Goal: Task Accomplishment & Management: Manage account settings

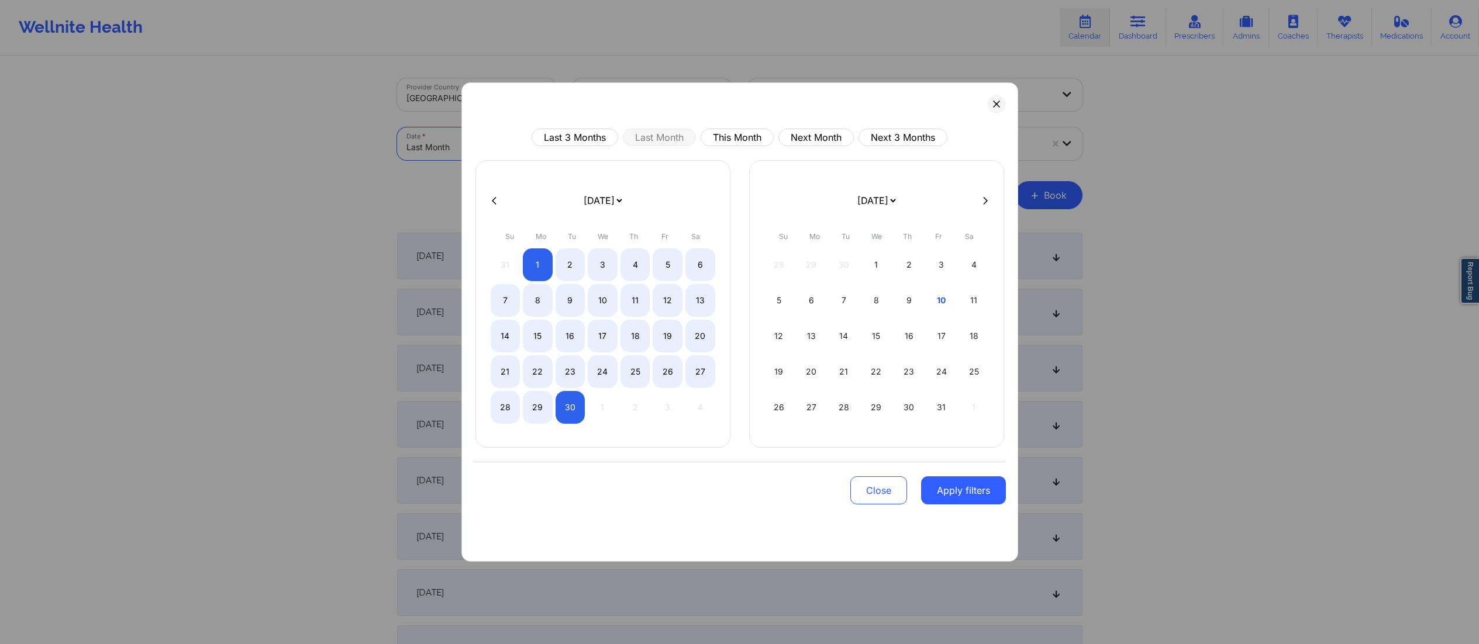
select select "2025-8"
select select "2025-9"
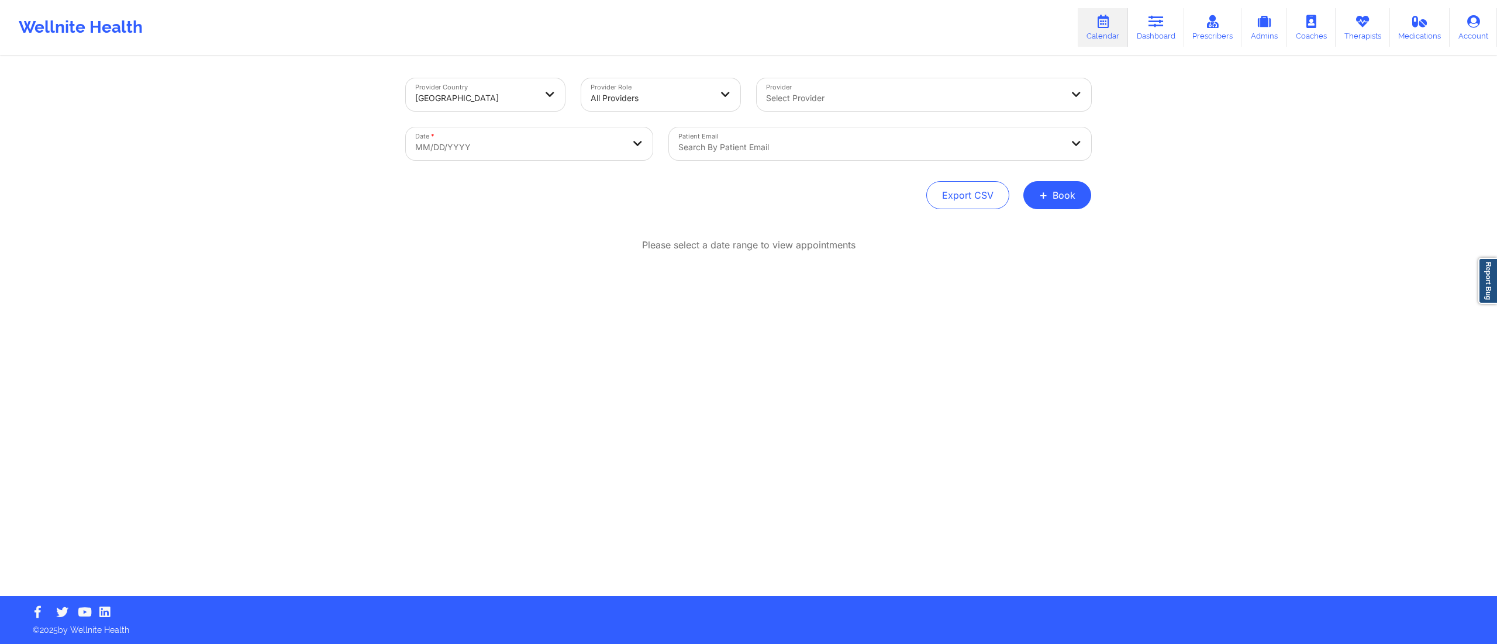
click at [566, 150] on body "Wellnite Health Calendar Dashboard Prescribers Admins Coaches Therapists Medica…" at bounding box center [748, 322] width 1497 height 644
select select "2025-8"
select select "2025-9"
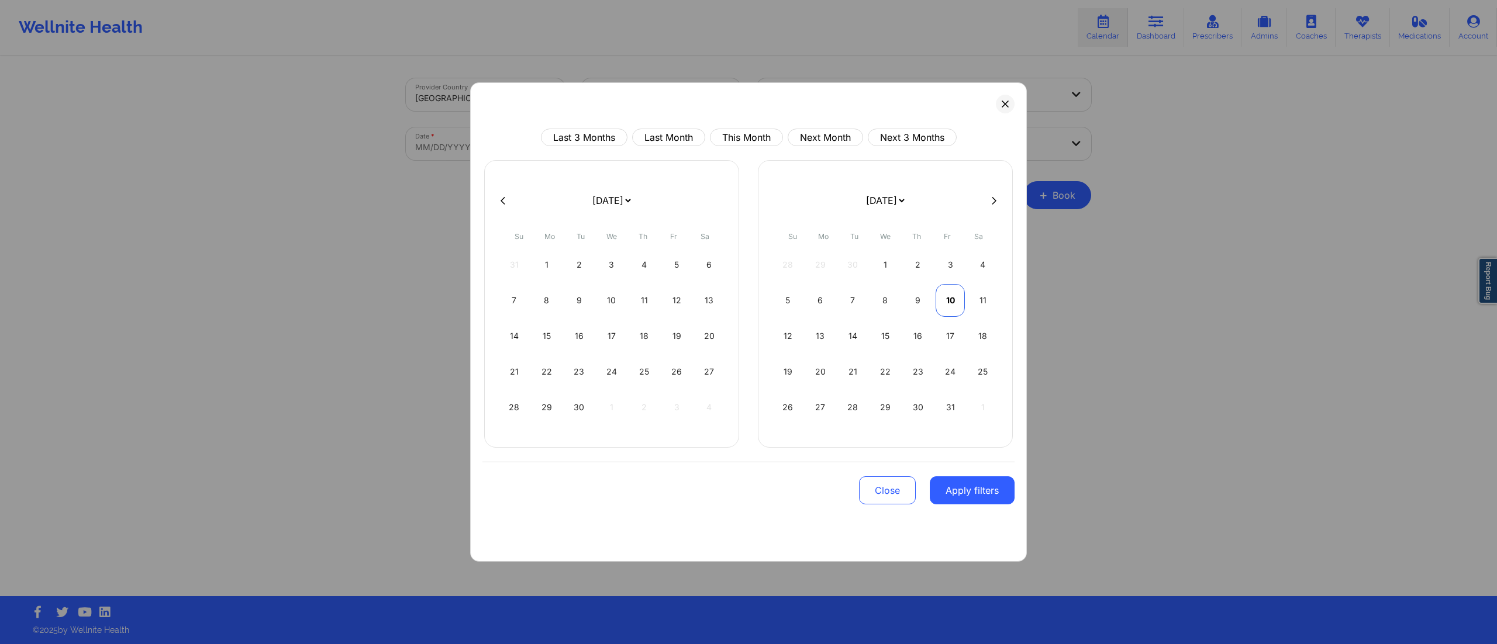
click at [942, 306] on div "10" at bounding box center [951, 300] width 30 height 33
select select "2025-9"
select select "2025-10"
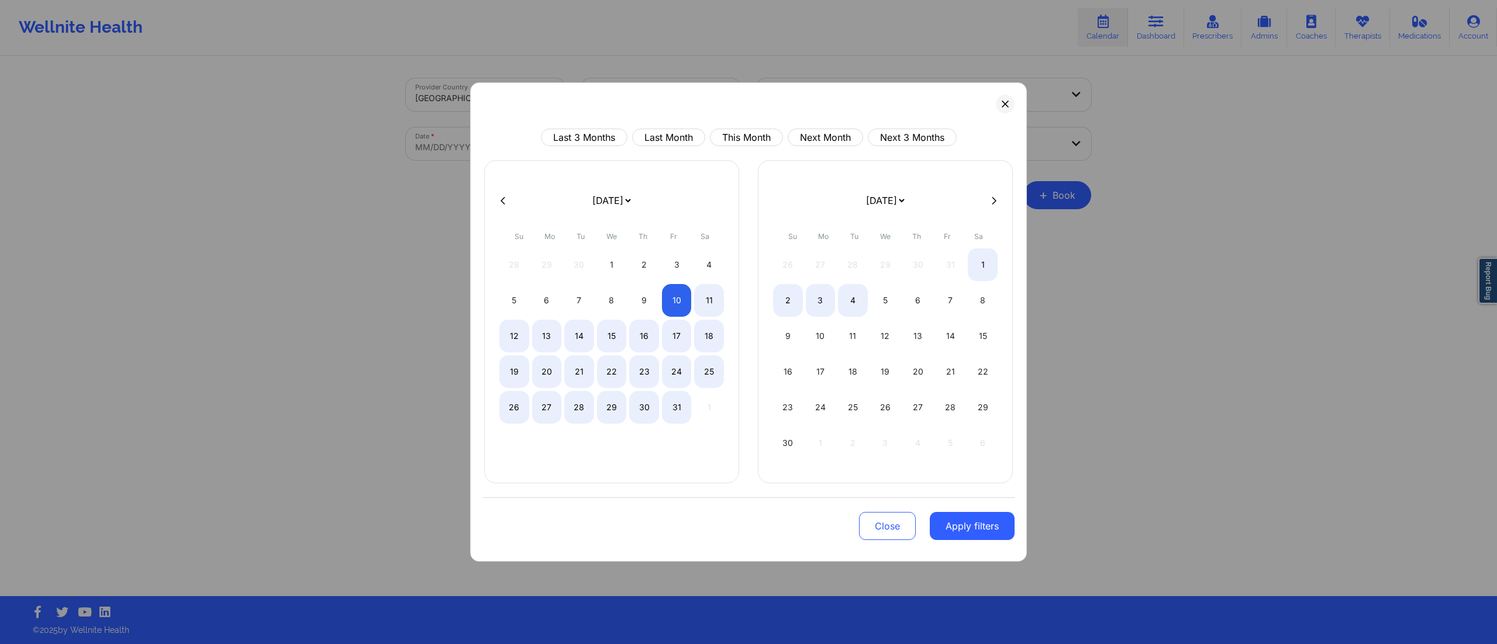
select select "2025-9"
select select "2025-10"
select select "2025-9"
select select "2025-10"
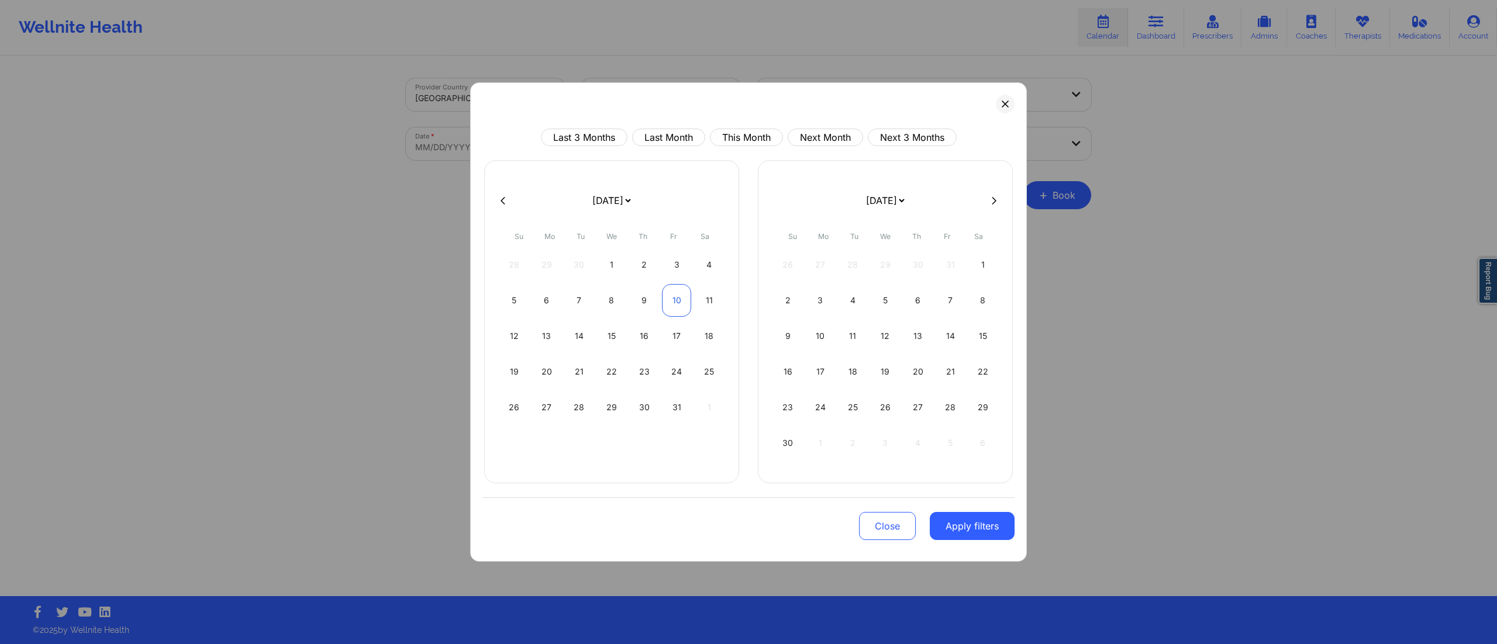
select select "2025-9"
select select "2025-10"
click at [670, 311] on div "10" at bounding box center [677, 300] width 30 height 33
select select "2025-9"
select select "2025-10"
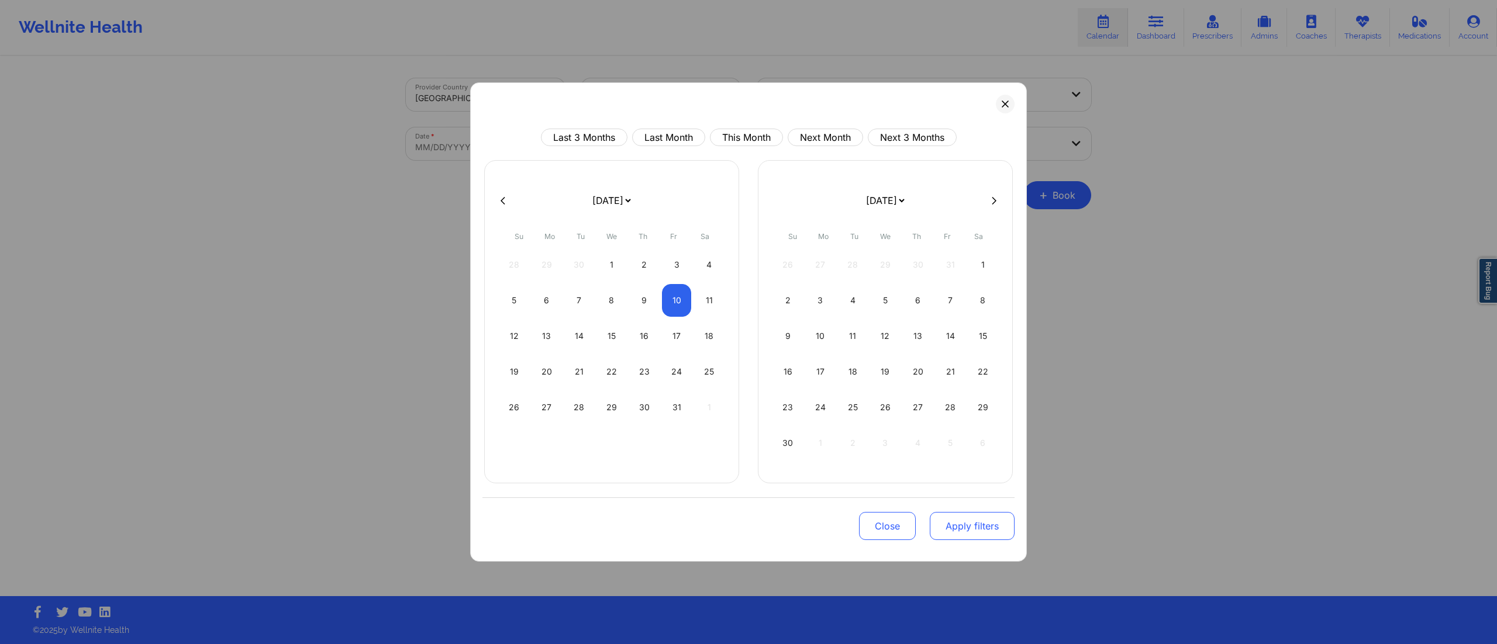
click at [960, 535] on button "Apply filters" at bounding box center [972, 526] width 85 height 28
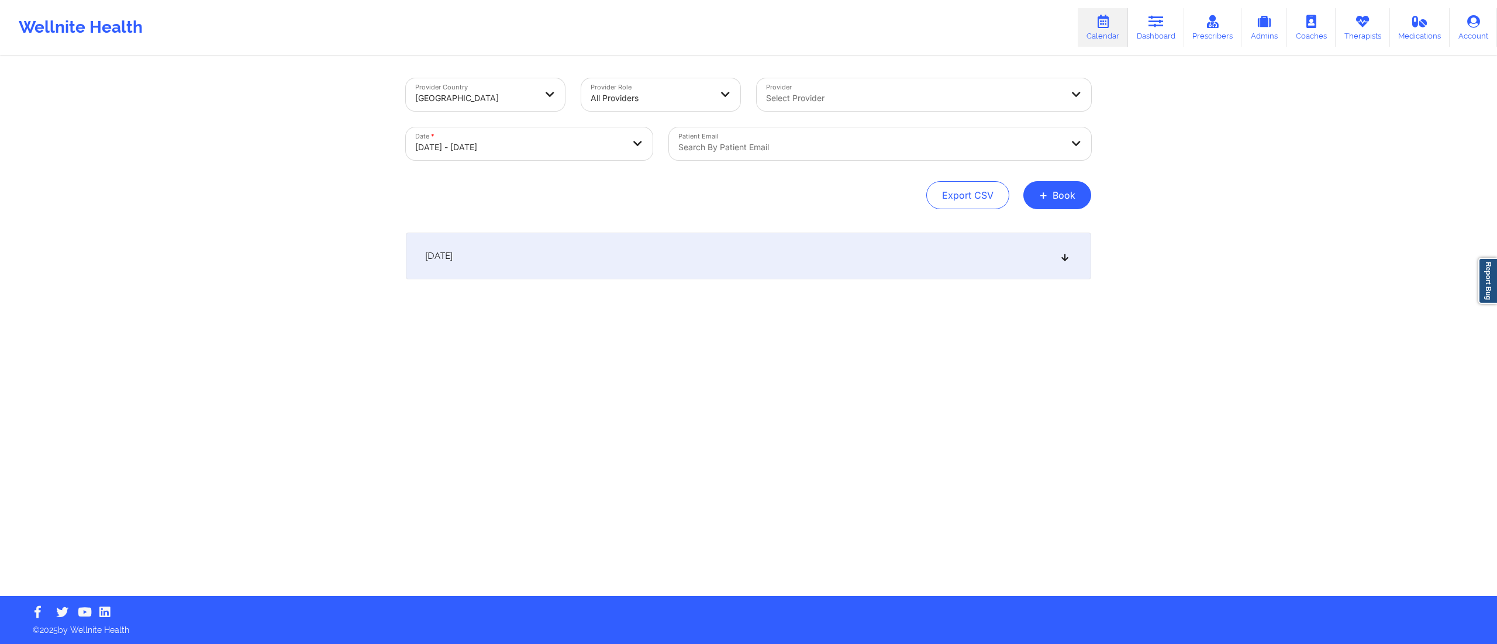
click at [676, 246] on div "October 10, 2025" at bounding box center [748, 256] width 685 height 47
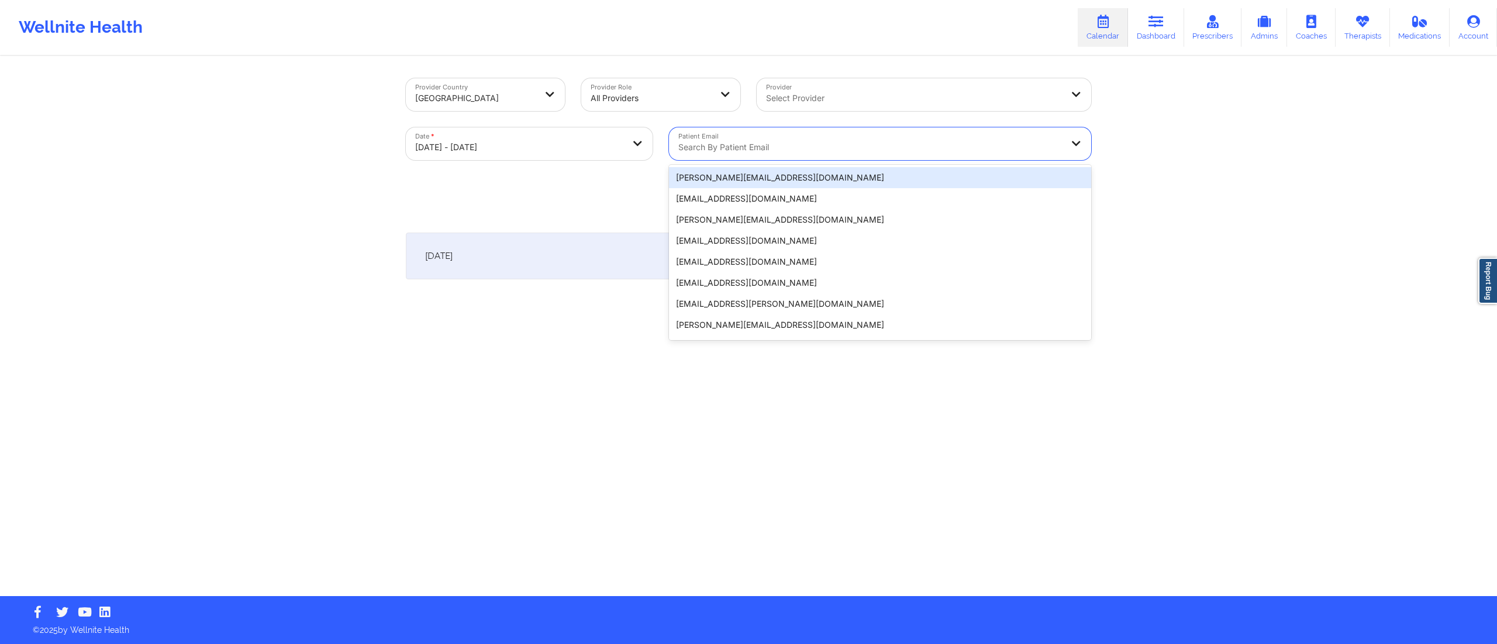
click at [752, 139] on div "Search by patient email" at bounding box center [866, 143] width 394 height 33
paste input "Naciona"
type input "Naciona"
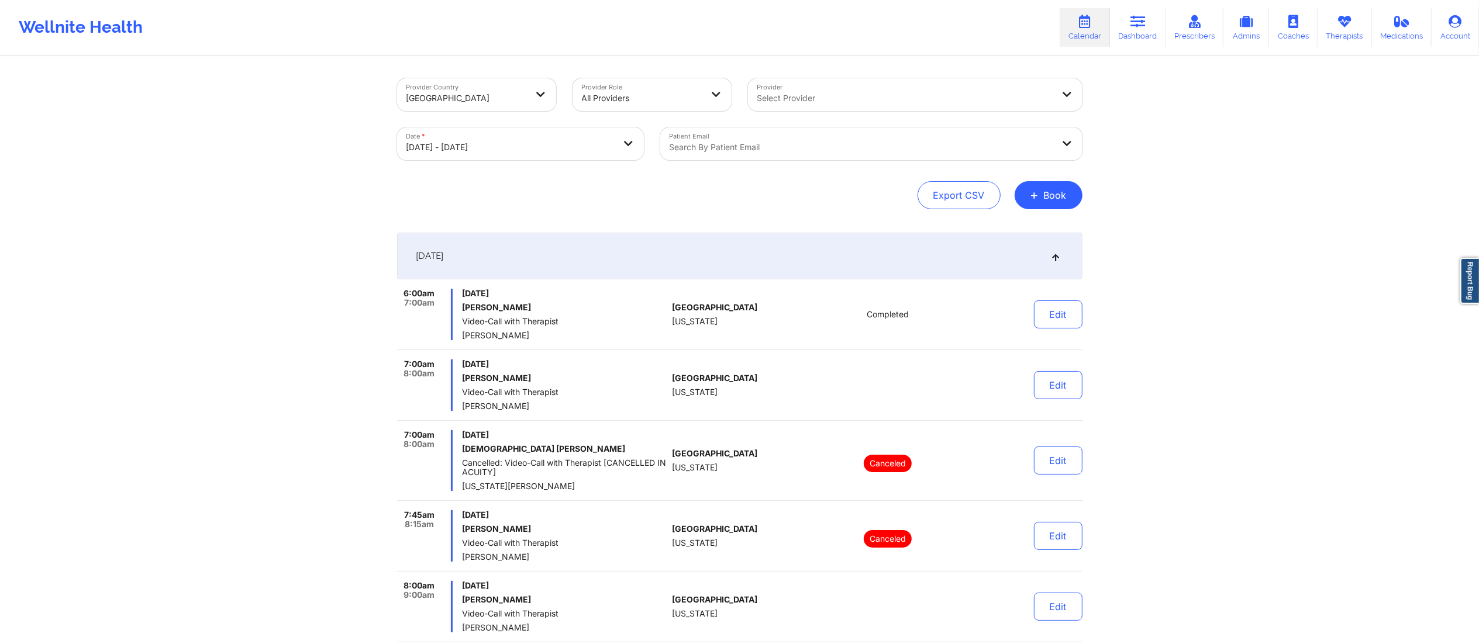
click at [536, 259] on div "October 10, 2025" at bounding box center [739, 256] width 685 height 47
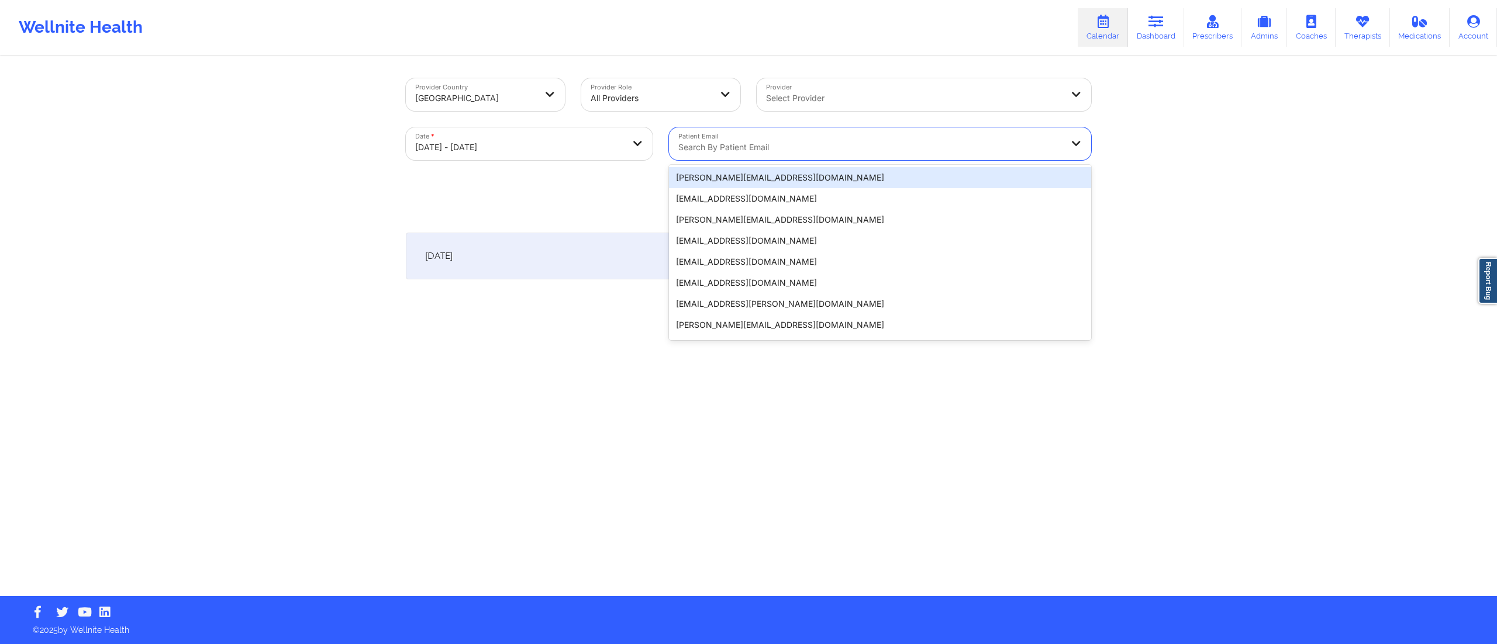
click at [794, 139] on div "Search by patient email" at bounding box center [866, 143] width 394 height 33
paste input "mplovesmovies@hotmail.com"
type input "mplovesmovies@hotmail.com"
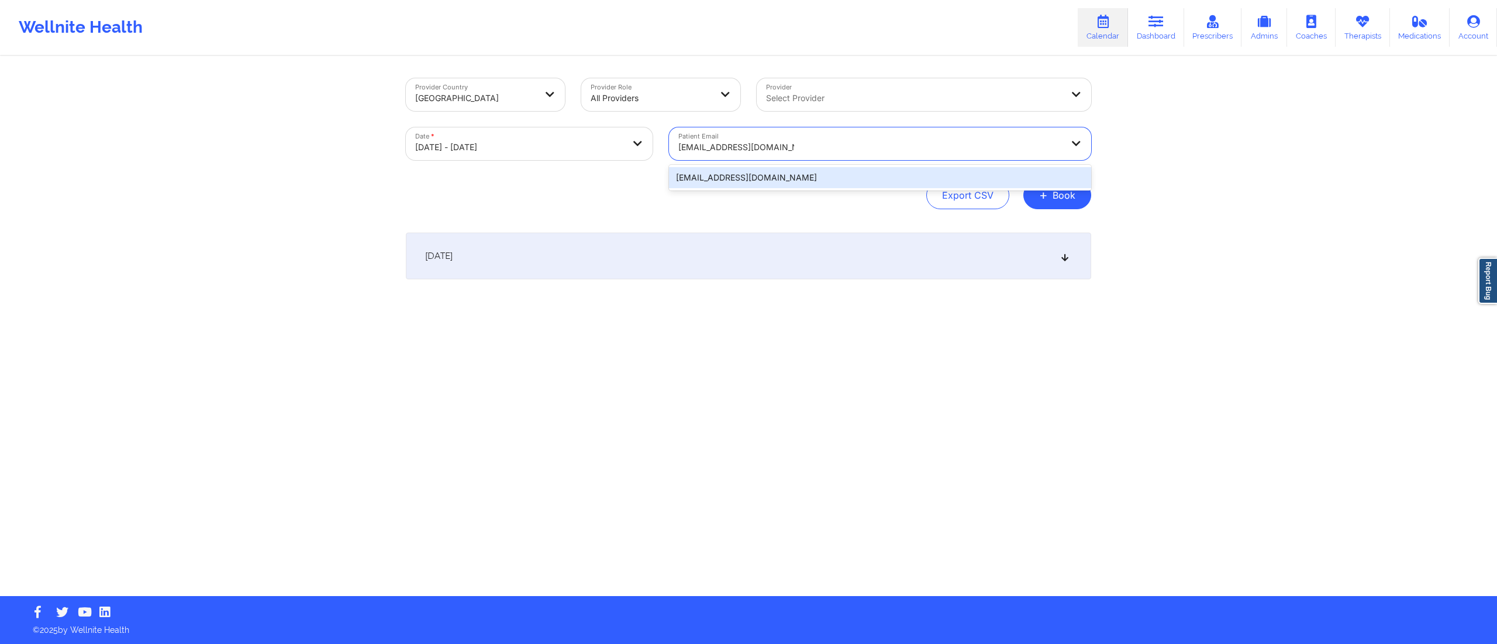
click at [814, 184] on div "mplovesmovies@hotmail.com" at bounding box center [880, 177] width 422 height 21
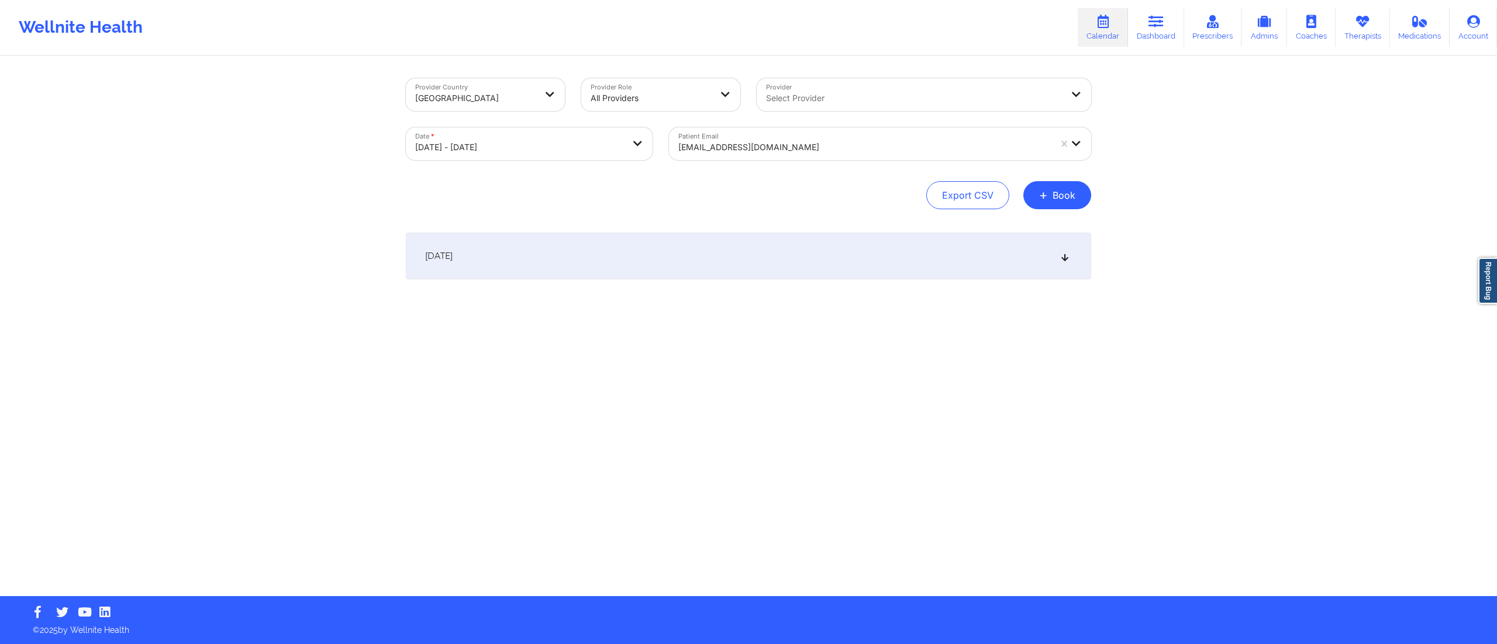
click at [787, 268] on div "October 10, 2025" at bounding box center [748, 256] width 685 height 47
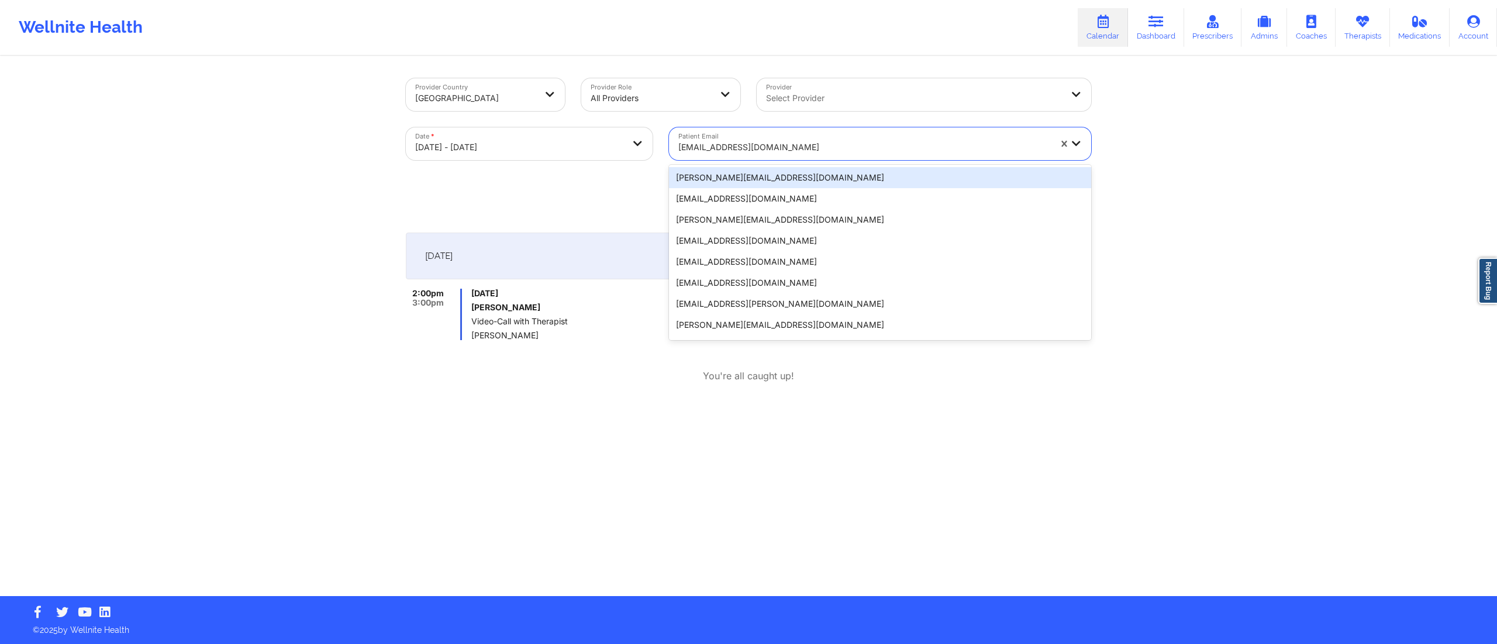
click at [809, 128] on div "mplovesmovies@hotmail.com" at bounding box center [860, 143] width 382 height 33
paste input "amanda.rocco0611@gmail.com"
type input "amanda.rocco0611@gmail.com"
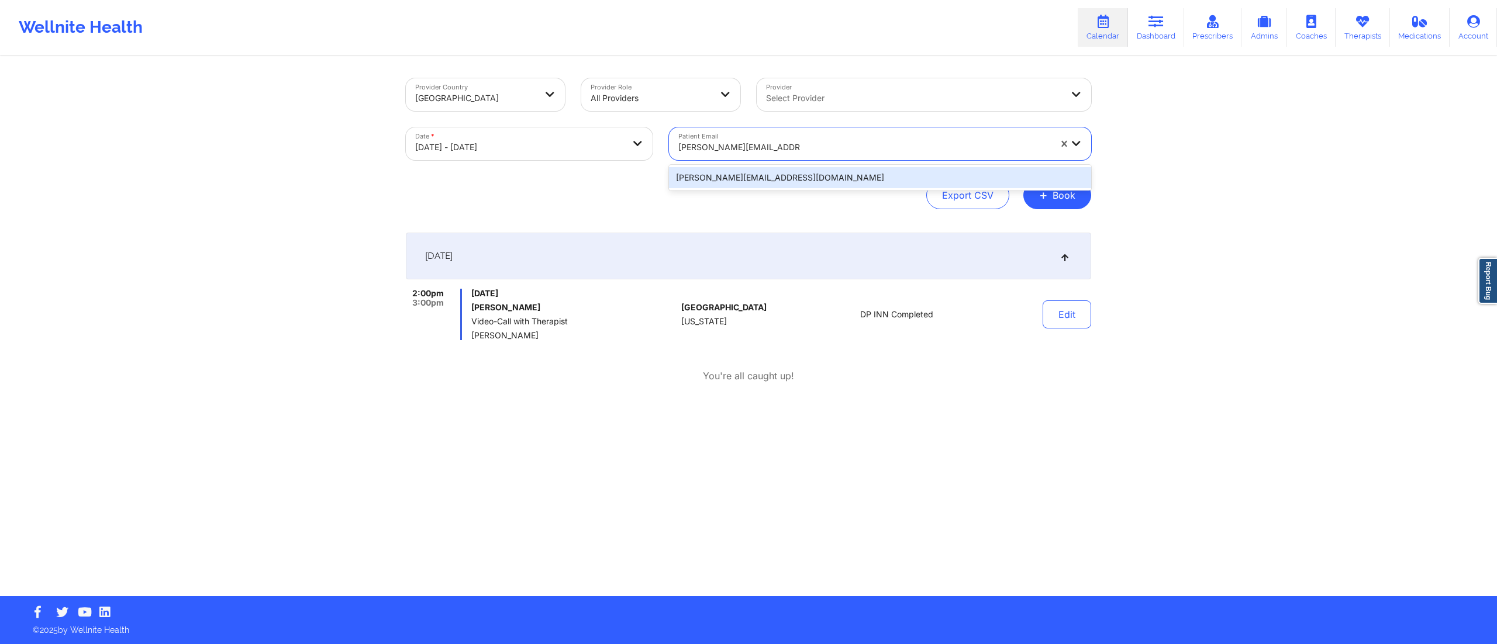
click at [798, 185] on div "amanda.rocco0611@gmail.com" at bounding box center [880, 177] width 422 height 21
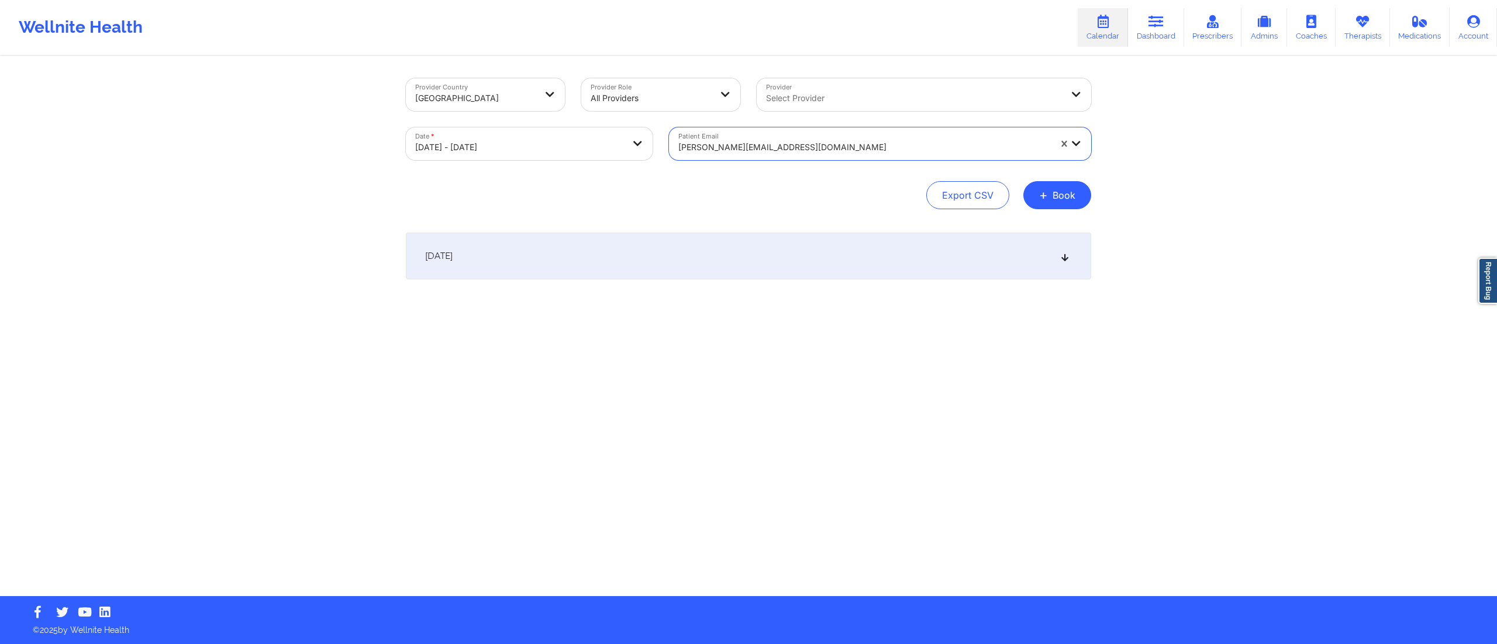
click at [828, 274] on div "October 10, 2025" at bounding box center [748, 256] width 685 height 47
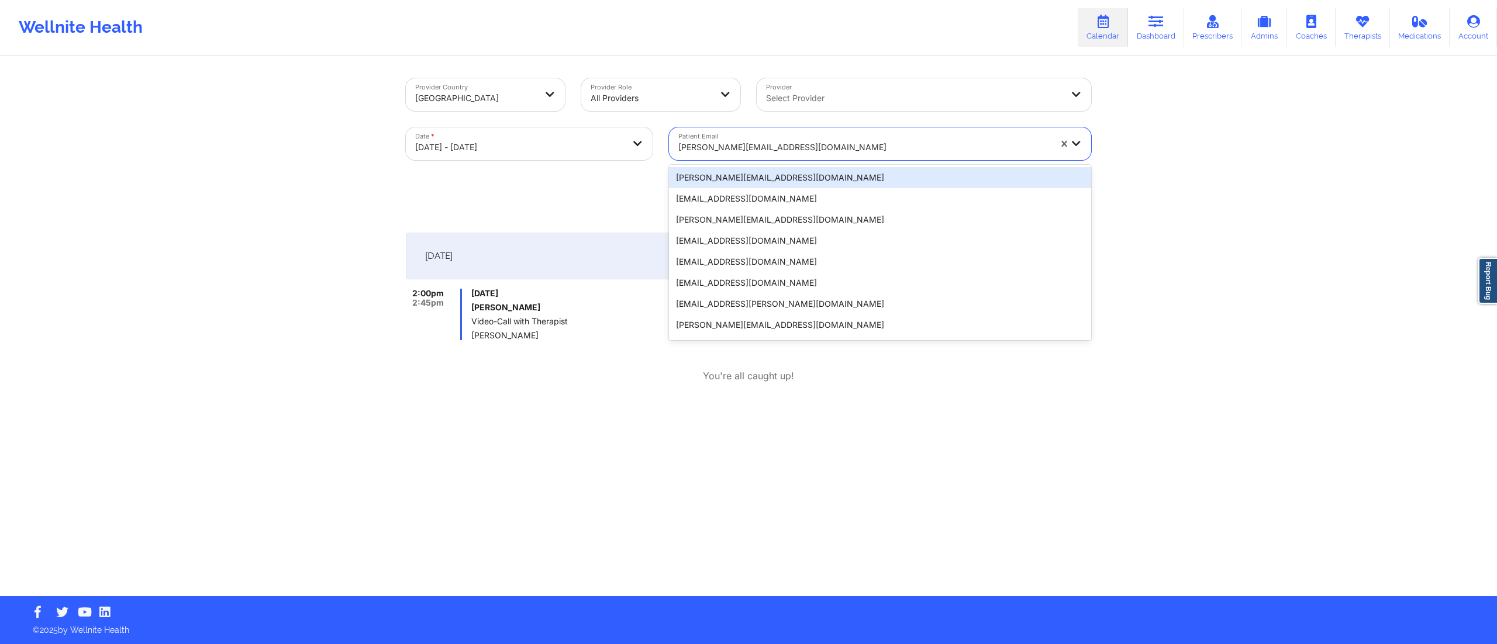
drag, startPoint x: 836, startPoint y: 150, endPoint x: 654, endPoint y: 151, distance: 181.9
click at [654, 151] on div "Provider Country United States Provider Role All Providers Provider Select Prov…" at bounding box center [749, 119] width 702 height 98
paste input "[EMAIL_ADDRESS][DOMAIN_NAME]"
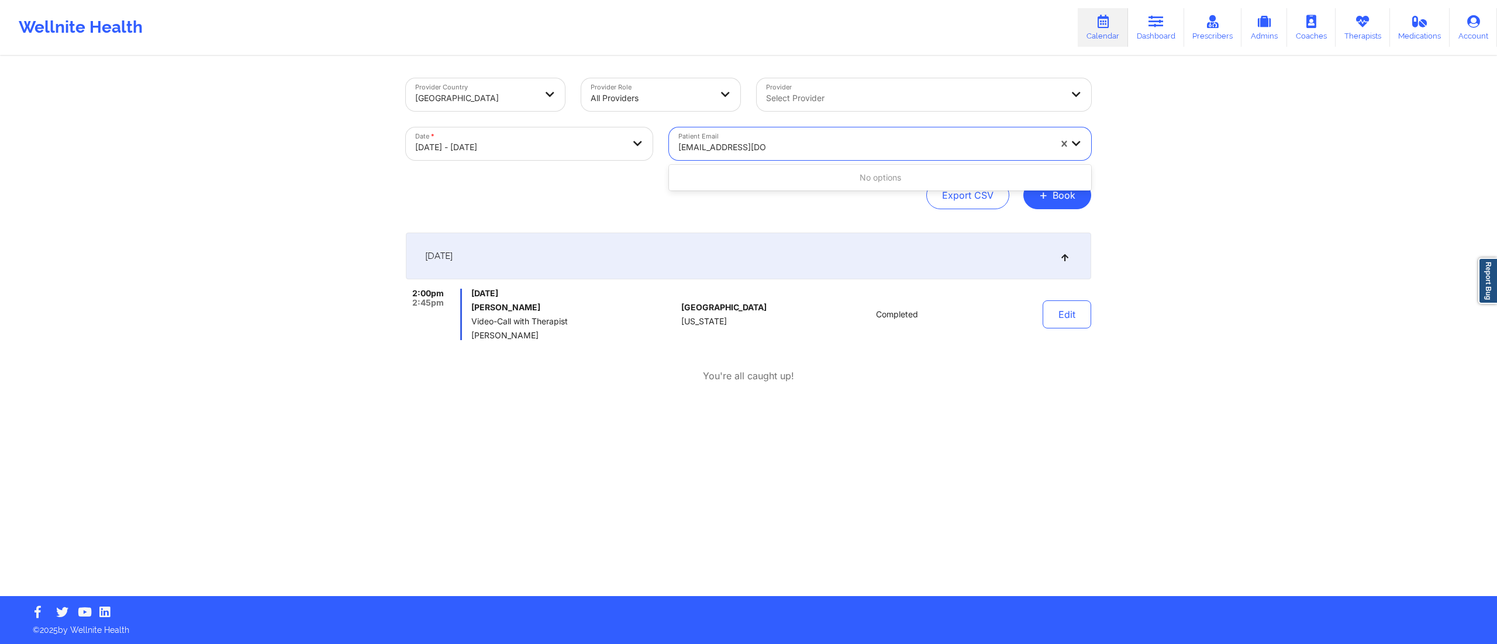
type input "[EMAIL_ADDRESS][DOMAIN_NAME]"
paste input "jessyblackbelt@gmail.com"
type input "jessyblackbelt@gmail.com"
click at [786, 178] on div "jessyblackbelt@gmail.com" at bounding box center [880, 177] width 422 height 21
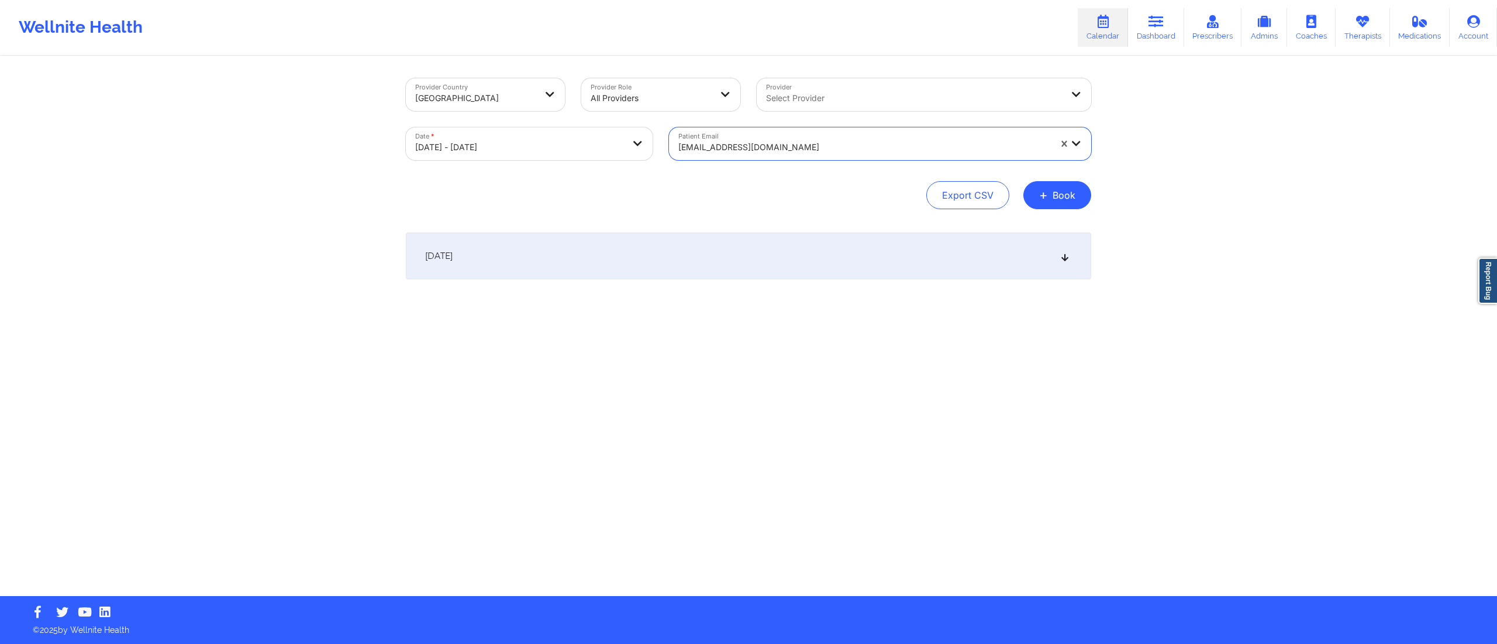
click at [787, 266] on div "October 10, 2025" at bounding box center [748, 256] width 685 height 47
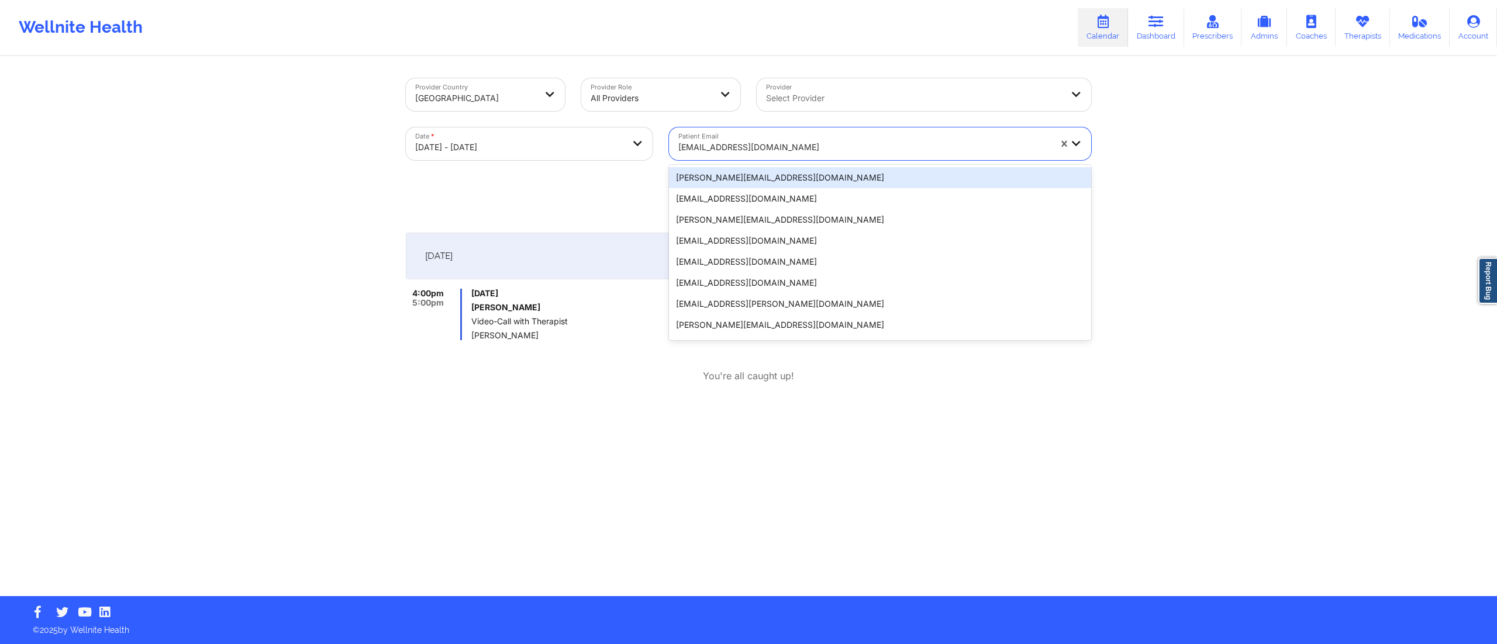
click at [779, 139] on div "jessyblackbelt@gmail.com" at bounding box center [864, 148] width 372 height 26
paste input "dcammarata1106@gmail.com"
type input "dcammarata1106@gmail.com"
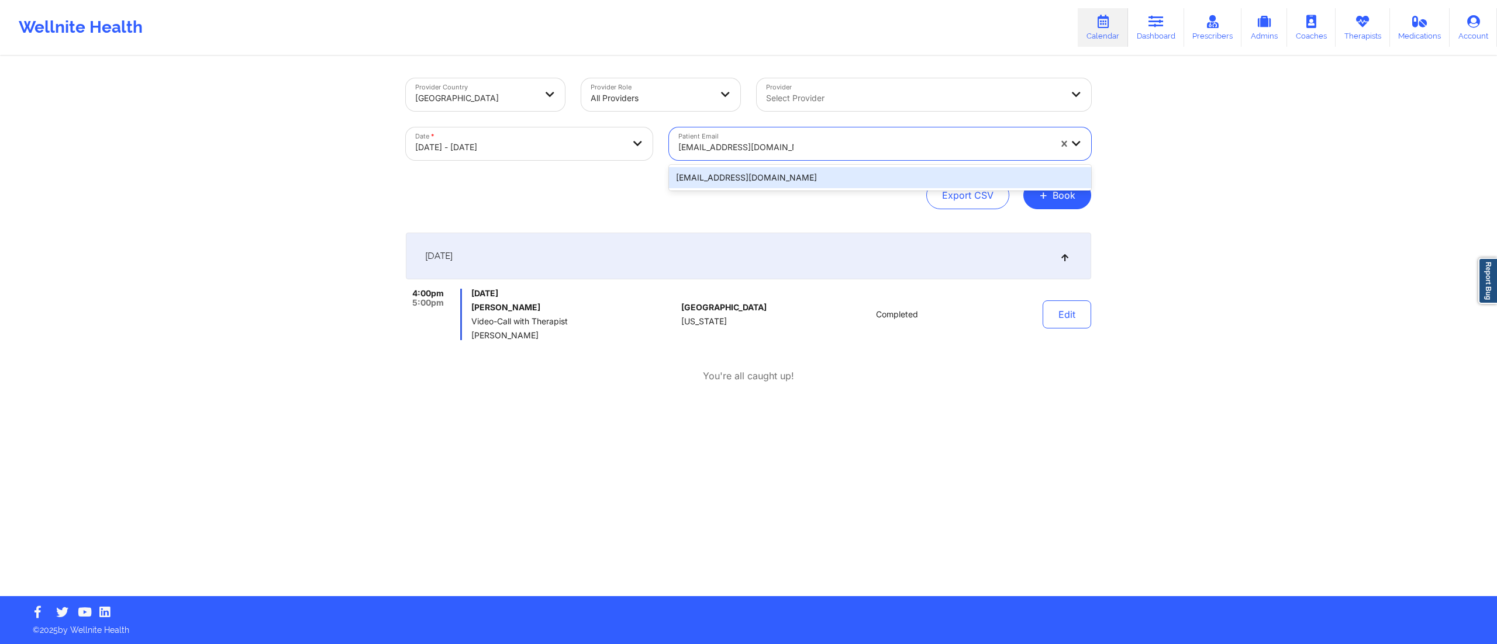
click at [829, 184] on div "dcammarata1106@gmail.com" at bounding box center [880, 177] width 422 height 21
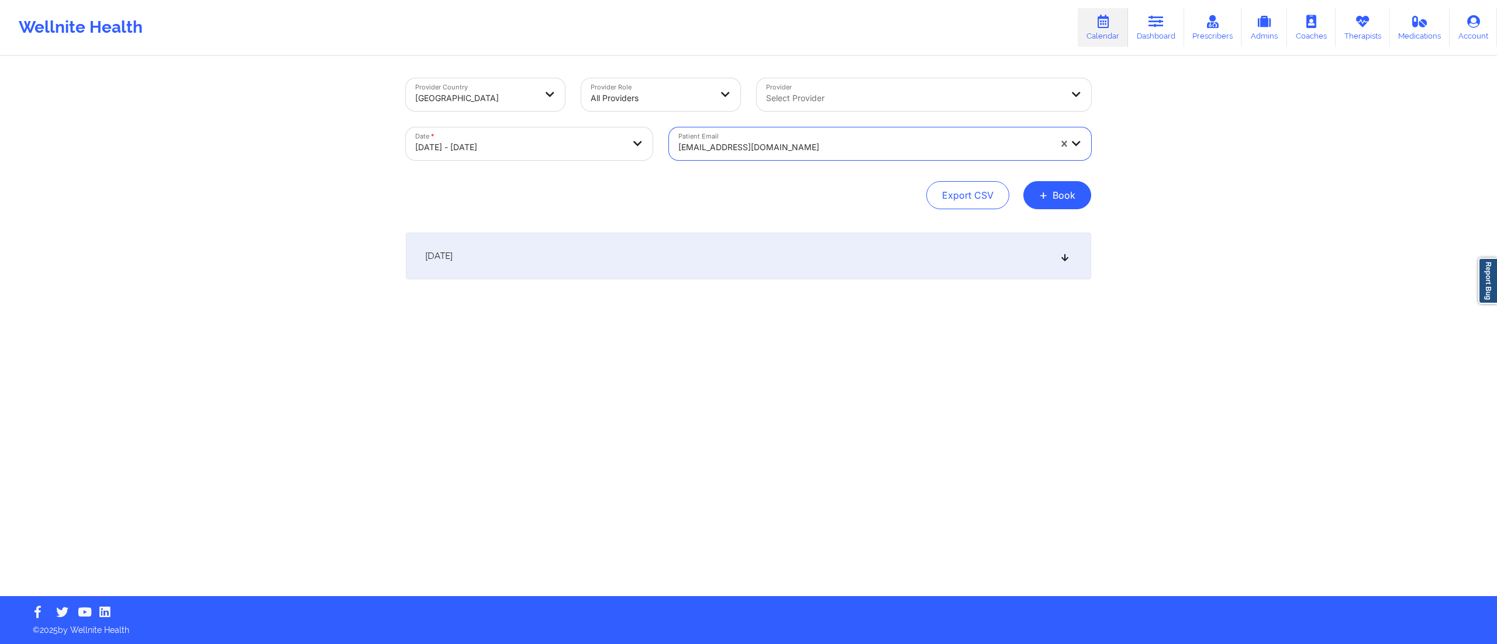
click at [805, 250] on div "October 10, 2025" at bounding box center [748, 256] width 685 height 47
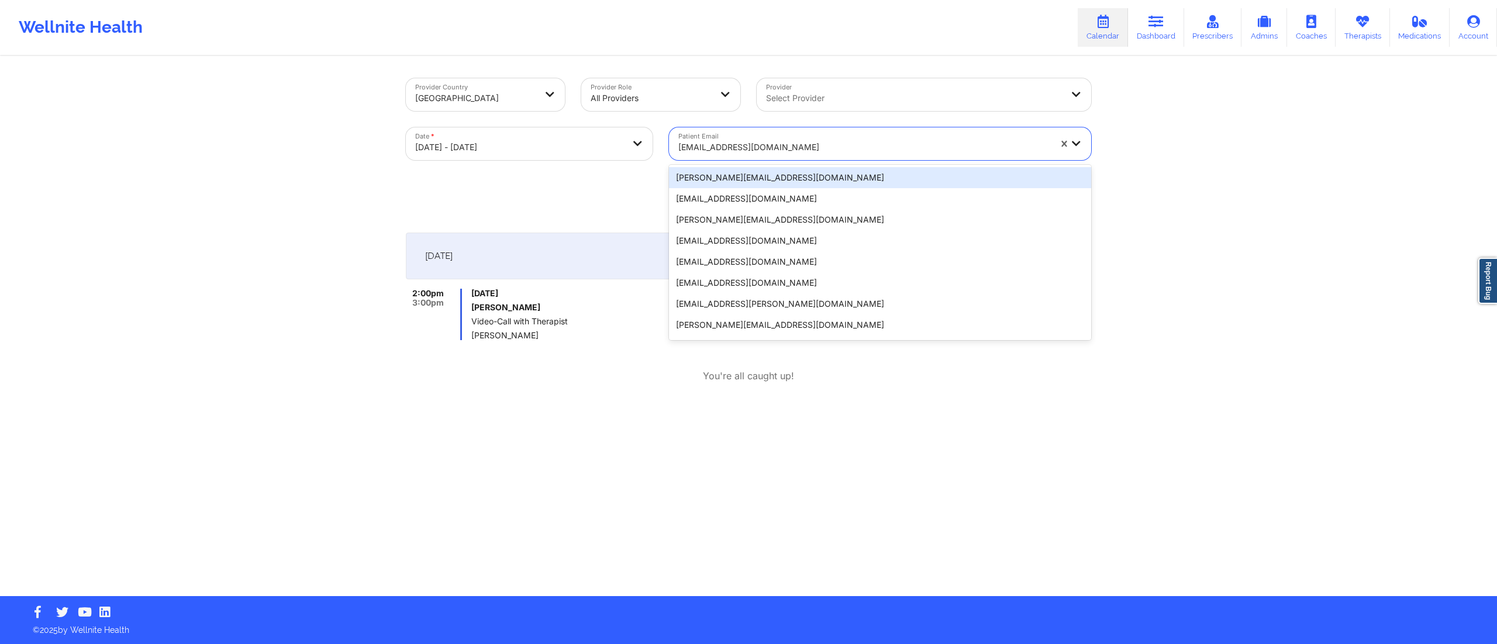
drag, startPoint x: 806, startPoint y: 142, endPoint x: 705, endPoint y: 124, distance: 102.2
click at [705, 124] on div "Patient Email 20 results available. Use Up and Down to choose options, press En…" at bounding box center [880, 143] width 439 height 49
paste input "naporshagardner@gmail.com"
type input "naporshagardner@gmail.com"
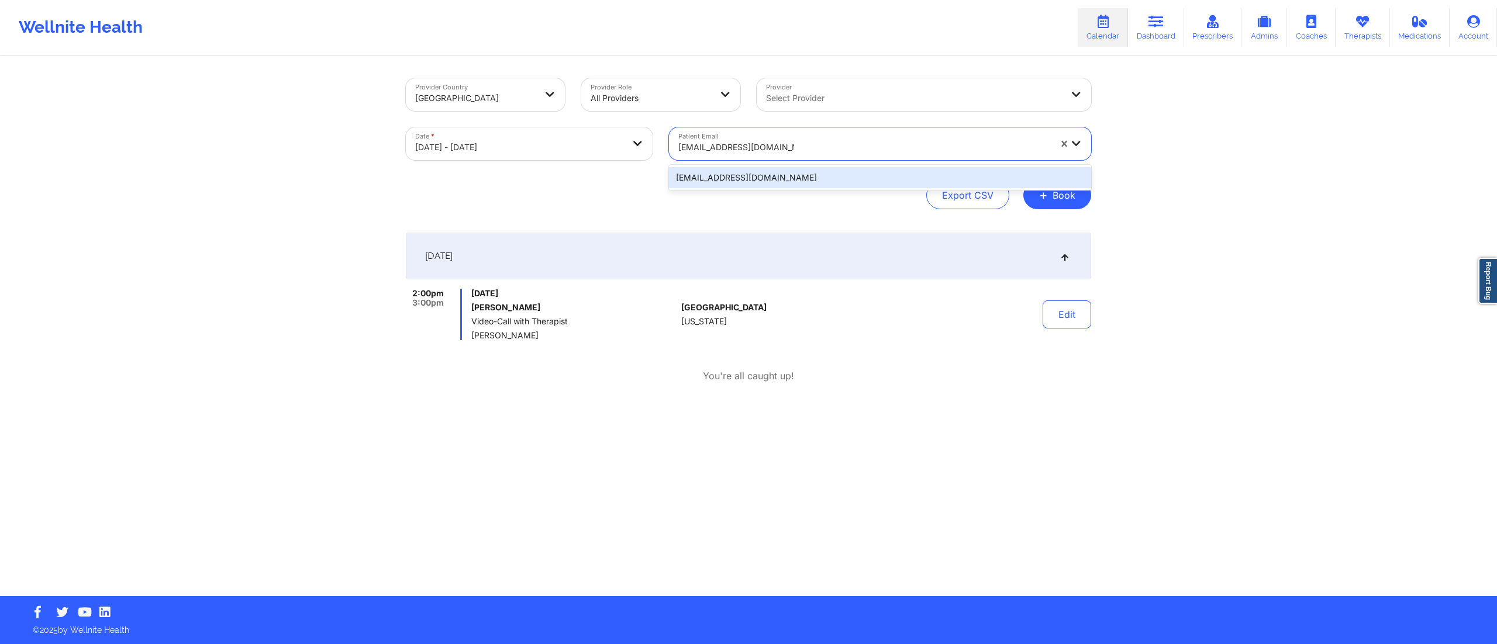
click at [793, 182] on div "naporshagardner@gmail.com" at bounding box center [880, 177] width 422 height 21
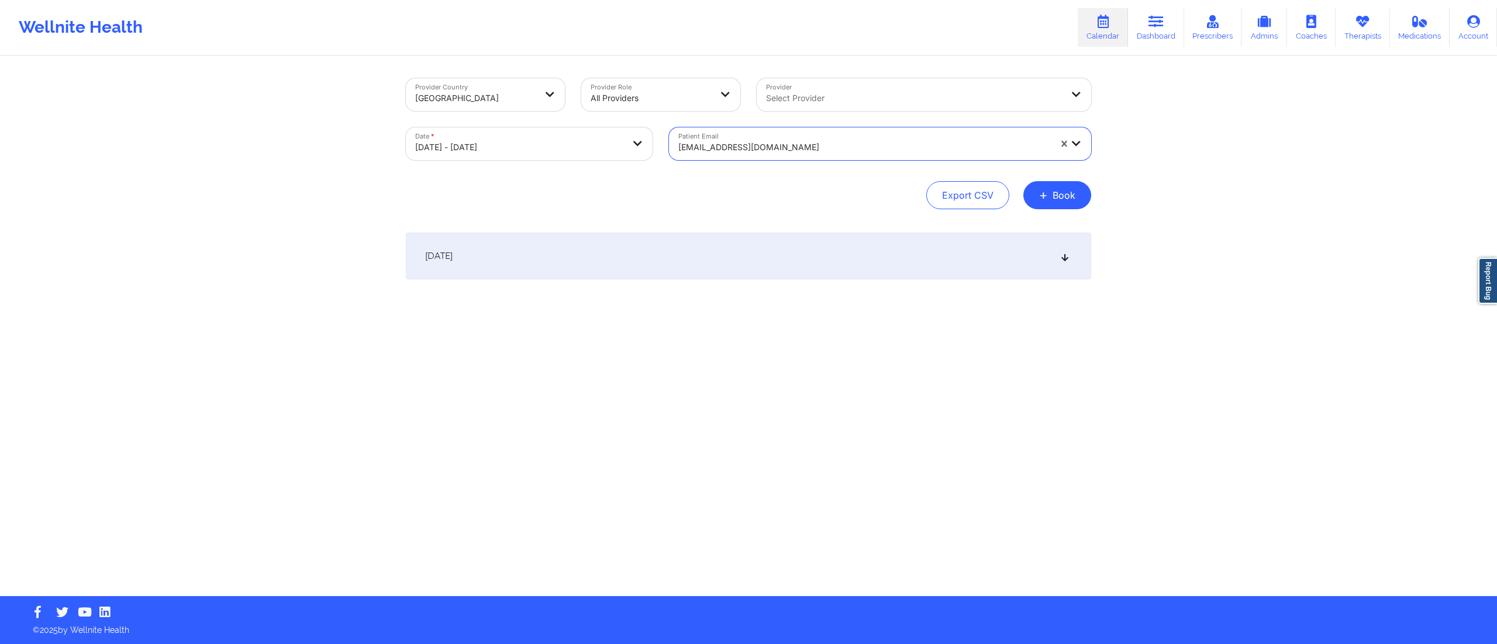
click at [752, 266] on div "October 10, 2025" at bounding box center [748, 256] width 685 height 47
click at [786, 147] on div at bounding box center [864, 147] width 372 height 14
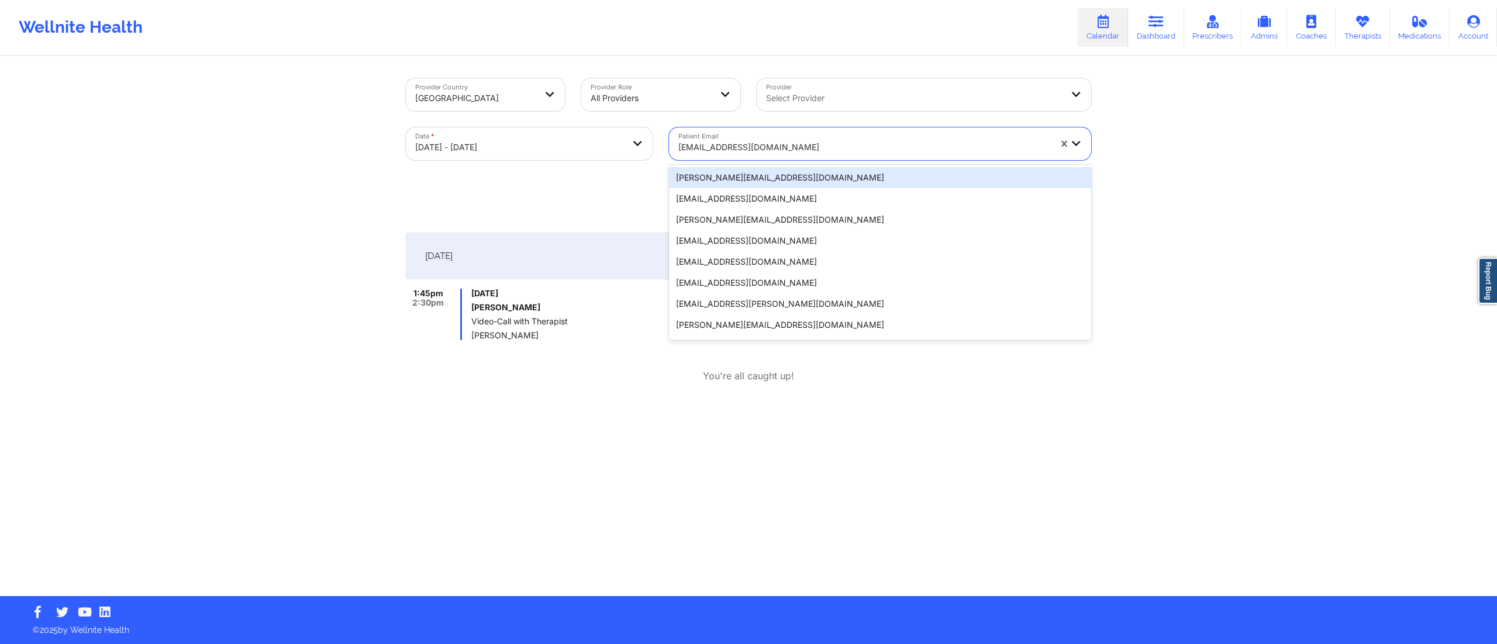
paste input "alifamularo@gmail.com"
type input "alifamularo@gmail.com"
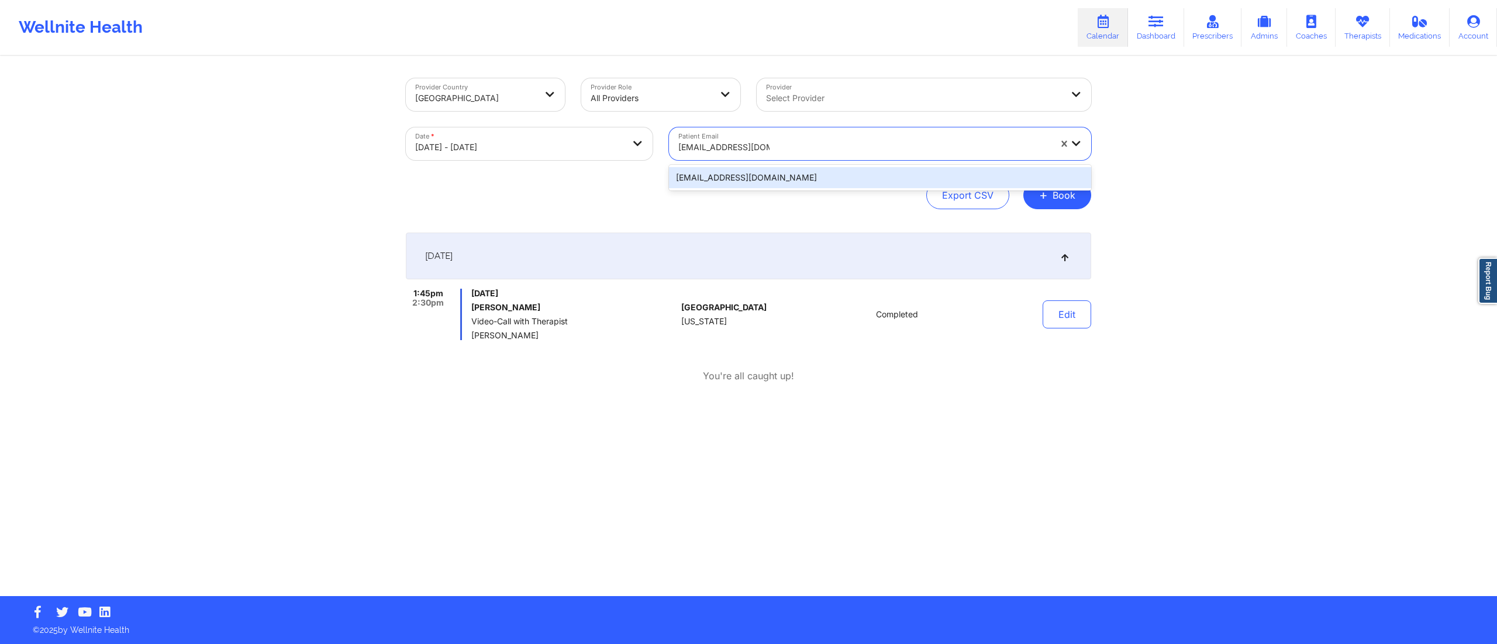
click at [757, 184] on div "alifamularo@gmail.com" at bounding box center [880, 177] width 422 height 21
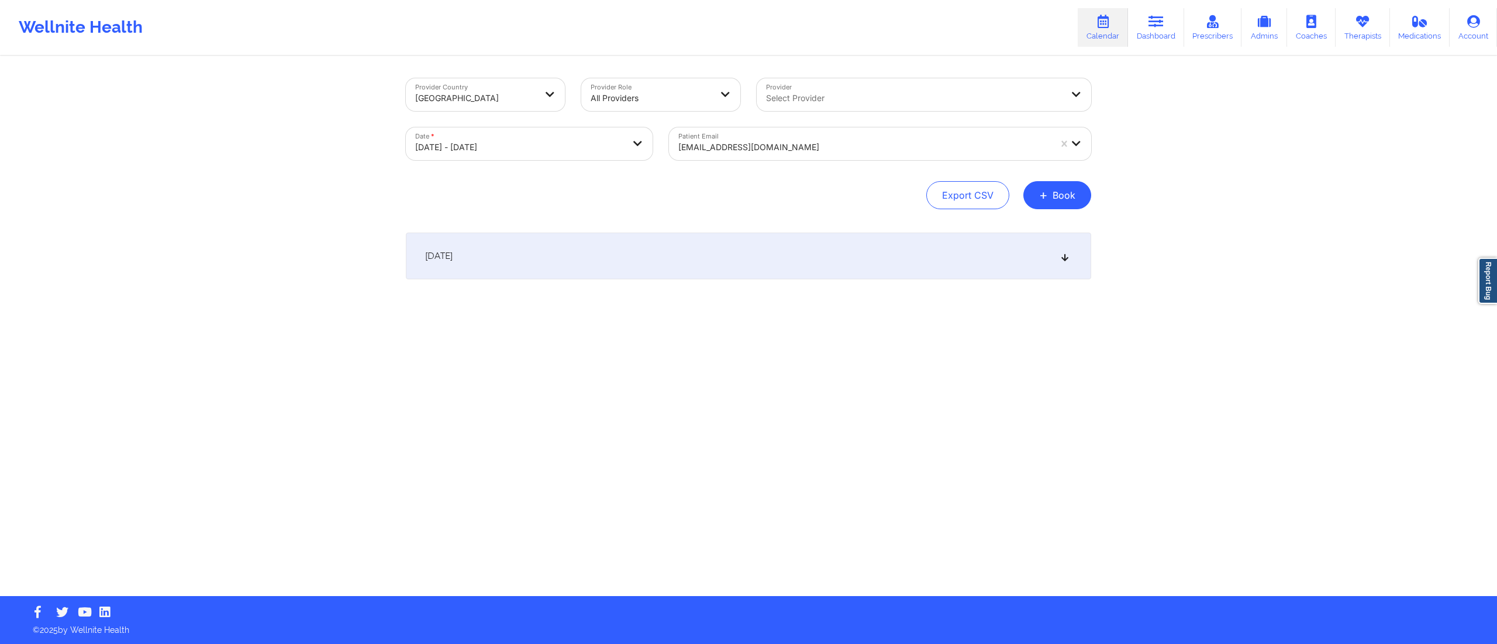
click at [673, 229] on div "Provider Country United States Provider Role All Providers Provider Select Prov…" at bounding box center [749, 326] width 702 height 539
drag, startPoint x: 665, startPoint y: 248, endPoint x: 668, endPoint y: 258, distance: 10.9
click at [665, 250] on div "October 10, 2025" at bounding box center [748, 256] width 685 height 47
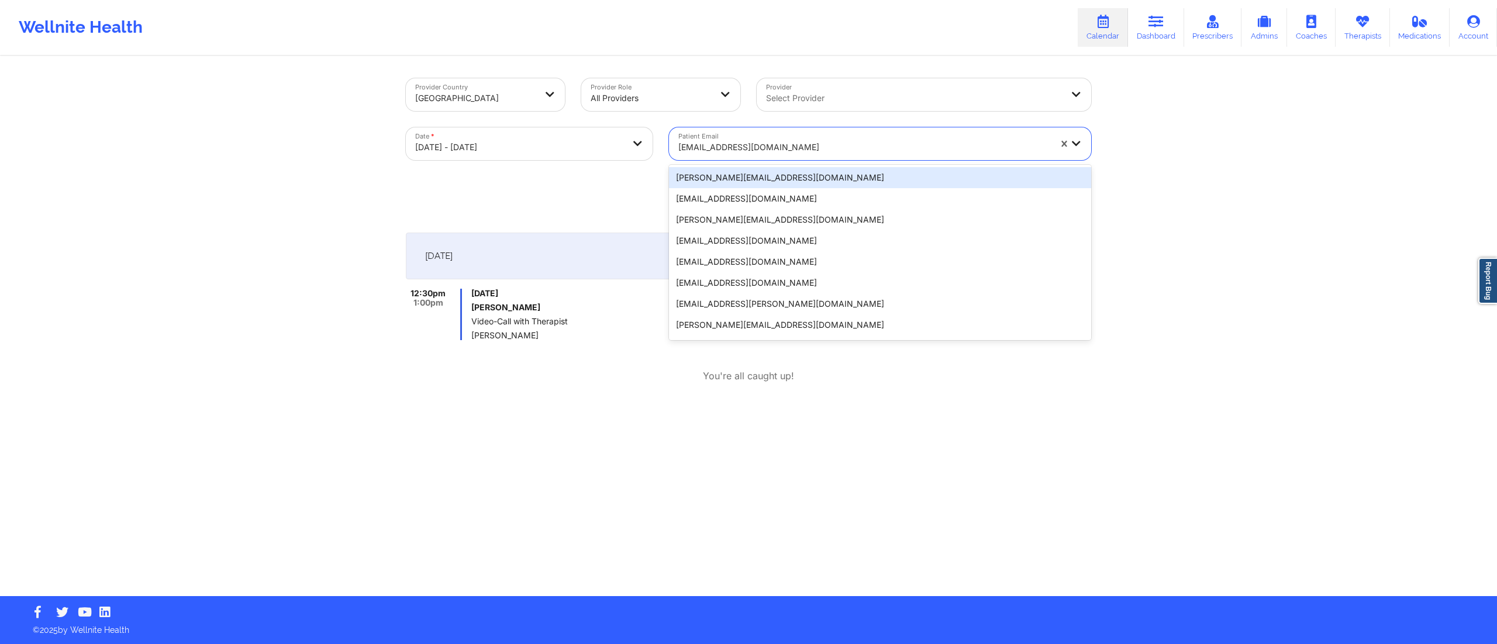
click at [837, 142] on div at bounding box center [864, 147] width 372 height 14
paste input "cshoyte@gmail.com"
type input "cshoyte@gmail.com"
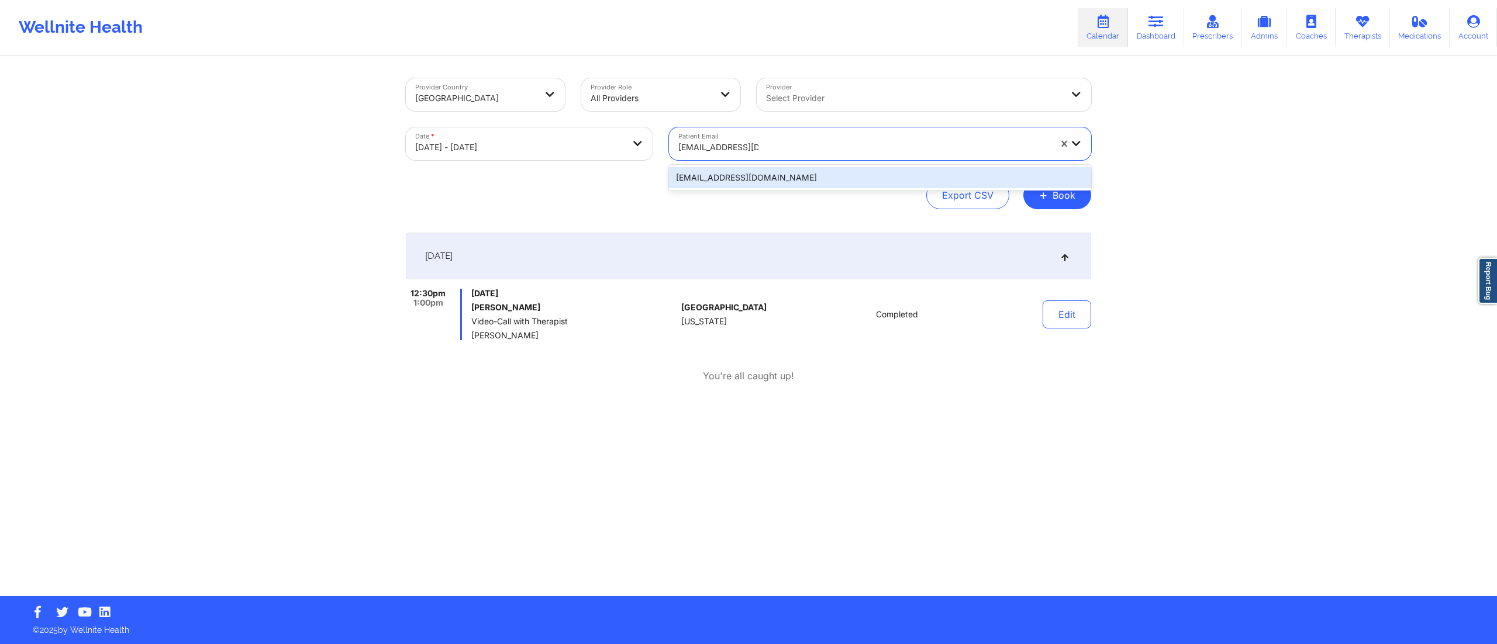
click at [777, 175] on div "cshoyte@gmail.com" at bounding box center [880, 177] width 422 height 21
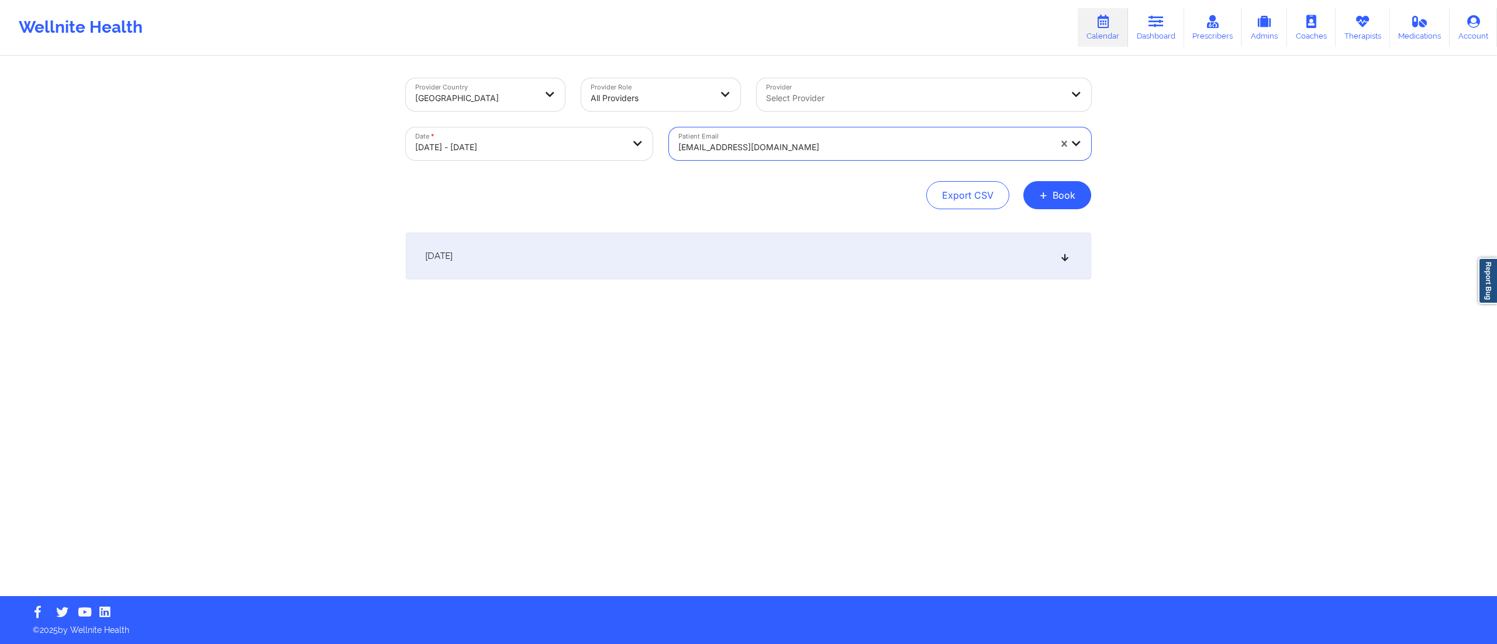
click at [768, 262] on div "October 10, 2025" at bounding box center [748, 256] width 685 height 47
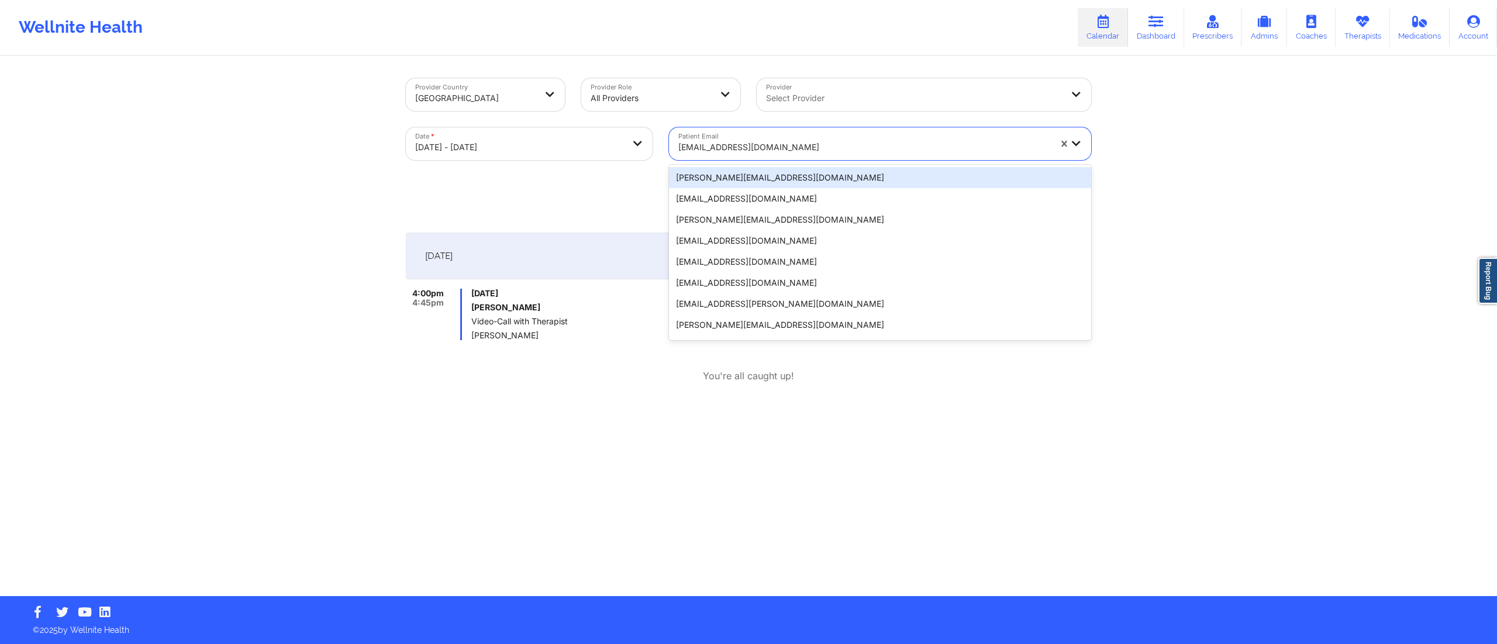
click at [795, 137] on div "cshoyte@gmail.com" at bounding box center [864, 148] width 372 height 26
paste input "elizabeth.est2513@gmail.com"
type input "elizabeth.est2513@gmail.com"
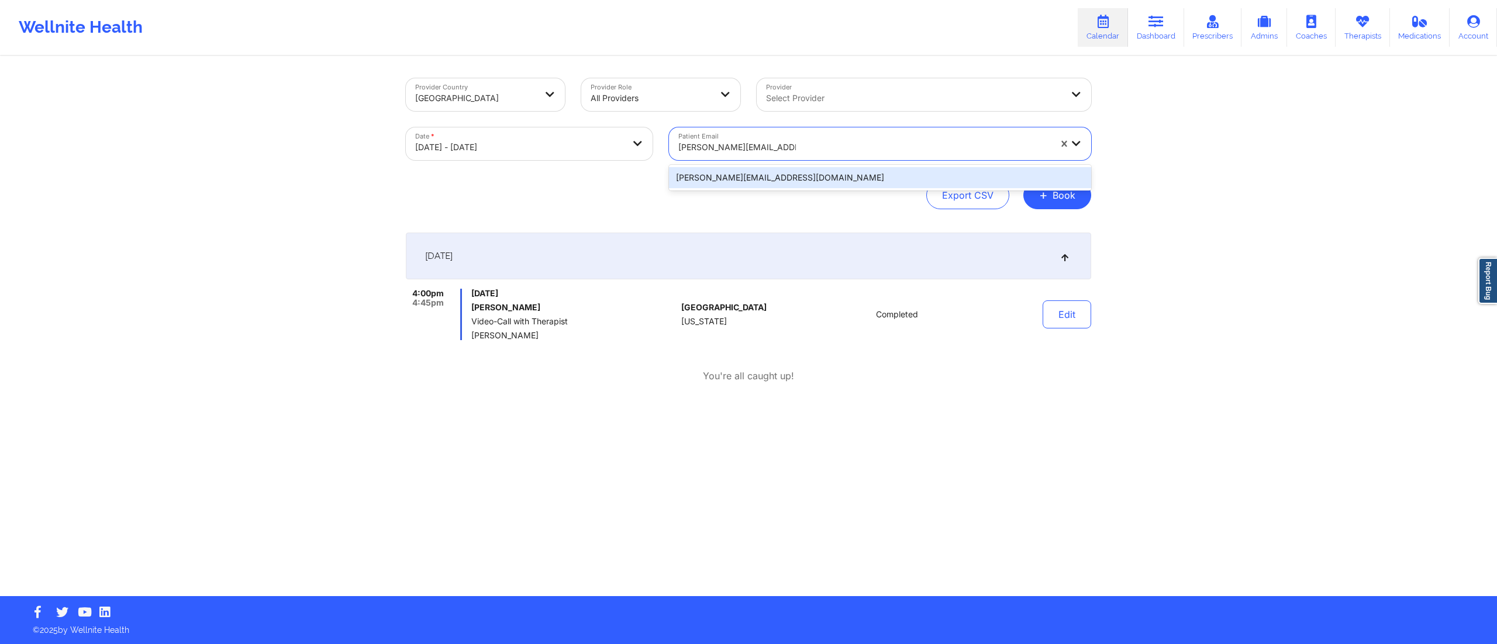
click at [773, 175] on div "elizabeth.est2513@gmail.com" at bounding box center [880, 177] width 422 height 21
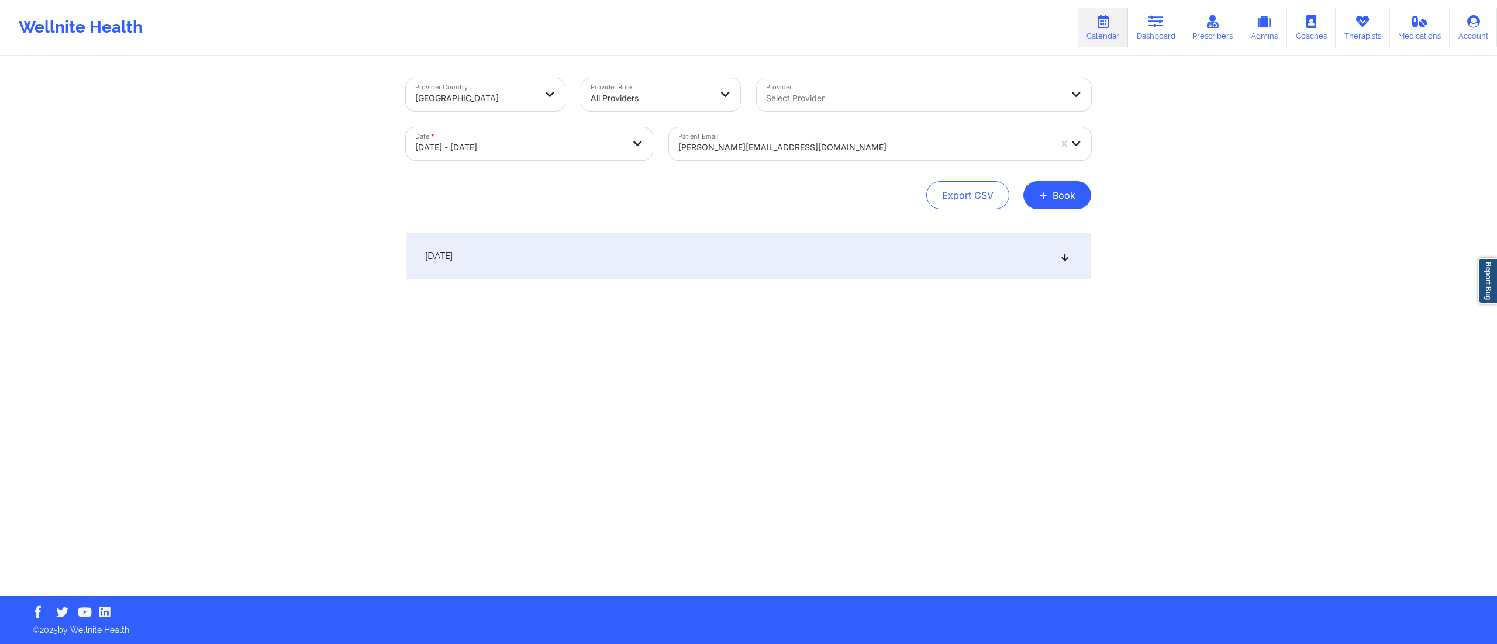
click at [772, 264] on div "October 10, 2025" at bounding box center [748, 256] width 685 height 47
click at [743, 261] on div "October 10, 2025" at bounding box center [748, 256] width 685 height 47
click at [714, 251] on div "October 10, 2025" at bounding box center [748, 256] width 685 height 47
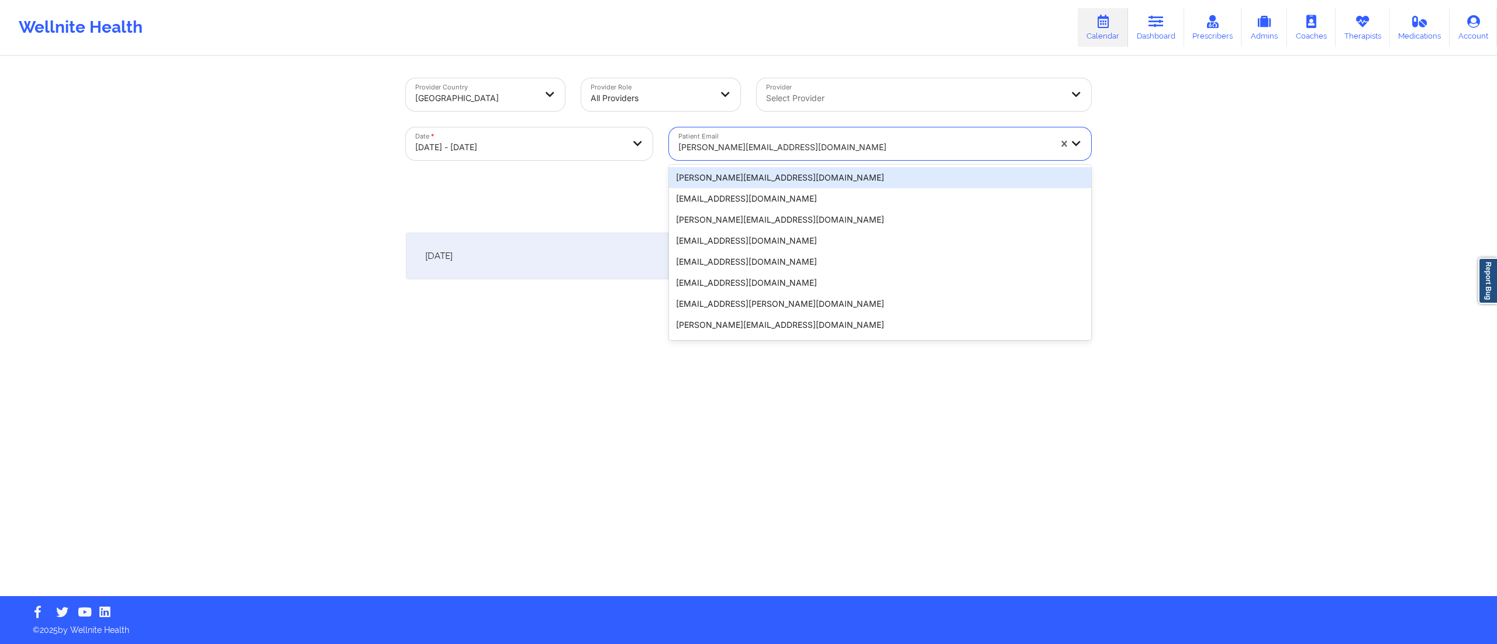
click at [811, 133] on div "elizabeth.est2513@gmail.com" at bounding box center [860, 143] width 382 height 33
paste input "+15044286168"
type input "+15044286168"
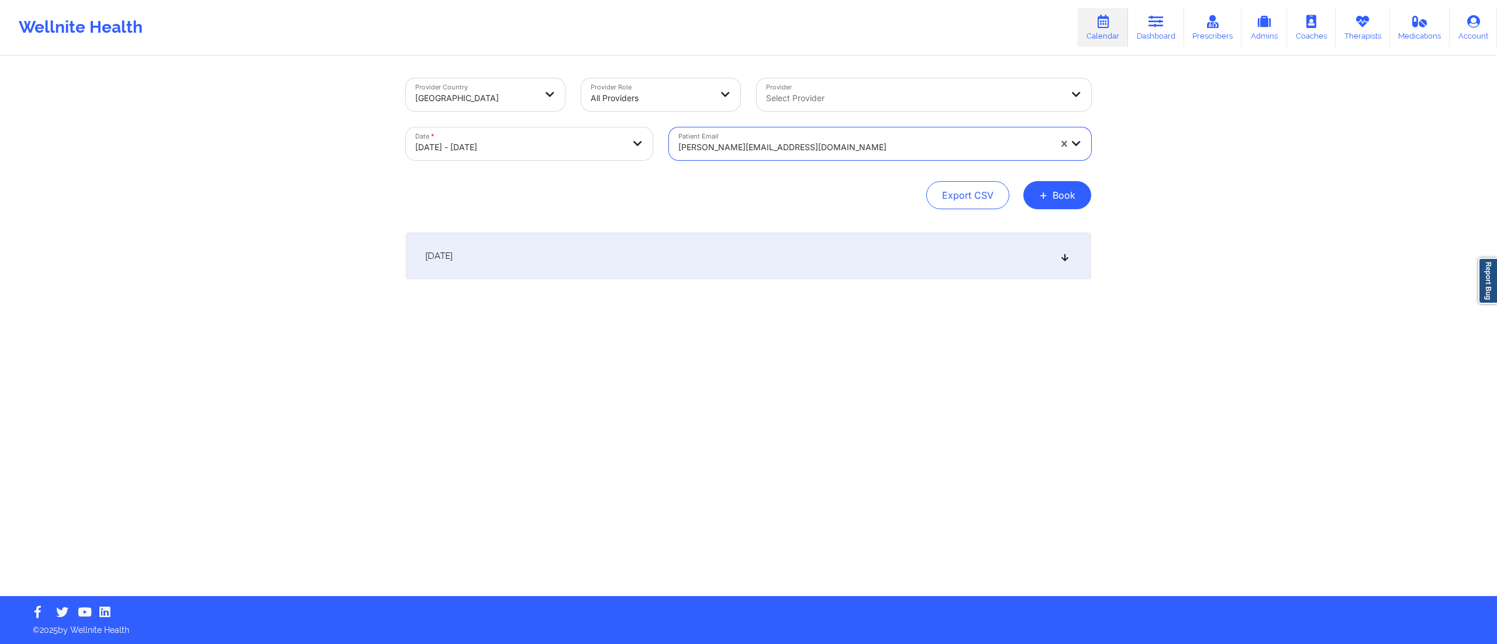
paste input "gerallynnwesley@gmail.com"
type input "gerallynnwesley@gmail.com"
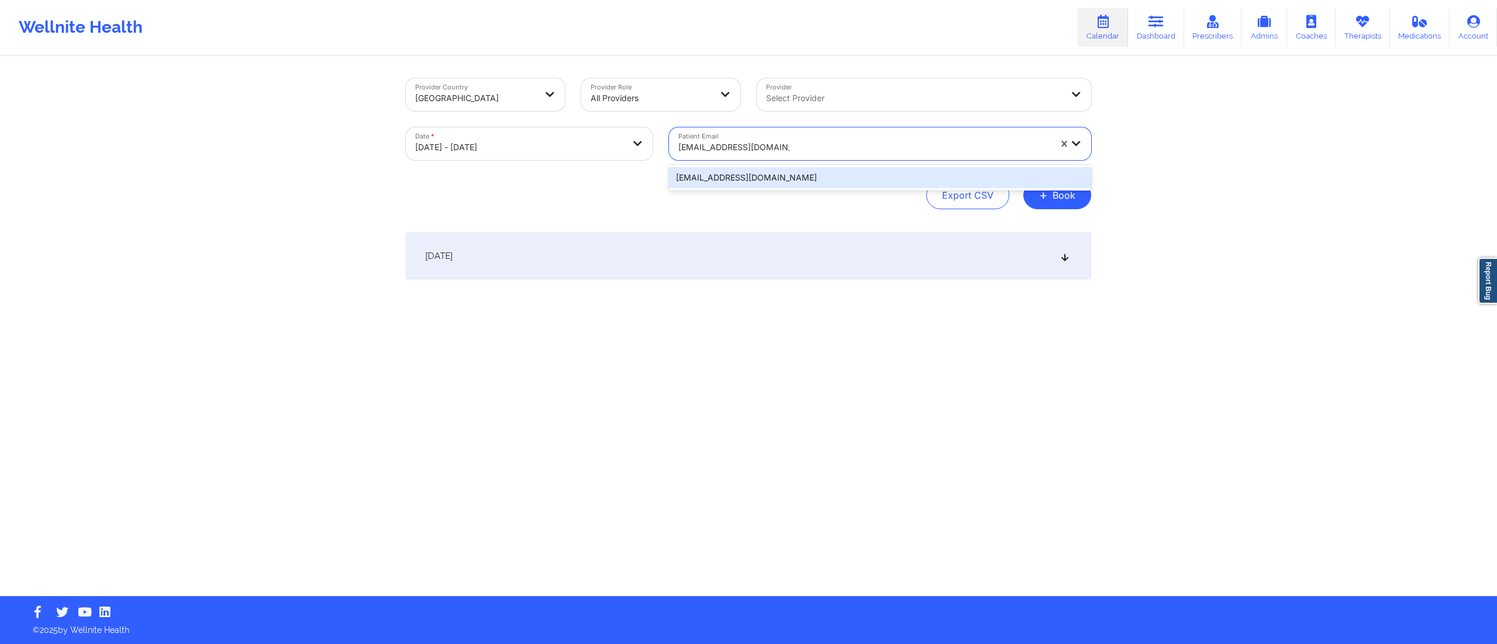
click at [796, 187] on div "gerallynnwesley@gmail.com" at bounding box center [880, 177] width 422 height 21
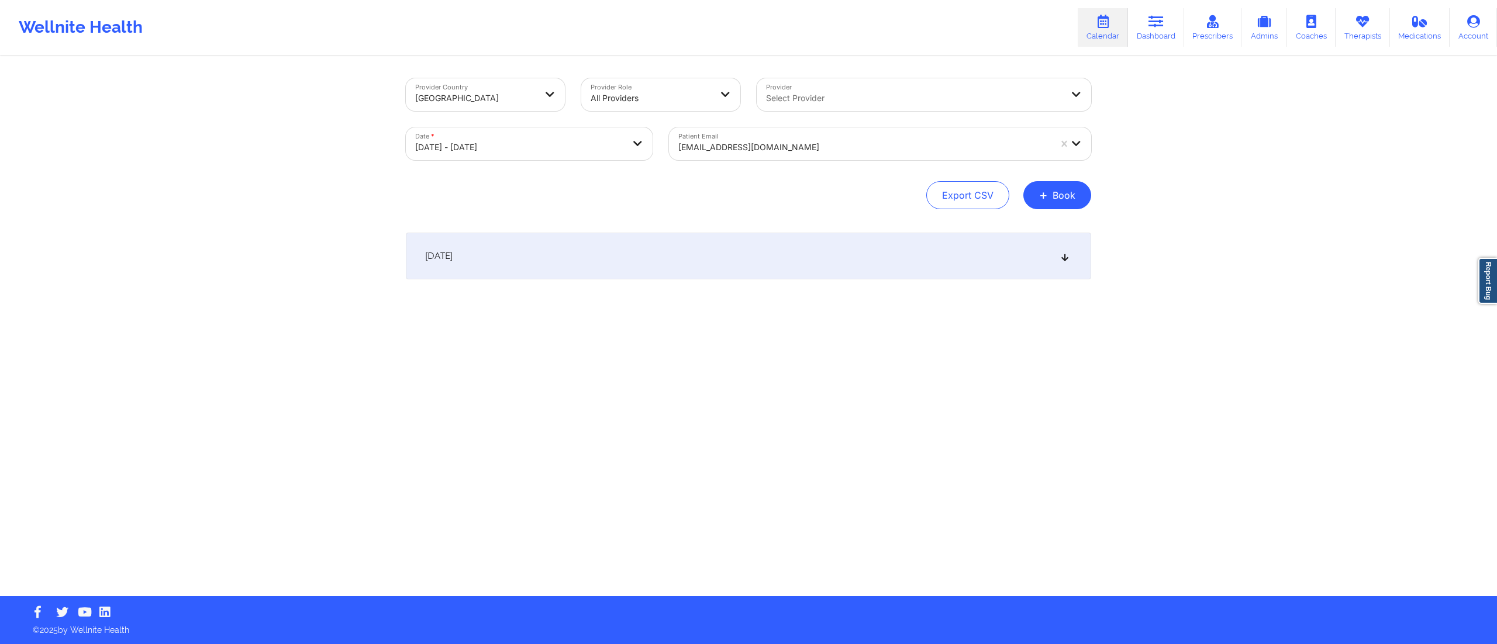
click at [736, 256] on div "October 10, 2025" at bounding box center [748, 256] width 685 height 47
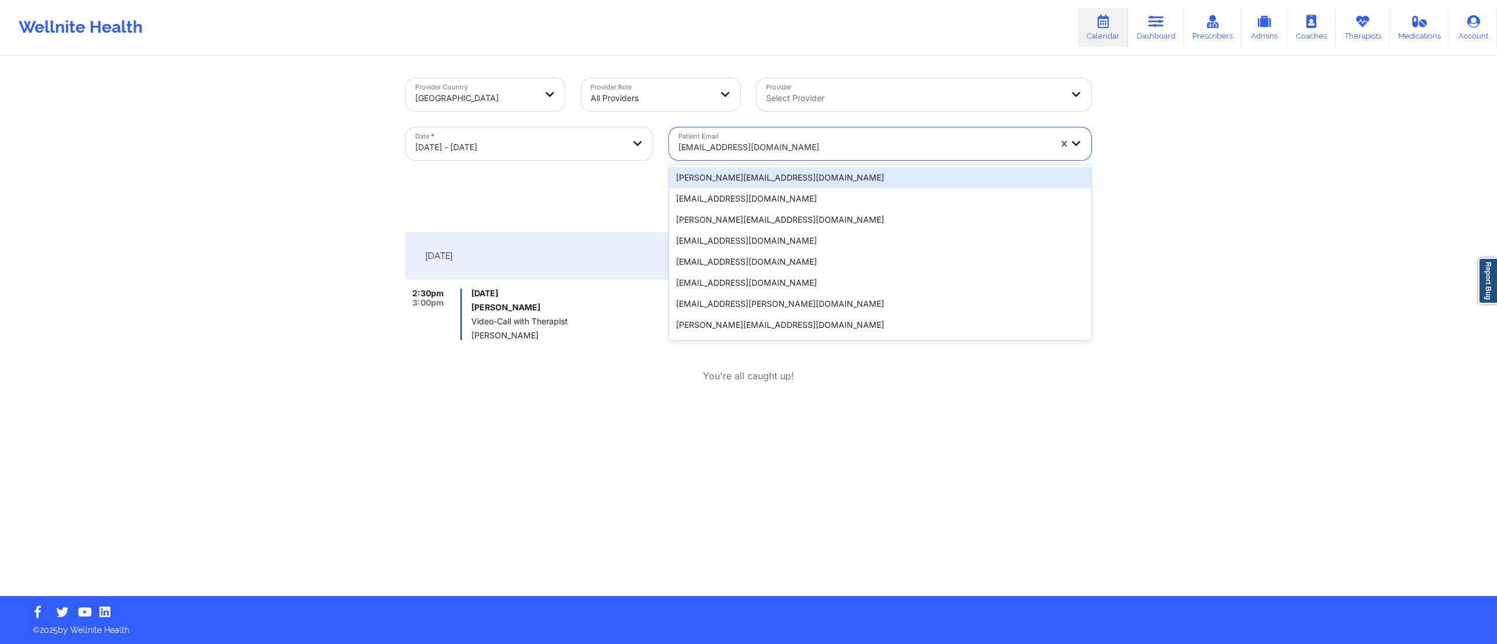
drag, startPoint x: 761, startPoint y: 136, endPoint x: 806, endPoint y: 158, distance: 50.2
click at [761, 137] on div "gerallynnwesley@gmail.com" at bounding box center [864, 148] width 372 height 26
paste input "yashbaldawa.4@gmail.com"
type input "yashbaldawa.4@gmail.com"
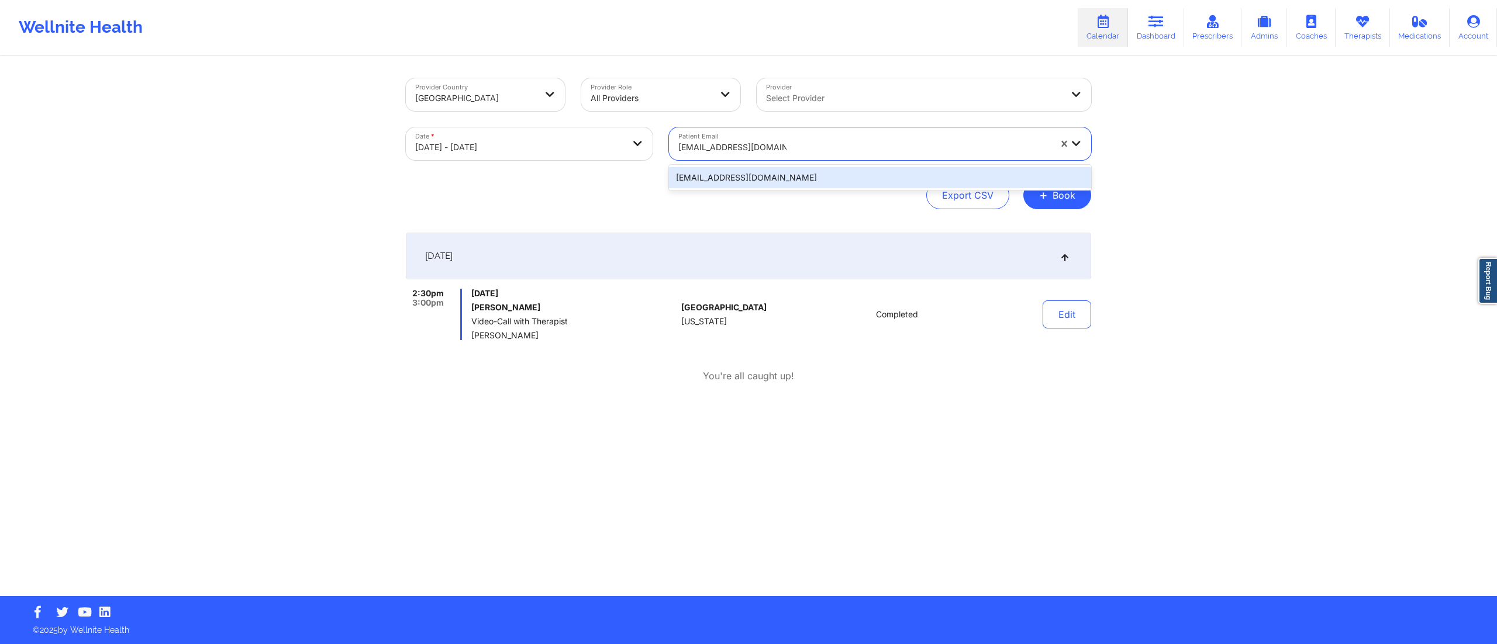
click at [787, 175] on div "yashbaldawa.4@gmail.com" at bounding box center [880, 177] width 422 height 21
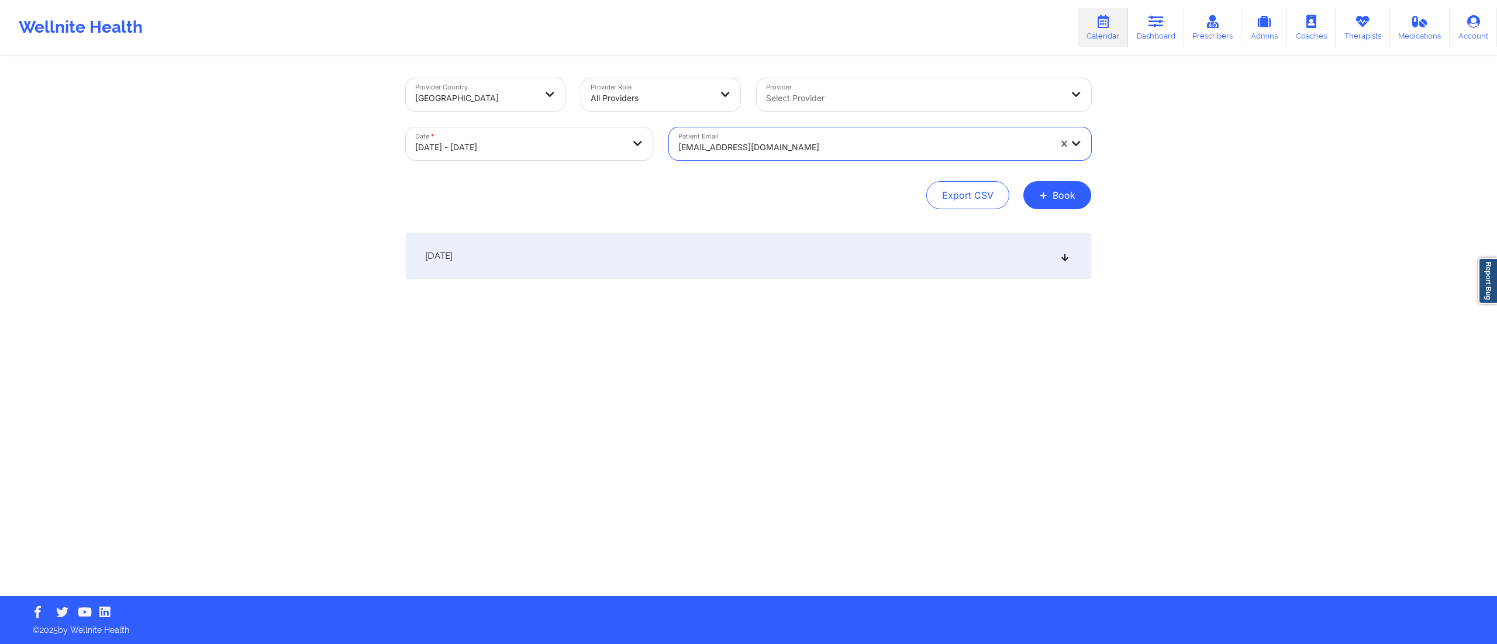
drag, startPoint x: 698, startPoint y: 248, endPoint x: 716, endPoint y: 248, distance: 18.1
click at [699, 249] on div "October 10, 2025" at bounding box center [748, 256] width 685 height 47
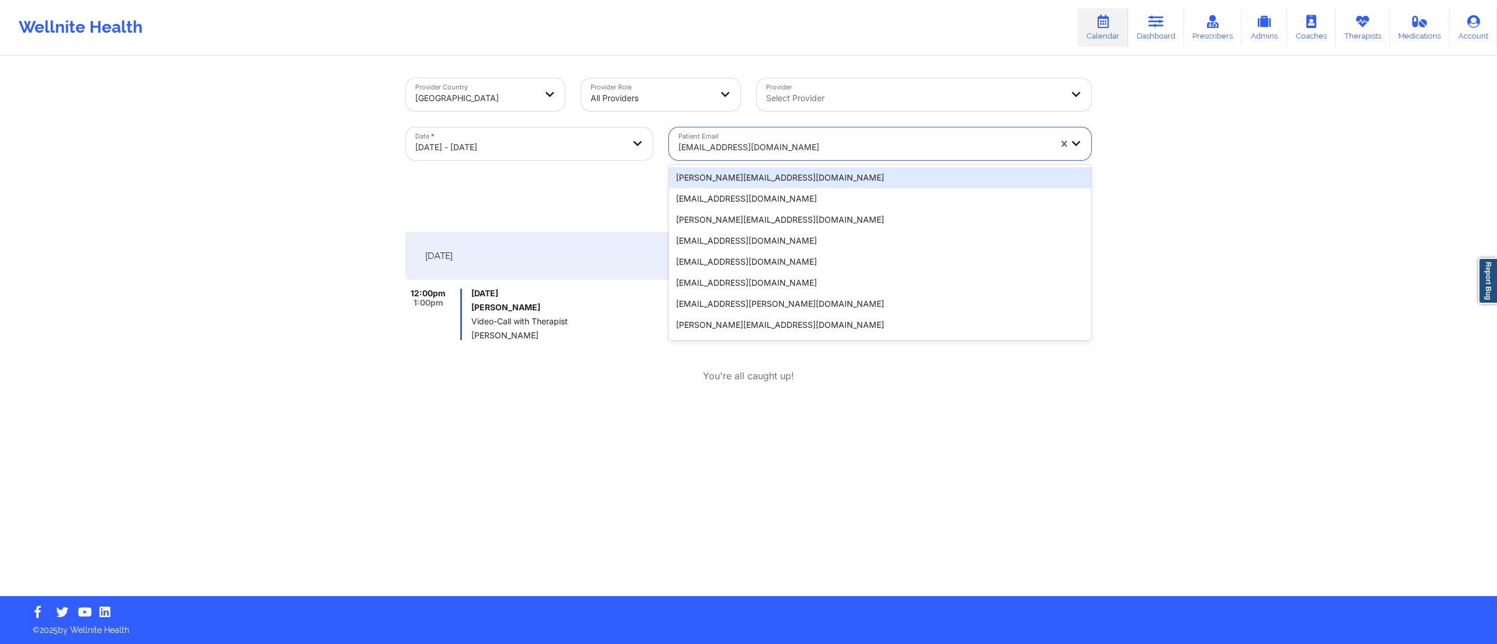
click at [763, 136] on div "yashbaldawa.4@gmail.com" at bounding box center [864, 148] width 372 height 26
paste input "janicewwu@gmail.com"
type input "janicewwu@gmail.com"
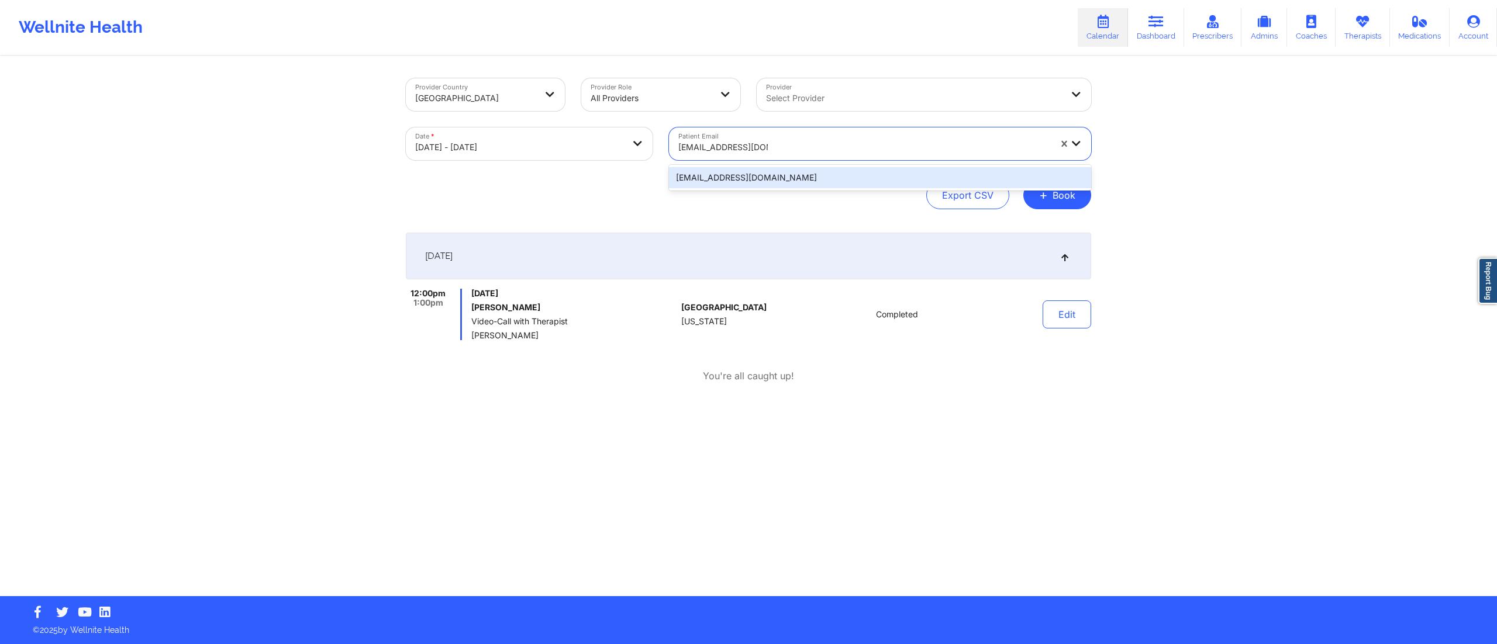
click at [786, 173] on div "janicewwu@gmail.com" at bounding box center [880, 177] width 422 height 21
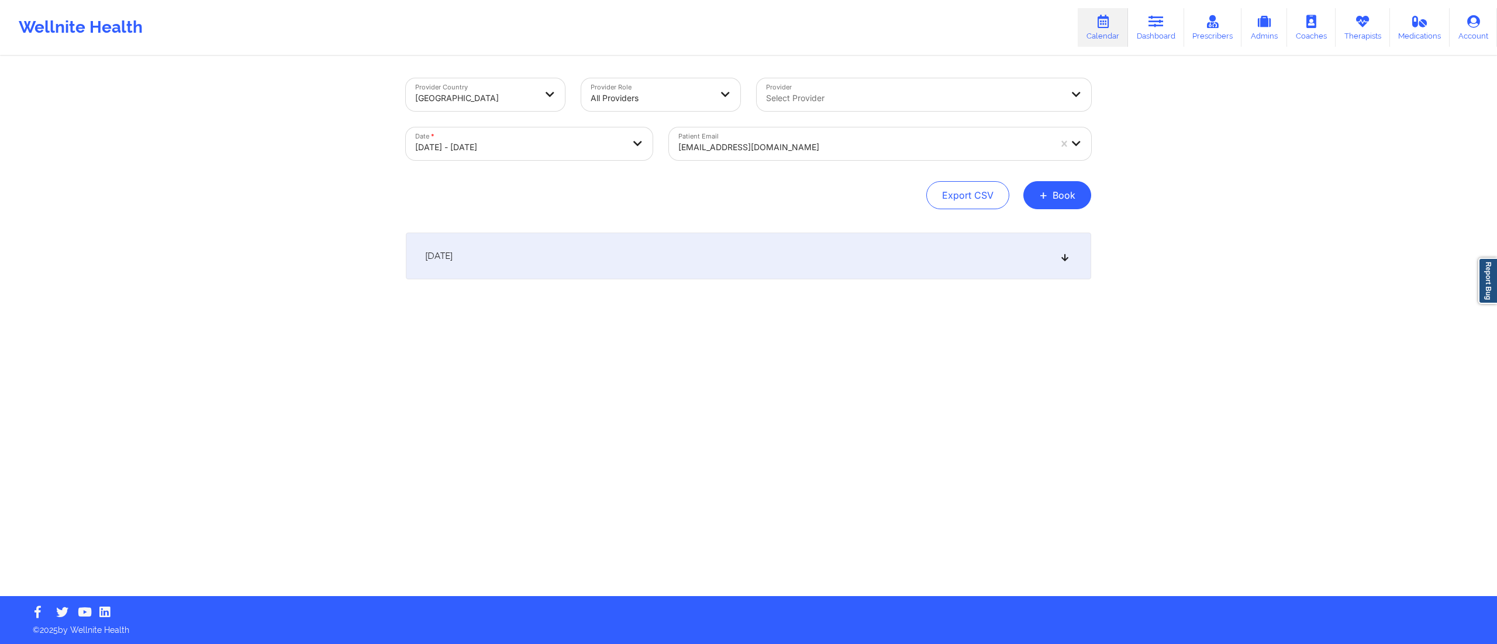
click at [726, 264] on div "October 10, 2025" at bounding box center [748, 256] width 685 height 47
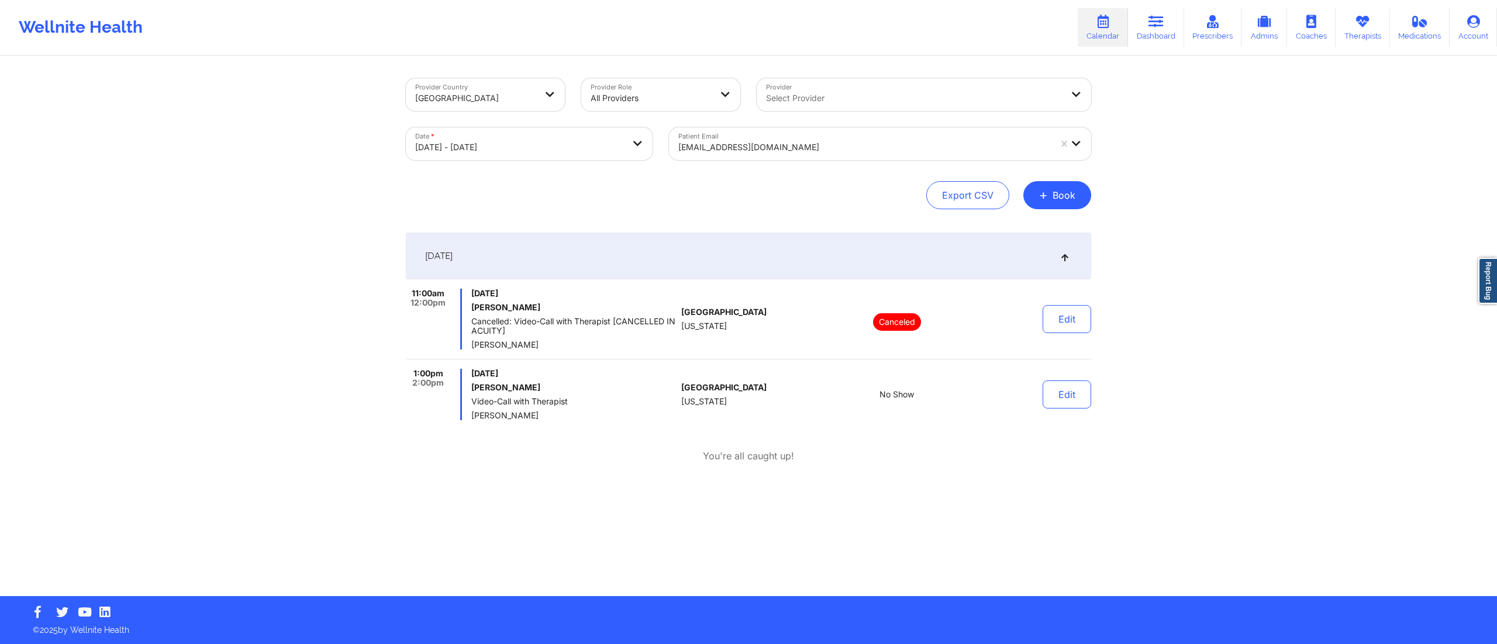
click at [759, 149] on div at bounding box center [864, 147] width 372 height 14
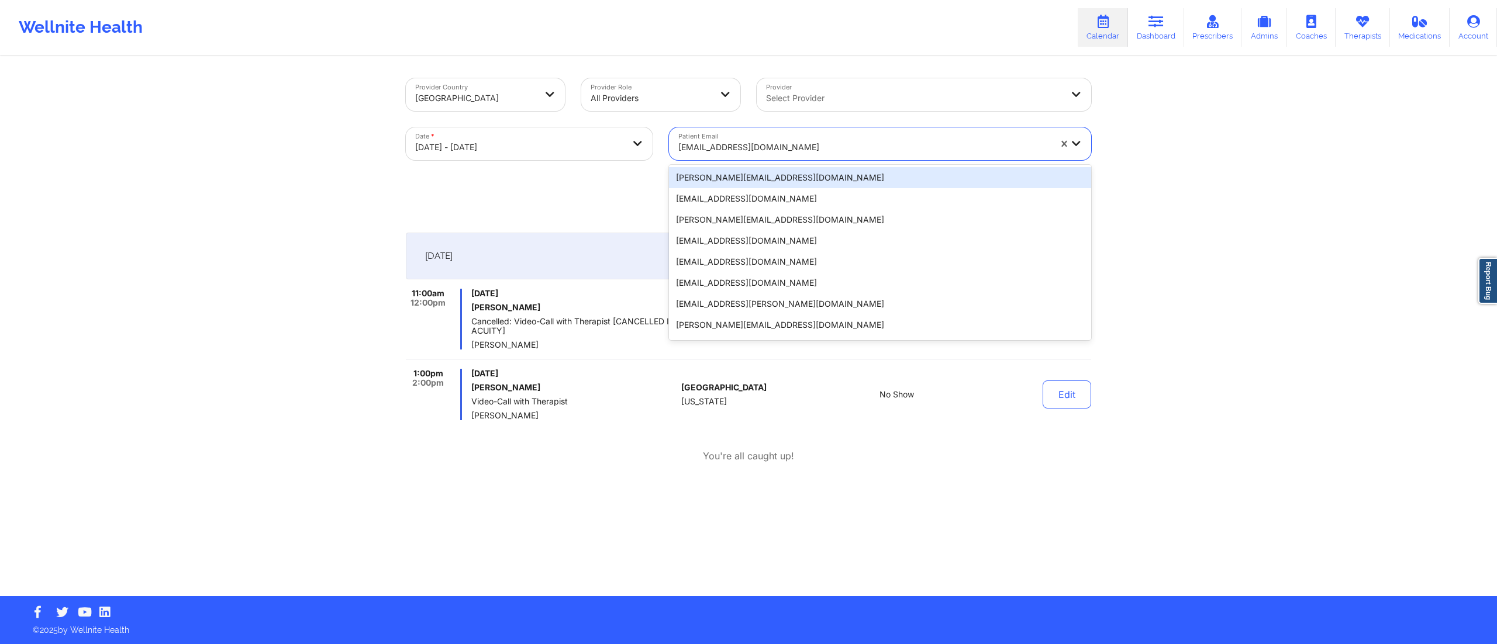
paste input "anderson_dana1@yahoo.com"
type input "anderson_dana1@yahoo.com"
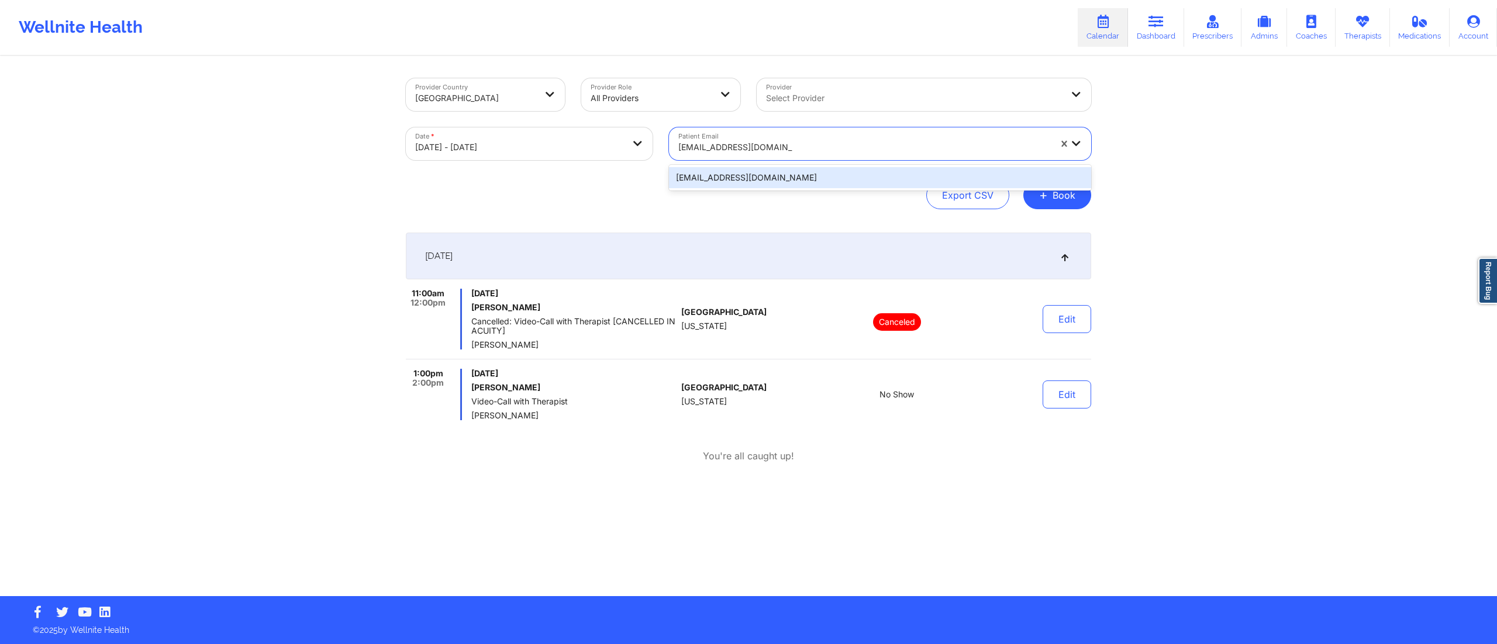
click at [777, 178] on div "anderson_dana1@yahoo.com" at bounding box center [880, 177] width 422 height 21
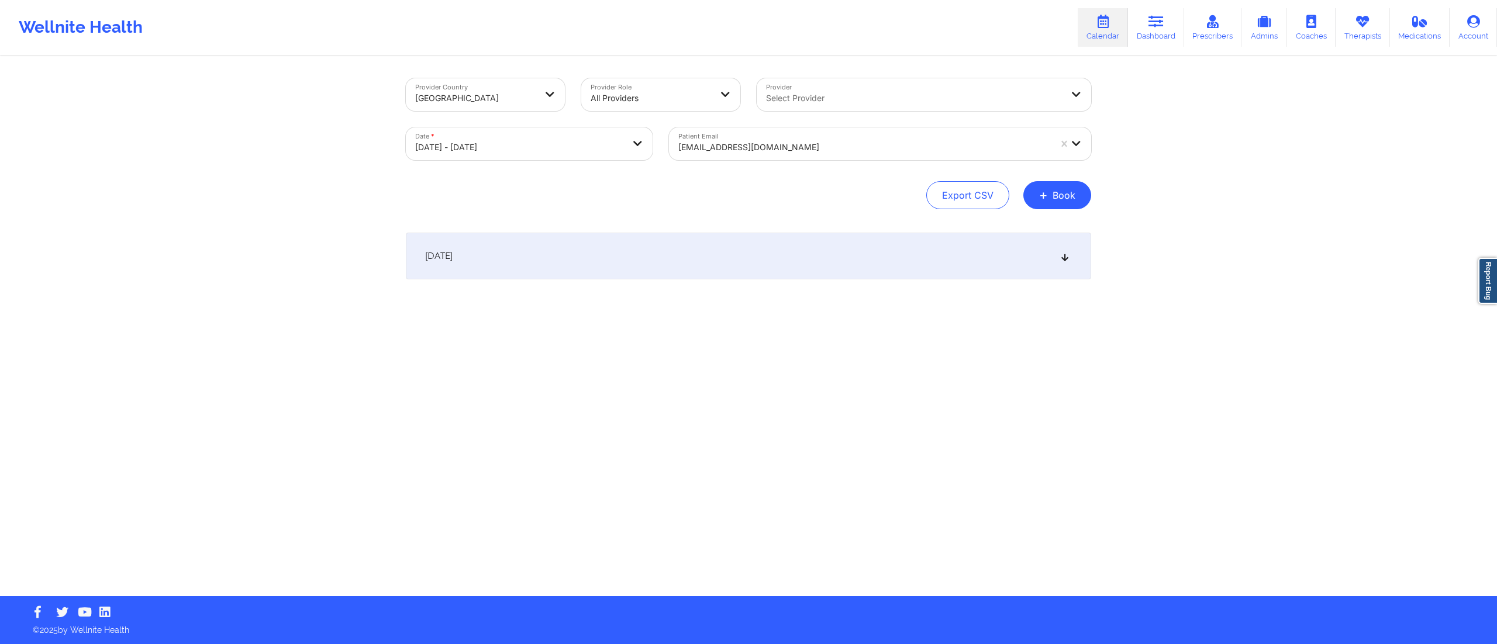
click at [773, 254] on div "October 10, 2025" at bounding box center [748, 256] width 685 height 47
click at [775, 137] on div "anderson_dana1@yahoo.com" at bounding box center [864, 148] width 372 height 26
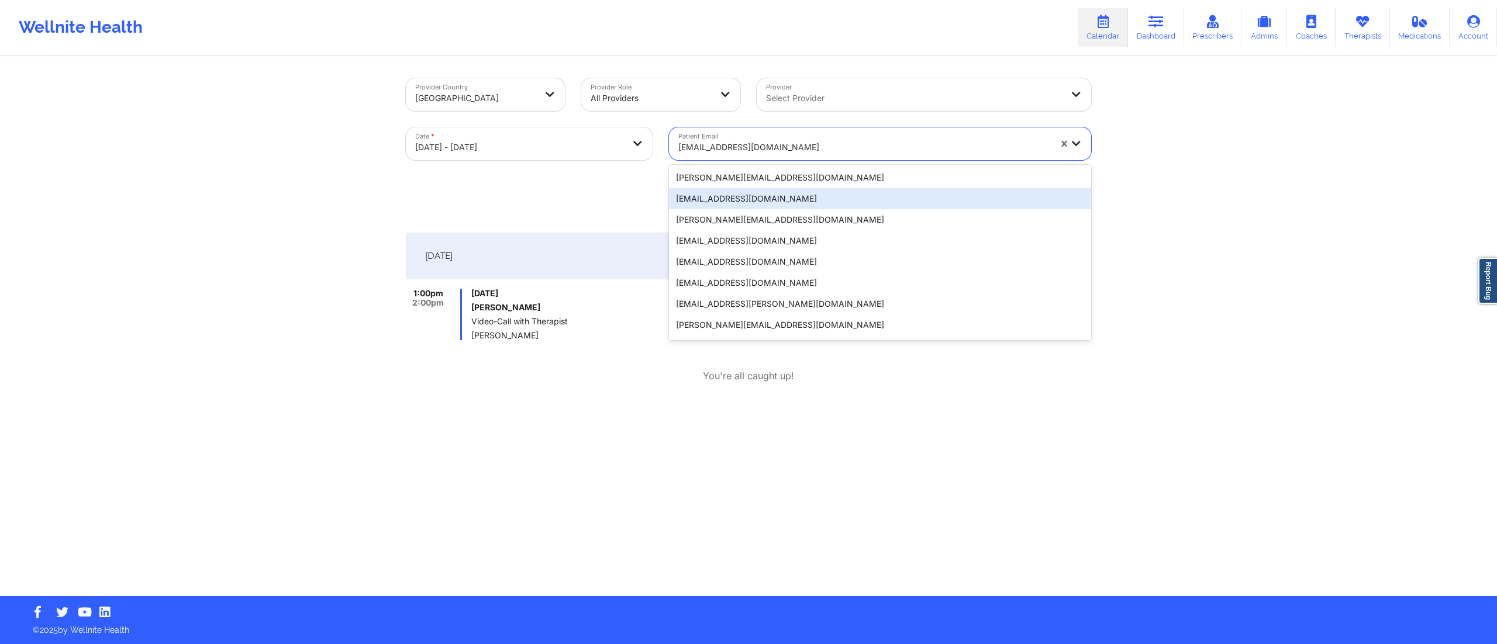
paste input "[EMAIL_ADDRESS][DOMAIN_NAME]"
type input "[EMAIL_ADDRESS][DOMAIN_NAME]"
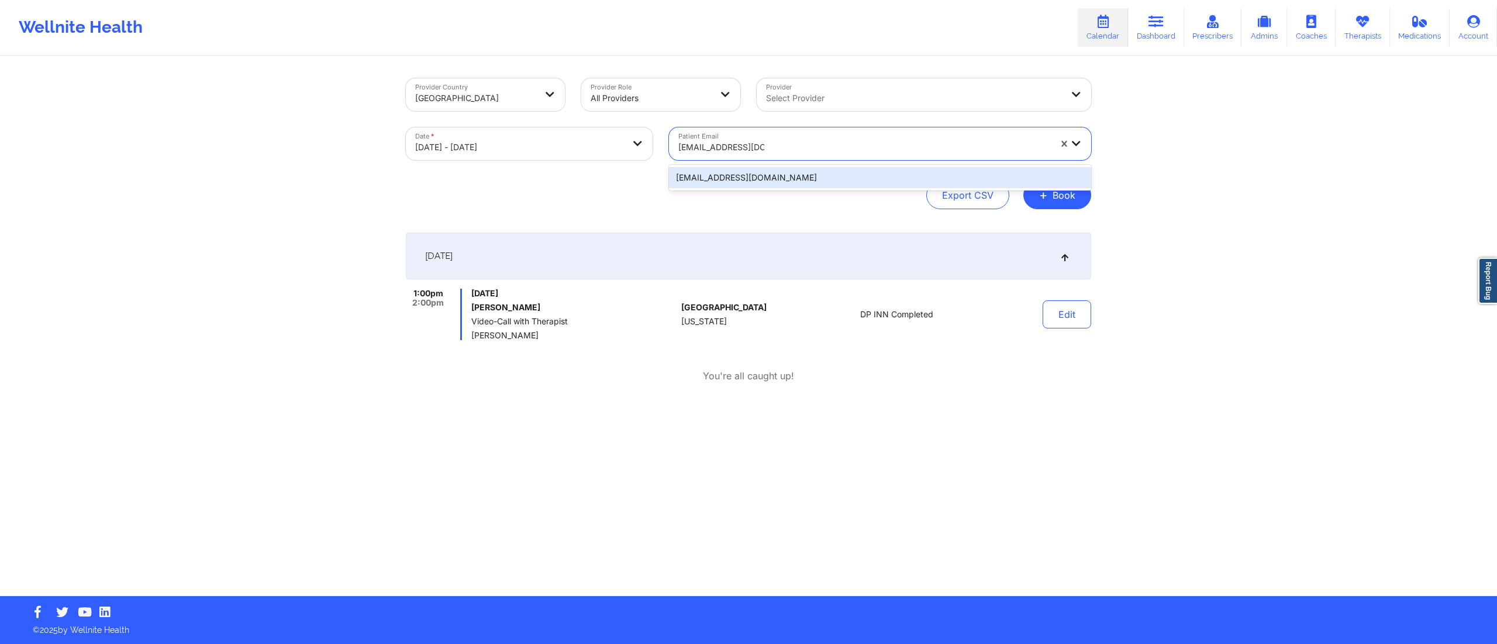
click at [779, 177] on div "[EMAIL_ADDRESS][DOMAIN_NAME]" at bounding box center [880, 177] width 422 height 21
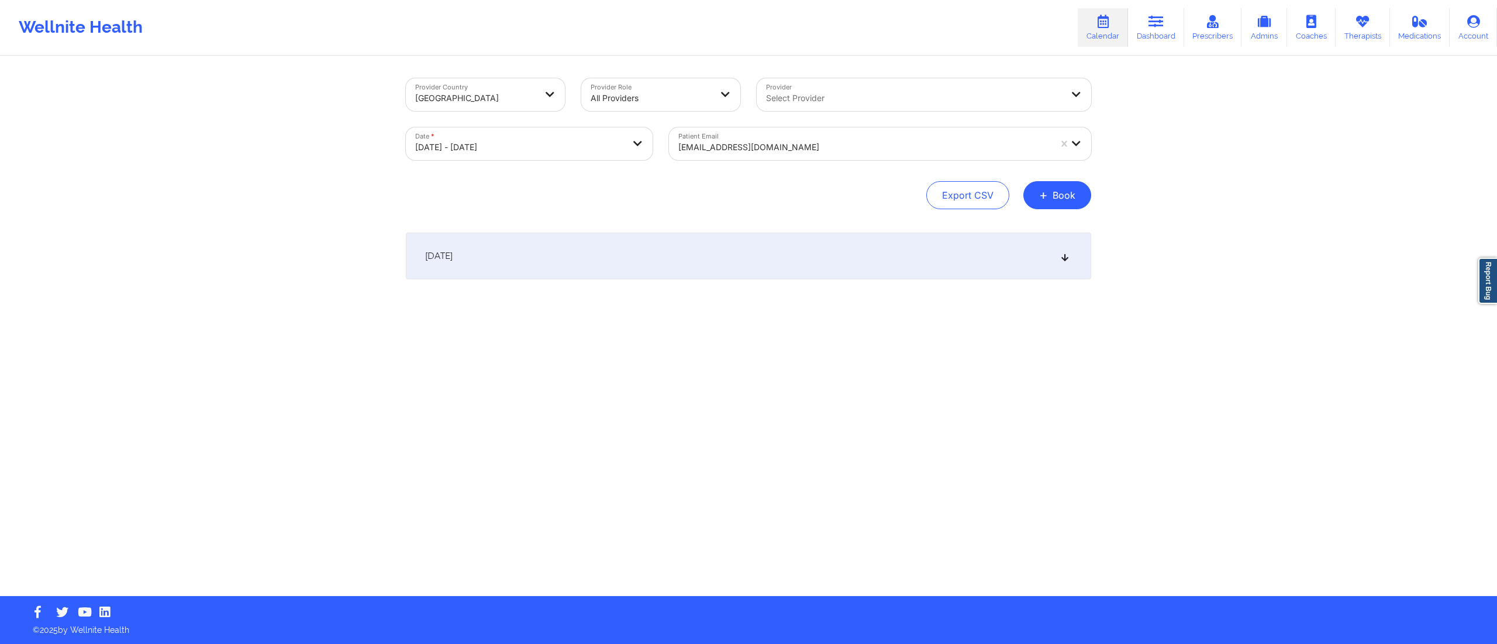
click at [775, 266] on div "October 10, 2025" at bounding box center [748, 256] width 685 height 47
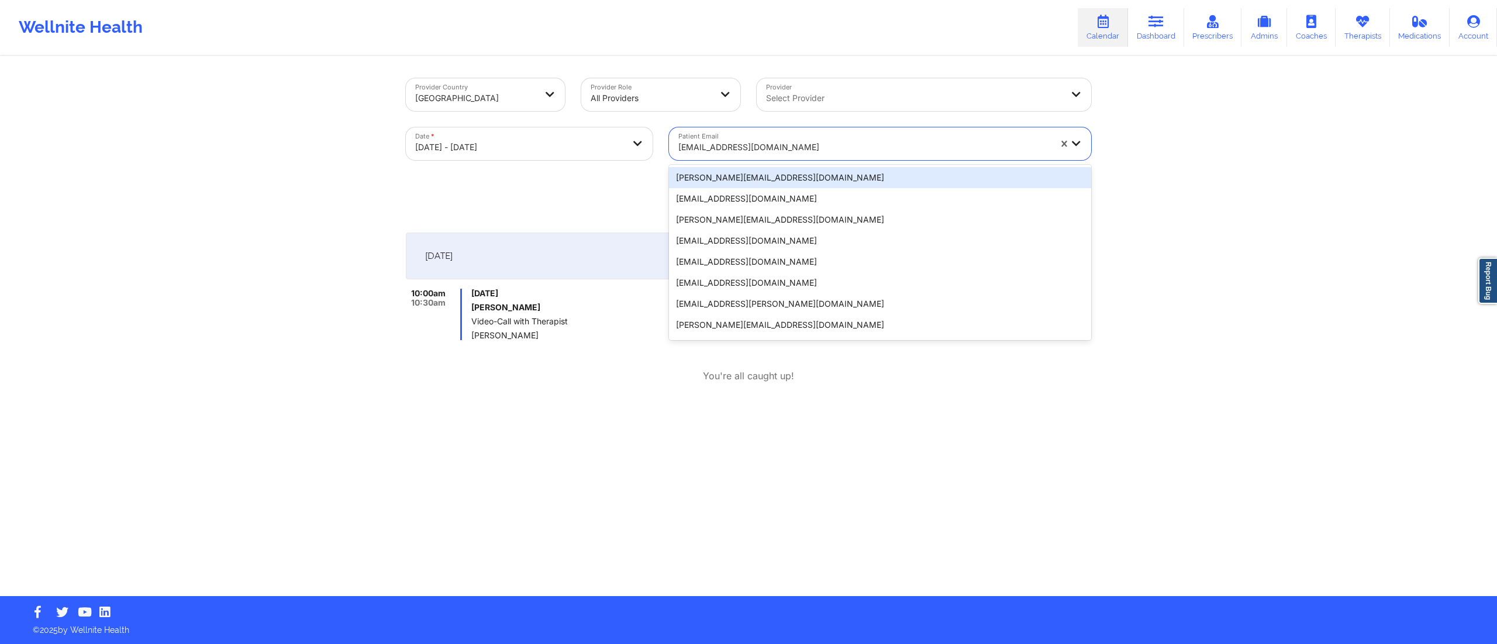
drag, startPoint x: 805, startPoint y: 144, endPoint x: 788, endPoint y: 149, distance: 17.8
click at [788, 149] on div at bounding box center [864, 147] width 372 height 14
paste input "millerjamice20@gmail.com"
type input "millerjamice20@gmail.com"
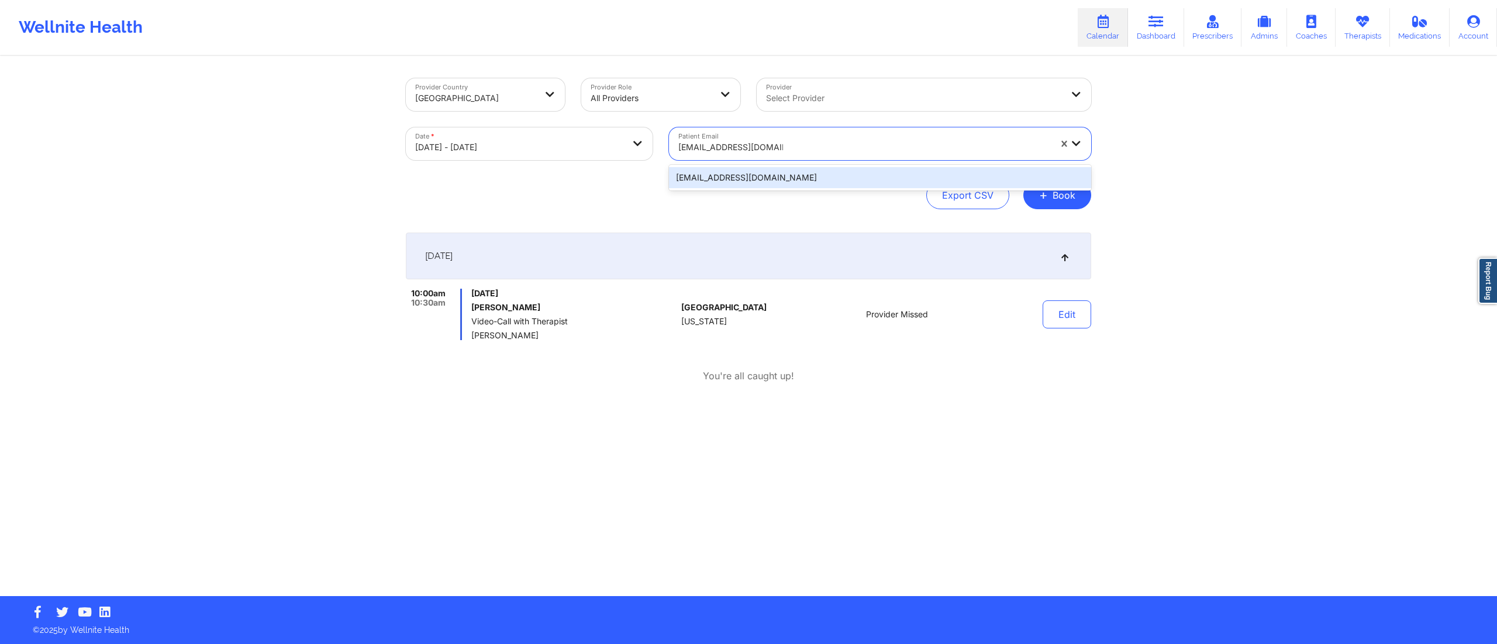
click at [794, 181] on div "millerjamice20@gmail.com" at bounding box center [880, 177] width 422 height 21
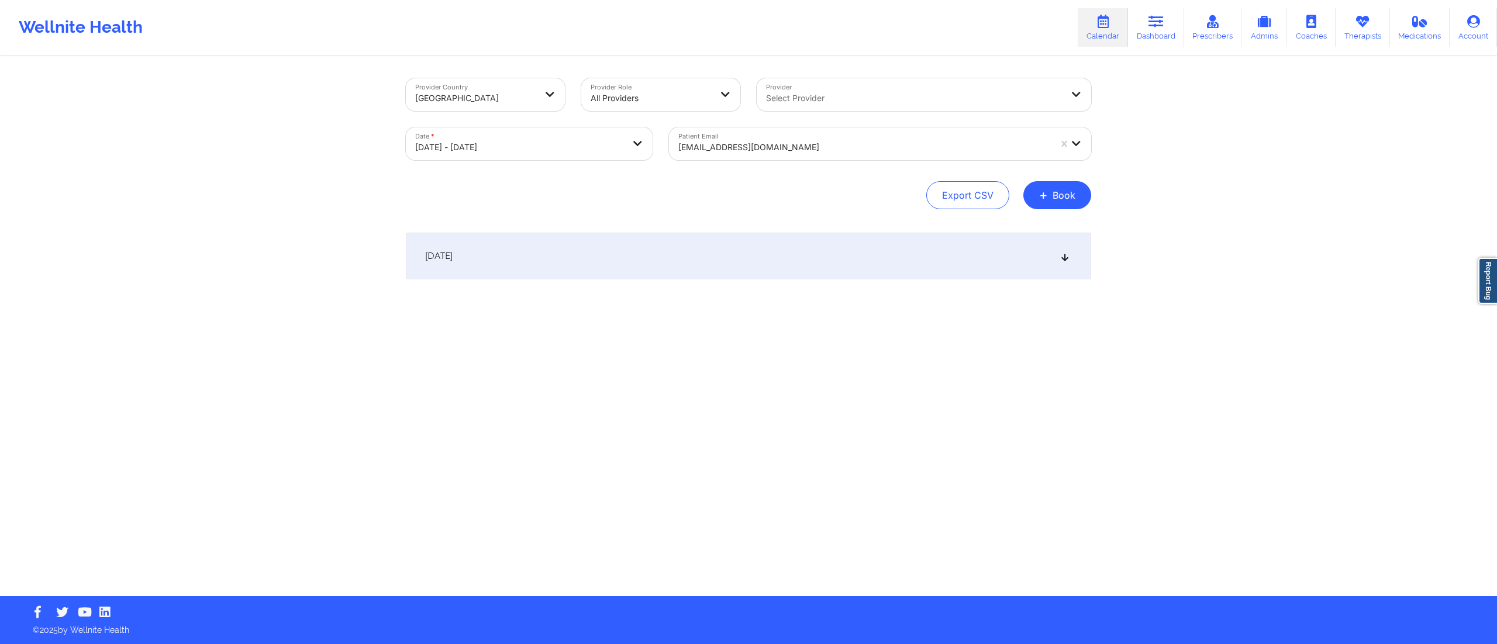
drag, startPoint x: 801, startPoint y: 288, endPoint x: 798, endPoint y: 275, distance: 13.2
click at [800, 288] on div "October 10, 2025 No appointments" at bounding box center [748, 280] width 685 height 94
click at [793, 257] on div "October 10, 2025" at bounding box center [748, 256] width 685 height 47
click at [667, 254] on div "October 10, 2025" at bounding box center [748, 256] width 685 height 47
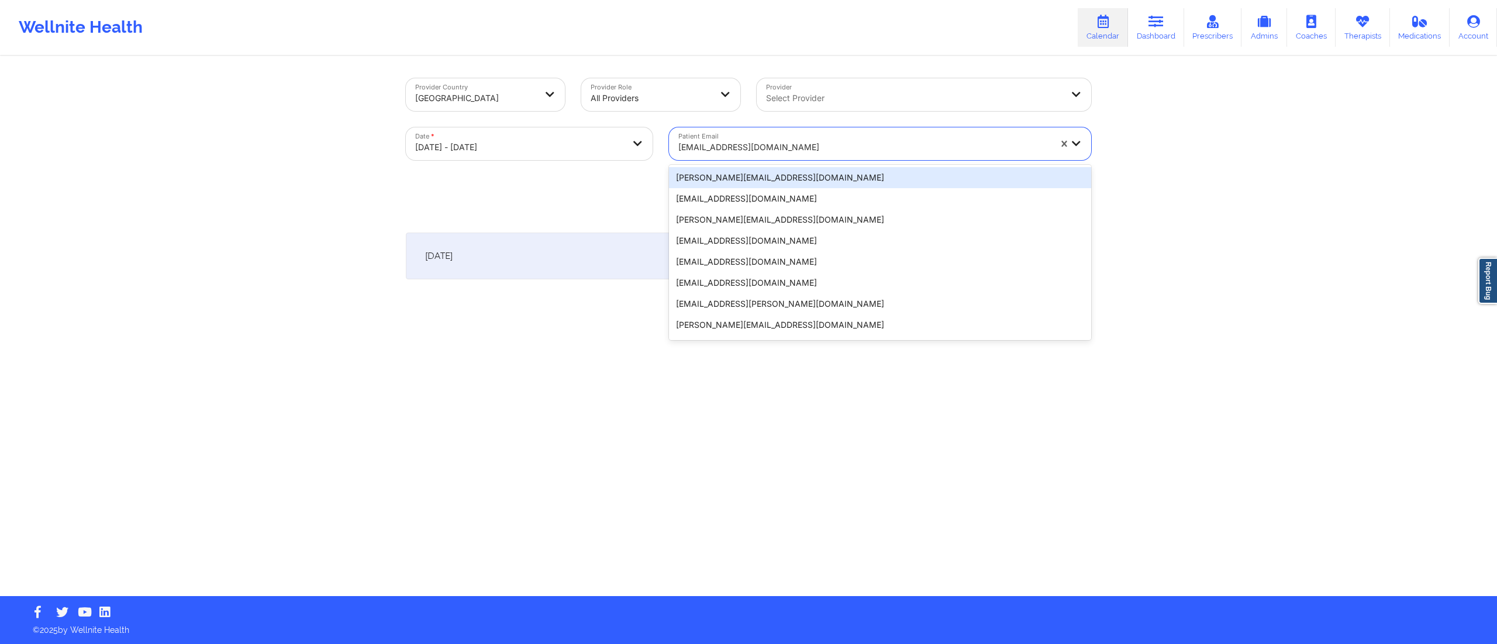
click at [791, 133] on div "millerjamice20@gmail.com" at bounding box center [860, 143] width 382 height 33
paste input "[EMAIL_ADDRESS][DOMAIN_NAME]"
type input "[EMAIL_ADDRESS][DOMAIN_NAME]"
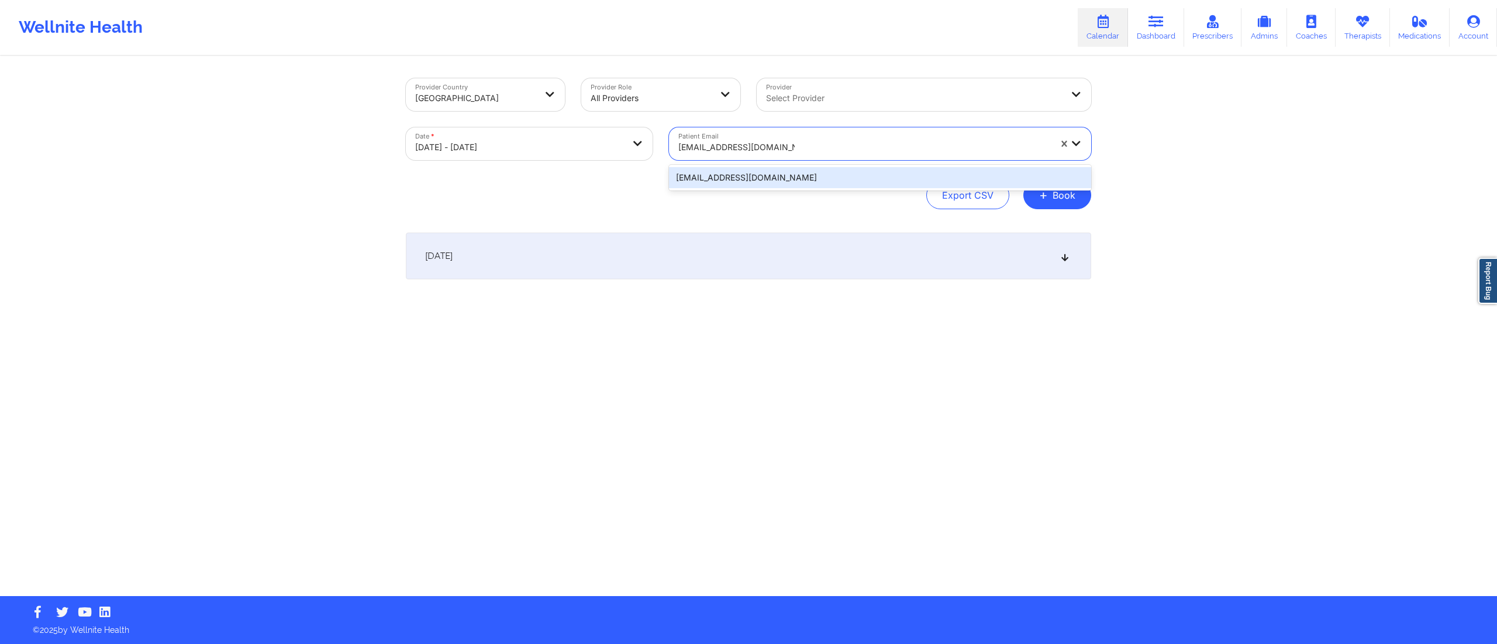
click at [794, 182] on div "[EMAIL_ADDRESS][DOMAIN_NAME]" at bounding box center [880, 177] width 422 height 21
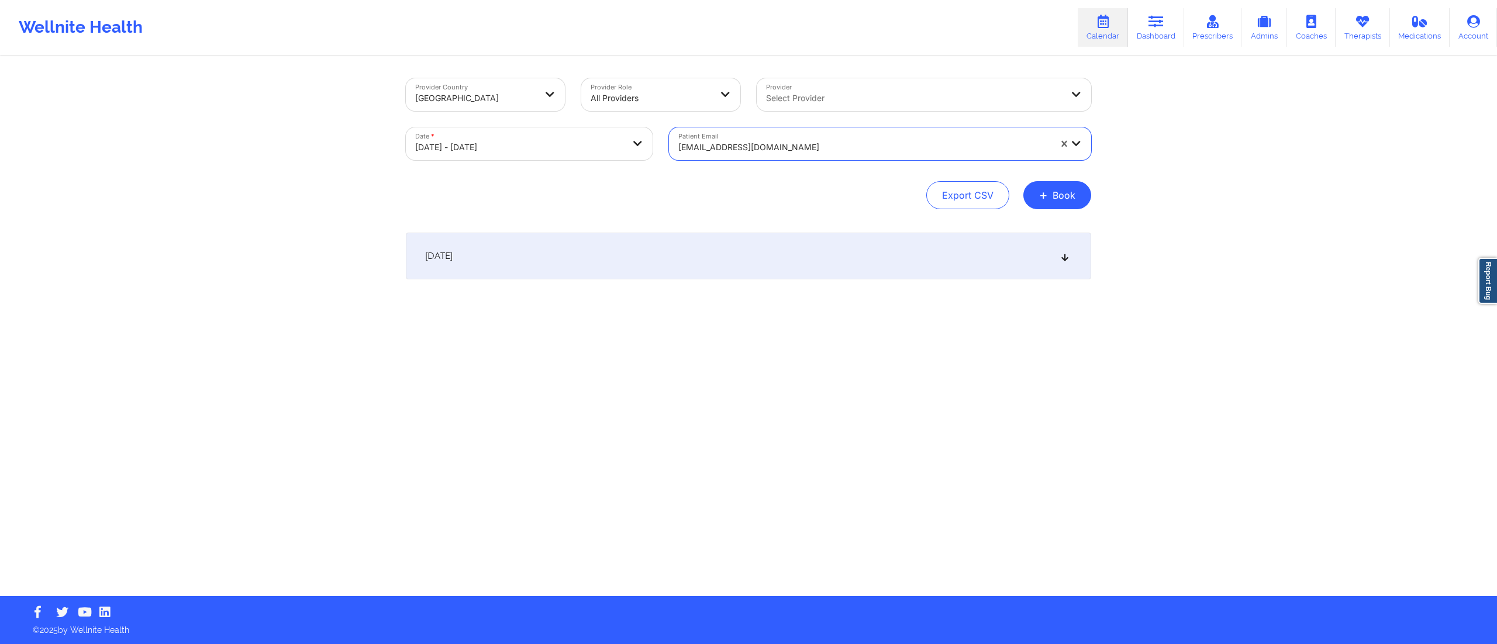
click at [598, 253] on div "October 10, 2025" at bounding box center [748, 256] width 685 height 47
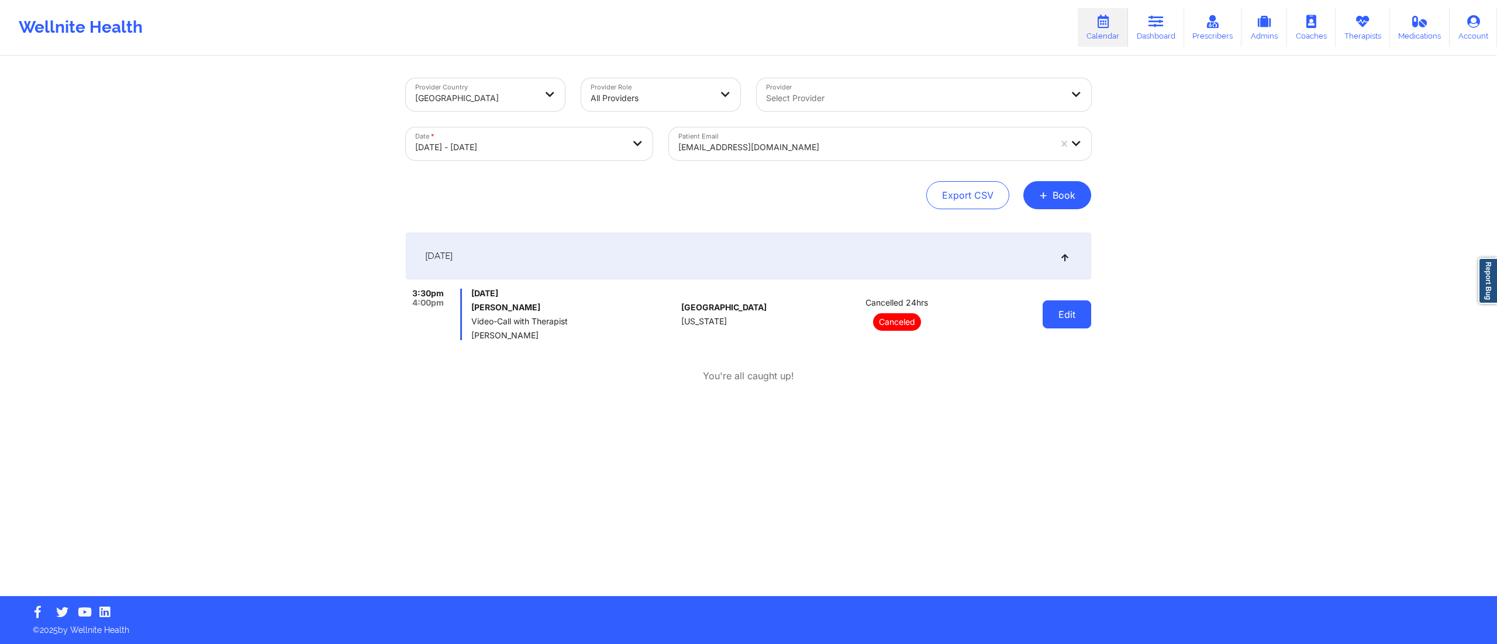
click at [1063, 318] on button "Edit" at bounding box center [1067, 315] width 49 height 28
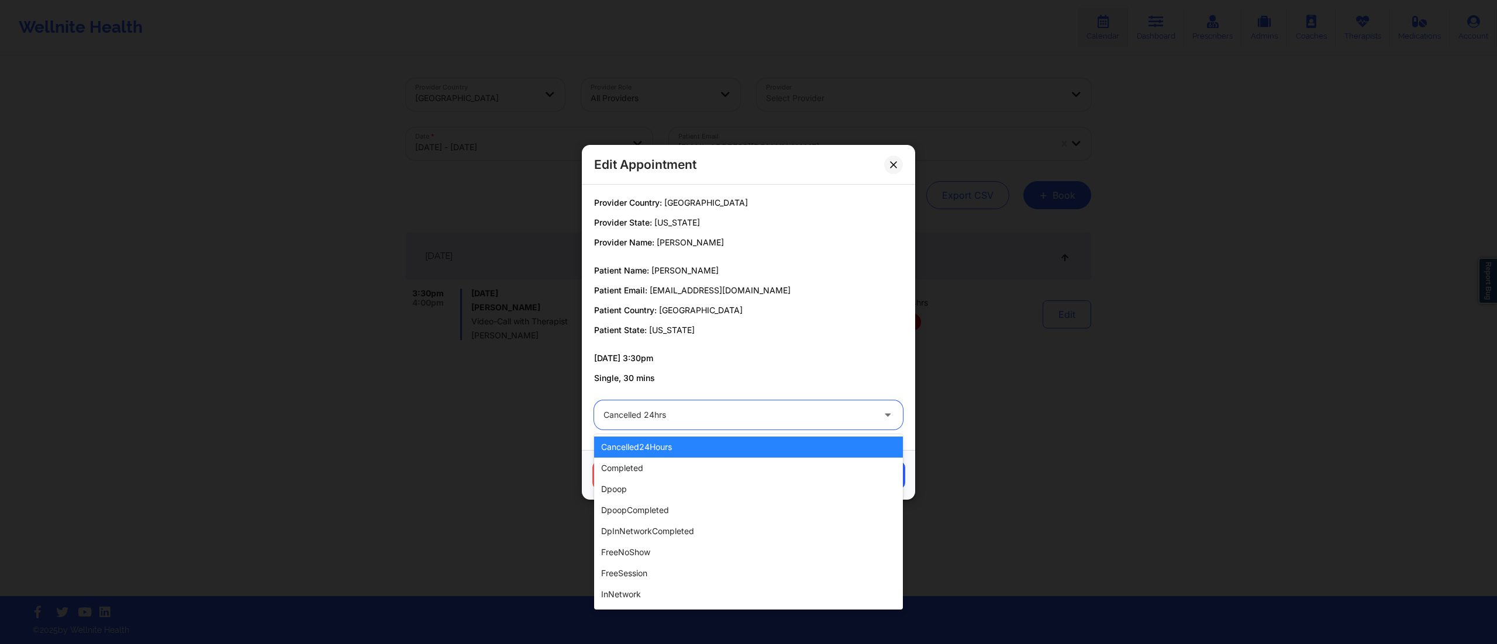
click at [685, 422] on div at bounding box center [739, 415] width 270 height 14
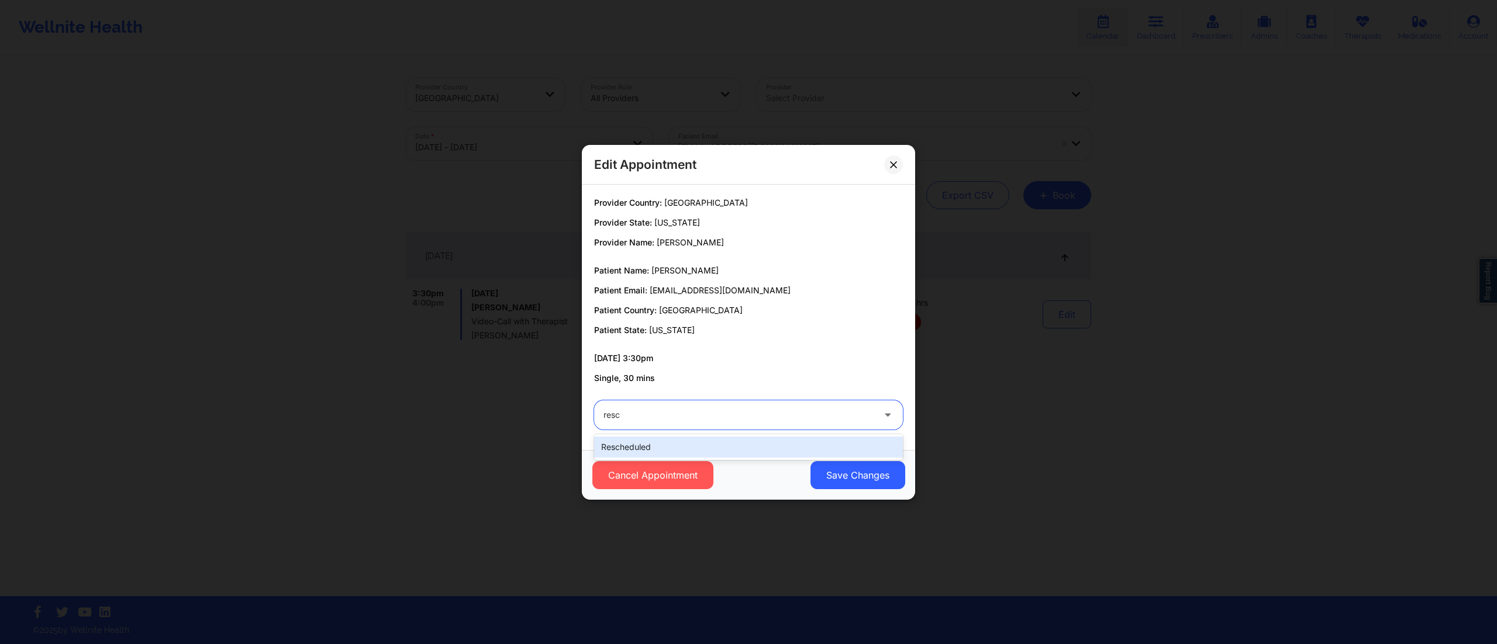
type input "resch"
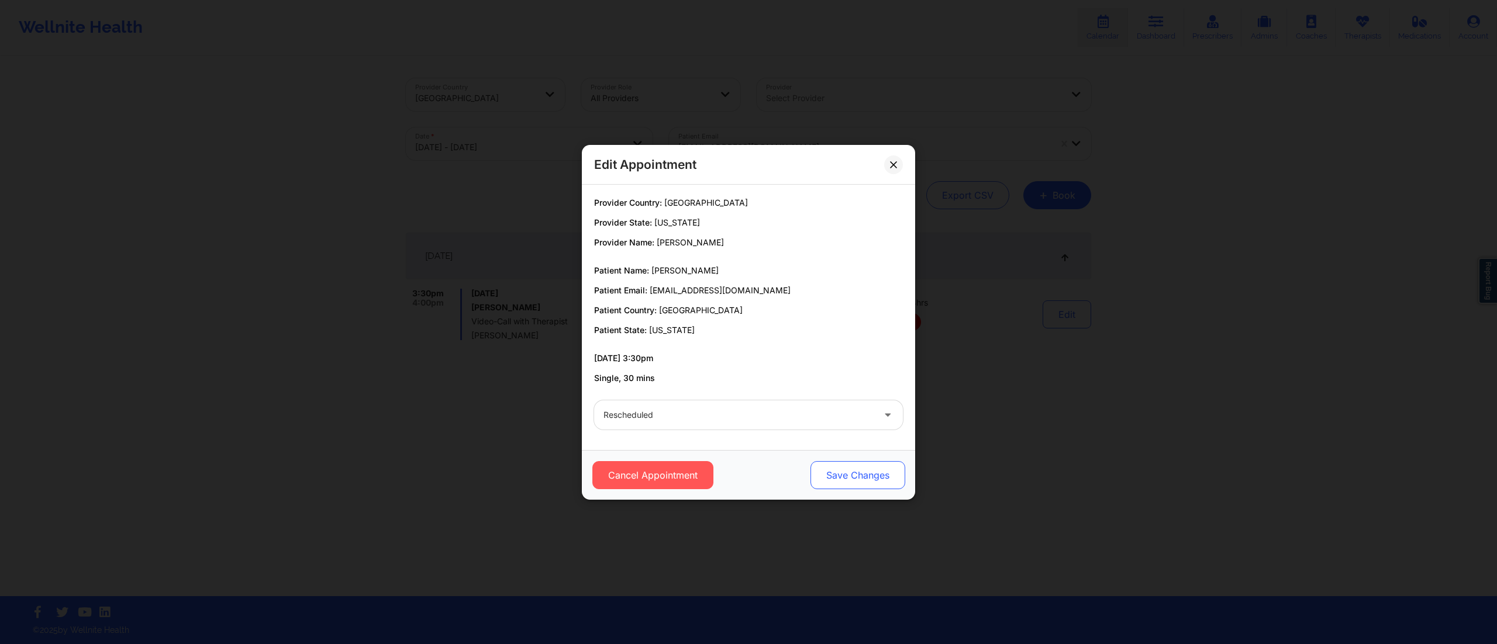
click at [840, 472] on button "Save Changes" at bounding box center [858, 475] width 95 height 28
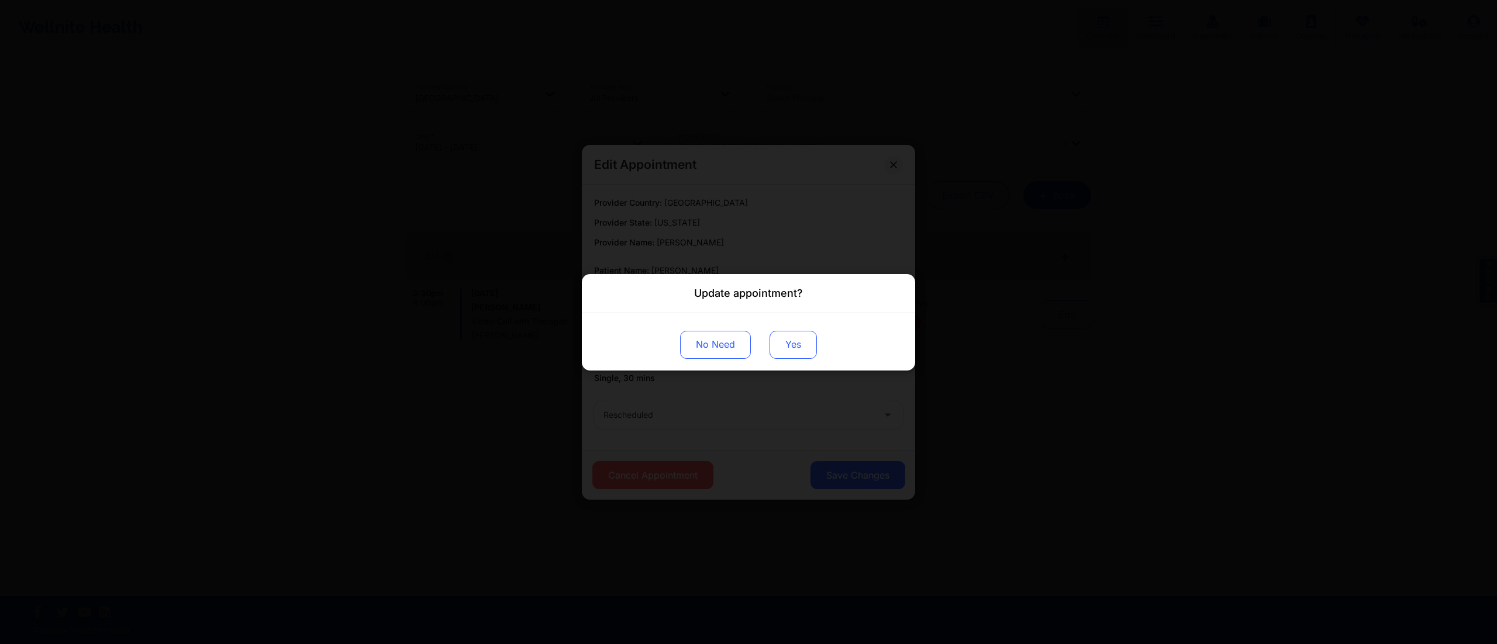
click at [780, 344] on button "Yes" at bounding box center [793, 344] width 47 height 28
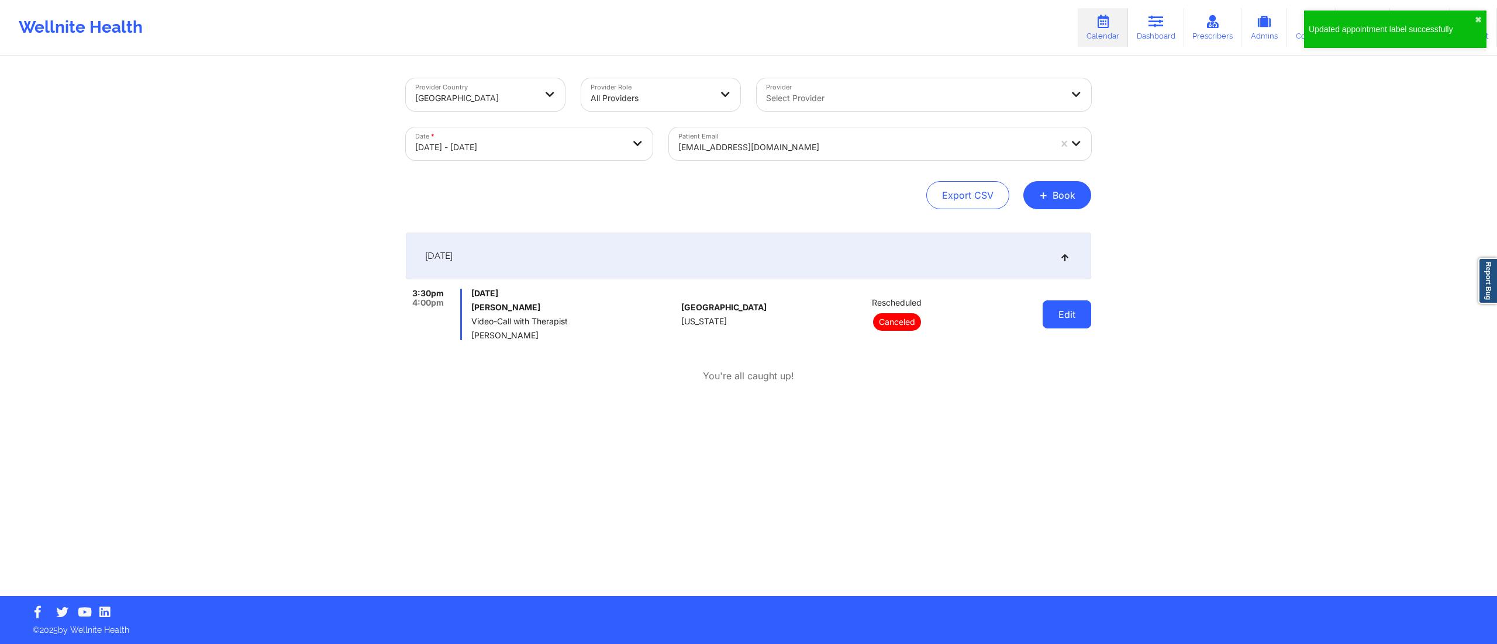
click at [1056, 313] on button "Edit" at bounding box center [1067, 315] width 49 height 28
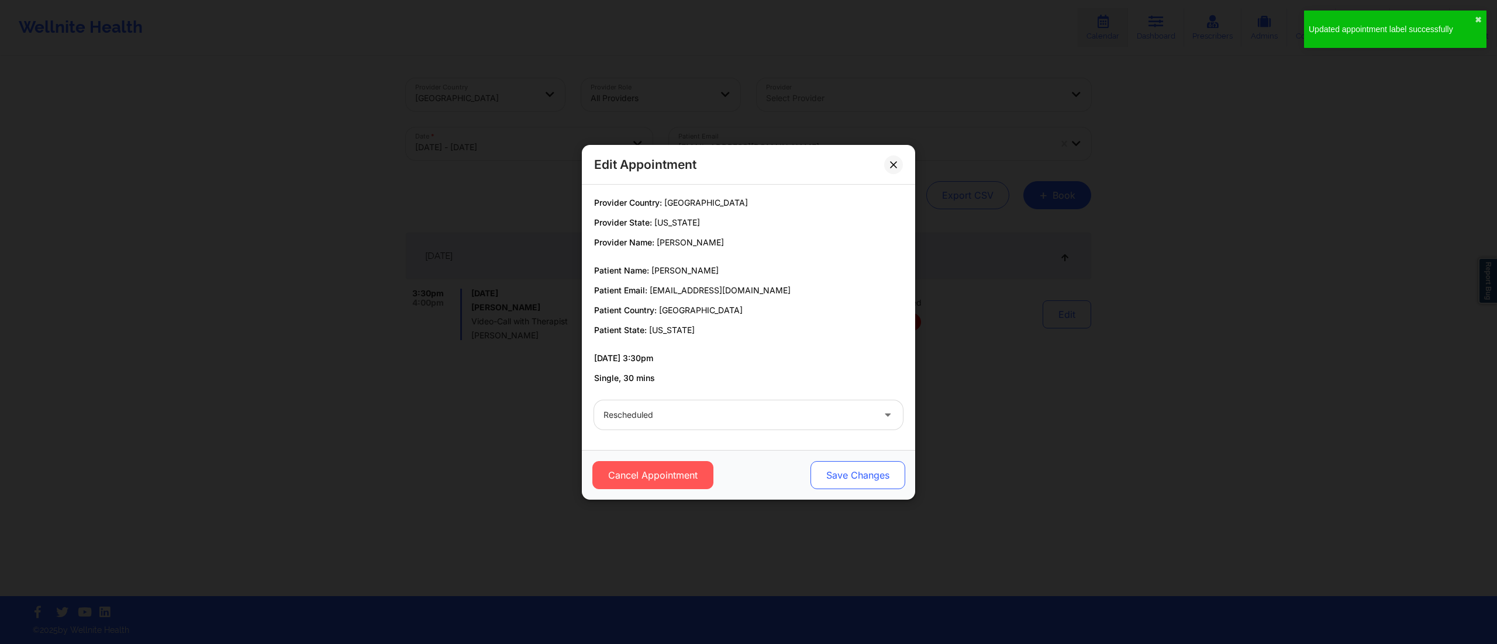
click at [869, 474] on button "Save Changes" at bounding box center [858, 475] width 95 height 28
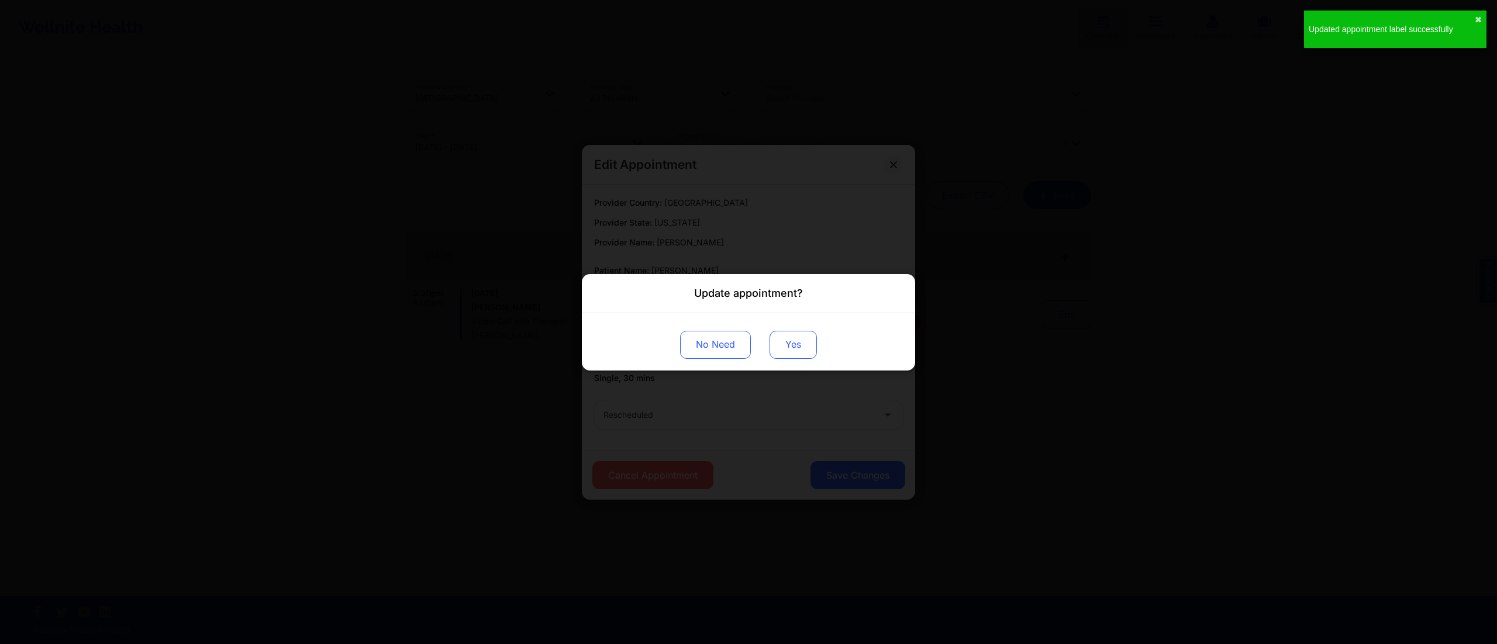
click at [798, 342] on button "Yes" at bounding box center [793, 344] width 47 height 28
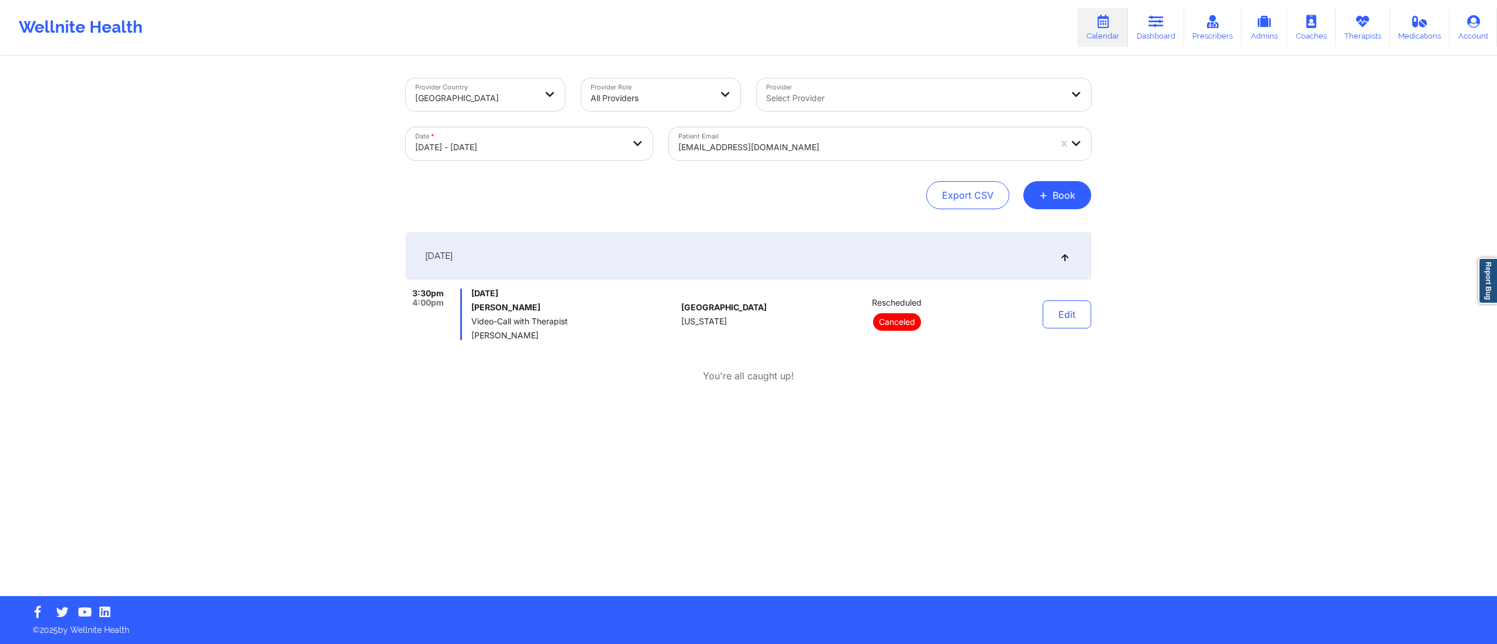
click at [796, 156] on div "[EMAIL_ADDRESS][DOMAIN_NAME]" at bounding box center [864, 148] width 372 height 26
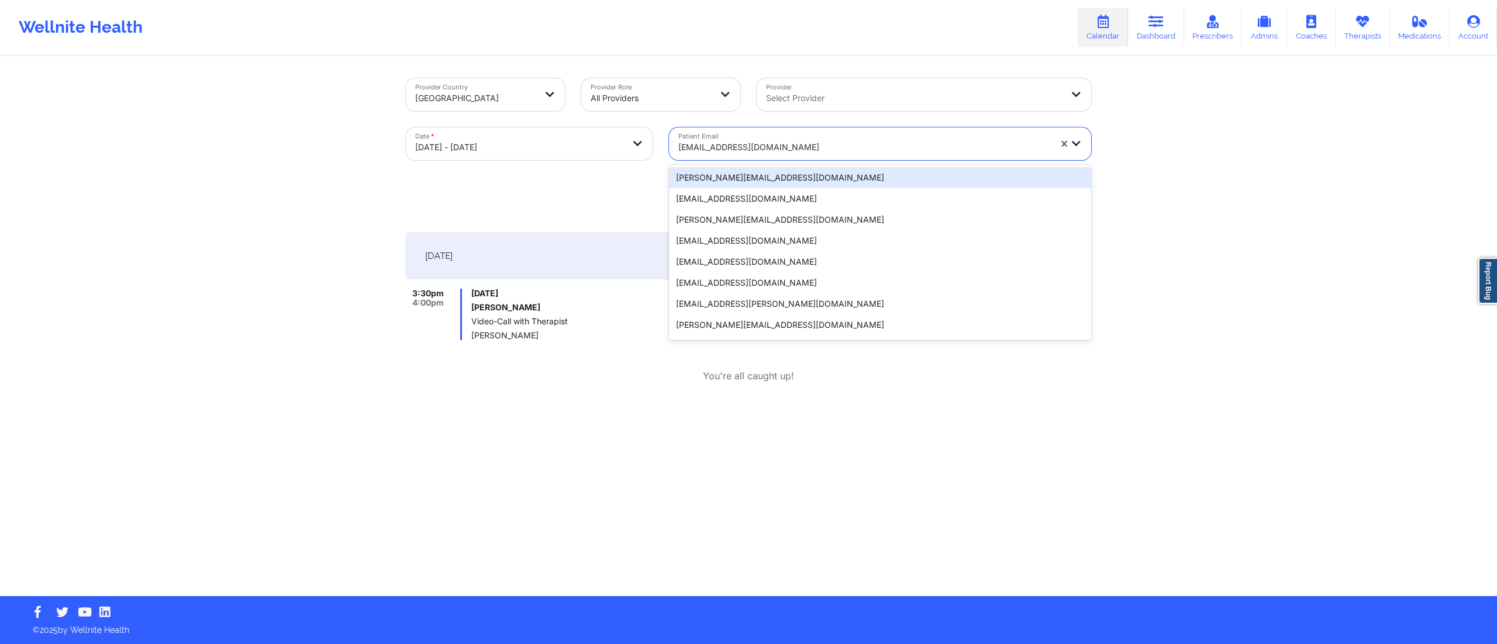
paste input "jtferrara@aol.com"
type input "jtferrara@aol.com"
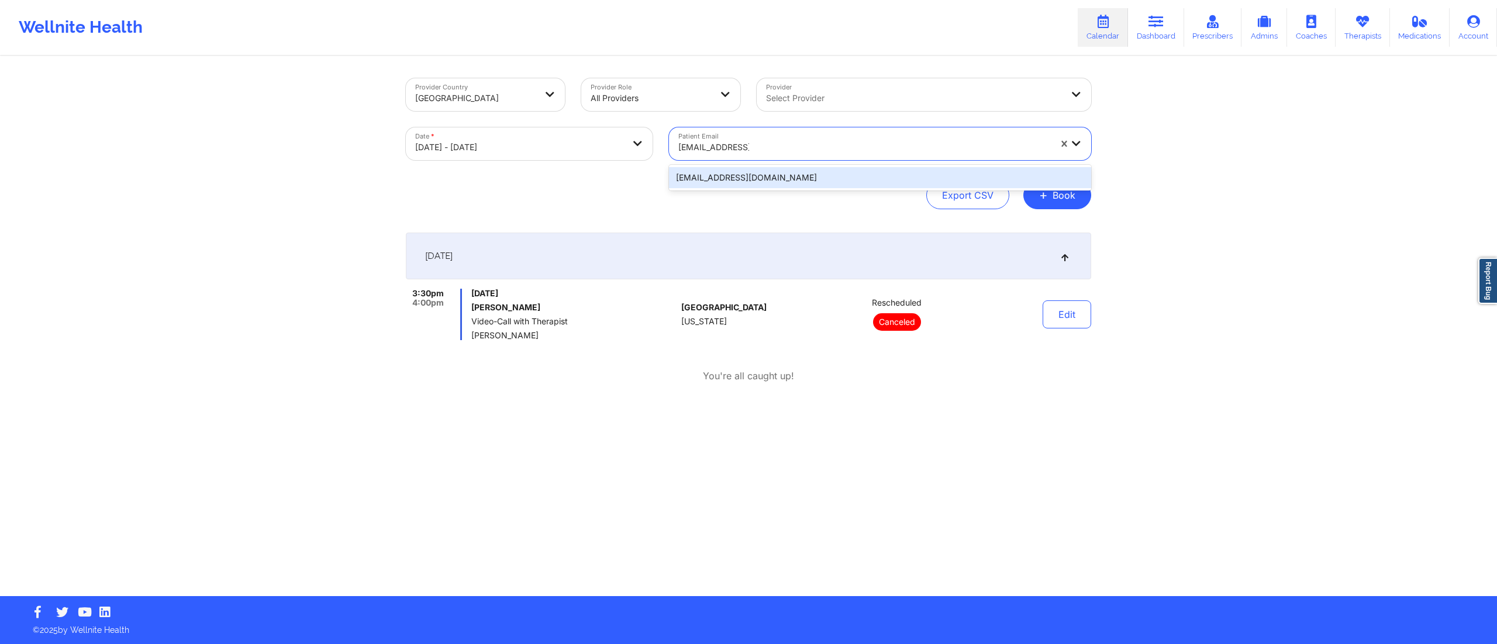
click at [774, 180] on div "jtferrara@aol.com" at bounding box center [880, 177] width 422 height 21
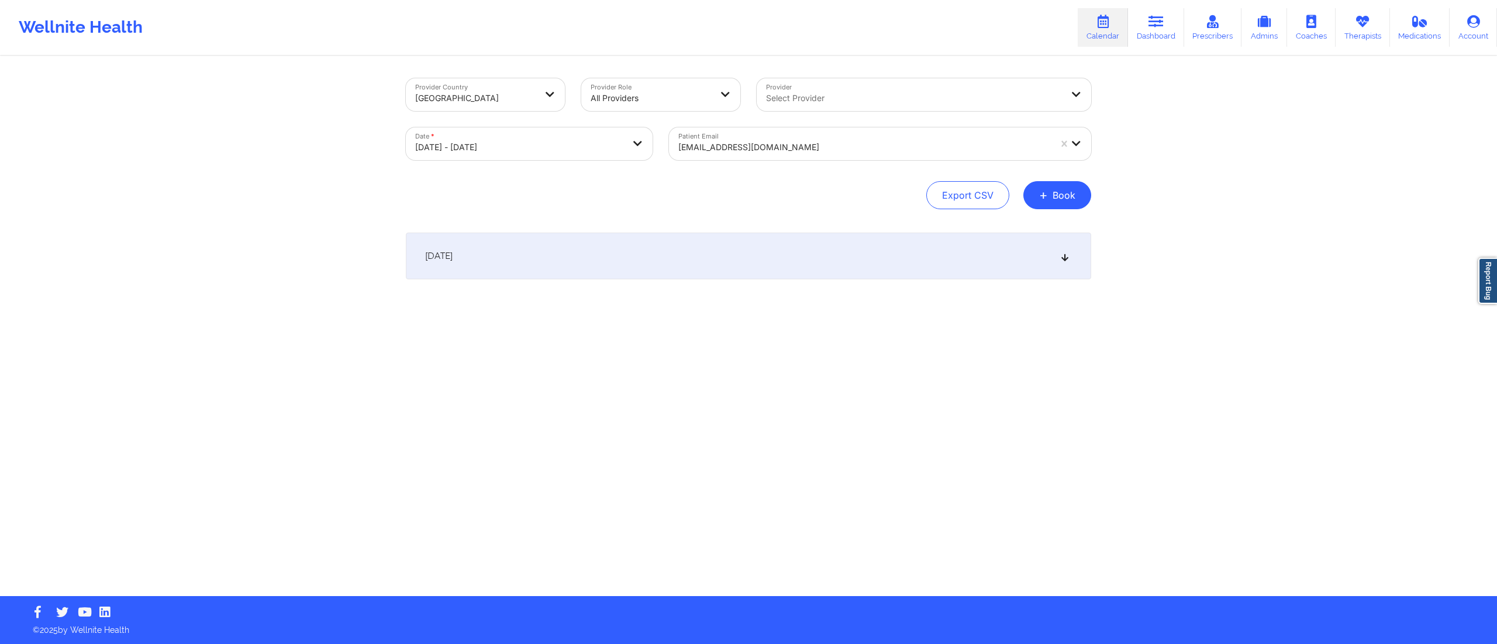
click at [771, 262] on div "October 10, 2025" at bounding box center [748, 256] width 685 height 47
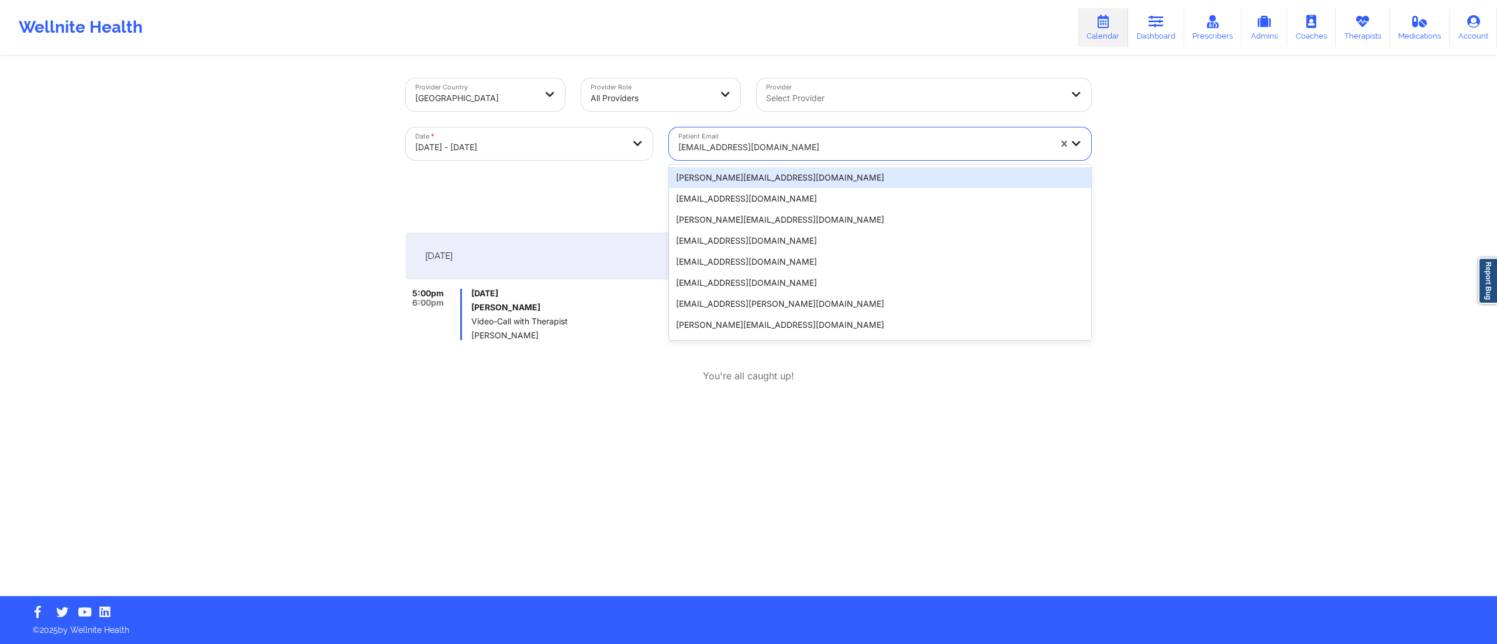
click at [742, 138] on div "jtferrara@aol.com" at bounding box center [864, 148] width 372 height 26
paste input "jordanhollo@gmail.com"
type input "jordanhollo@gmail.com"
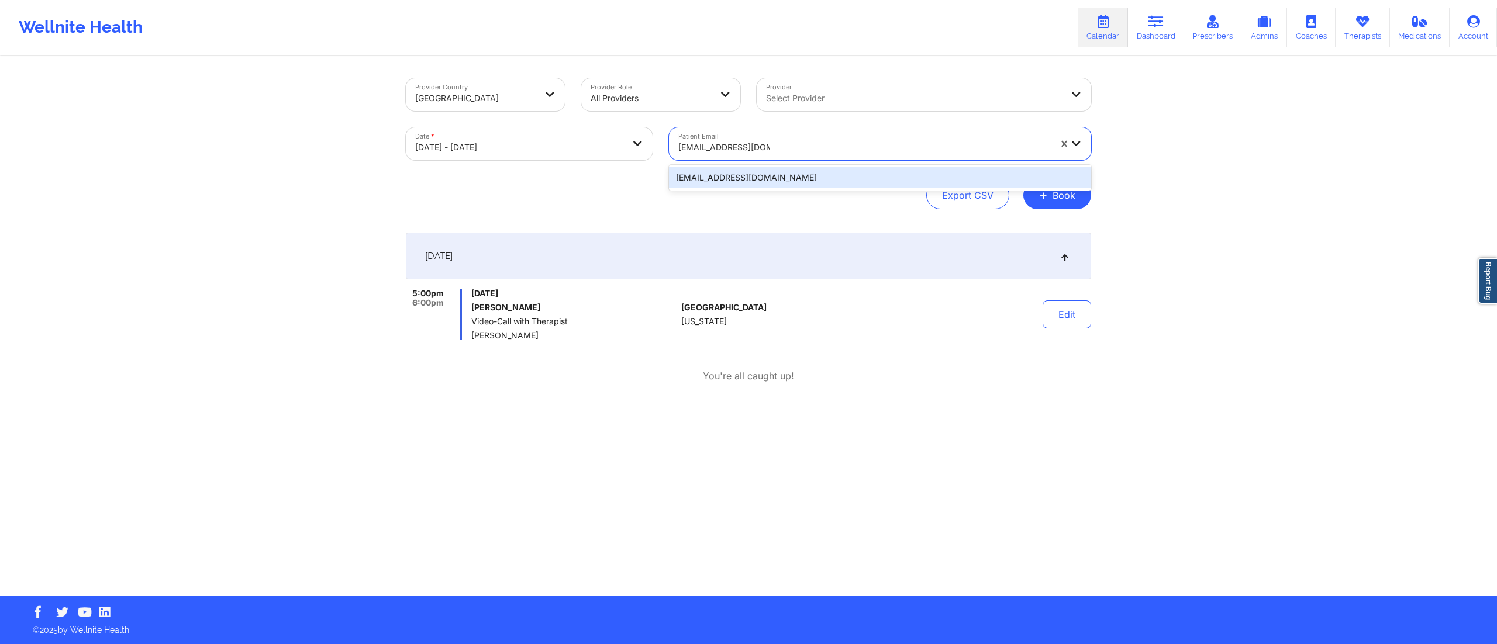
drag, startPoint x: 740, startPoint y: 181, endPoint x: 719, endPoint y: 180, distance: 21.1
click at [739, 181] on div "jordanhollo@gmail.com" at bounding box center [880, 177] width 422 height 21
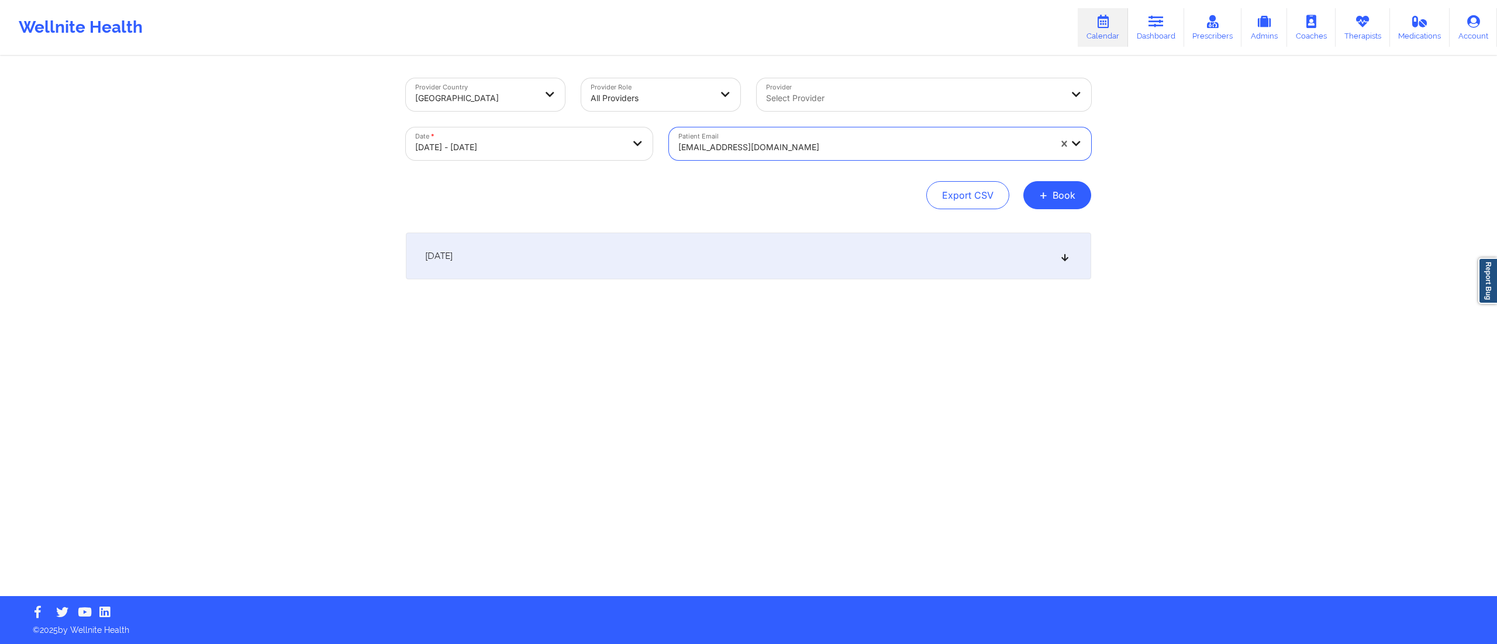
click at [681, 248] on div "October 10, 2025" at bounding box center [748, 256] width 685 height 47
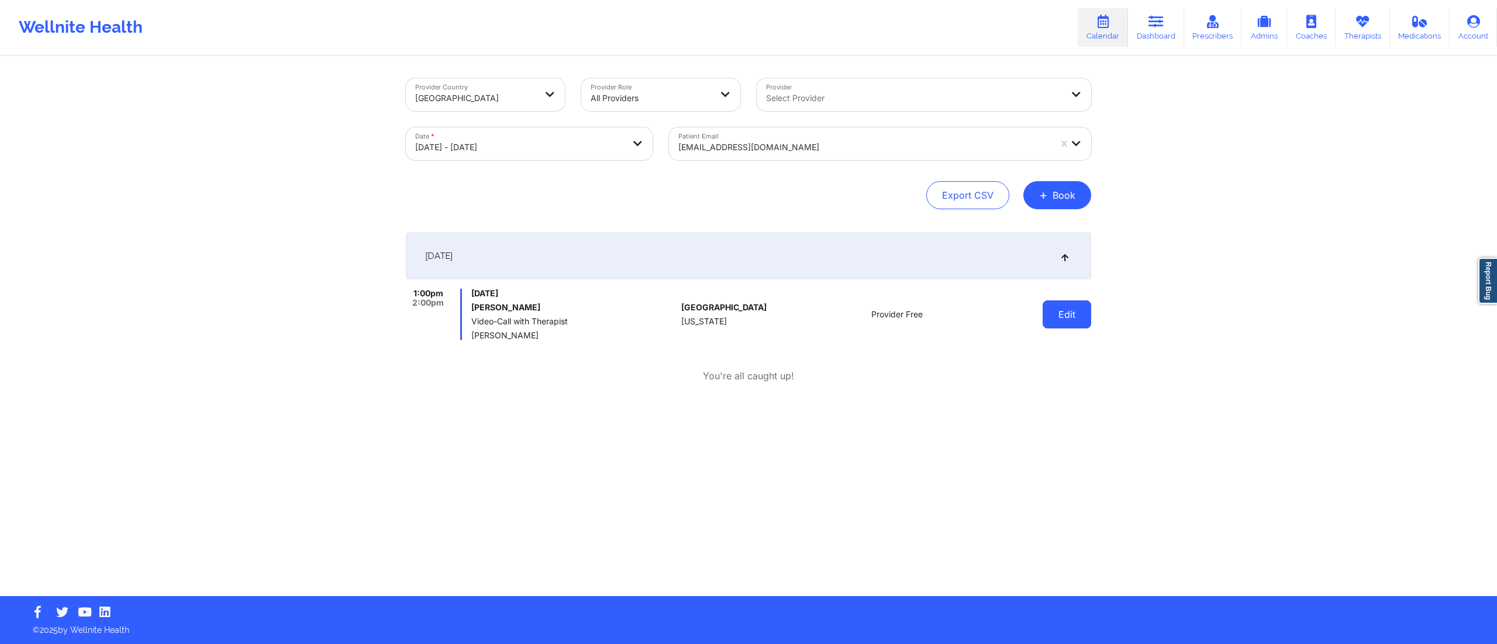
click at [1079, 318] on button "Edit" at bounding box center [1067, 315] width 49 height 28
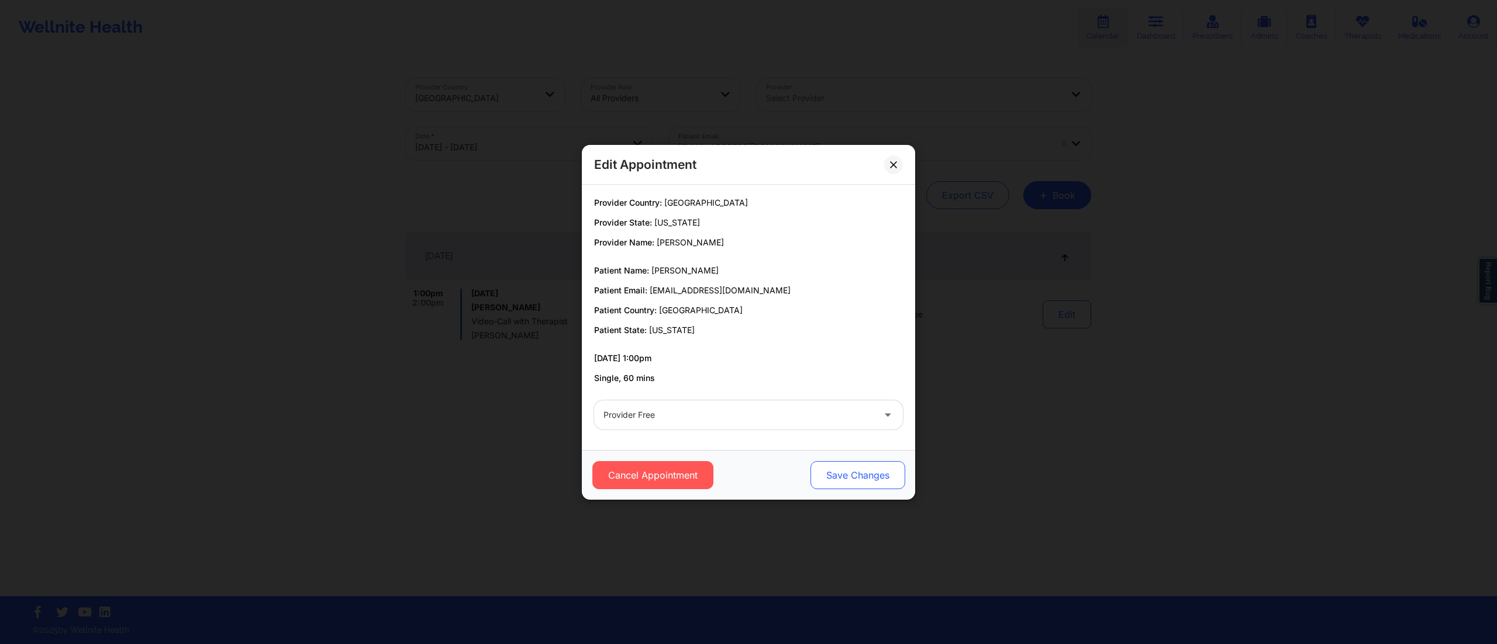
click at [845, 472] on button "Save Changes" at bounding box center [858, 475] width 95 height 28
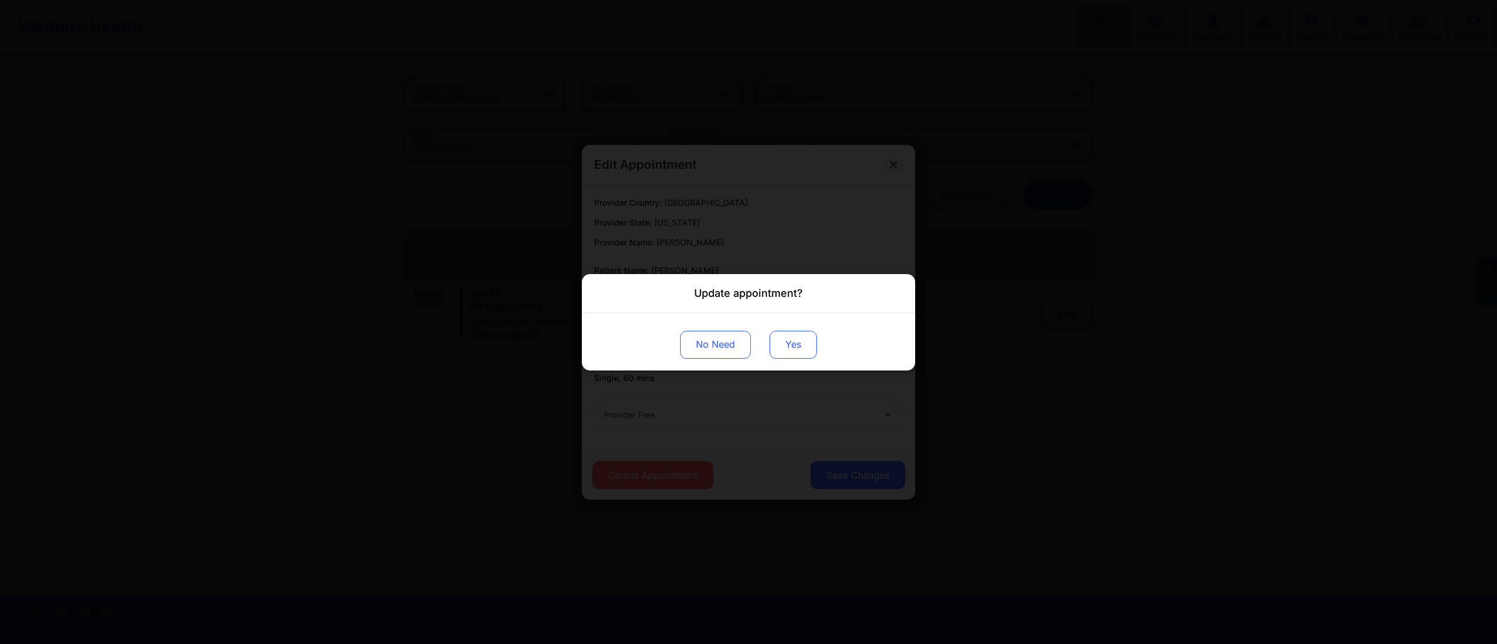
click at [791, 354] on button "Yes" at bounding box center [793, 344] width 47 height 28
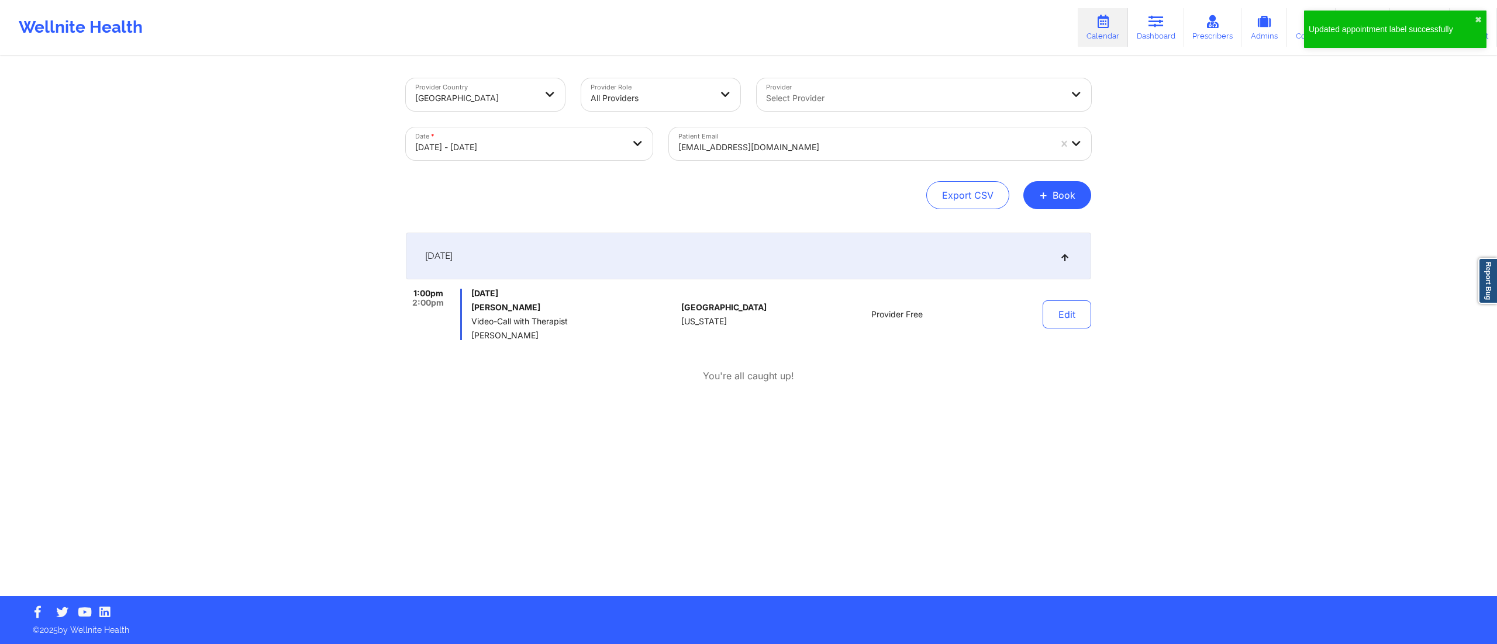
click at [747, 146] on div at bounding box center [864, 147] width 372 height 14
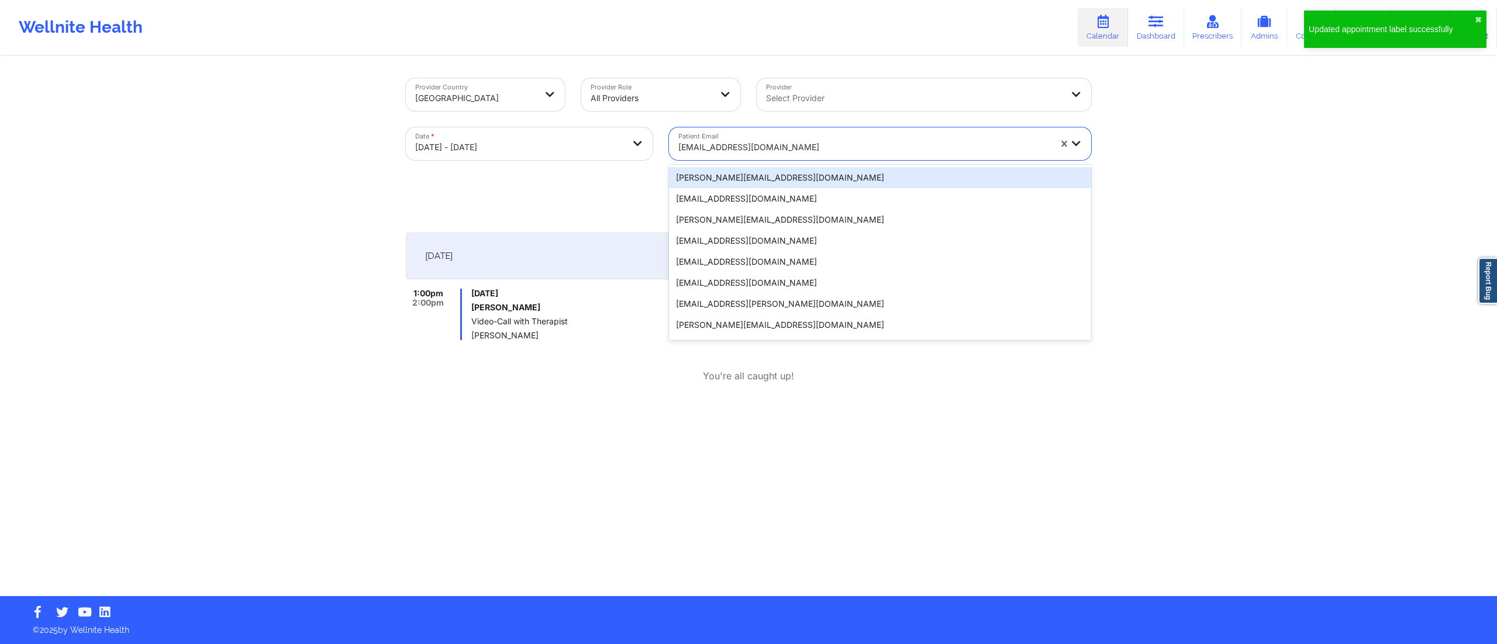
paste input "[EMAIL_ADDRESS][DOMAIN_NAME]"
type input "[EMAIL_ADDRESS][DOMAIN_NAME]"
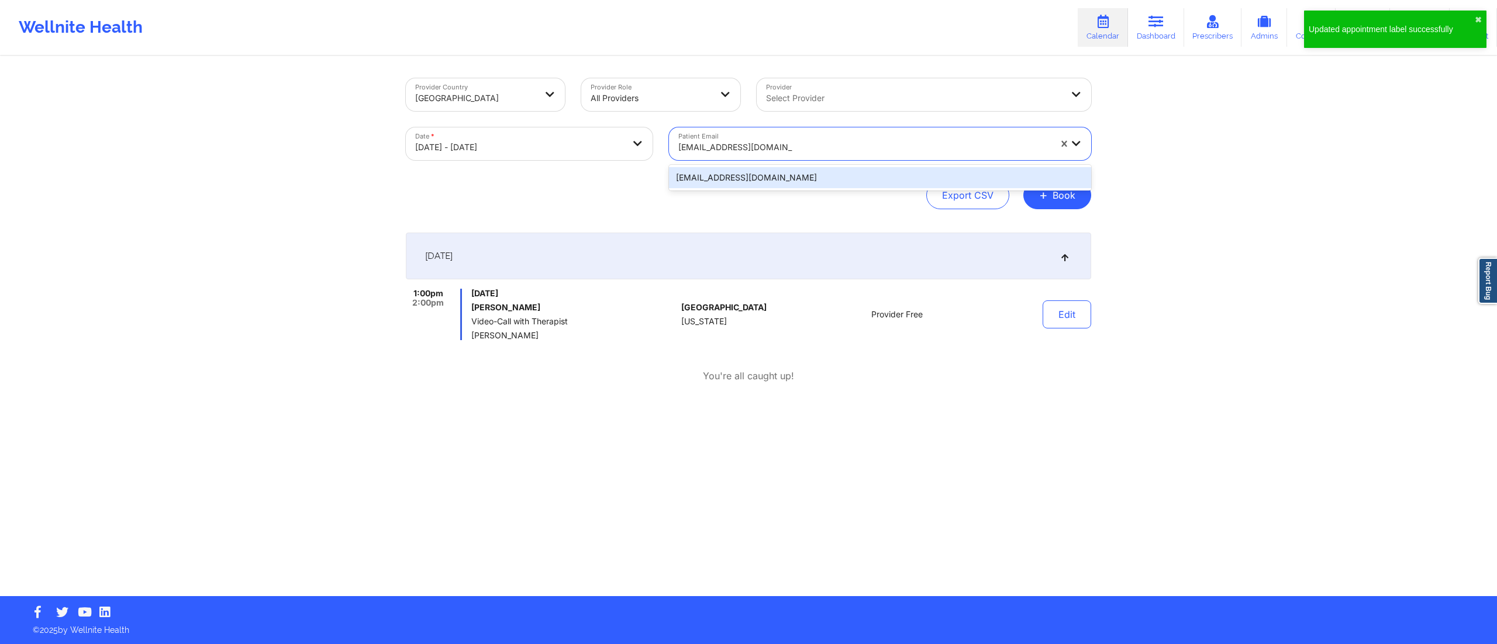
click at [736, 180] on div "[EMAIL_ADDRESS][DOMAIN_NAME]" at bounding box center [880, 177] width 422 height 21
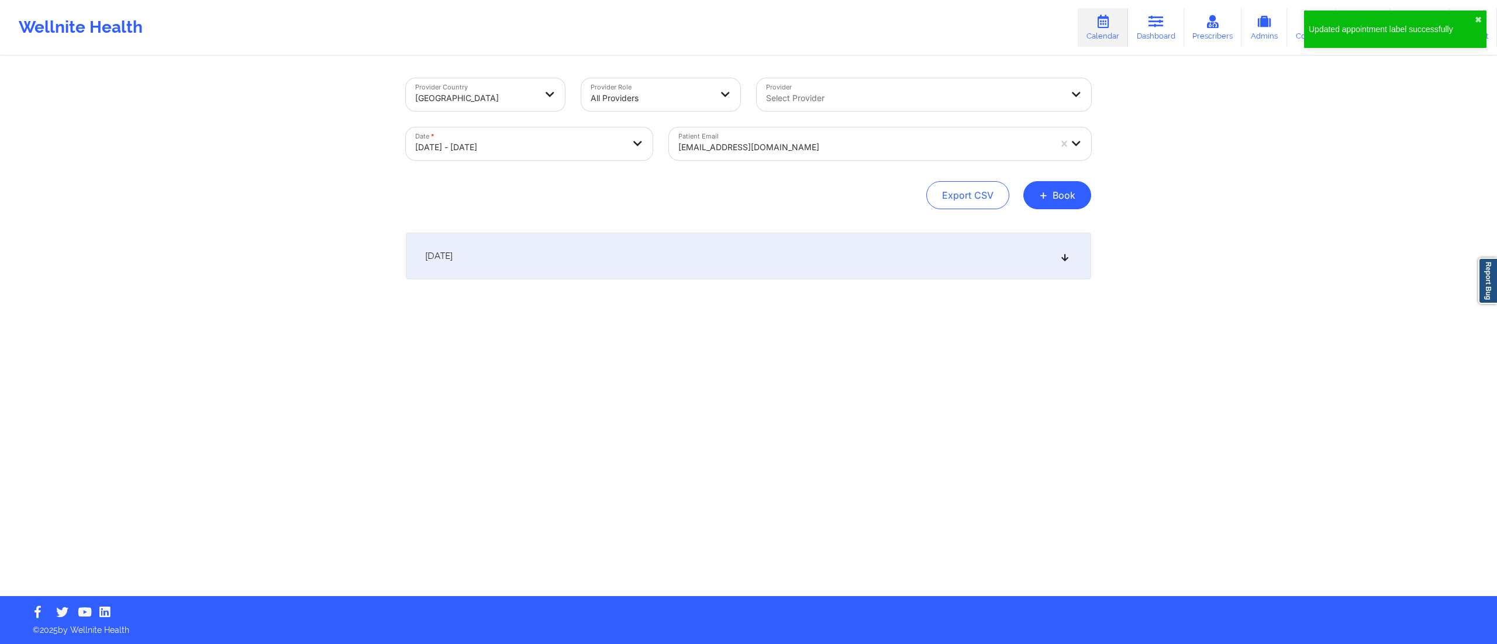
click at [724, 253] on div "October 10, 2025" at bounding box center [748, 256] width 685 height 47
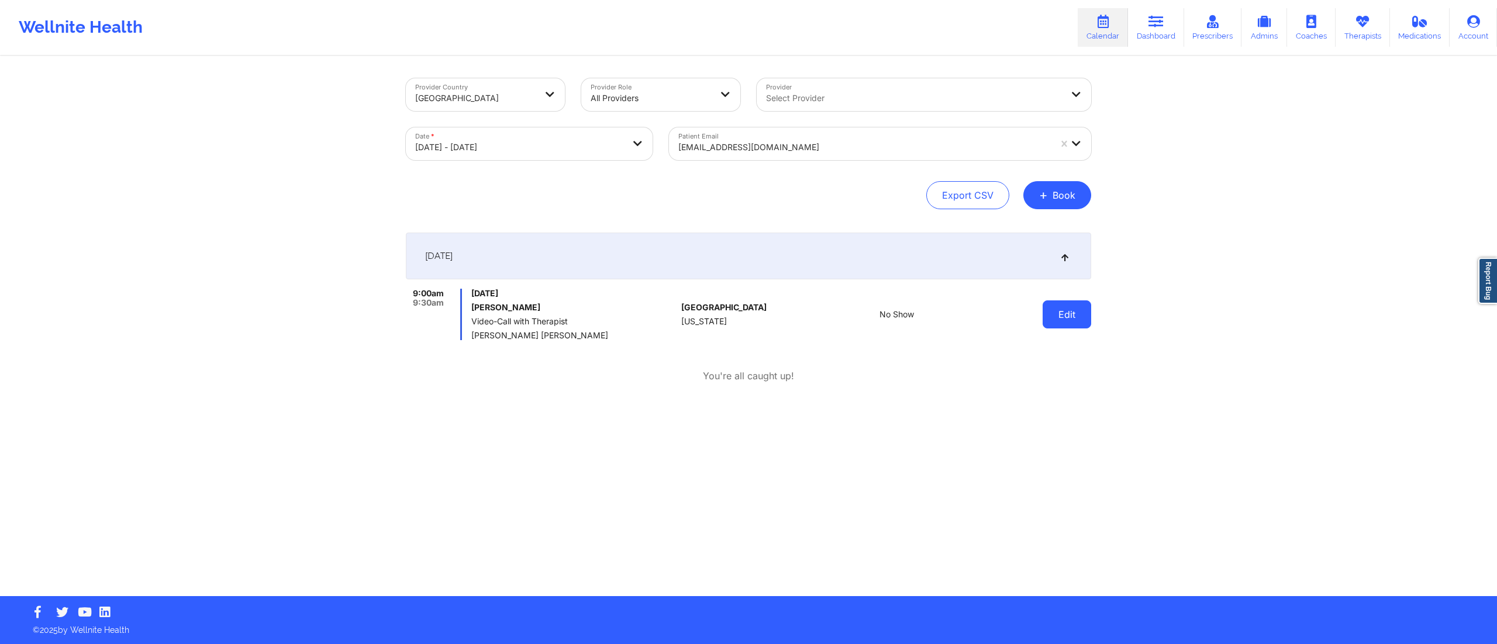
click at [1070, 319] on button "Edit" at bounding box center [1067, 315] width 49 height 28
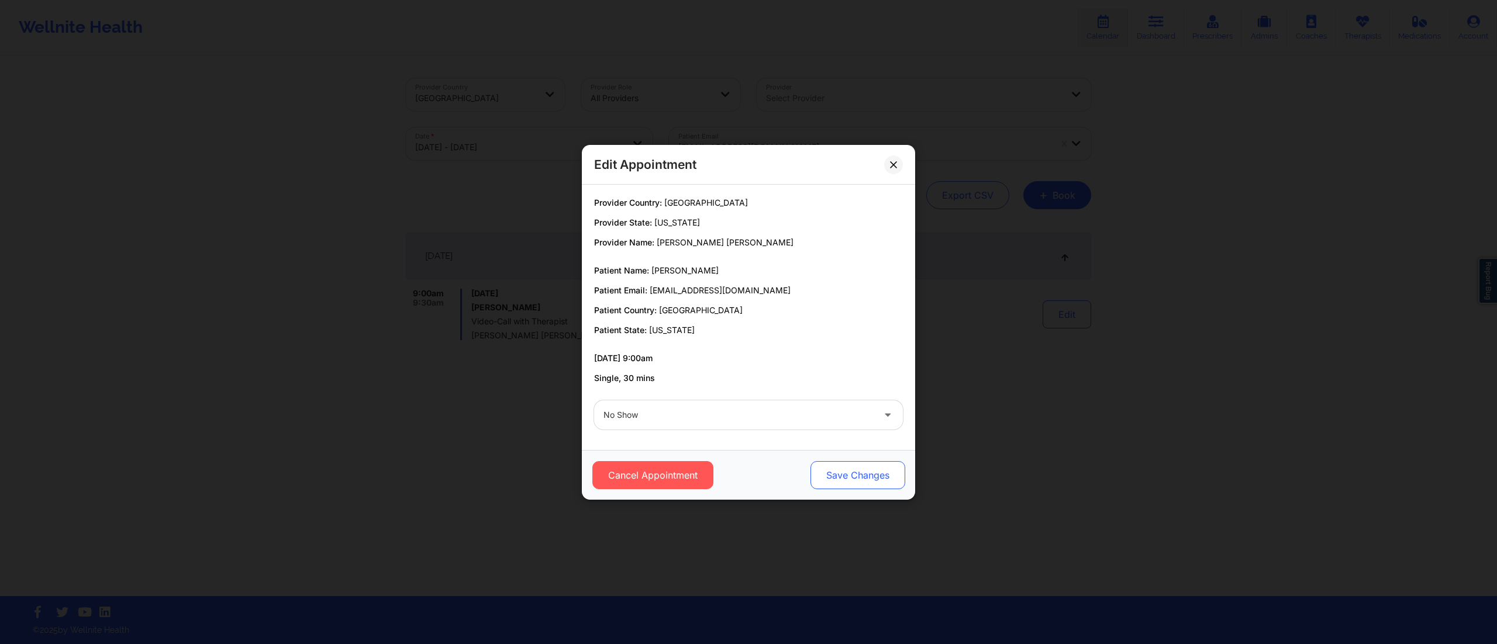
drag, startPoint x: 857, startPoint y: 455, endPoint x: 857, endPoint y: 462, distance: 7.0
click at [857, 462] on div "Cancel Appointment Save Changes" at bounding box center [748, 475] width 333 height 50
click at [861, 477] on button "Save Changes" at bounding box center [858, 475] width 95 height 28
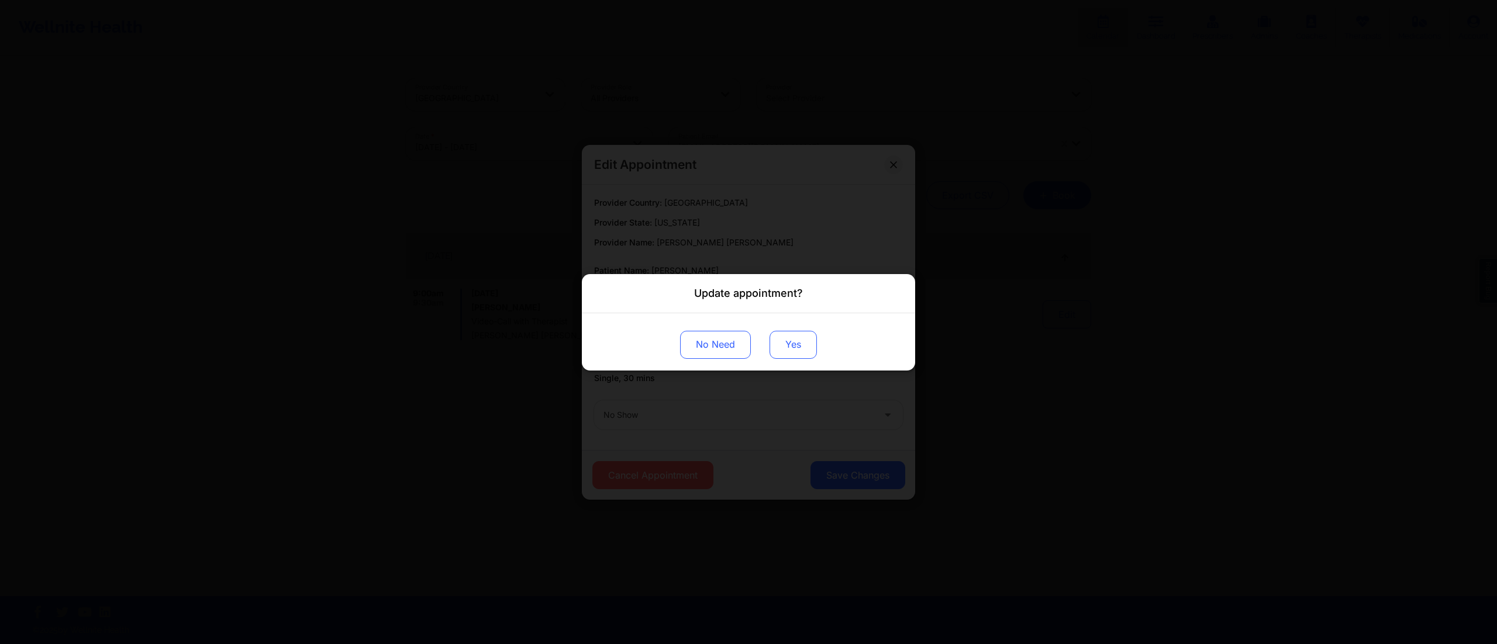
click at [794, 350] on button "Yes" at bounding box center [793, 344] width 47 height 28
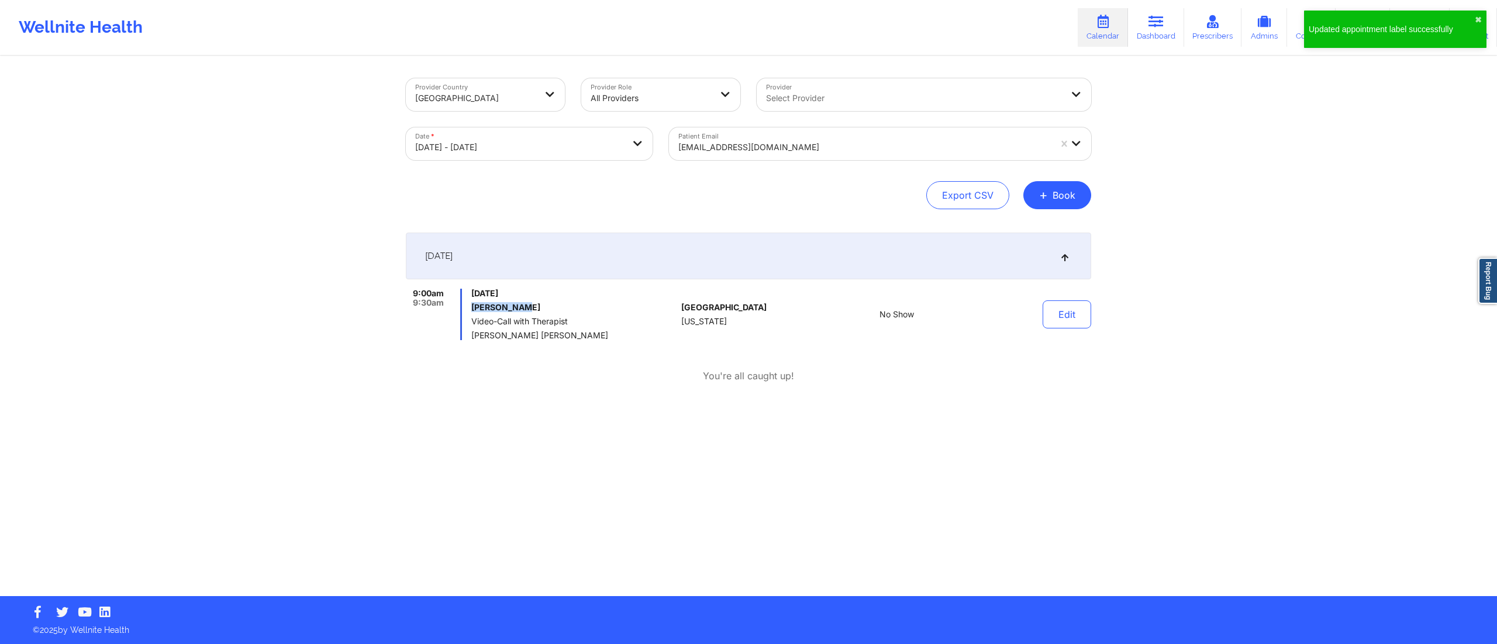
drag, startPoint x: 471, startPoint y: 304, endPoint x: 536, endPoint y: 309, distance: 65.7
click at [536, 309] on h6 "[PERSON_NAME]" at bounding box center [573, 307] width 205 height 9
copy h6 "[PERSON_NAME]"
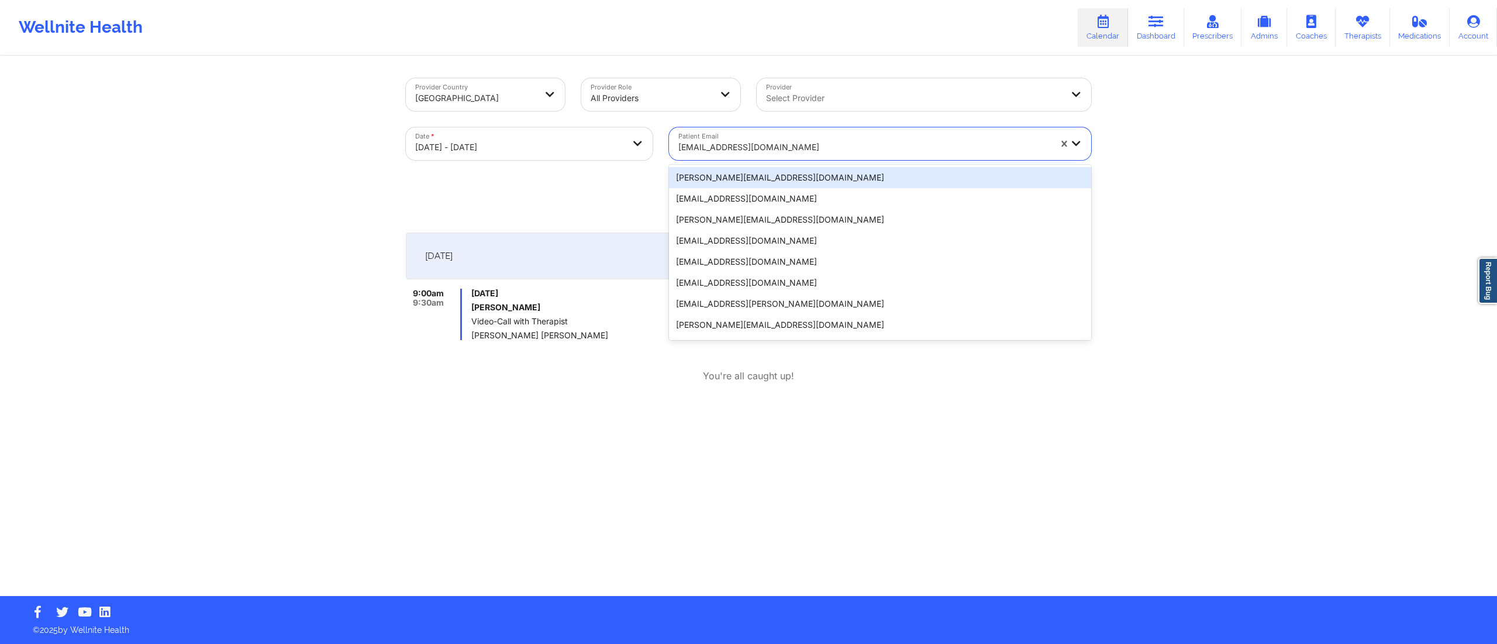
click at [832, 143] on div at bounding box center [864, 147] width 372 height 14
paste input "tonisha.brown@conectiv-scs.net"
type input "tonisha.brown@conectiv-scs.net"
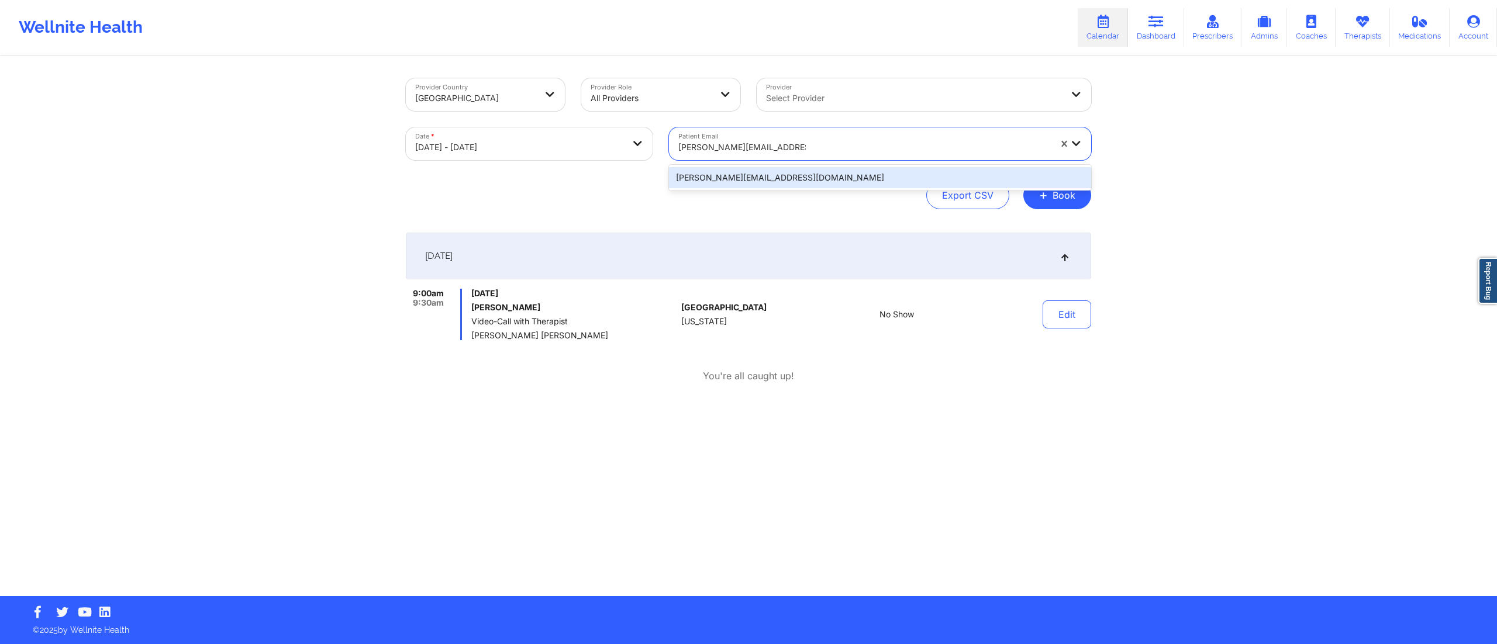
click at [815, 175] on div "tonisha.brown@conectiv-scs.net" at bounding box center [880, 177] width 422 height 21
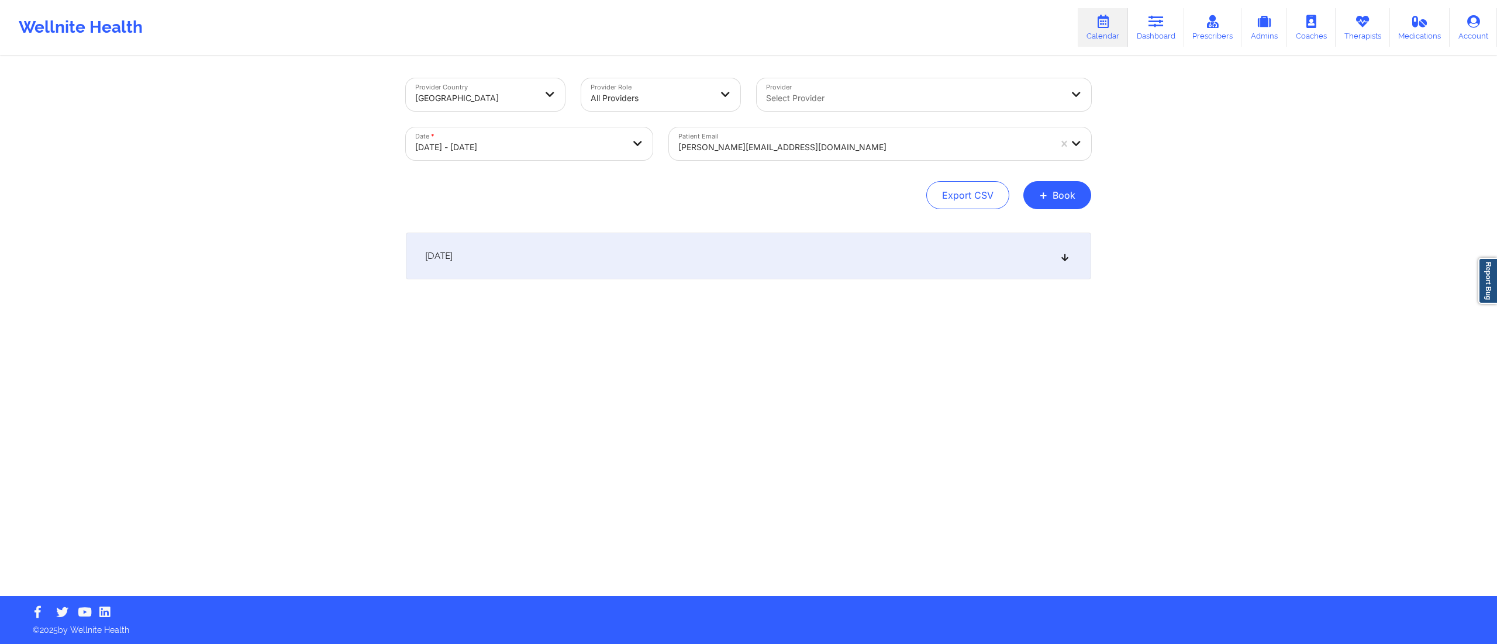
drag, startPoint x: 750, startPoint y: 239, endPoint x: 744, endPoint y: 245, distance: 8.7
click at [750, 237] on div "October 10, 2025" at bounding box center [748, 256] width 685 height 47
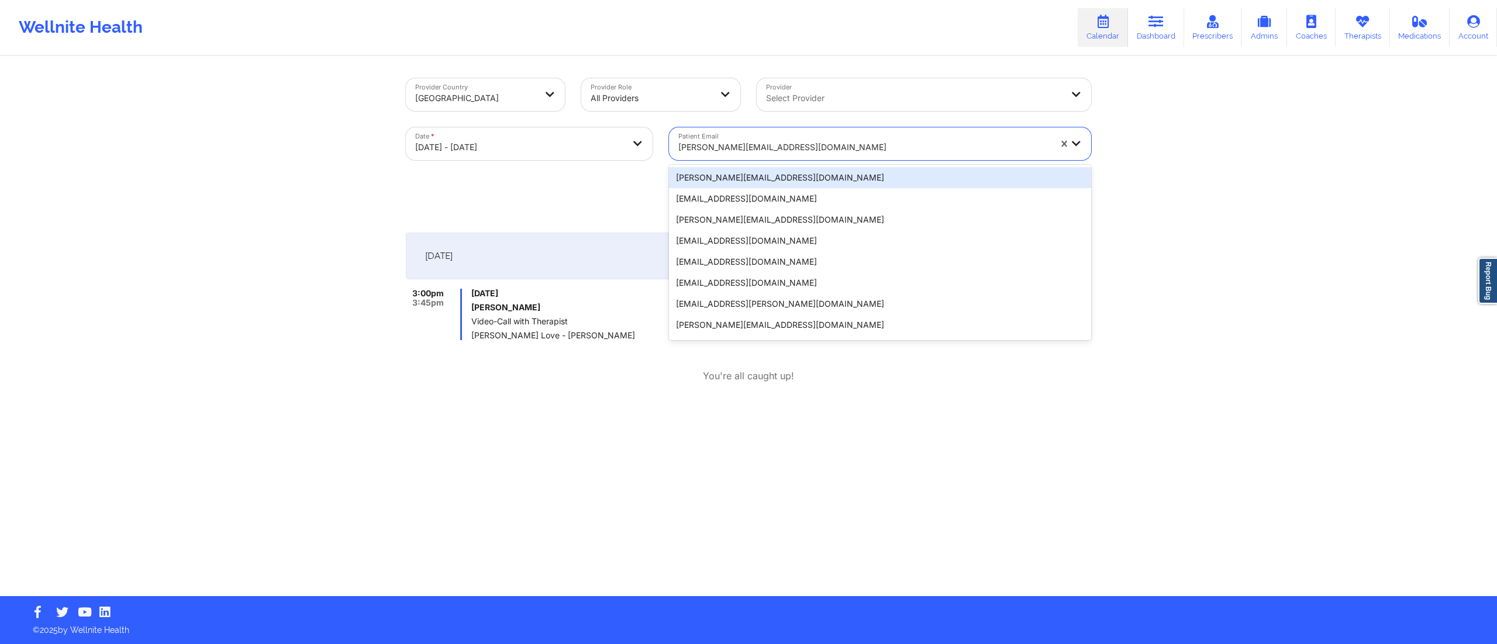
click at [781, 137] on div "tonisha.brown@conectiv-scs.net" at bounding box center [864, 148] width 372 height 26
paste input "DRAMAQUEEN51368@YAHOO.COM"
type input "DRAMAQUEEN51368@YAHOO.COM"
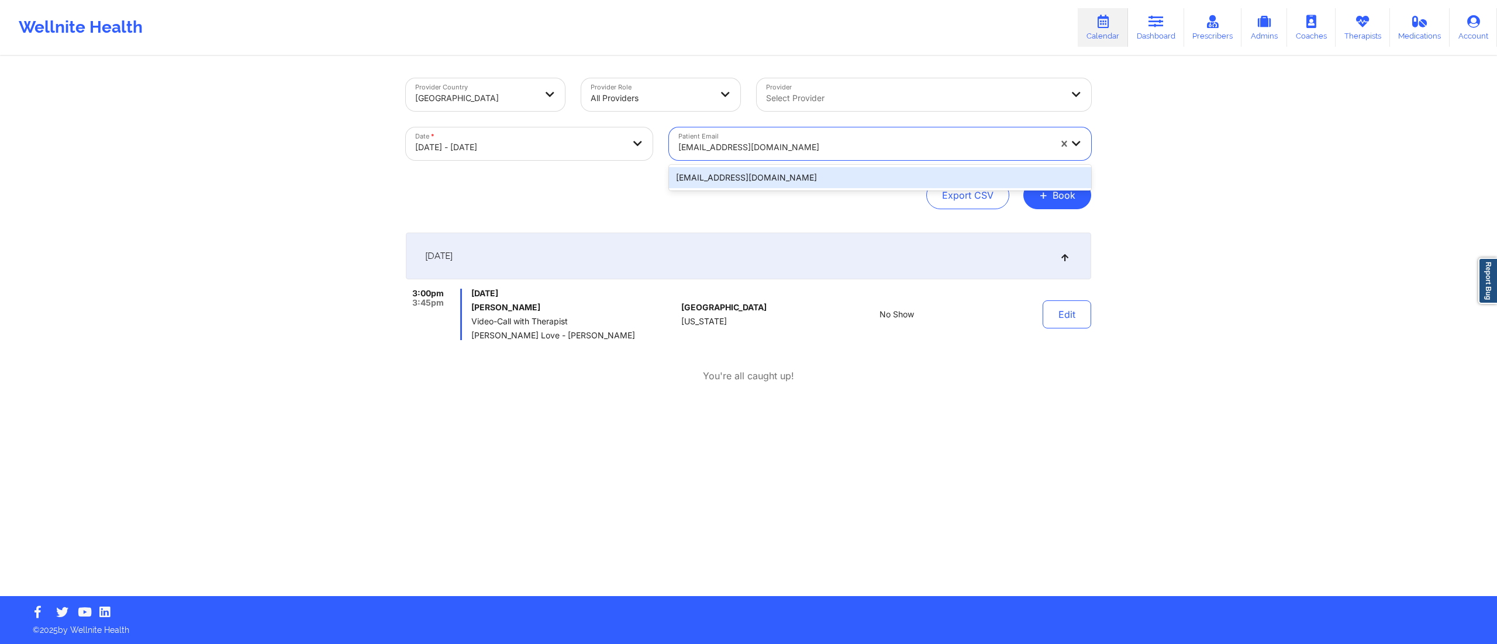
click at [798, 179] on div "dramaqueen51368@yahoo.com" at bounding box center [880, 177] width 422 height 21
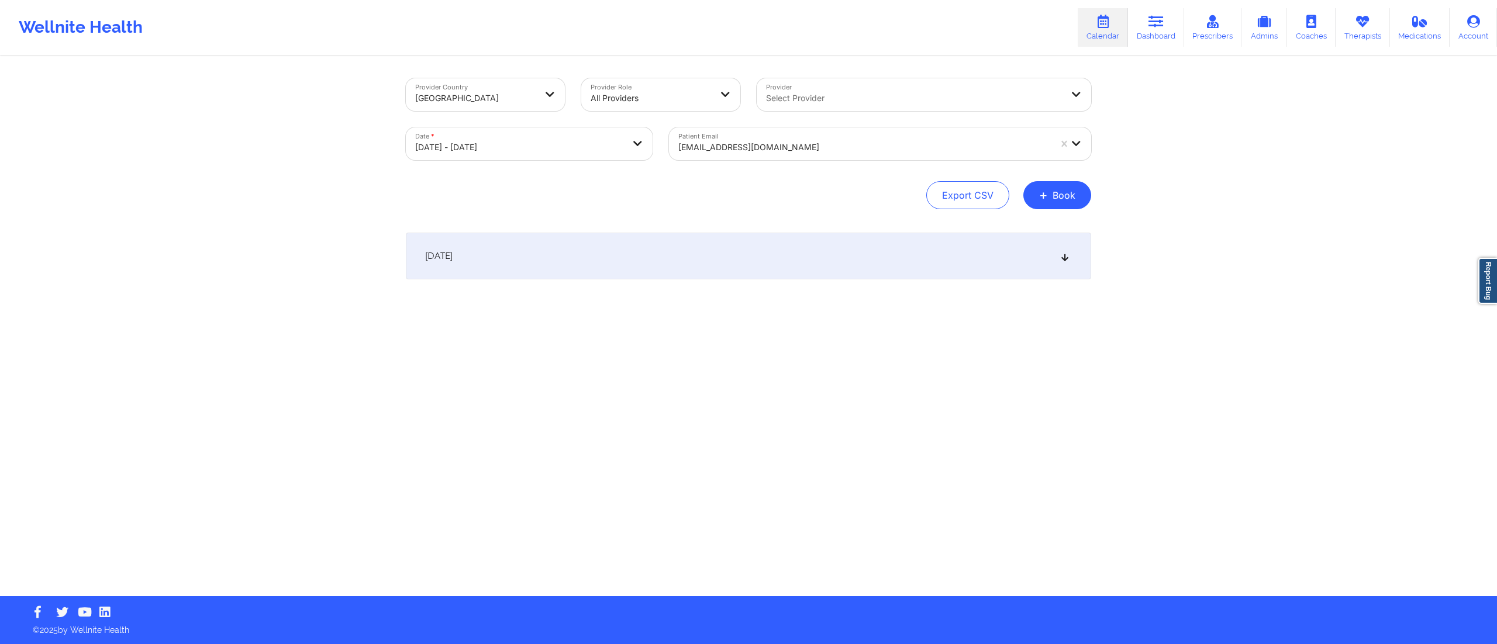
click at [712, 250] on div "October 10, 2025" at bounding box center [748, 256] width 685 height 47
click at [693, 273] on div "October 10, 2025" at bounding box center [748, 256] width 685 height 47
click at [803, 144] on div at bounding box center [864, 147] width 372 height 14
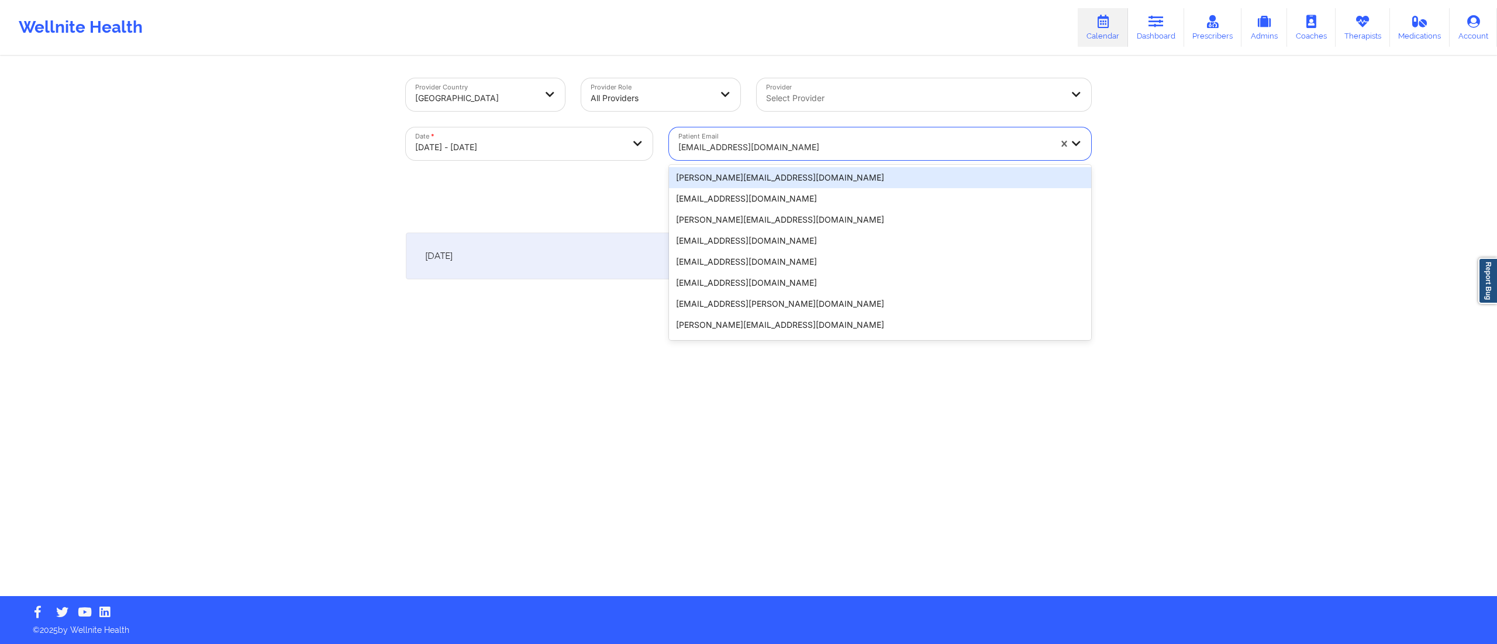
paste input "[EMAIL_ADDRESS][DOMAIN_NAME]"
type input "[EMAIL_ADDRESS][DOMAIN_NAME]"
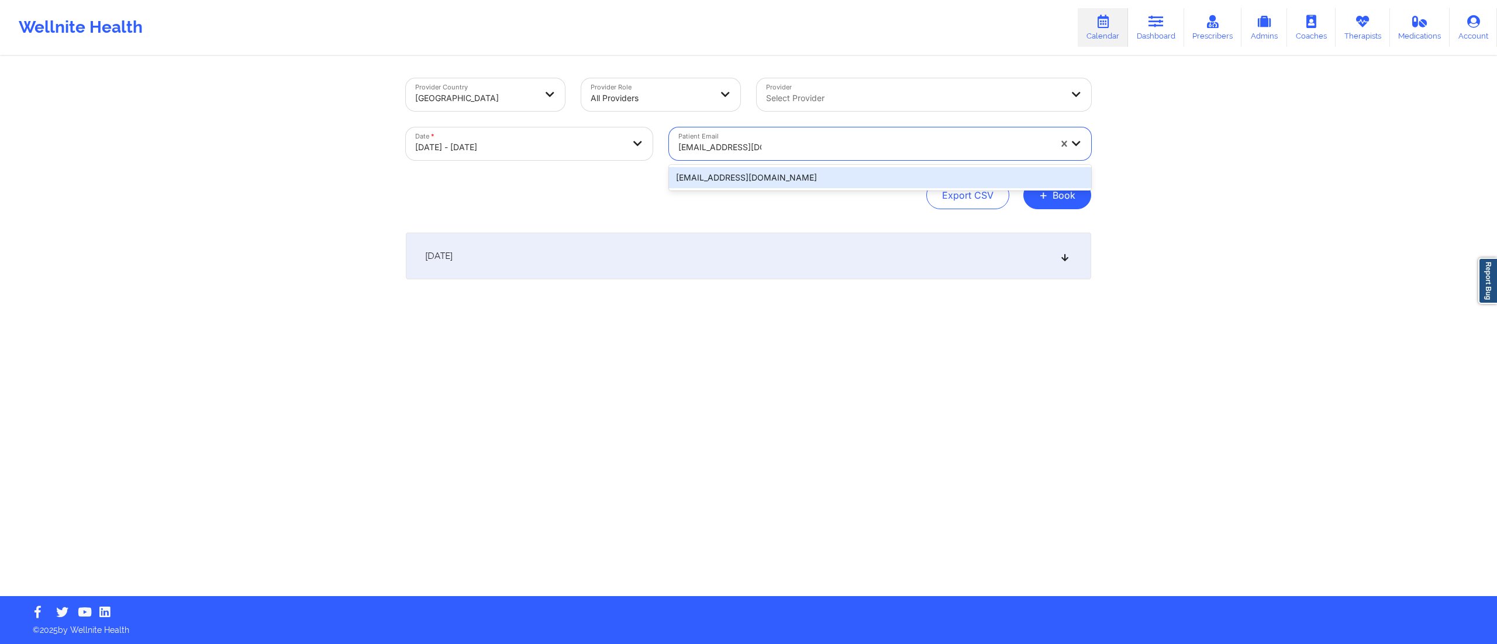
drag, startPoint x: 761, startPoint y: 168, endPoint x: 740, endPoint y: 179, distance: 24.1
click at [761, 168] on div "[EMAIL_ADDRESS][DOMAIN_NAME]" at bounding box center [880, 177] width 422 height 21
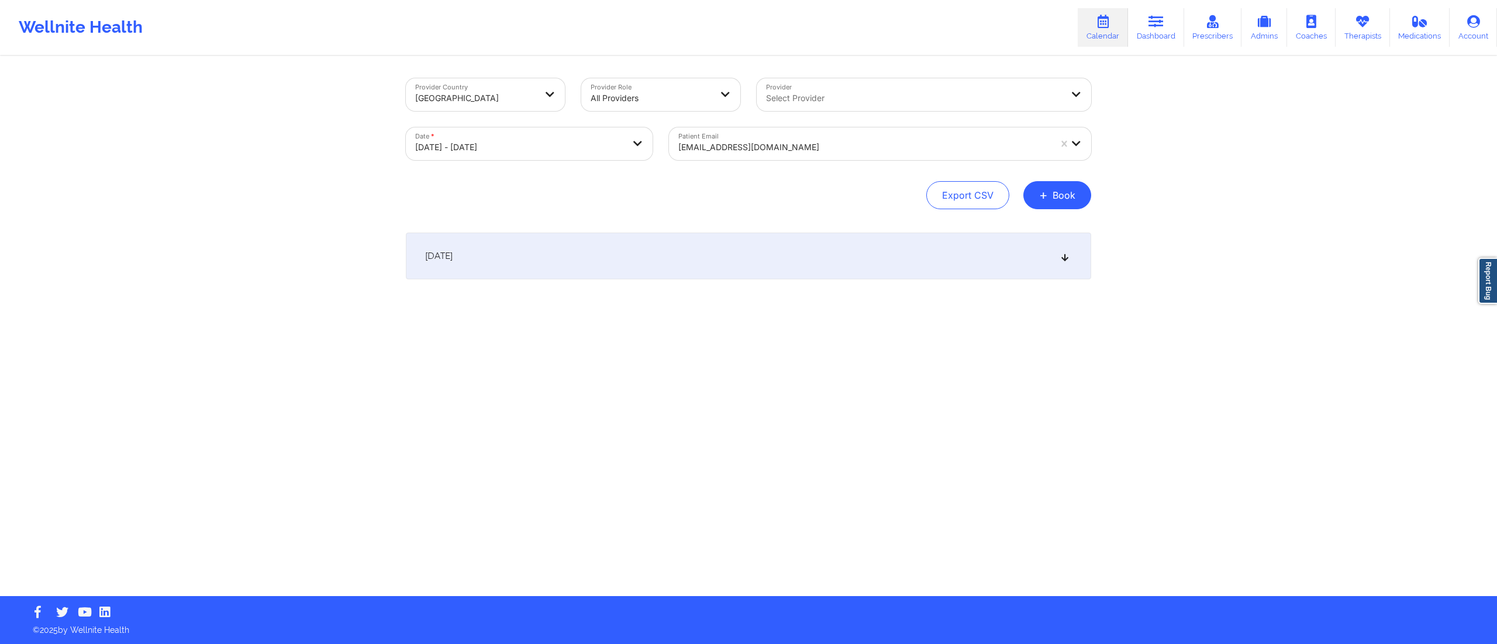
click at [665, 245] on div "October 10, 2025" at bounding box center [748, 256] width 685 height 47
drag, startPoint x: 480, startPoint y: 309, endPoint x: 542, endPoint y: 311, distance: 62.0
click at [542, 311] on div "3:00pm 4:00pm Friday, October 10, 2025 Chris Cottrell Video-Call with Therapist…" at bounding box center [541, 314] width 271 height 51
copy h6 "[PERSON_NAME]"
click at [1054, 320] on button "Edit" at bounding box center [1067, 315] width 49 height 28
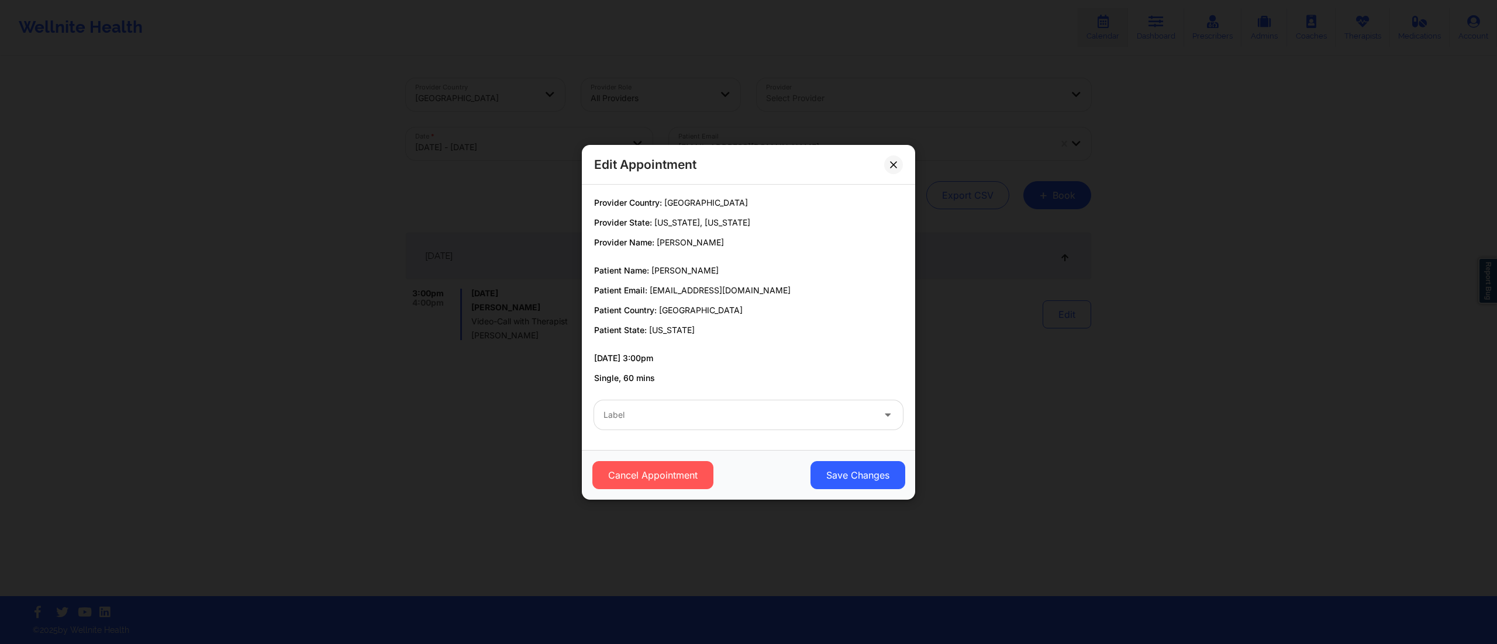
click at [742, 397] on div "Label" at bounding box center [748, 415] width 325 height 46
click at [735, 435] on div "Label" at bounding box center [748, 415] width 325 height 46
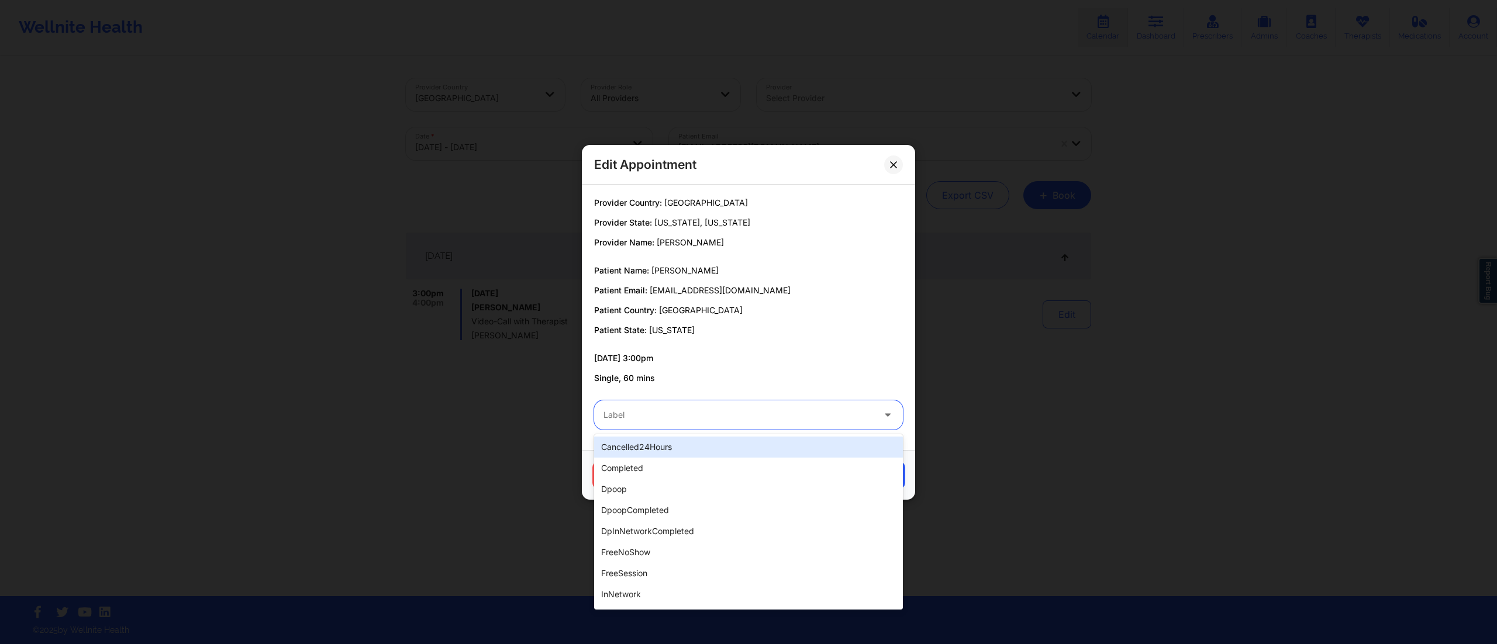
click at [732, 418] on div at bounding box center [739, 415] width 270 height 14
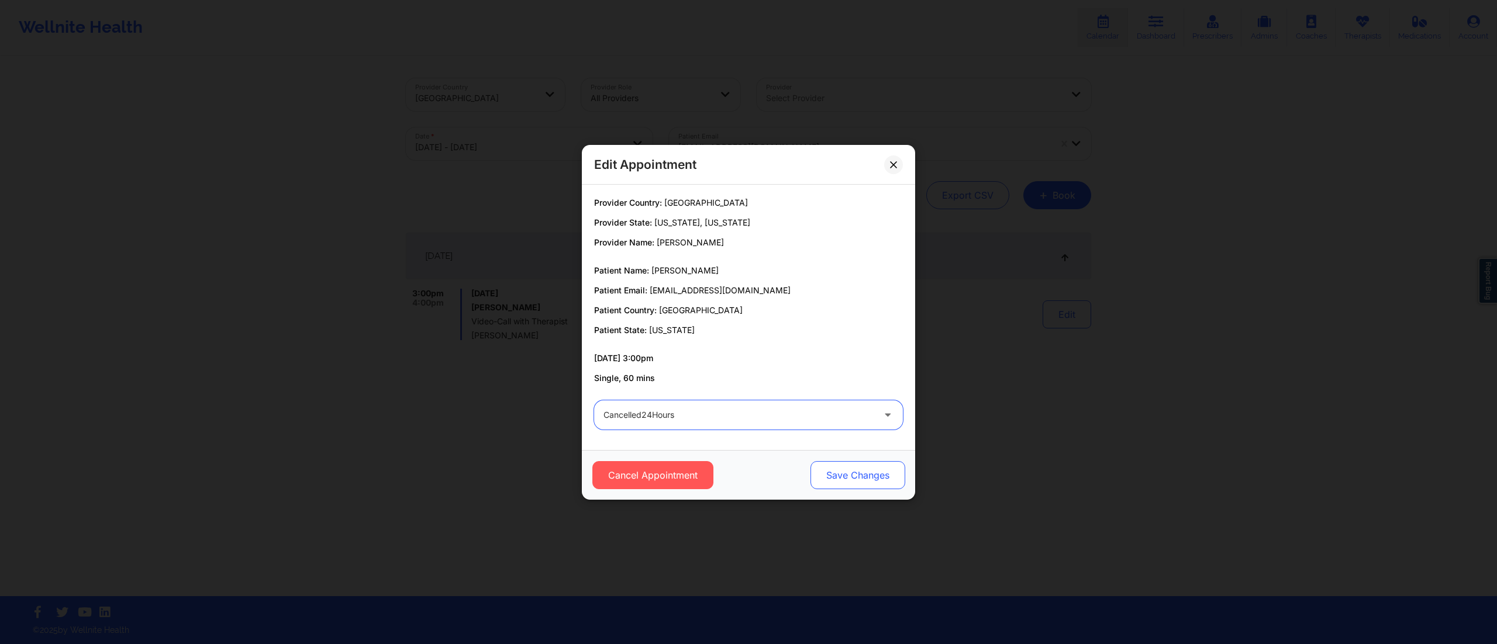
click at [864, 472] on button "Save Changes" at bounding box center [858, 475] width 95 height 28
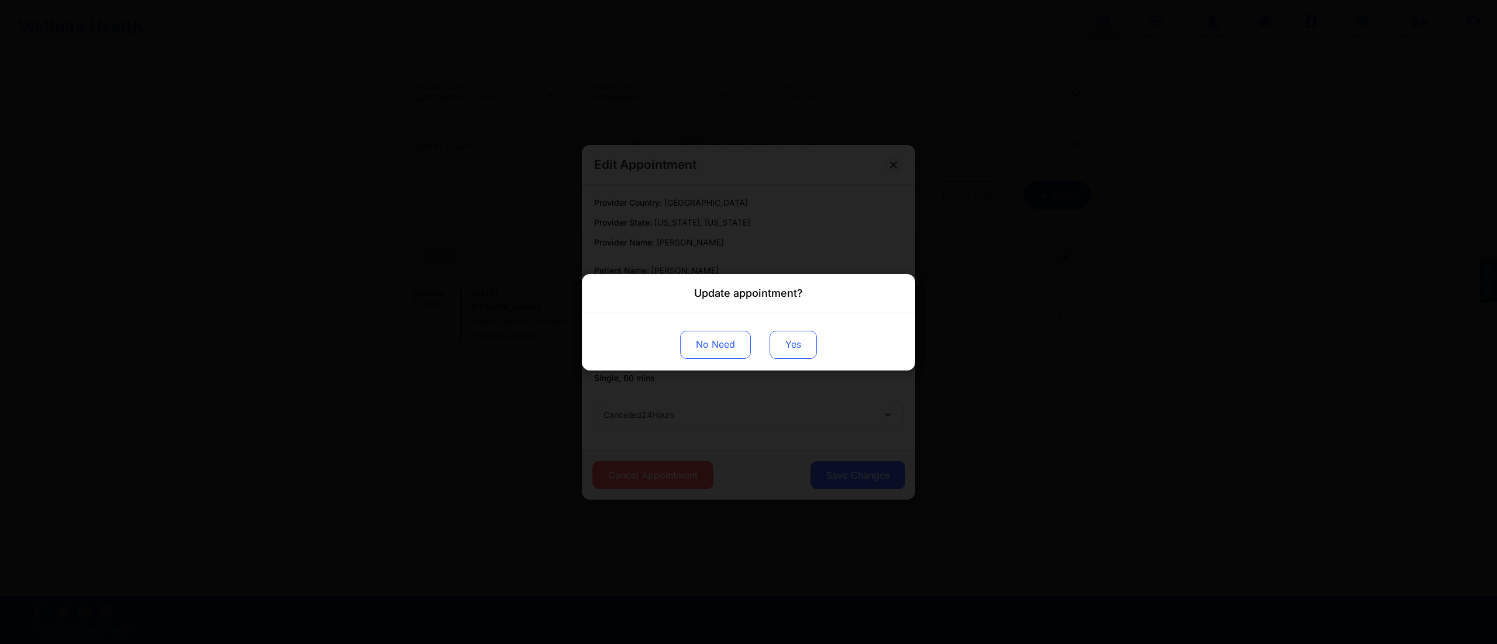
click at [800, 344] on button "Yes" at bounding box center [793, 344] width 47 height 28
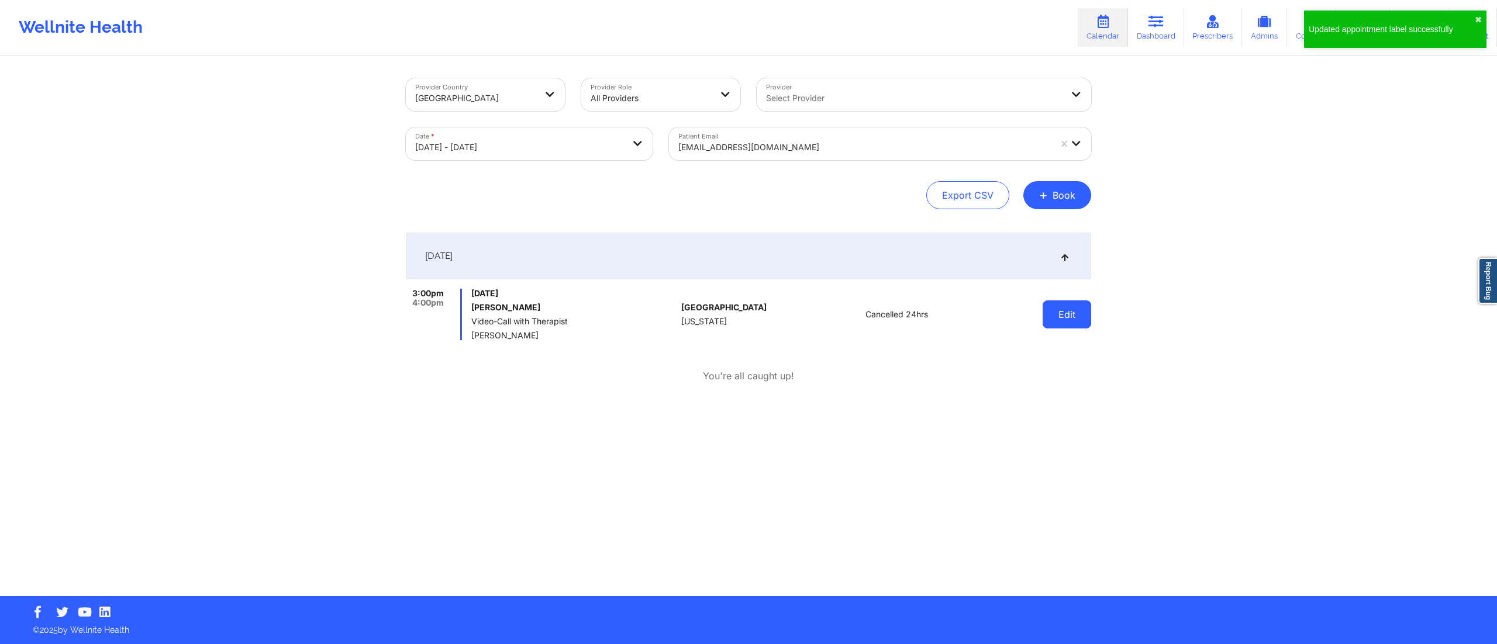
click at [1070, 310] on button "Edit" at bounding box center [1067, 315] width 49 height 28
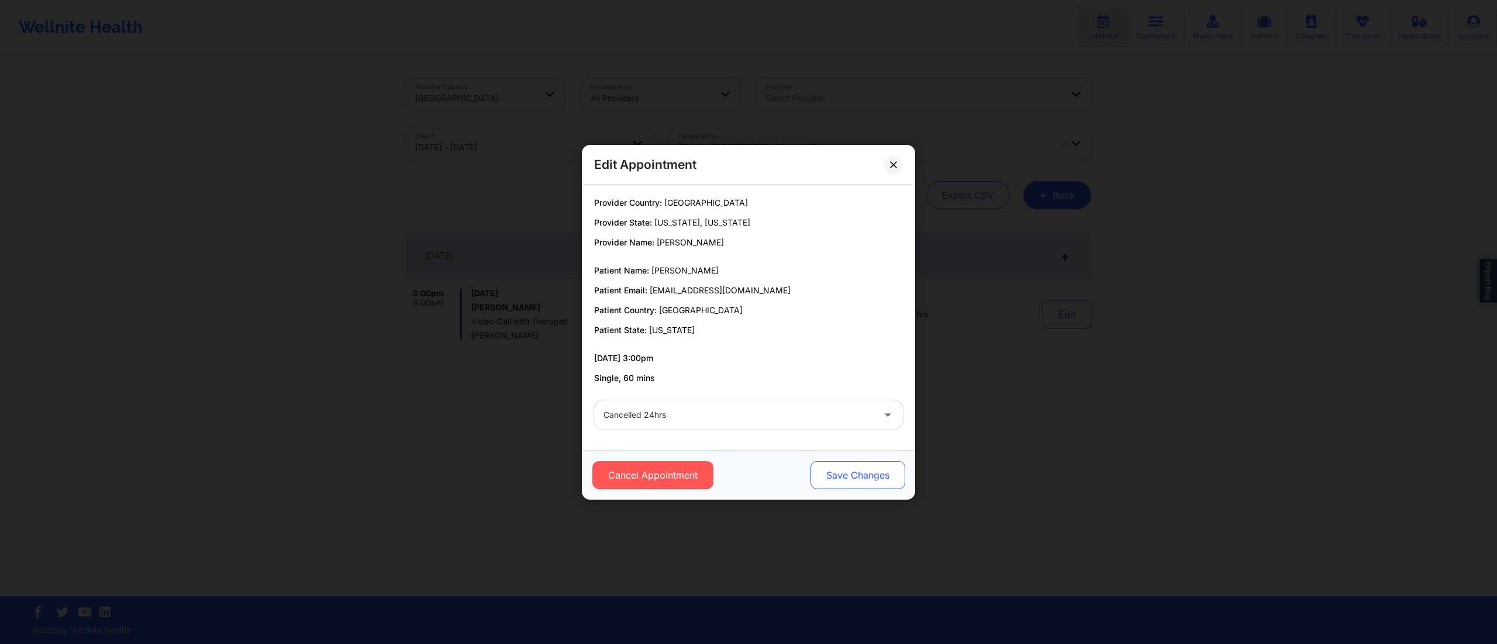
click at [864, 471] on button "Save Changes" at bounding box center [858, 475] width 95 height 28
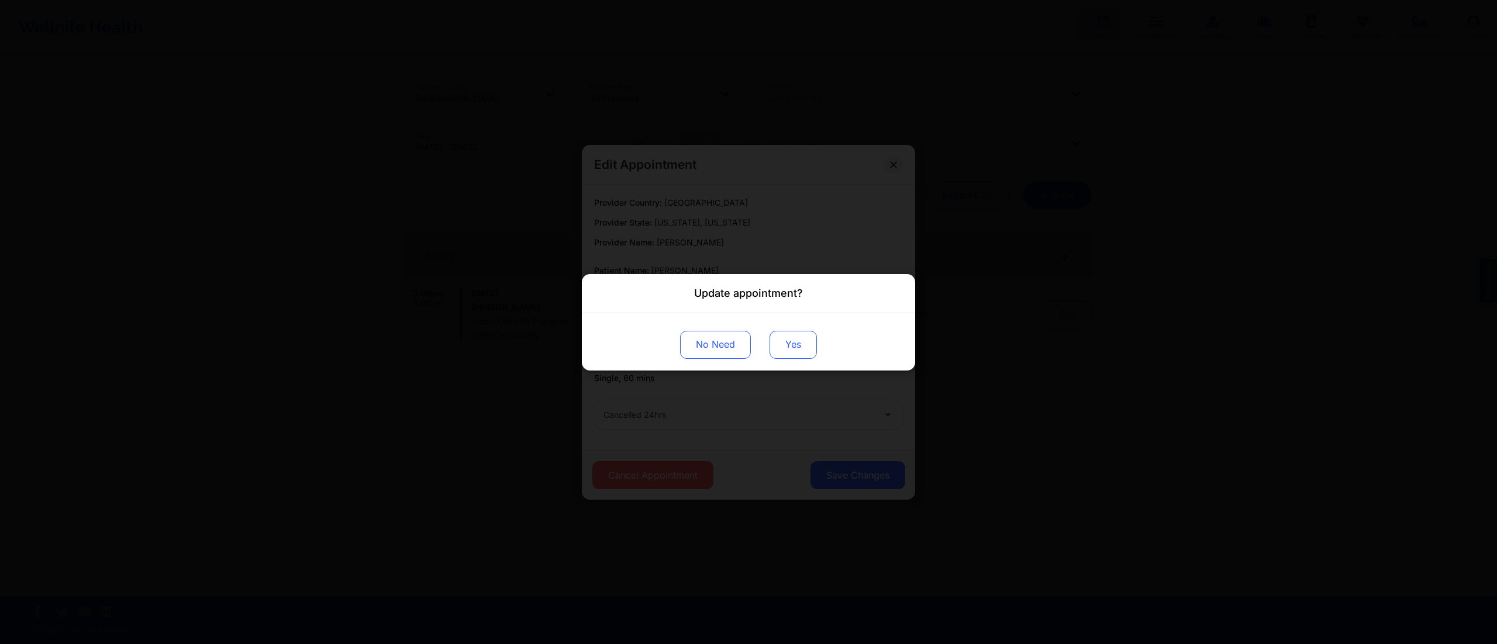
click at [786, 343] on button "Yes" at bounding box center [793, 344] width 47 height 28
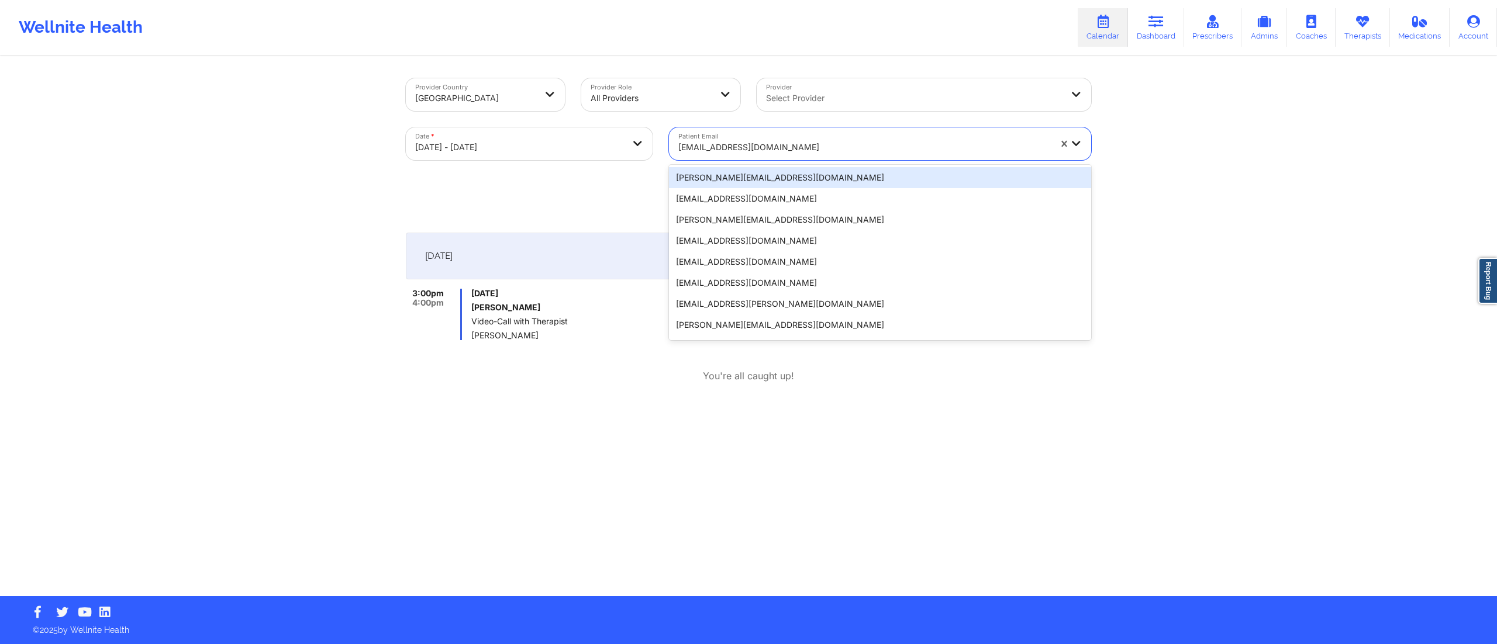
click at [737, 137] on div "[EMAIL_ADDRESS][DOMAIN_NAME]" at bounding box center [864, 148] width 372 height 26
paste input "rutheg723@gmail.com"
type input "rutheg723@gmail.com"
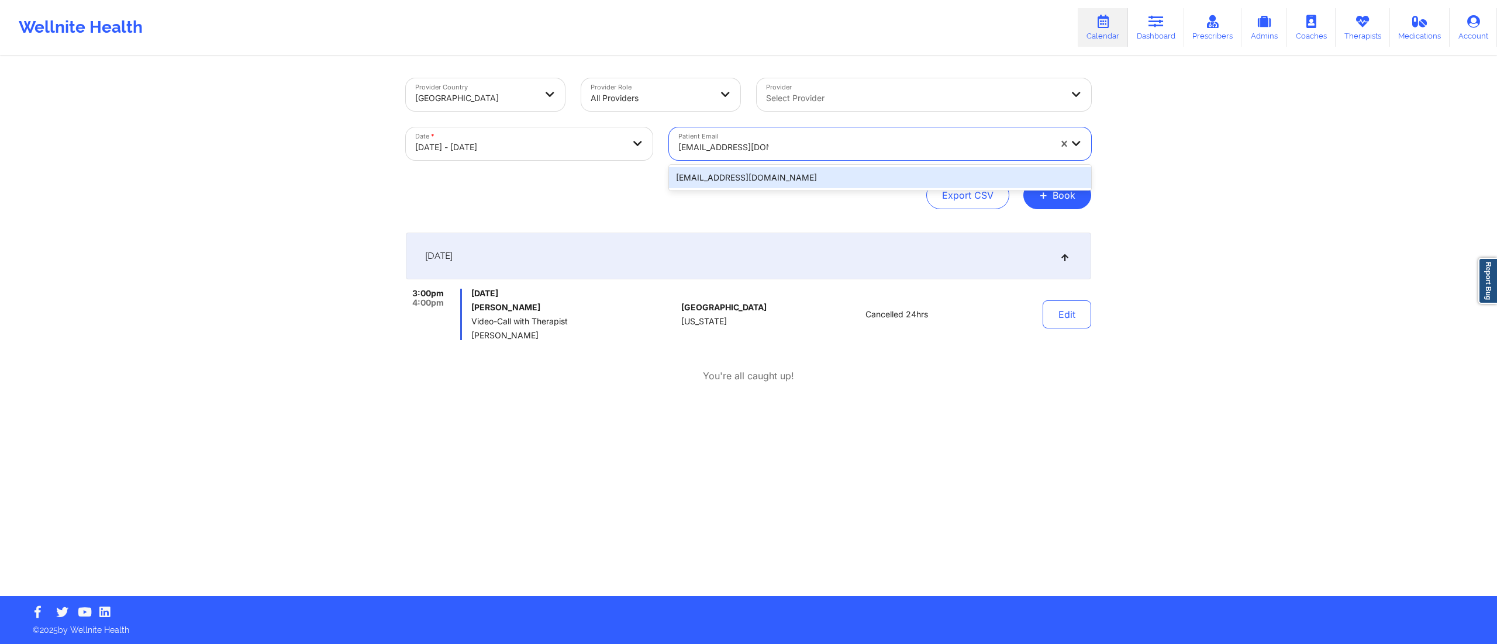
click at [732, 178] on div "rutheg723@gmail.com" at bounding box center [880, 177] width 422 height 21
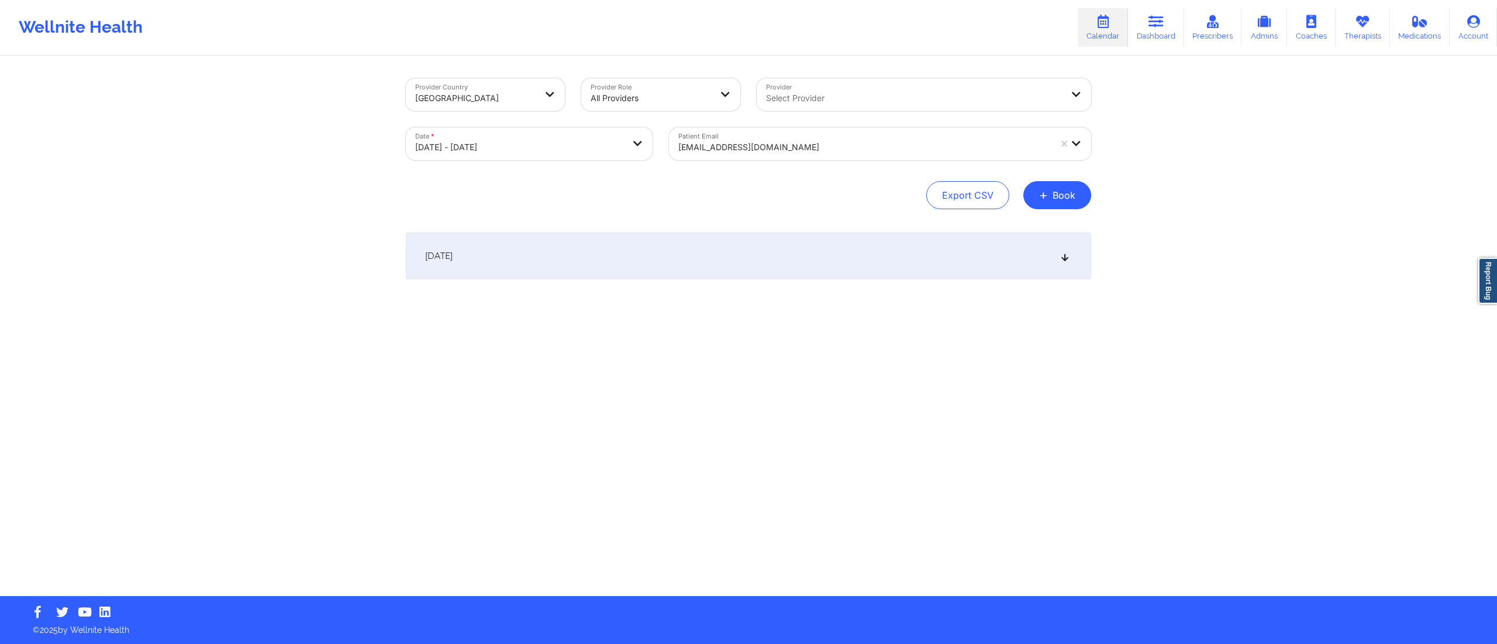
drag, startPoint x: 726, startPoint y: 251, endPoint x: 725, endPoint y: 260, distance: 8.2
click at [725, 255] on div "October 10, 2025" at bounding box center [748, 256] width 685 height 47
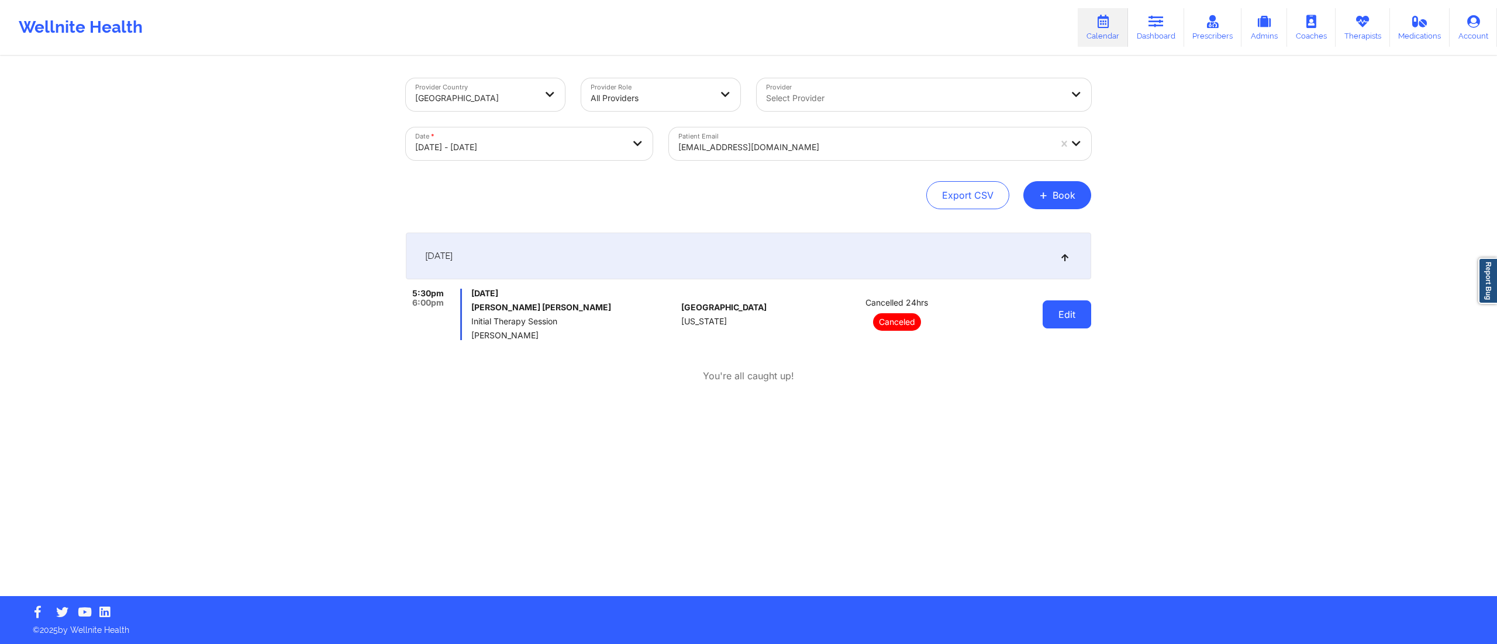
click at [1073, 320] on button "Edit" at bounding box center [1067, 315] width 49 height 28
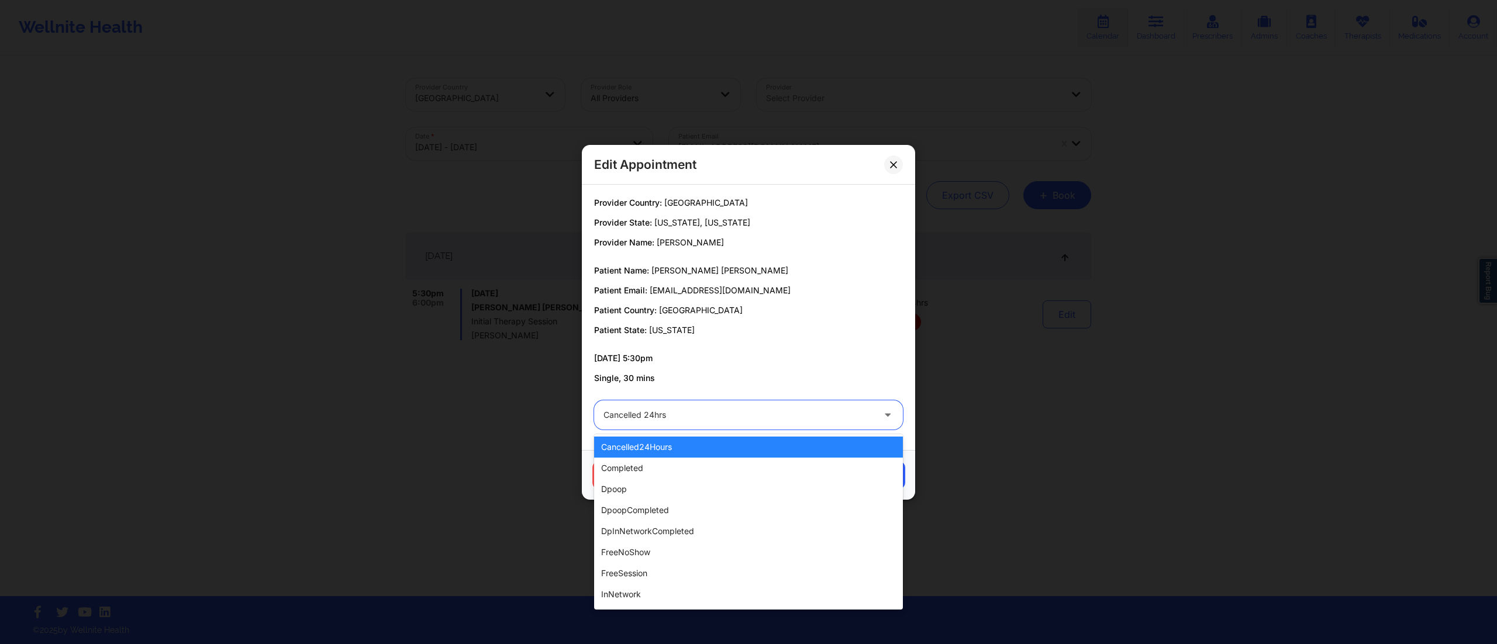
click at [686, 416] on div at bounding box center [739, 415] width 270 height 14
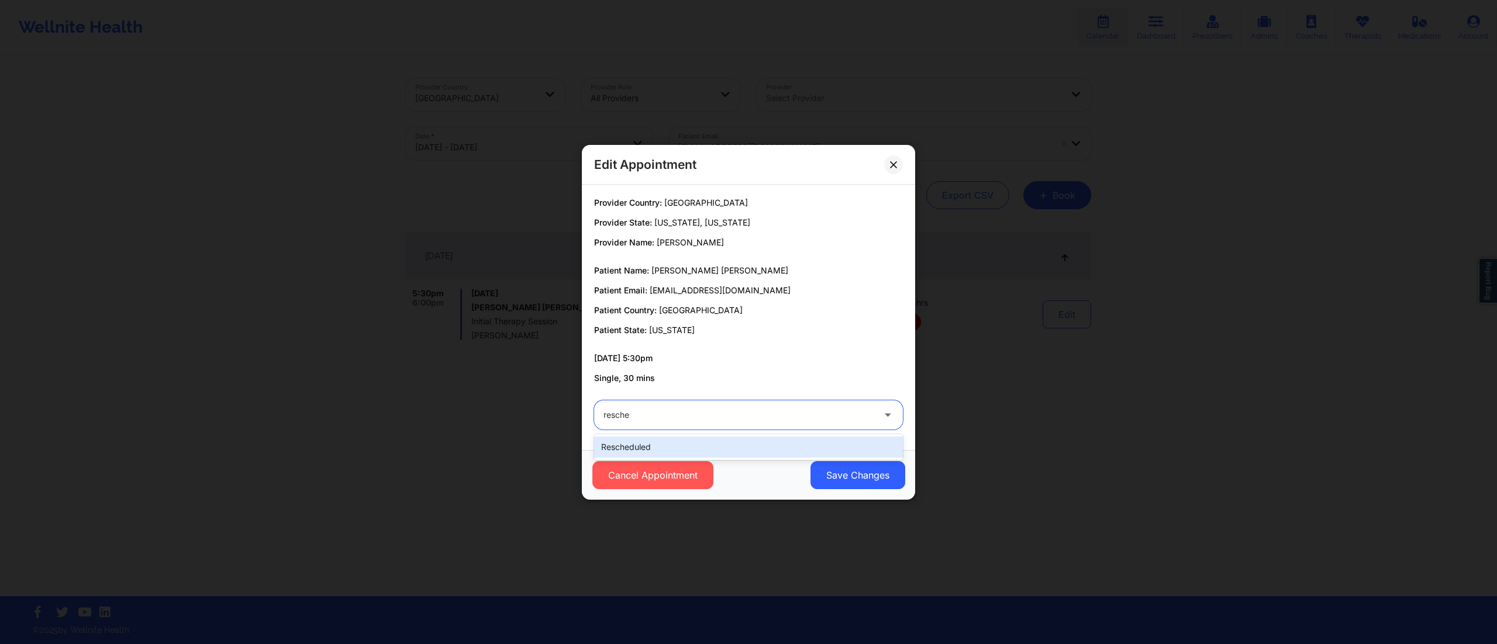
type input "resched"
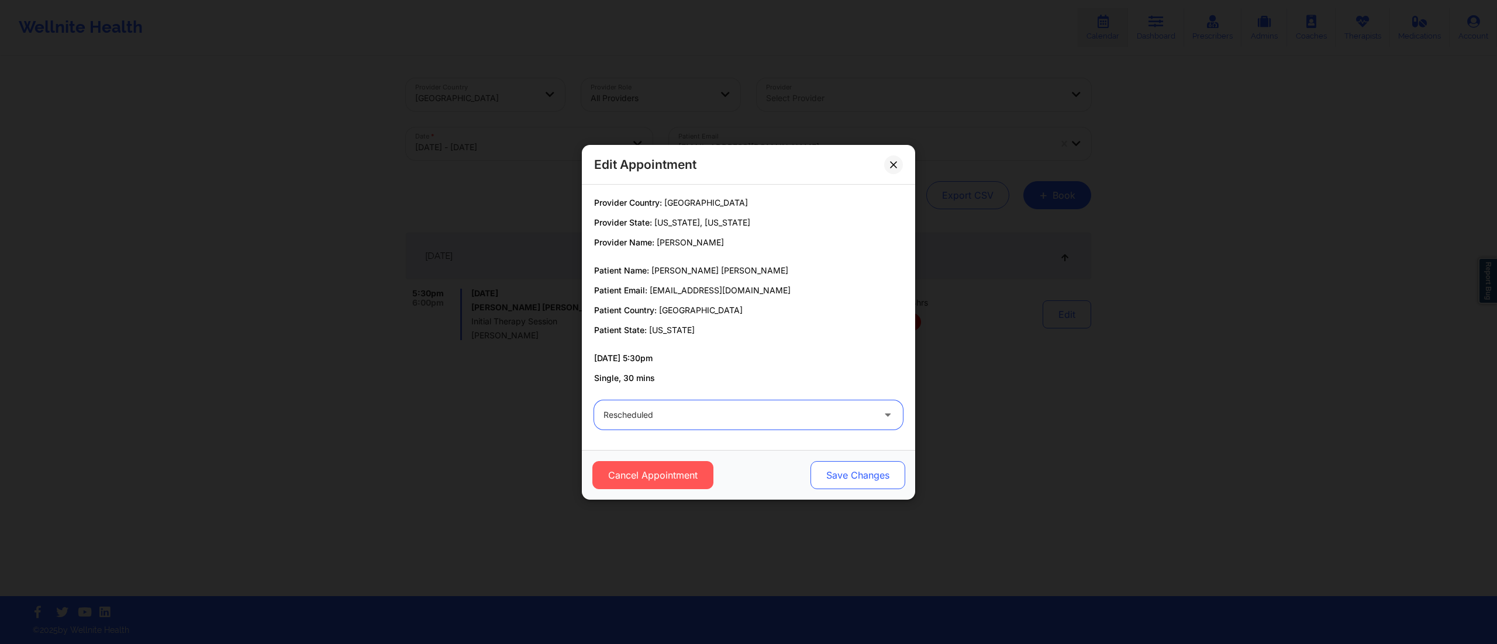
click at [840, 474] on button "Save Changes" at bounding box center [858, 475] width 95 height 28
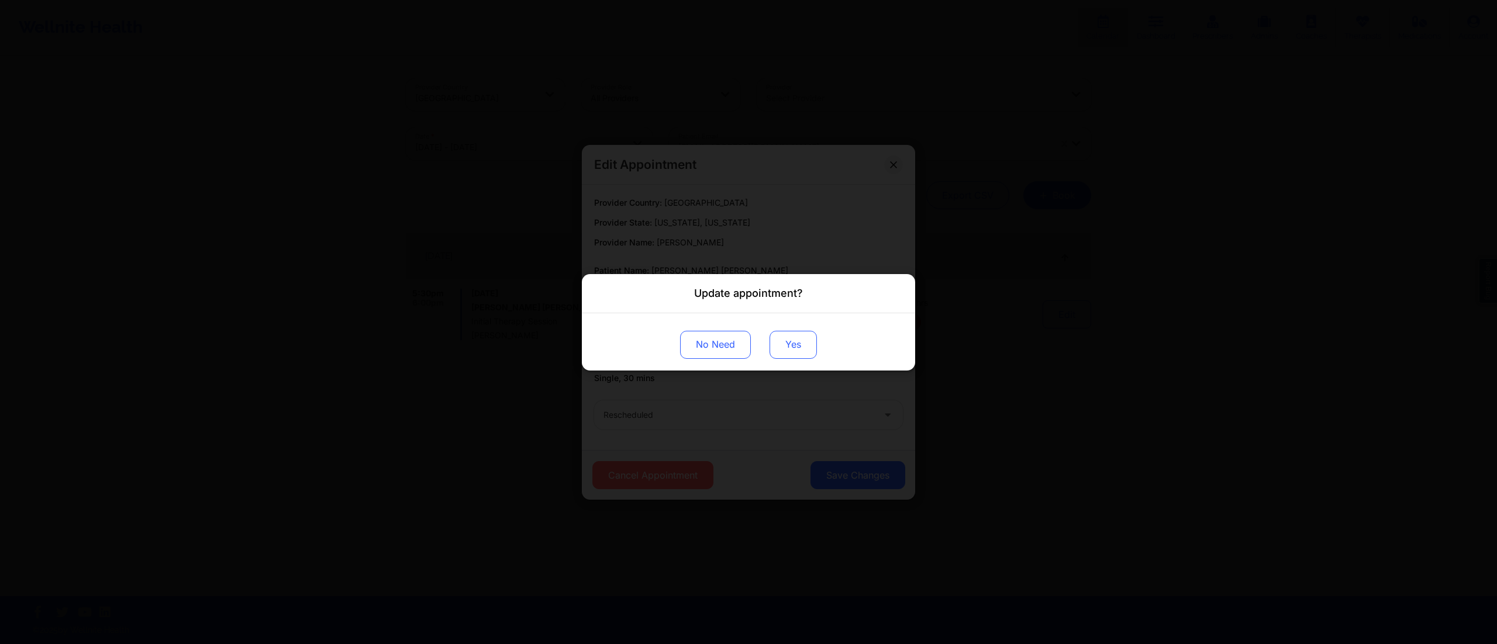
click at [789, 346] on button "Yes" at bounding box center [793, 344] width 47 height 28
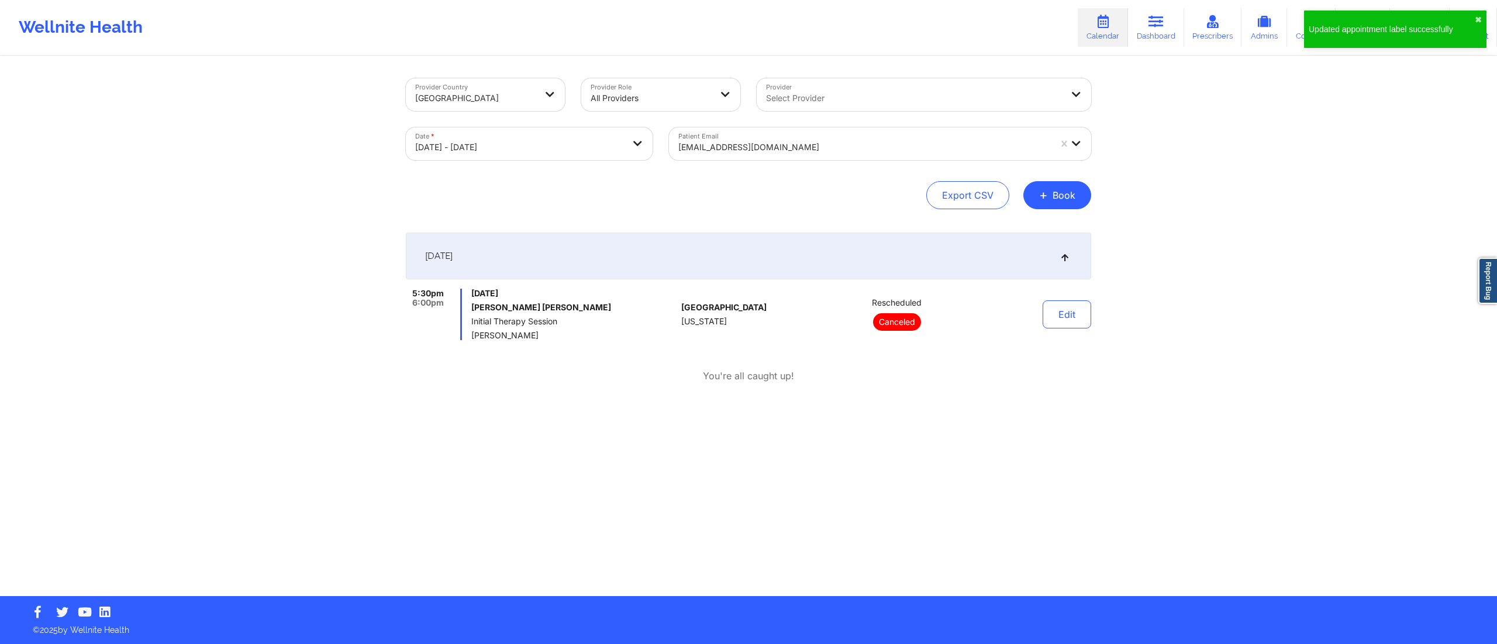
click at [856, 469] on div "Provider Country United States Provider Role All Providers Provider Select Prov…" at bounding box center [749, 326] width 702 height 539
click at [1081, 313] on button "Edit" at bounding box center [1067, 315] width 49 height 28
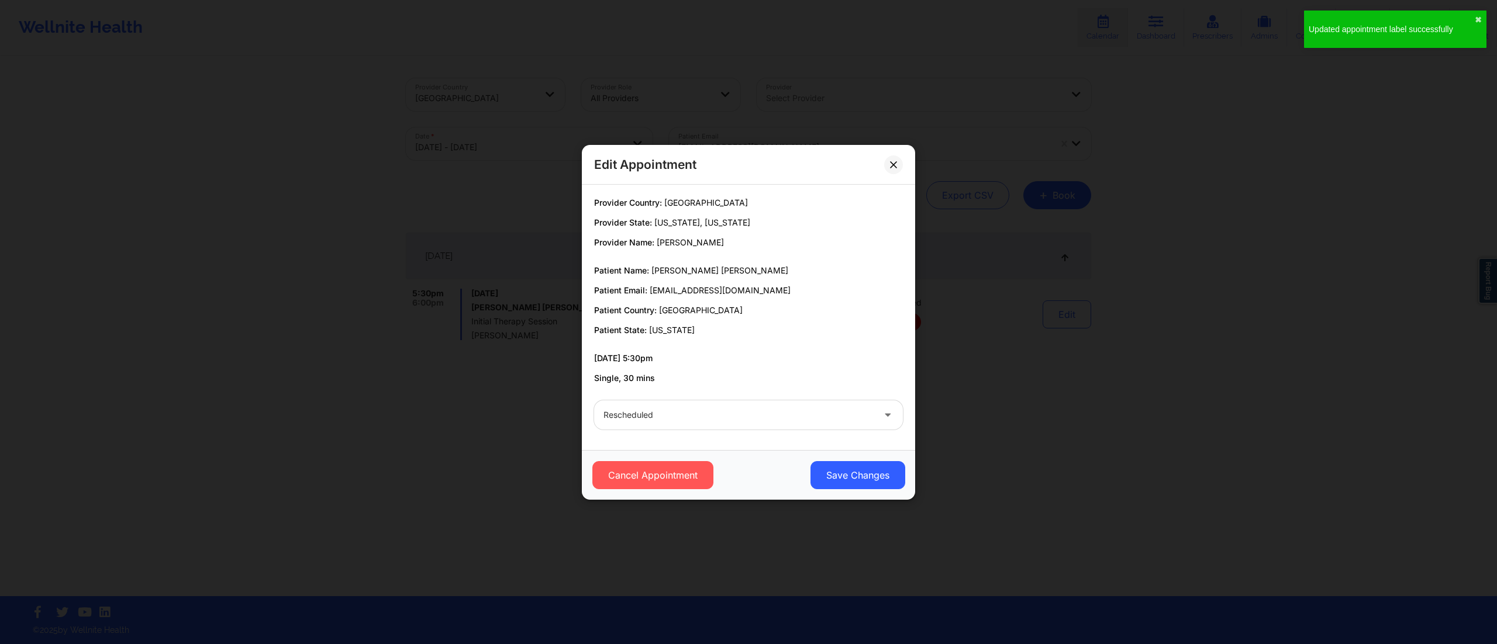
click at [837, 459] on div "Cancel Appointment Save Changes" at bounding box center [748, 475] width 333 height 50
click at [845, 480] on button "Save Changes" at bounding box center [858, 475] width 95 height 28
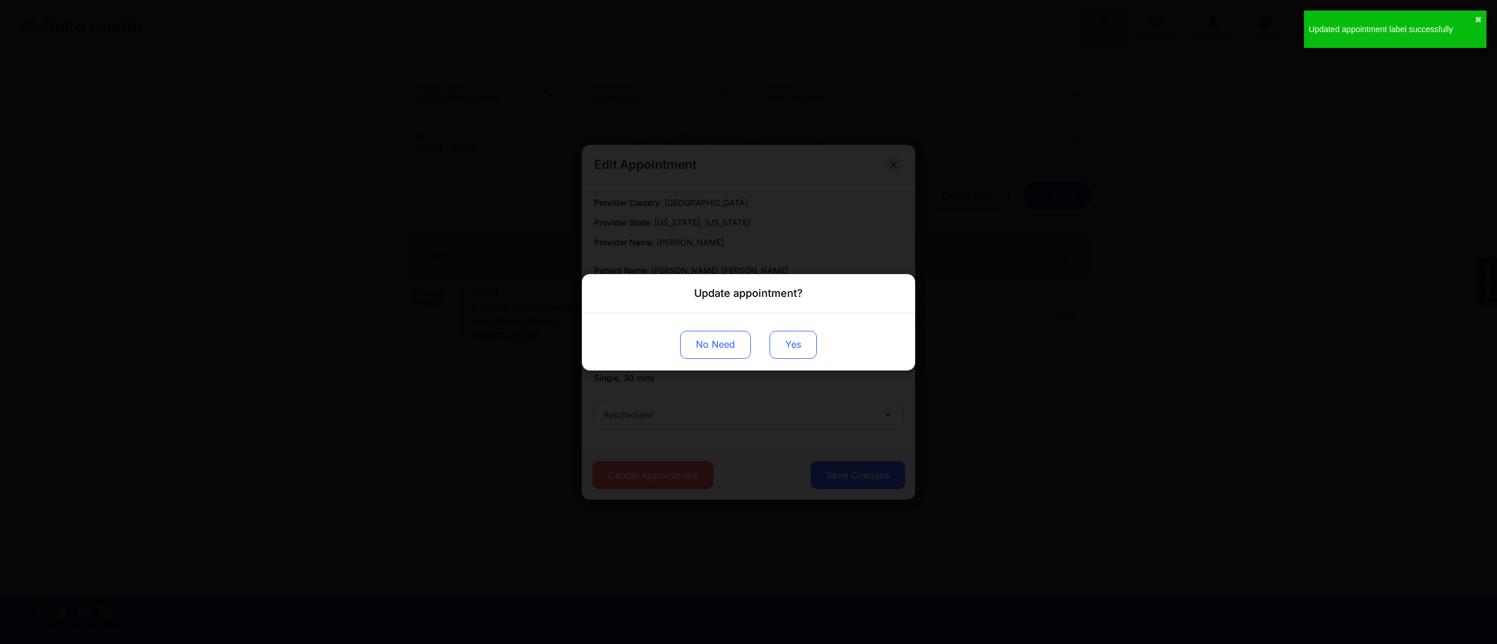
click at [800, 347] on button "Yes" at bounding box center [793, 344] width 47 height 28
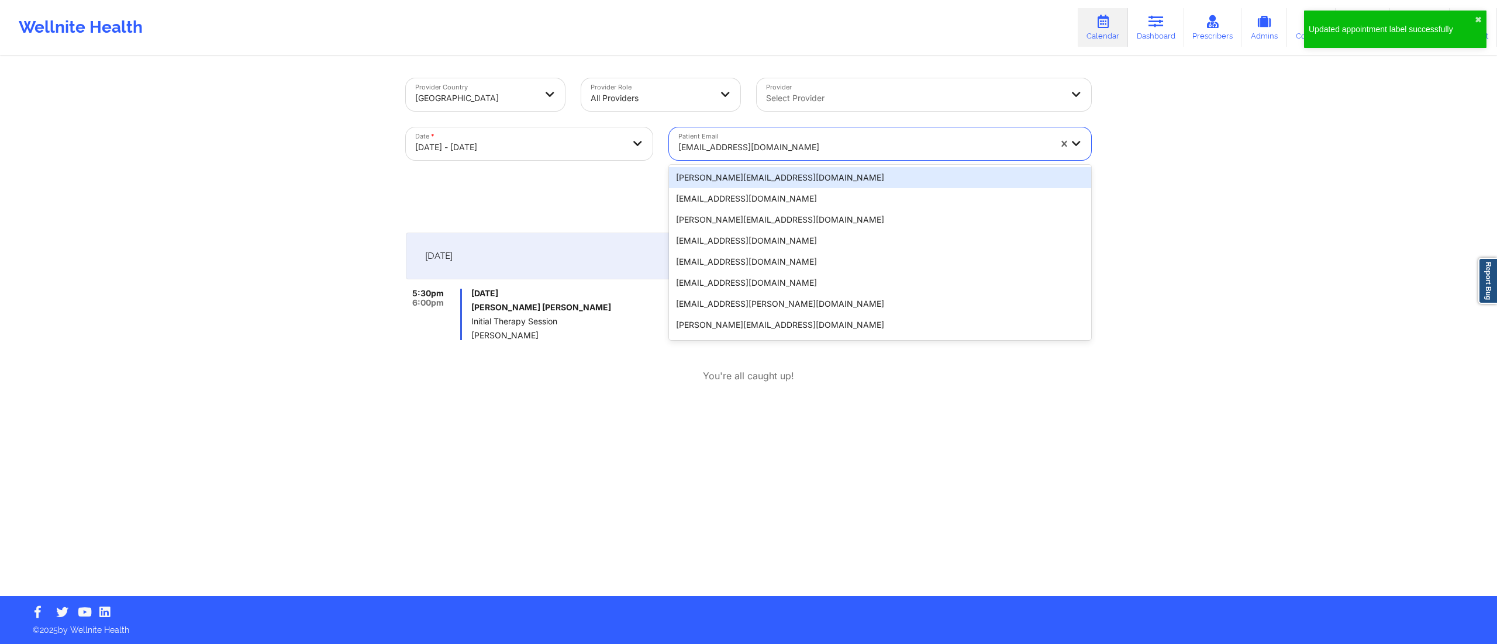
click at [775, 143] on div at bounding box center [864, 147] width 372 height 14
paste input "camilodiaz@me.com"
type input "camilodiaz@me.com"
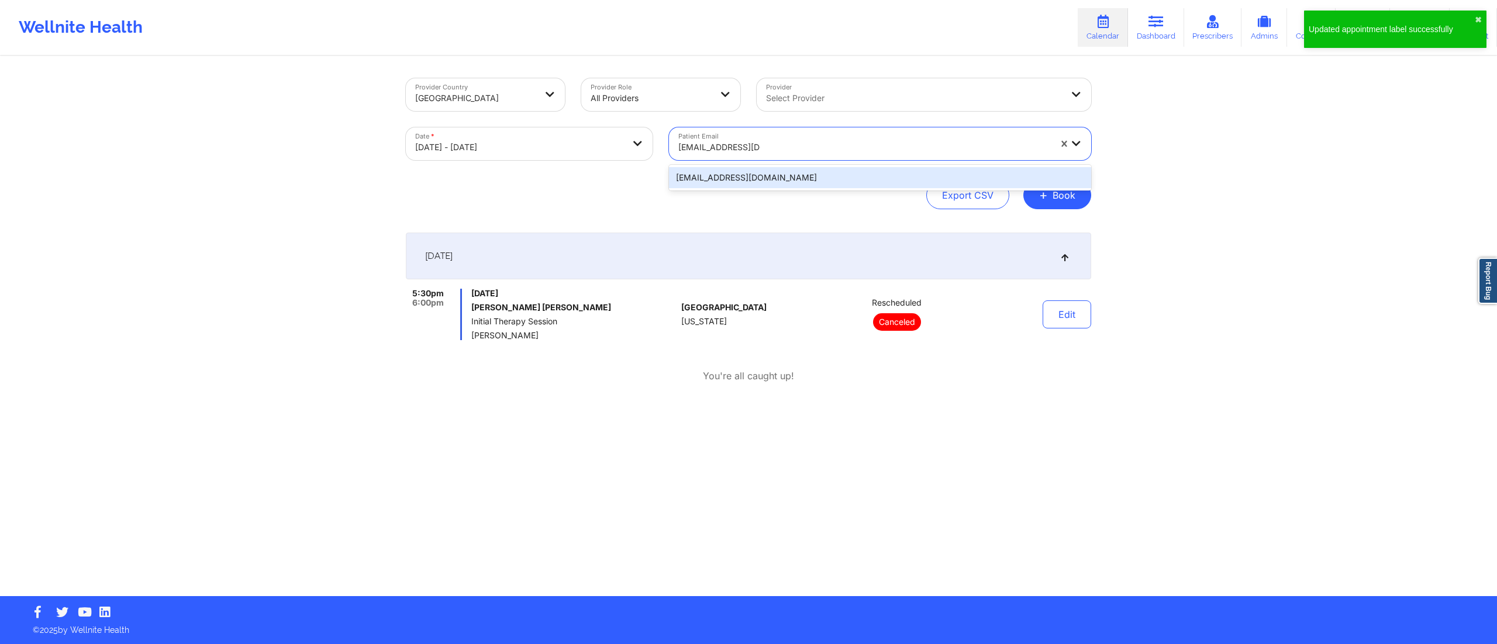
click at [743, 174] on div "camilodiaz@me.com" at bounding box center [880, 177] width 422 height 21
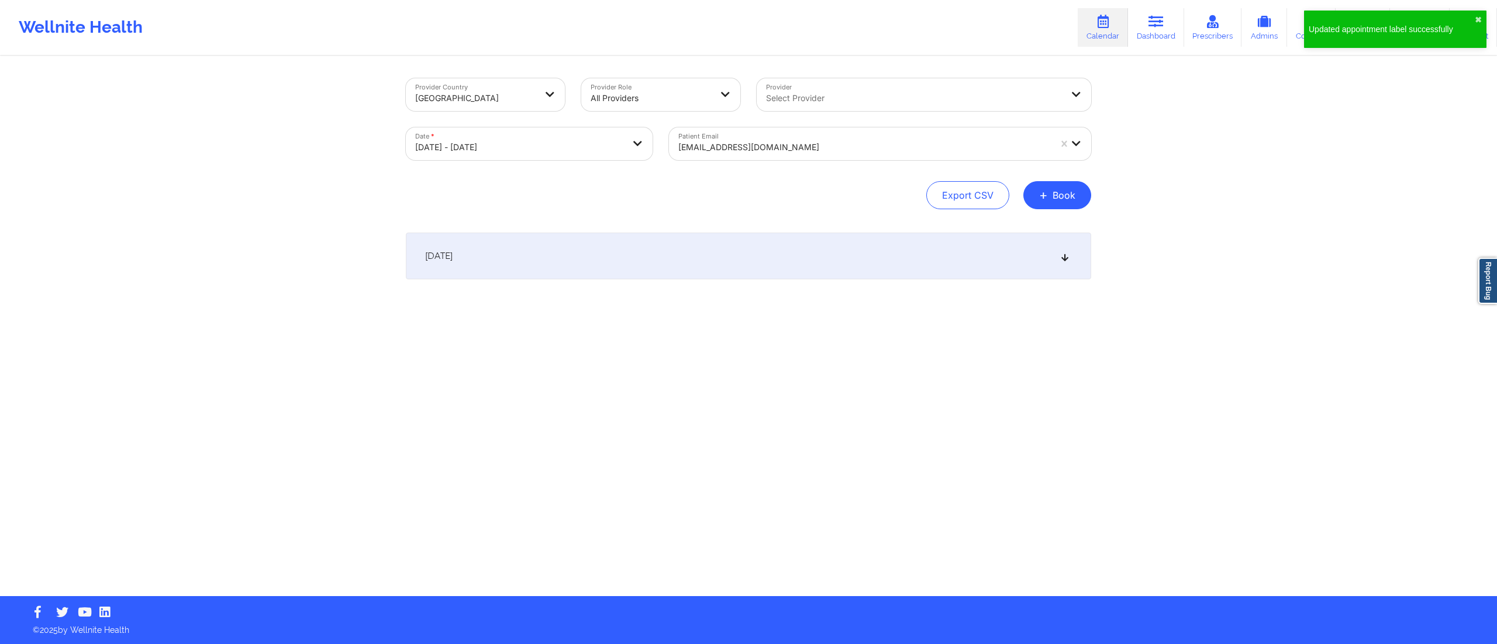
click at [681, 269] on div "October 10, 2025" at bounding box center [748, 256] width 685 height 47
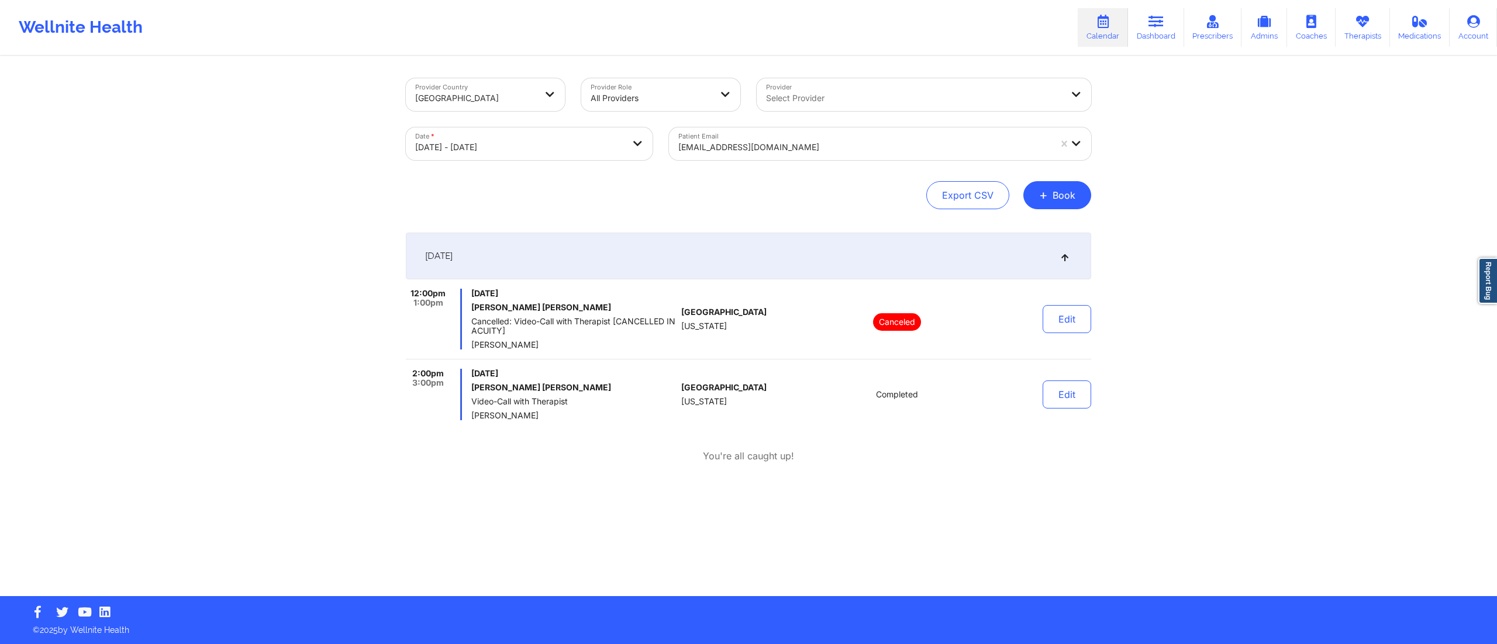
click at [745, 143] on div at bounding box center [864, 147] width 372 height 14
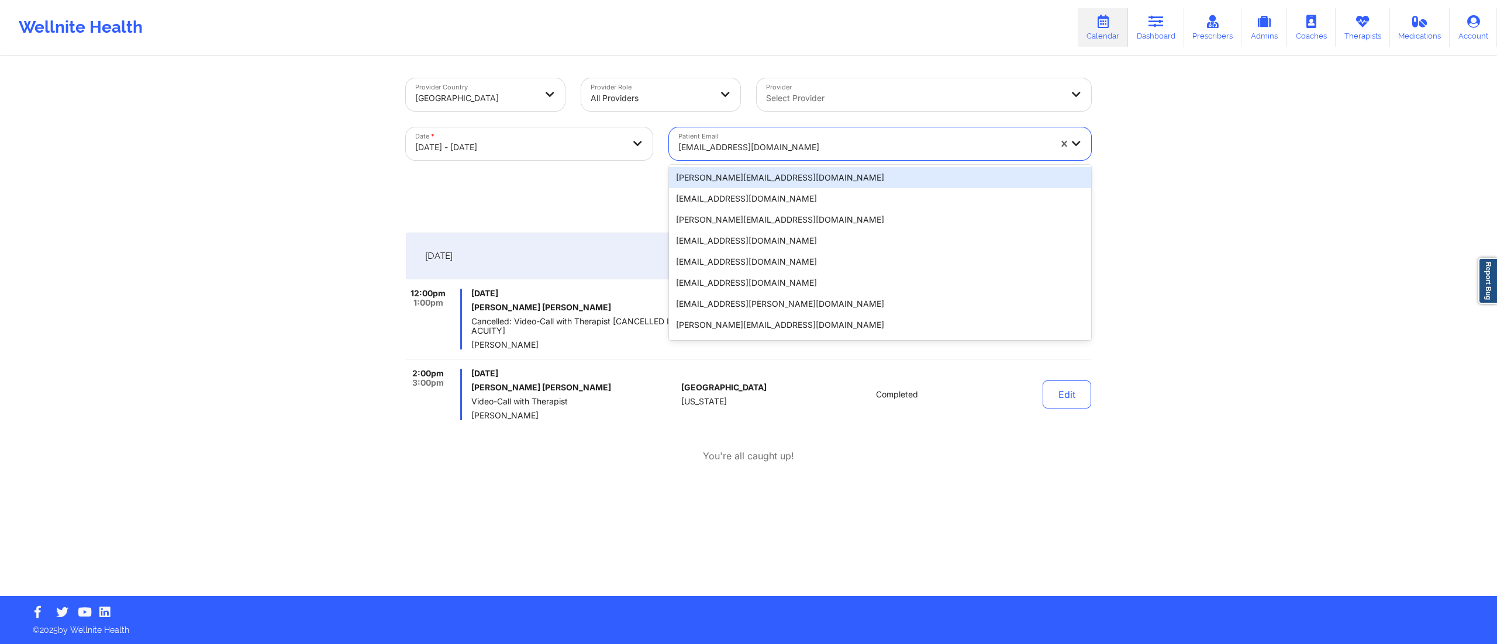
paste input "jaclynndb@gmail.com"
type input "jaclynndb@gmail.com"
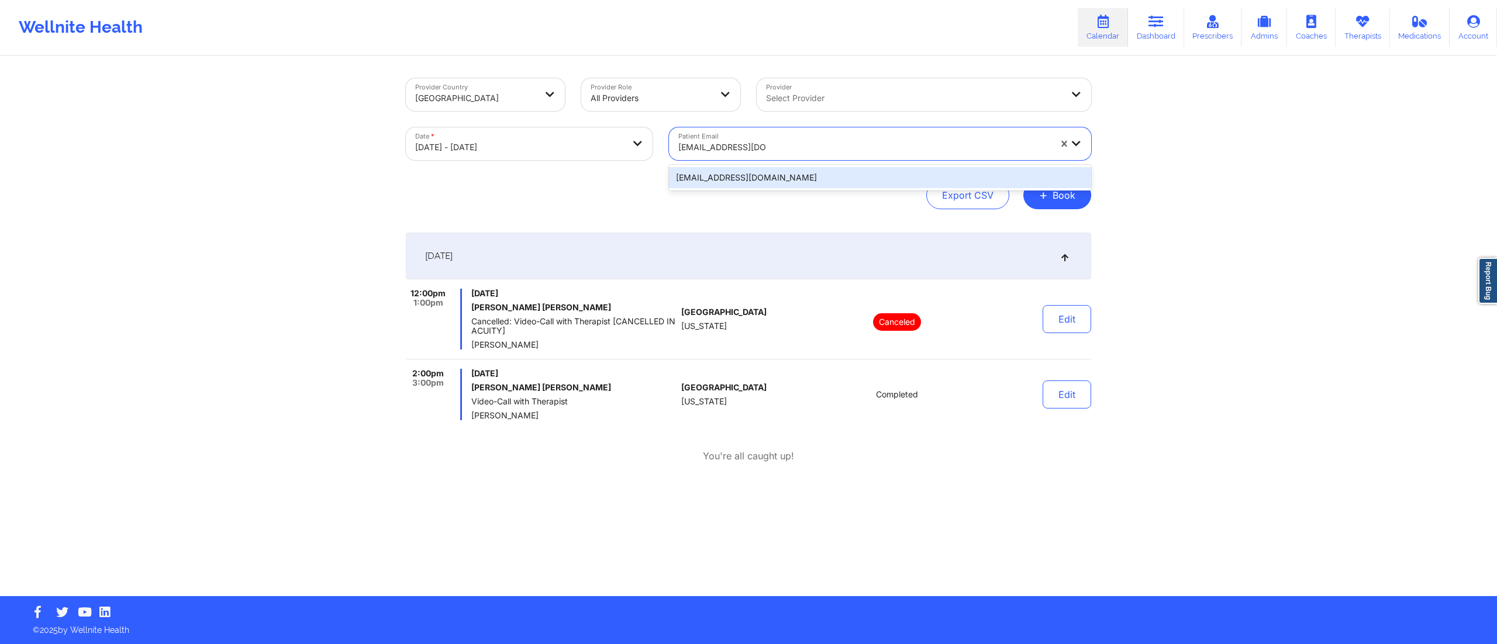
click at [742, 180] on div "jaclynndb@gmail.com" at bounding box center [880, 177] width 422 height 21
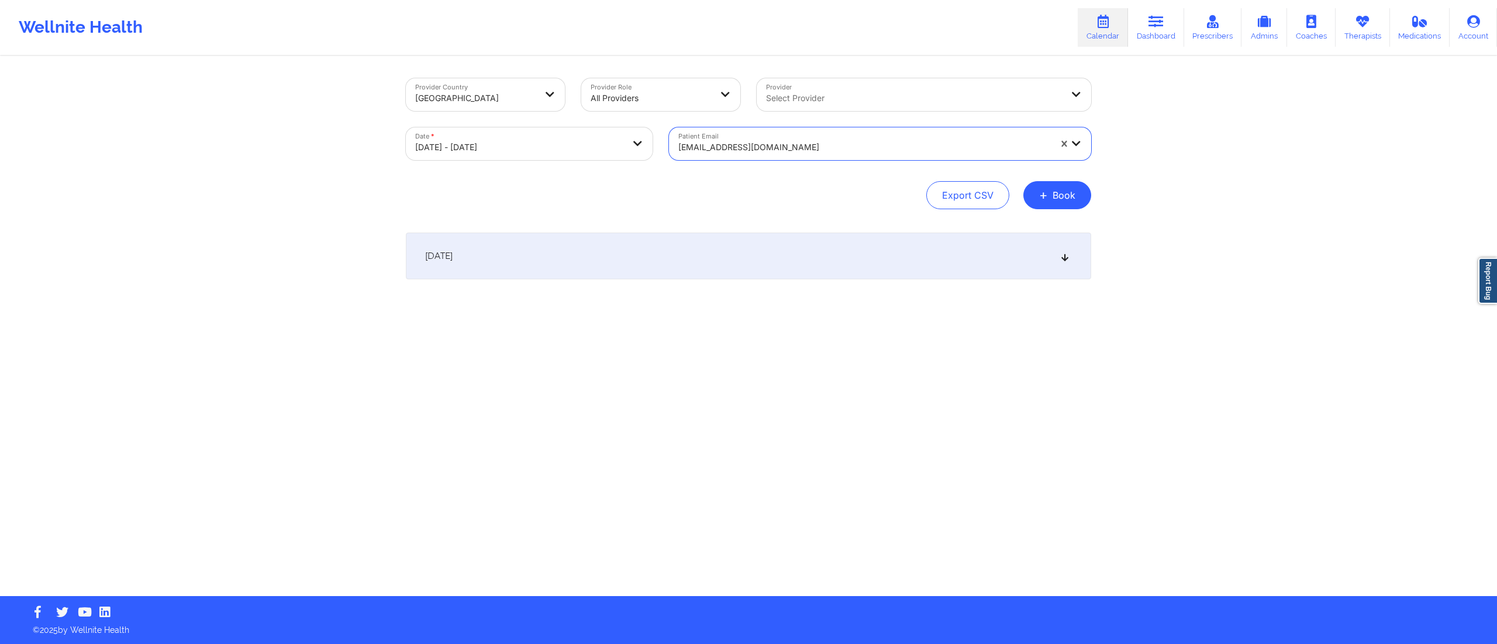
click at [688, 267] on div "October 10, 2025" at bounding box center [748, 256] width 685 height 47
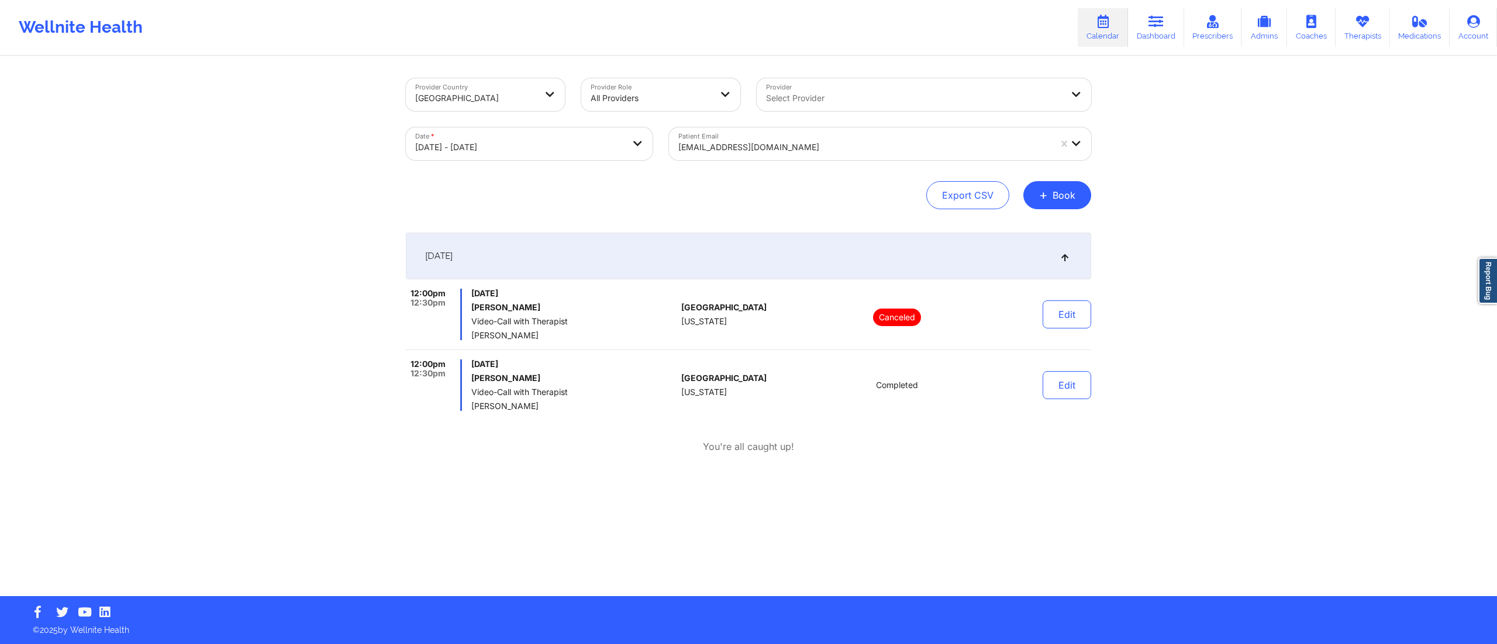
click at [757, 146] on div at bounding box center [864, 147] width 372 height 14
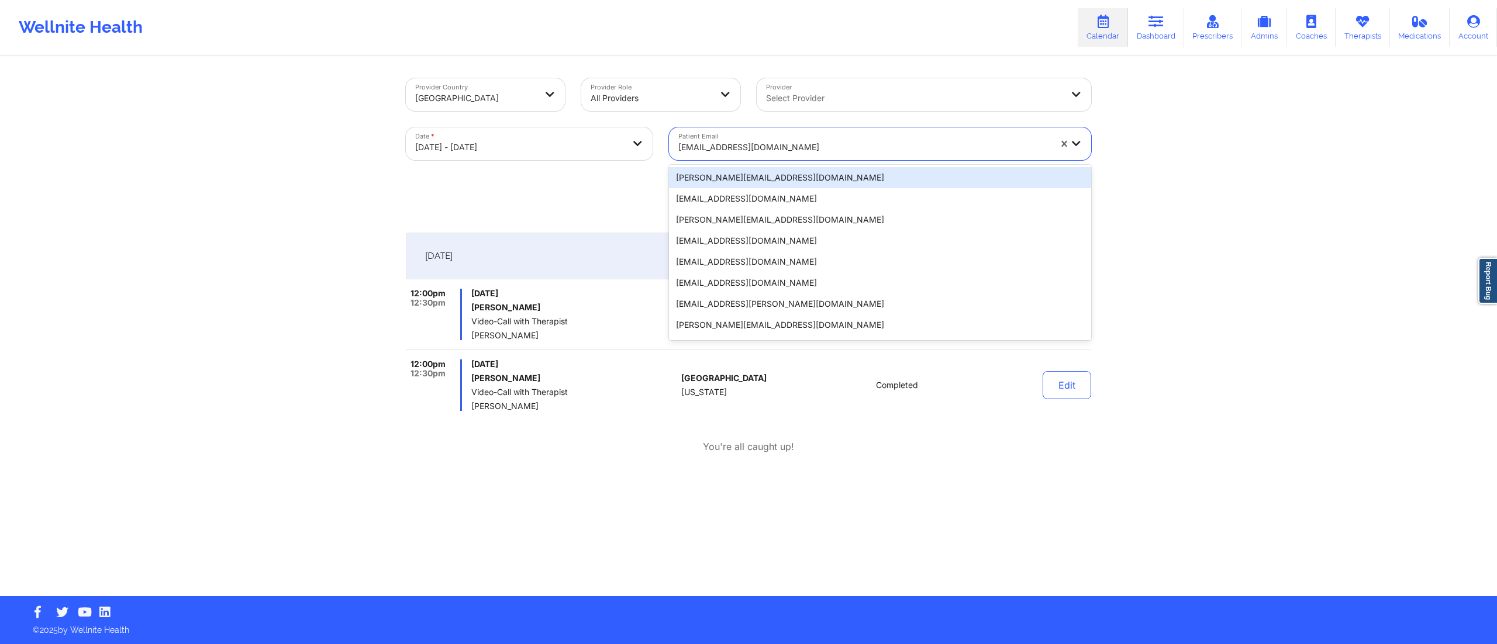
paste input "[EMAIL_ADDRESS][DOMAIN_NAME]"
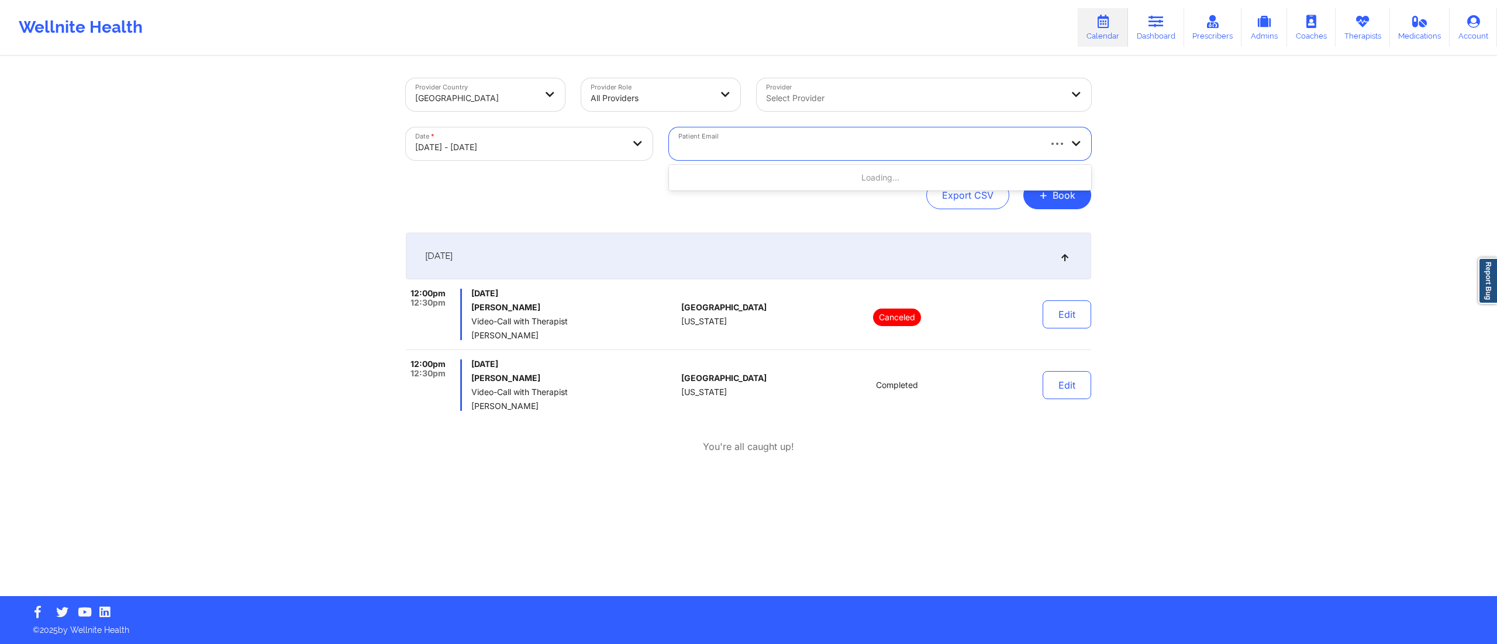
type input "[EMAIL_ADDRESS][DOMAIN_NAME]"
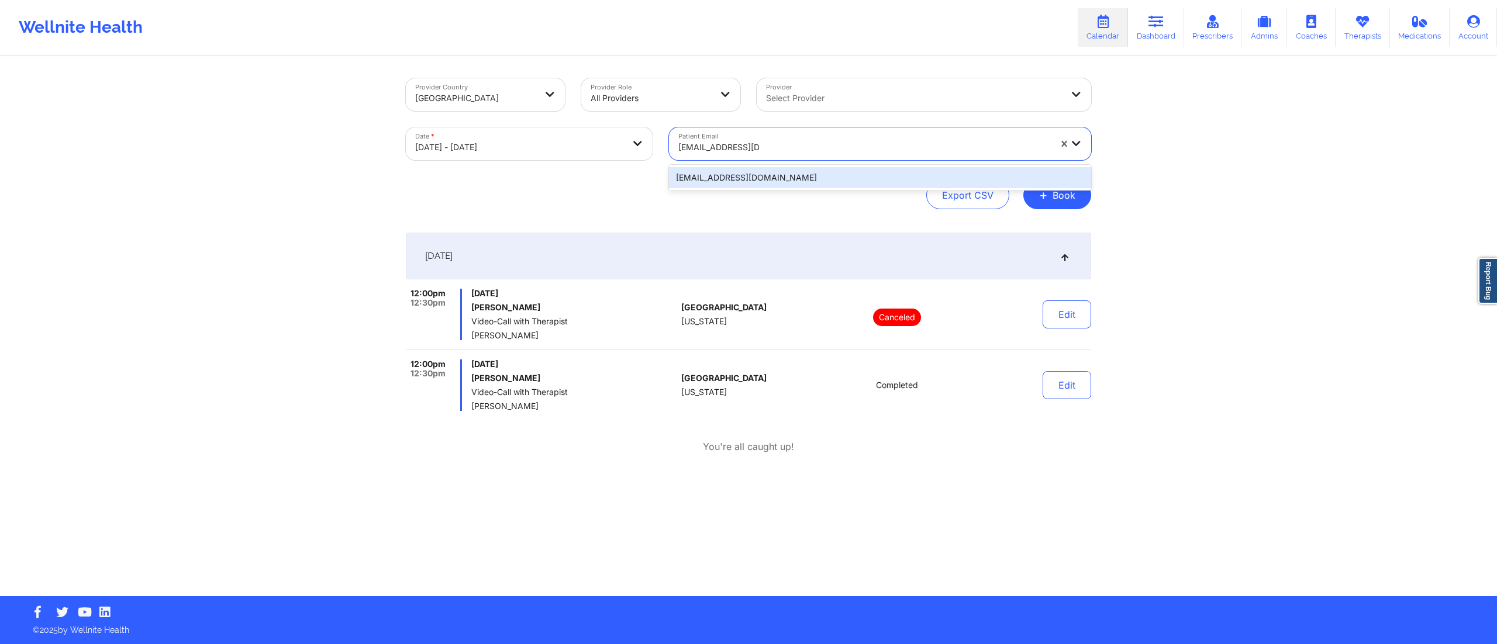
click at [728, 177] on div "[EMAIL_ADDRESS][DOMAIN_NAME]" at bounding box center [880, 177] width 422 height 21
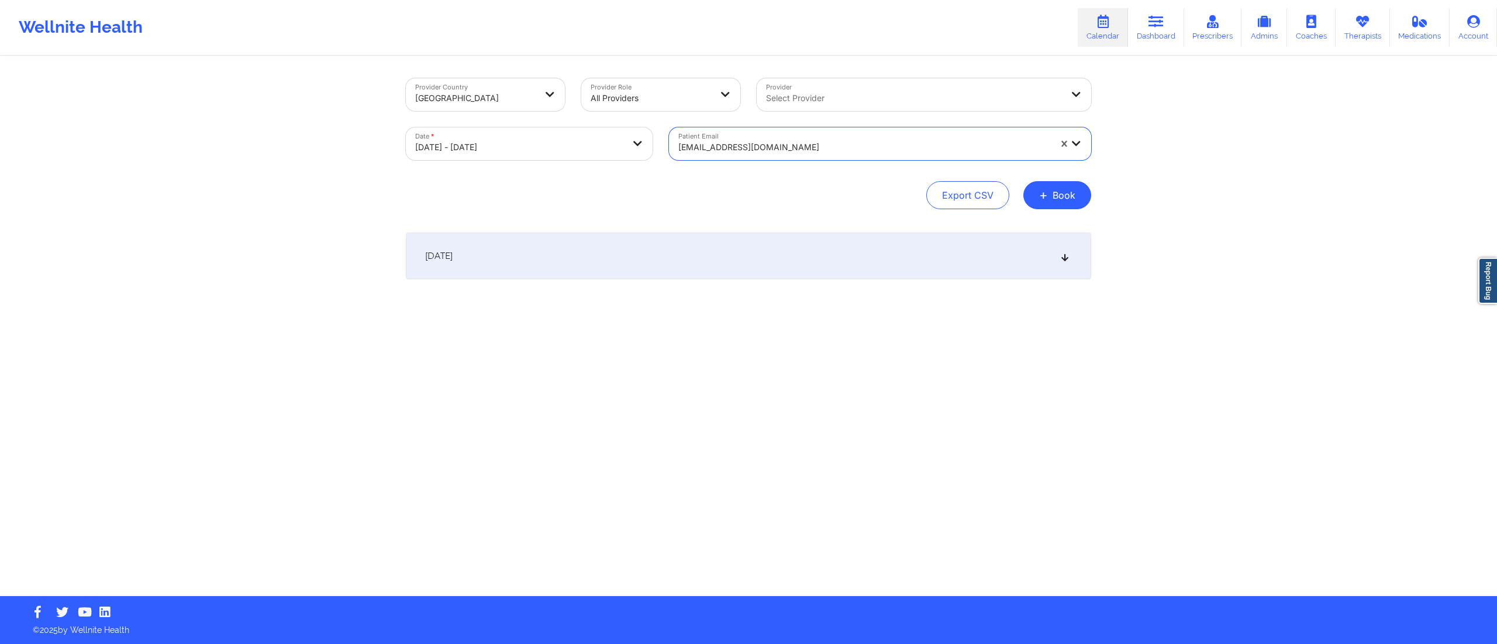
click at [684, 247] on div "October 10, 2025" at bounding box center [748, 256] width 685 height 47
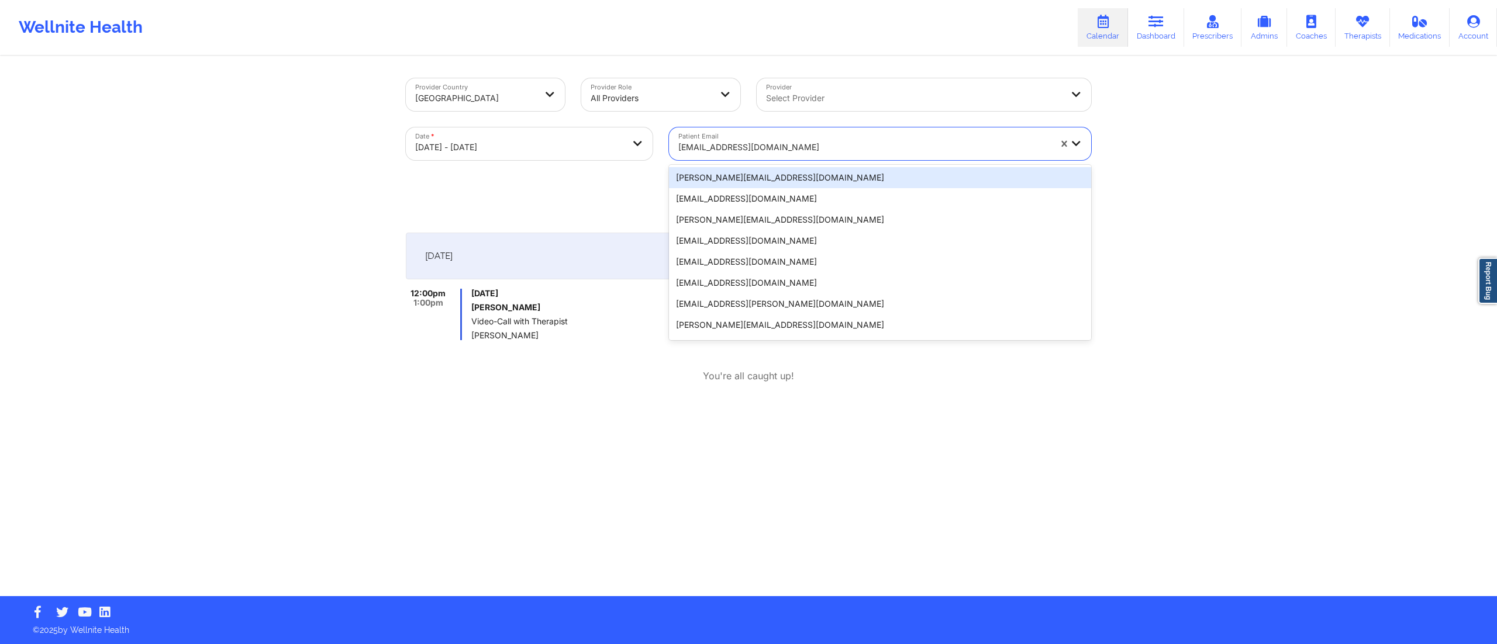
click at [778, 142] on div at bounding box center [864, 147] width 372 height 14
paste input "rlewis4597@gmail.com"
type input "rlewis4597@gmail.com"
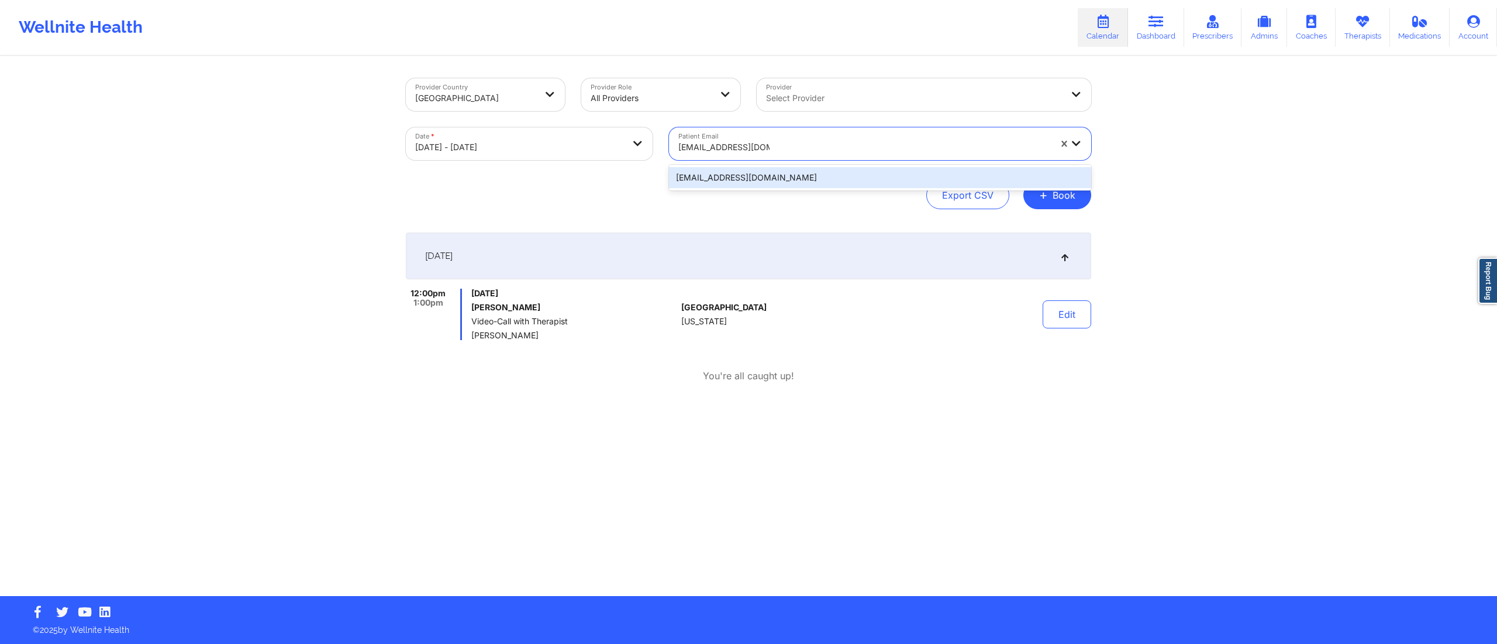
click at [743, 173] on div "rlewis4597@gmail.com" at bounding box center [880, 177] width 422 height 21
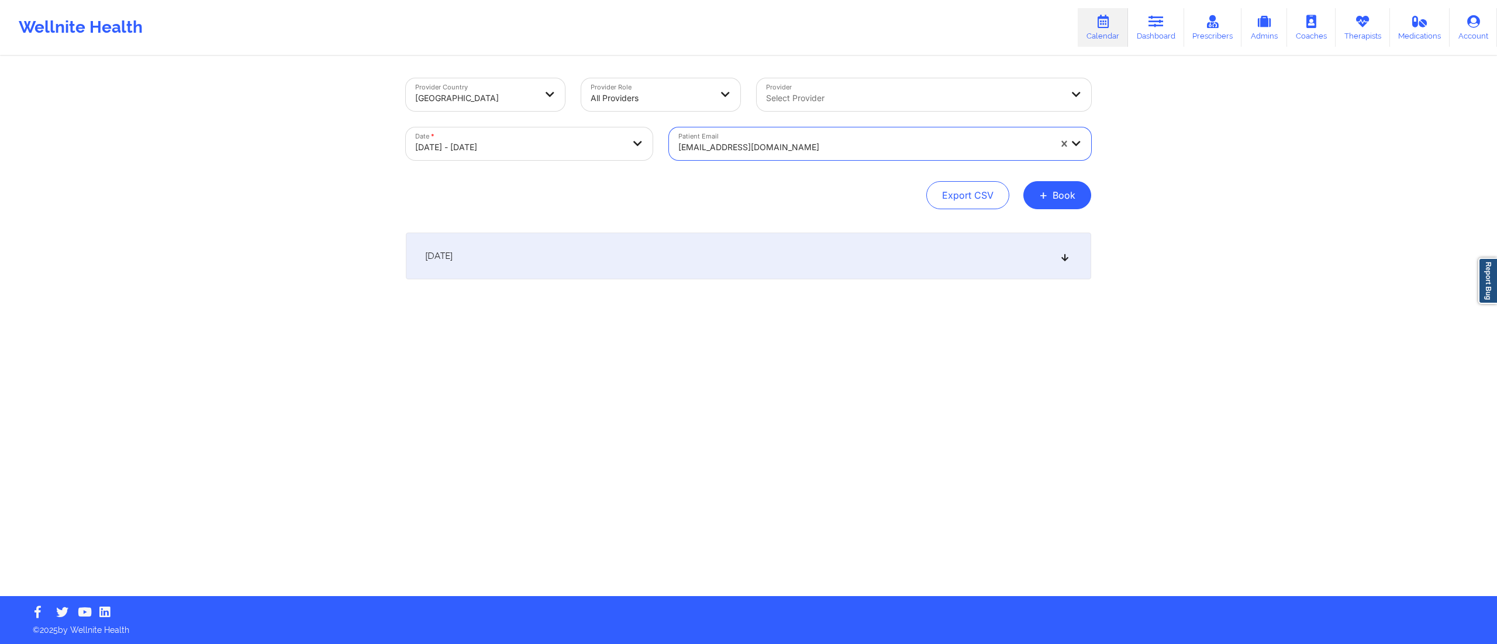
click at [730, 242] on div "October 10, 2025" at bounding box center [748, 256] width 685 height 47
click at [492, 308] on h6 "Ruth Lewis" at bounding box center [573, 307] width 205 height 9
copy h6 "Lewis"
drag, startPoint x: 470, startPoint y: 305, endPoint x: 539, endPoint y: 301, distance: 68.6
click at [539, 301] on div "6:00pm 6:30pm Friday, October 10, 2025 Ruth Lewis Video-Call with Therapist Yve…" at bounding box center [541, 314] width 271 height 51
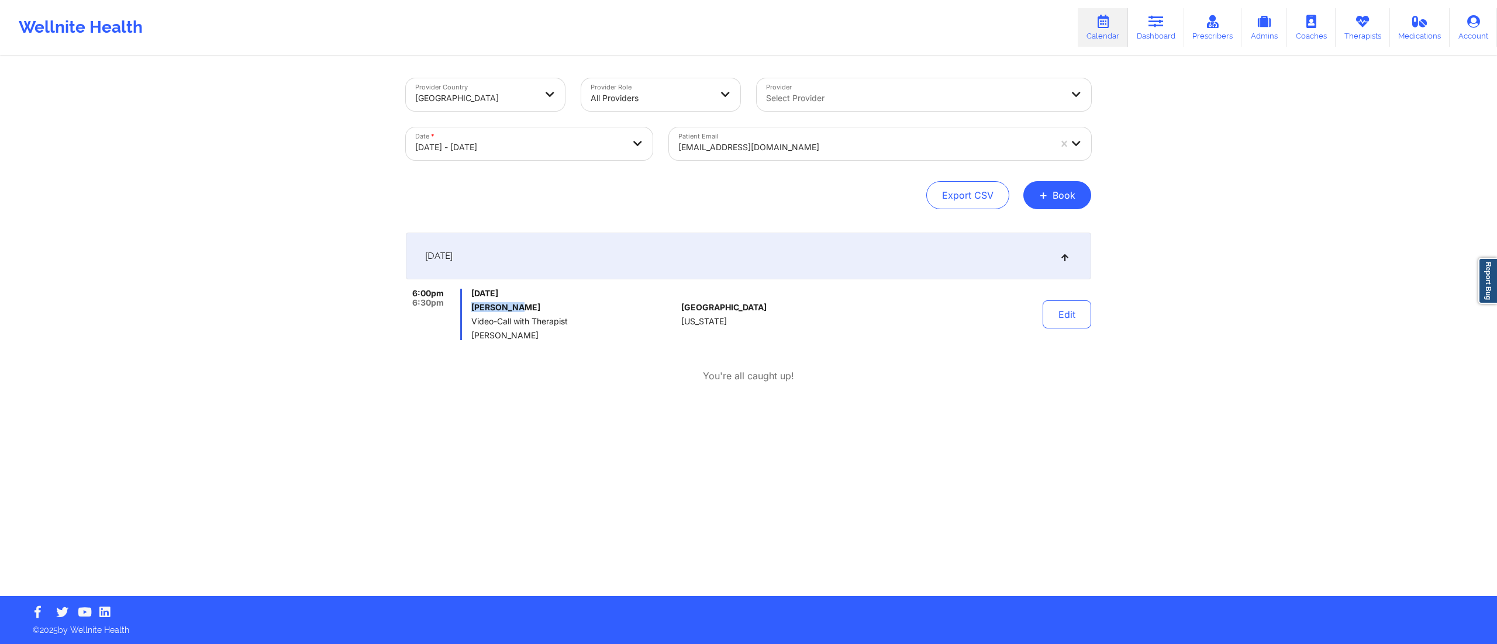
copy h6 "Ruth Lewis"
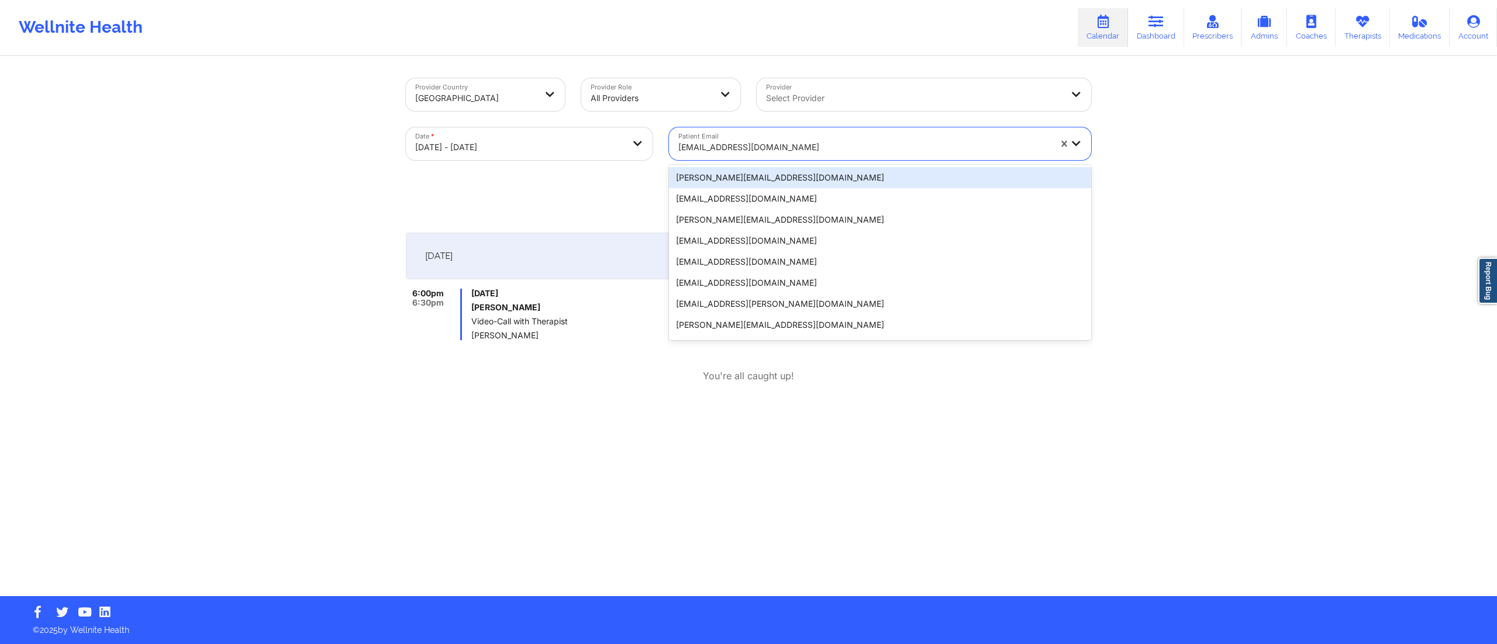
click at [775, 146] on div at bounding box center [864, 147] width 372 height 14
paste input "denisevivar@gmail.com"
type input "denisevivar@gmail.com"
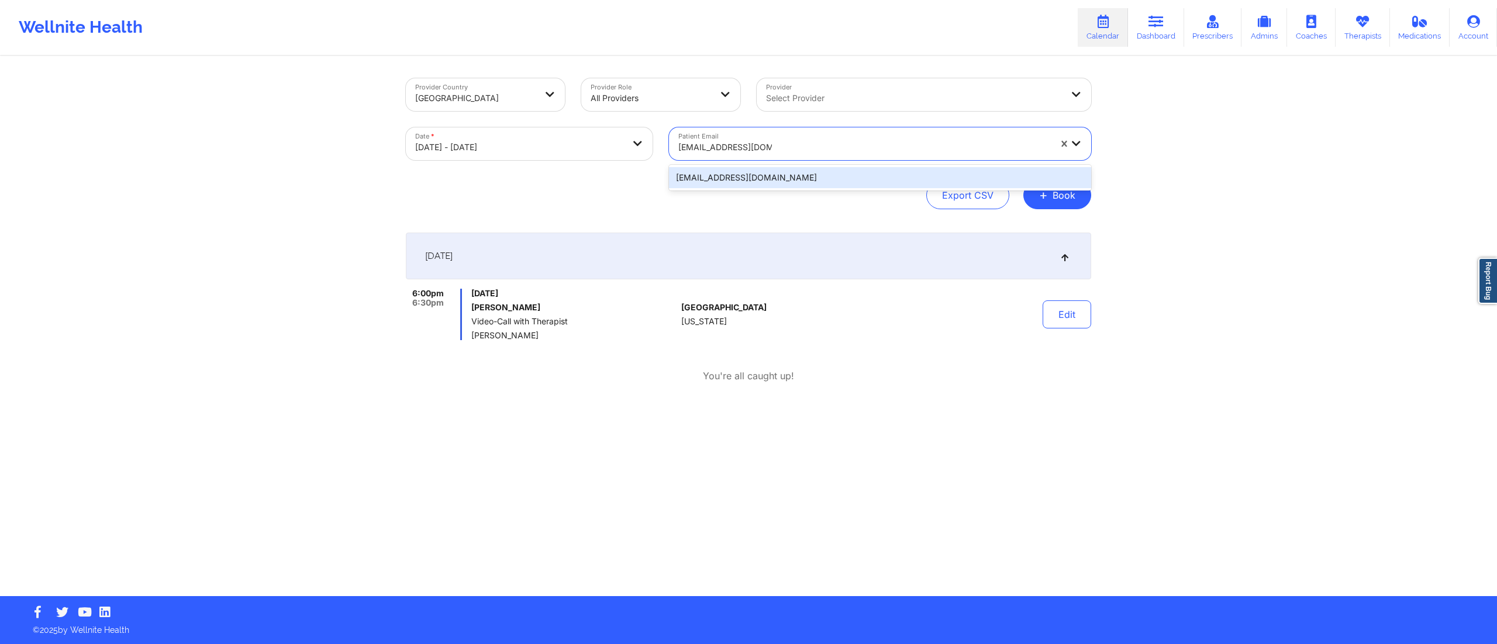
click at [738, 182] on div "denisevivar@gmail.com" at bounding box center [880, 177] width 422 height 21
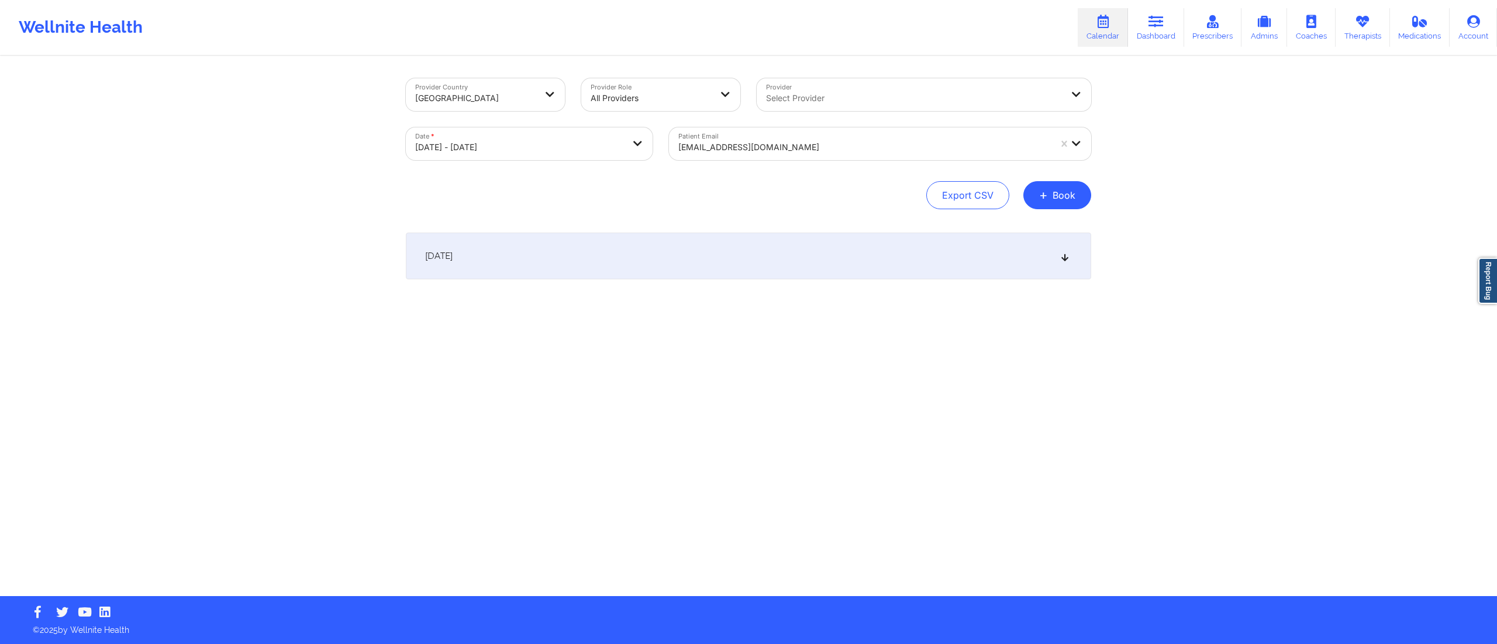
click at [698, 251] on div "October 10, 2025" at bounding box center [748, 256] width 685 height 47
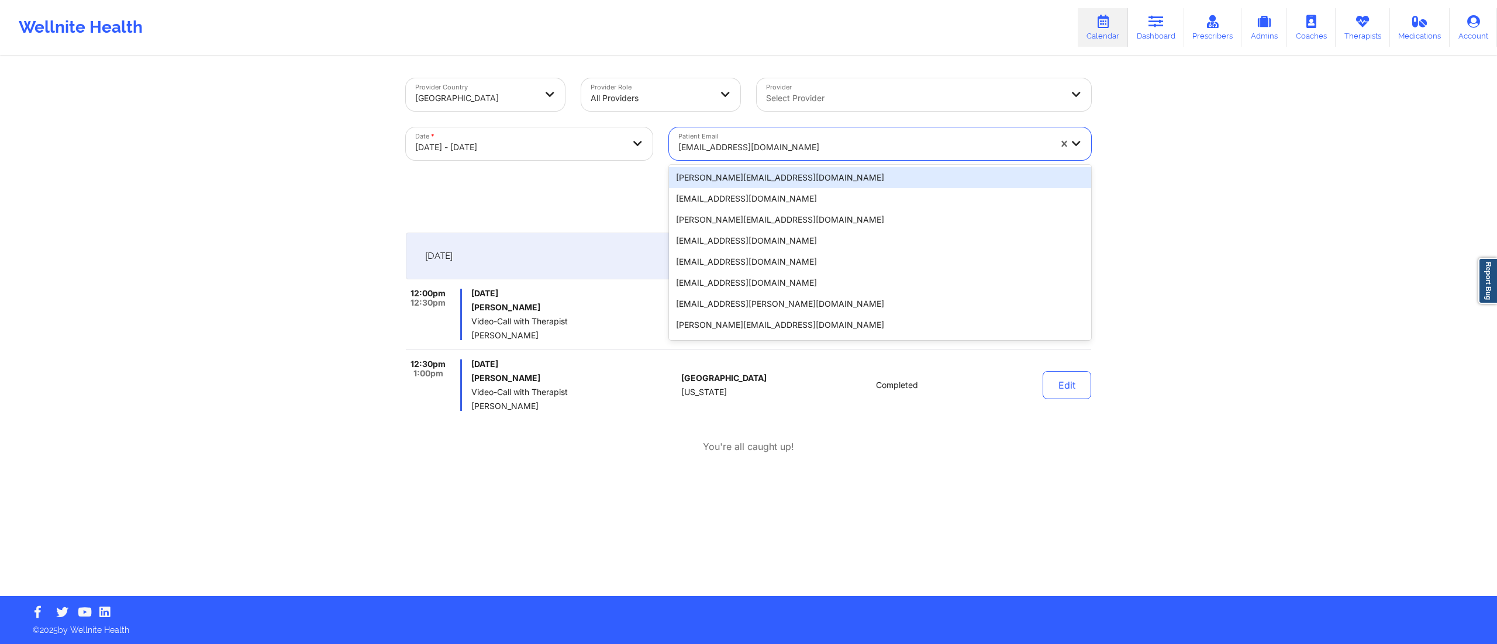
click at [721, 140] on div at bounding box center [864, 147] width 372 height 14
paste input "pattymoreno_30@hotmail.com"
type input "pattymoreno_30@hotmail.com"
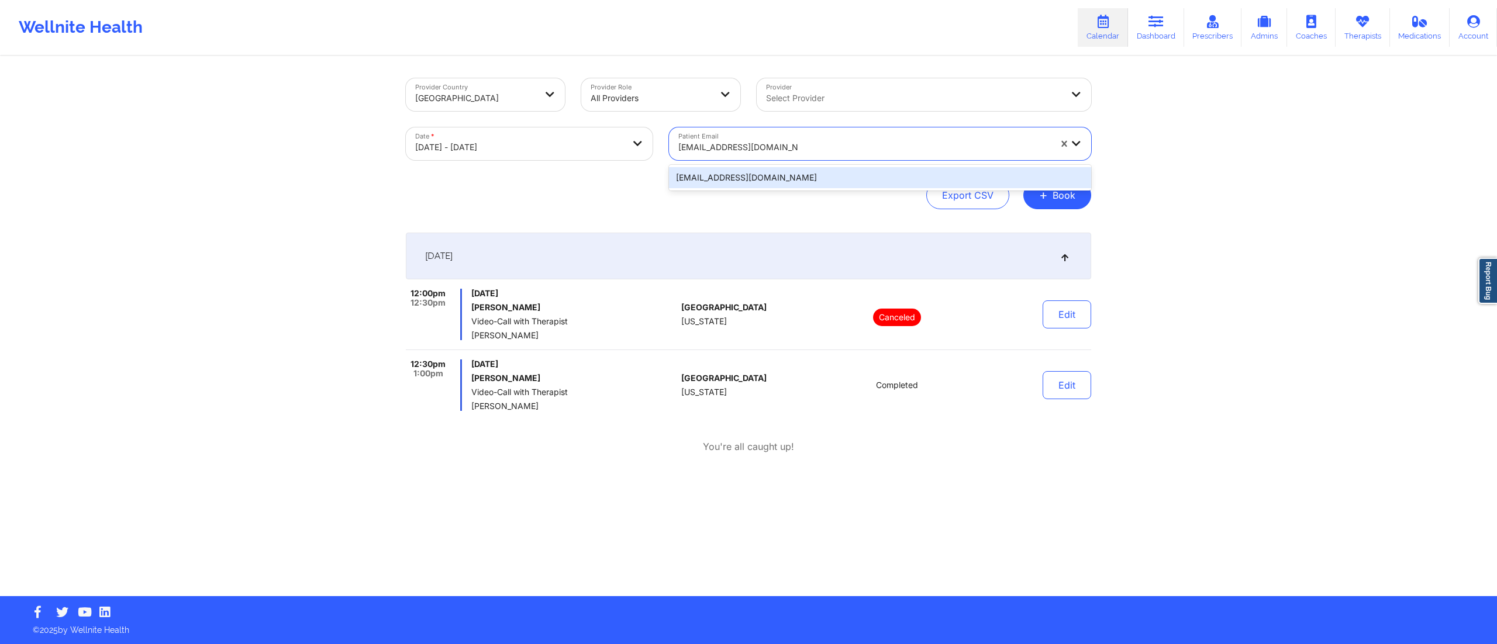
click at [809, 177] on div "pattymoreno_30@hotmail.com" at bounding box center [880, 177] width 422 height 21
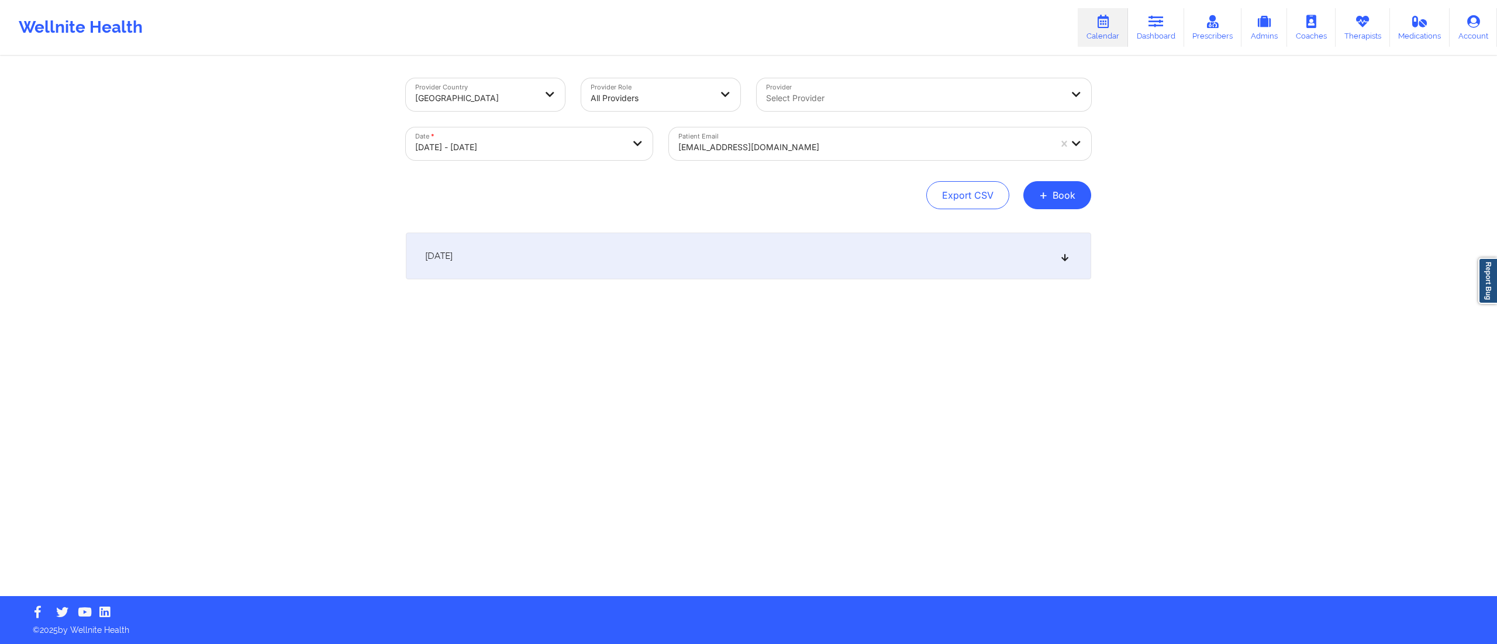
click at [529, 262] on div "October 10, 2025" at bounding box center [748, 256] width 685 height 47
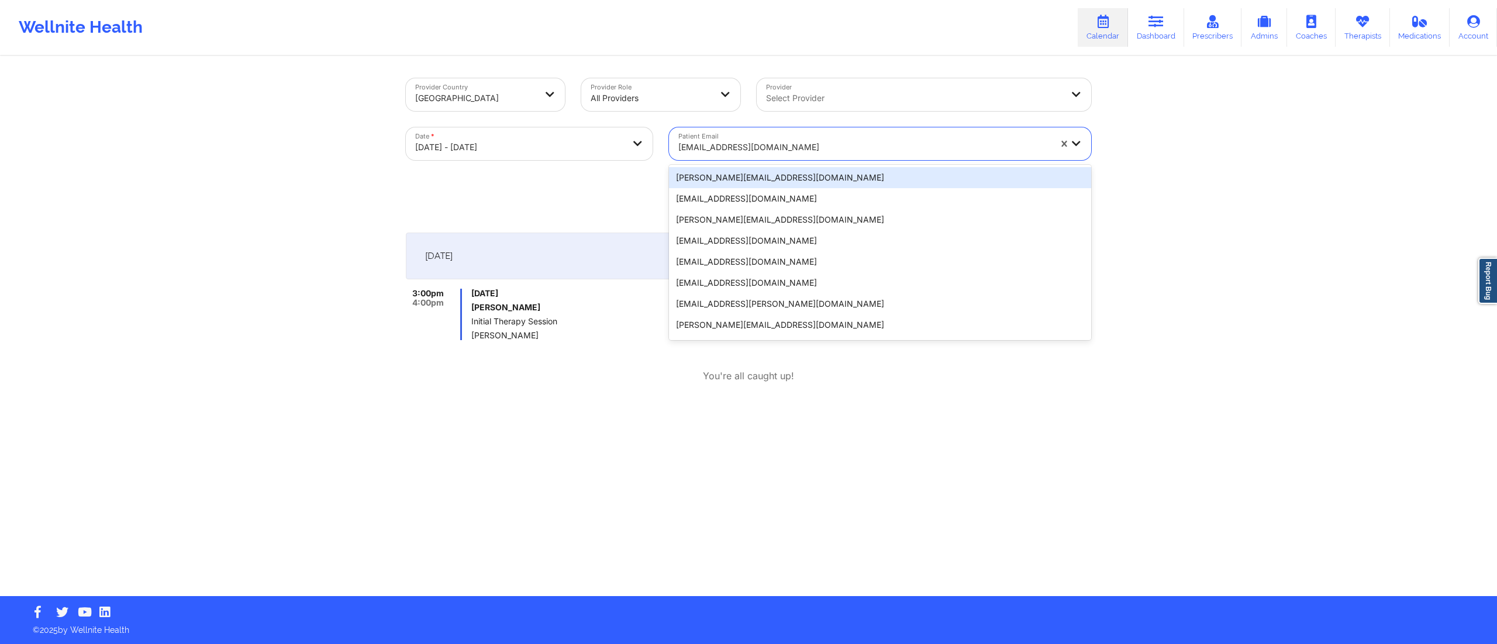
click at [786, 145] on div at bounding box center [864, 147] width 372 height 14
paste input "caliciaboyd74@gmail.com"
type input "caliciaboyd74@gmail.com"
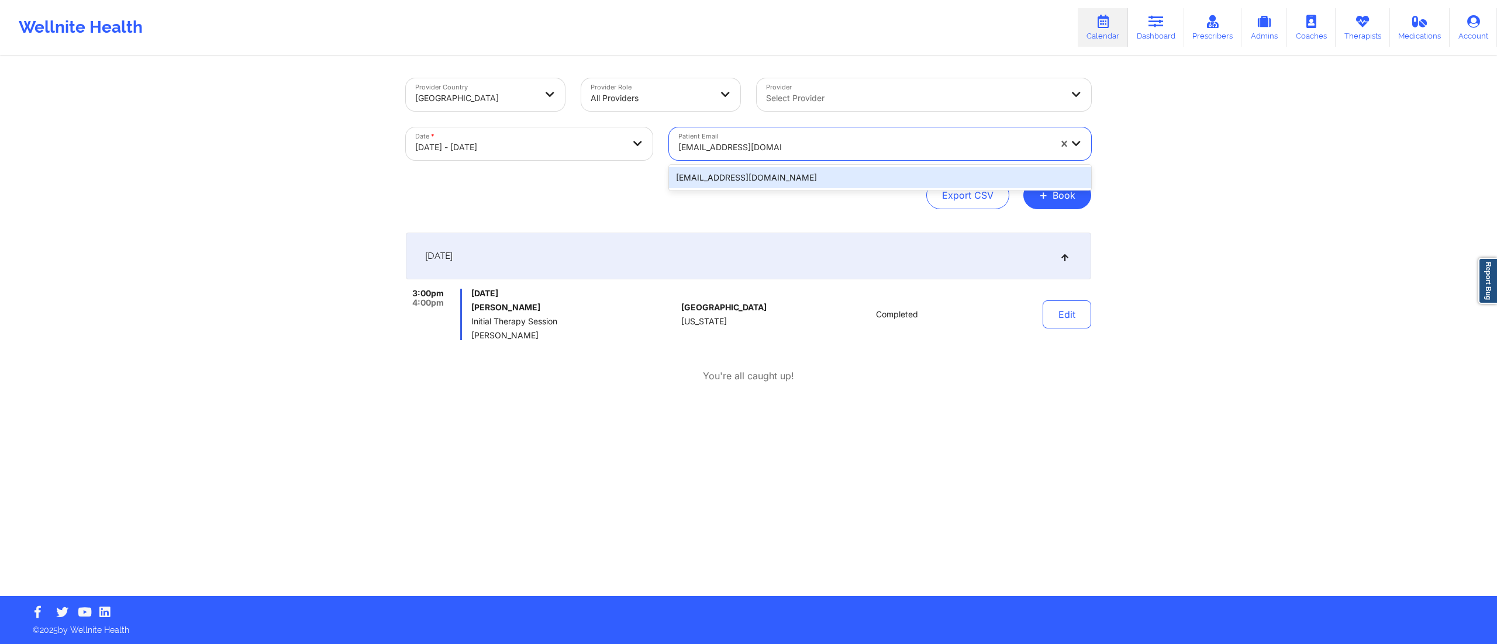
click at [777, 178] on div "caliciaboyd74@gmail.com" at bounding box center [880, 177] width 422 height 21
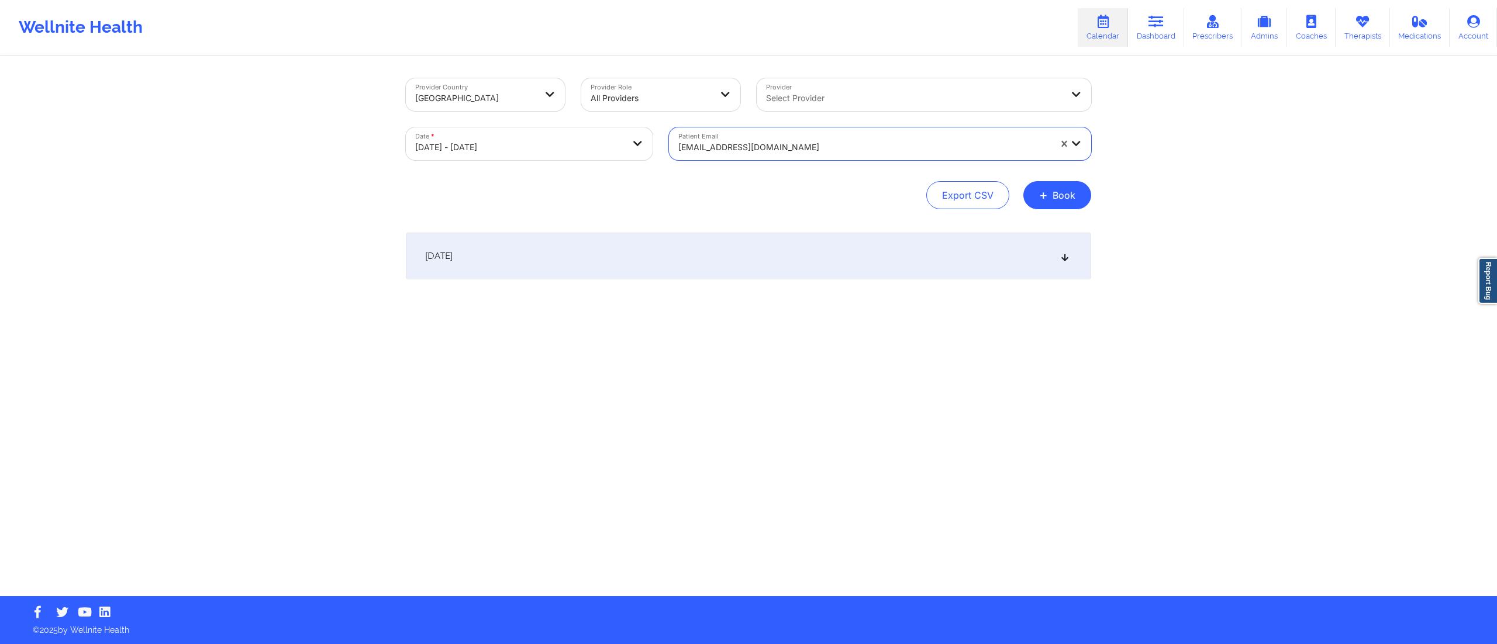
click at [725, 247] on div "October 10, 2025" at bounding box center [748, 256] width 685 height 47
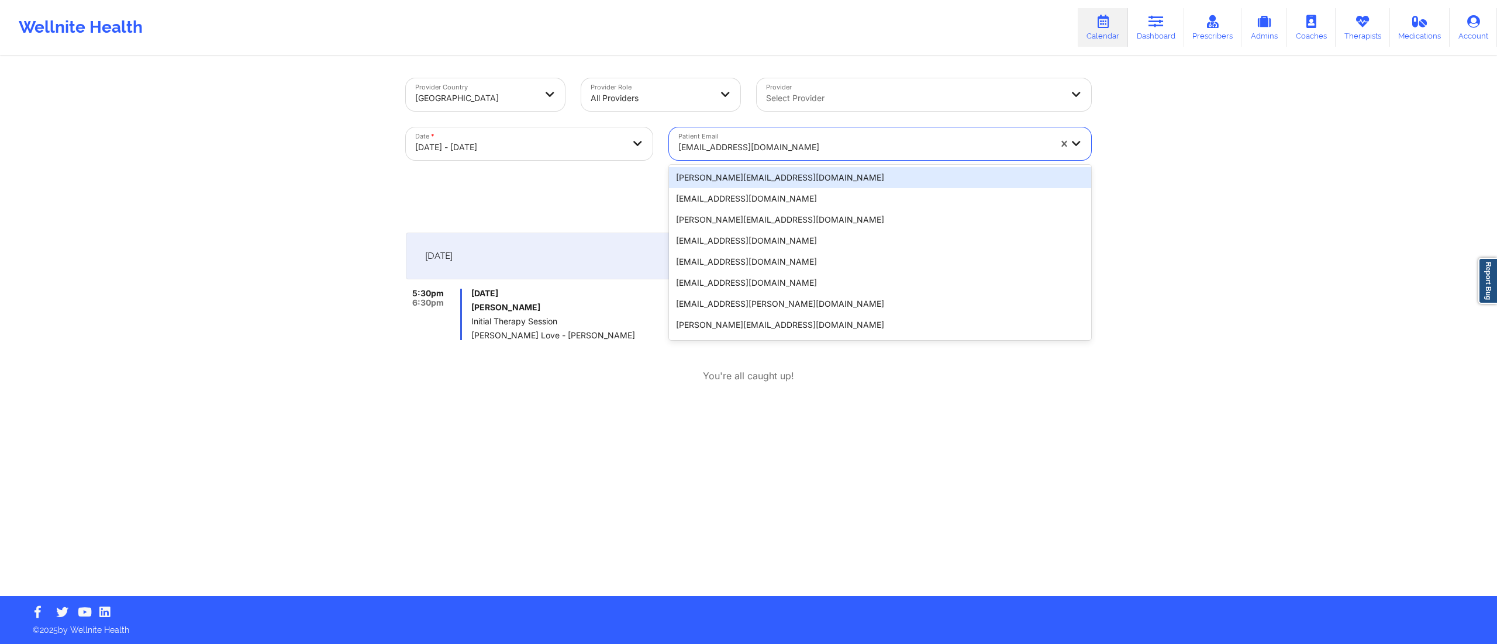
click at [785, 137] on div "caliciaboyd74@gmail.com" at bounding box center [864, 148] width 372 height 26
paste input "rjarmstrong@gmail.com"
type input "rjarmstrong@gmail.com"
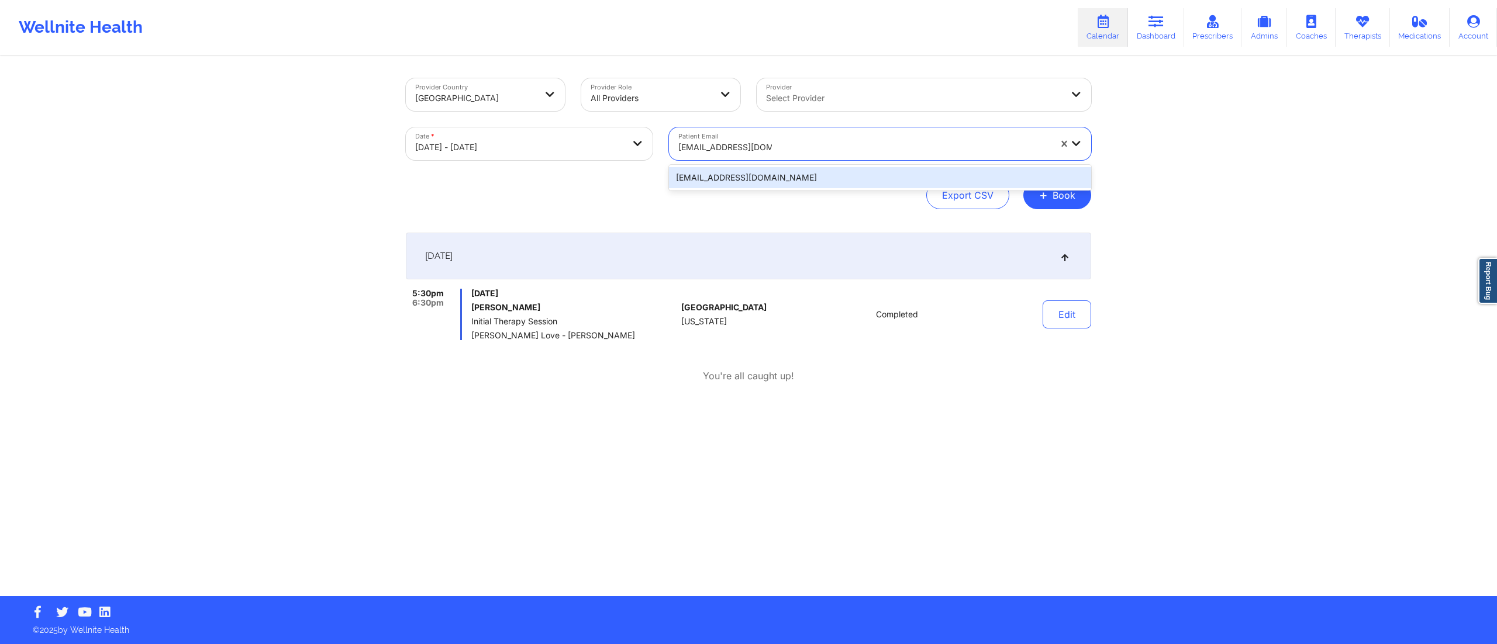
click at [780, 177] on div "rjarmstrong@gmail.com" at bounding box center [880, 177] width 422 height 21
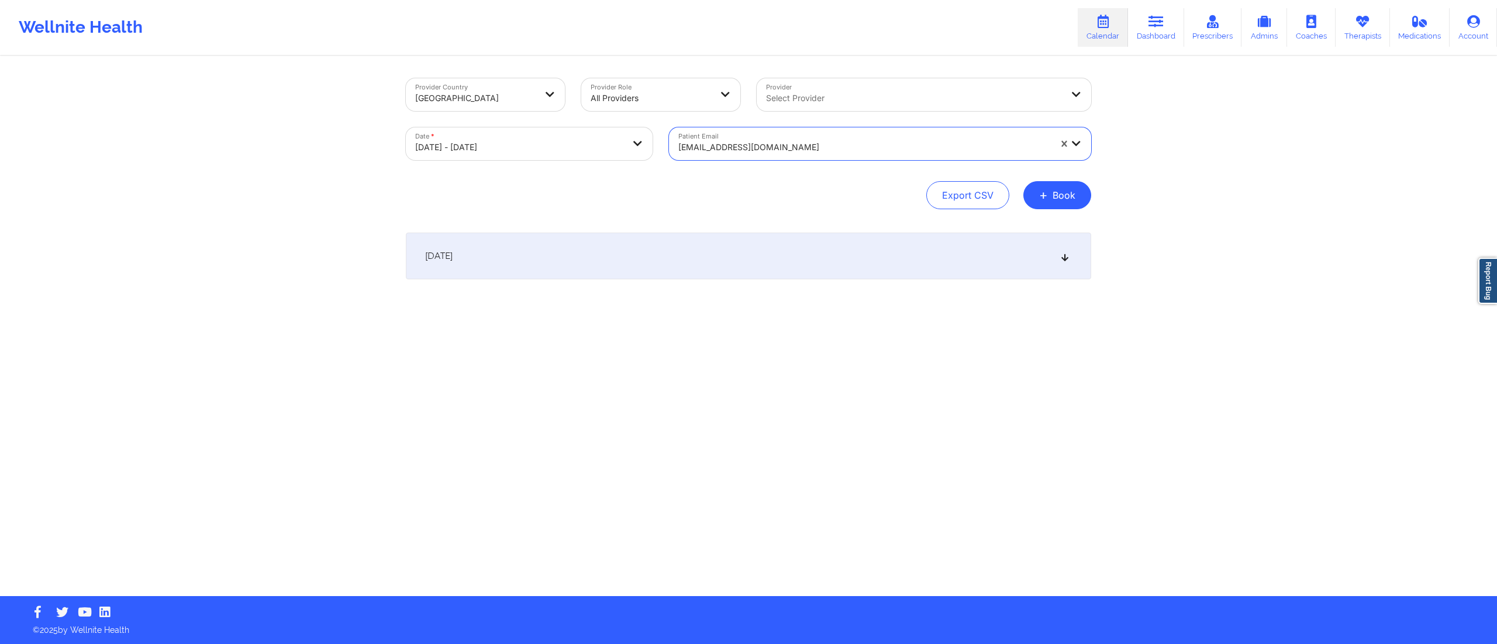
click at [686, 252] on div "October 10, 2025" at bounding box center [748, 256] width 685 height 47
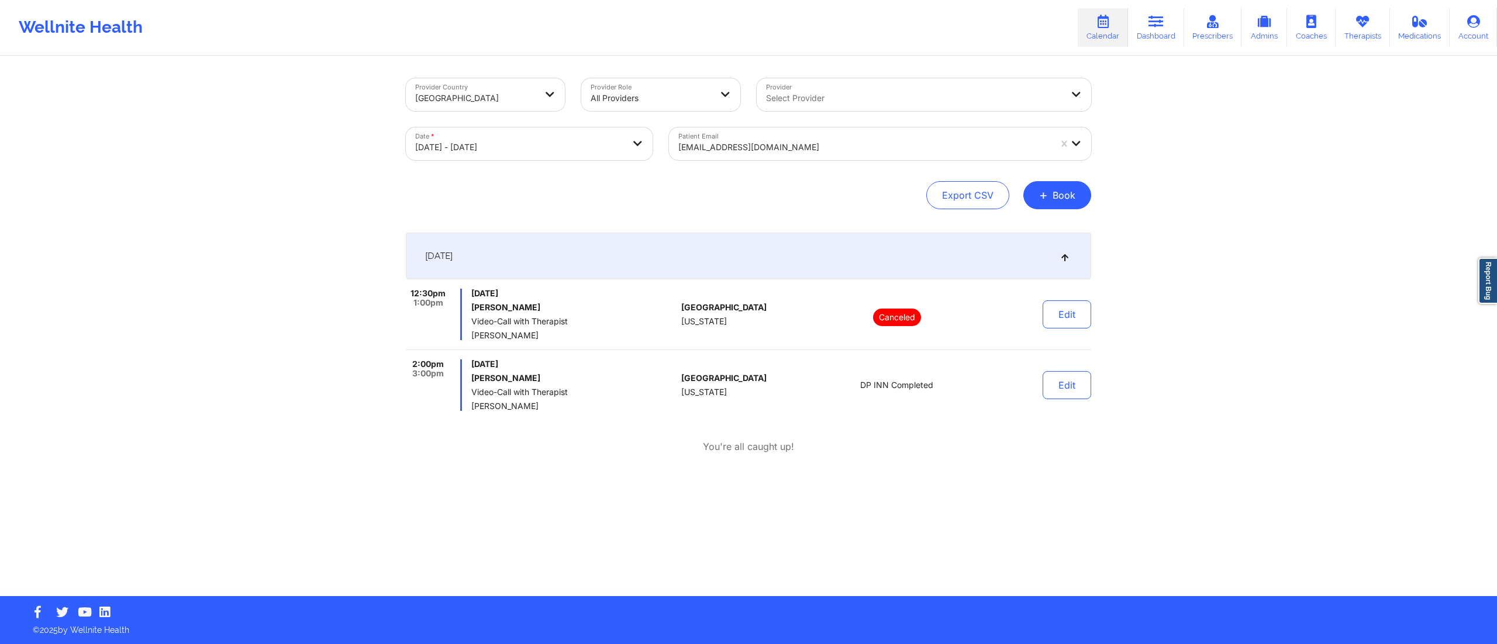
click at [801, 149] on div at bounding box center [864, 147] width 372 height 14
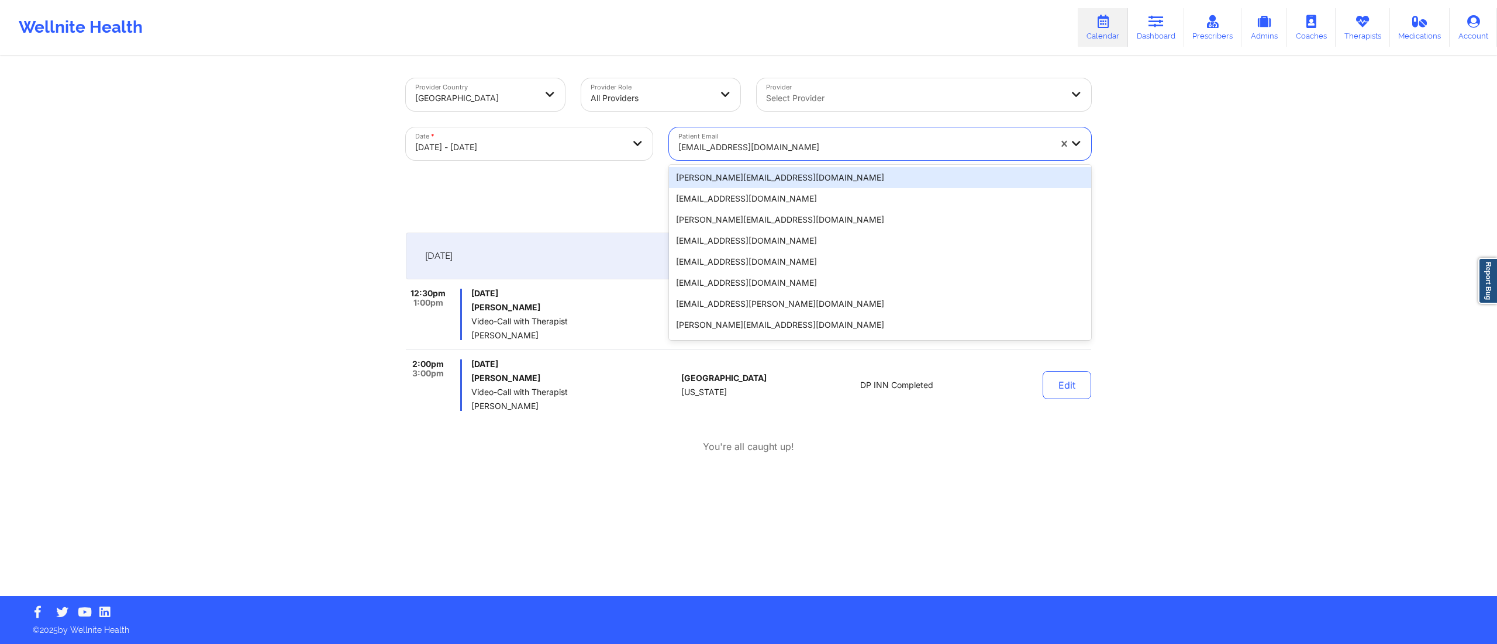
paste input "[EMAIL_ADDRESS][DOMAIN_NAME]"
type input "[EMAIL_ADDRESS][DOMAIN_NAME]"
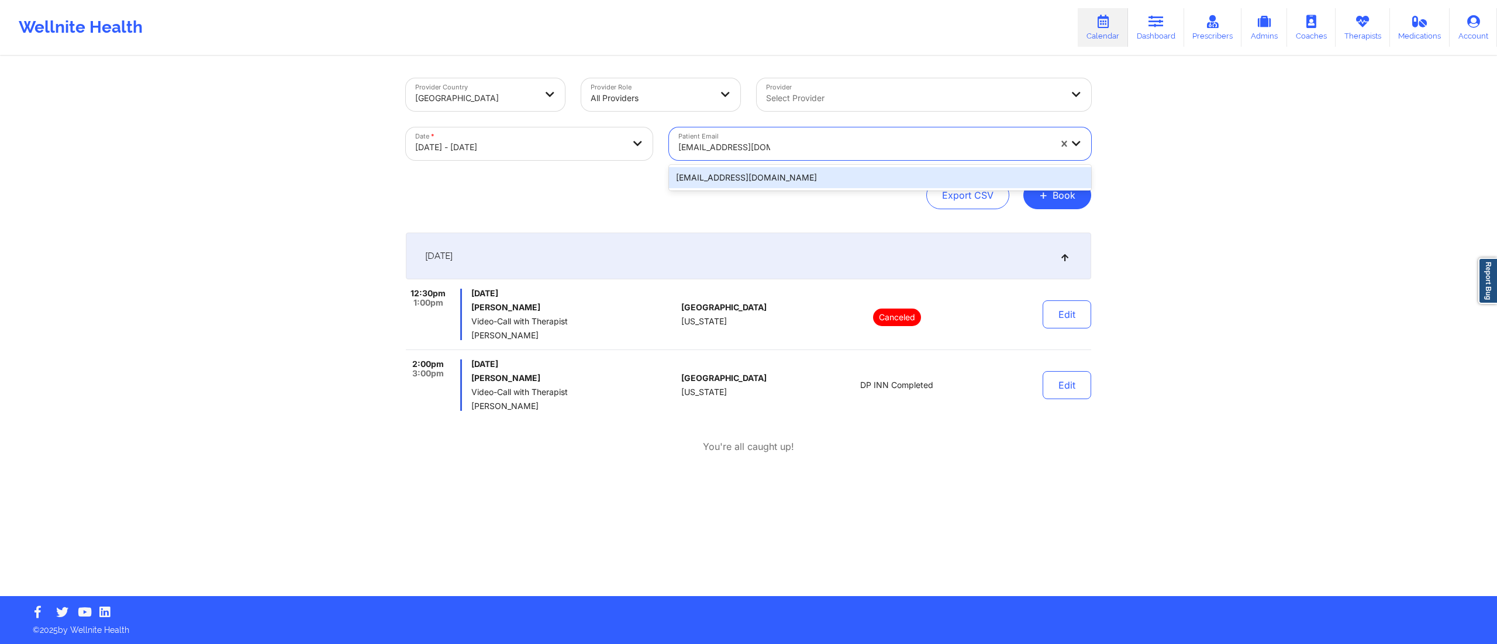
click at [787, 175] on div "[EMAIL_ADDRESS][DOMAIN_NAME]" at bounding box center [880, 177] width 422 height 21
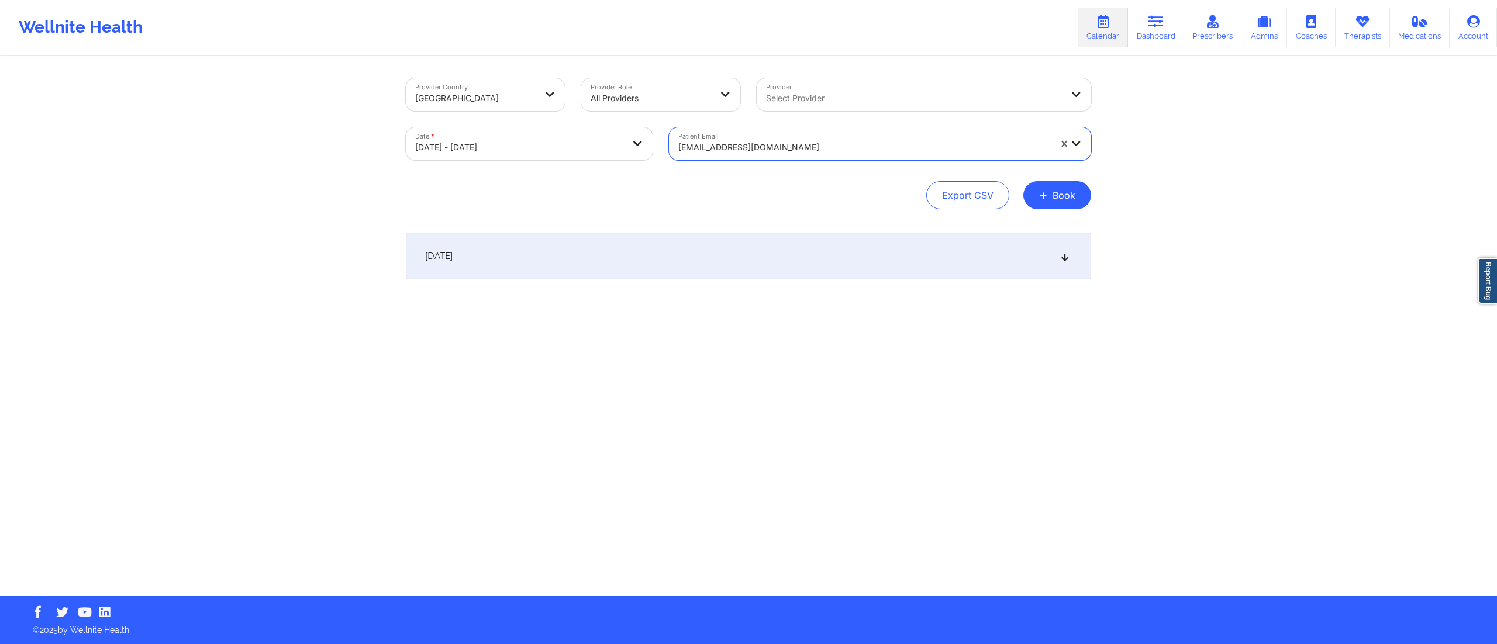
click at [744, 248] on div "October 10, 2025" at bounding box center [748, 256] width 685 height 47
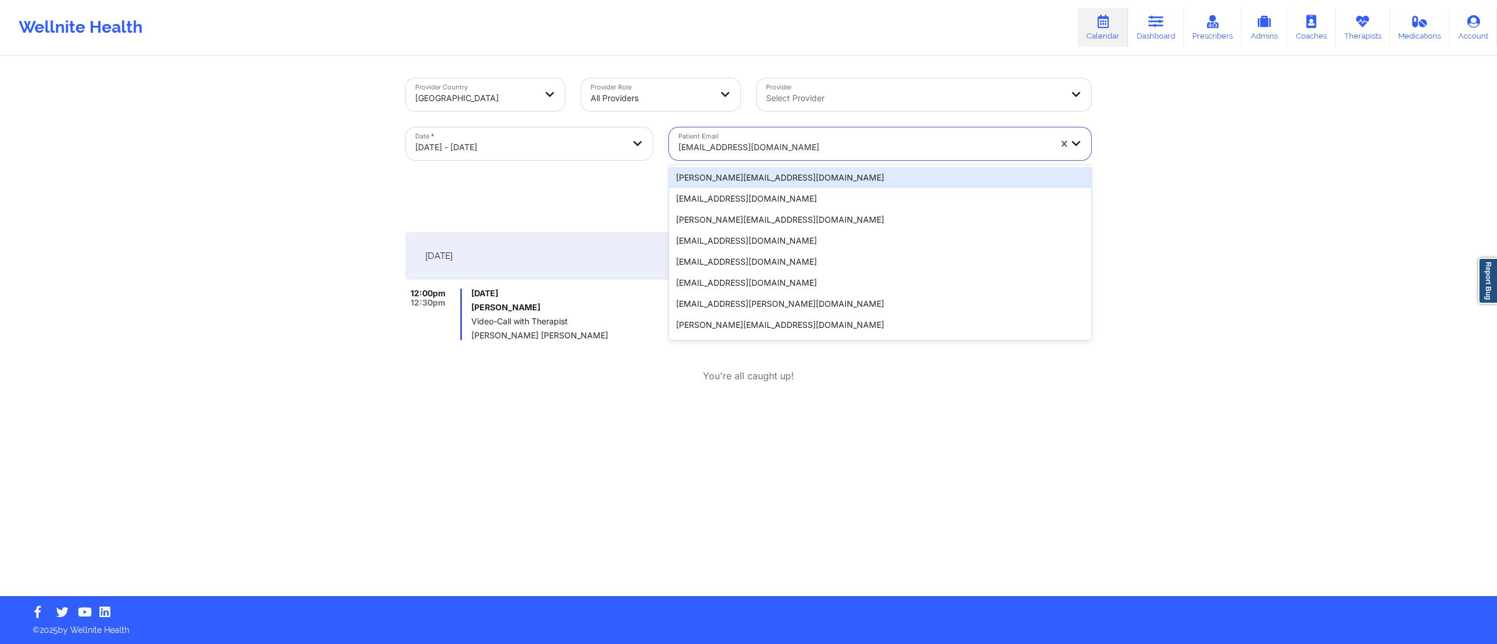
click at [855, 135] on div "[EMAIL_ADDRESS][DOMAIN_NAME]" at bounding box center [864, 148] width 372 height 26
paste input "[EMAIL_ADDRESS][DOMAIN_NAME]"
type input "[EMAIL_ADDRESS][DOMAIN_NAME]"
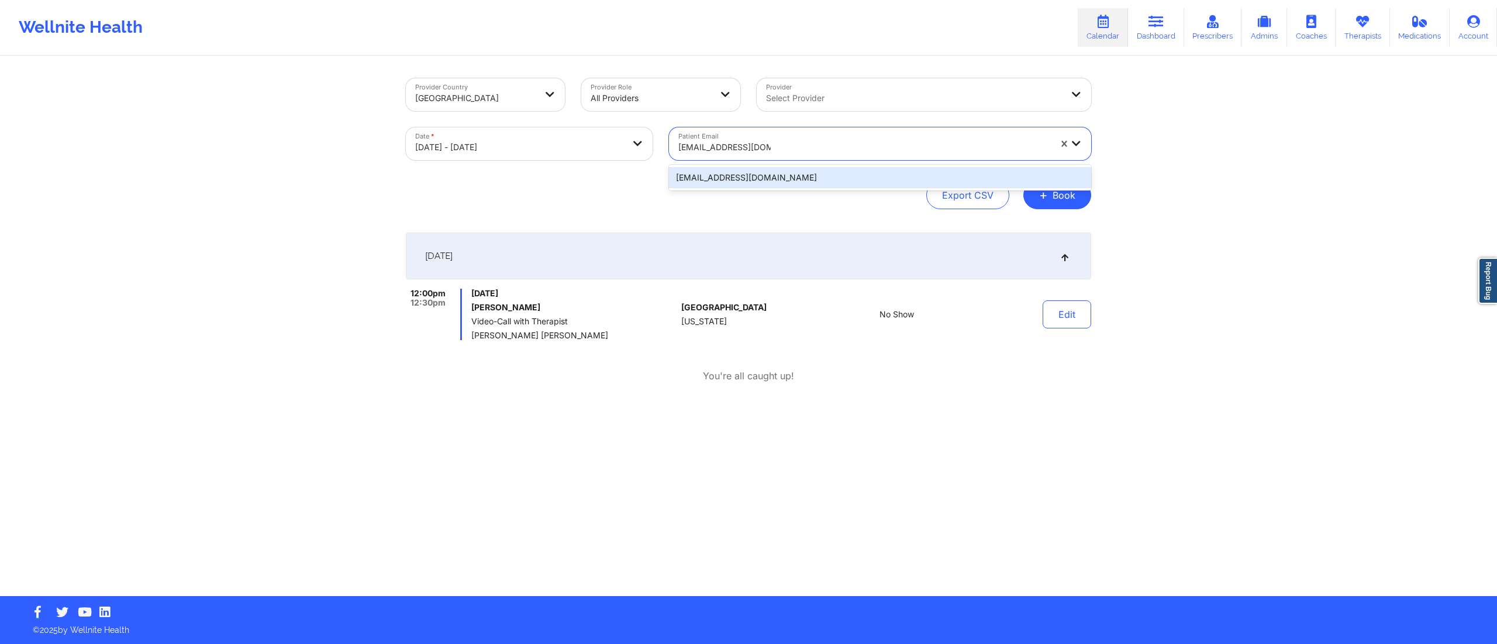
click at [782, 175] on div "[EMAIL_ADDRESS][DOMAIN_NAME]" at bounding box center [880, 177] width 422 height 21
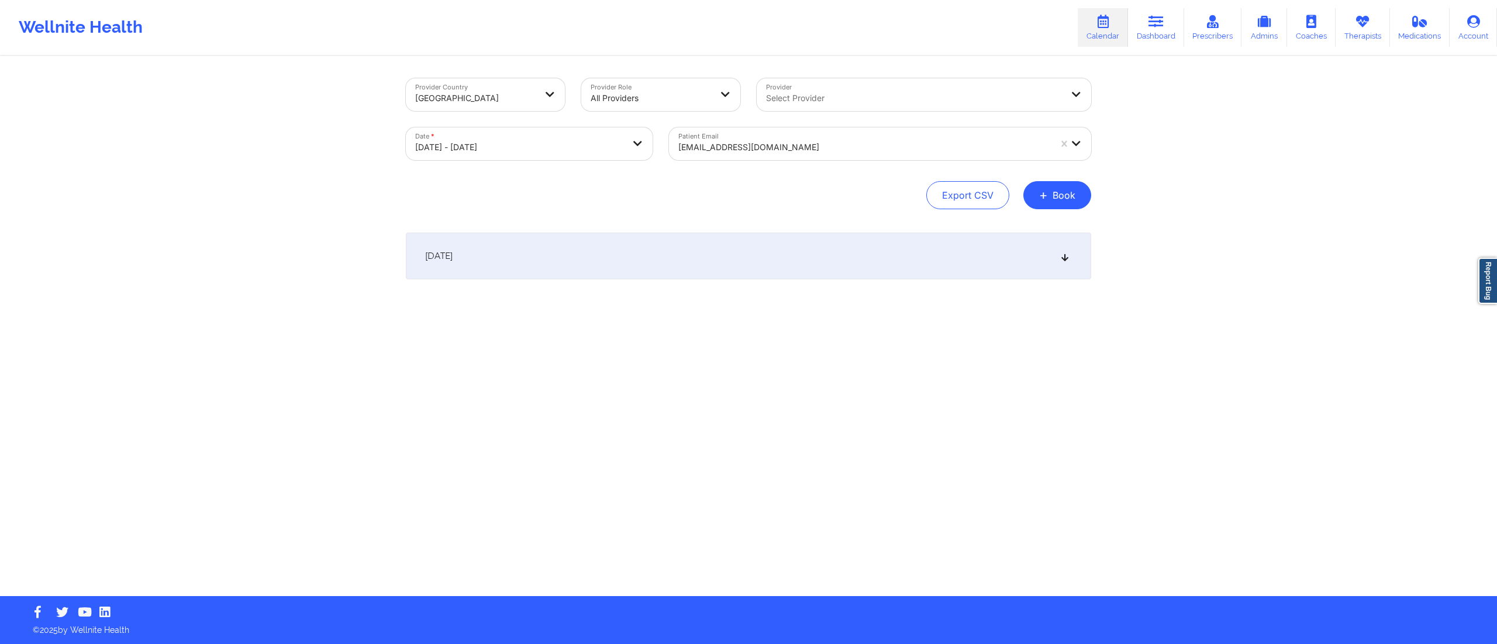
click at [730, 255] on div "October 10, 2025" at bounding box center [748, 256] width 685 height 47
drag, startPoint x: 742, startPoint y: 164, endPoint x: 744, endPoint y: 144, distance: 20.0
click at [742, 160] on div "Patient Email hillgrace00@gmail.com" at bounding box center [880, 143] width 439 height 49
click at [747, 139] on div "[EMAIL_ADDRESS][DOMAIN_NAME]" at bounding box center [864, 148] width 372 height 26
paste input "[EMAIL_ADDRESS][DOMAIN_NAME]"
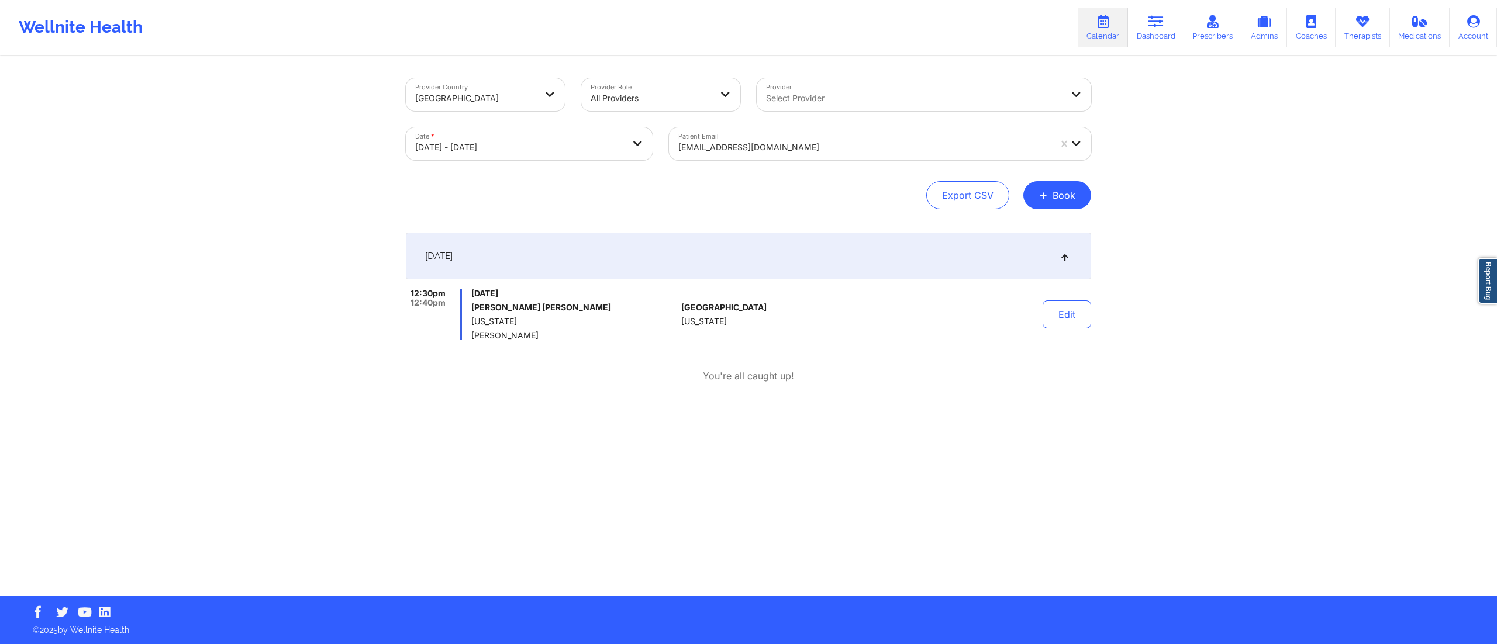
type input "[EMAIL_ADDRESS][DOMAIN_NAME]"
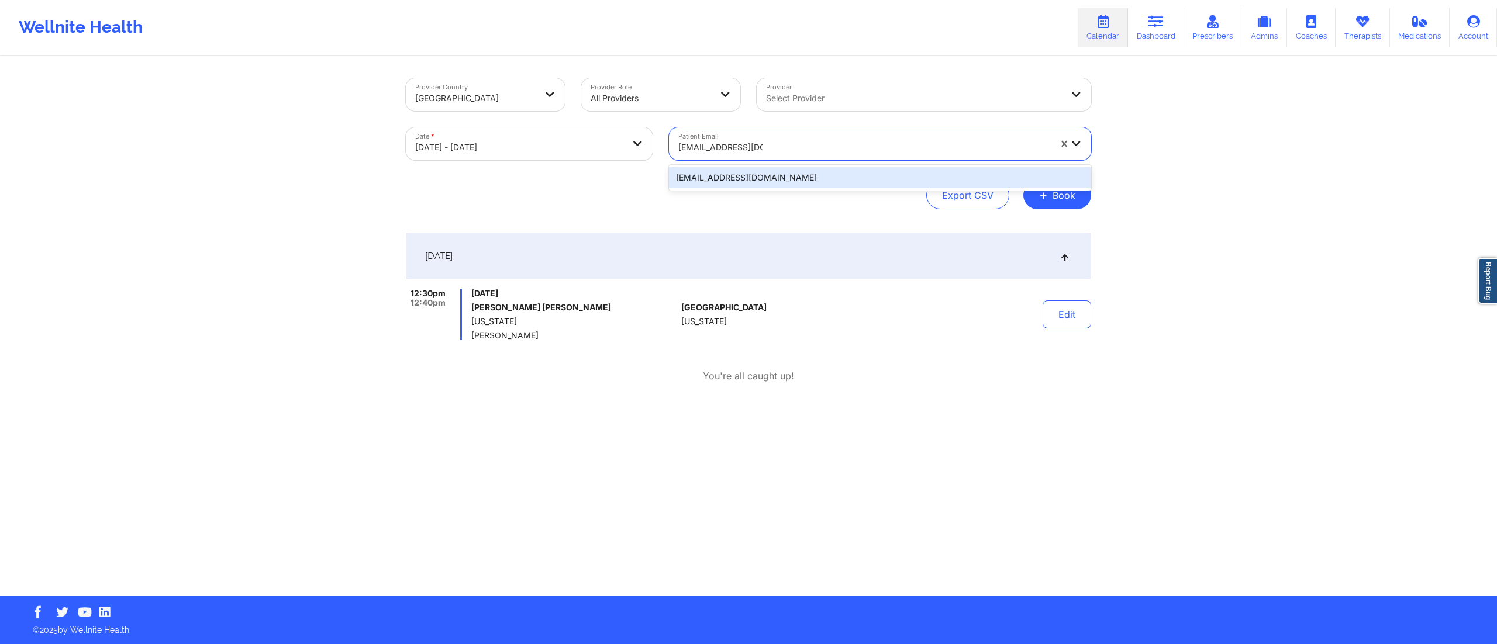
drag, startPoint x: 746, startPoint y: 173, endPoint x: 733, endPoint y: 185, distance: 17.8
click at [746, 174] on div "[EMAIL_ADDRESS][DOMAIN_NAME]" at bounding box center [880, 177] width 422 height 21
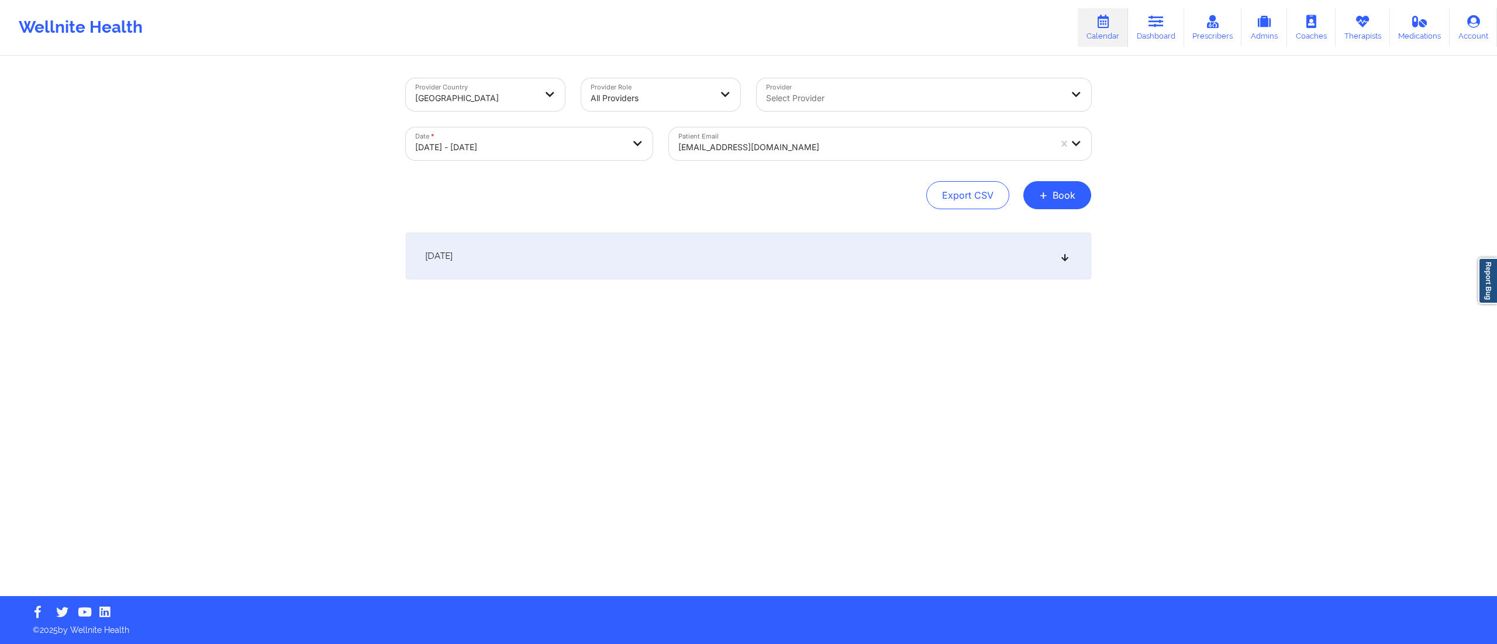
click at [622, 249] on div "October 10, 2025" at bounding box center [748, 256] width 685 height 47
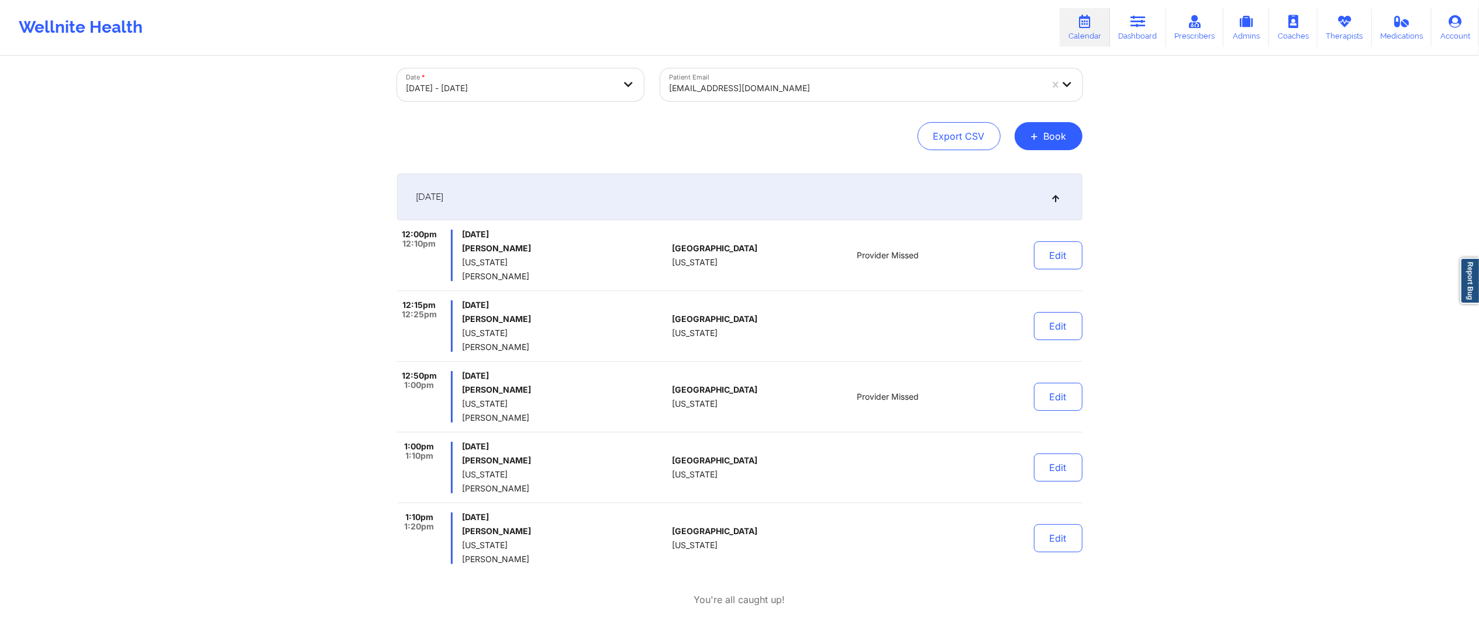
scroll to position [58, 0]
click at [601, 198] on div "October 10, 2025" at bounding box center [739, 197] width 685 height 47
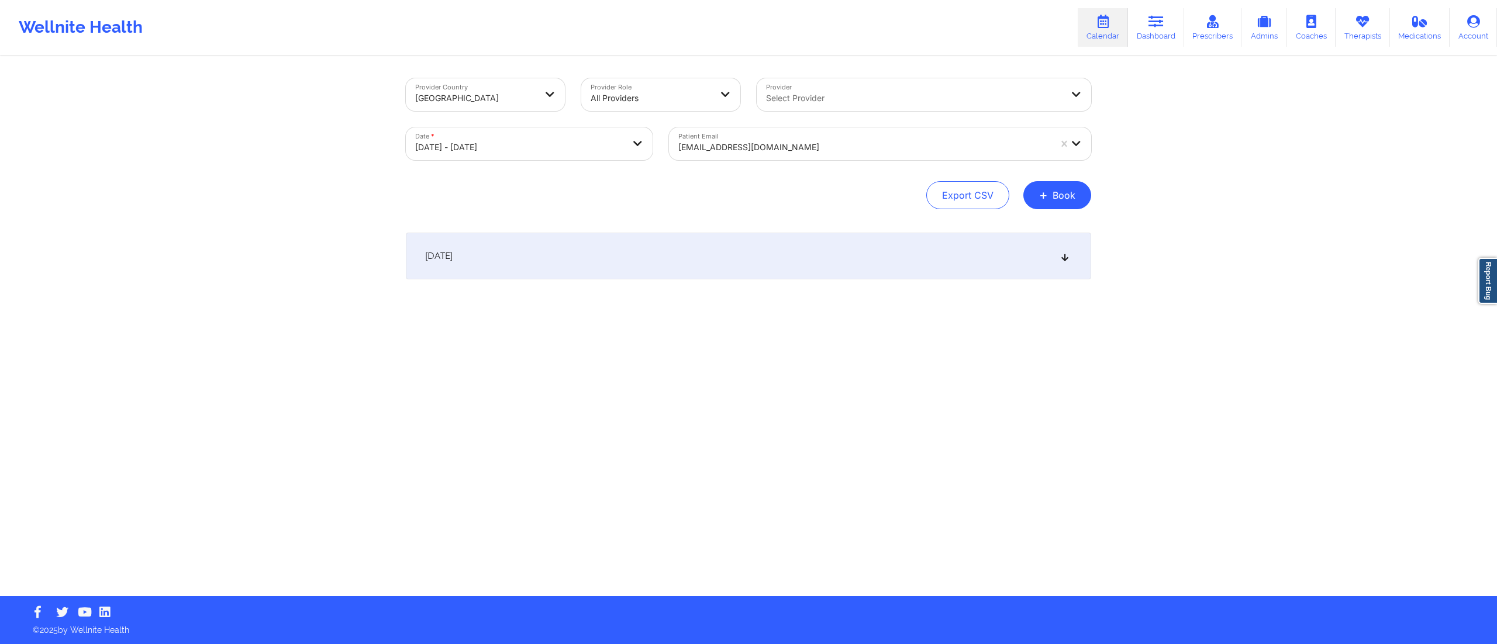
click at [597, 247] on div "October 10, 2025" at bounding box center [748, 256] width 685 height 47
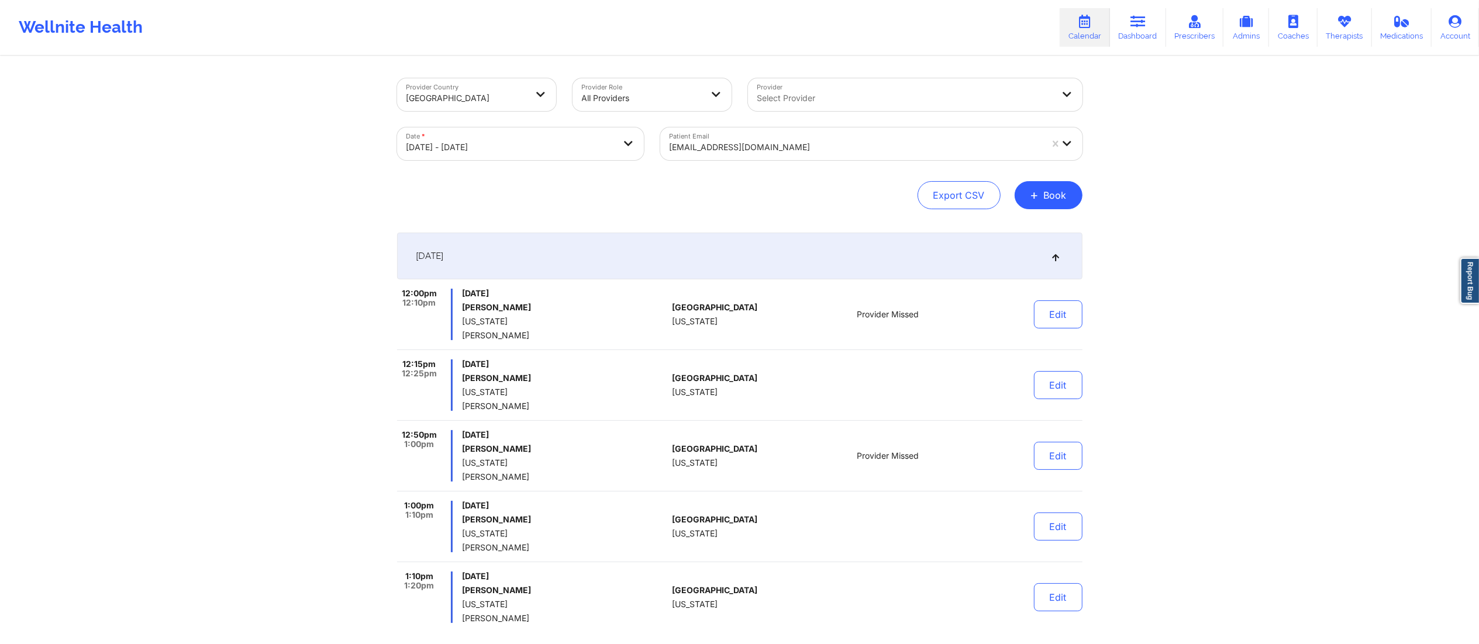
click at [834, 129] on div "[EMAIL_ADDRESS][DOMAIN_NAME]" at bounding box center [851, 143] width 382 height 33
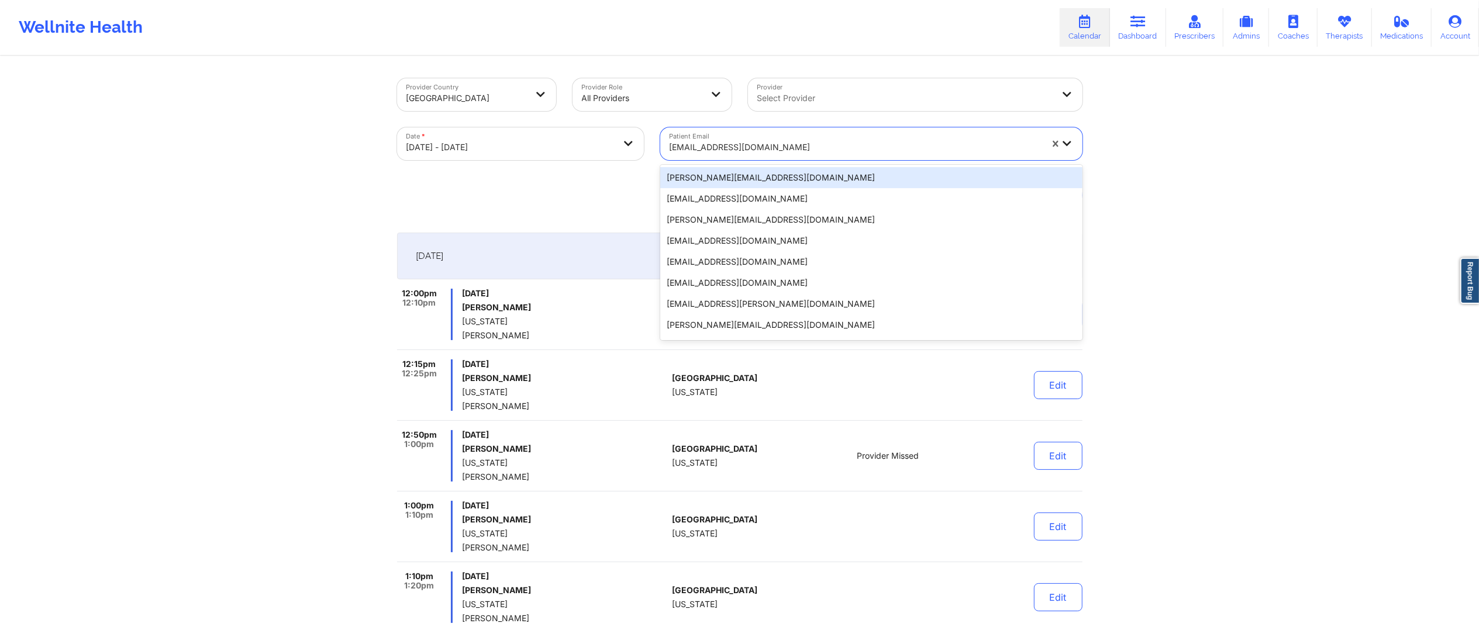
paste input "[EMAIL_ADDRESS][DOMAIN_NAME]"
type input "[EMAIL_ADDRESS][DOMAIN_NAME]"
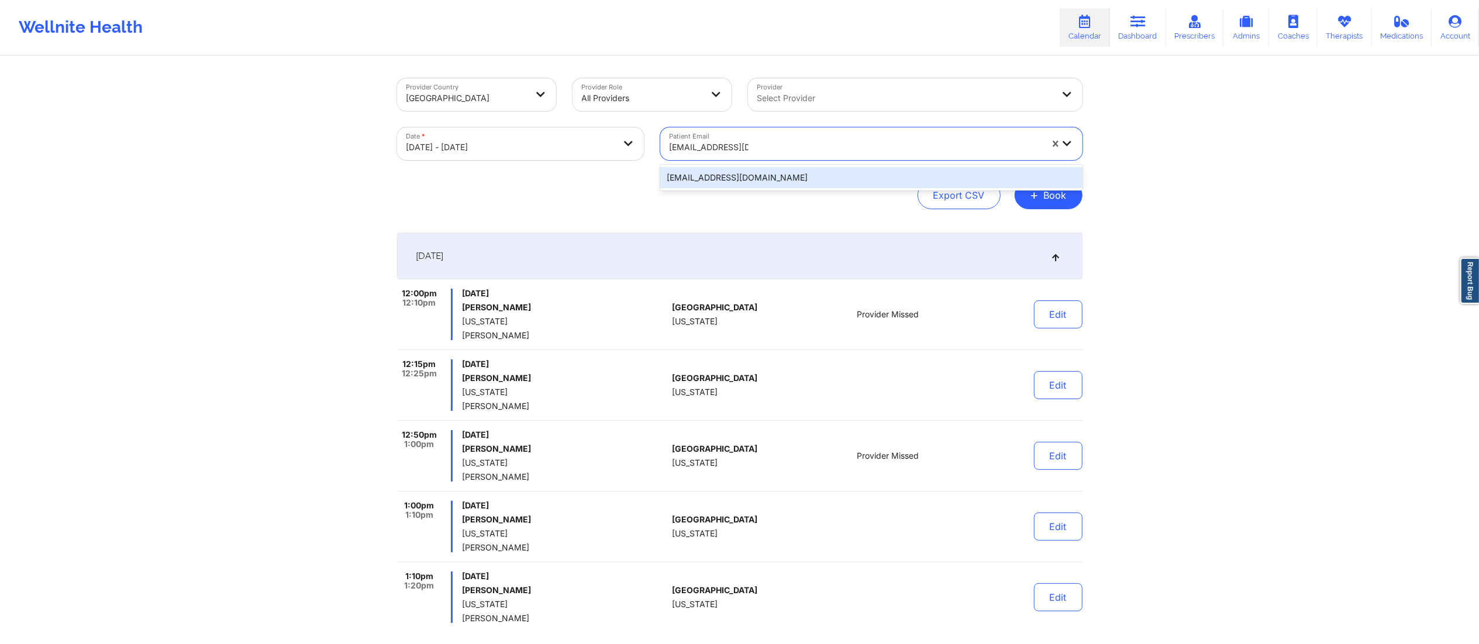
click at [747, 175] on div "[EMAIL_ADDRESS][DOMAIN_NAME]" at bounding box center [871, 177] width 422 height 21
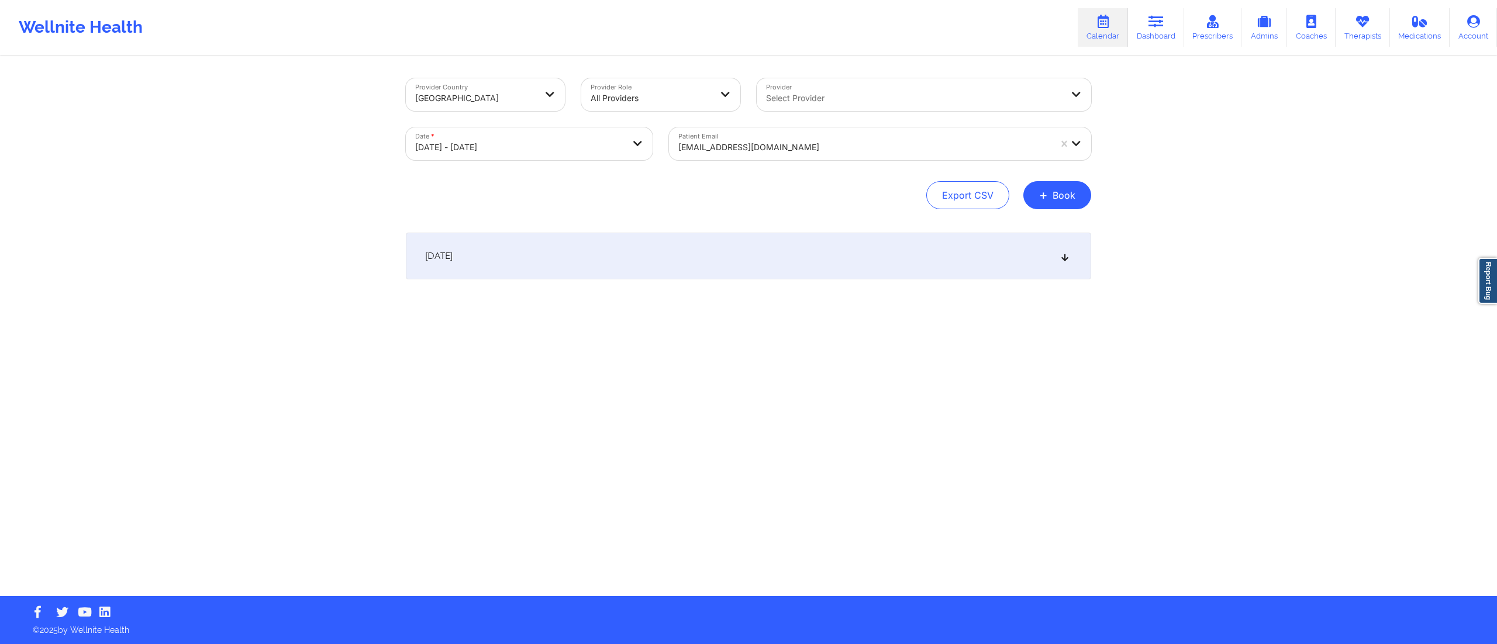
click at [723, 255] on div "October 10, 2025" at bounding box center [748, 256] width 685 height 47
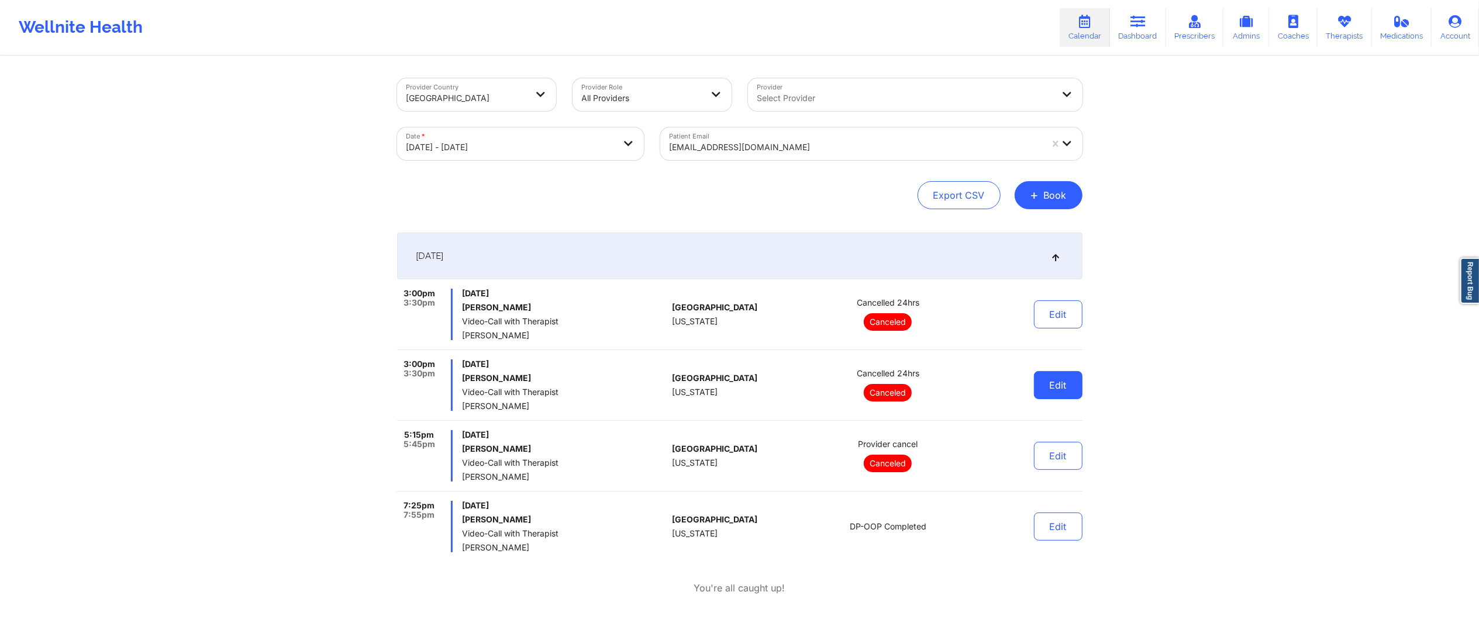
click at [1053, 377] on button "Edit" at bounding box center [1058, 385] width 49 height 28
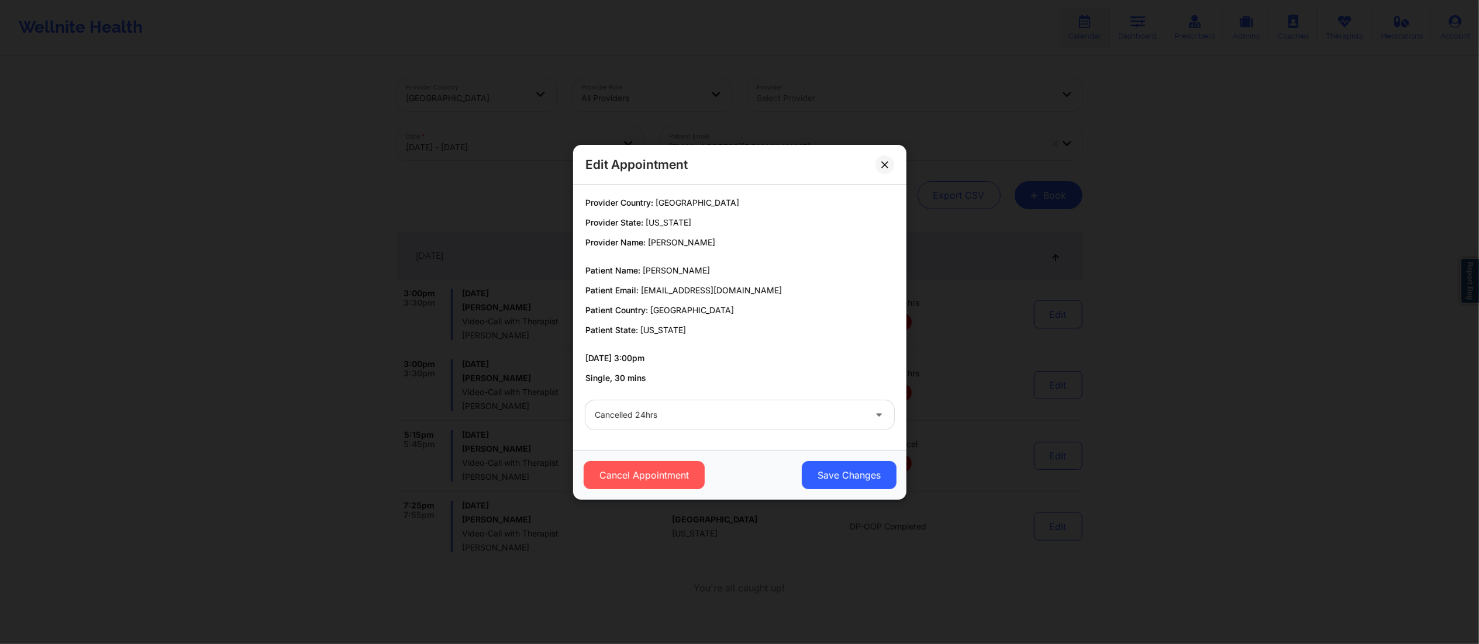
click at [778, 416] on div at bounding box center [730, 415] width 270 height 14
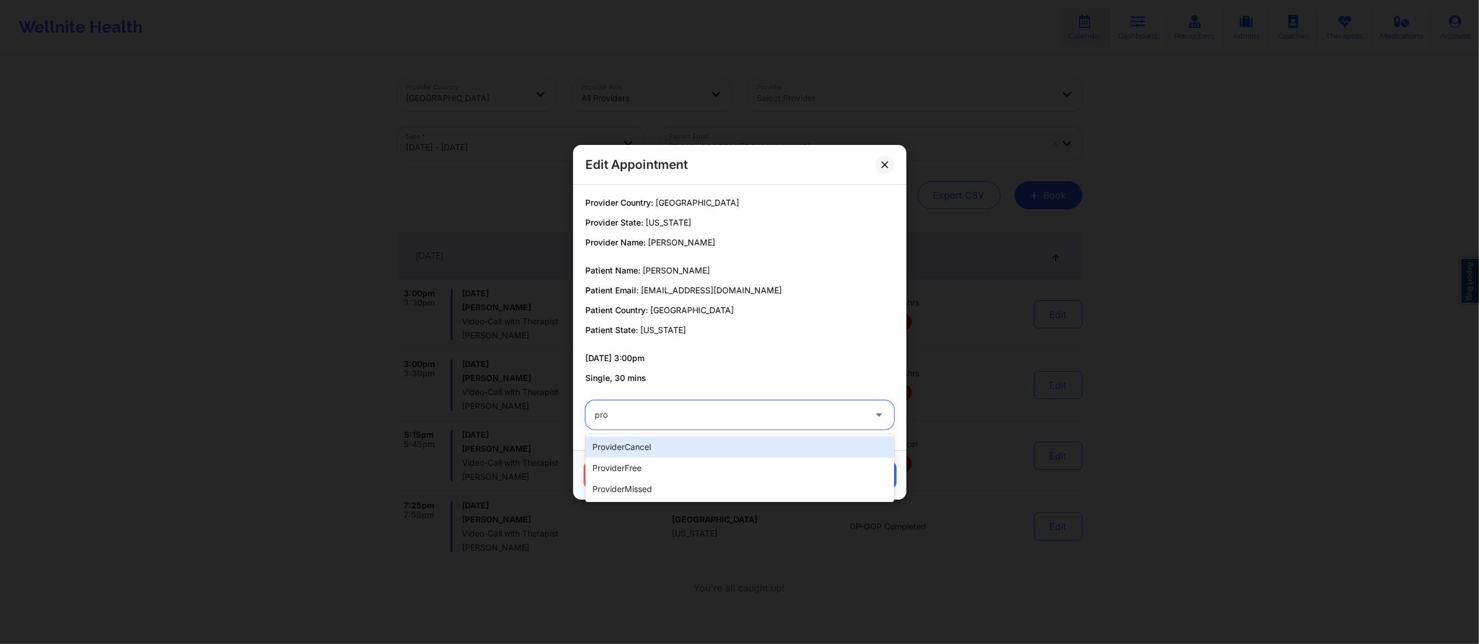
type input "prov"
click at [656, 442] on div "providerCancel" at bounding box center [739, 447] width 309 height 21
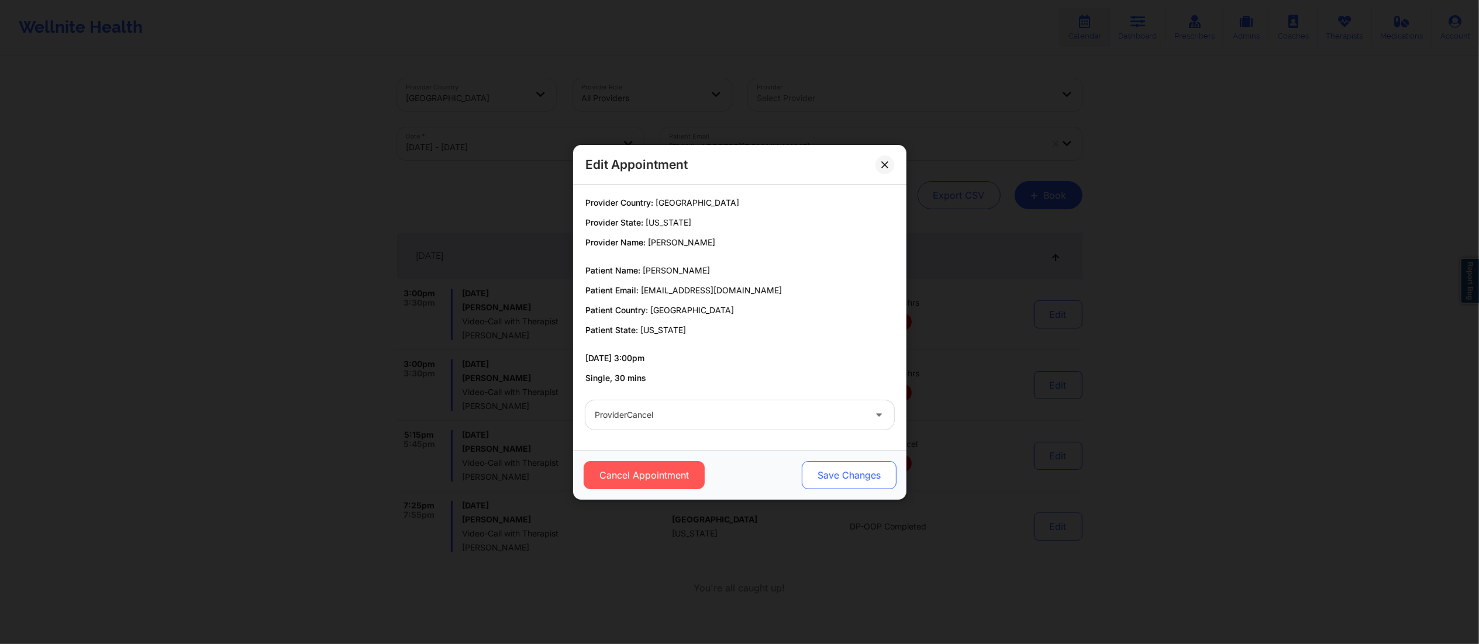
click at [866, 467] on button "Save Changes" at bounding box center [848, 475] width 95 height 28
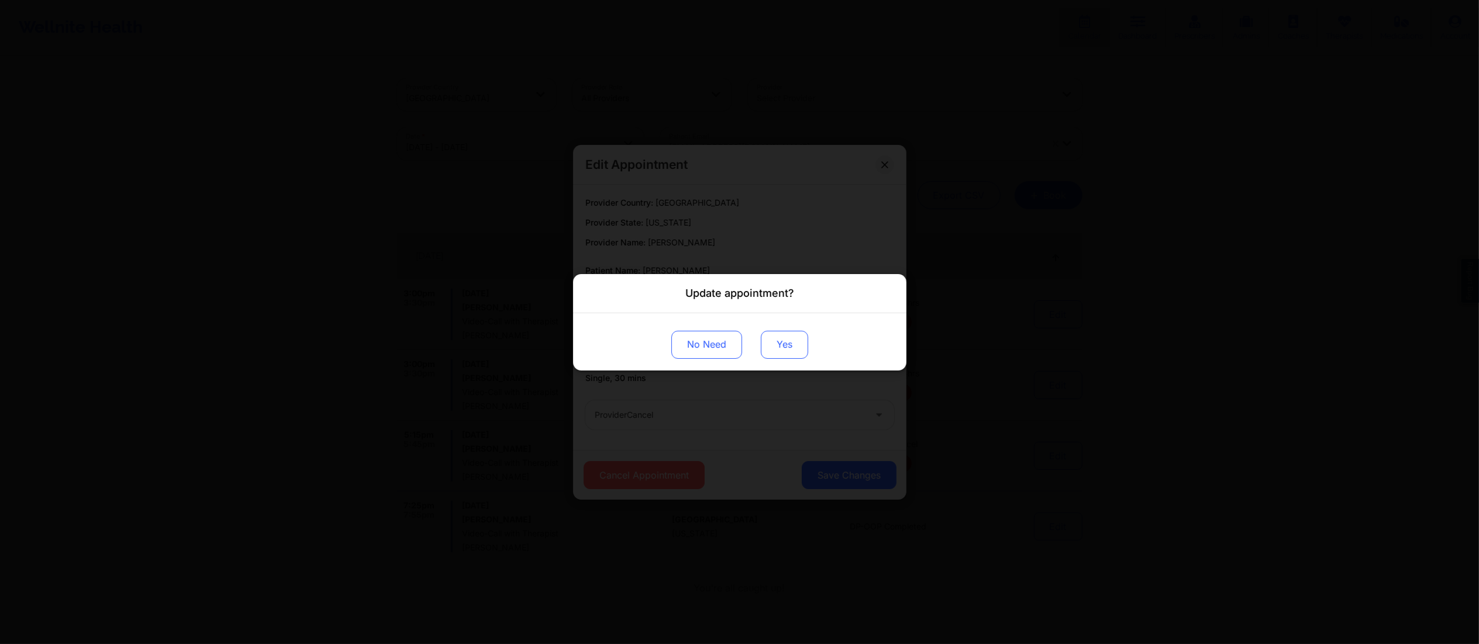
click at [783, 336] on button "Yes" at bounding box center [784, 344] width 47 height 28
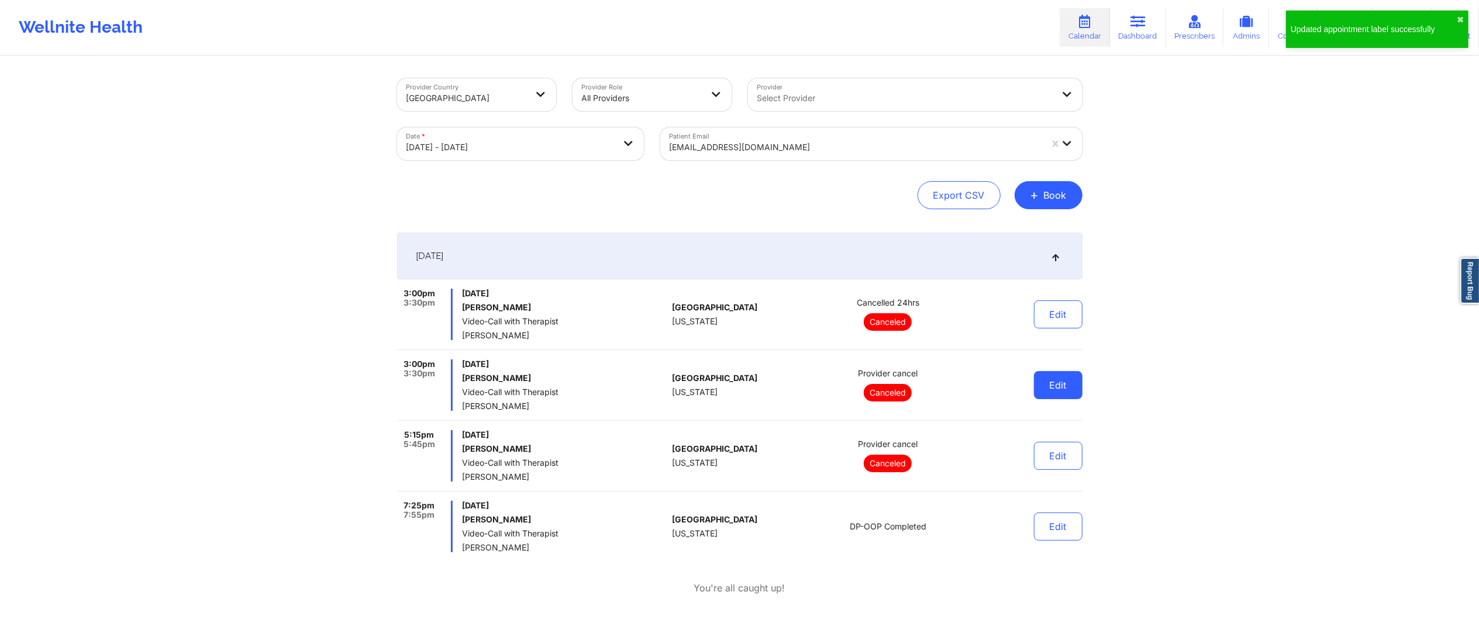
click at [1054, 386] on button "Edit" at bounding box center [1058, 385] width 49 height 28
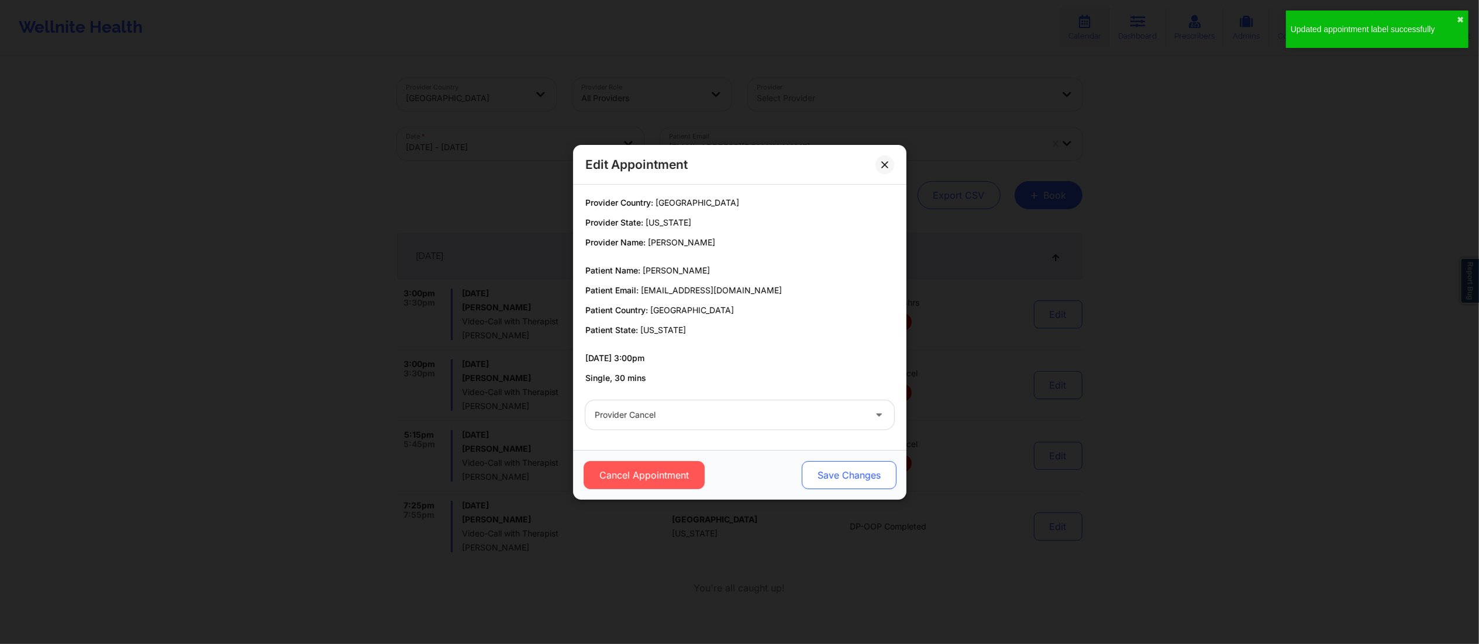
click at [850, 477] on button "Save Changes" at bounding box center [848, 475] width 95 height 28
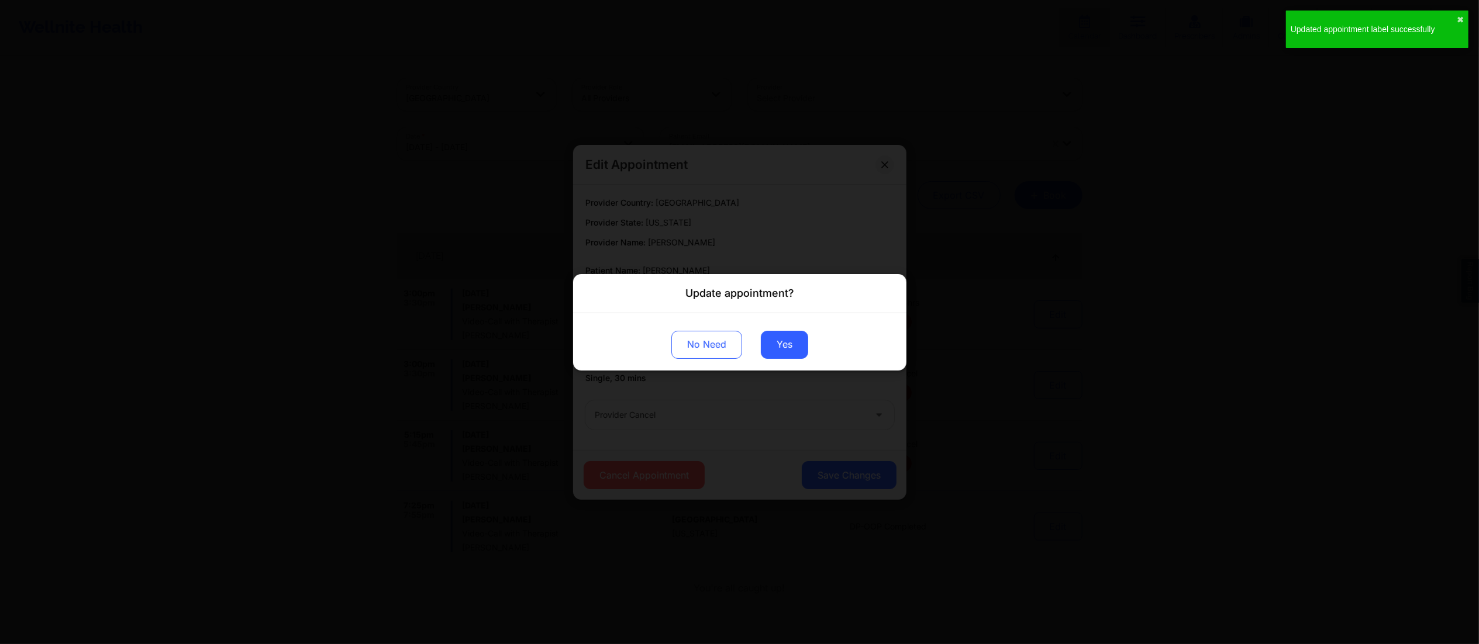
click at [783, 361] on div "No Need Yes" at bounding box center [739, 341] width 333 height 57
click at [787, 345] on button "Yes" at bounding box center [784, 344] width 47 height 28
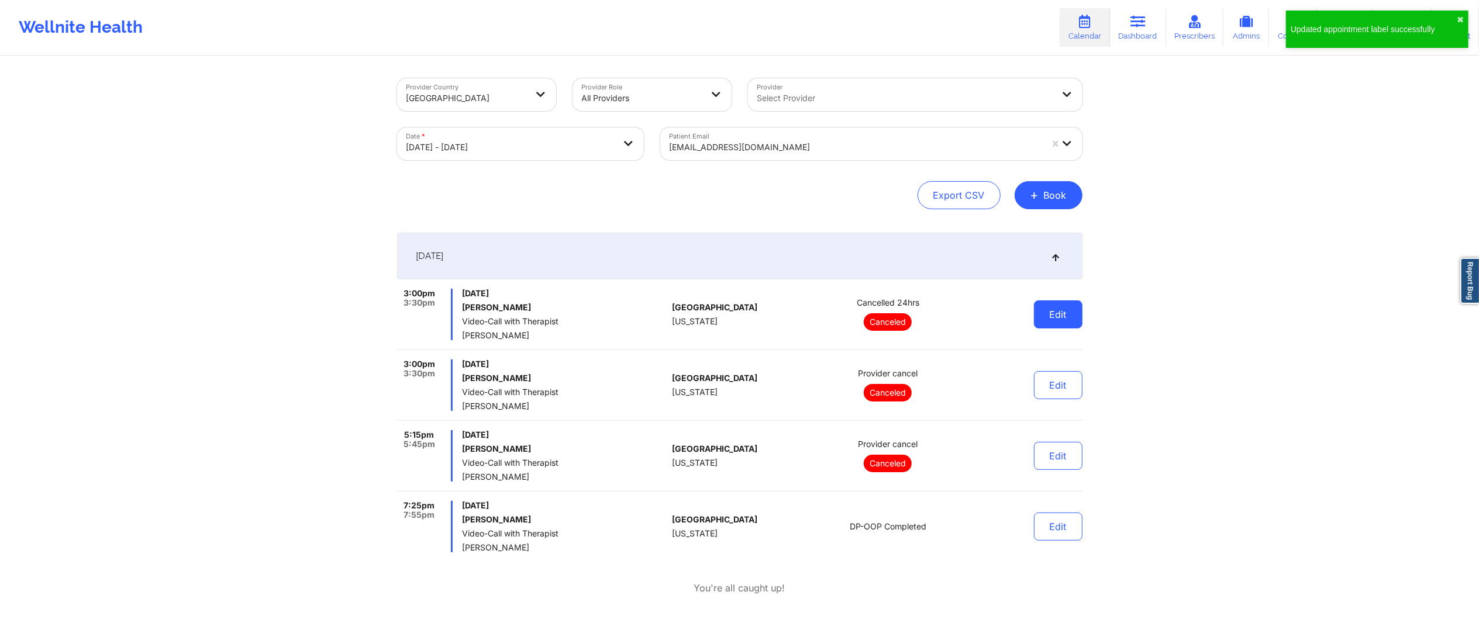
click at [1047, 311] on button "Edit" at bounding box center [1058, 315] width 49 height 28
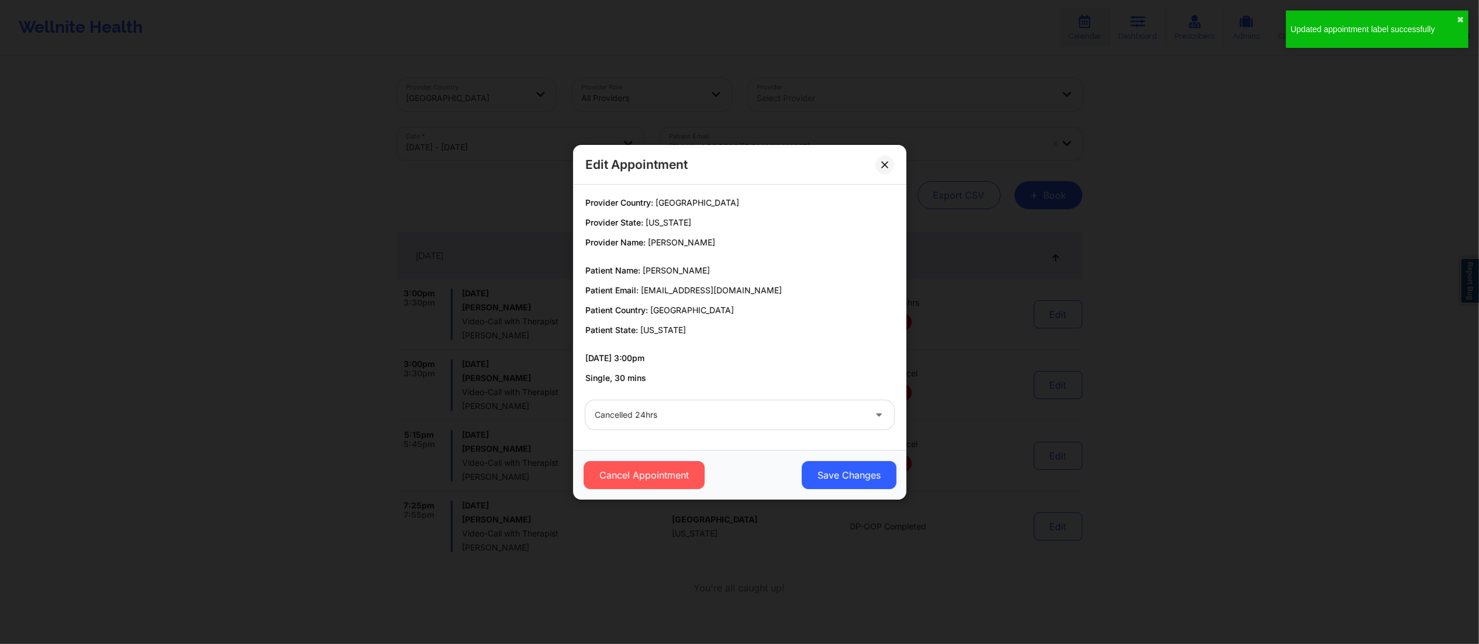
click at [684, 416] on div at bounding box center [730, 415] width 270 height 14
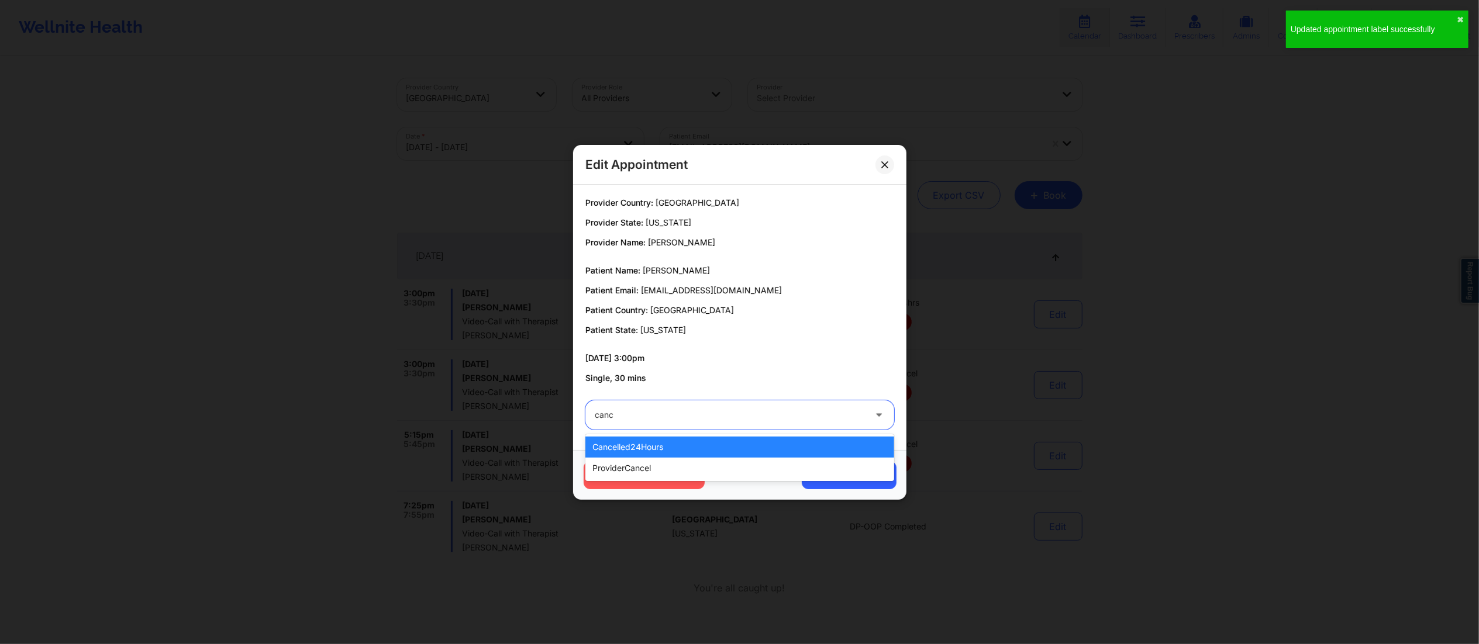
type input "cance"
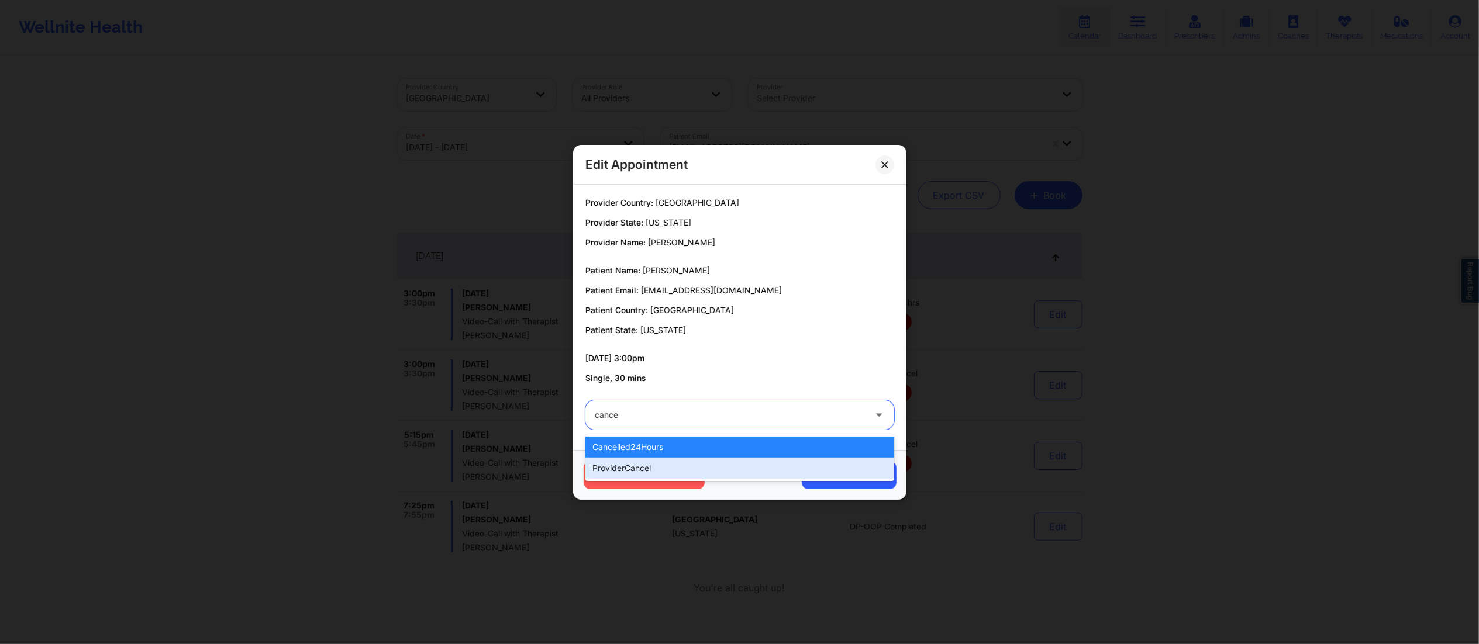
click at [659, 474] on div "providerCancel" at bounding box center [739, 468] width 309 height 21
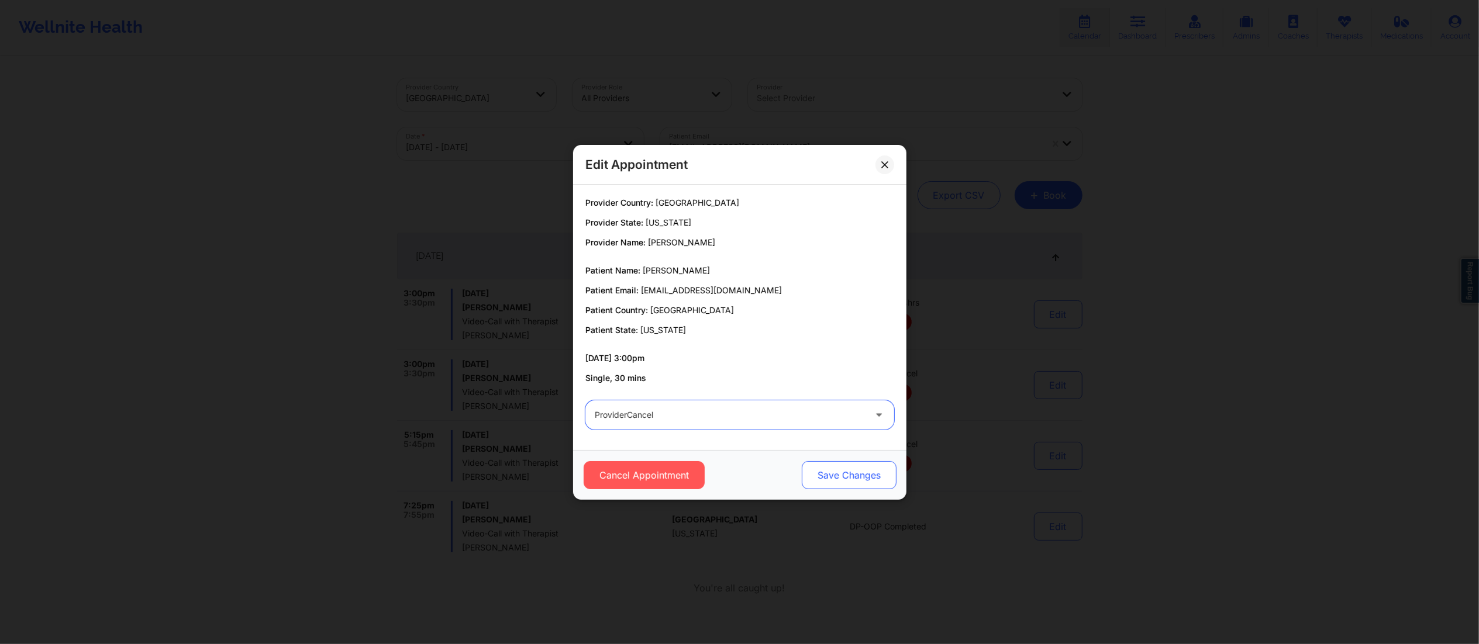
click at [822, 470] on button "Save Changes" at bounding box center [848, 475] width 95 height 28
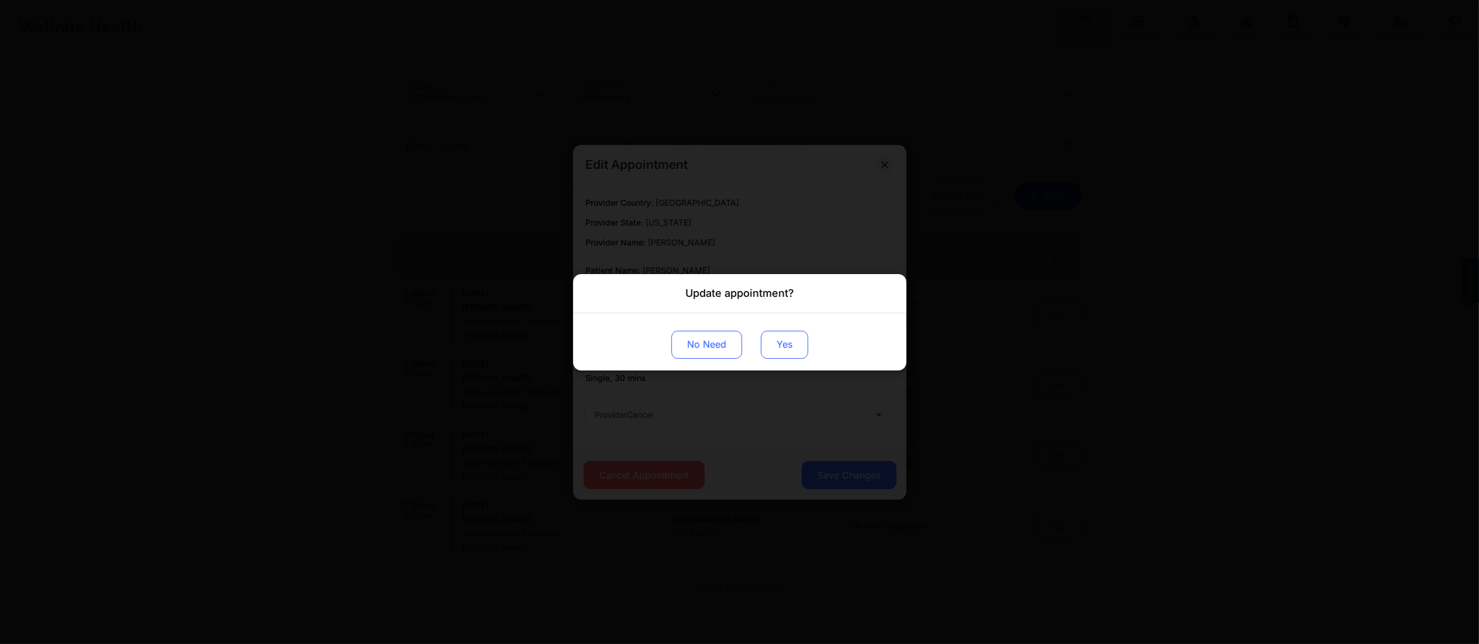
click at [775, 343] on button "Yes" at bounding box center [784, 344] width 47 height 28
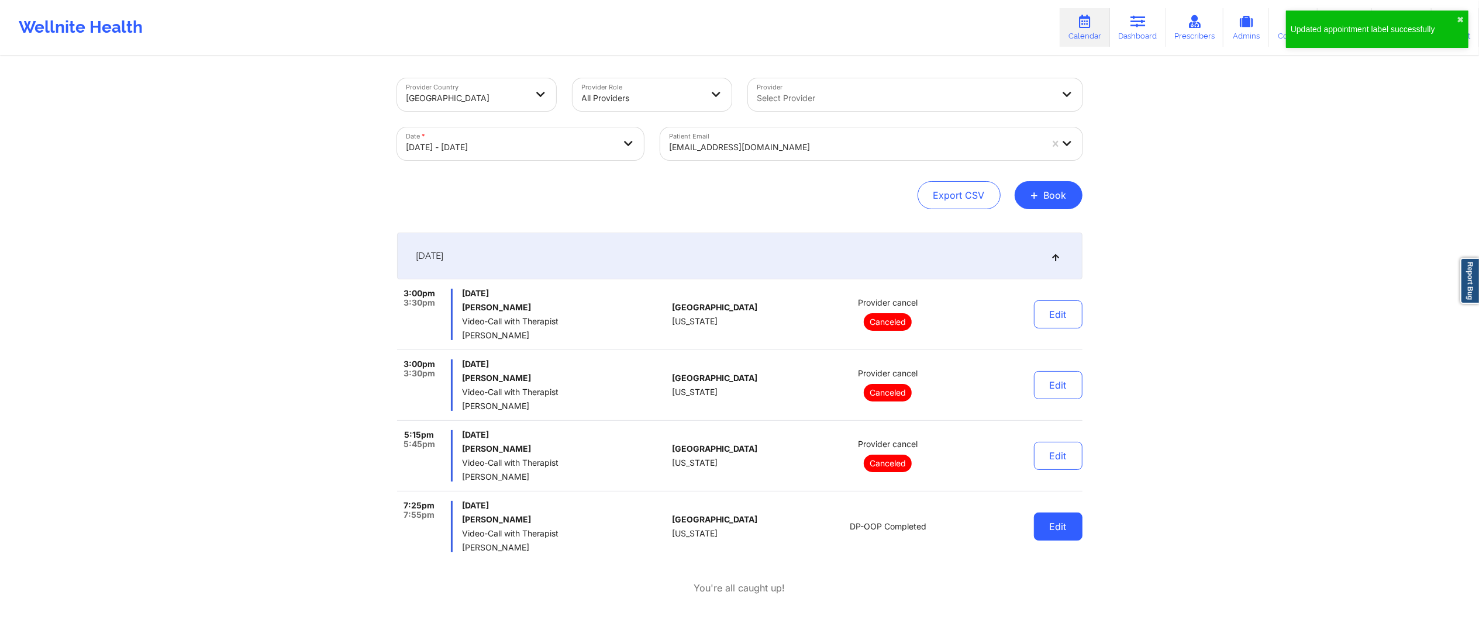
click at [1050, 529] on button "Edit" at bounding box center [1058, 527] width 49 height 28
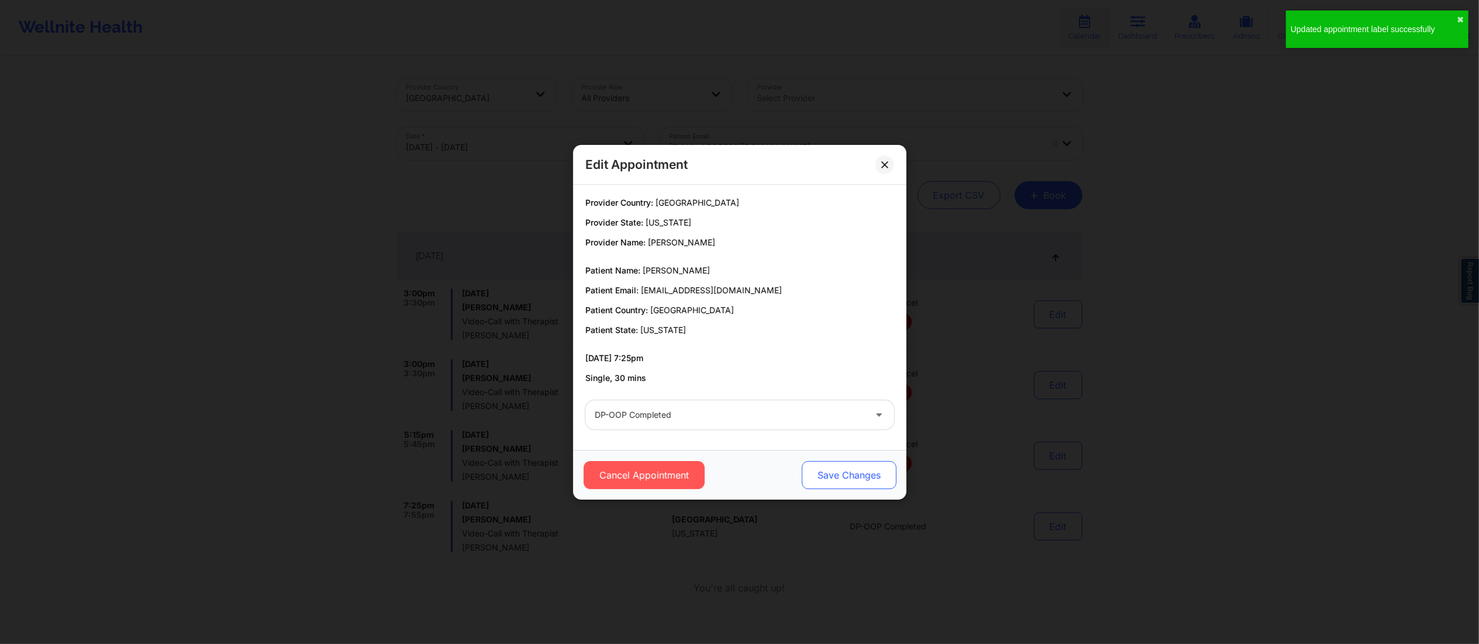
click at [849, 477] on button "Save Changes" at bounding box center [848, 475] width 95 height 28
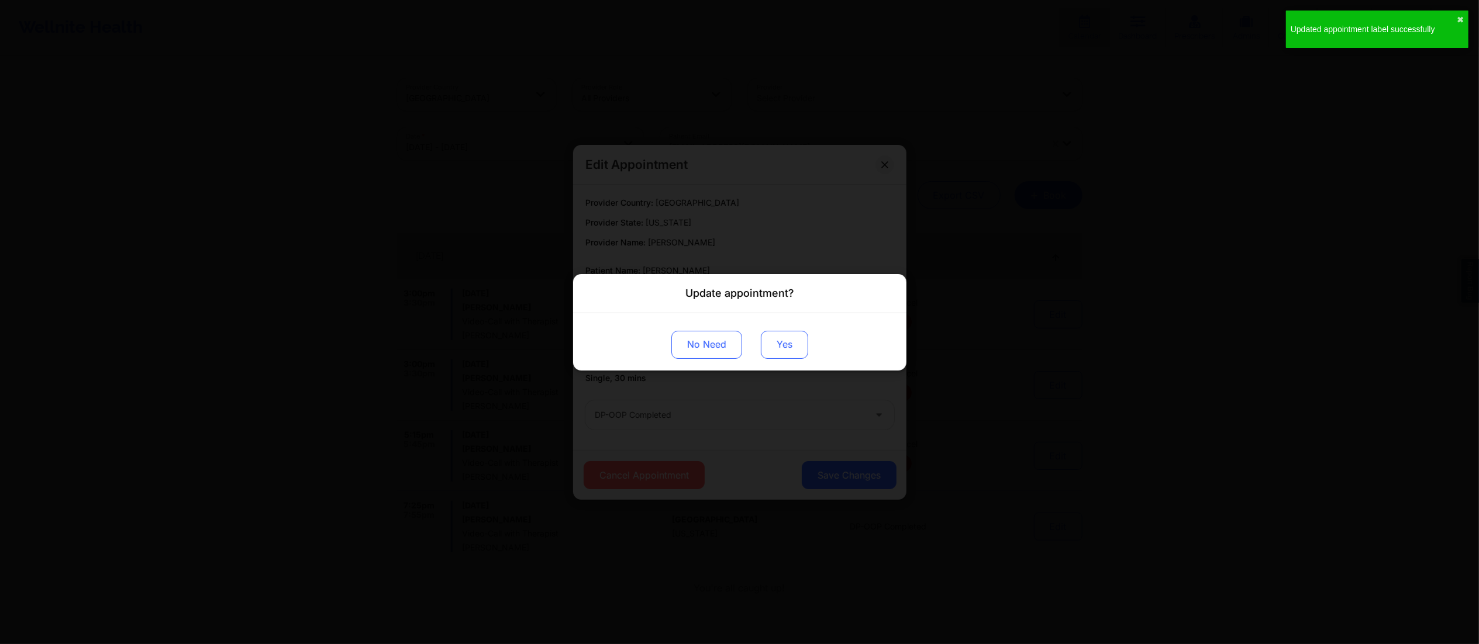
click at [782, 347] on button "Yes" at bounding box center [784, 344] width 47 height 28
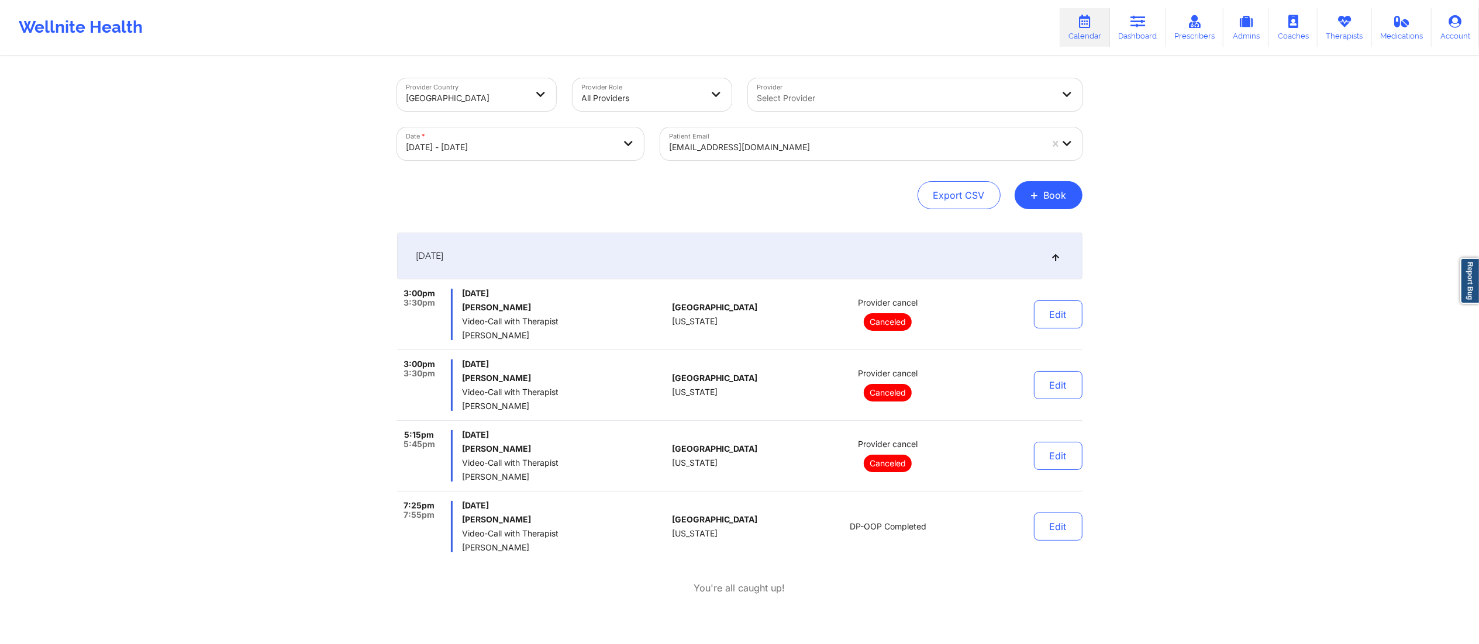
click at [757, 144] on div at bounding box center [856, 147] width 372 height 14
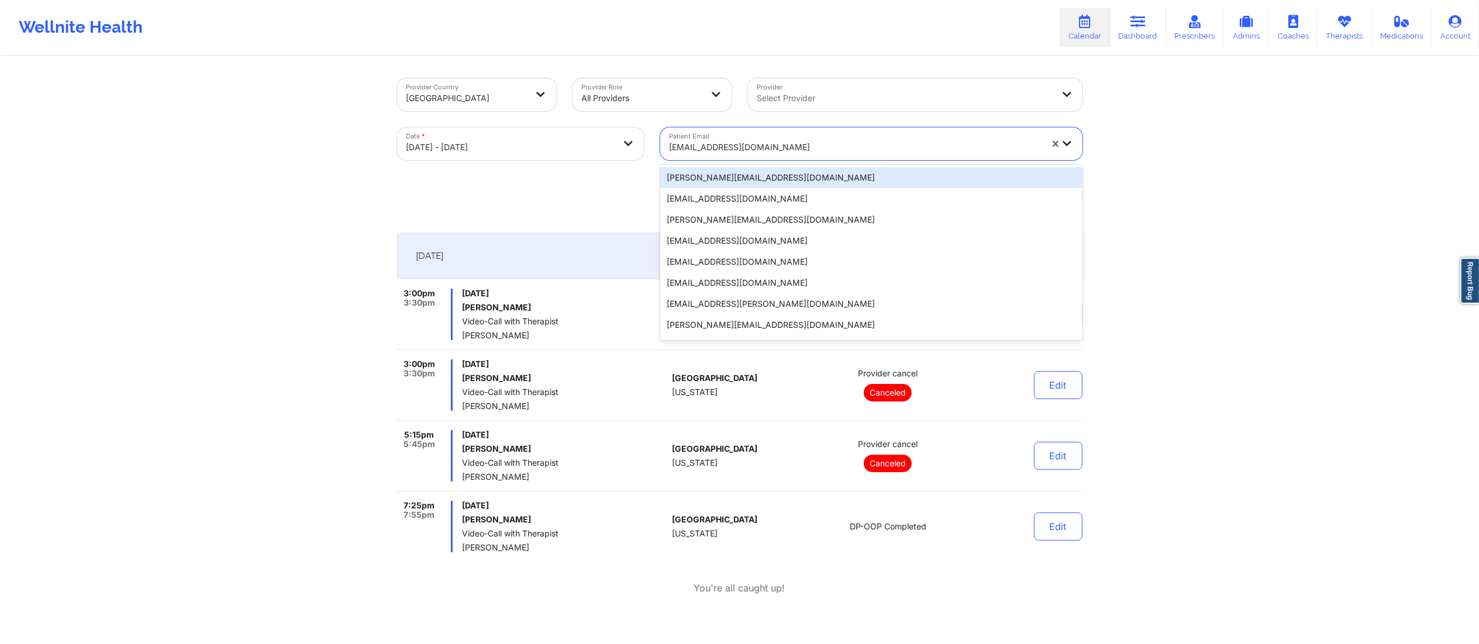
paste input "[EMAIL_ADDRESS][DOMAIN_NAME]"
type input "[EMAIL_ADDRESS][DOMAIN_NAME]"
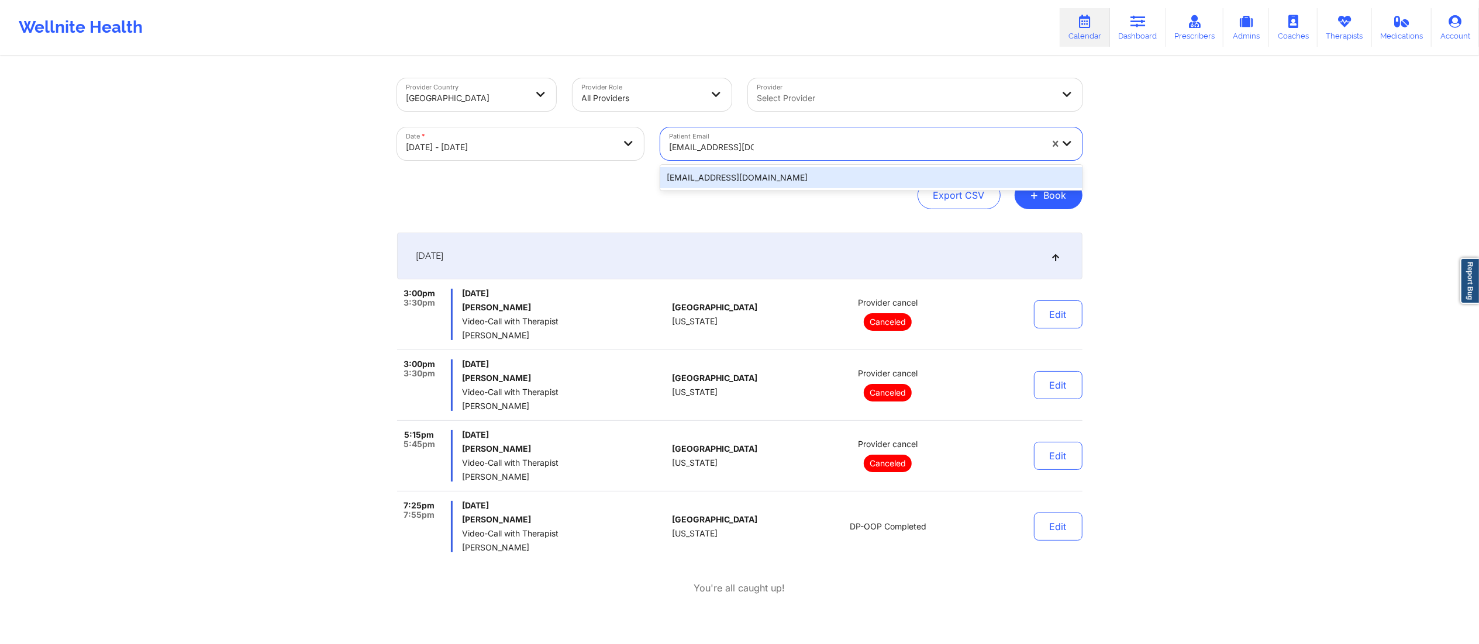
click at [746, 182] on div "[EMAIL_ADDRESS][DOMAIN_NAME]" at bounding box center [871, 177] width 422 height 21
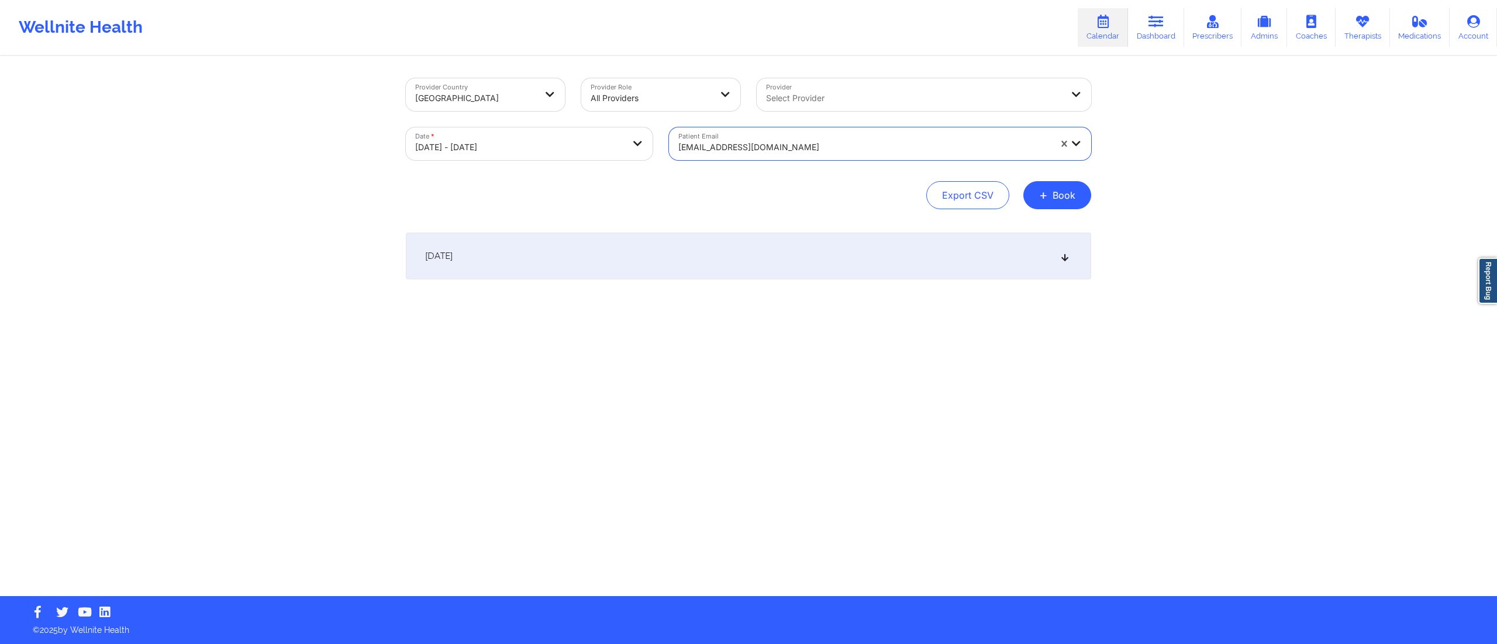
click at [799, 256] on div "October 10, 2025" at bounding box center [748, 256] width 685 height 47
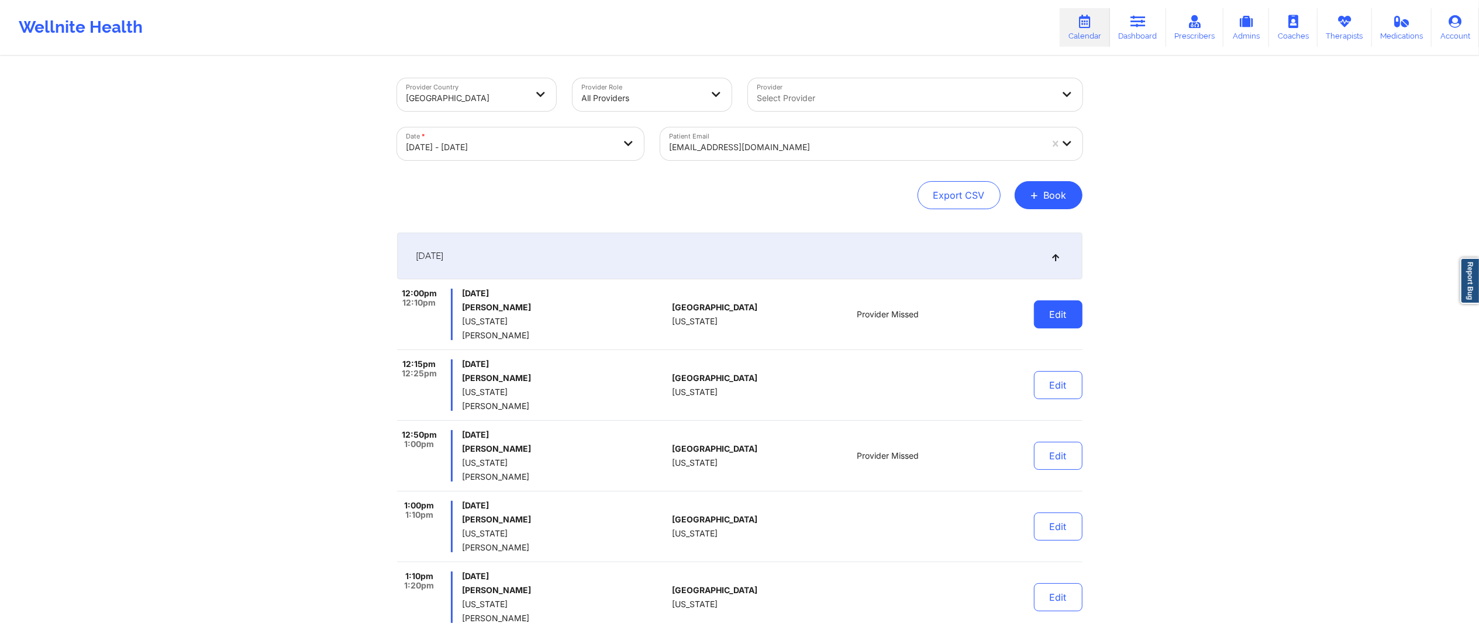
click at [1053, 319] on button "Edit" at bounding box center [1058, 315] width 49 height 28
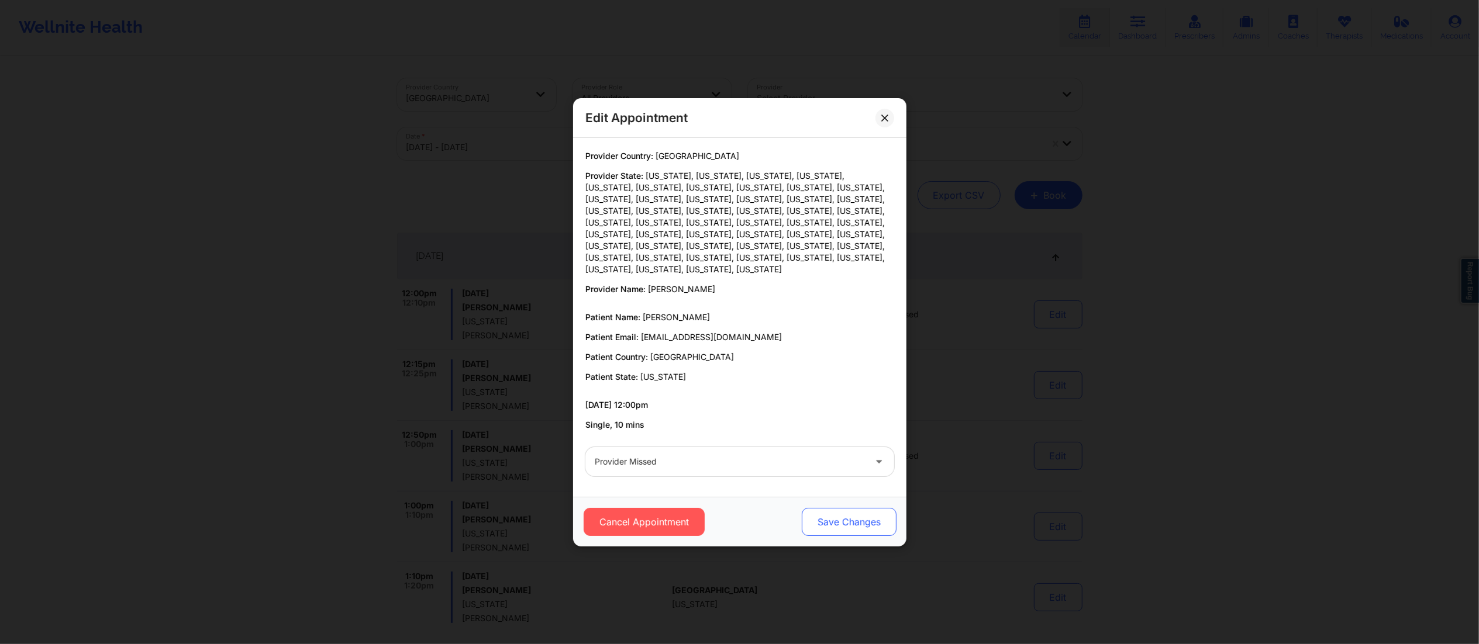
click at [833, 519] on button "Save Changes" at bounding box center [848, 522] width 95 height 28
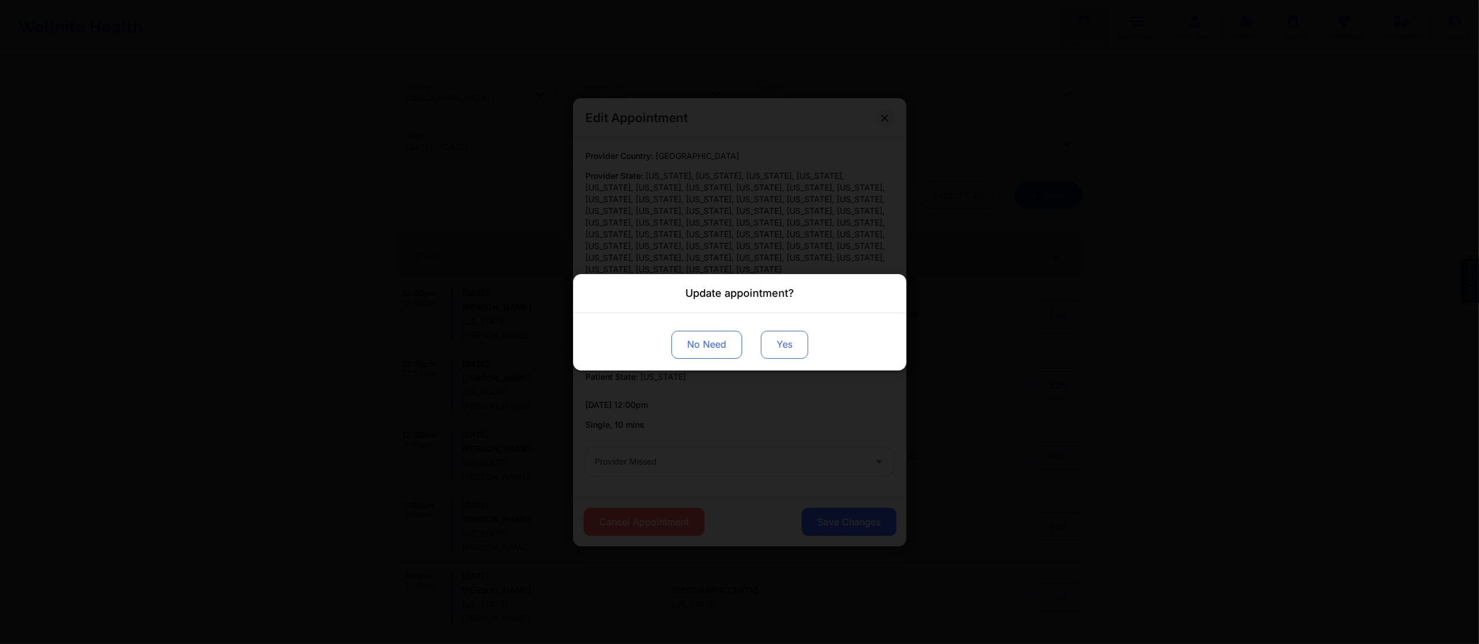
click at [792, 334] on button "Yes" at bounding box center [784, 344] width 47 height 28
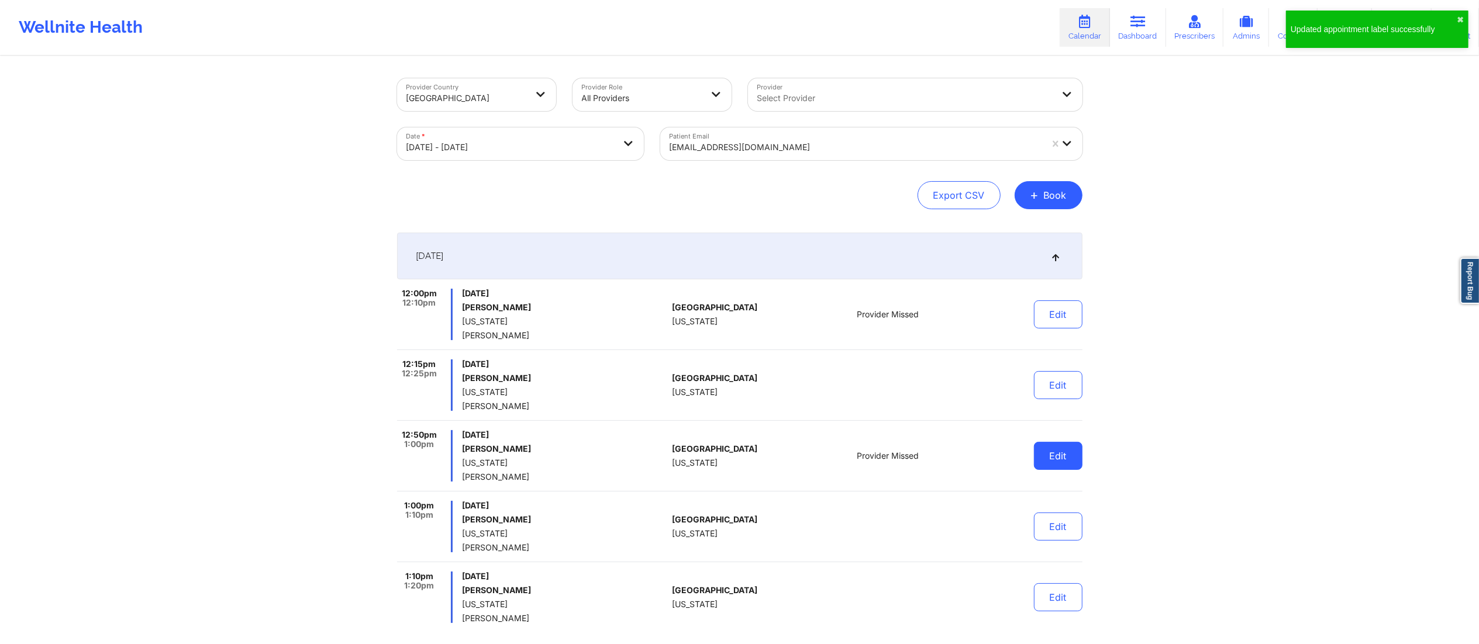
click at [1050, 465] on button "Edit" at bounding box center [1058, 456] width 49 height 28
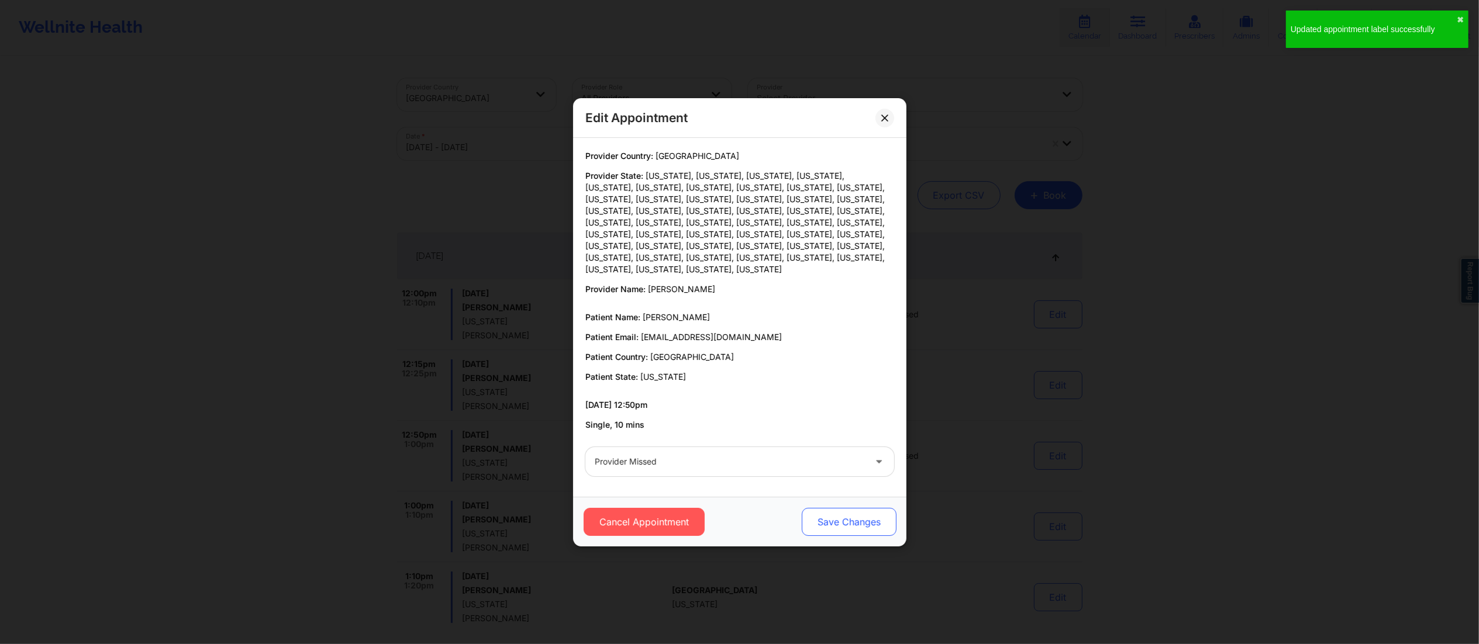
click at [835, 512] on button "Save Changes" at bounding box center [848, 522] width 95 height 28
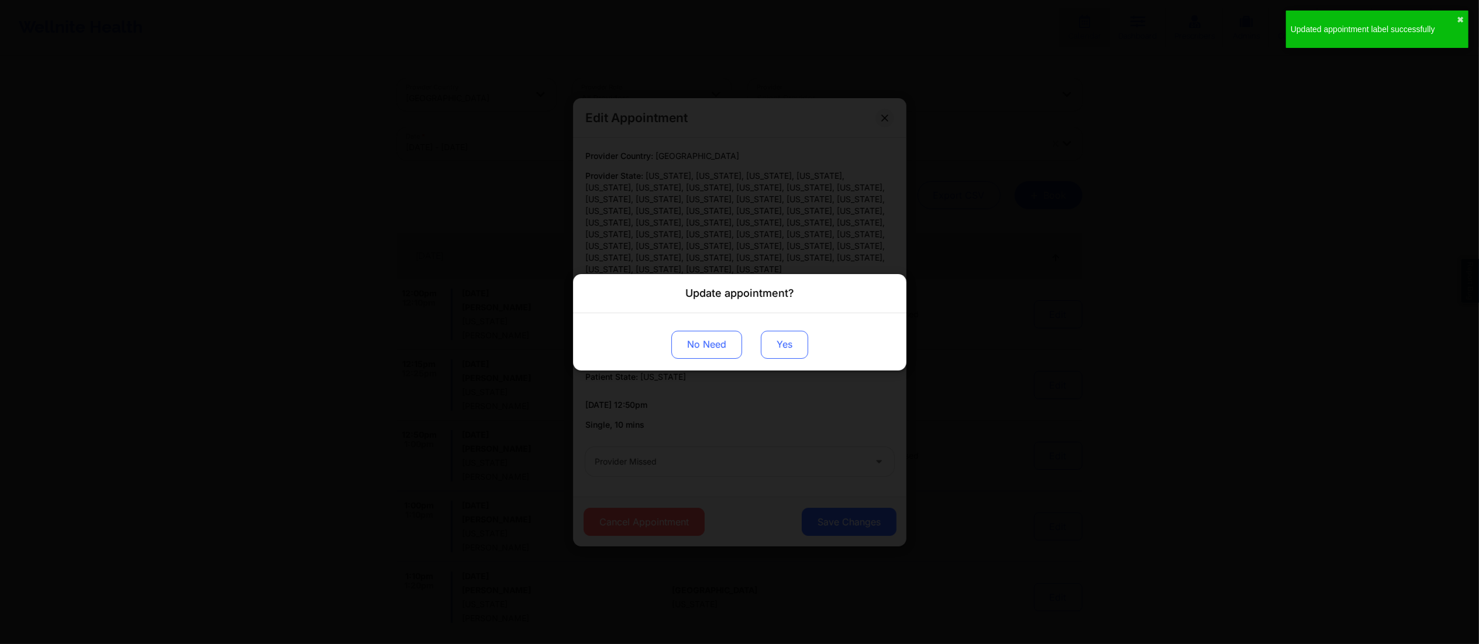
click at [773, 341] on button "Yes" at bounding box center [784, 344] width 47 height 28
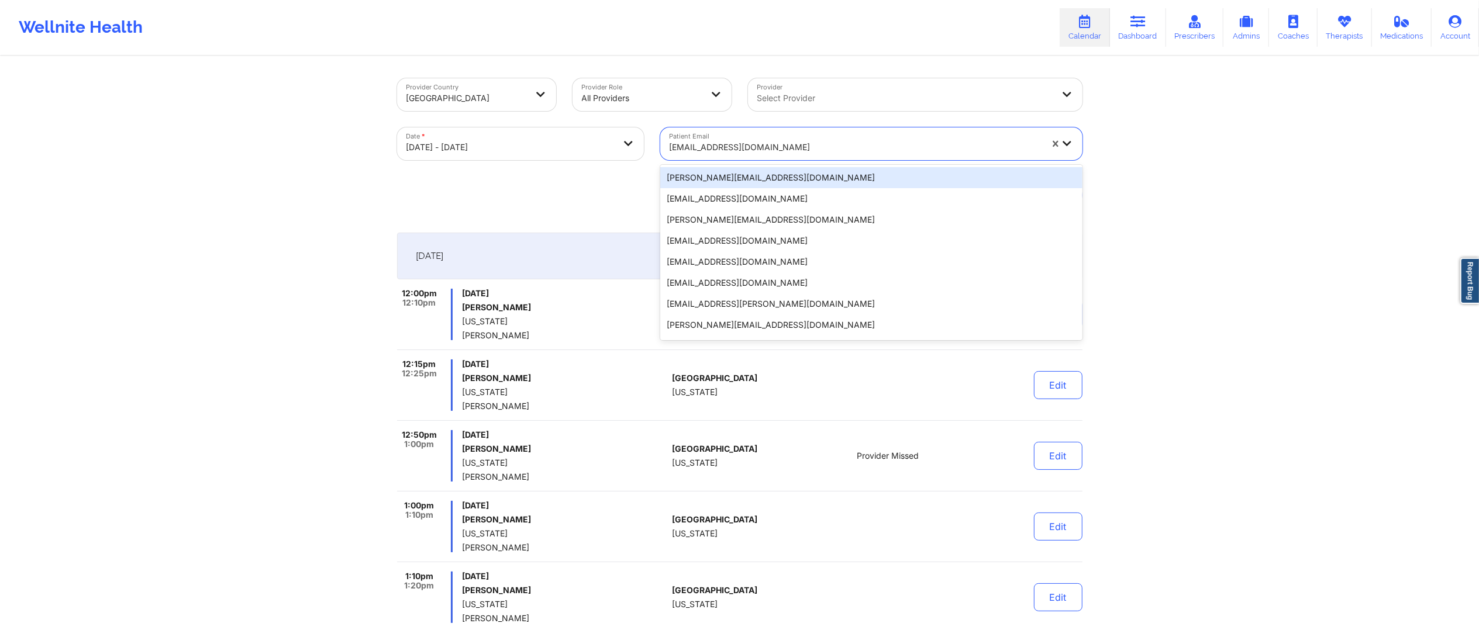
click at [721, 149] on div at bounding box center [856, 147] width 372 height 14
paste input "lepelstat@yahoo.com"
type input "lepelstat@yahoo.com"
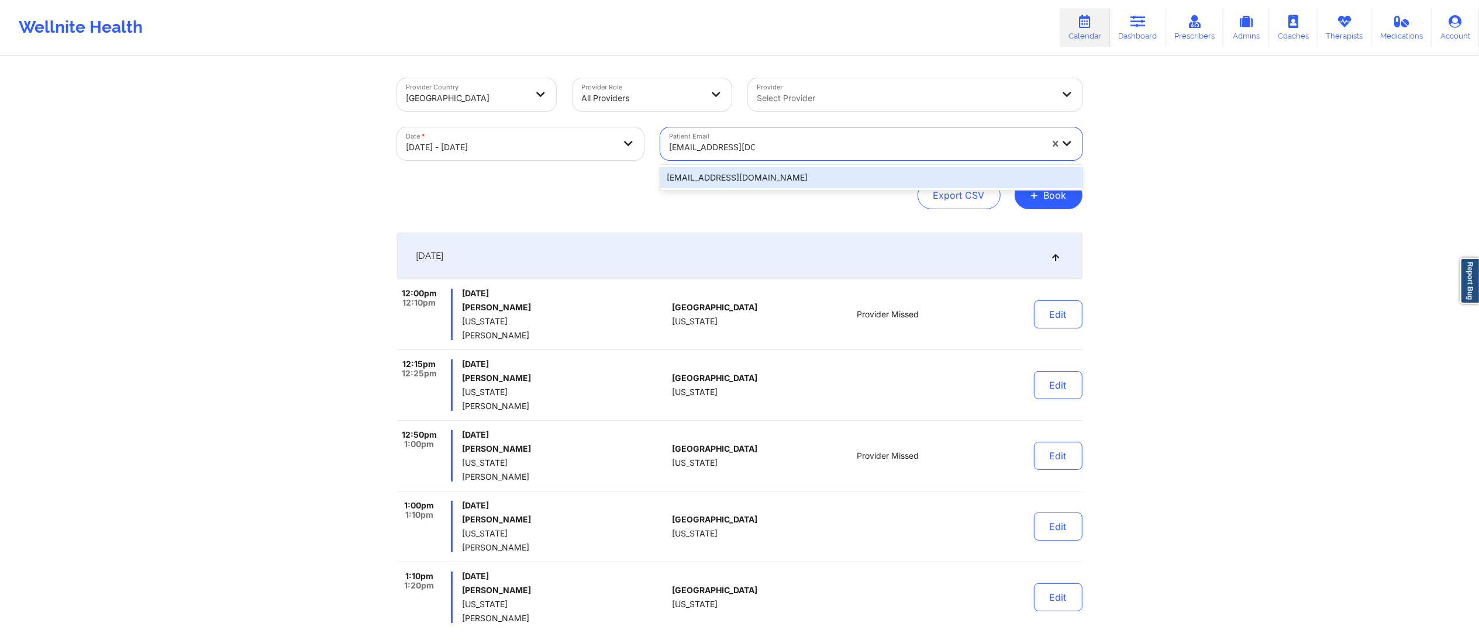
click at [743, 172] on div "lepelstat@yahoo.com" at bounding box center [871, 177] width 422 height 21
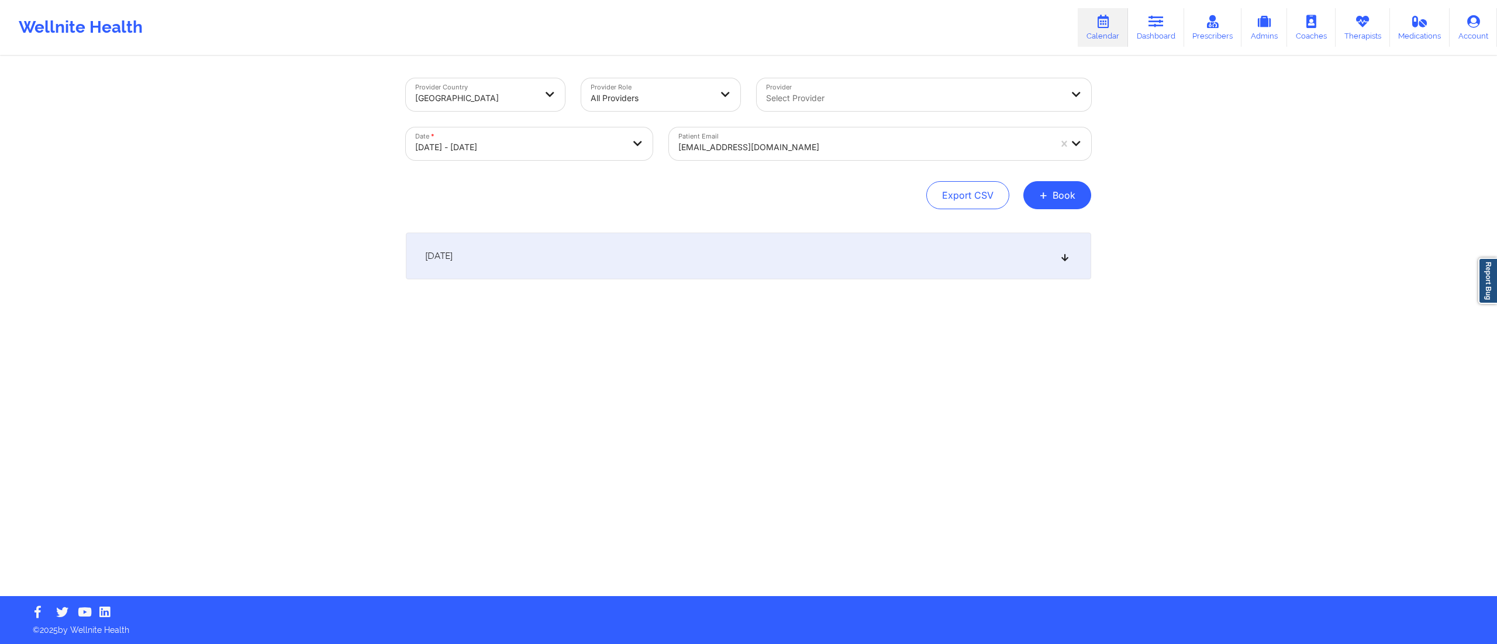
click at [733, 261] on div "October 10, 2025" at bounding box center [748, 256] width 685 height 47
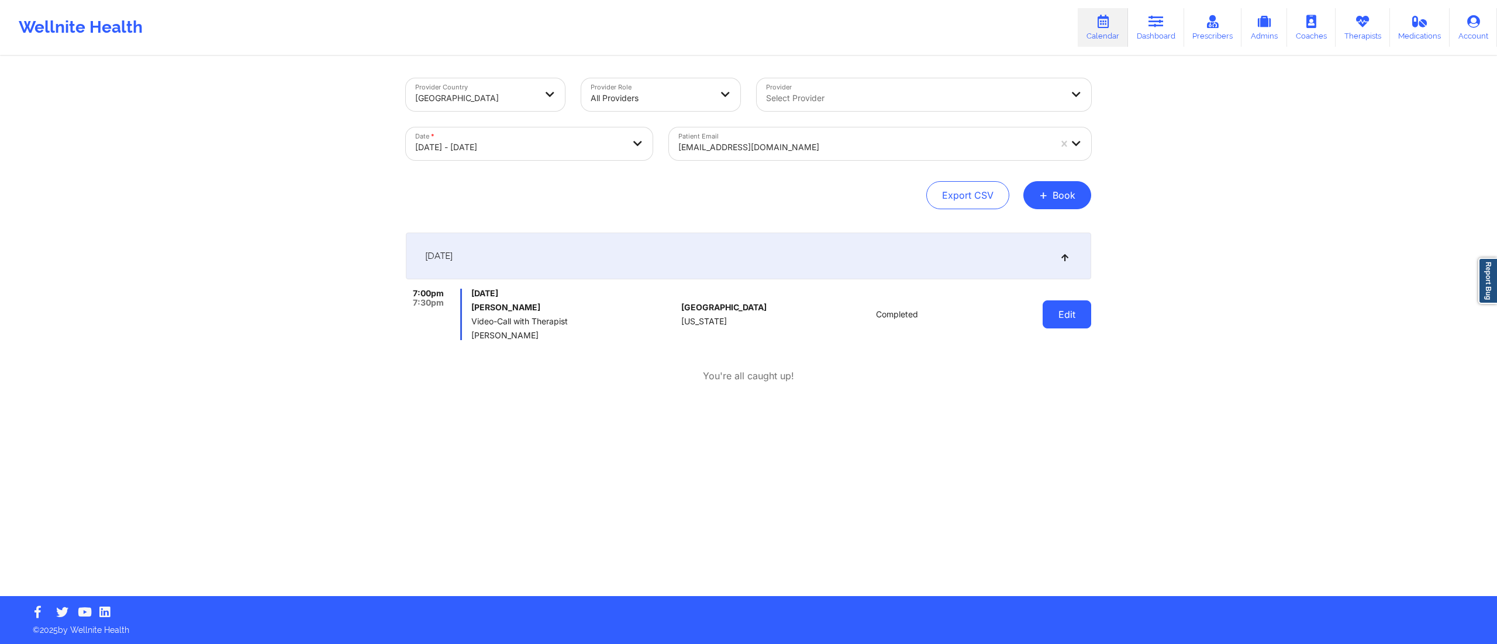
click at [1072, 318] on button "Edit" at bounding box center [1067, 315] width 49 height 28
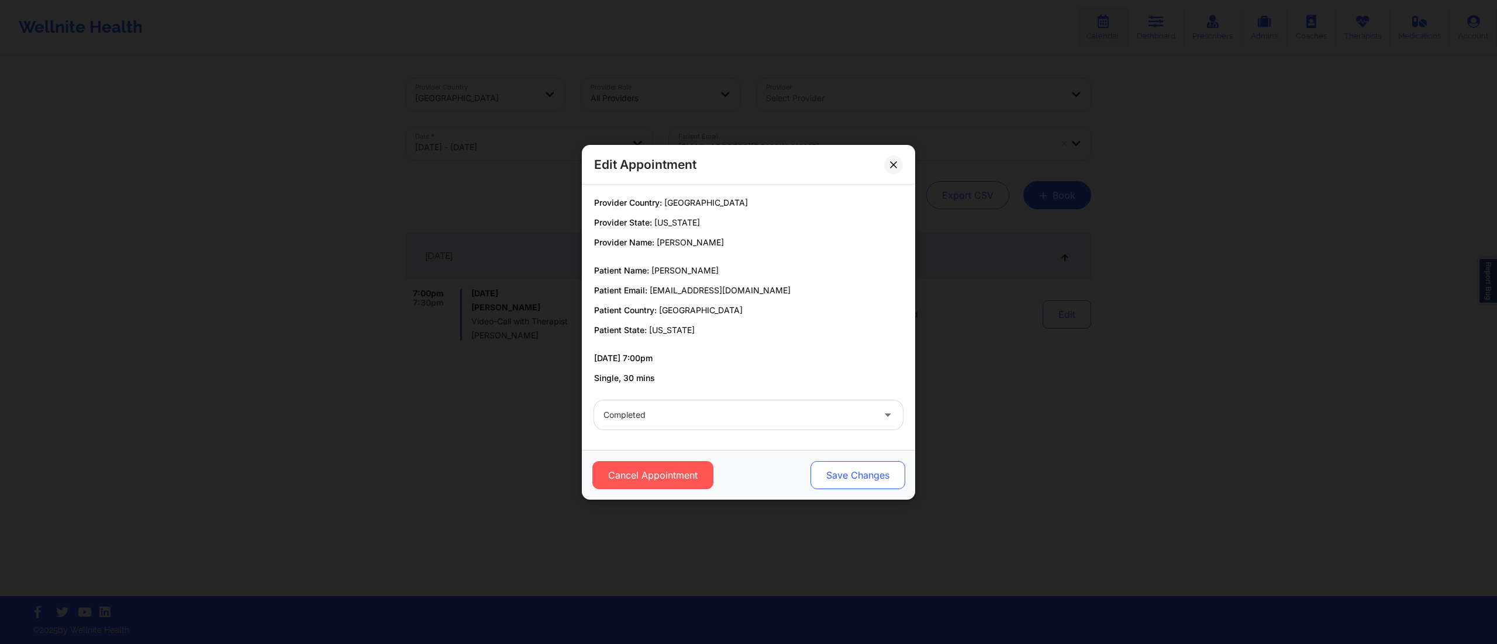
click at [854, 467] on button "Save Changes" at bounding box center [858, 475] width 95 height 28
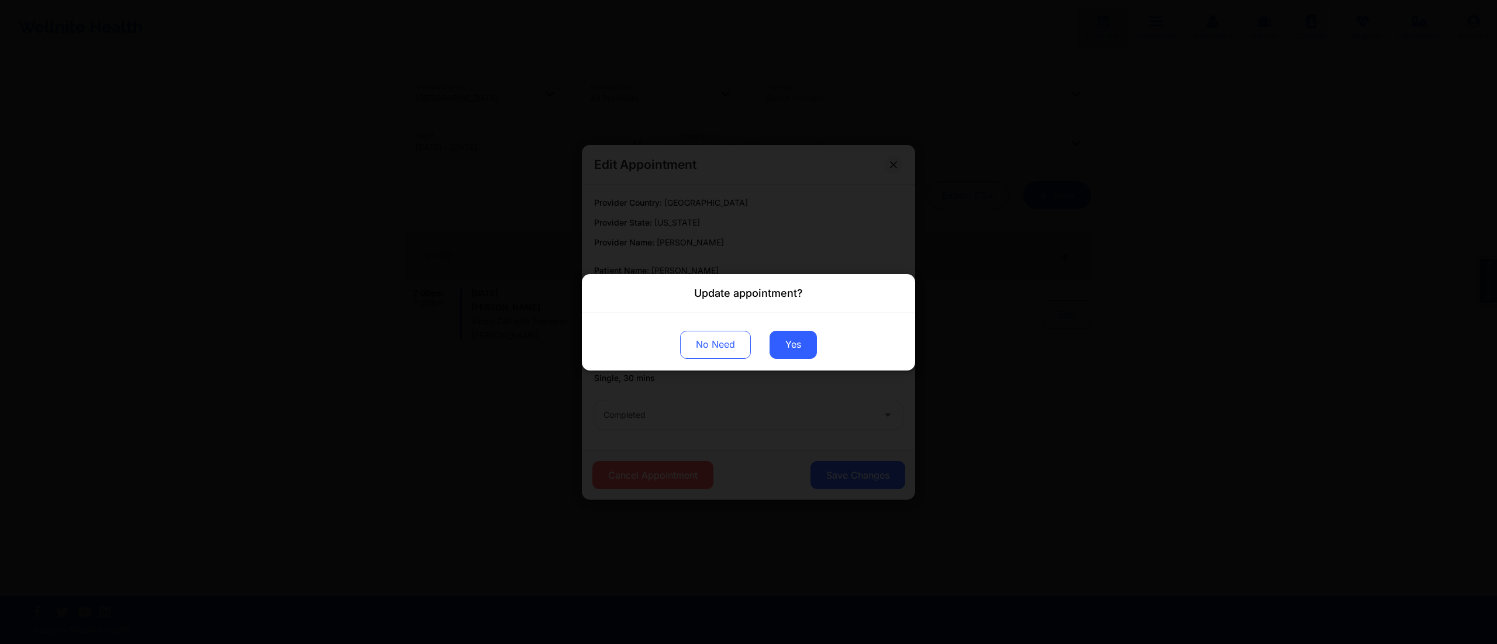
click at [794, 325] on div "No Need Yes" at bounding box center [748, 341] width 333 height 57
click at [794, 332] on button "Yes" at bounding box center [793, 344] width 47 height 28
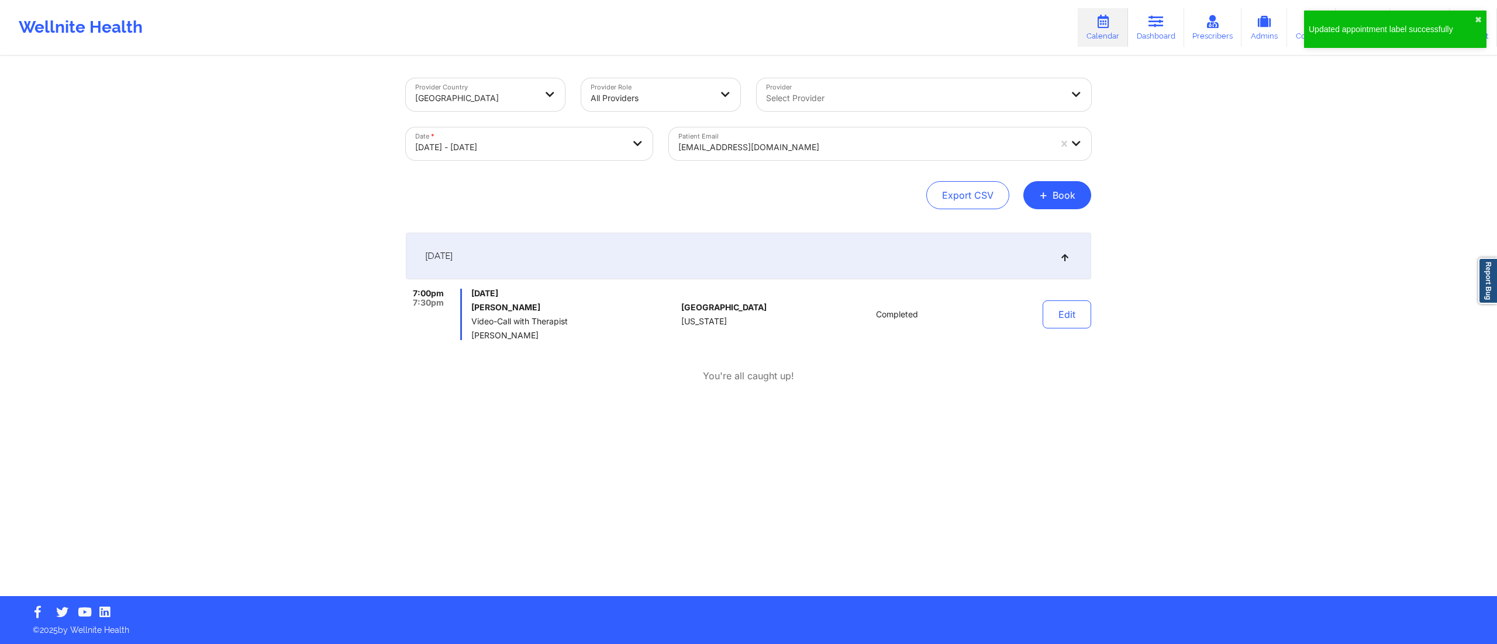
click at [781, 136] on div "lepelstat@yahoo.com" at bounding box center [864, 148] width 372 height 26
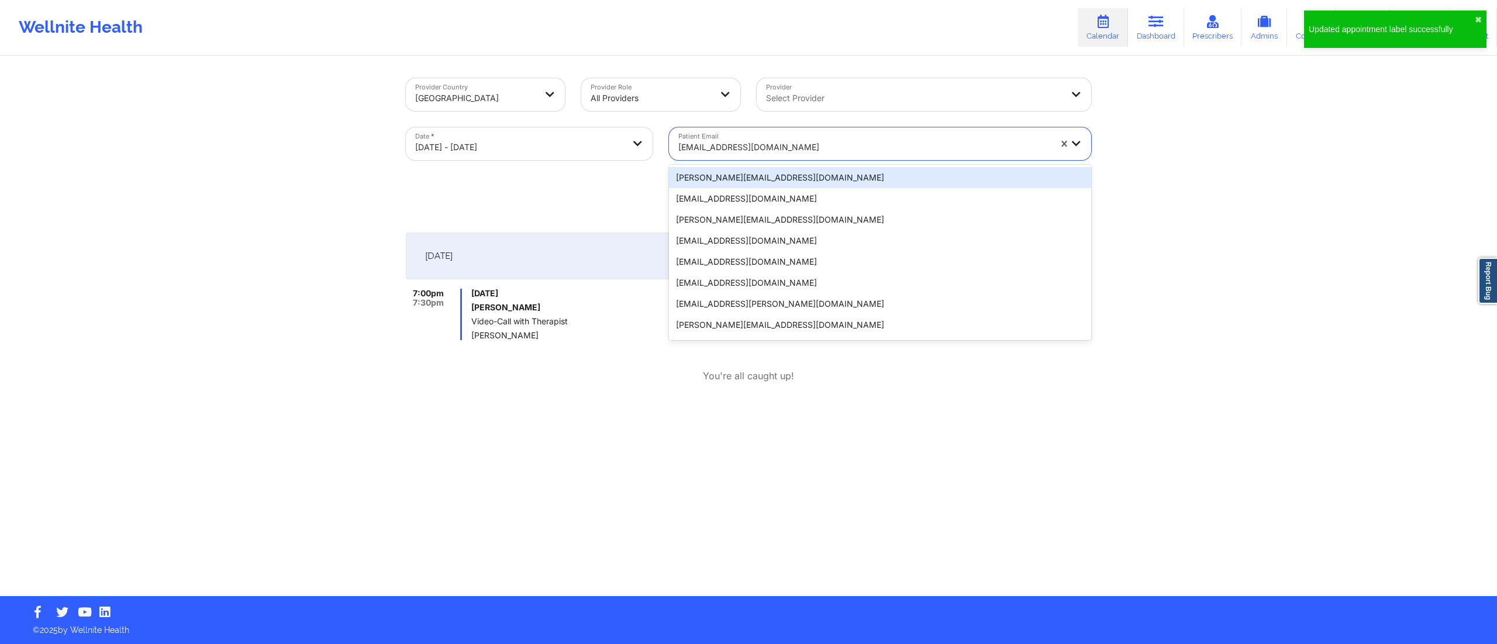
paste input "jerquelwhite@gmail.com"
type input "jerquelwhite@gmail.com"
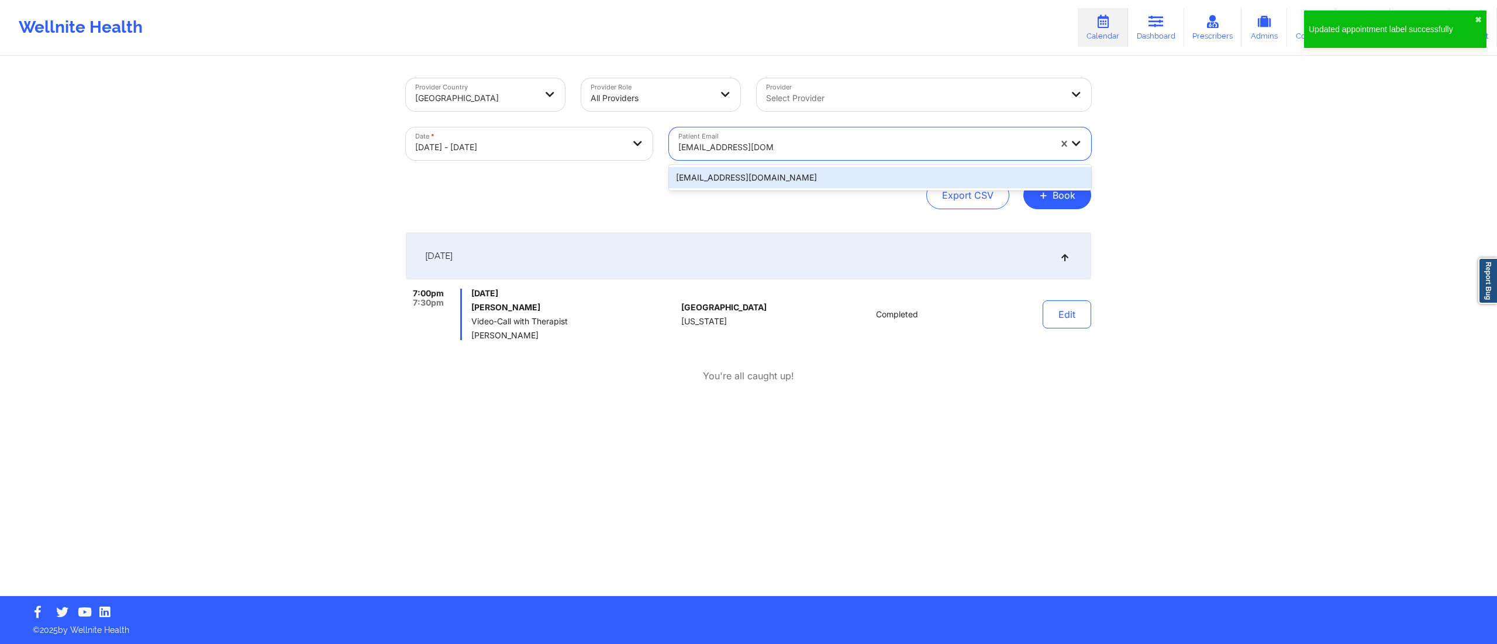
click at [747, 175] on div "jerquelwhite@gmail.com" at bounding box center [880, 177] width 422 height 21
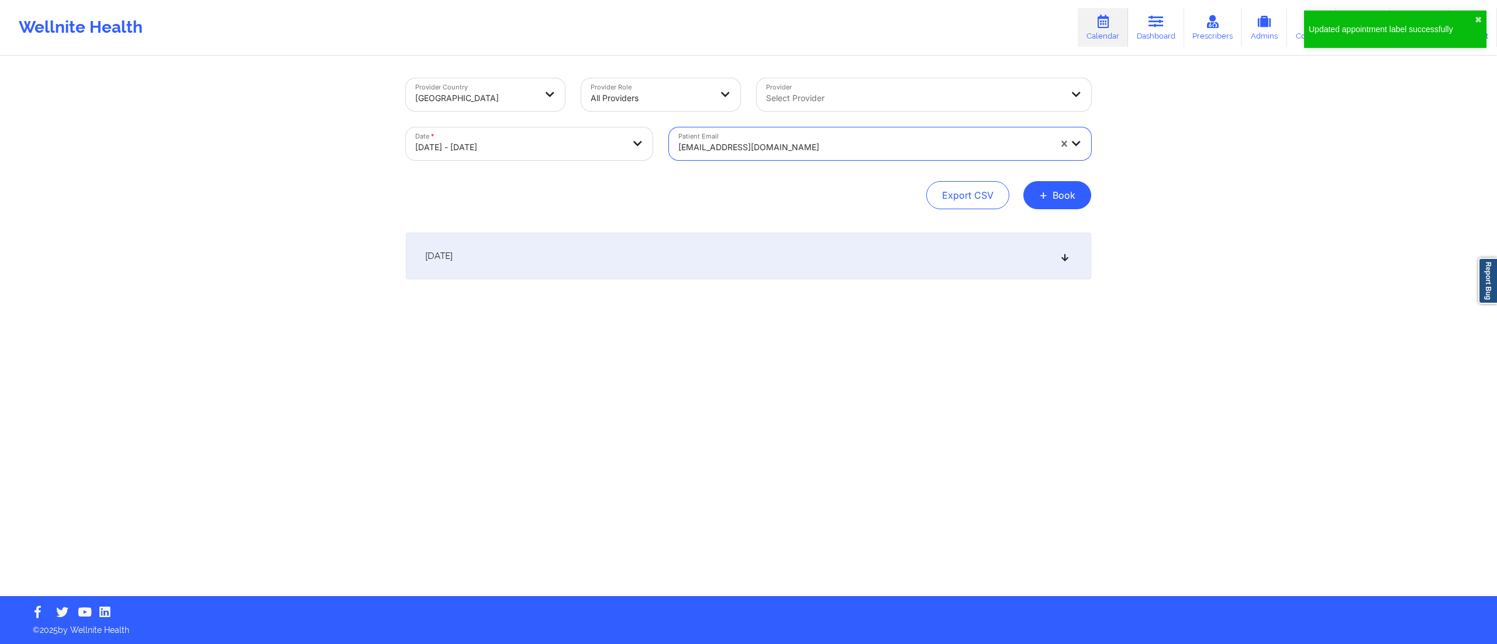
drag, startPoint x: 756, startPoint y: 249, endPoint x: 759, endPoint y: 259, distance: 10.2
click at [756, 250] on div "October 10, 2025" at bounding box center [748, 256] width 685 height 47
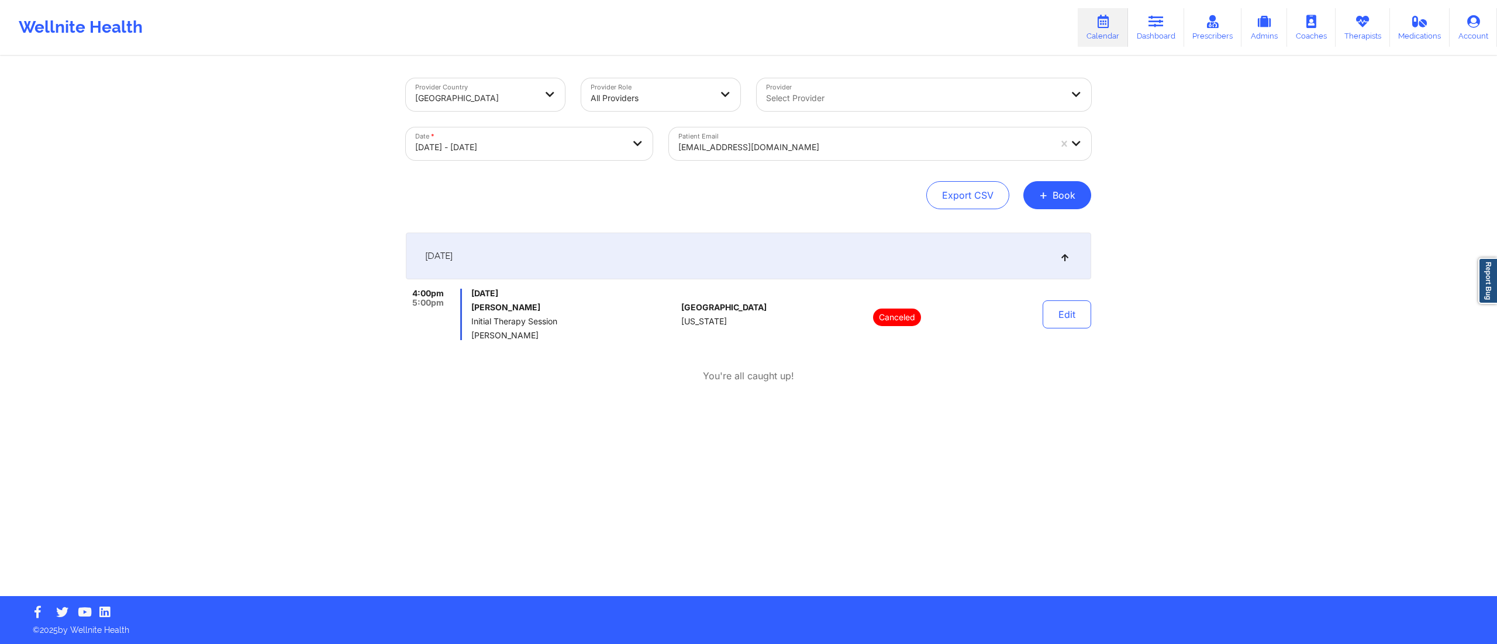
click at [742, 143] on div at bounding box center [864, 147] width 372 height 14
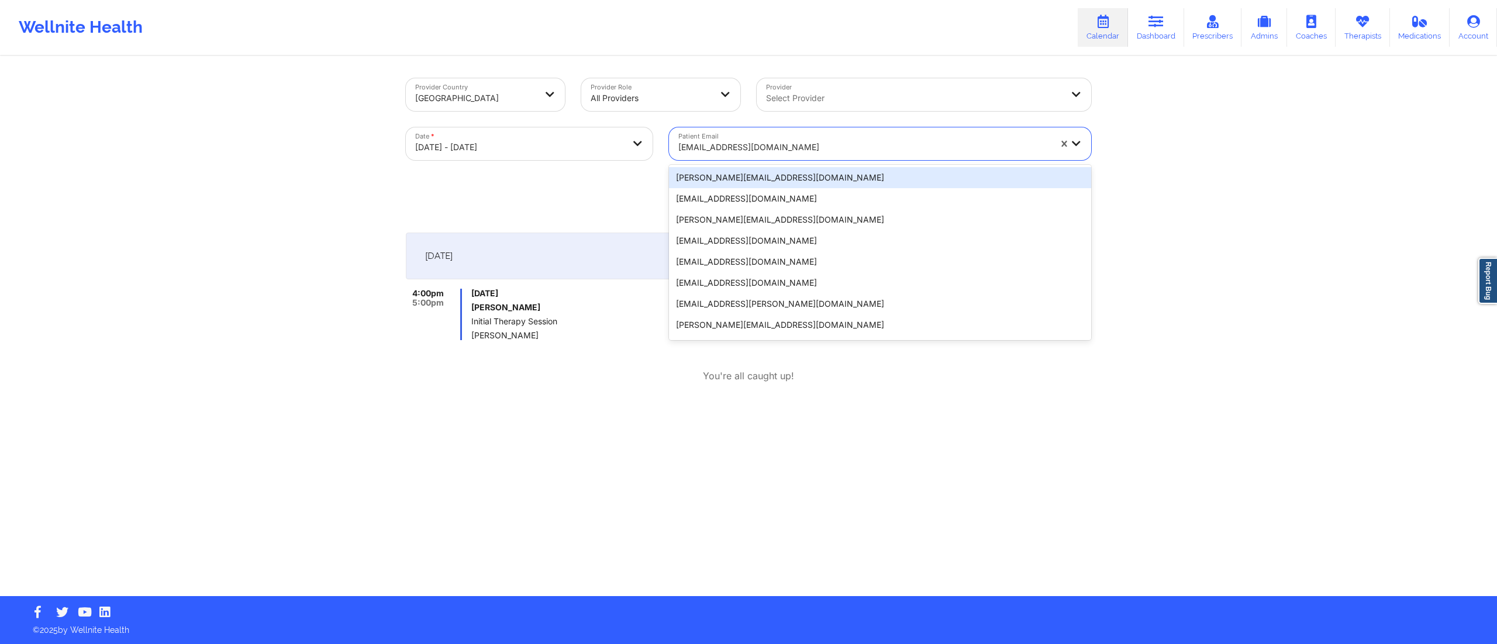
paste input "adwaller84@gmail.com"
type input "adwaller84@gmail.com"
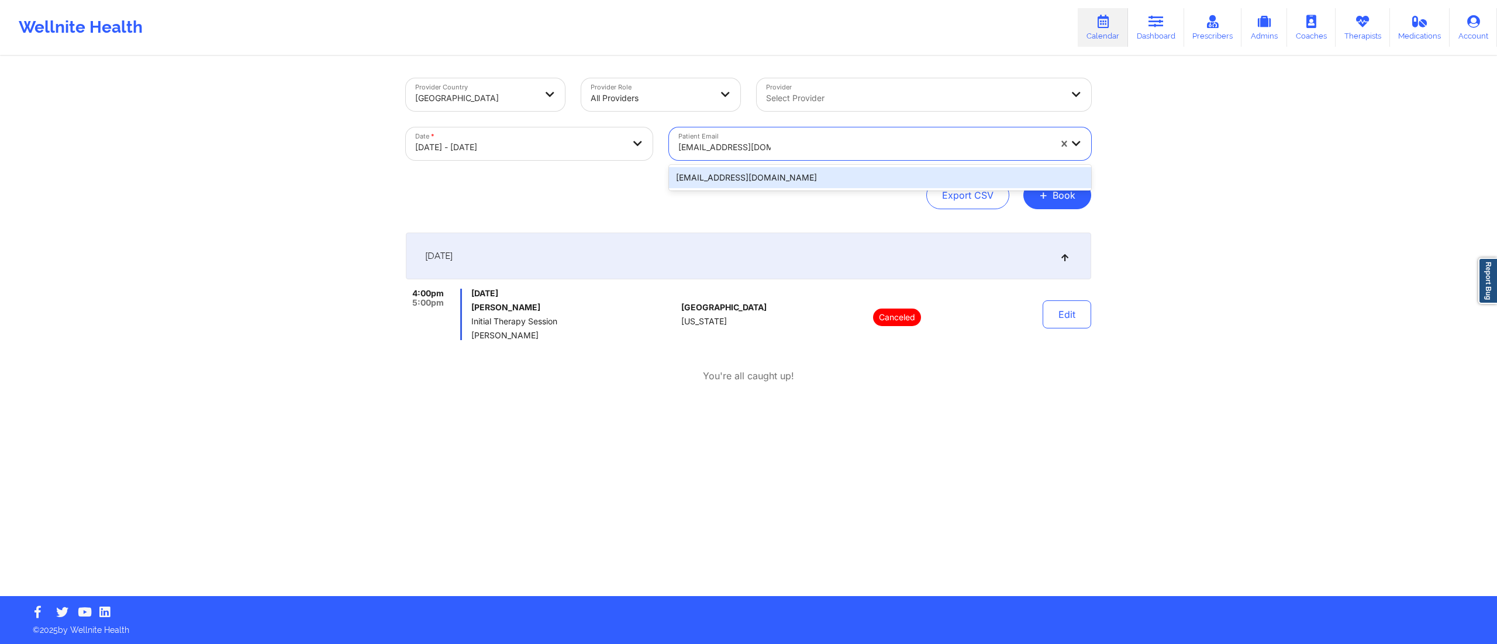
click at [742, 178] on div "adwaller84@gmail.com" at bounding box center [880, 177] width 422 height 21
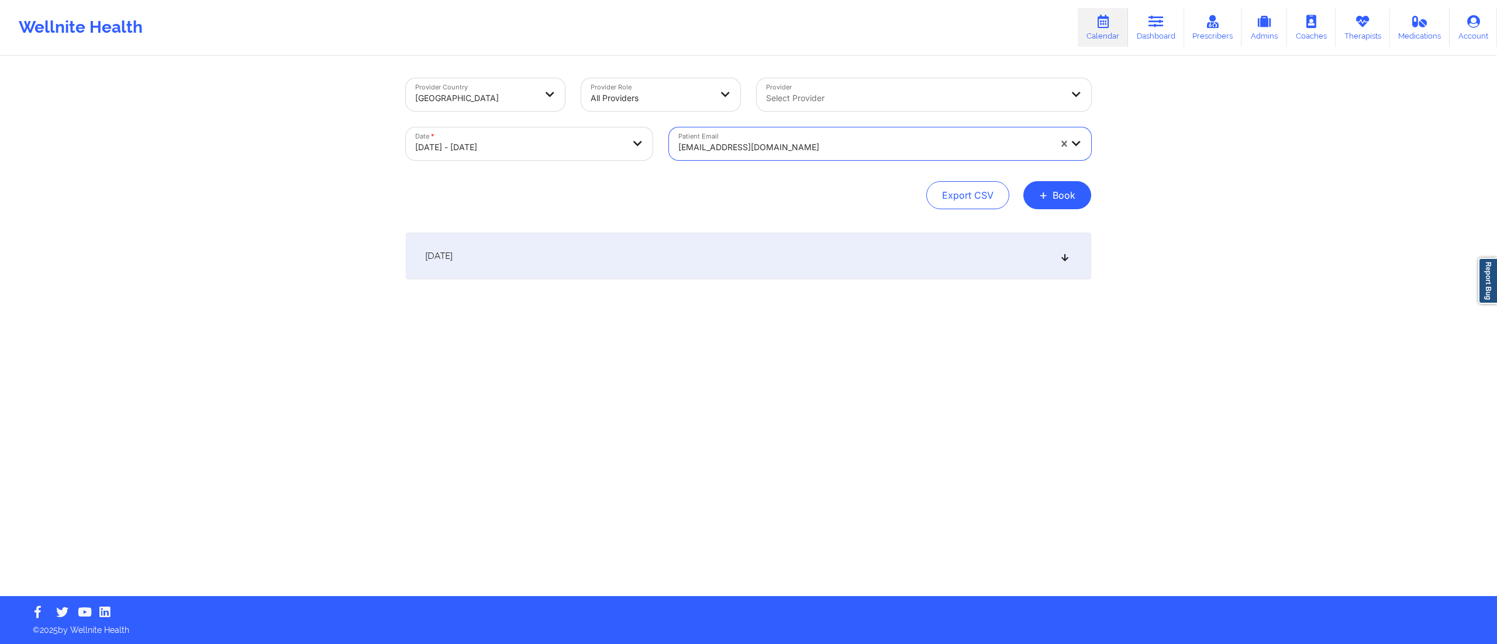
click at [705, 256] on div "October 10, 2025" at bounding box center [748, 256] width 685 height 47
click at [550, 259] on div "October 10, 2025" at bounding box center [748, 256] width 685 height 47
click at [559, 248] on div "October 10, 2025" at bounding box center [748, 256] width 685 height 47
click at [613, 264] on div "October 10, 2025" at bounding box center [748, 256] width 685 height 47
click at [611, 263] on div "October 10, 2025" at bounding box center [748, 256] width 685 height 47
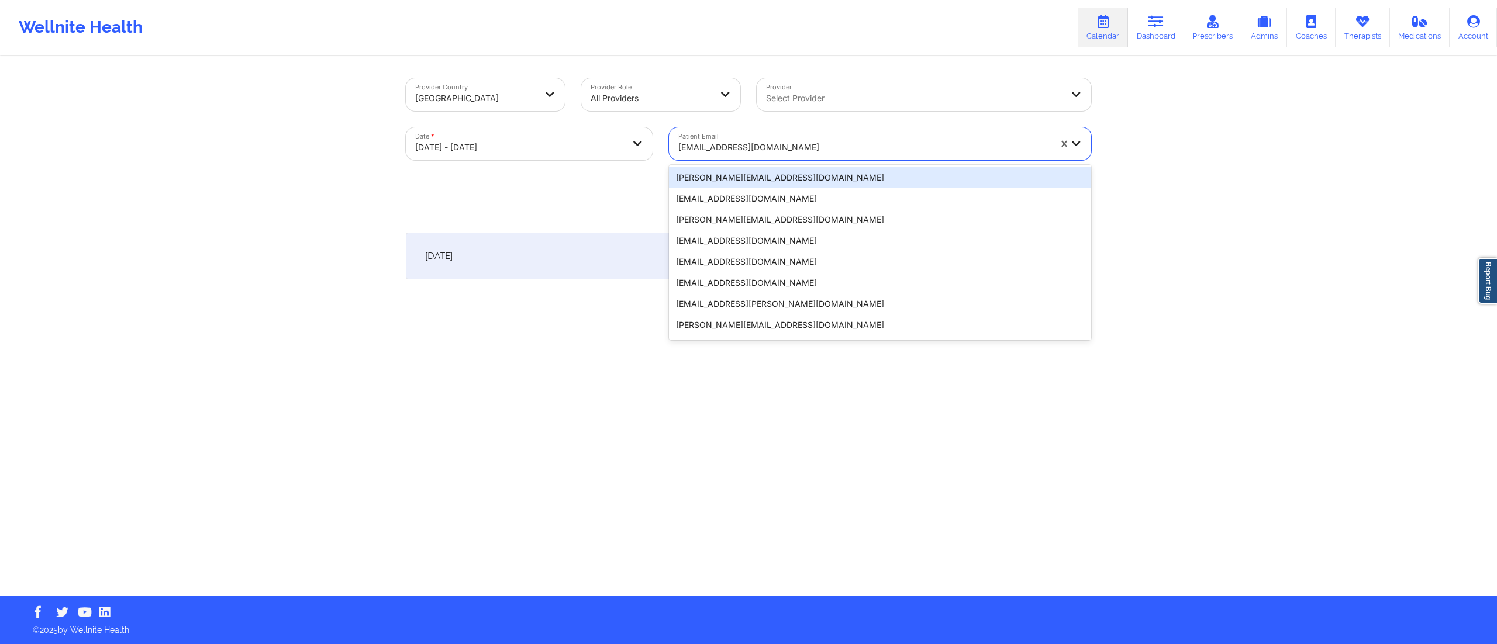
click at [731, 143] on div at bounding box center [864, 147] width 372 height 14
paste input "[EMAIL_ADDRESS][DOMAIN_NAME]"
type input "[EMAIL_ADDRESS][DOMAIN_NAME]"
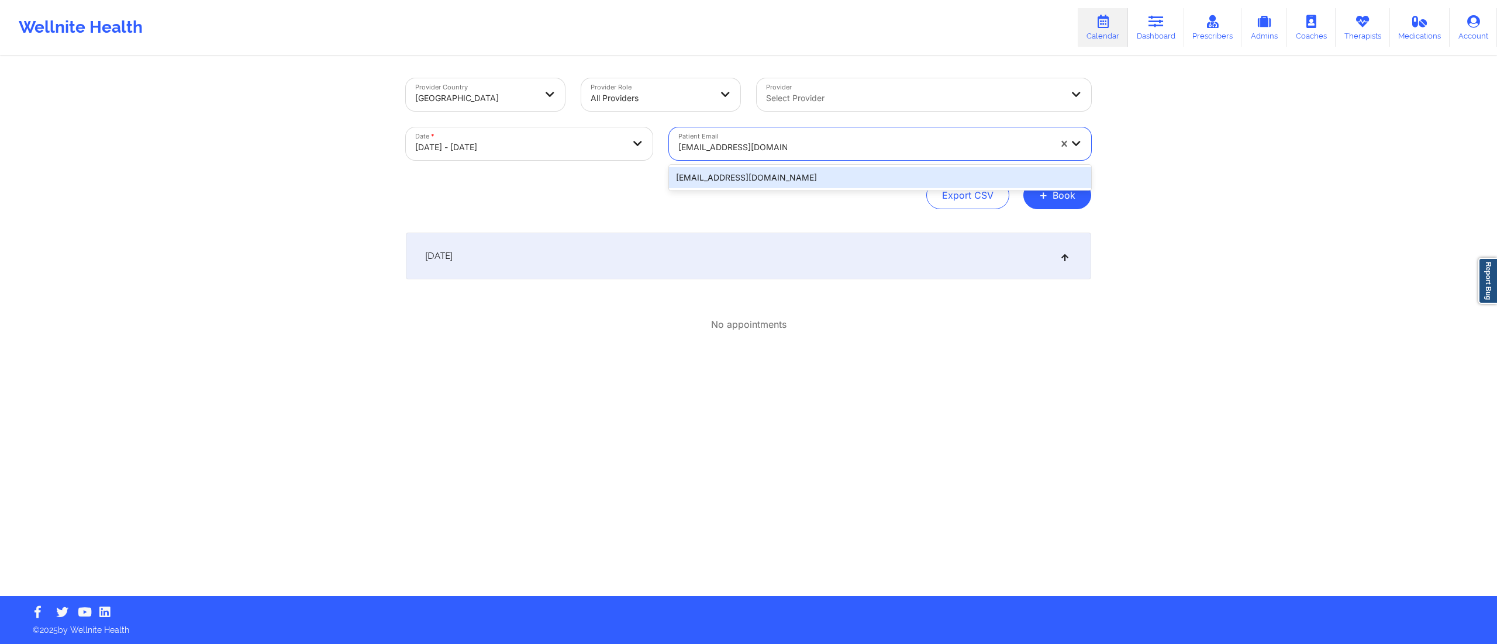
click at [763, 175] on div "[EMAIL_ADDRESS][DOMAIN_NAME]" at bounding box center [880, 177] width 422 height 21
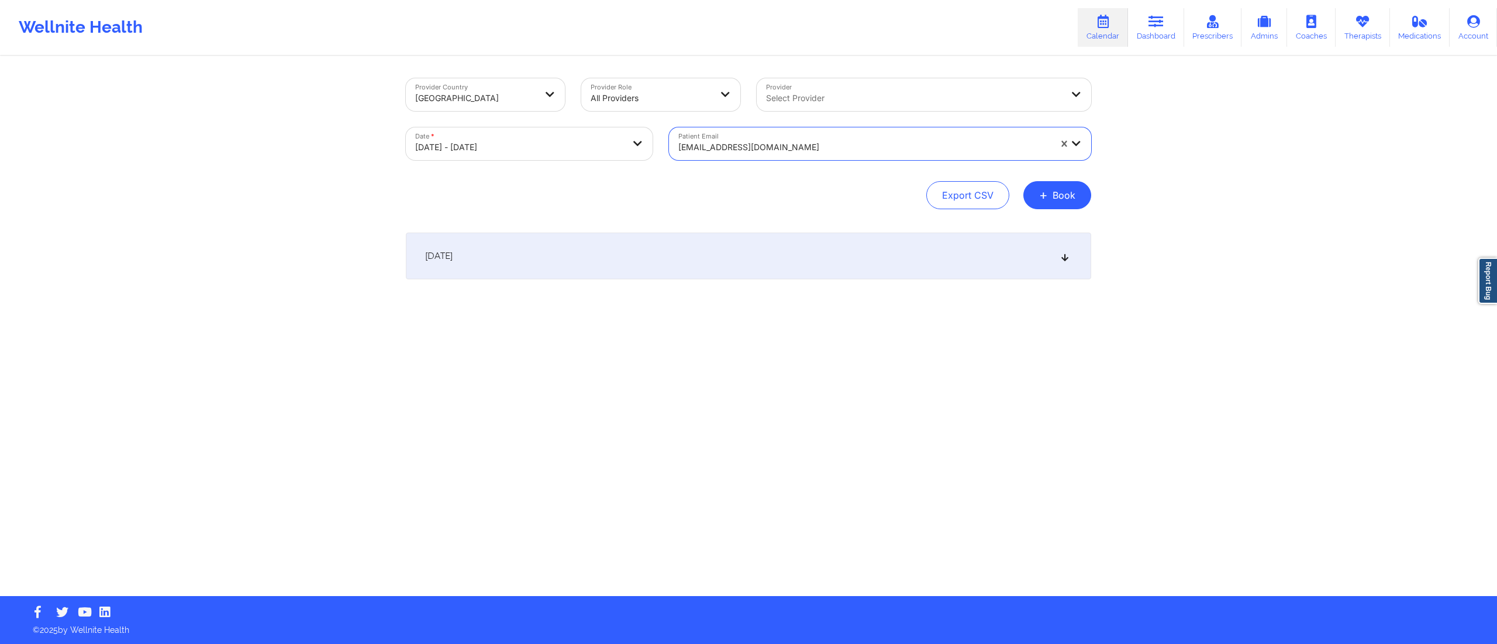
click at [681, 247] on div "October 10, 2025" at bounding box center [748, 256] width 685 height 47
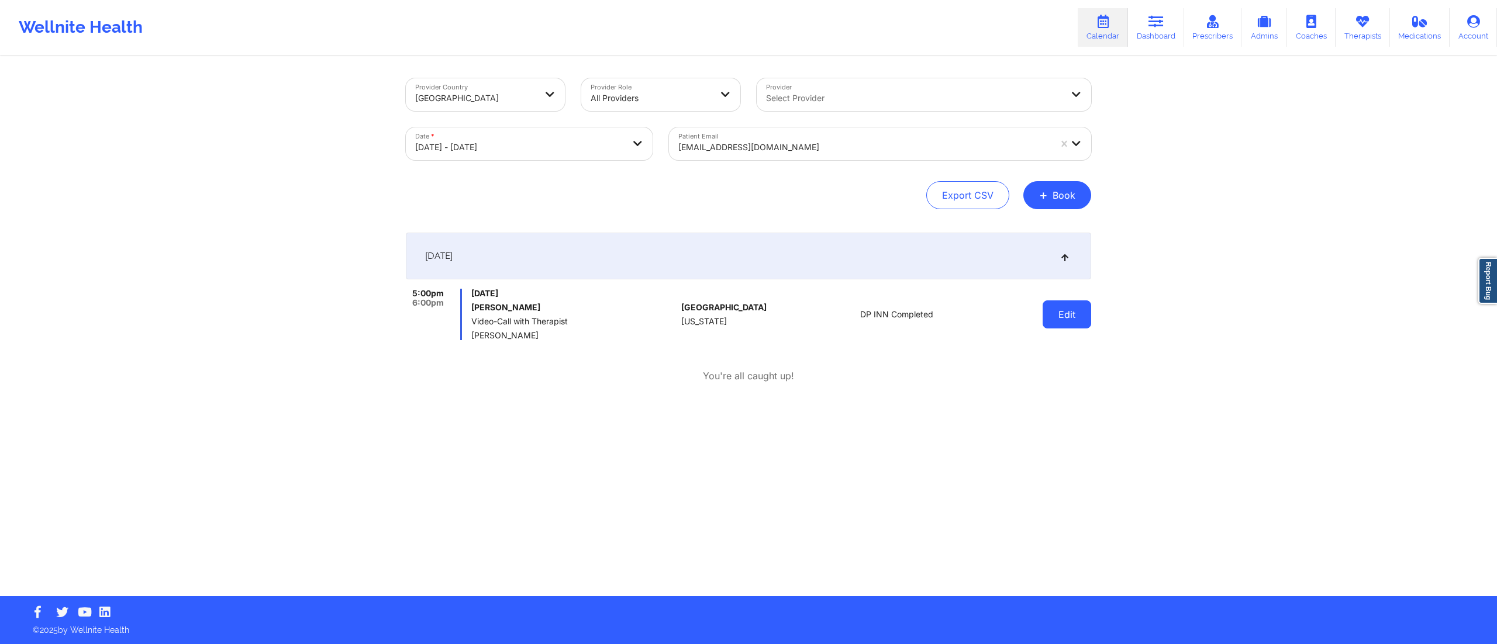
click at [1067, 317] on button "Edit" at bounding box center [1067, 315] width 49 height 28
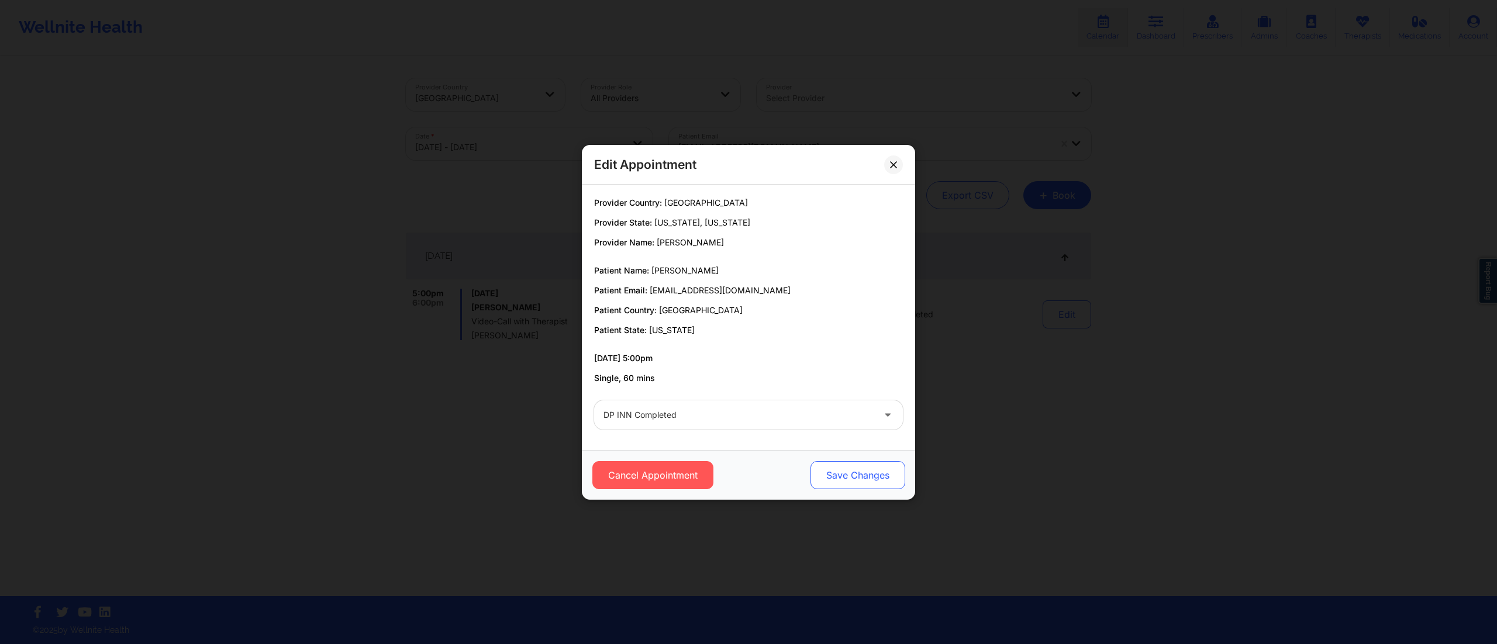
click at [826, 485] on button "Save Changes" at bounding box center [858, 475] width 95 height 28
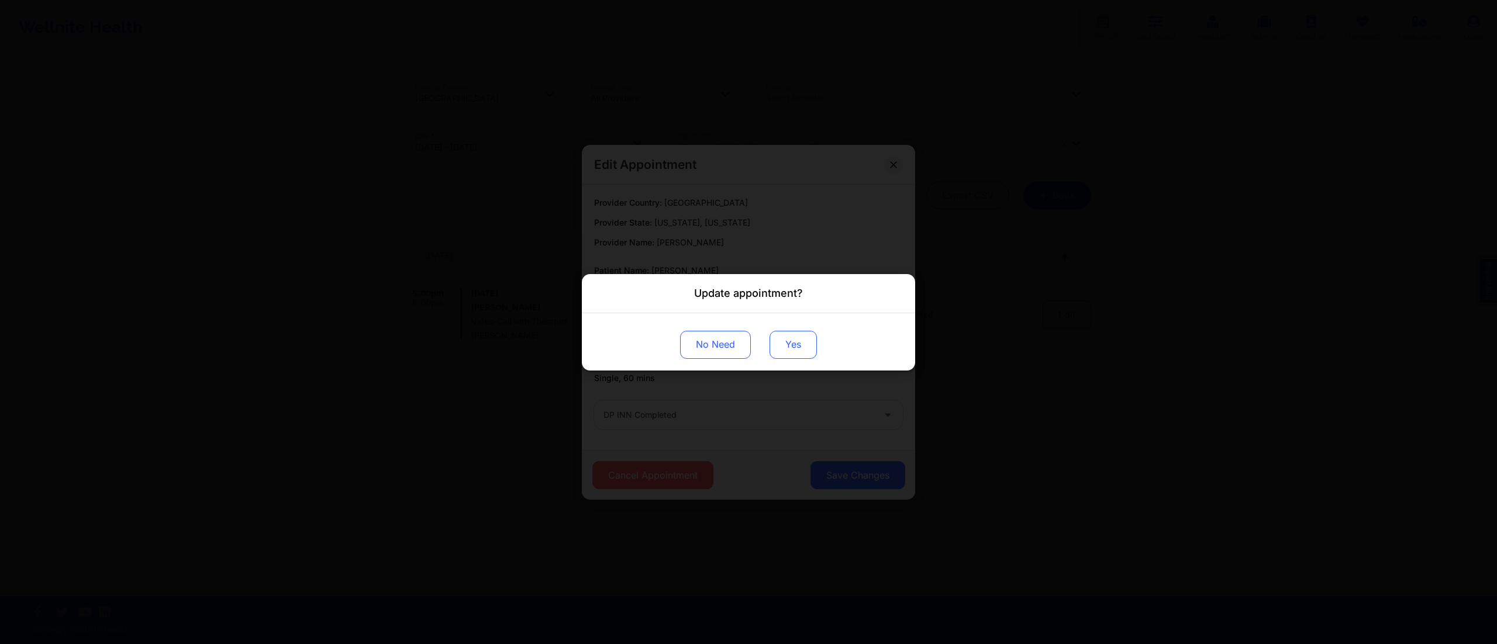
click at [789, 338] on button "Yes" at bounding box center [793, 344] width 47 height 28
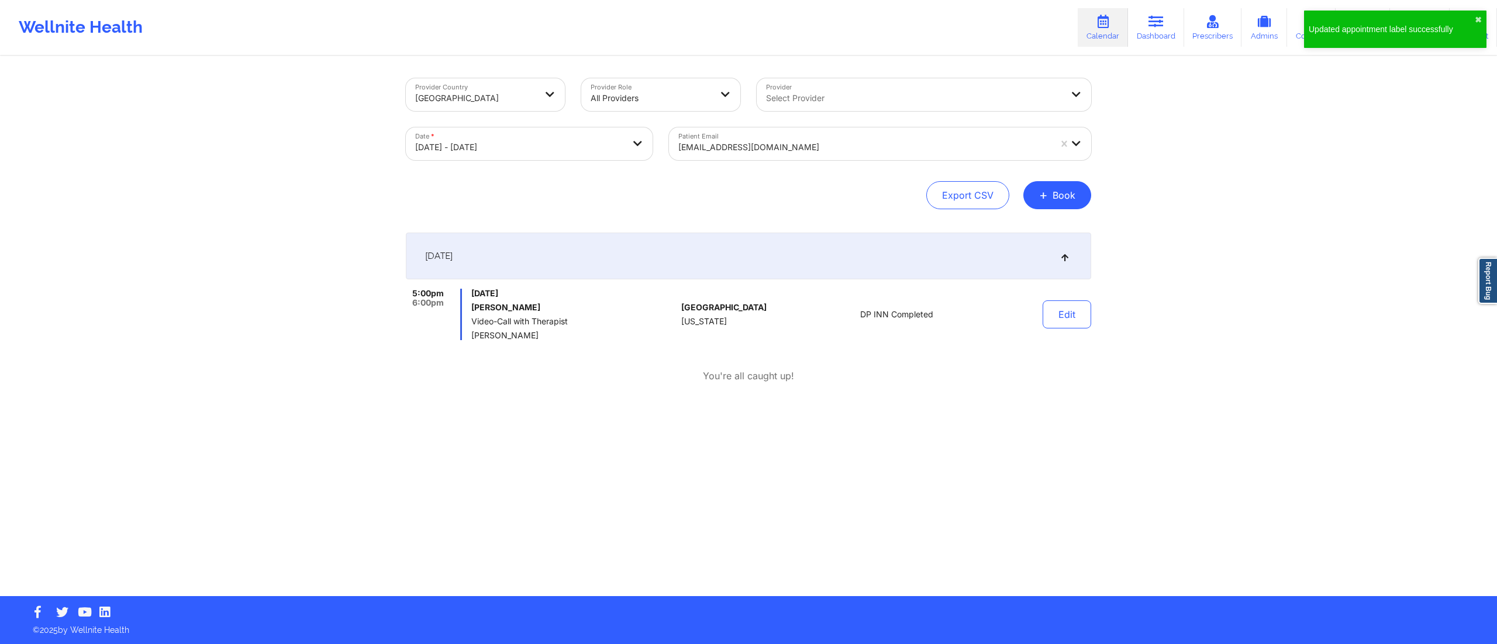
click at [781, 144] on div at bounding box center [864, 147] width 372 height 14
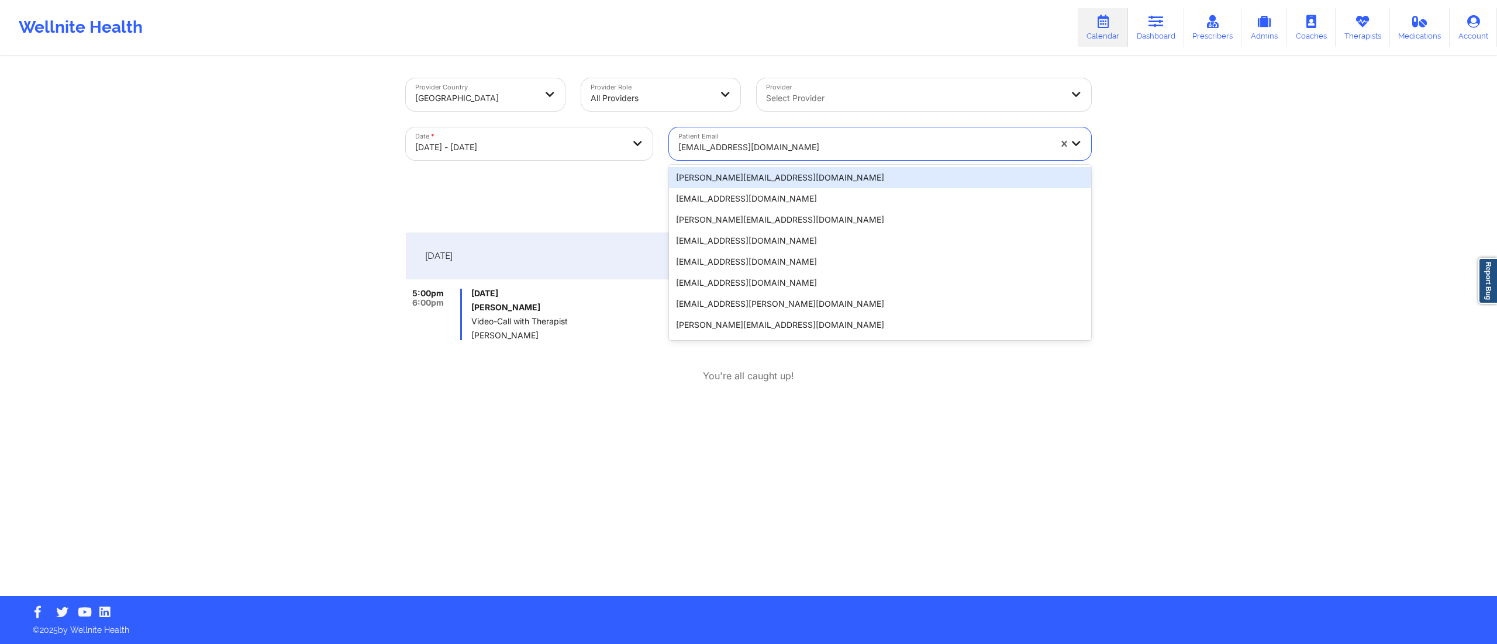
paste input "[EMAIL_ADDRESS][DOMAIN_NAME]"
type input "[EMAIL_ADDRESS][DOMAIN_NAME]"
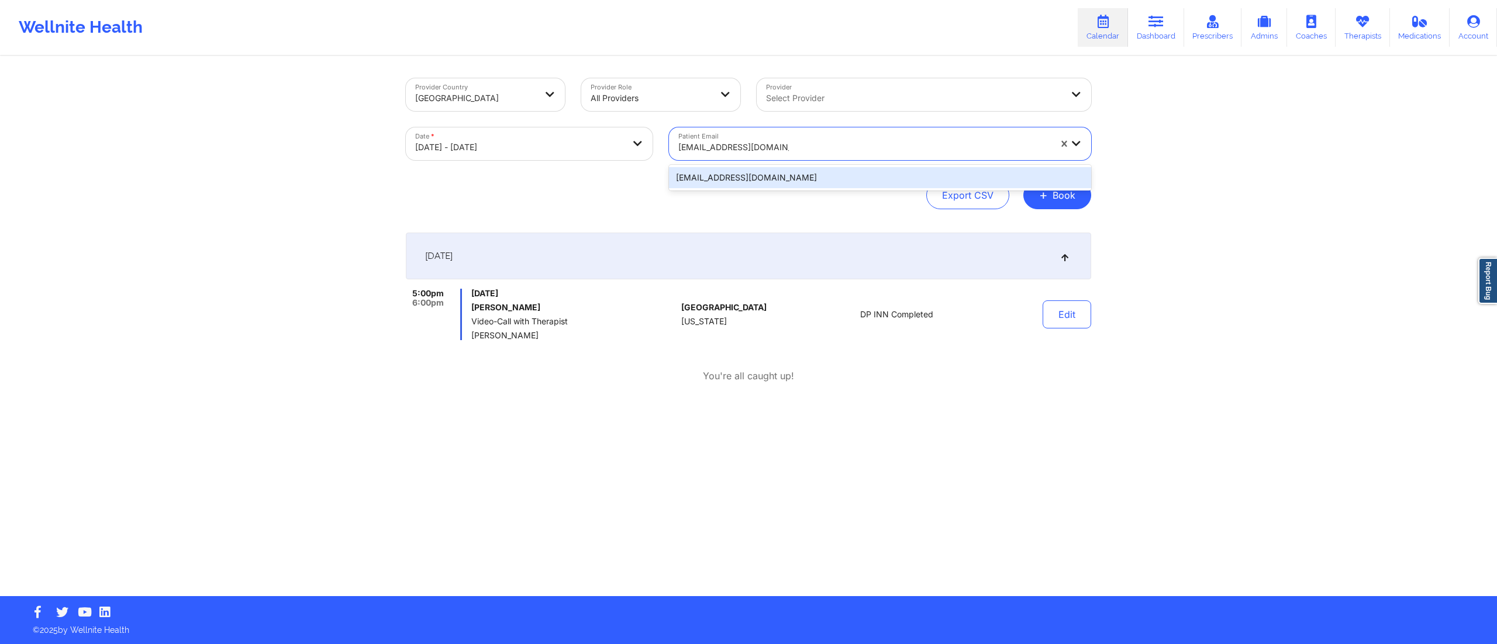
click at [773, 180] on div "[EMAIL_ADDRESS][DOMAIN_NAME]" at bounding box center [880, 177] width 422 height 21
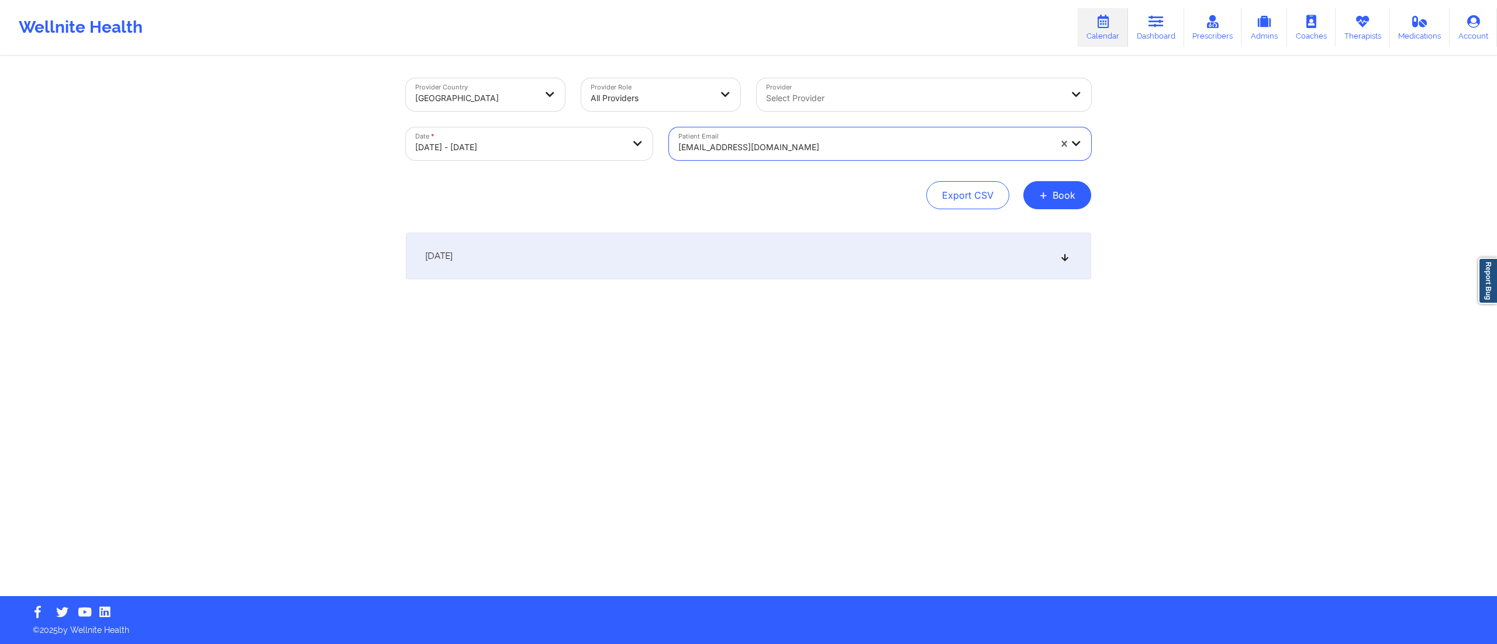
click at [655, 263] on div "October 10, 2025" at bounding box center [748, 256] width 685 height 47
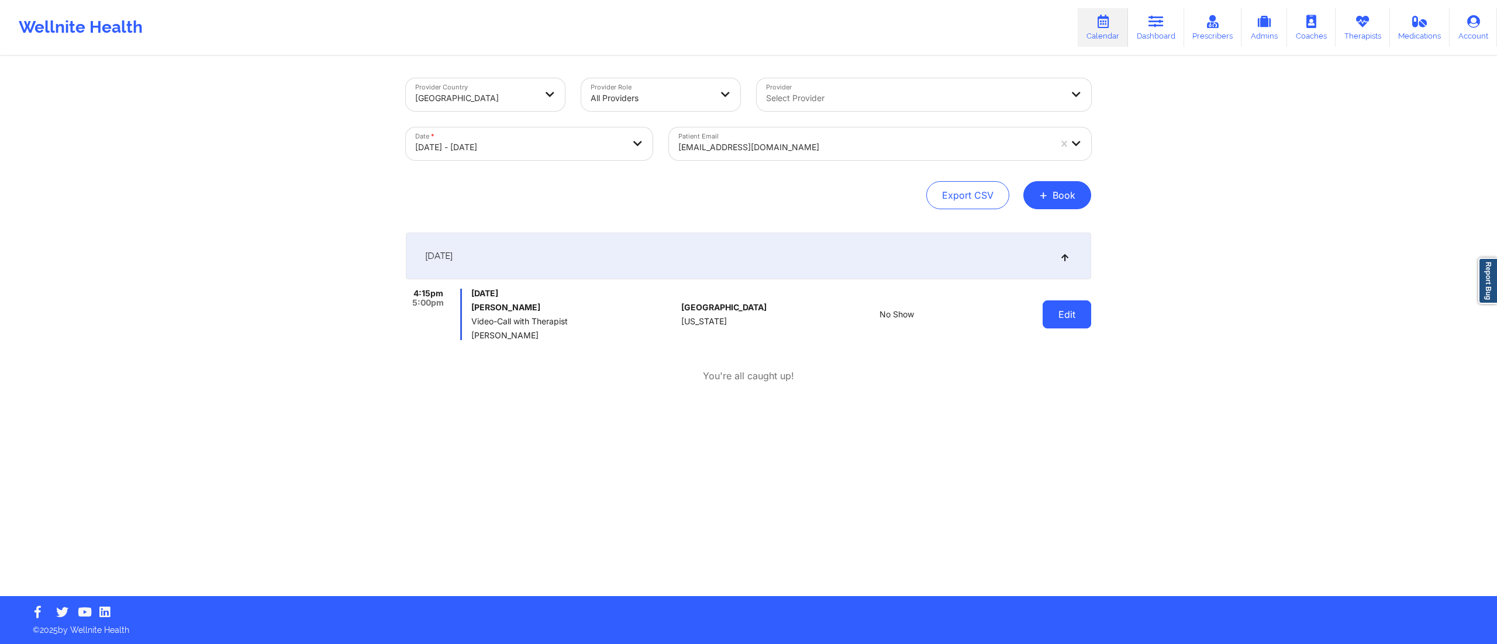
click at [1063, 313] on button "Edit" at bounding box center [1067, 315] width 49 height 28
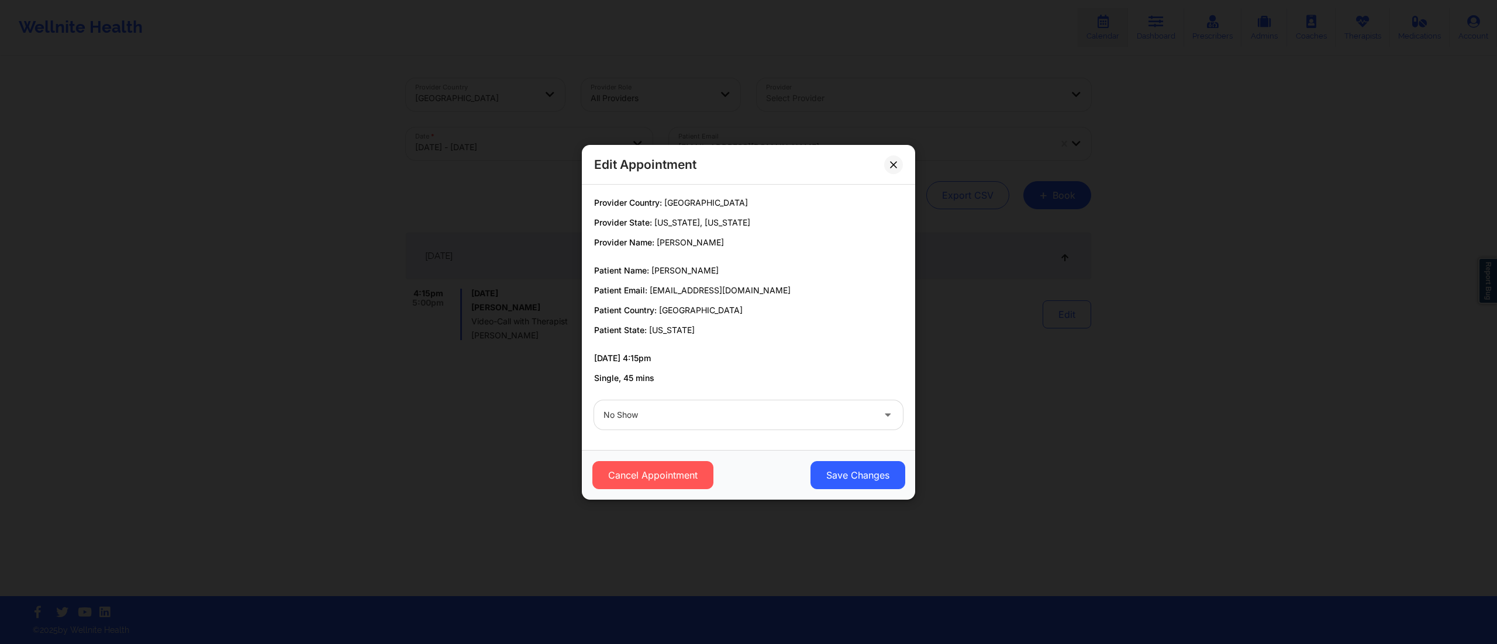
click at [642, 439] on div "Provider Country: United States Provider State: New York, Florida Provider Name…" at bounding box center [748, 318] width 333 height 266
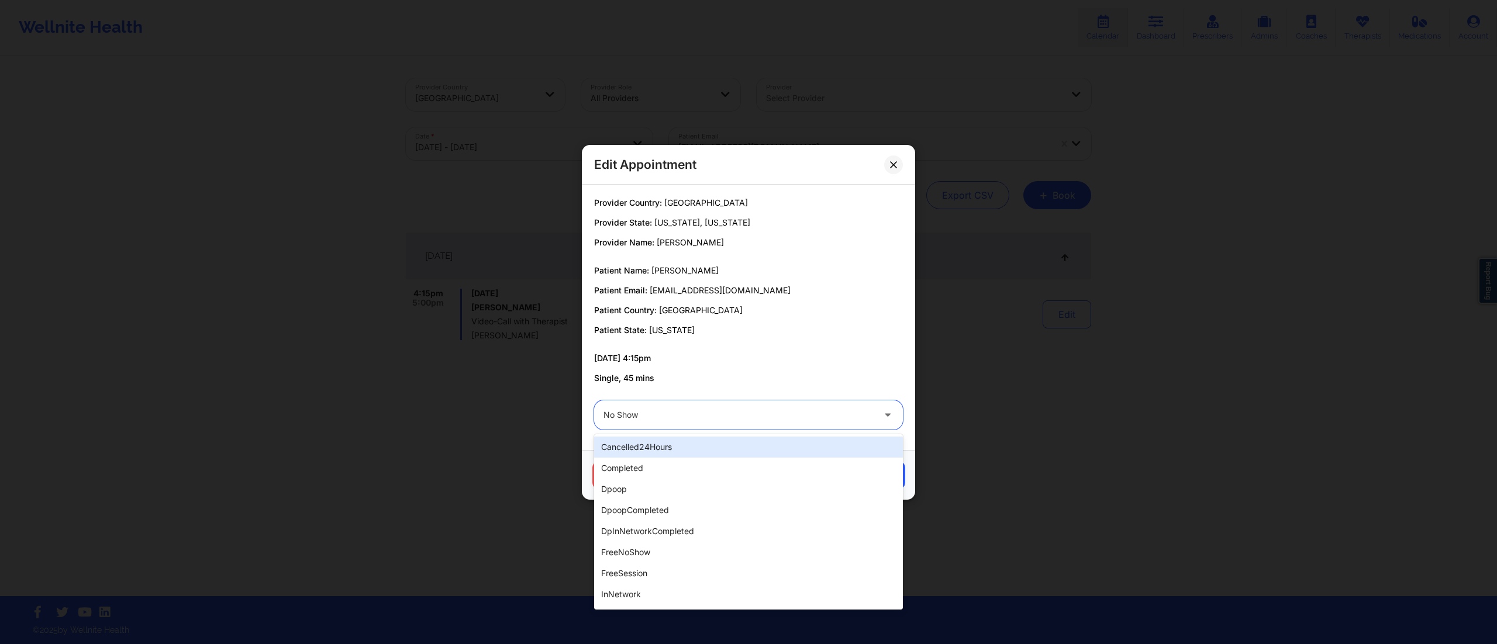
click at [649, 415] on div at bounding box center [739, 415] width 270 height 14
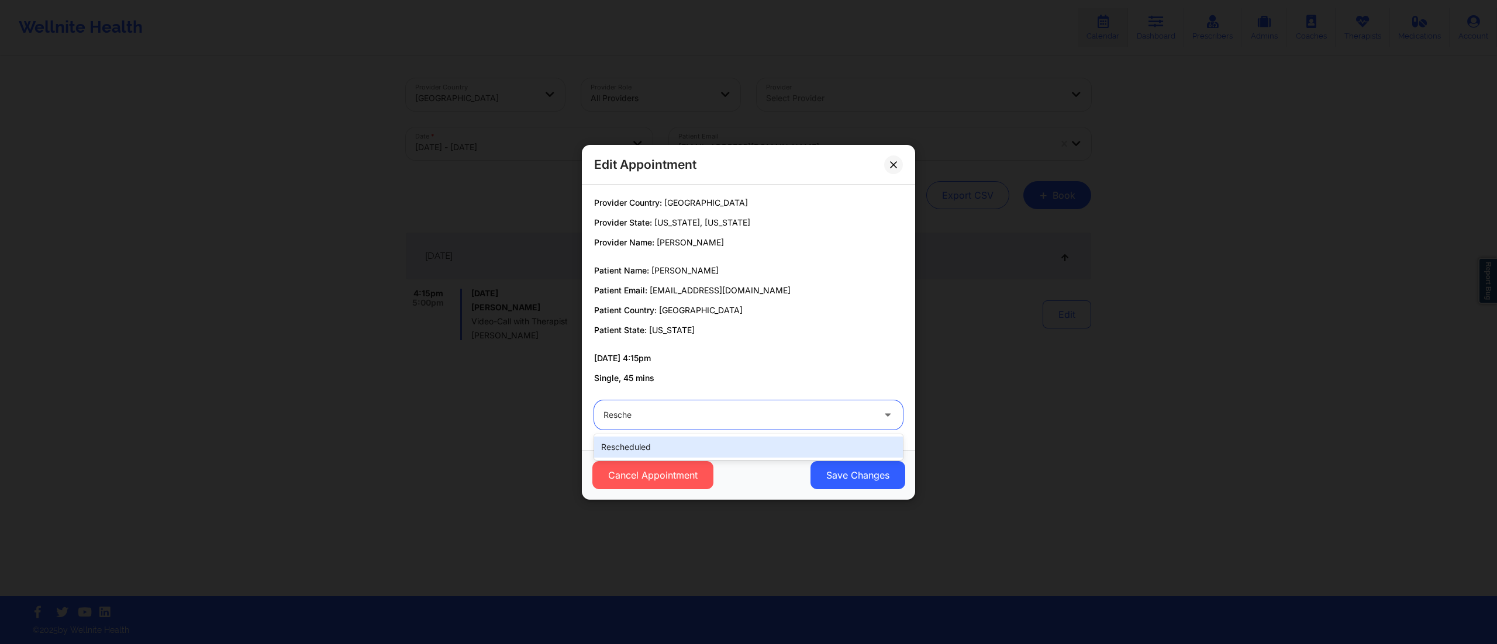
type input "Resched"
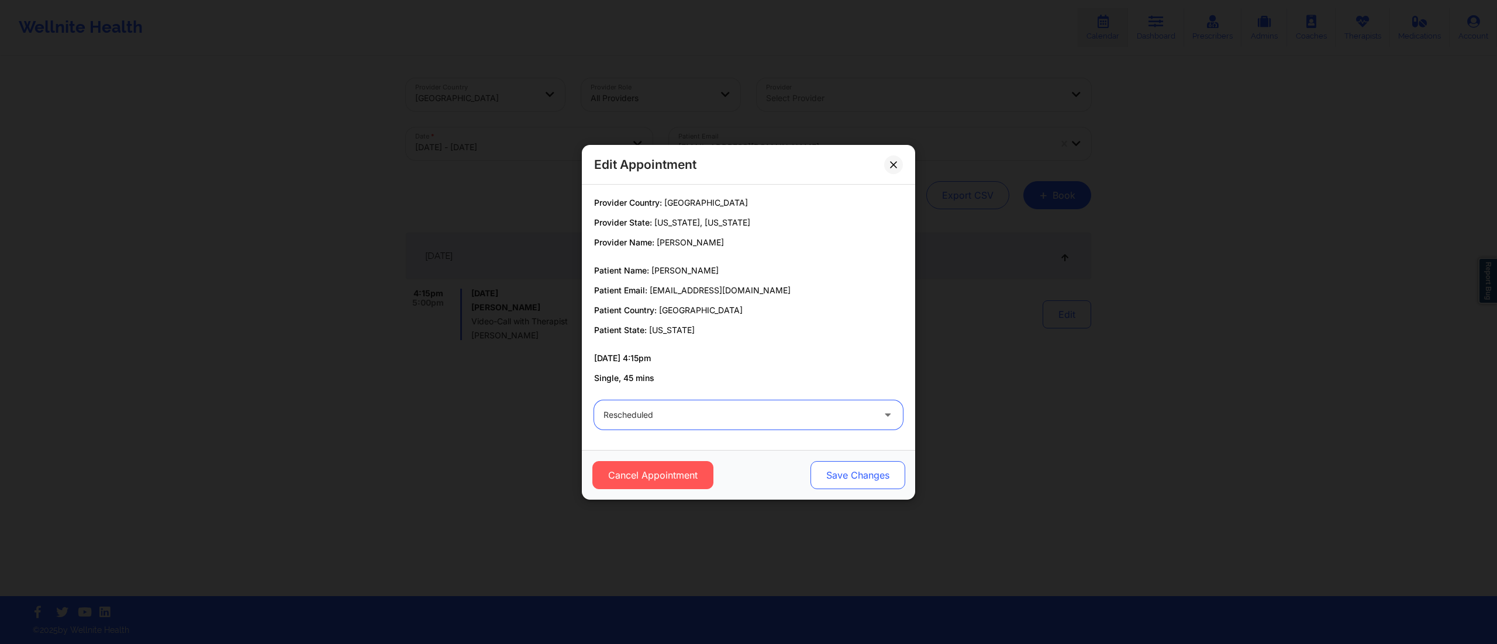
click at [839, 463] on button "Save Changes" at bounding box center [858, 475] width 95 height 28
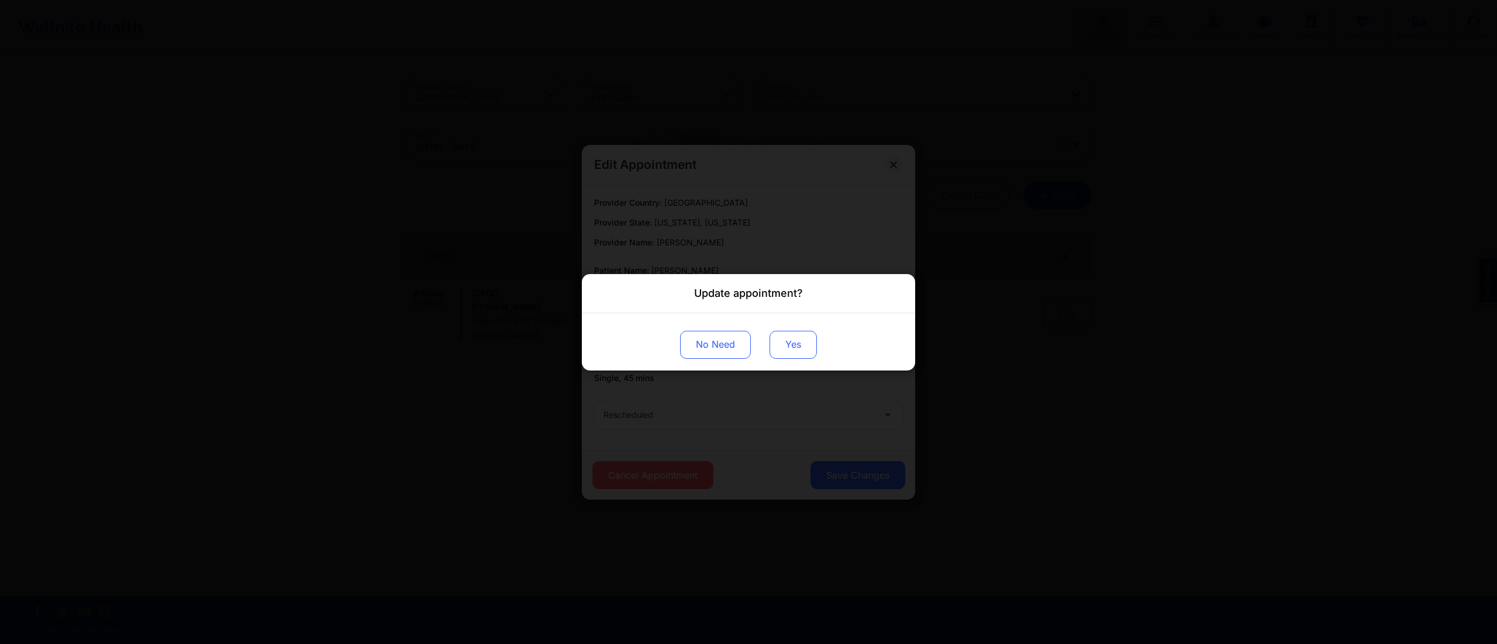
click at [796, 350] on button "Yes" at bounding box center [793, 344] width 47 height 28
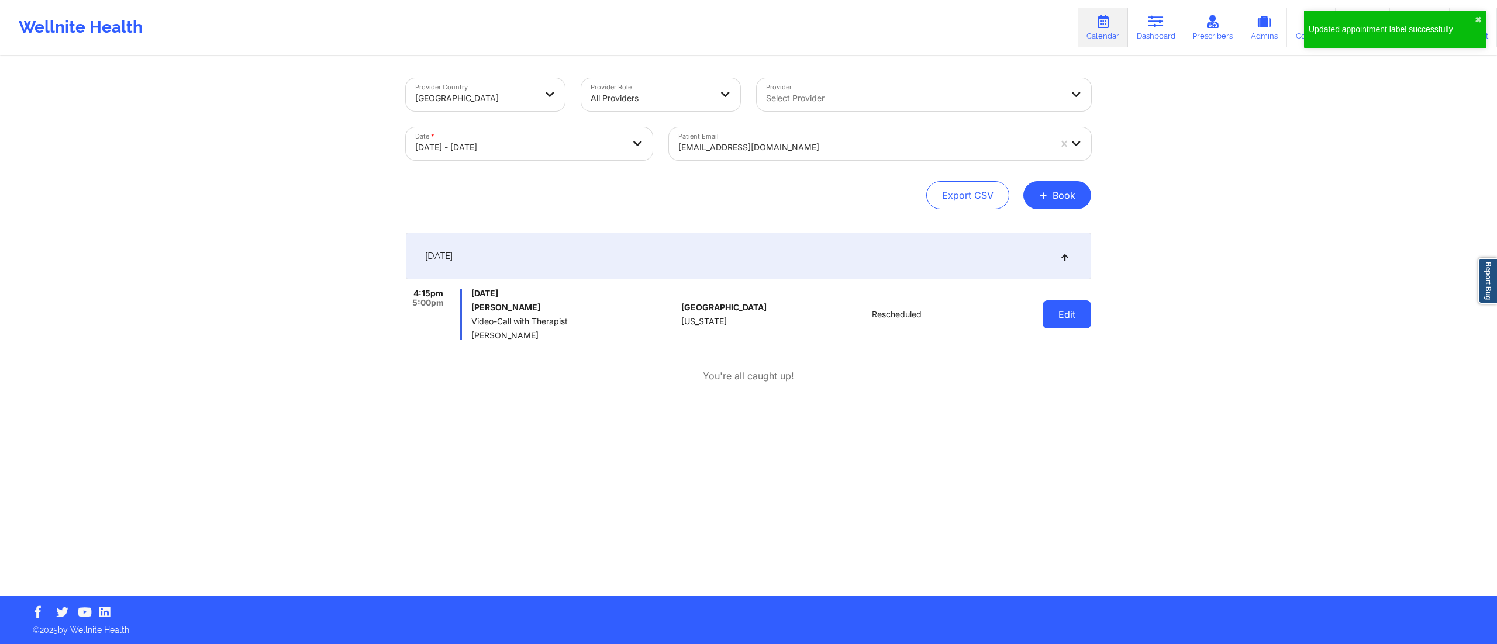
click at [1060, 322] on button "Edit" at bounding box center [1067, 315] width 49 height 28
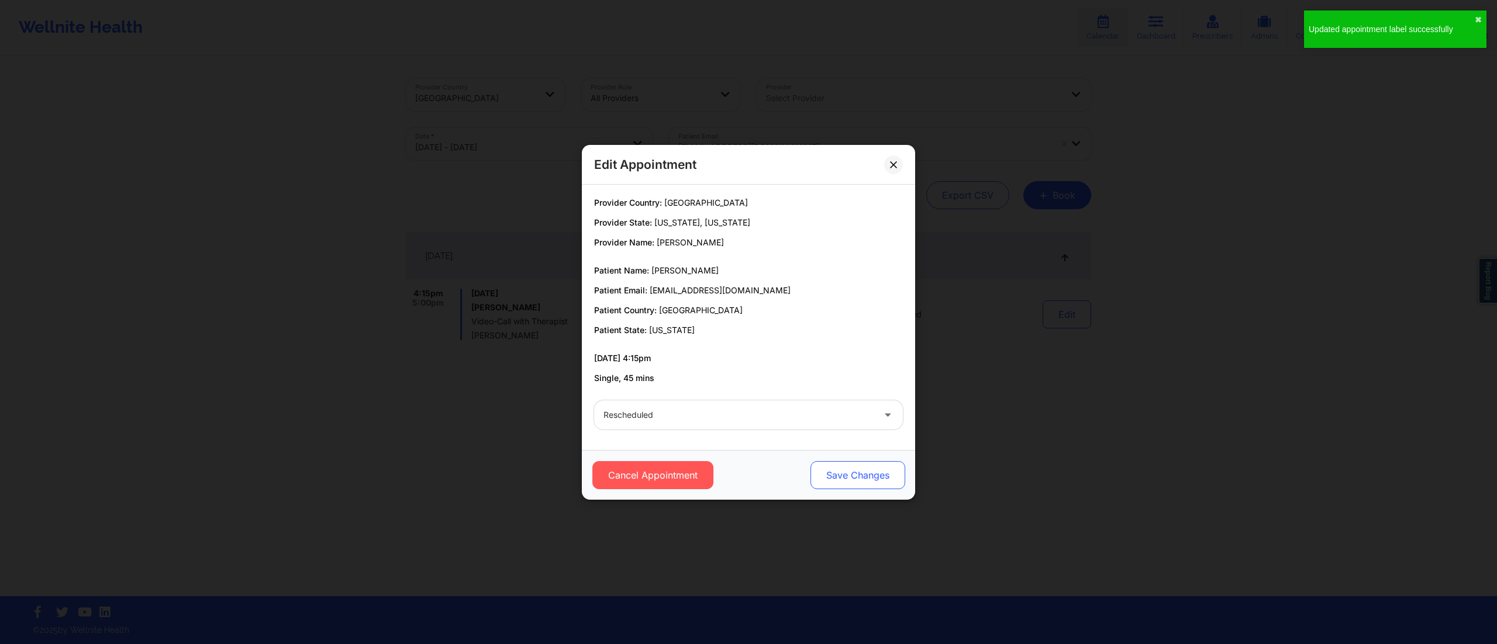
click at [853, 463] on button "Save Changes" at bounding box center [858, 475] width 95 height 28
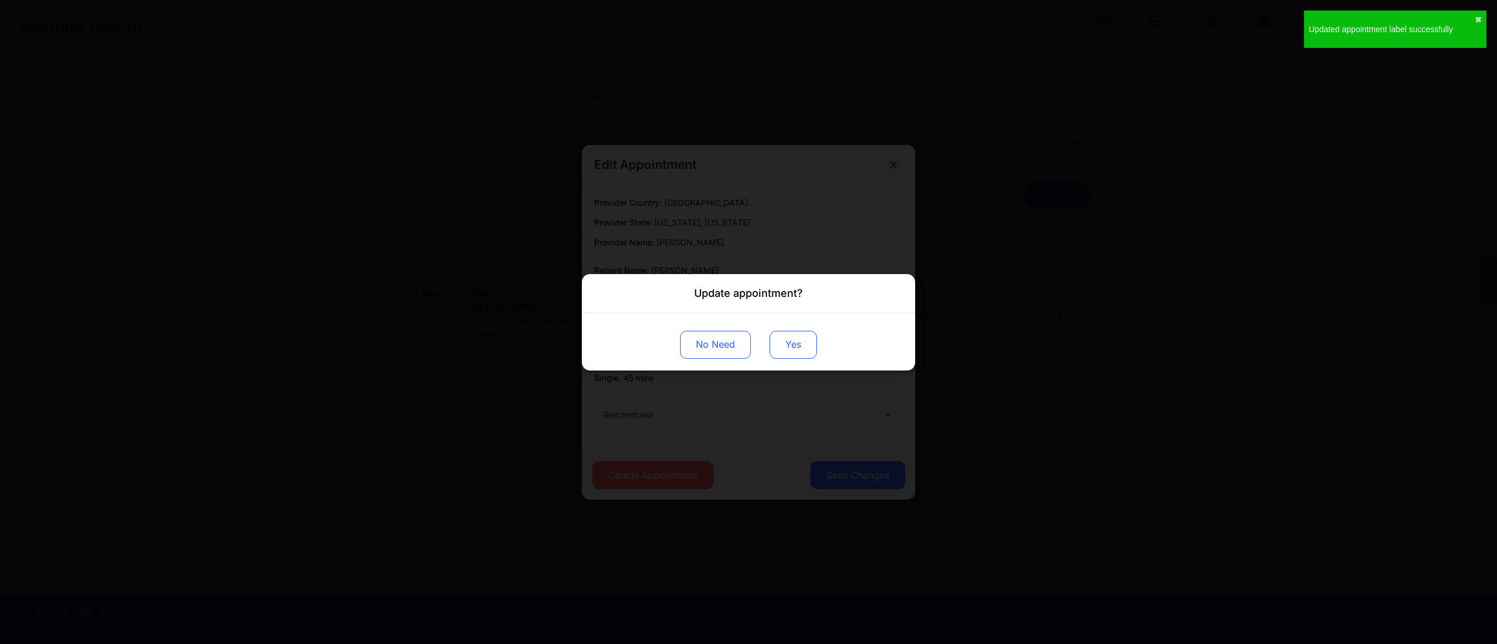
click at [799, 346] on button "Yes" at bounding box center [793, 344] width 47 height 28
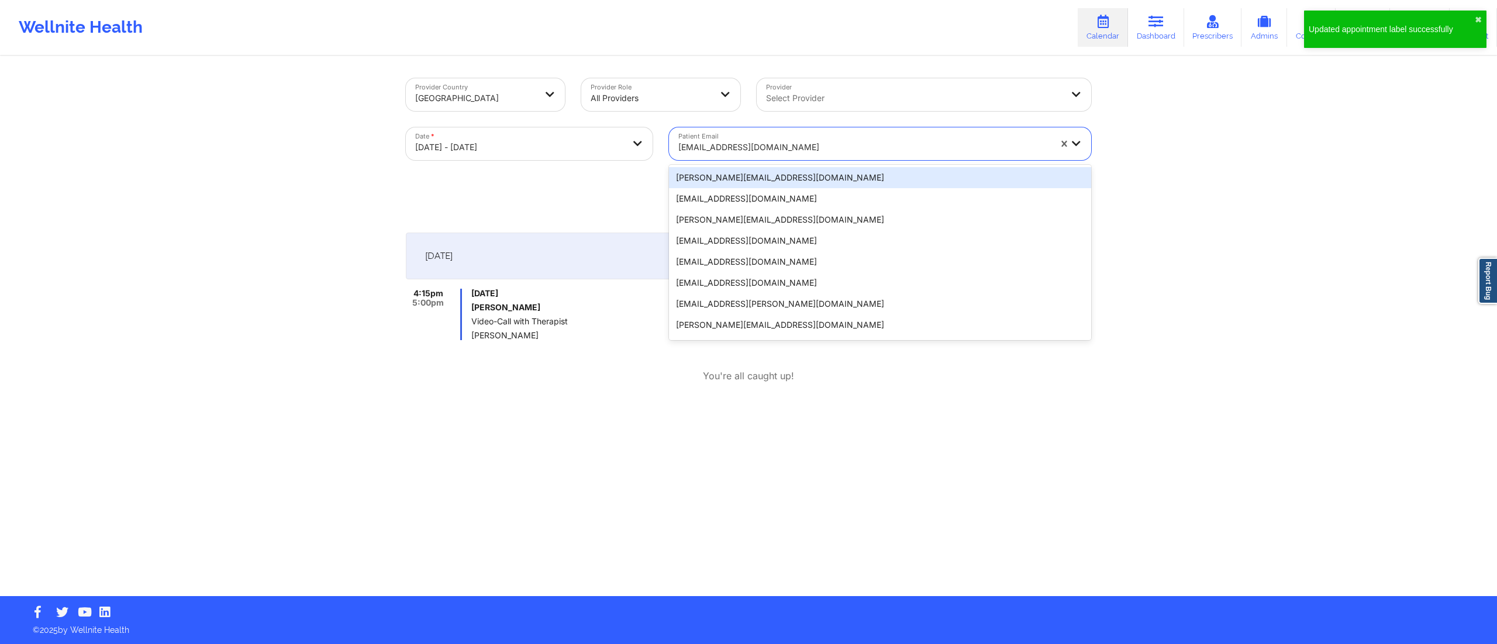
click at [790, 140] on div at bounding box center [864, 147] width 372 height 14
paste input "[EMAIL_ADDRESS][DOMAIN_NAME]"
type input "[EMAIL_ADDRESS][DOMAIN_NAME]"
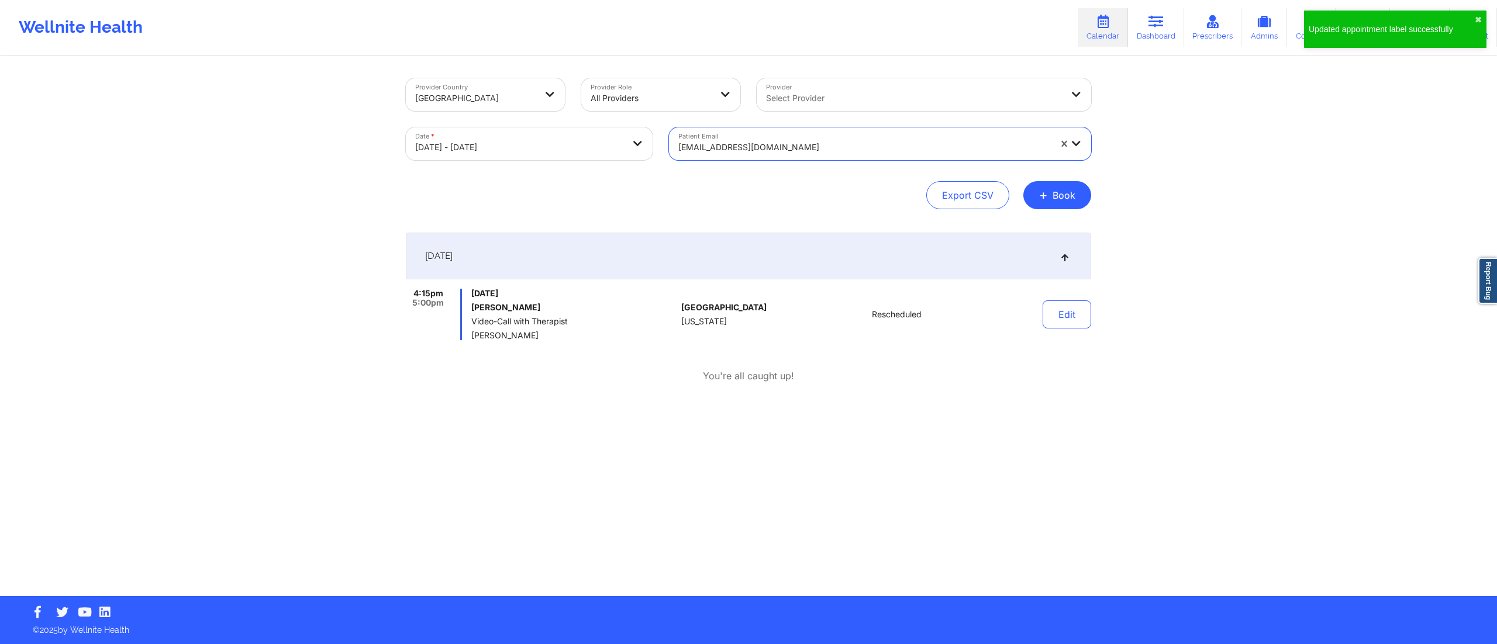
click at [770, 157] on div "[EMAIL_ADDRESS][DOMAIN_NAME]" at bounding box center [860, 143] width 382 height 33
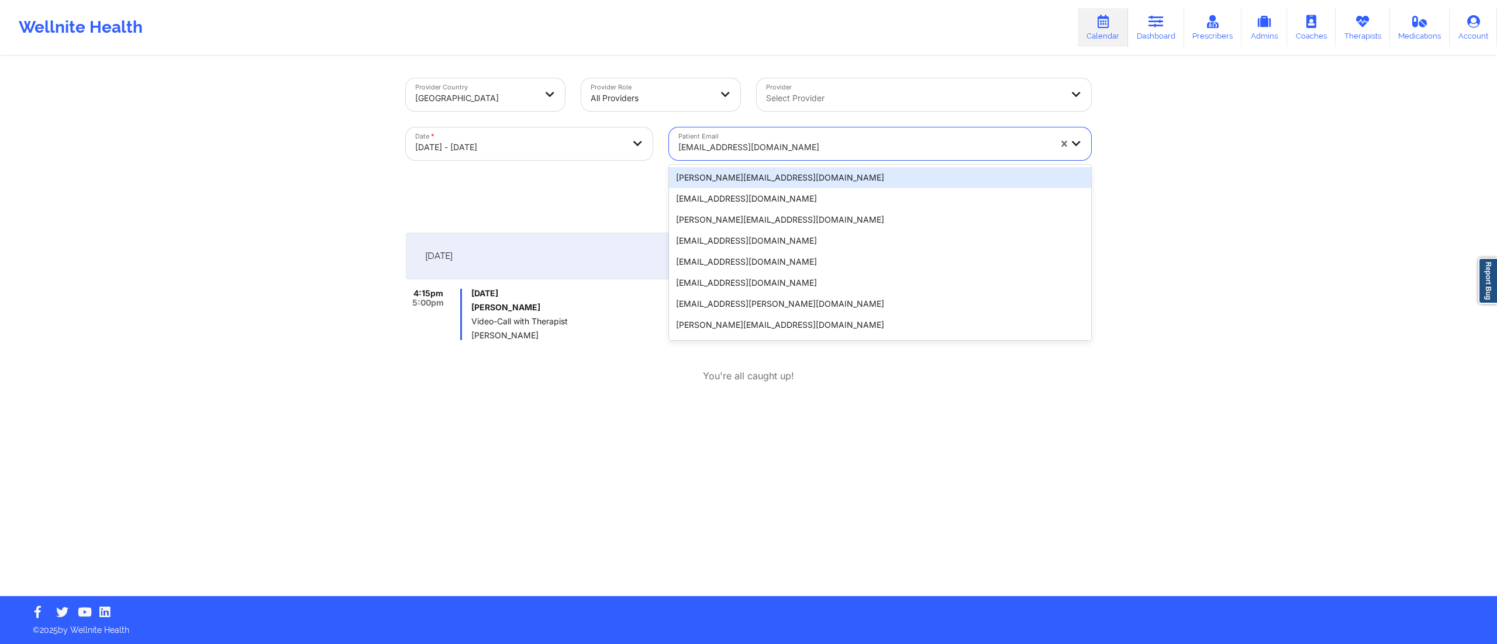
drag, startPoint x: 749, startPoint y: 144, endPoint x: 749, endPoint y: 170, distance: 25.2
click at [749, 151] on div at bounding box center [864, 147] width 372 height 14
paste input "[EMAIL_ADDRESS][DOMAIN_NAME]"
type input "[EMAIL_ADDRESS][DOMAIN_NAME]"
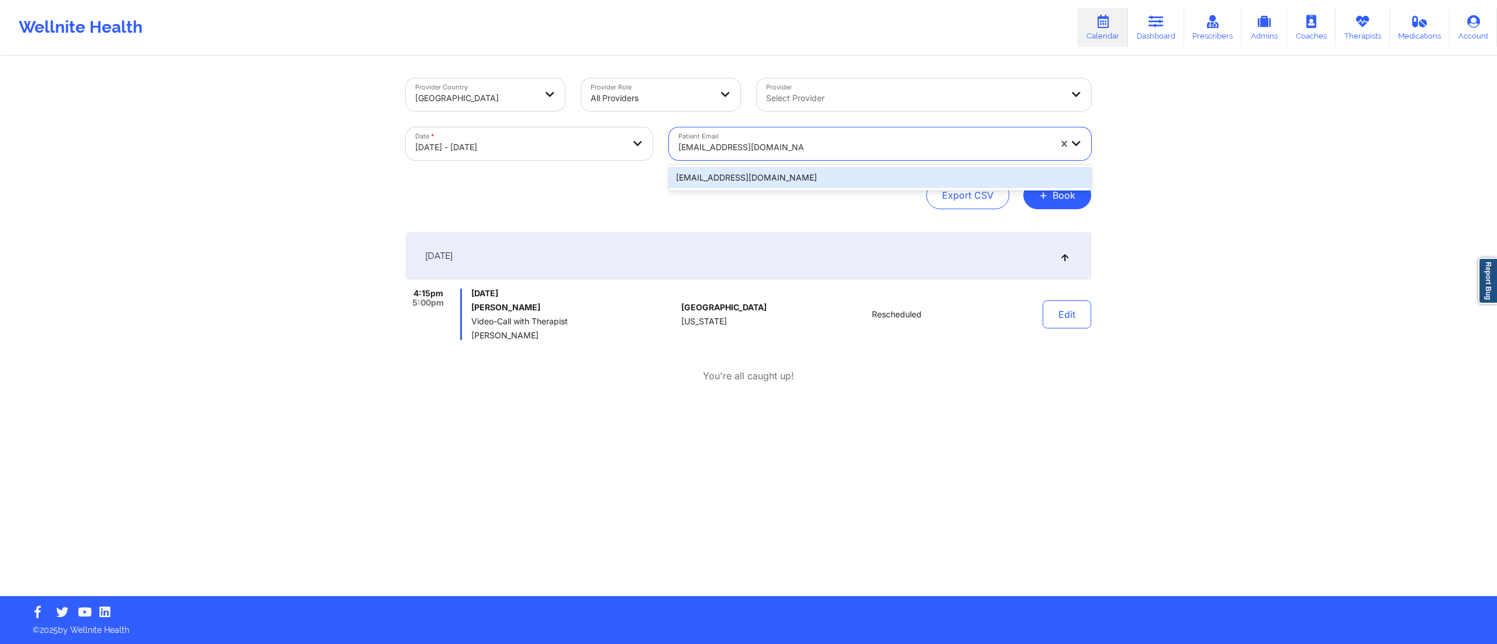
click at [759, 184] on div "[EMAIL_ADDRESS][DOMAIN_NAME]" at bounding box center [880, 177] width 422 height 21
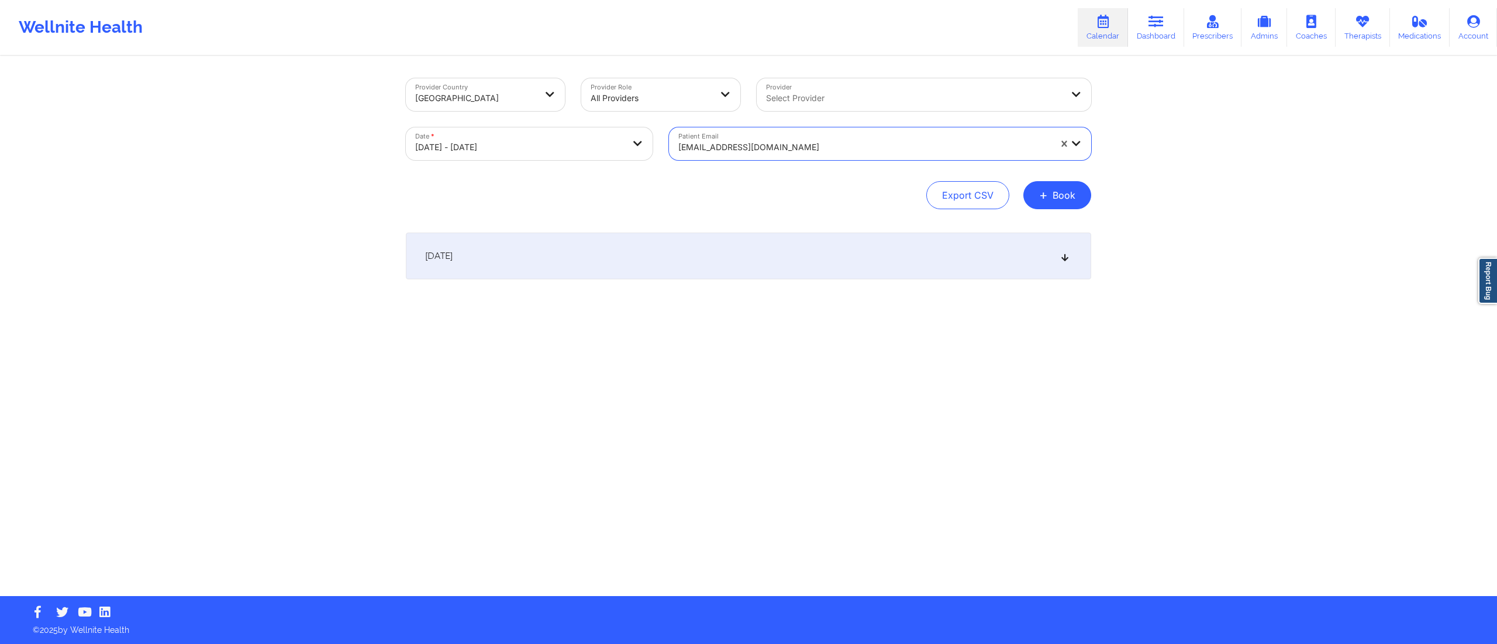
click at [719, 247] on div "October 10, 2025" at bounding box center [748, 256] width 685 height 47
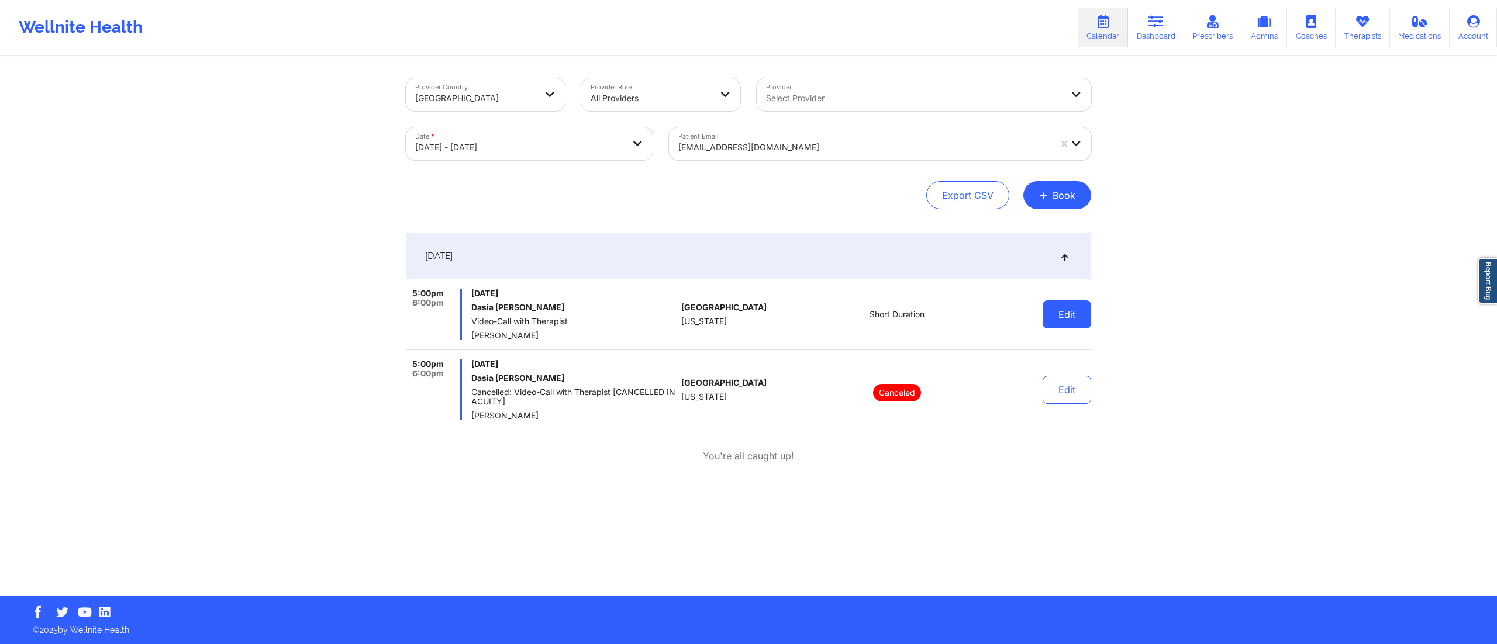
click at [1075, 308] on button "Edit" at bounding box center [1067, 315] width 49 height 28
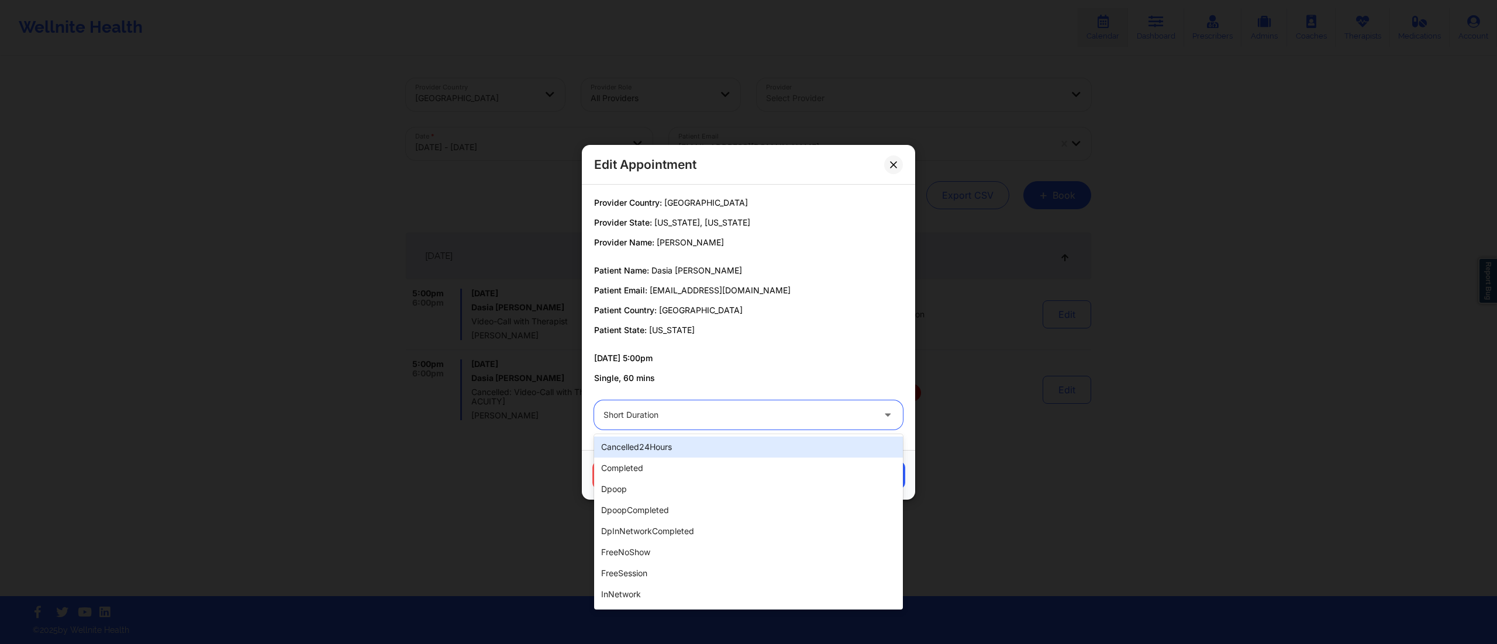
click at [695, 413] on div at bounding box center [739, 415] width 270 height 14
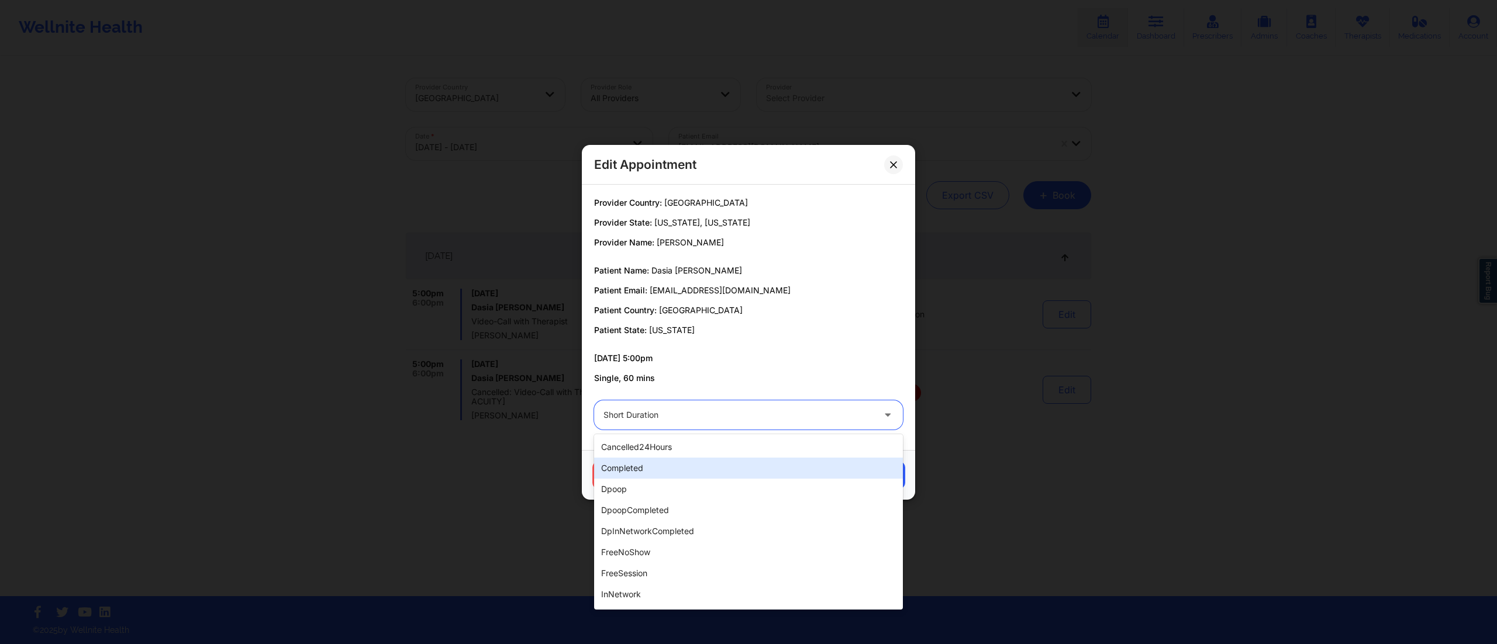
click at [676, 461] on div "completed" at bounding box center [748, 468] width 309 height 21
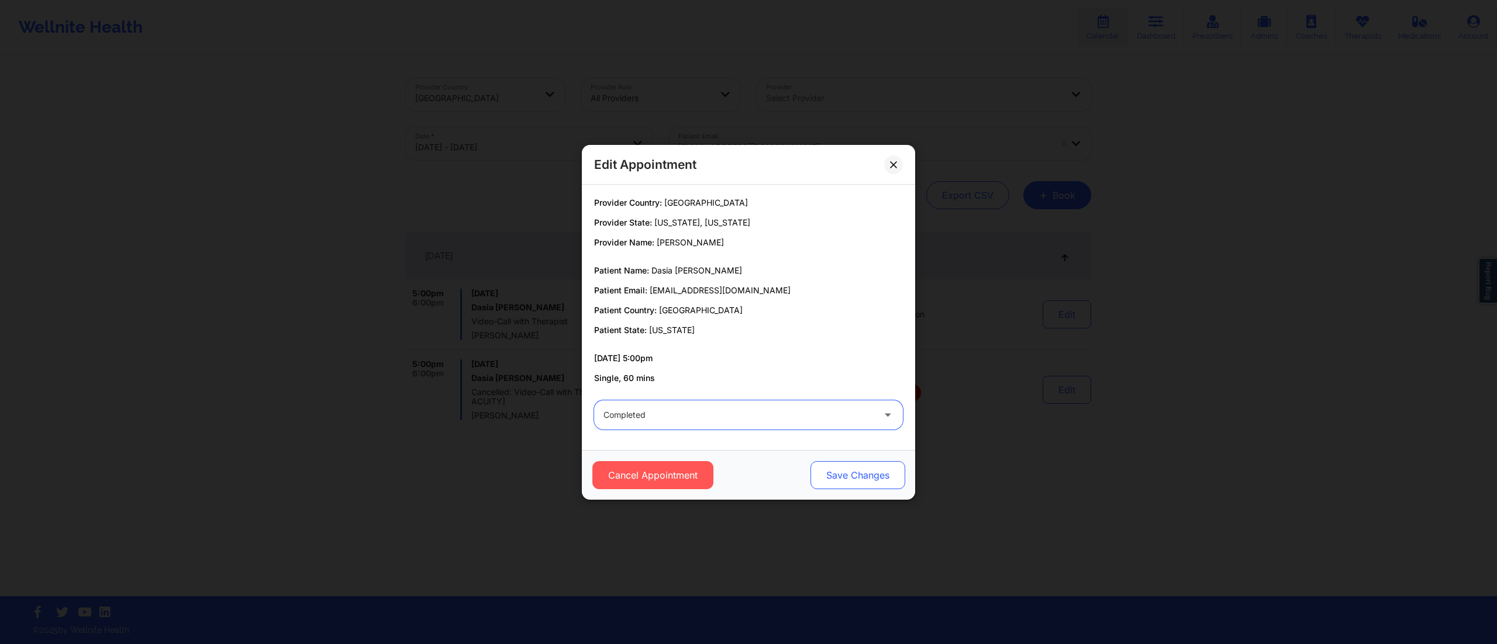
click at [876, 461] on div "Cancel Appointment Save Changes" at bounding box center [748, 475] width 333 height 50
click at [855, 471] on button "Save Changes" at bounding box center [858, 475] width 95 height 28
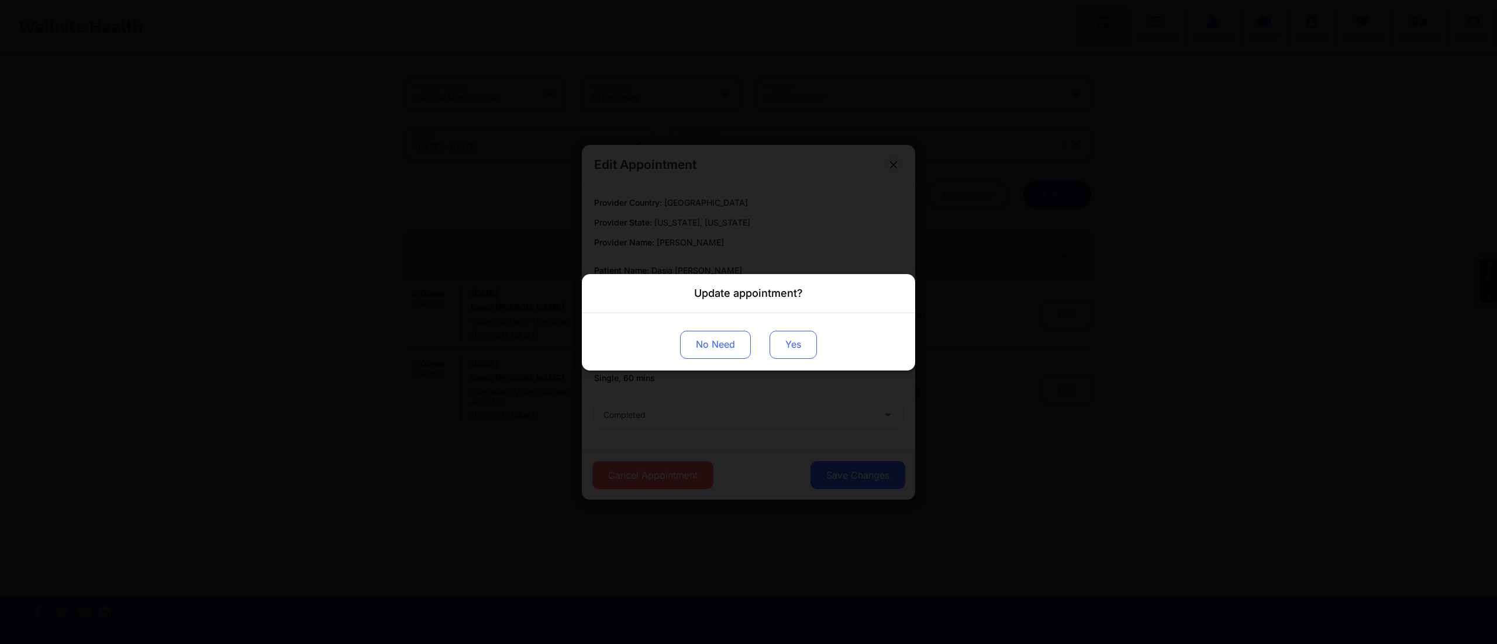
click at [794, 338] on button "Yes" at bounding box center [793, 344] width 47 height 28
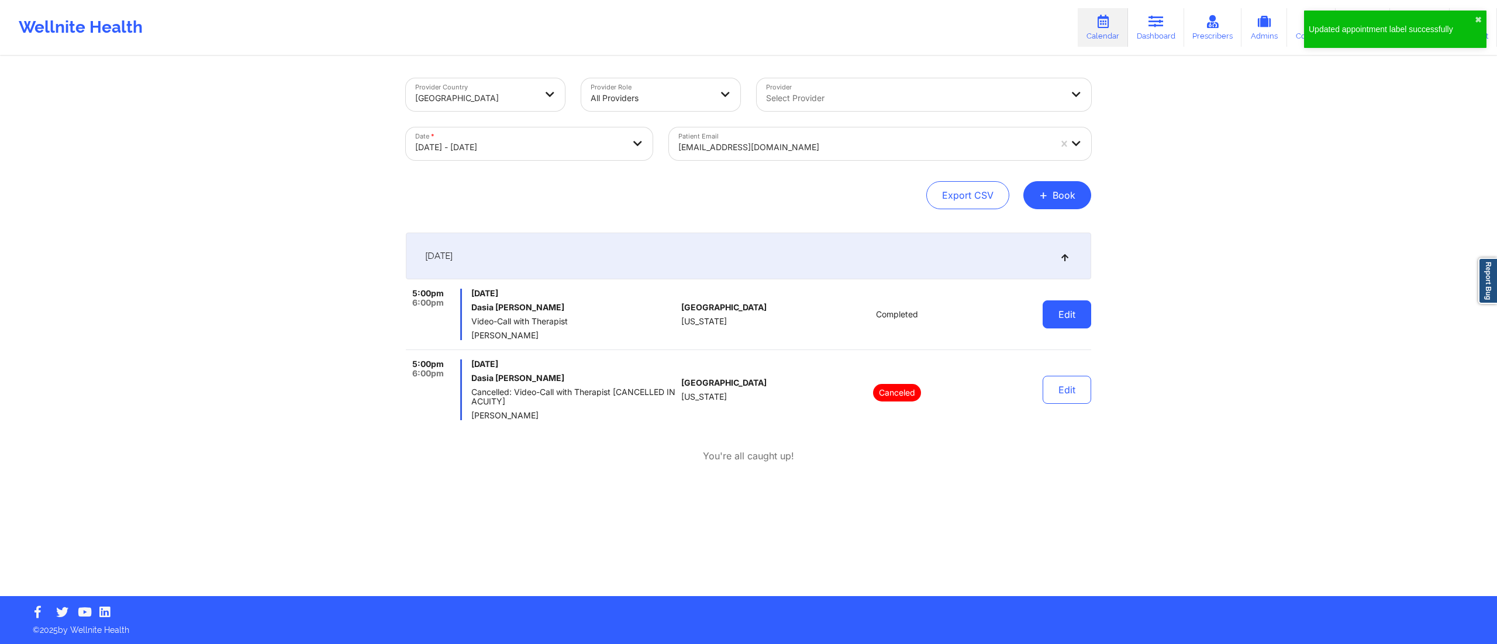
click at [1064, 318] on button "Edit" at bounding box center [1067, 315] width 49 height 28
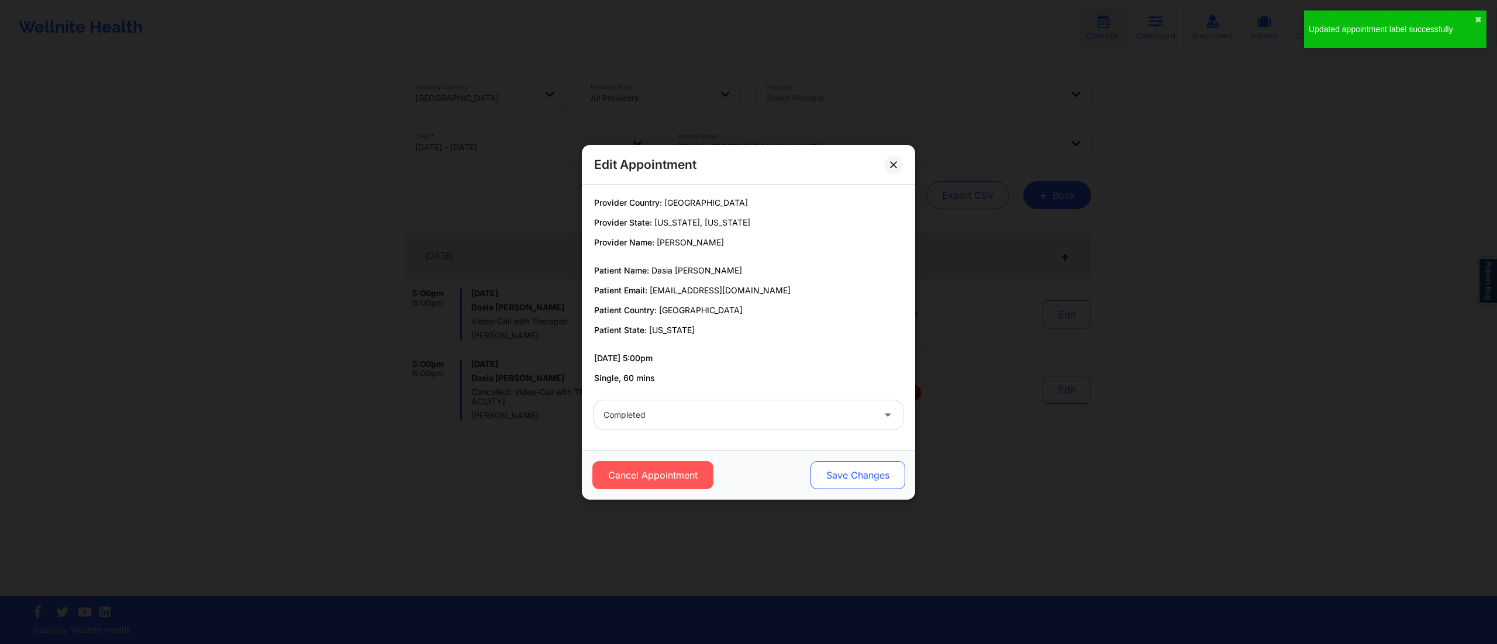
click at [845, 474] on button "Save Changes" at bounding box center [858, 475] width 95 height 28
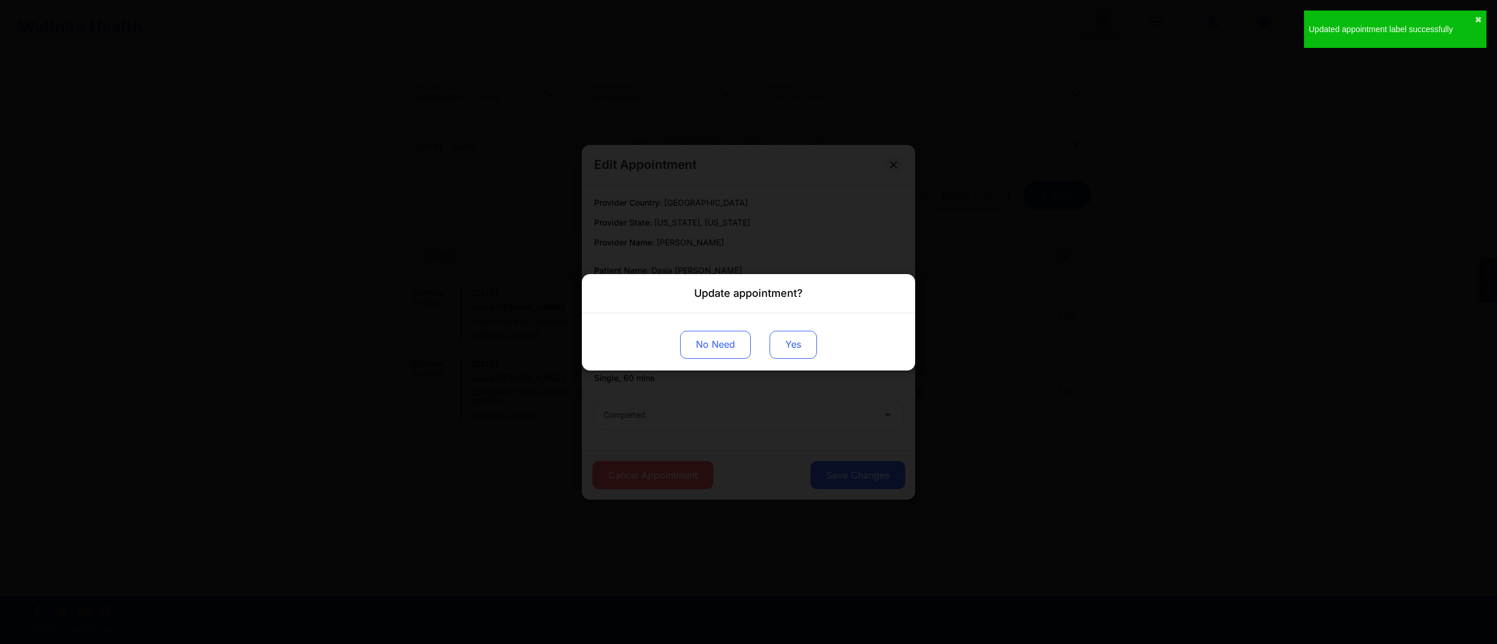
click at [797, 344] on button "Yes" at bounding box center [793, 344] width 47 height 28
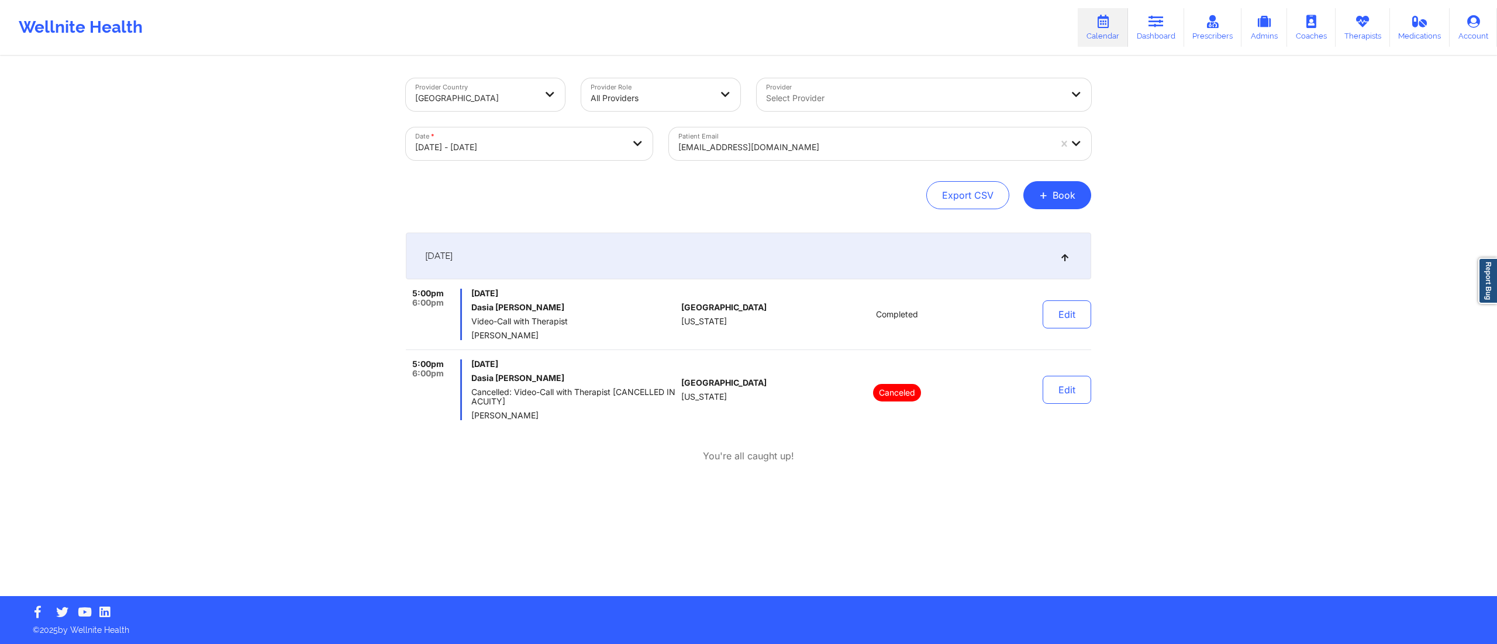
click at [830, 144] on div at bounding box center [864, 147] width 372 height 14
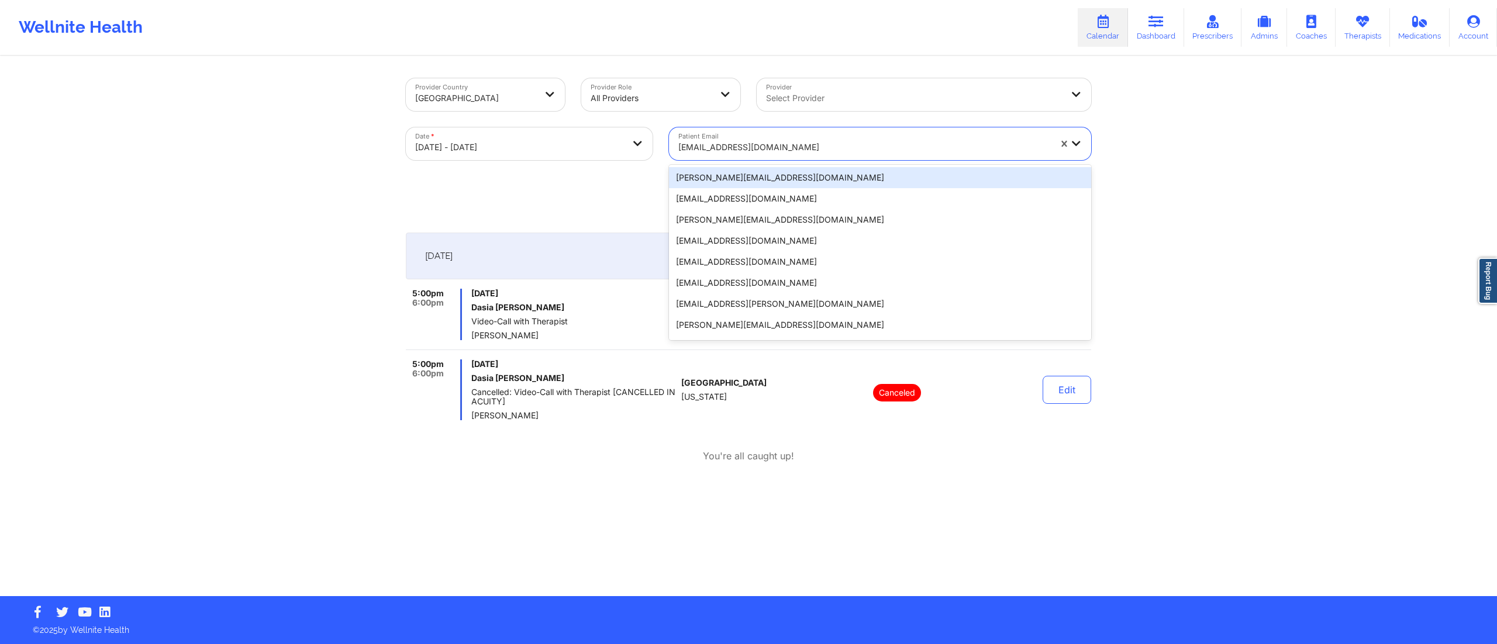
paste input "[EMAIL_ADDRESS][DOMAIN_NAME]"
type input "[EMAIL_ADDRESS][DOMAIN_NAME]"
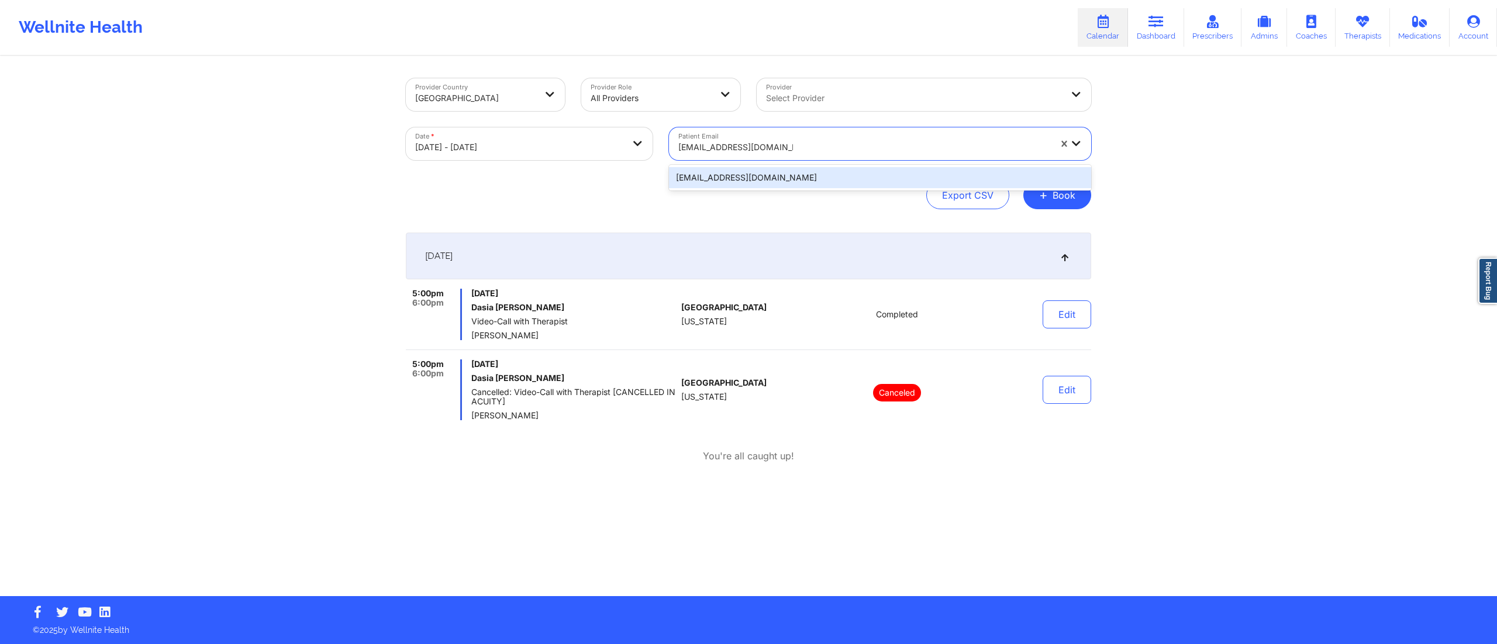
click at [782, 174] on div "[EMAIL_ADDRESS][DOMAIN_NAME]" at bounding box center [880, 177] width 422 height 21
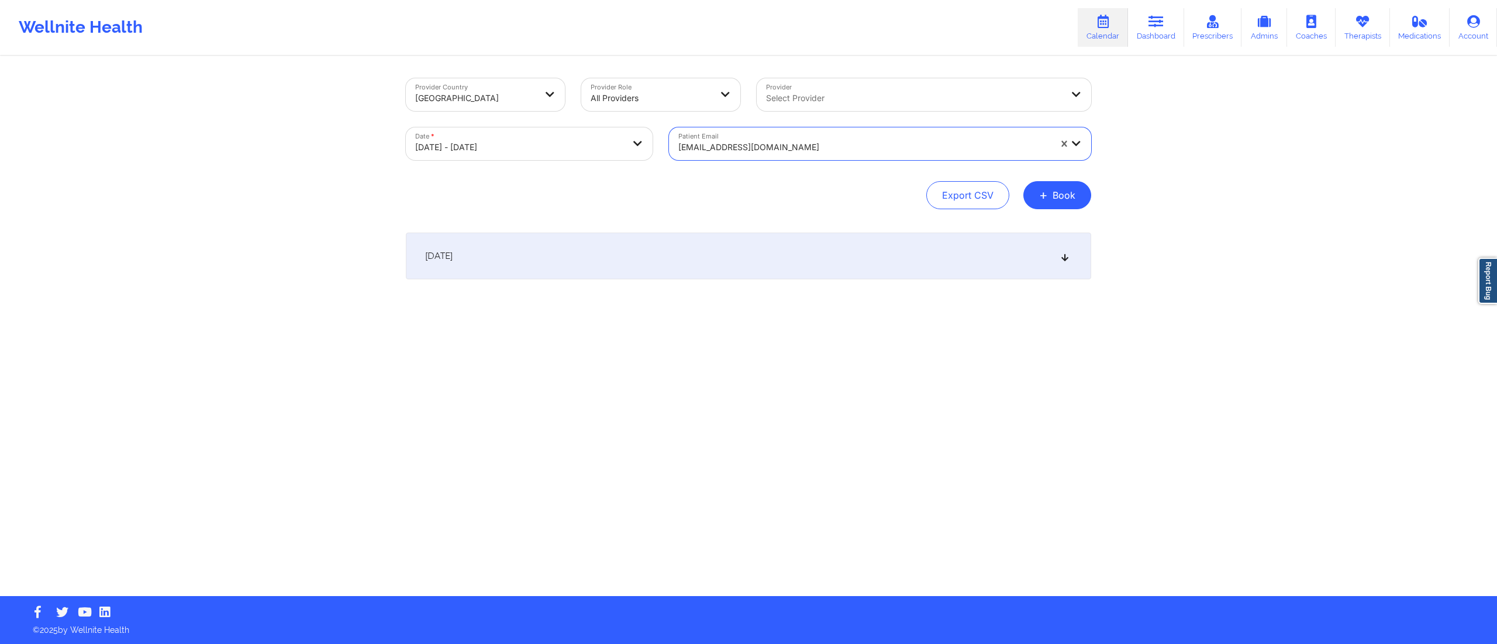
click at [742, 240] on div "October 10, 2025" at bounding box center [748, 256] width 685 height 47
click at [790, 143] on div at bounding box center [864, 147] width 372 height 14
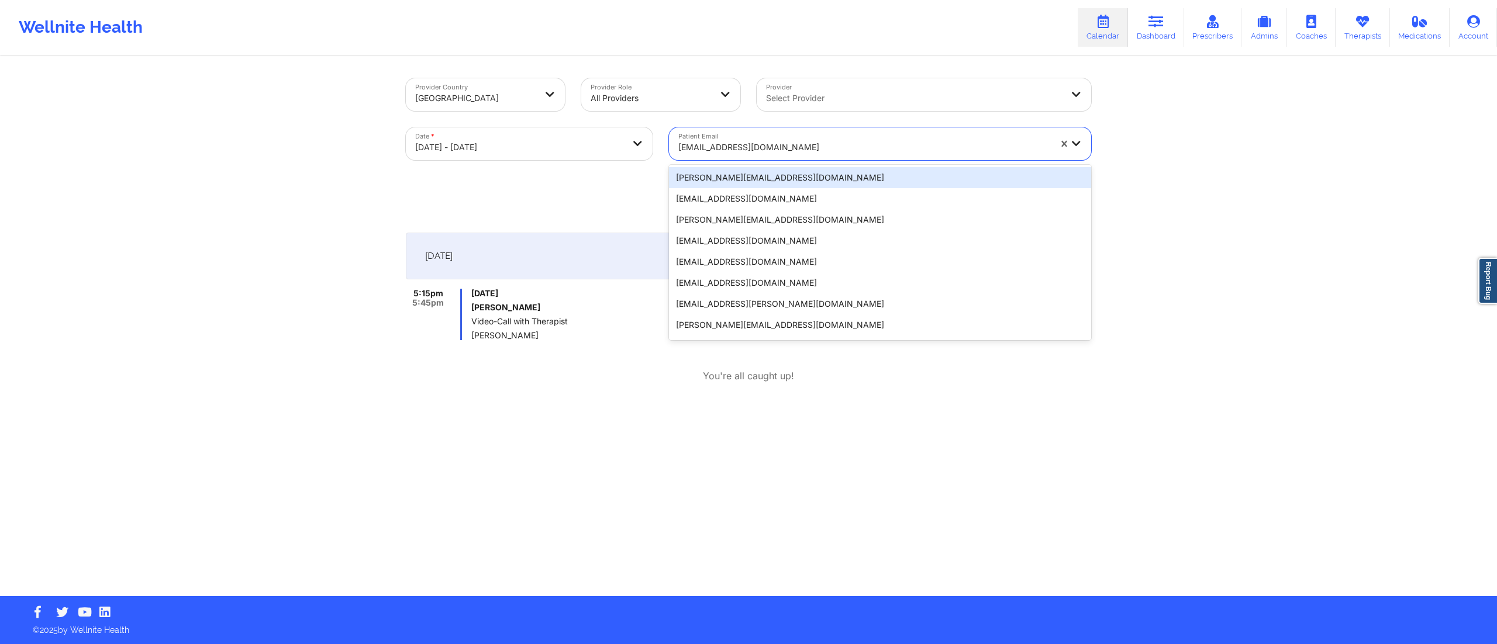
paste input "sabrinakuffour80@gmail.com"
type input "sabrinakuffour80@gmail.com"
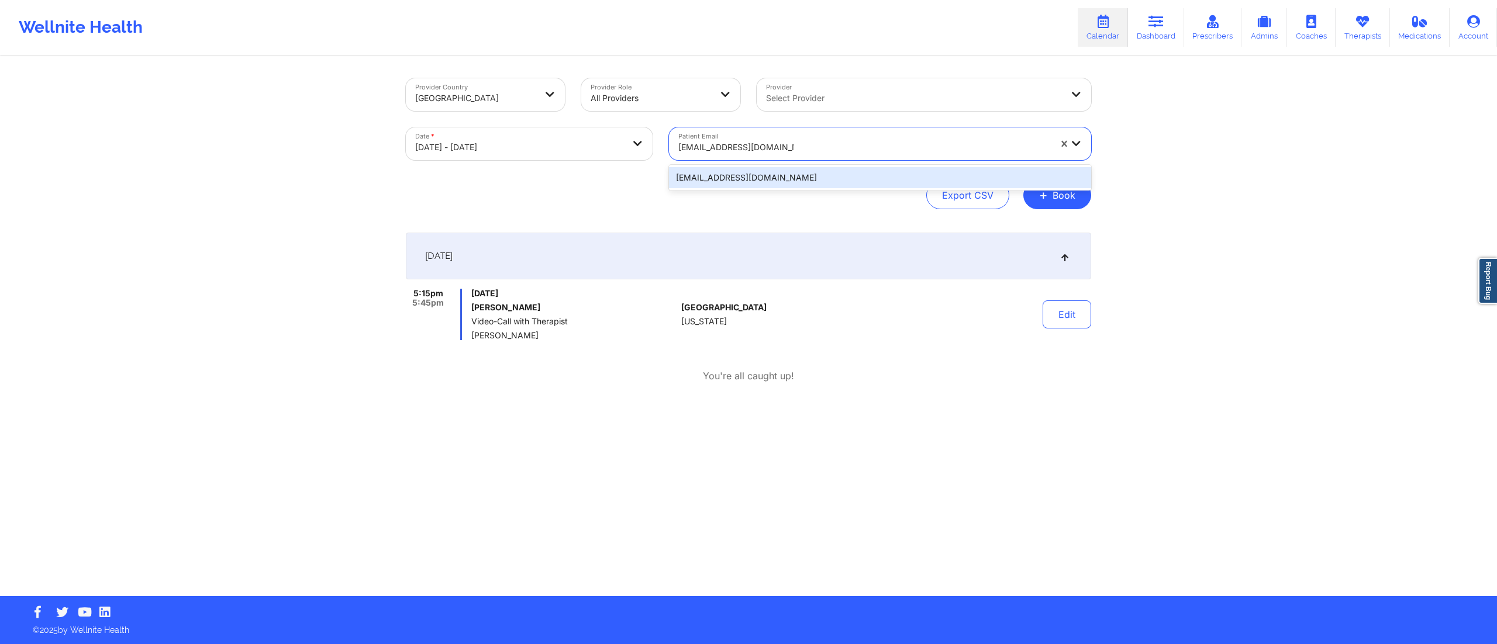
click at [773, 175] on div "sabrinakuffour80@gmail.com" at bounding box center [880, 177] width 422 height 21
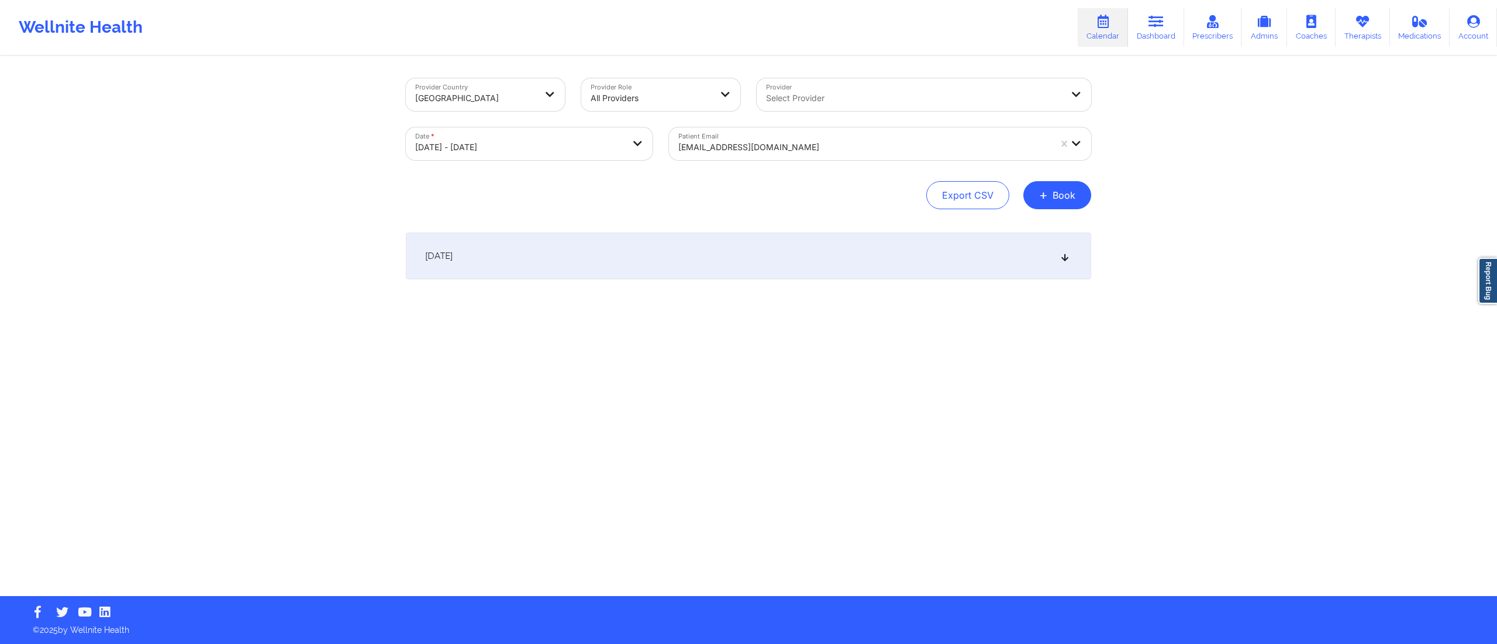
click at [613, 270] on div "October 10, 2025" at bounding box center [748, 256] width 685 height 47
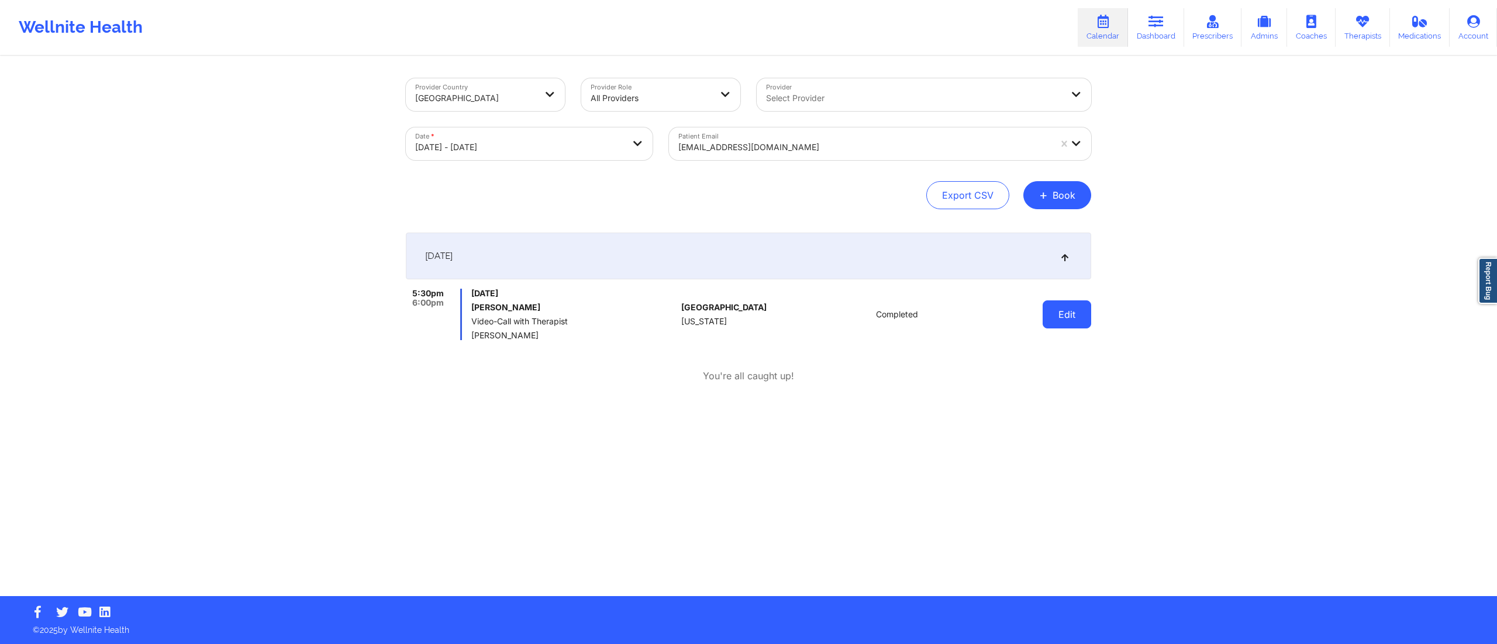
click at [1081, 313] on button "Edit" at bounding box center [1067, 315] width 49 height 28
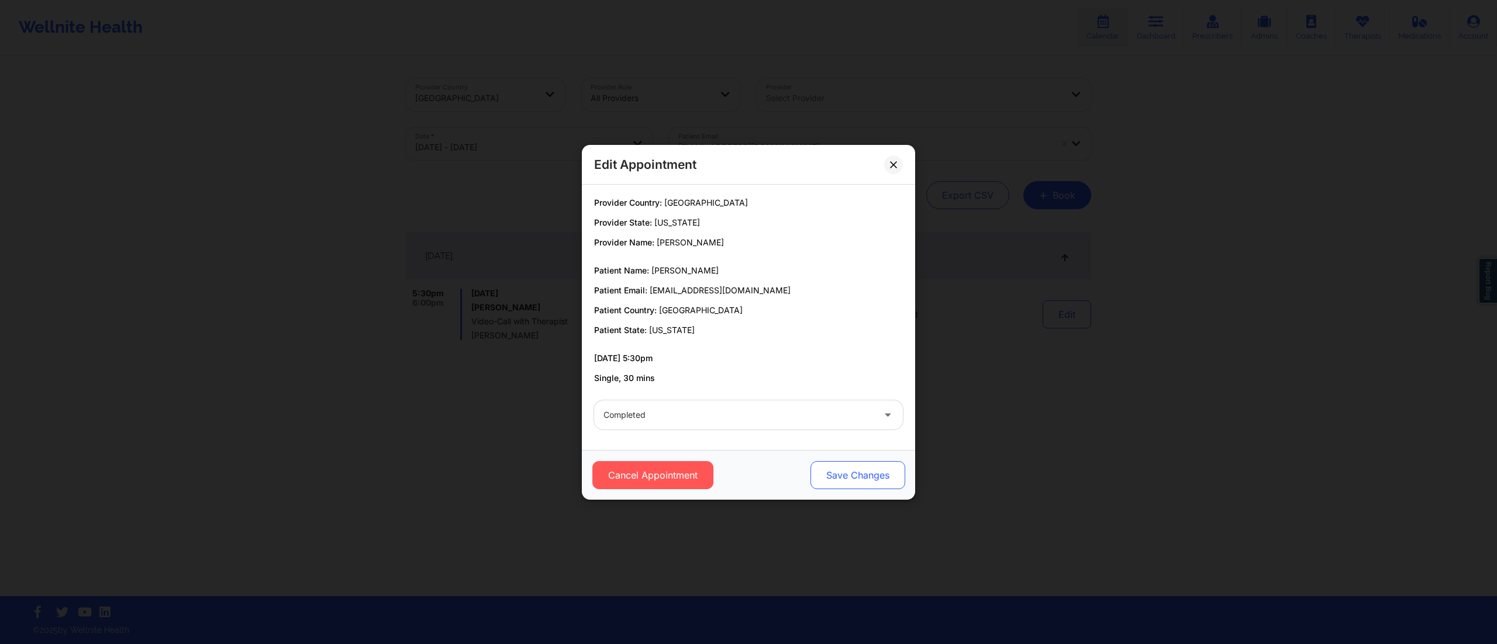
click at [861, 487] on button "Save Changes" at bounding box center [858, 475] width 95 height 28
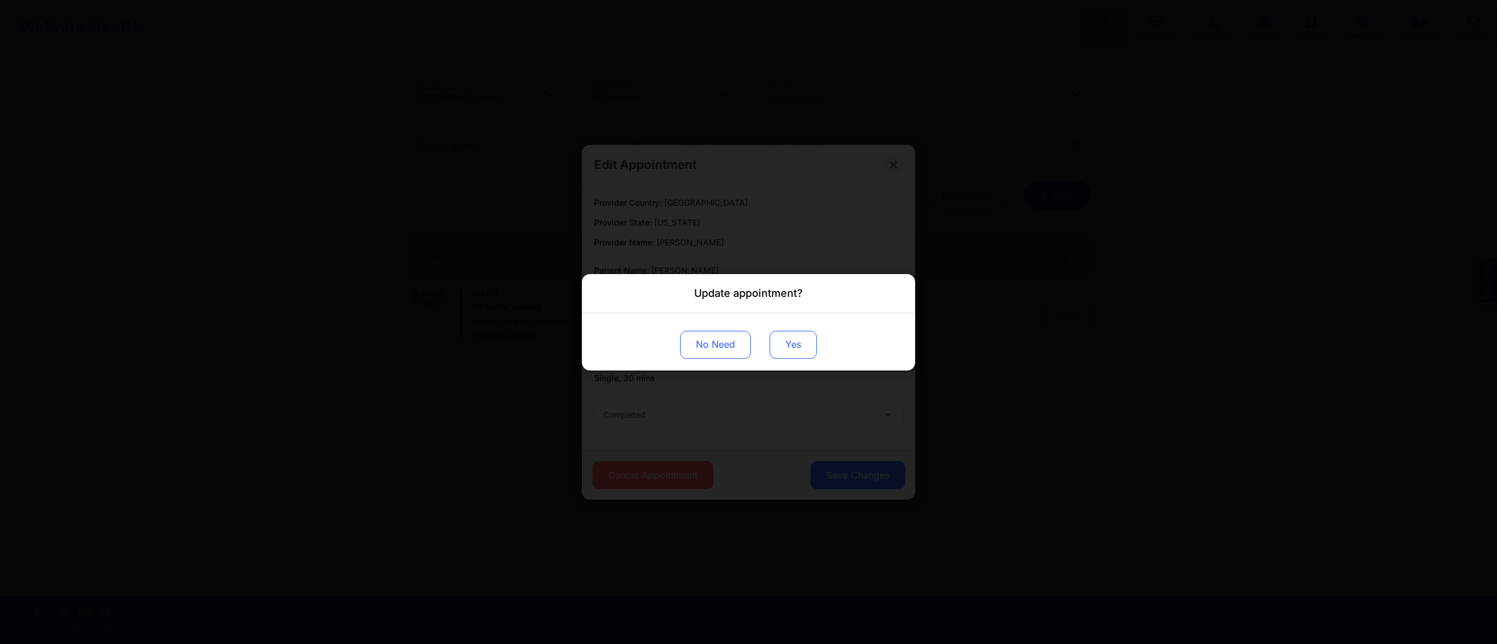
click at [796, 342] on button "Yes" at bounding box center [793, 344] width 47 height 28
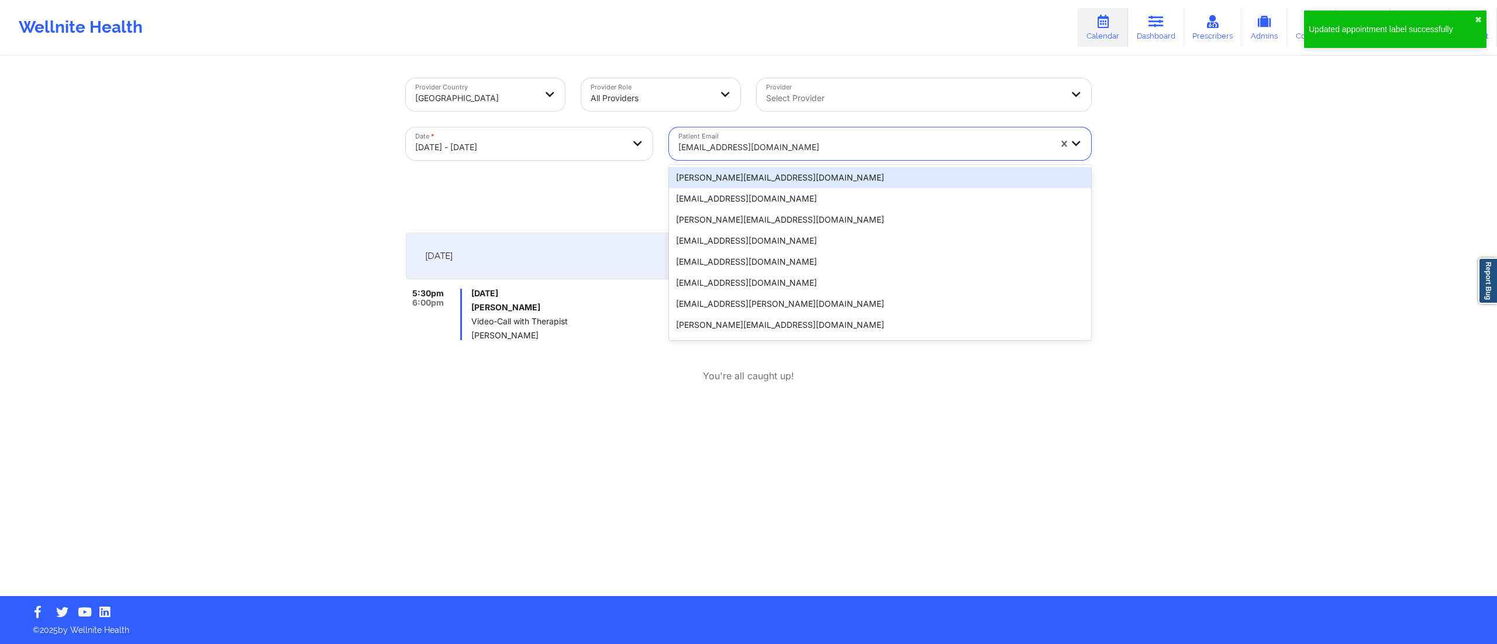
click at [791, 140] on div at bounding box center [864, 147] width 372 height 14
paste input "luke.lalande@icloud.com"
type input "luke.lalande@icloud.com"
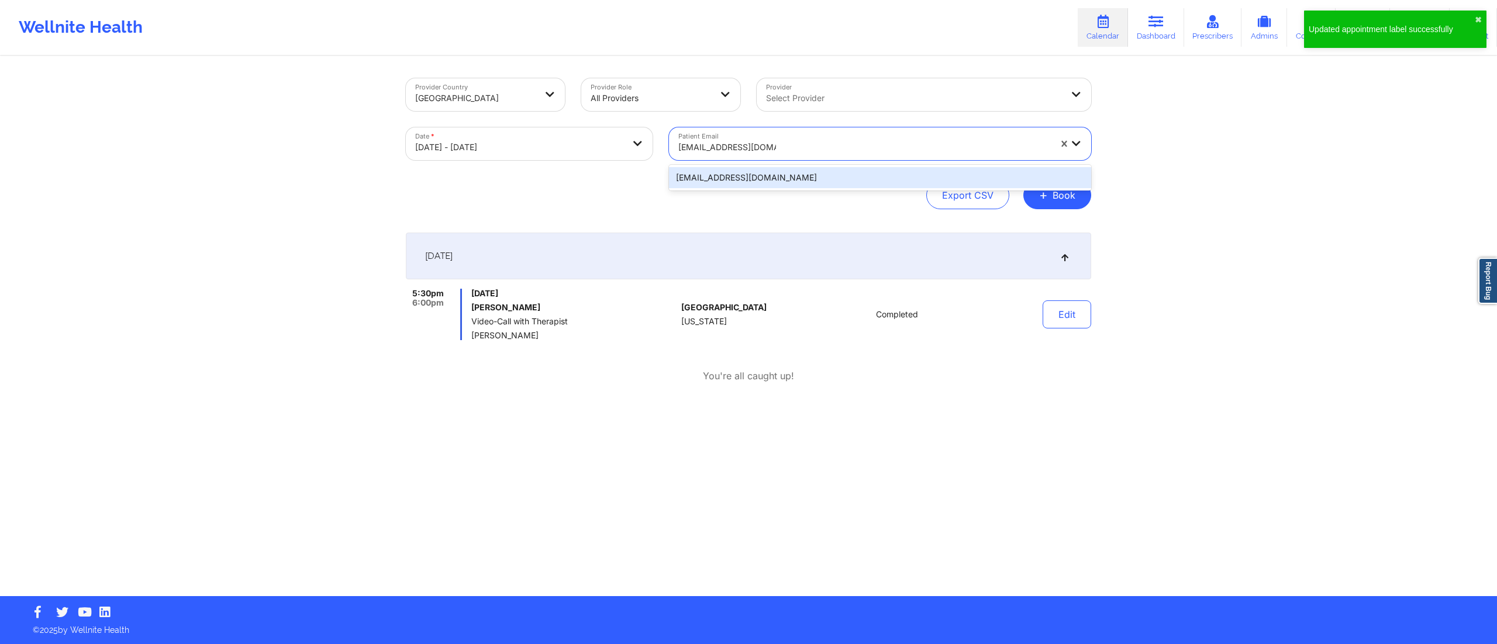
click at [759, 175] on div "luke.lalande@icloud.com" at bounding box center [880, 177] width 422 height 21
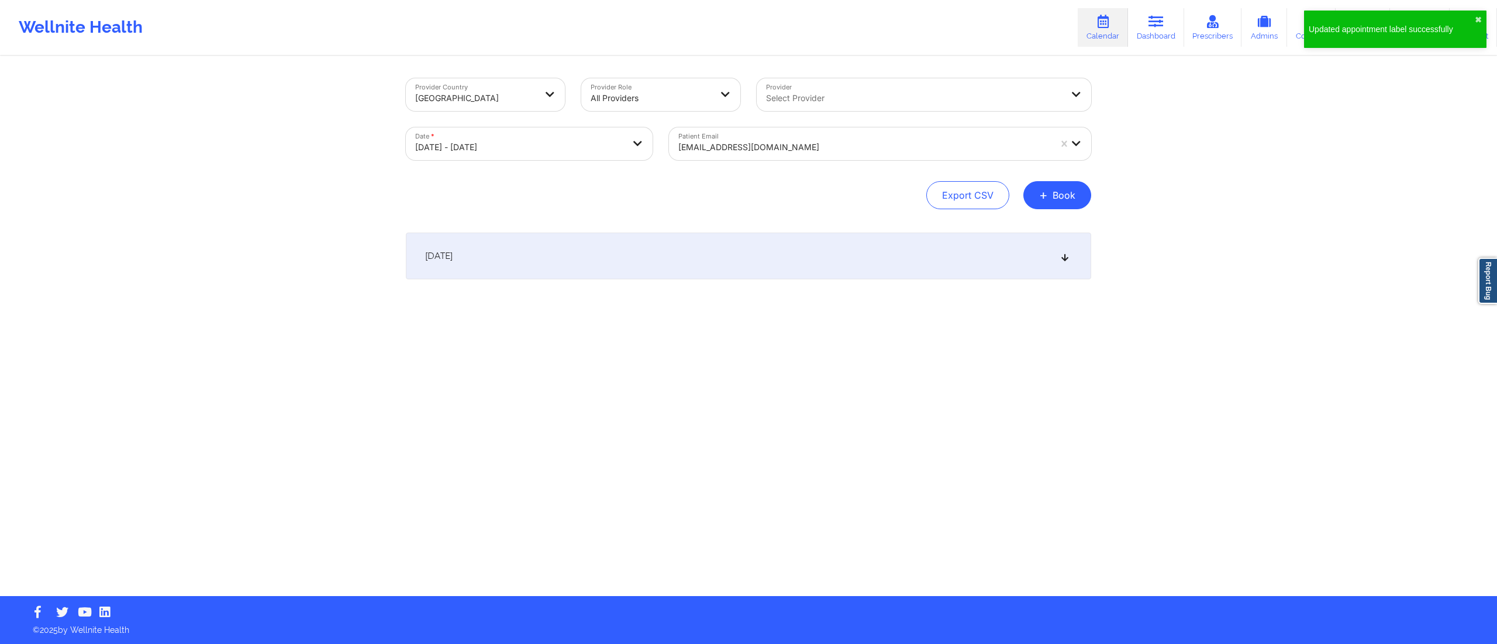
click at [639, 261] on div "October 10, 2025" at bounding box center [748, 256] width 685 height 47
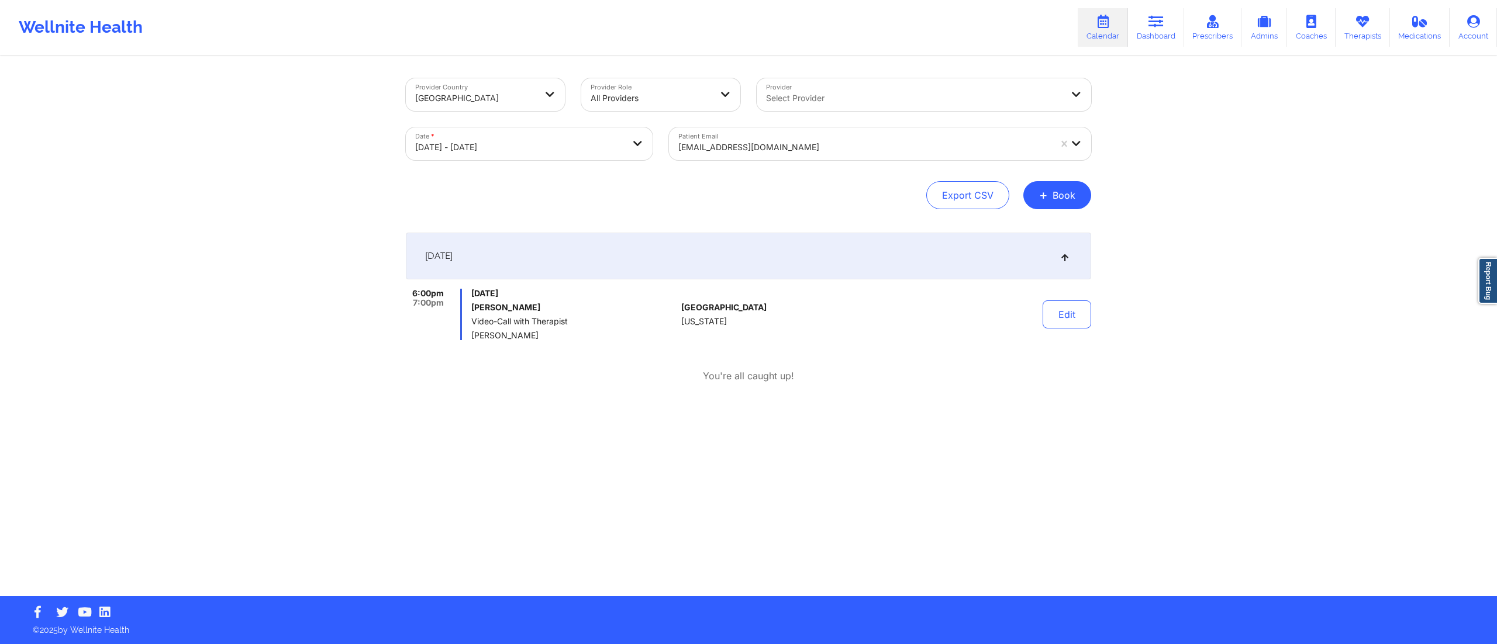
click at [801, 142] on div at bounding box center [864, 147] width 372 height 14
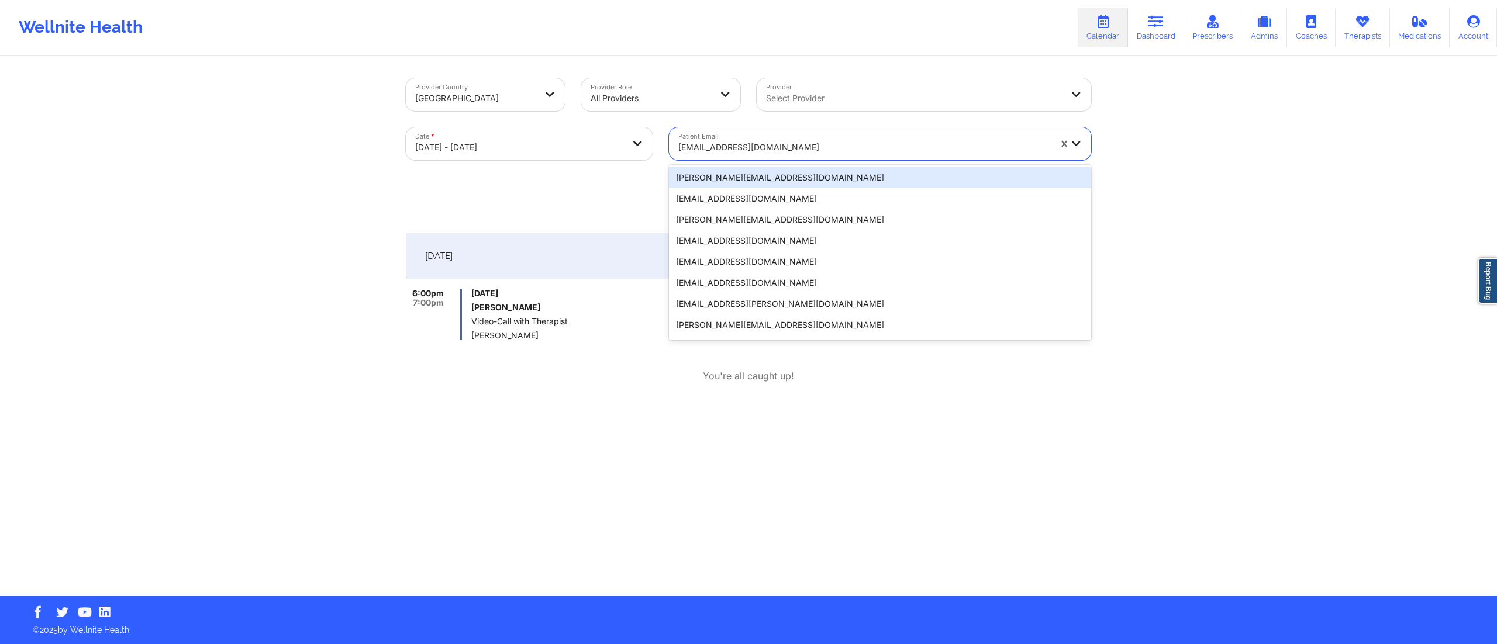
paste input "luke.lalande@icloud.com"
type input "luke.lalande@icloud.com"
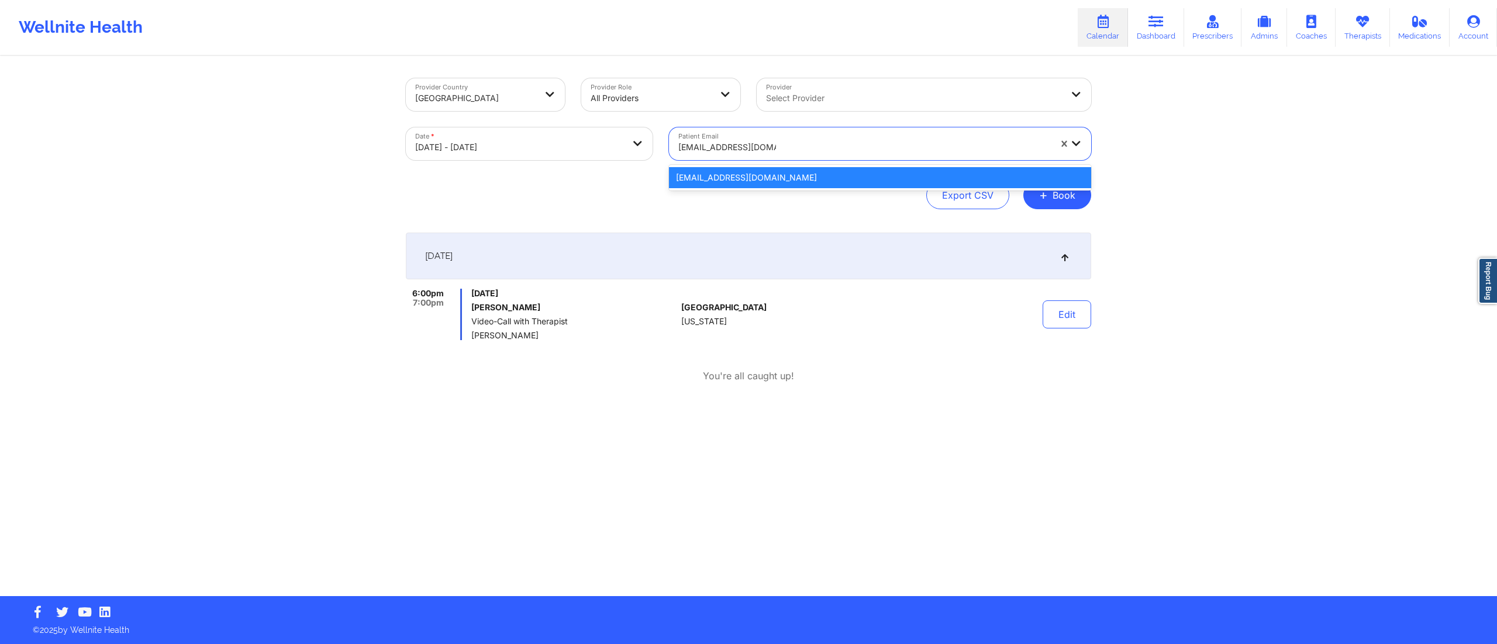
click at [749, 175] on div "luke.lalande@icloud.com" at bounding box center [880, 177] width 422 height 21
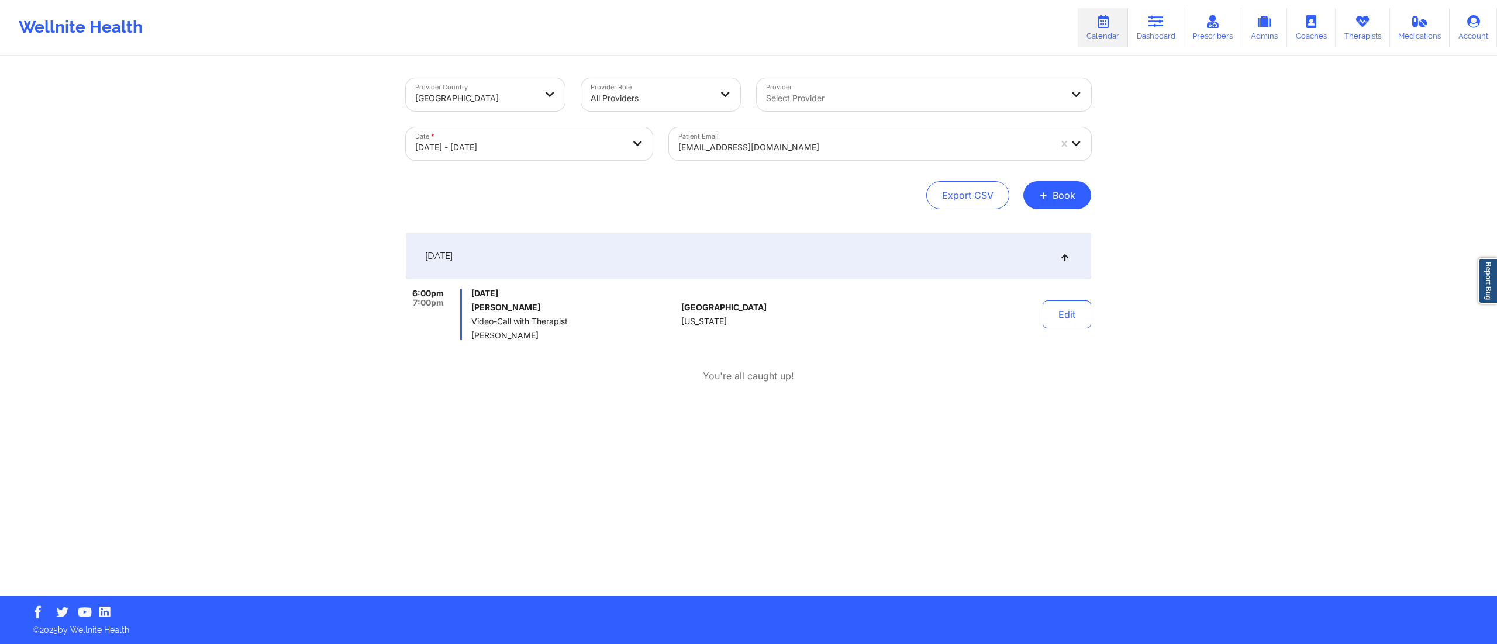
drag, startPoint x: 471, startPoint y: 304, endPoint x: 579, endPoint y: 309, distance: 108.3
click at [579, 309] on div "6:00pm 7:00pm Friday, October 10, 2025 Dominic La lande Video-Call with Therapi…" at bounding box center [541, 314] width 271 height 51
copy h6 "Dominic La lande"
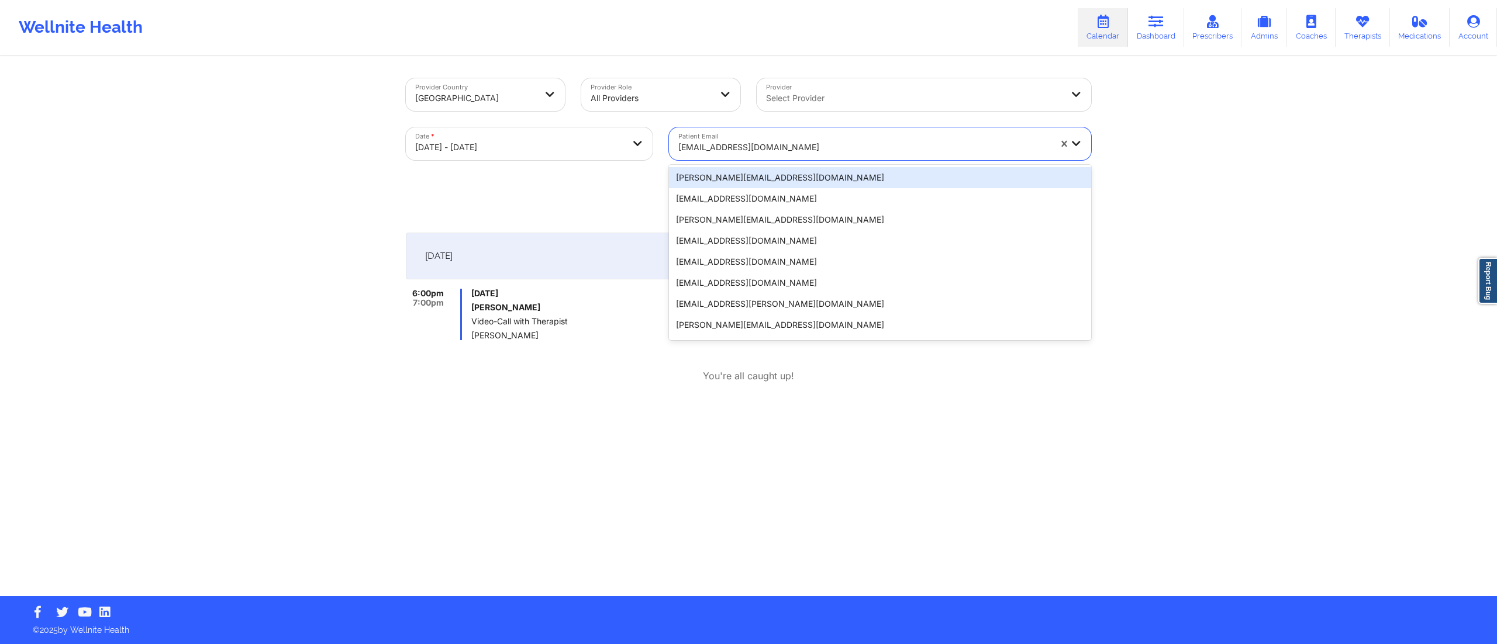
click at [760, 142] on div at bounding box center [864, 147] width 372 height 14
paste input "cexyg72@gmail.com"
type input "cexyg72@gmail.com"
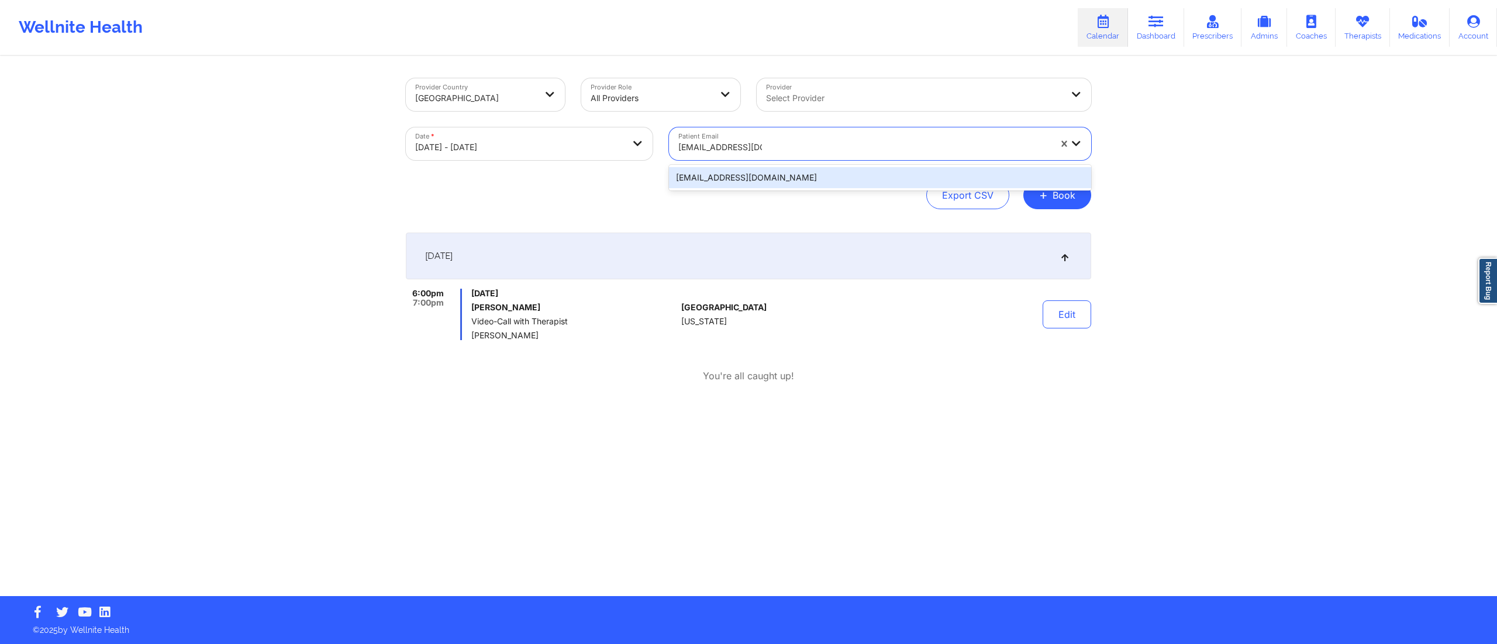
click at [732, 174] on div "cexyg72@gmail.com" at bounding box center [880, 177] width 422 height 21
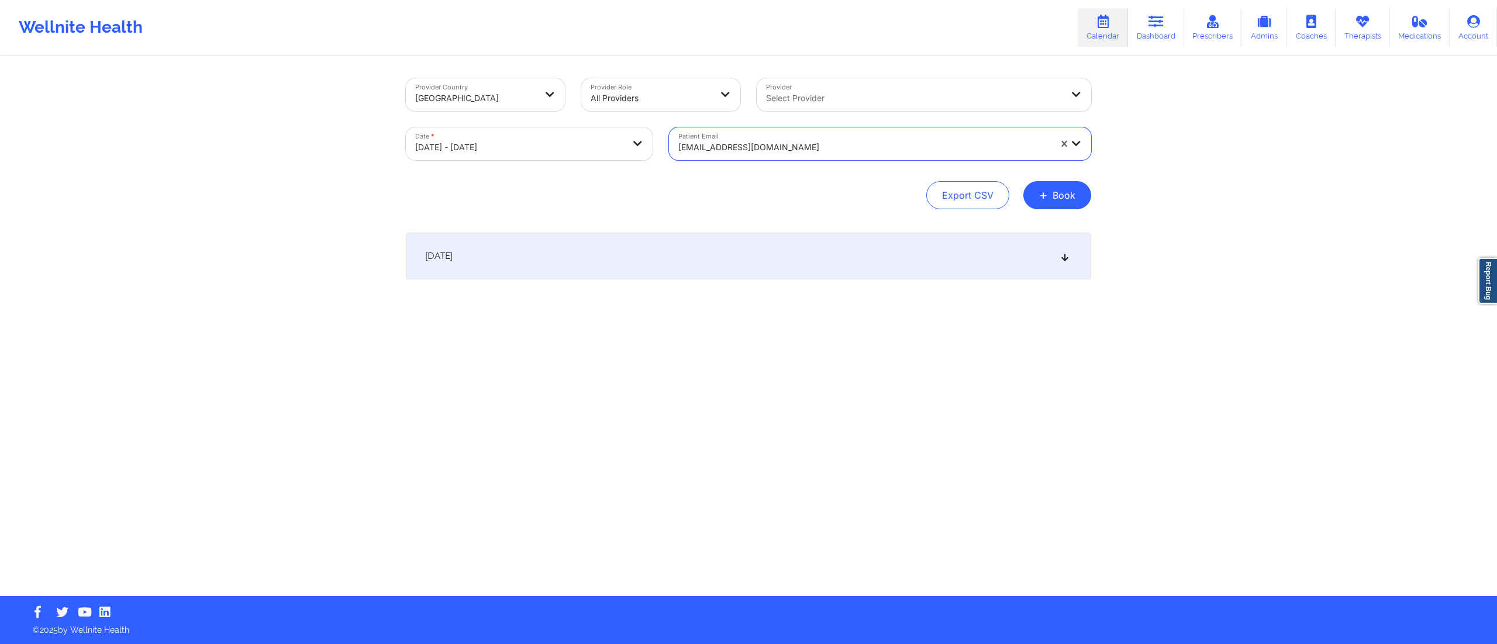
click at [950, 263] on div "October 10, 2025" at bounding box center [748, 256] width 685 height 47
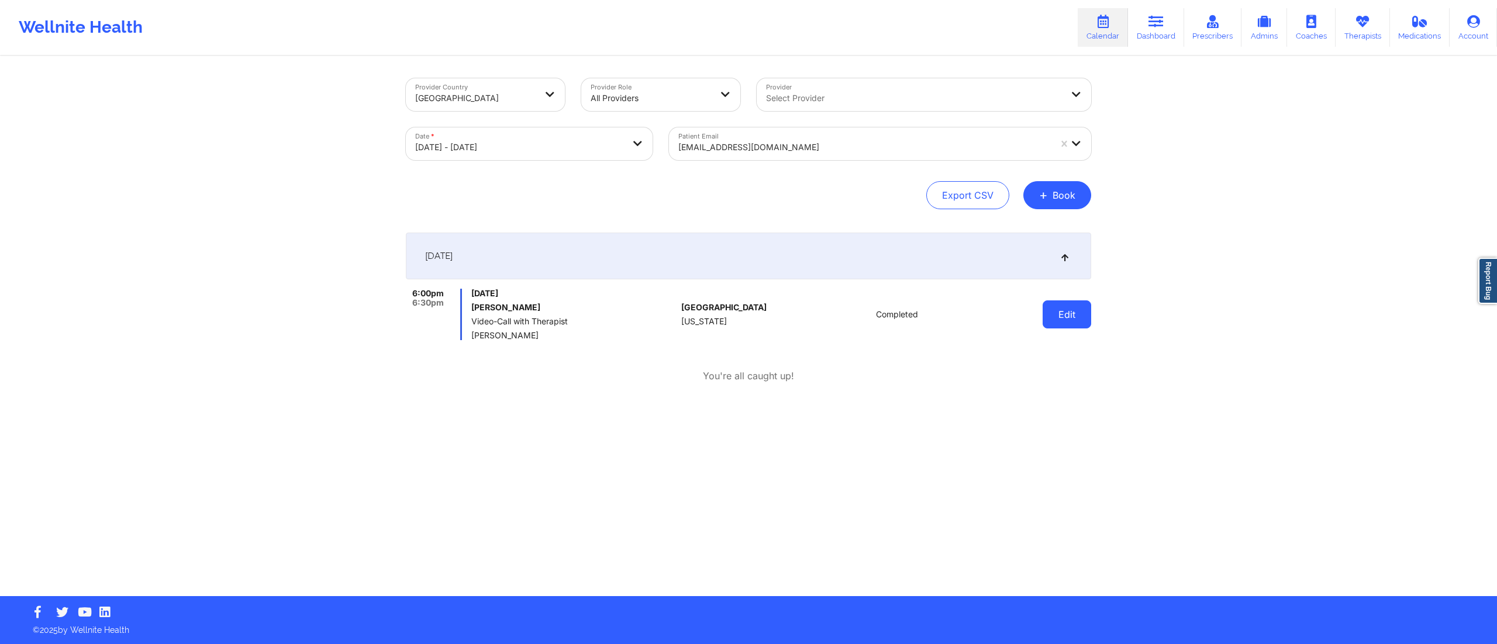
click at [1073, 305] on button "Edit" at bounding box center [1067, 315] width 49 height 28
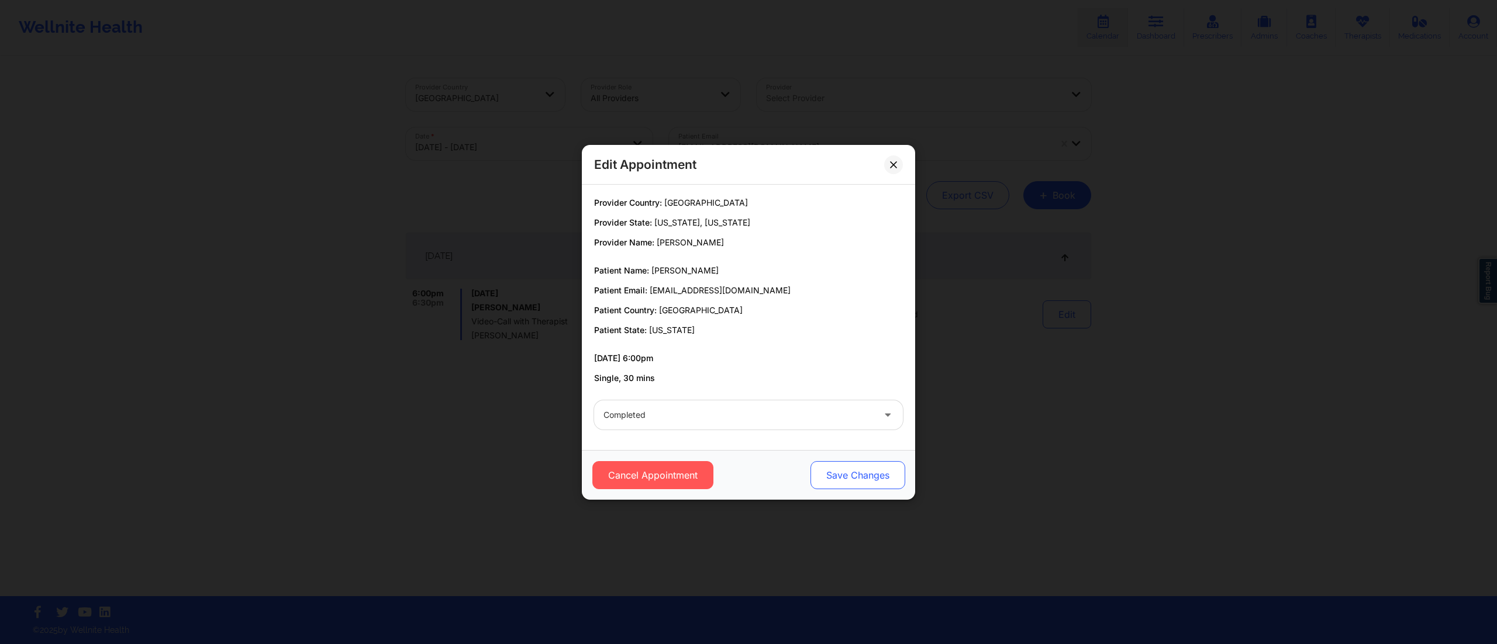
click at [850, 472] on button "Save Changes" at bounding box center [858, 475] width 95 height 28
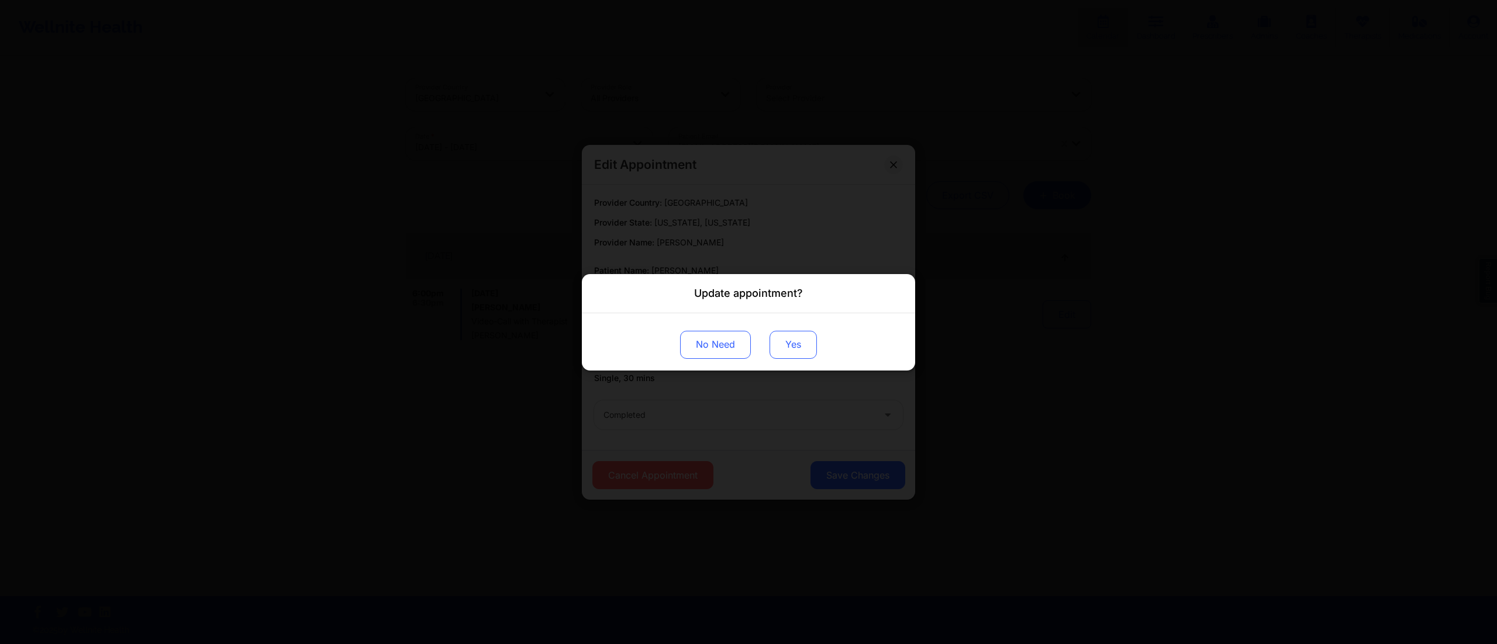
click at [777, 338] on button "Yes" at bounding box center [793, 344] width 47 height 28
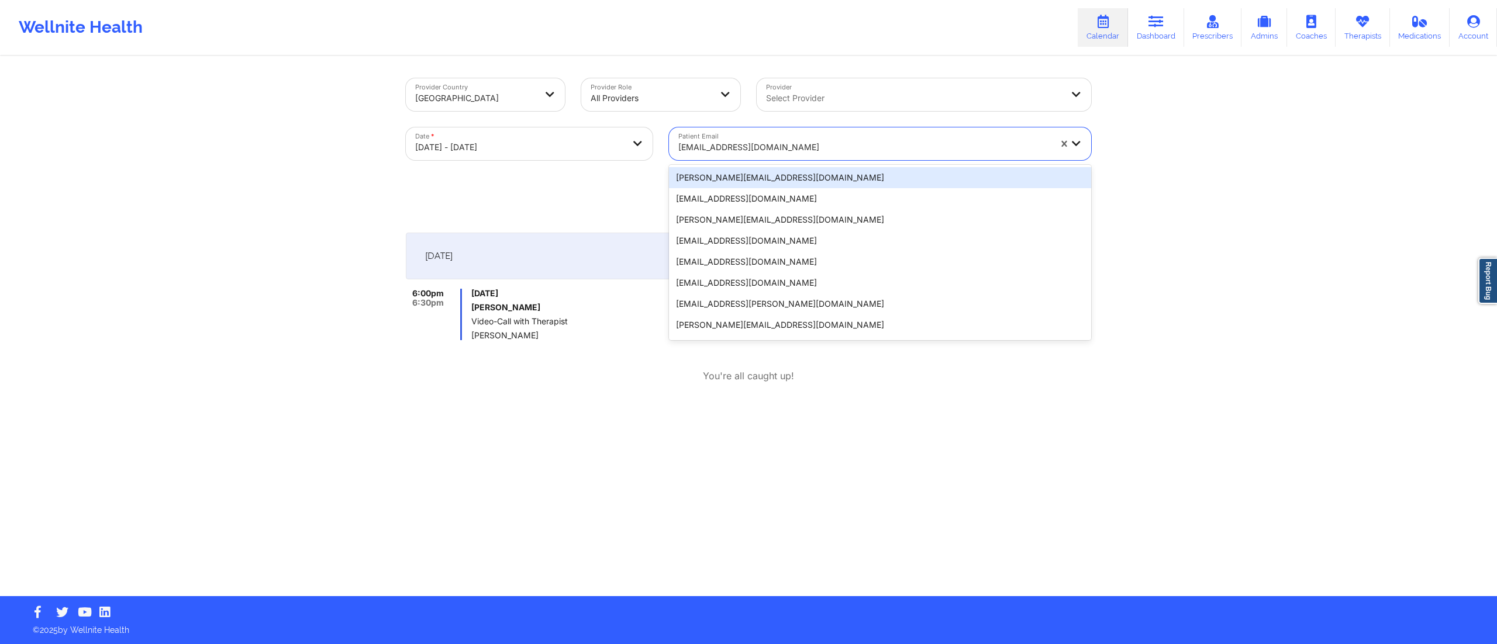
click at [726, 142] on div at bounding box center [864, 147] width 372 height 14
paste input "[EMAIL_ADDRESS][DOMAIN_NAME]"
type input "[EMAIL_ADDRESS][DOMAIN_NAME]"
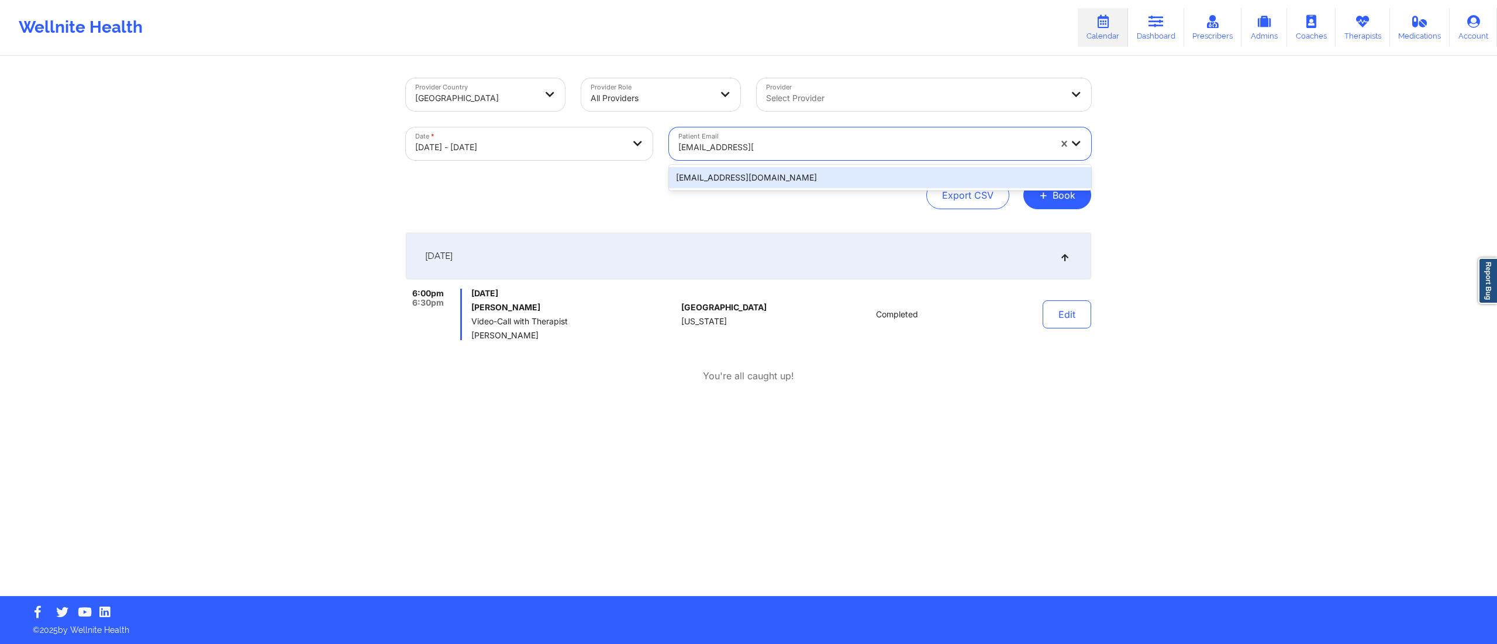
click at [730, 173] on div "[EMAIL_ADDRESS][DOMAIN_NAME]" at bounding box center [880, 177] width 422 height 21
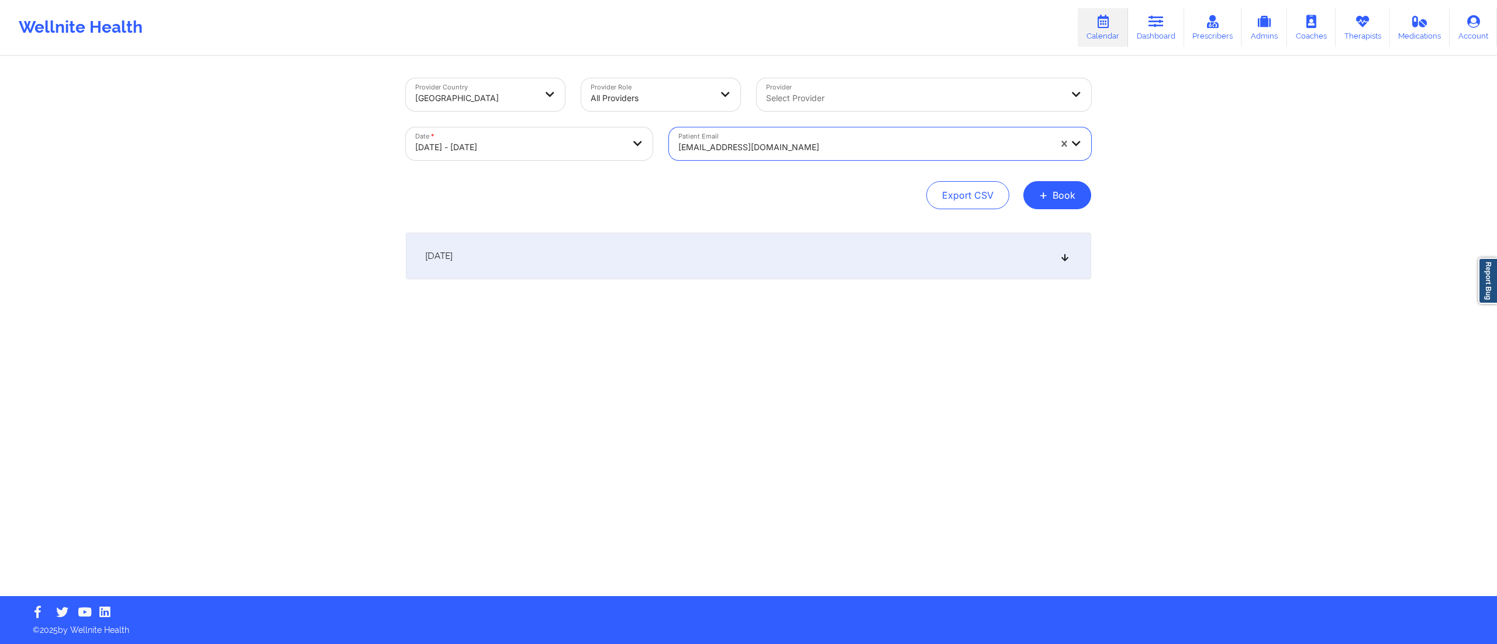
click at [919, 249] on div "October 10, 2025" at bounding box center [748, 256] width 685 height 47
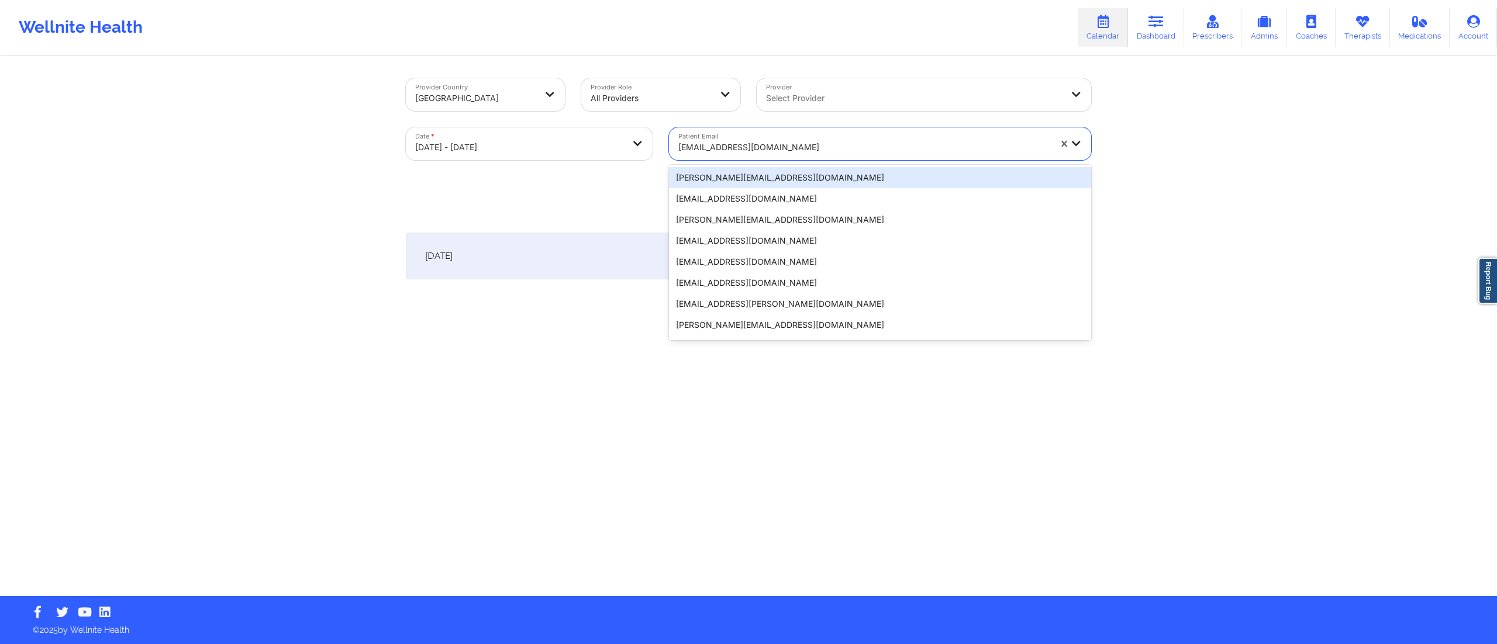
click at [743, 152] on div at bounding box center [864, 147] width 372 height 14
paste input "nijaadickerson777@yahoo.com"
type input "nijaadickerson777@yahoo.com"
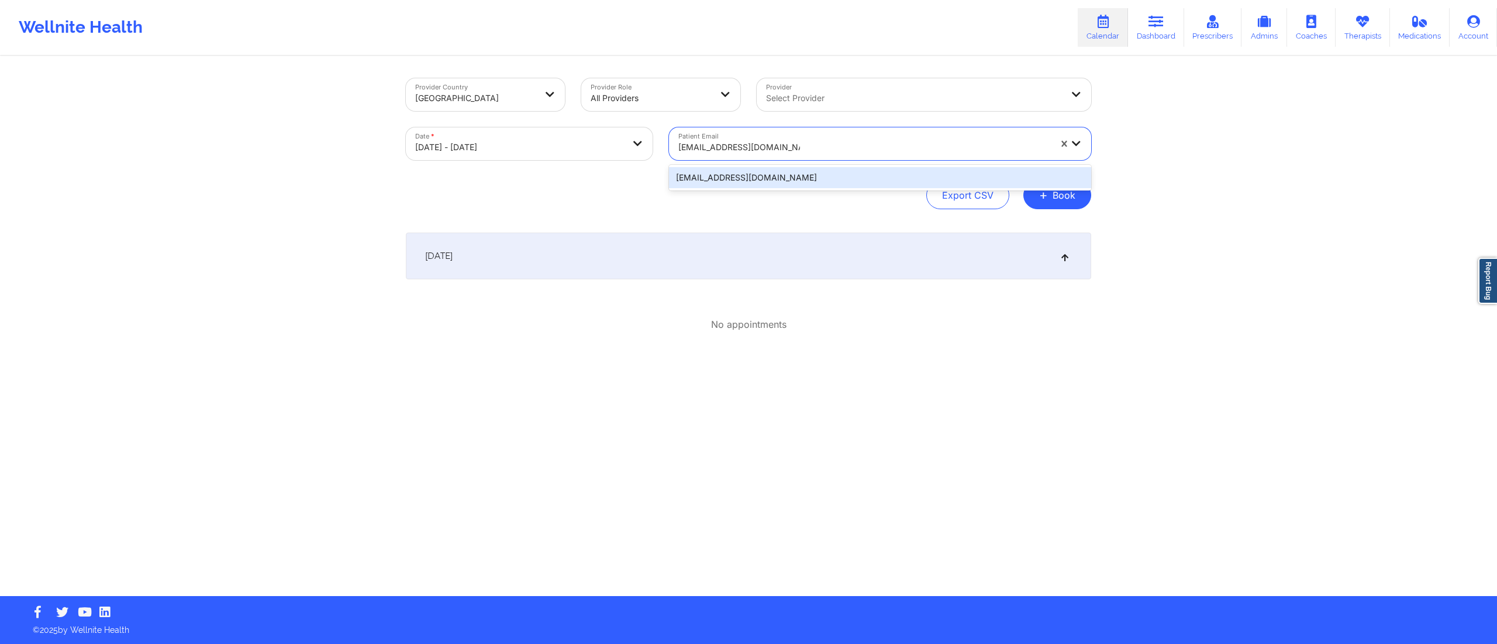
click at [742, 175] on div "nijaadickerson777@yahoo.com" at bounding box center [880, 177] width 422 height 21
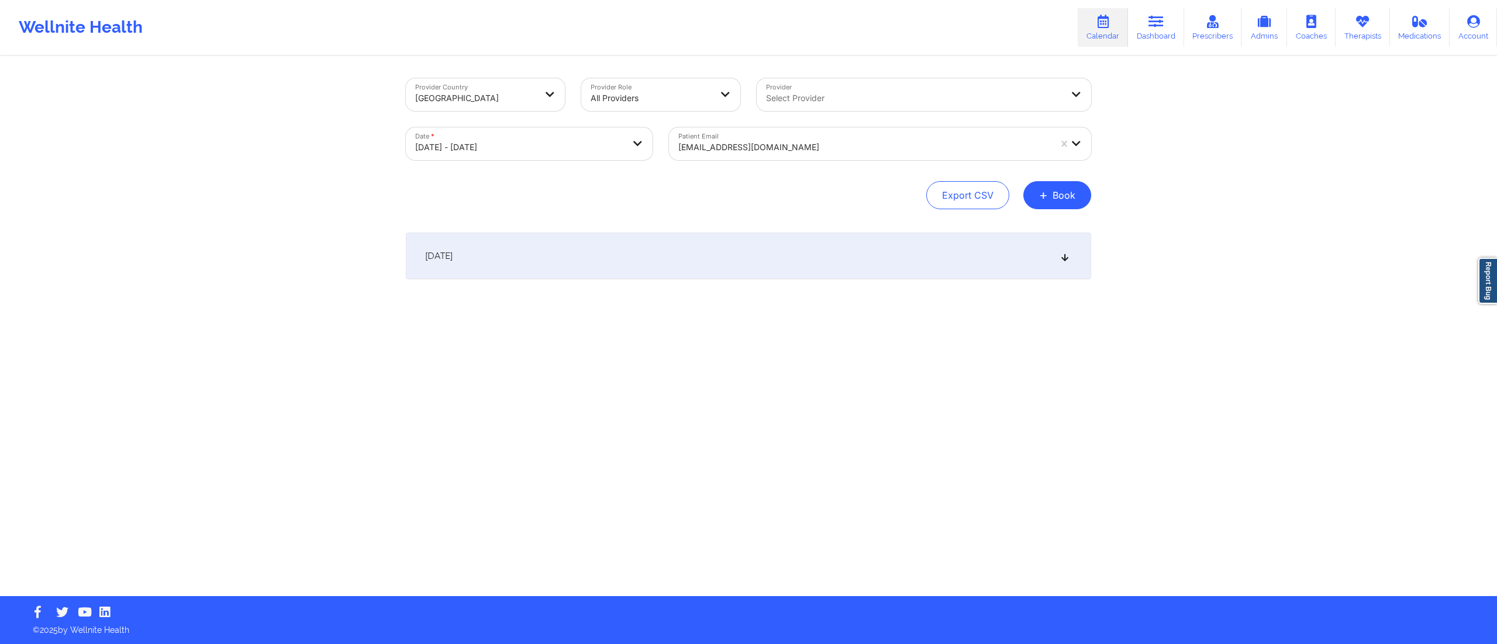
click at [756, 261] on div "October 10, 2025" at bounding box center [748, 256] width 685 height 47
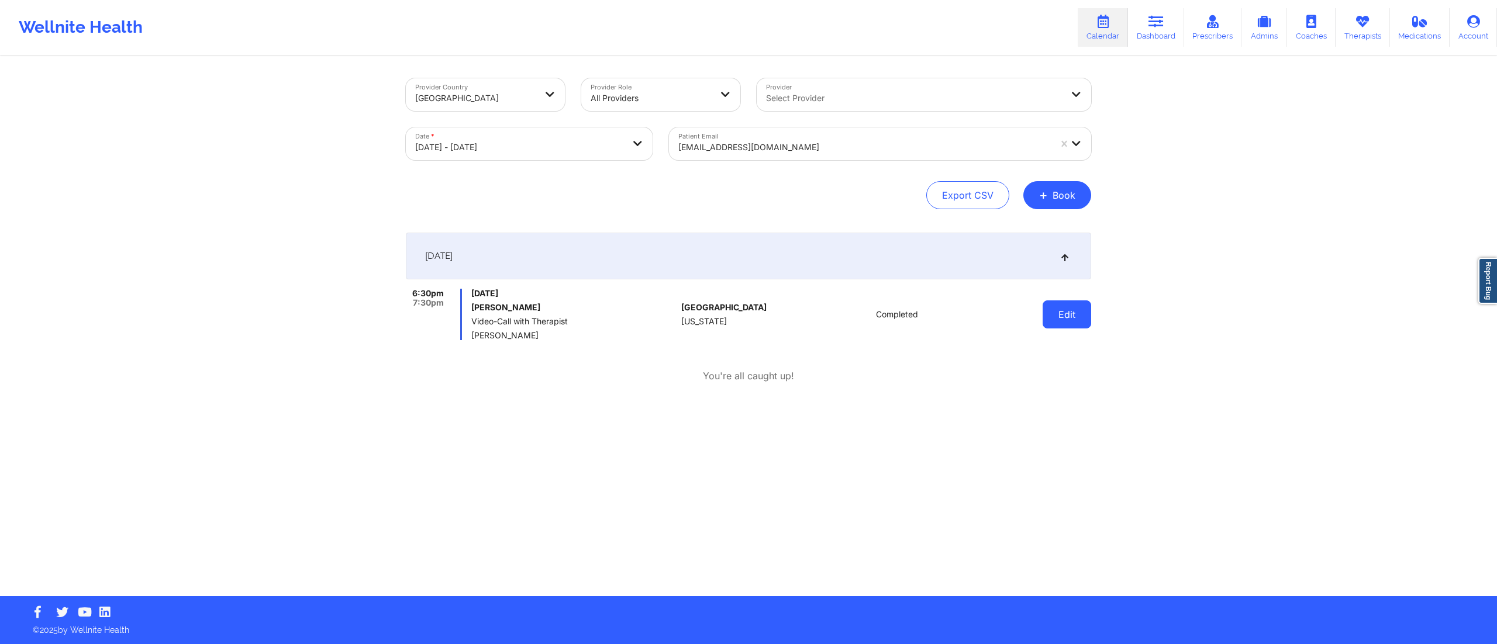
click at [1054, 311] on button "Edit" at bounding box center [1067, 315] width 49 height 28
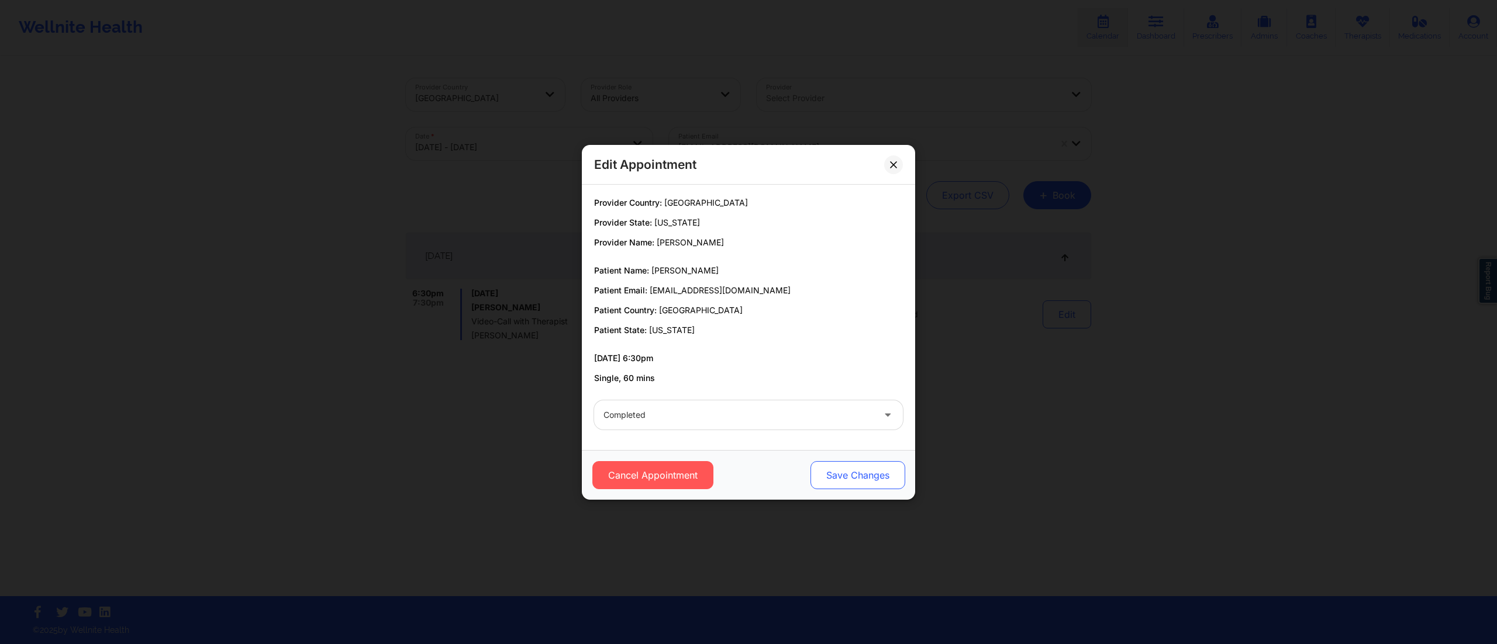
click at [847, 469] on button "Save Changes" at bounding box center [858, 475] width 95 height 28
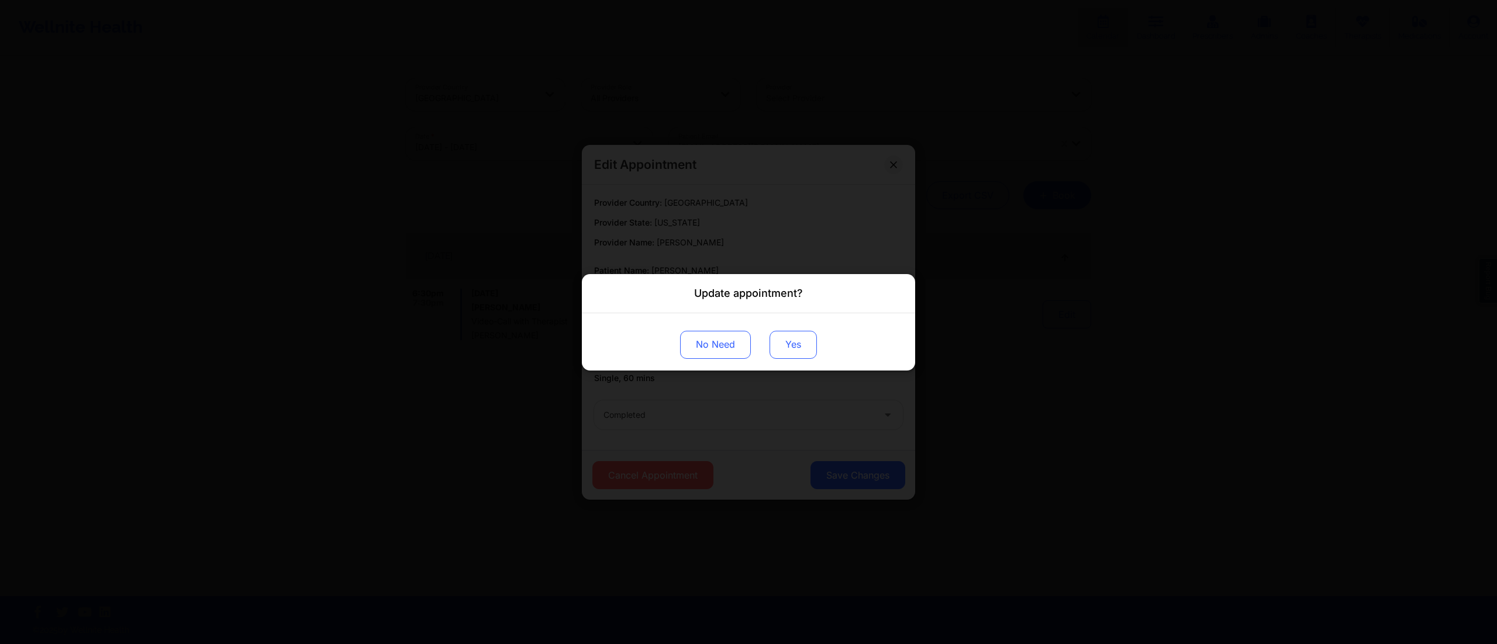
click at [787, 346] on button "Yes" at bounding box center [793, 344] width 47 height 28
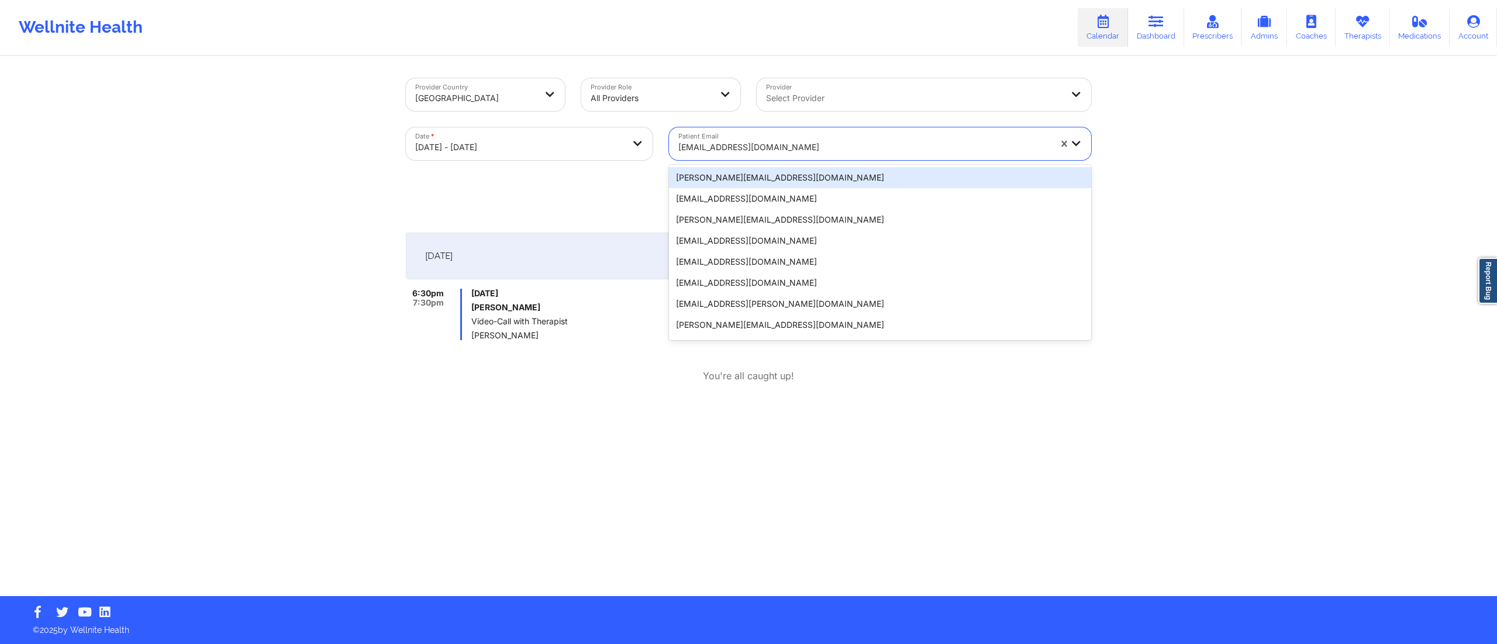
drag, startPoint x: 775, startPoint y: 146, endPoint x: 650, endPoint y: 144, distance: 125.2
click at [650, 144] on div "Provider Country United States Provider Role All Providers Provider Select Prov…" at bounding box center [749, 119] width 702 height 98
paste input "[EMAIL_ADDRESS][DOMAIN_NAME]"
type input "[EMAIL_ADDRESS][DOMAIN_NAME]"
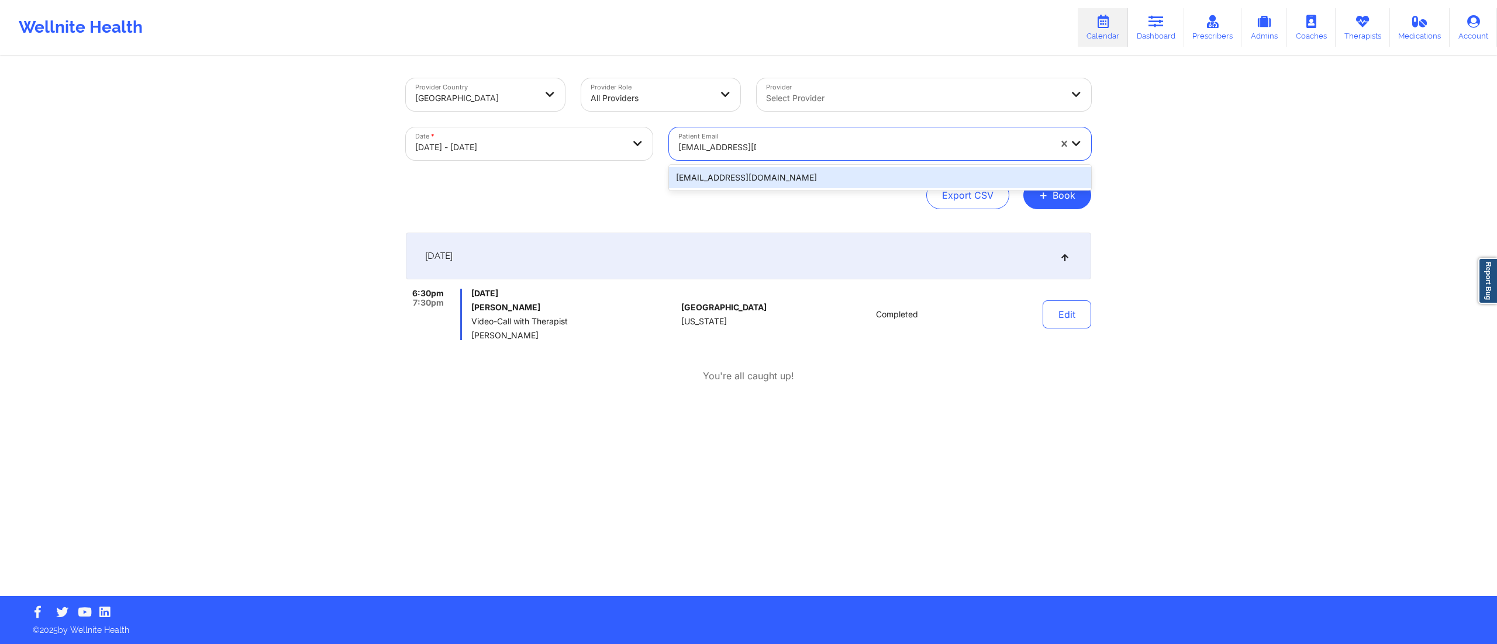
click at [768, 173] on div "[EMAIL_ADDRESS][DOMAIN_NAME]" at bounding box center [880, 177] width 422 height 21
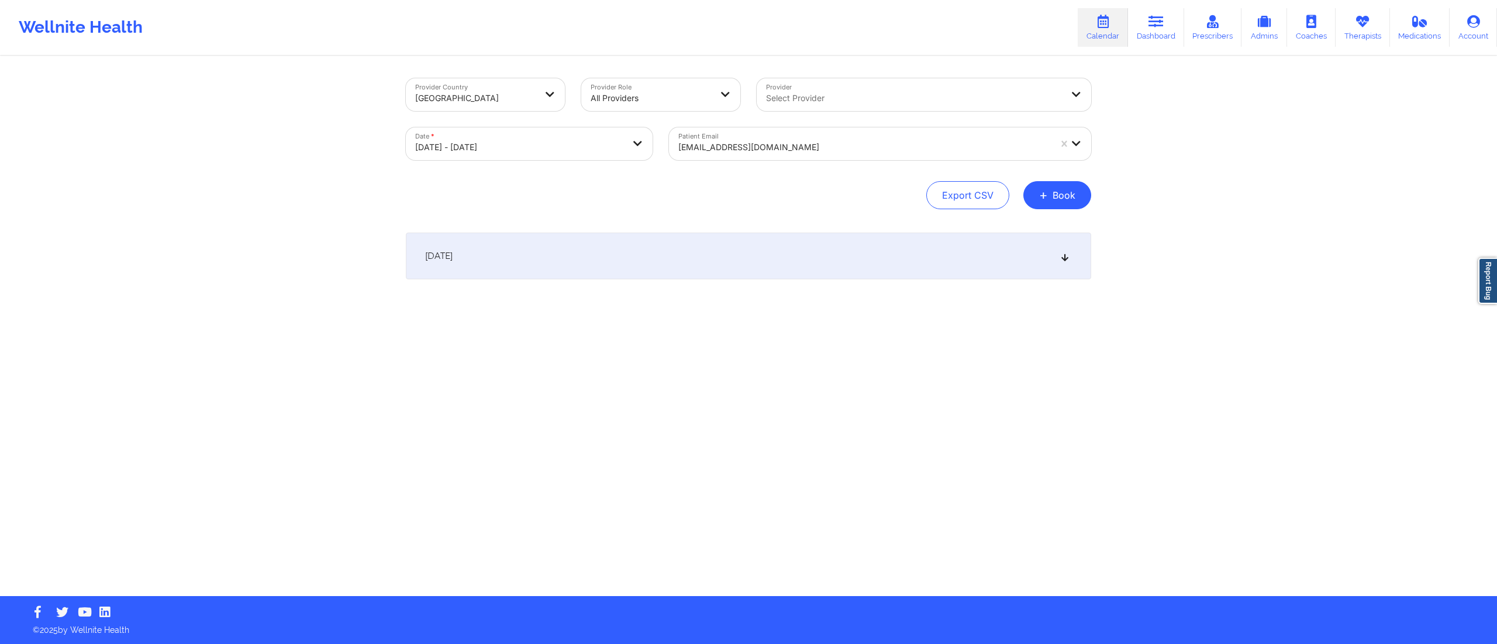
click at [712, 256] on div "October 10, 2025" at bounding box center [748, 256] width 685 height 47
click at [714, 147] on div at bounding box center [864, 147] width 372 height 14
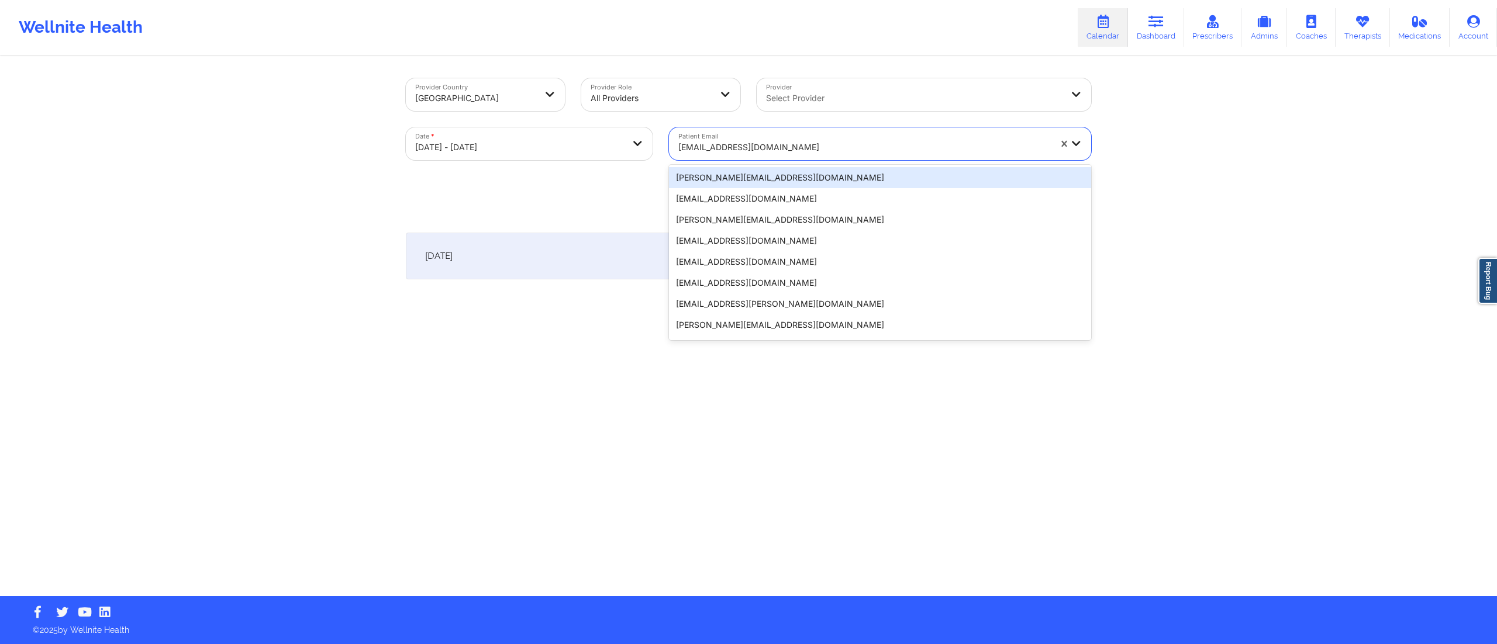
paste input "[EMAIL_ADDRESS][DOMAIN_NAME]"
type input "[EMAIL_ADDRESS][DOMAIN_NAME]"
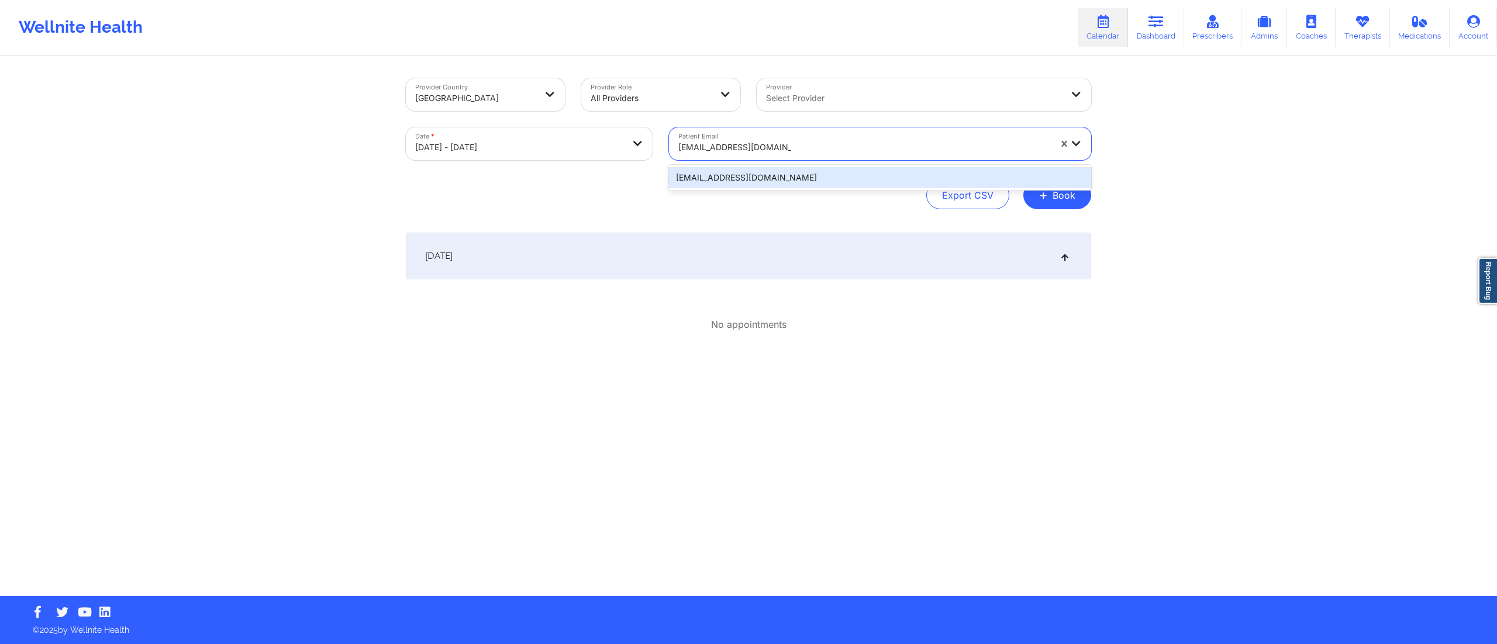
click at [746, 172] on div "[EMAIL_ADDRESS][DOMAIN_NAME]" at bounding box center [880, 177] width 422 height 21
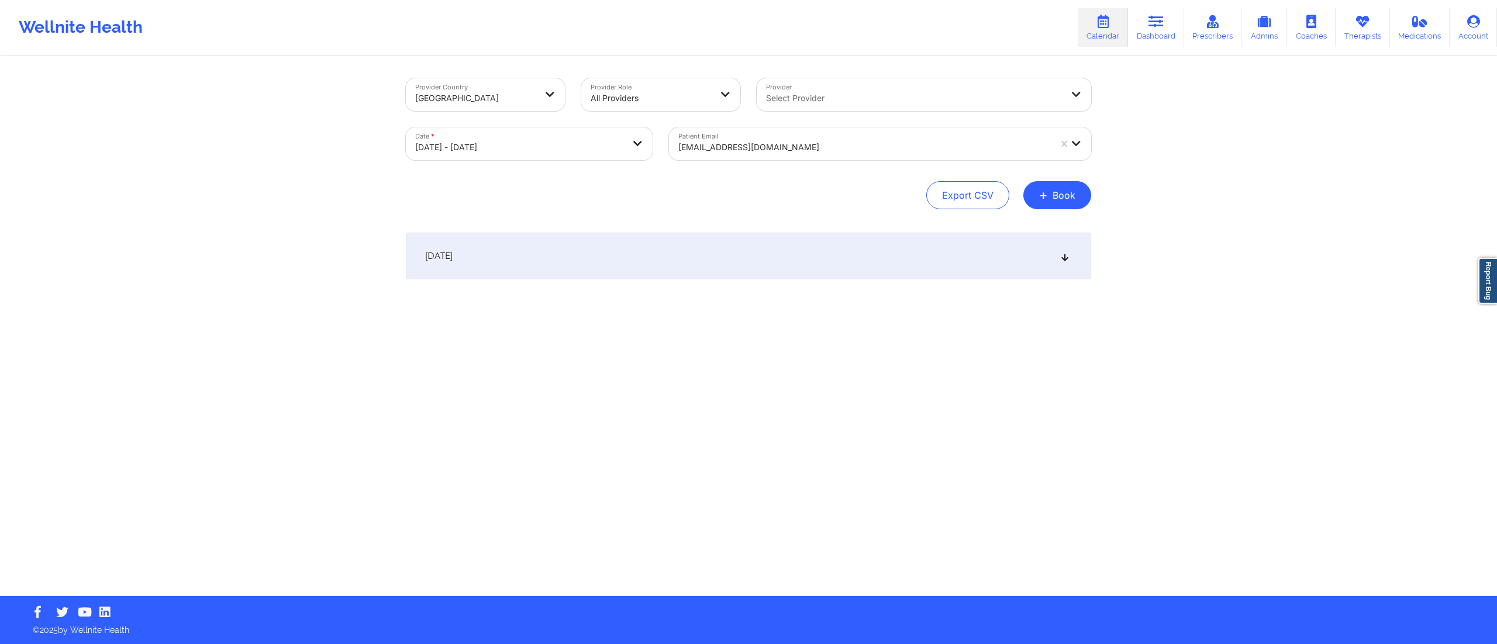
drag, startPoint x: 726, startPoint y: 274, endPoint x: 721, endPoint y: 269, distance: 7.5
click at [723, 271] on div "October 10, 2025" at bounding box center [748, 256] width 685 height 47
drag, startPoint x: 471, startPoint y: 309, endPoint x: 567, endPoint y: 301, distance: 96.8
click at [567, 301] on div "Friday, October 10, 2025 Jassaun Pieters Video-Call with Therapist Sharice White" at bounding box center [573, 314] width 205 height 51
copy h6 "[PERSON_NAME]"
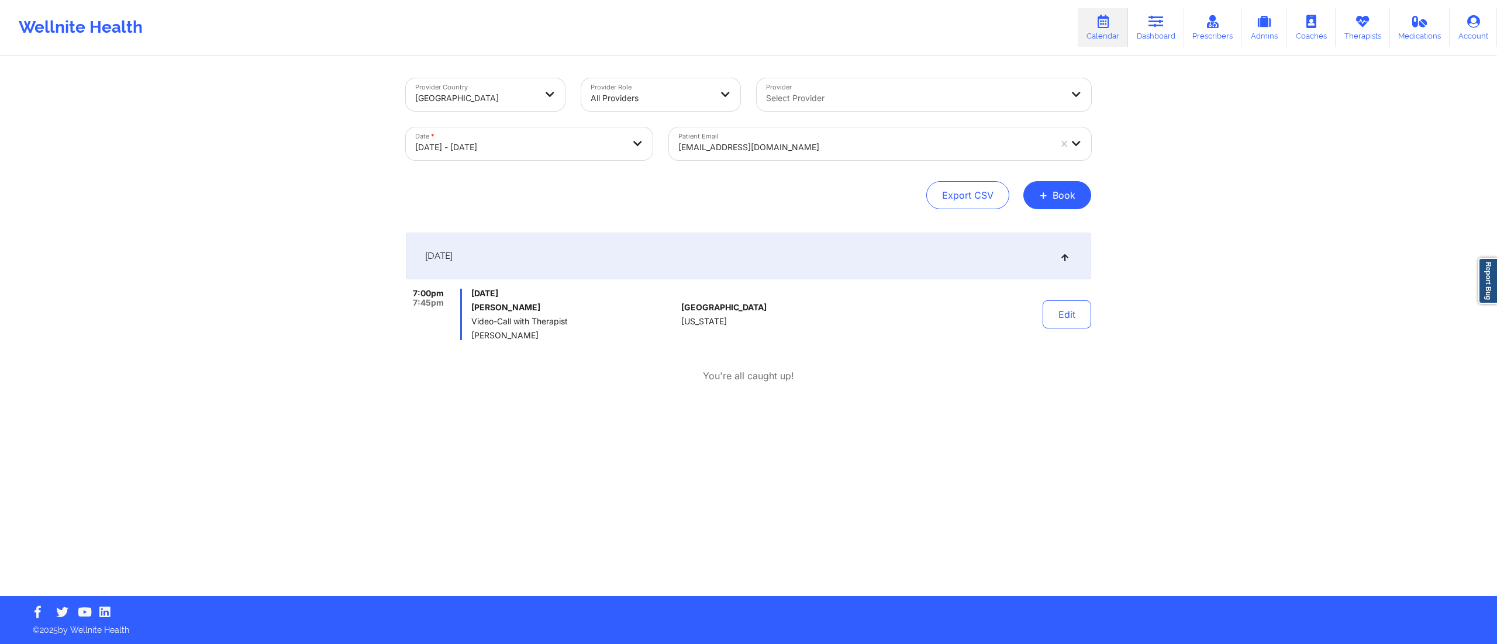
click at [790, 135] on div "[EMAIL_ADDRESS][DOMAIN_NAME]" at bounding box center [864, 148] width 372 height 26
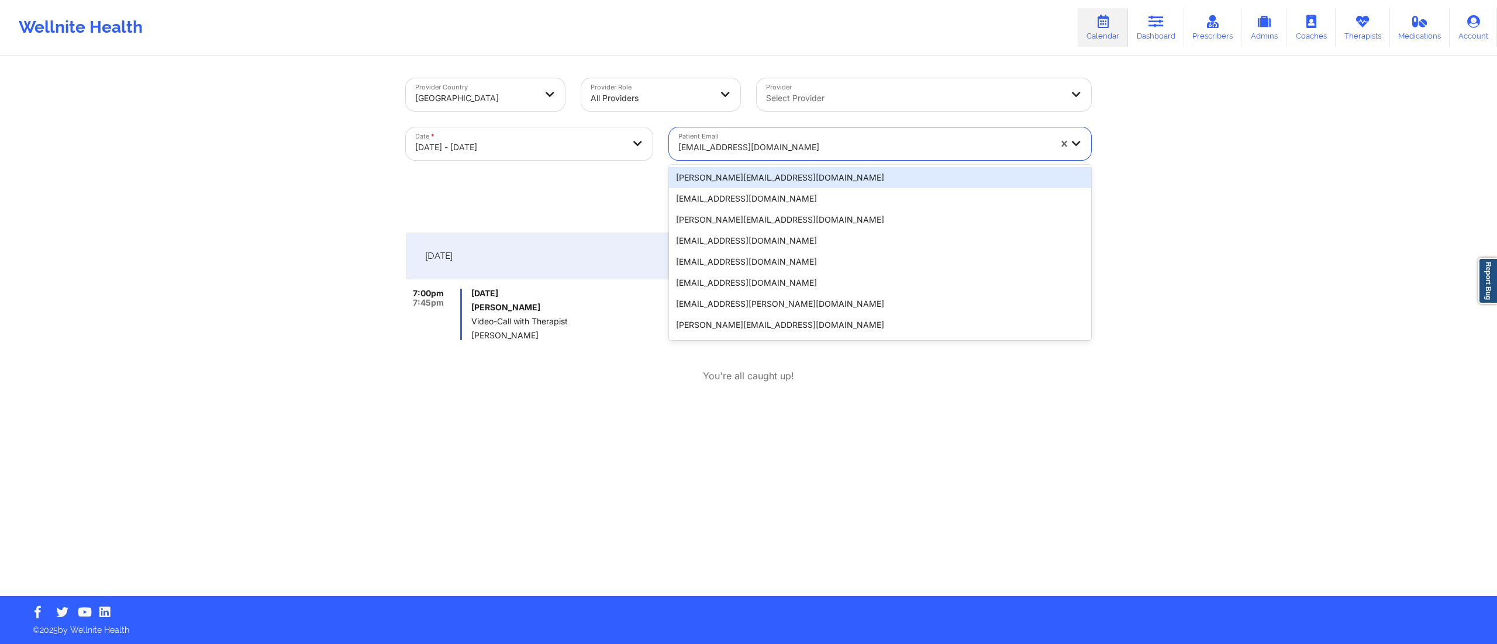
paste input "[EMAIL_ADDRESS][DOMAIN_NAME]"
type input "[EMAIL_ADDRESS][DOMAIN_NAME]"
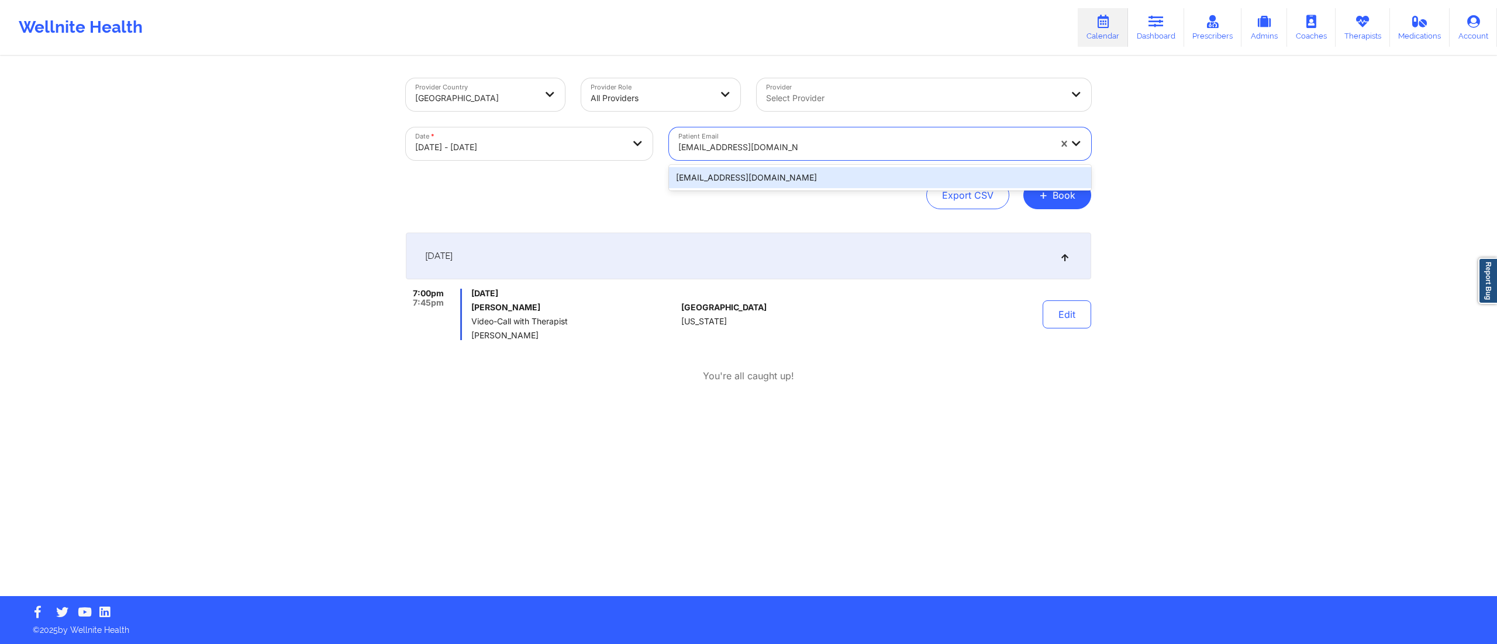
click at [746, 172] on div "[EMAIL_ADDRESS][DOMAIN_NAME]" at bounding box center [880, 177] width 422 height 21
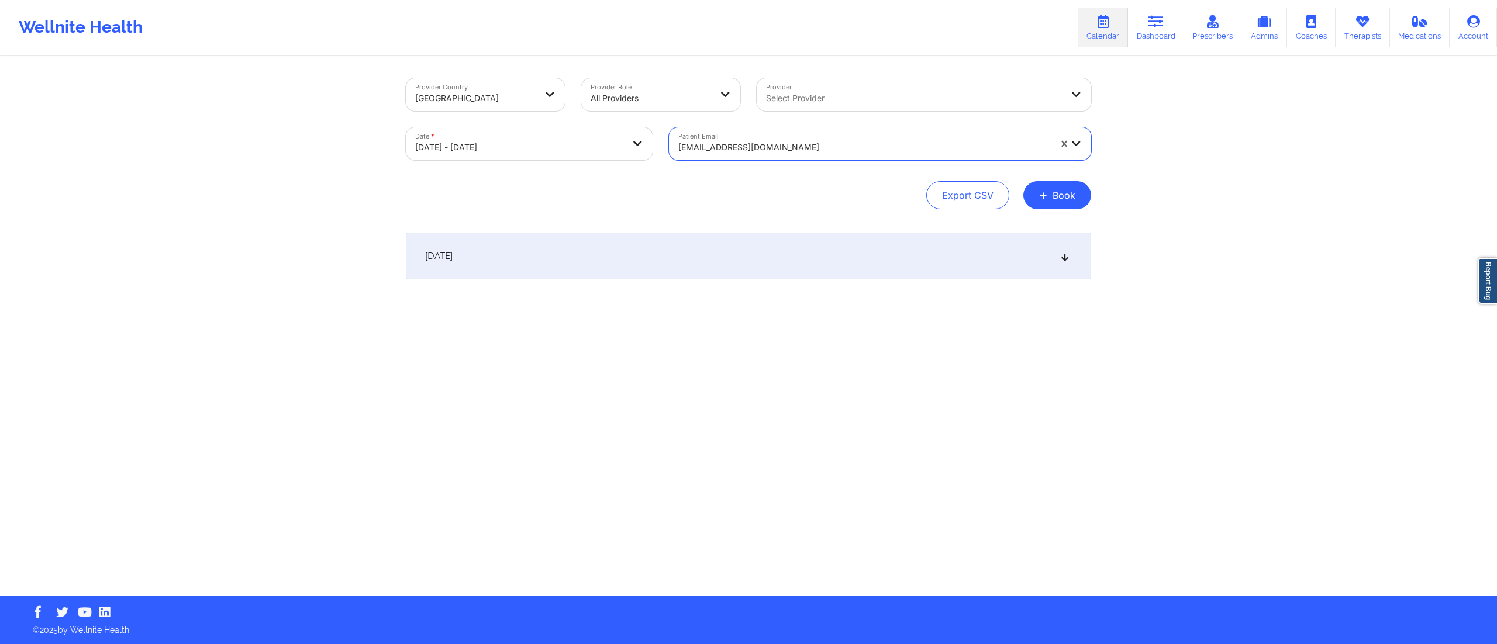
click at [637, 257] on div "October 10, 2025" at bounding box center [748, 256] width 685 height 47
click at [692, 259] on div "October 10, 2025" at bounding box center [748, 256] width 685 height 47
drag, startPoint x: 761, startPoint y: 130, endPoint x: 766, endPoint y: 142, distance: 11.8
click at [761, 136] on div "[EMAIL_ADDRESS][DOMAIN_NAME]" at bounding box center [860, 143] width 382 height 33
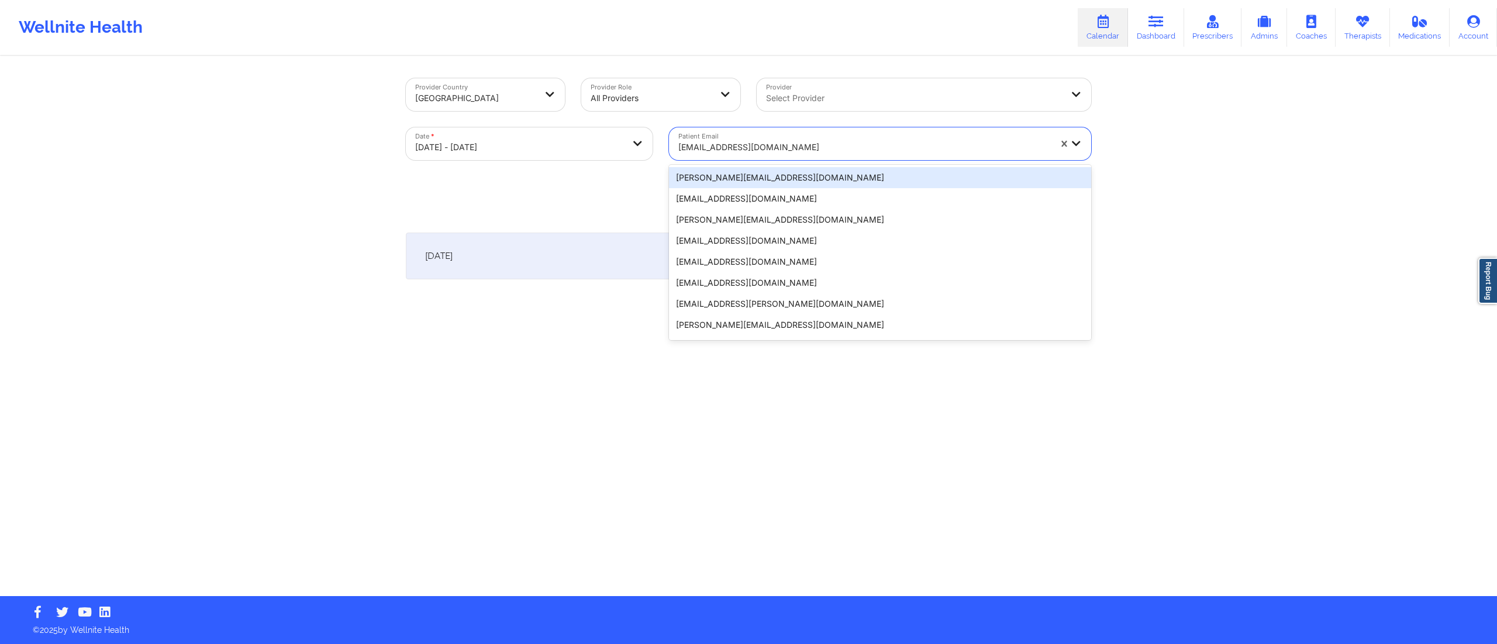
paste input "[EMAIL_ADDRESS][DOMAIN_NAME]"
type input "[EMAIL_ADDRESS][DOMAIN_NAME]"
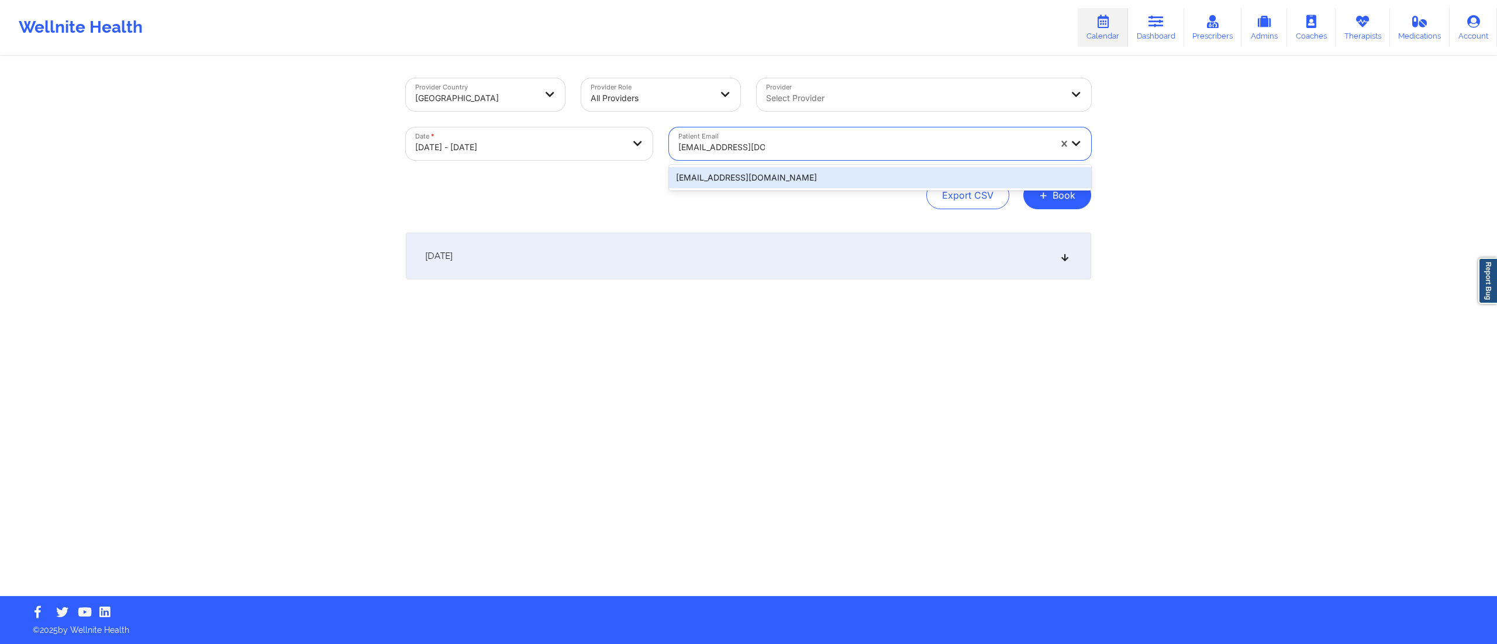
click at [749, 174] on div "[EMAIL_ADDRESS][DOMAIN_NAME]" at bounding box center [880, 177] width 422 height 21
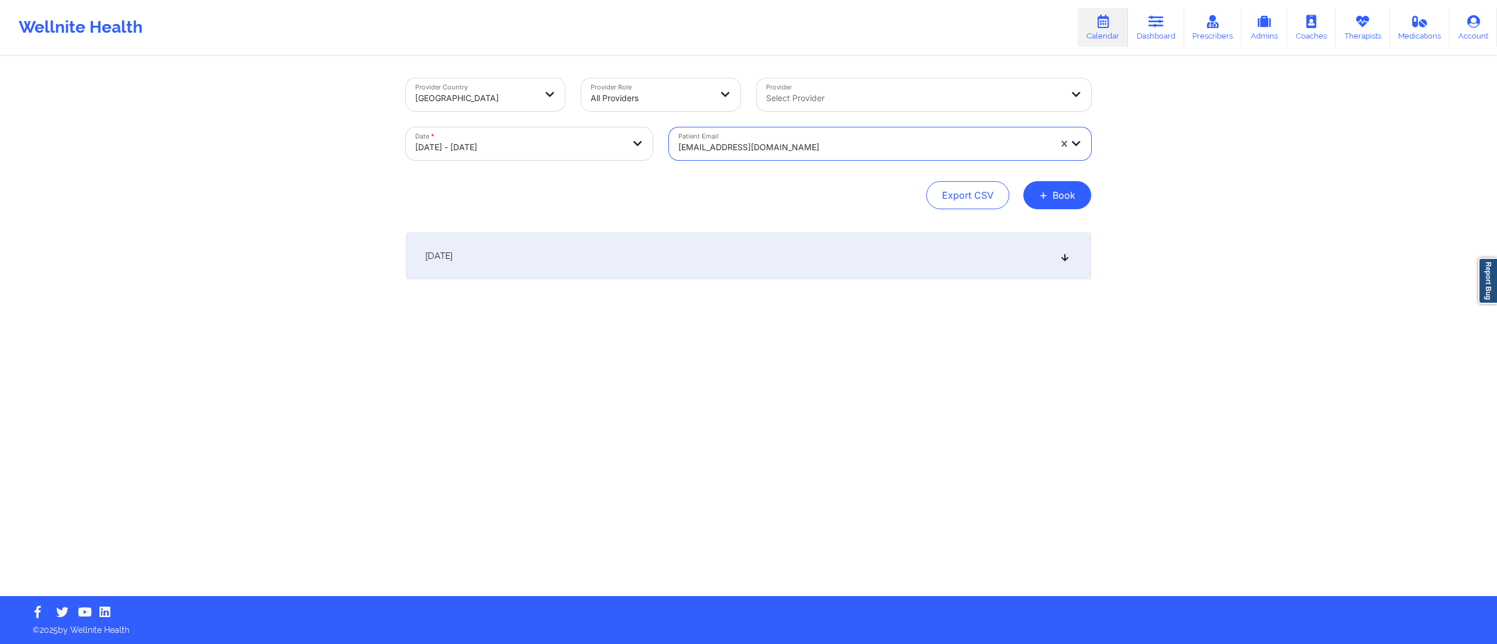
click at [653, 255] on div "October 10, 2025" at bounding box center [748, 256] width 685 height 47
click at [763, 149] on div at bounding box center [864, 147] width 372 height 14
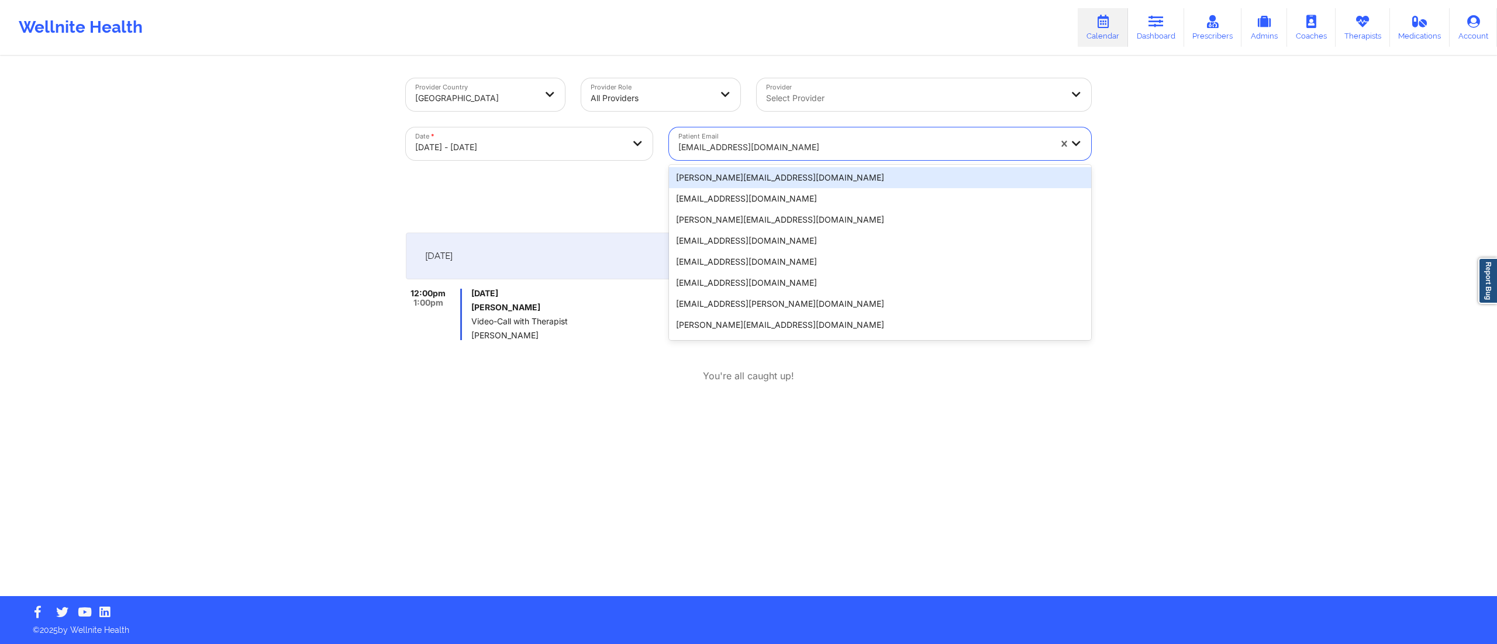
paste input "[EMAIL_ADDRESS][DOMAIN_NAME]"
type input "[EMAIL_ADDRESS][DOMAIN_NAME]"
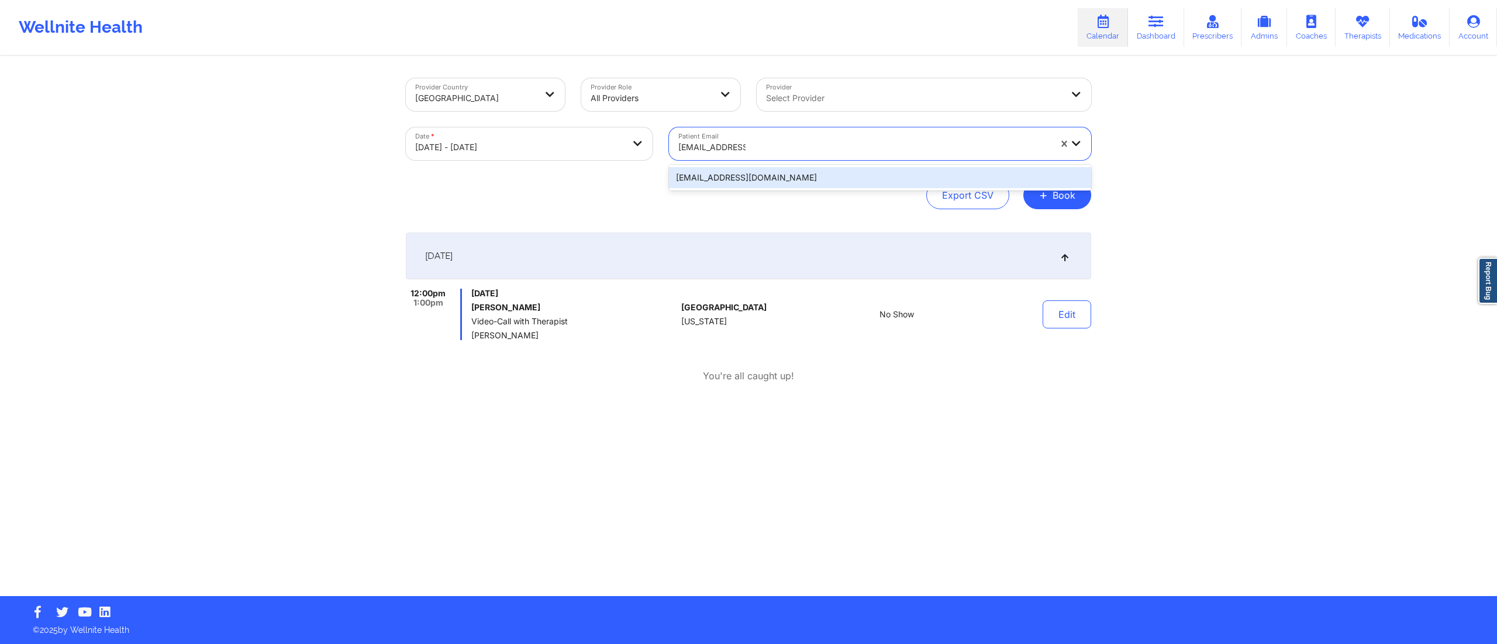
click at [758, 180] on div "[EMAIL_ADDRESS][DOMAIN_NAME]" at bounding box center [880, 177] width 422 height 21
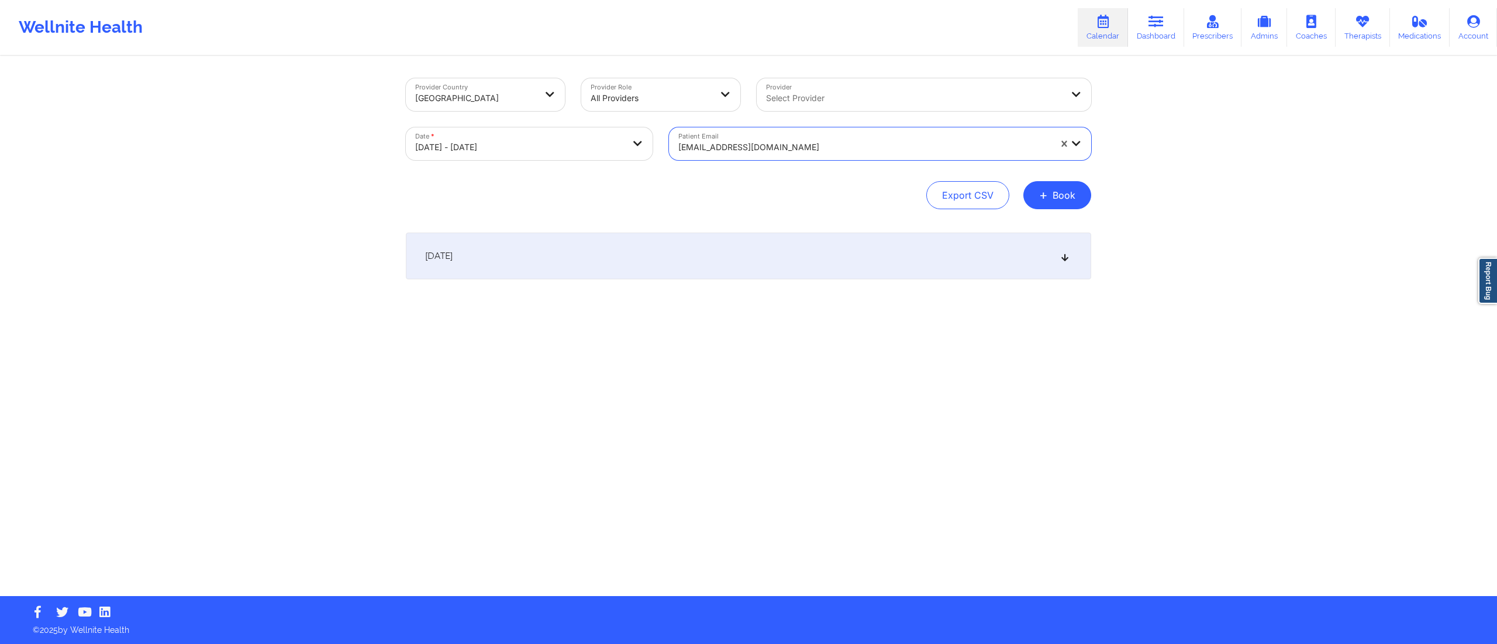
click at [644, 240] on div "October 10, 2025" at bounding box center [748, 256] width 685 height 47
click at [1062, 315] on button "Edit" at bounding box center [1067, 315] width 49 height 28
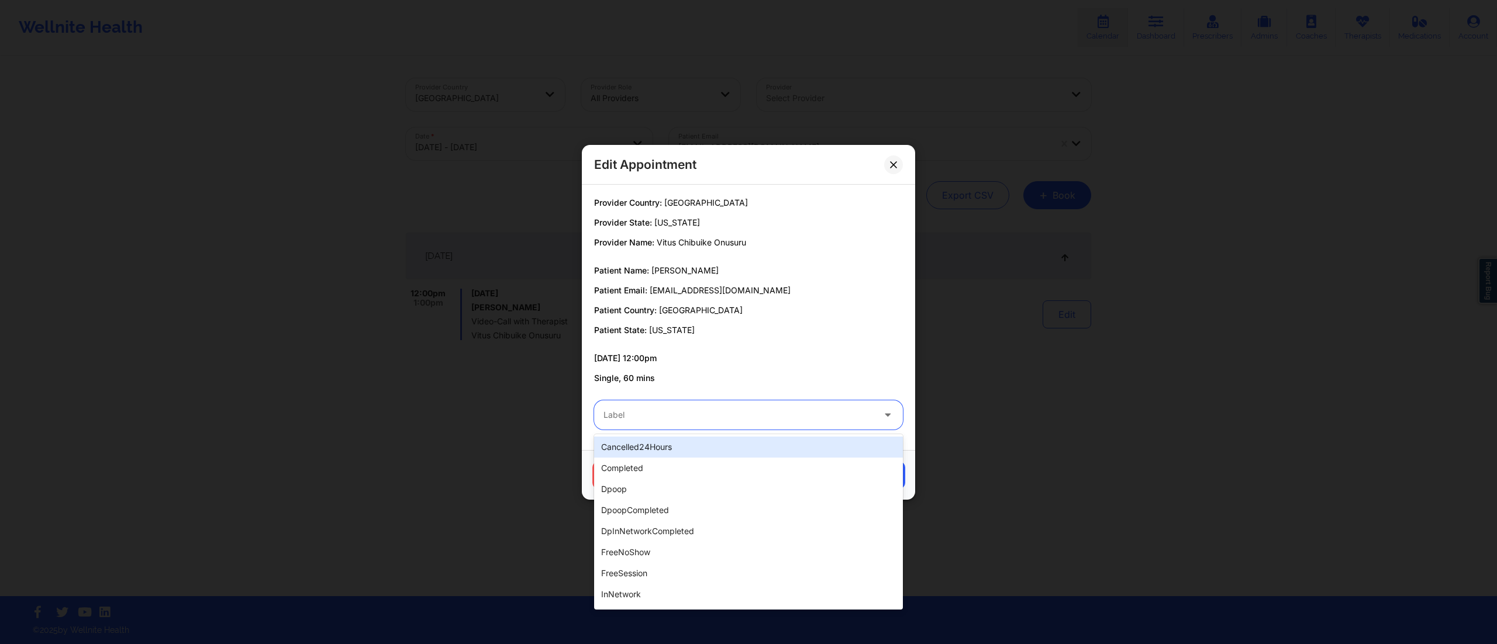
click at [682, 416] on div at bounding box center [739, 415] width 270 height 14
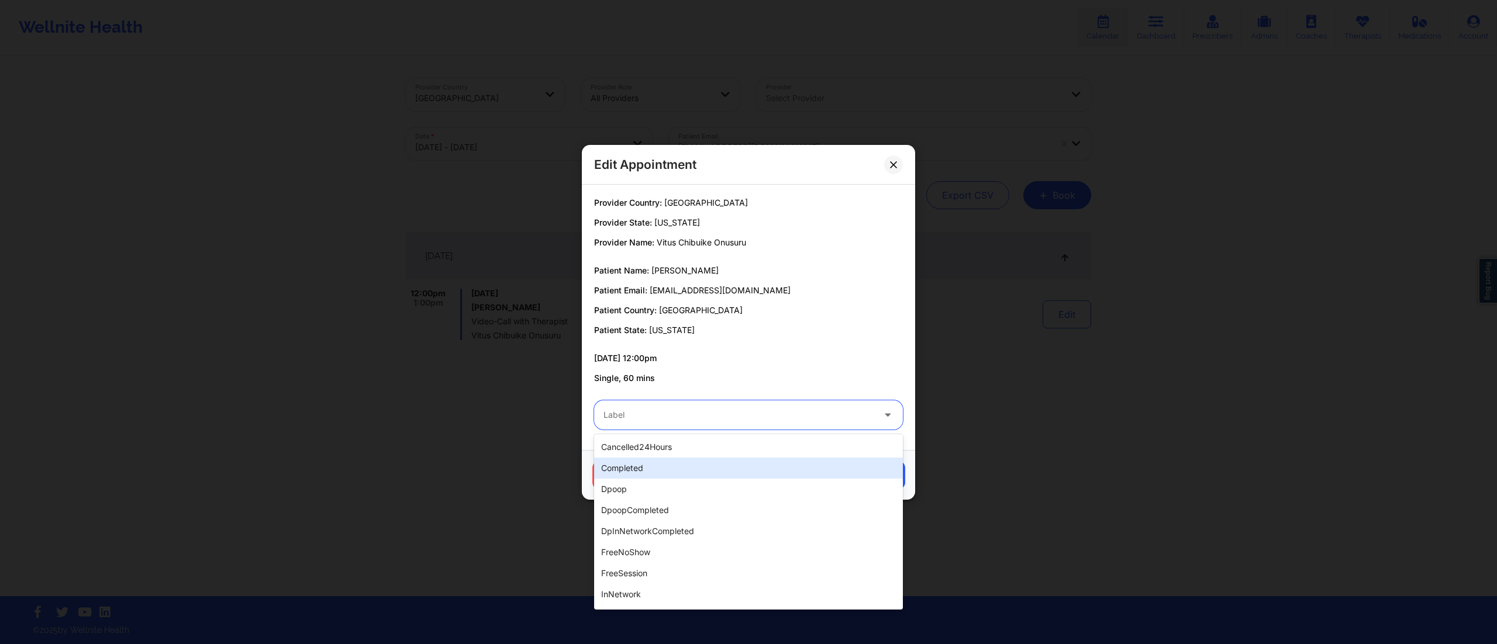
click at [678, 461] on div "completed" at bounding box center [748, 468] width 309 height 21
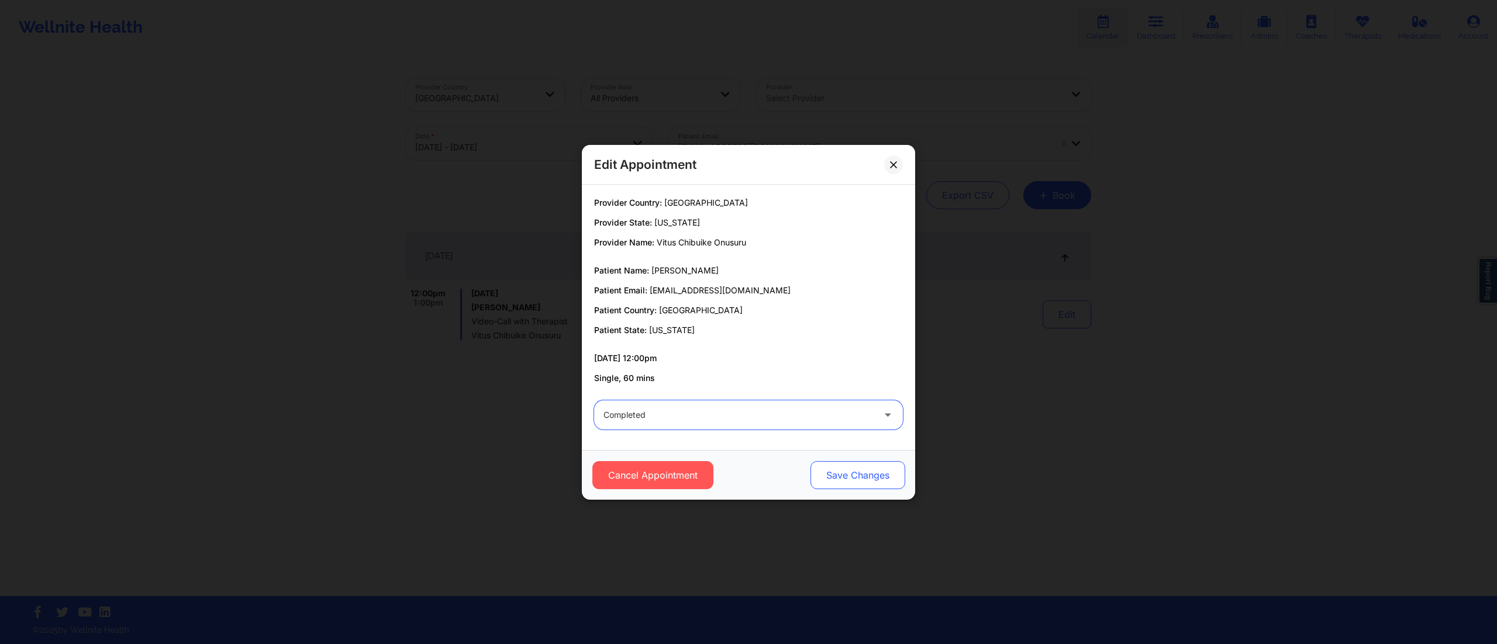
click at [875, 477] on button "Save Changes" at bounding box center [858, 475] width 95 height 28
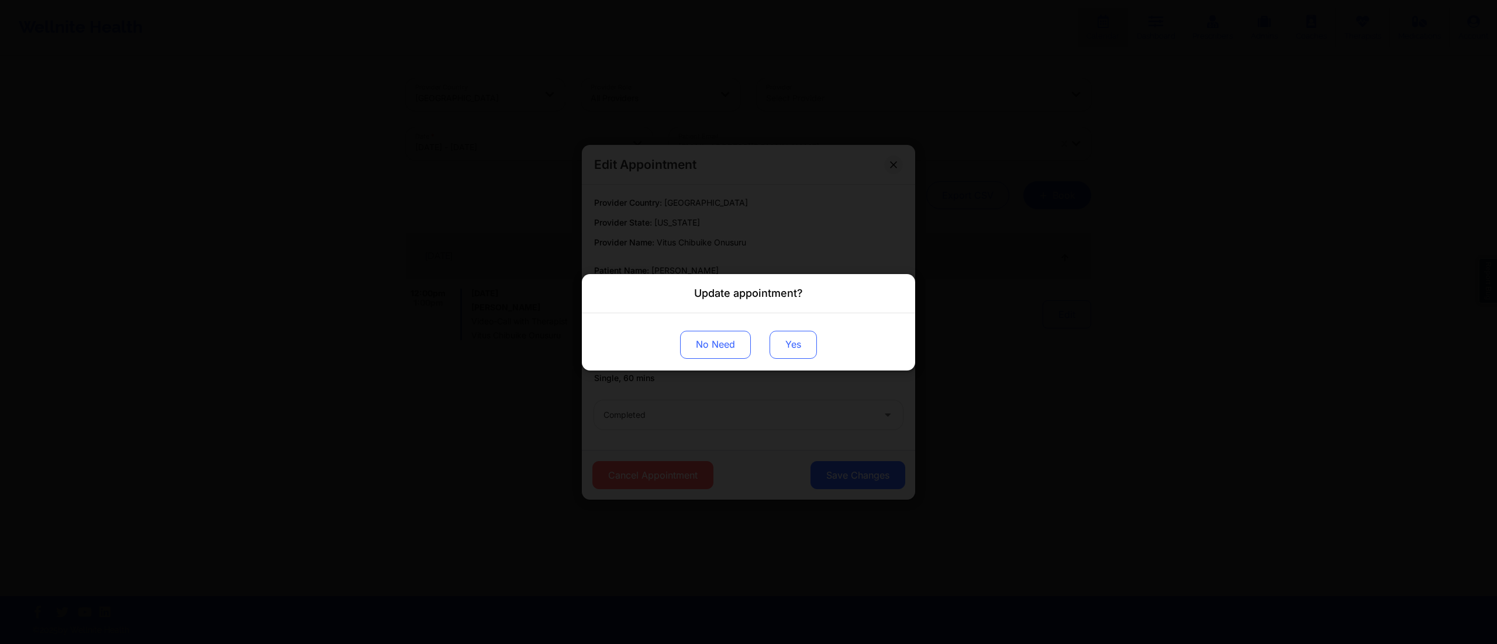
click at [793, 345] on button "Yes" at bounding box center [793, 344] width 47 height 28
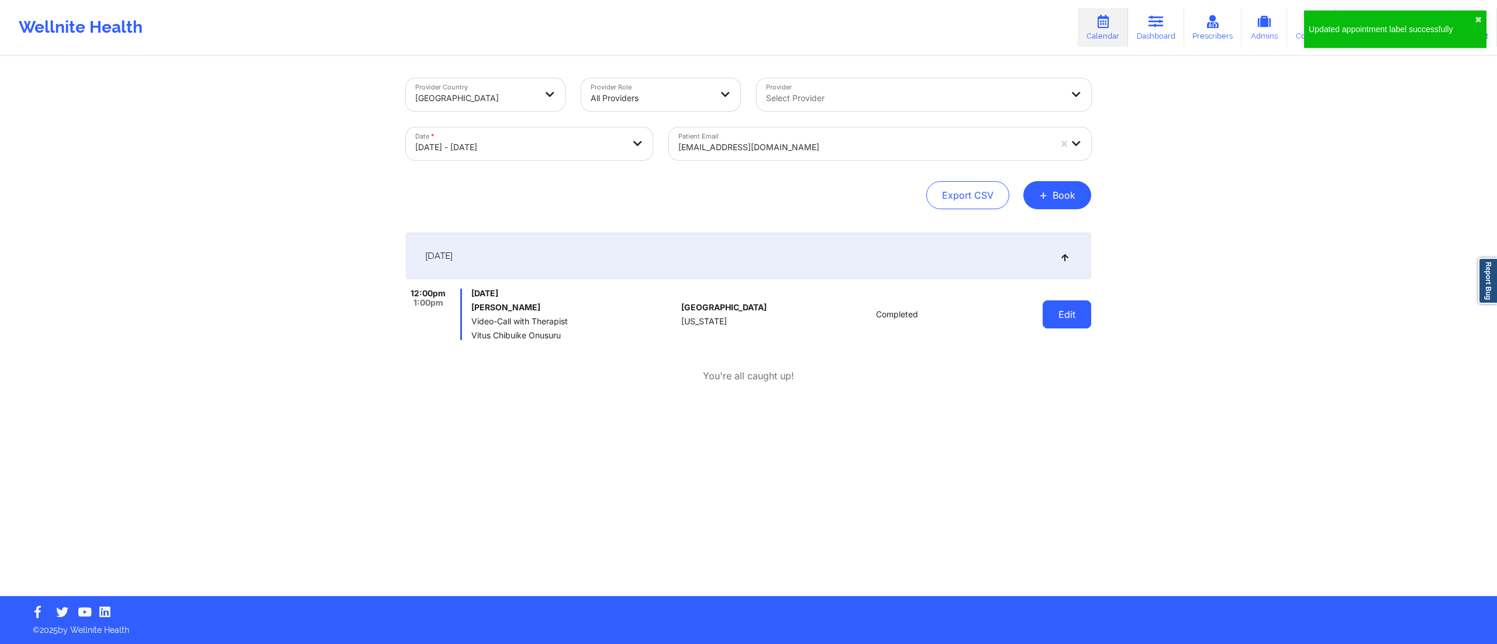
click at [1052, 303] on button "Edit" at bounding box center [1067, 315] width 49 height 28
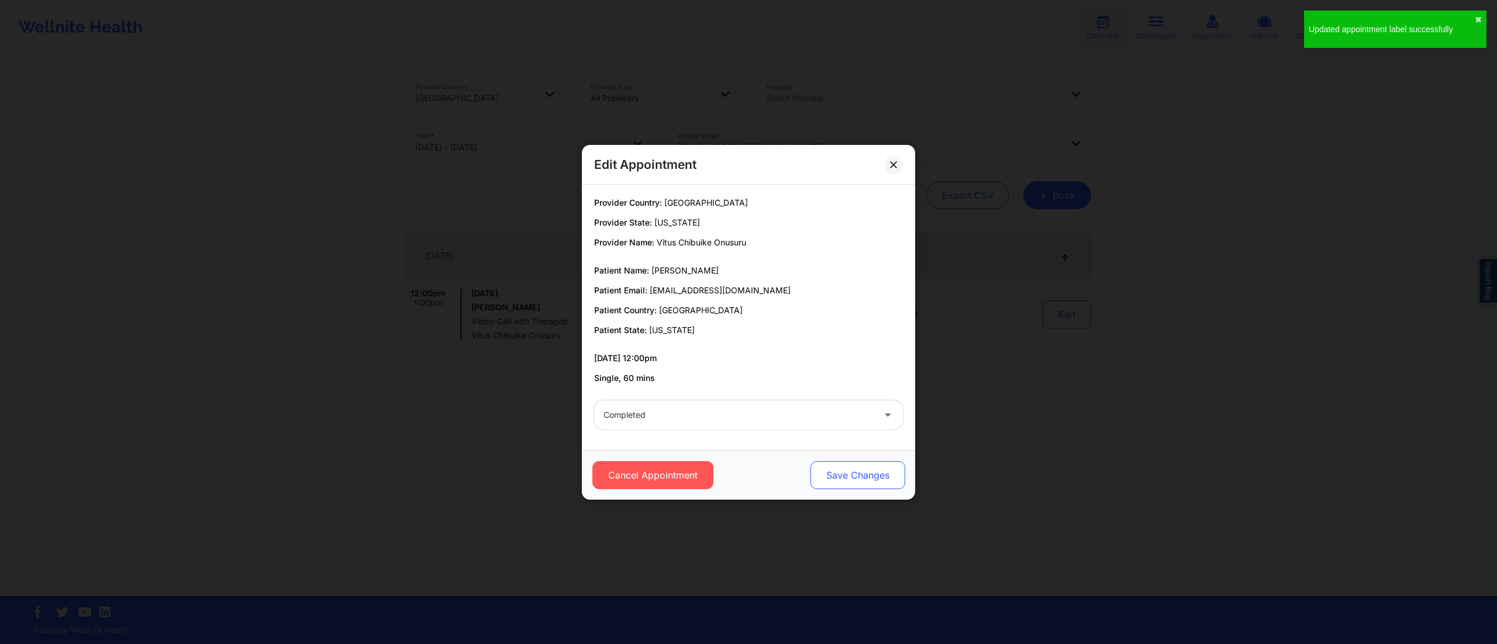
click at [833, 476] on button "Save Changes" at bounding box center [858, 475] width 95 height 28
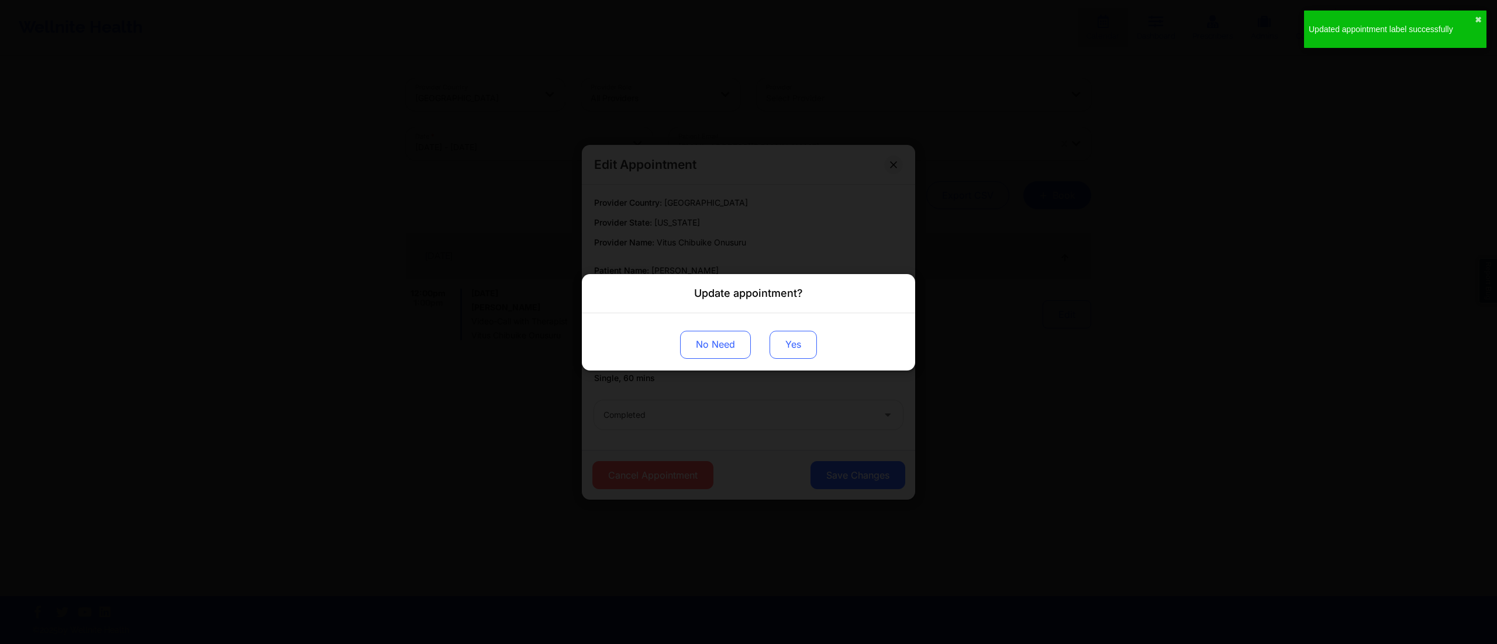
click at [786, 348] on button "Yes" at bounding box center [793, 344] width 47 height 28
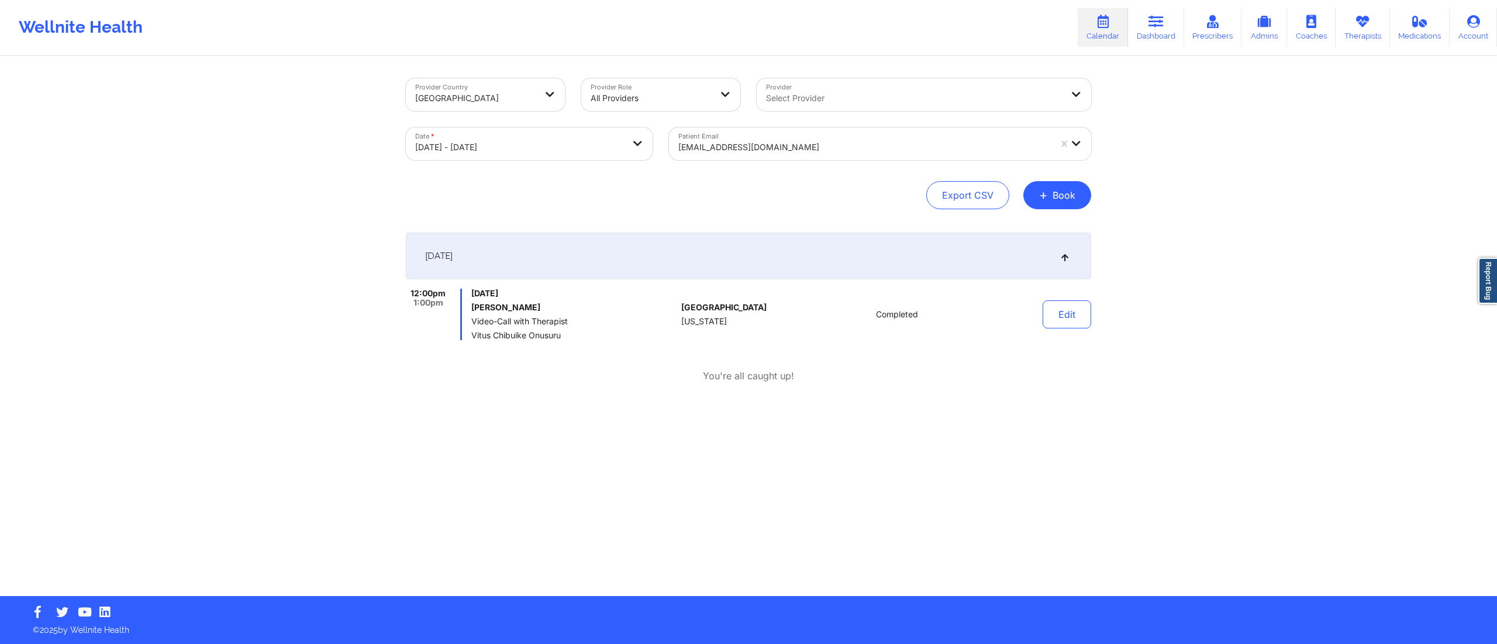
click at [510, 147] on body "Wellnite Health Calendar Dashboard Prescribers Admins Coaches Therapists Medica…" at bounding box center [748, 322] width 1497 height 644
select select "2025-9"
select select "2025-10"
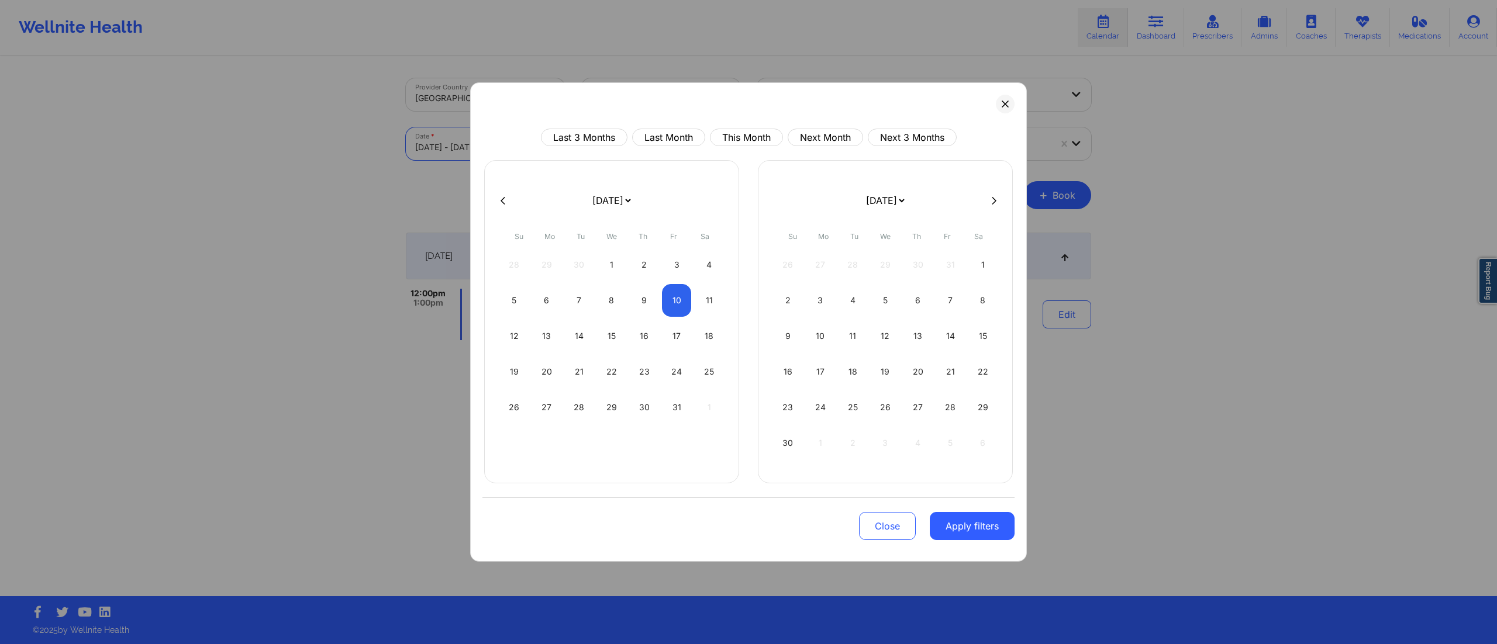
click at [501, 198] on icon at bounding box center [503, 201] width 5 height 9
select select "2025-8"
select select "2025-9"
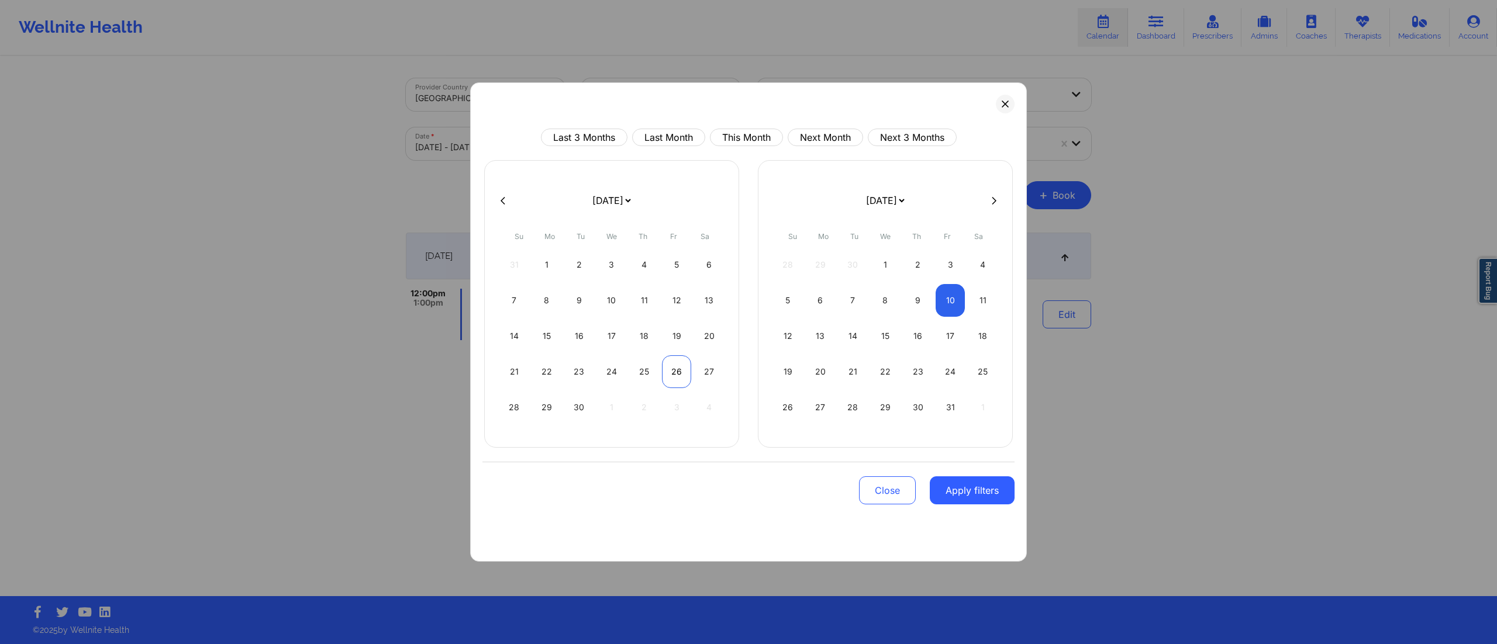
click at [664, 371] on div "26" at bounding box center [677, 372] width 30 height 33
select select "2025-8"
select select "2025-9"
click at [663, 370] on div "26" at bounding box center [677, 372] width 30 height 33
select select "2025-8"
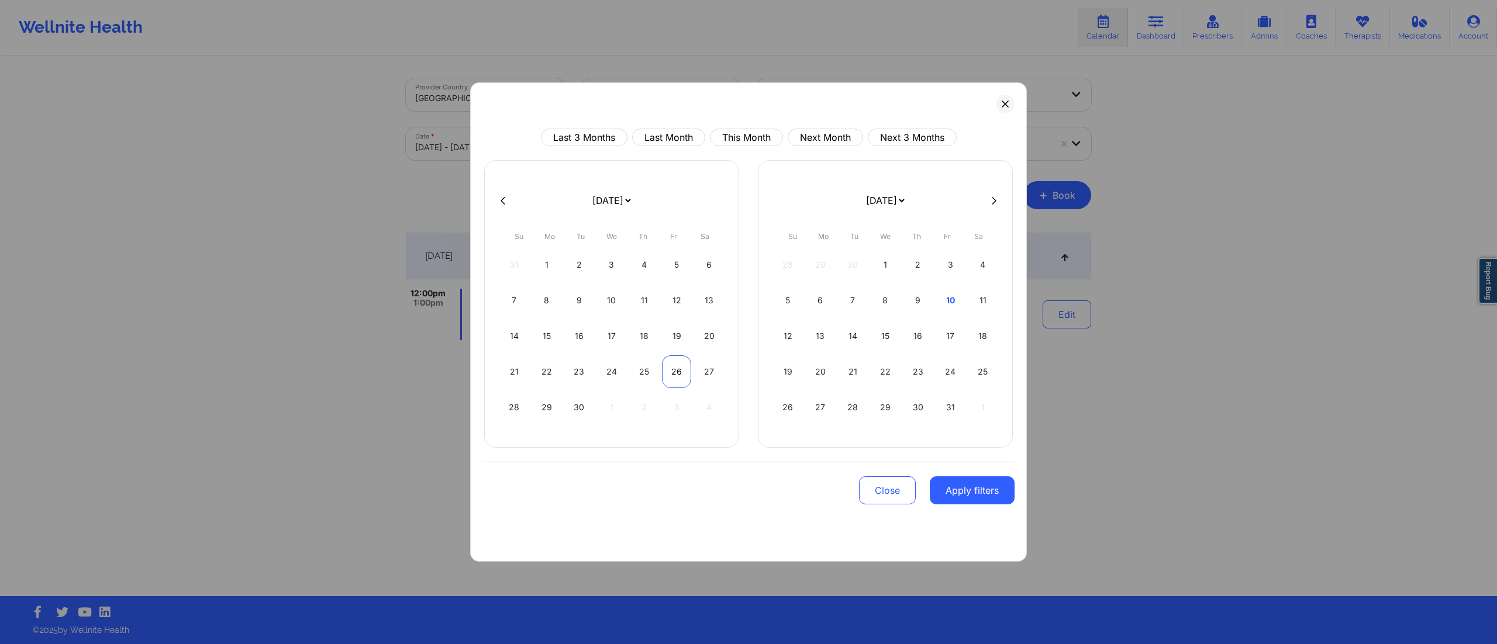
select select "2025-9"
click at [961, 502] on button "Apply filters" at bounding box center [972, 491] width 85 height 28
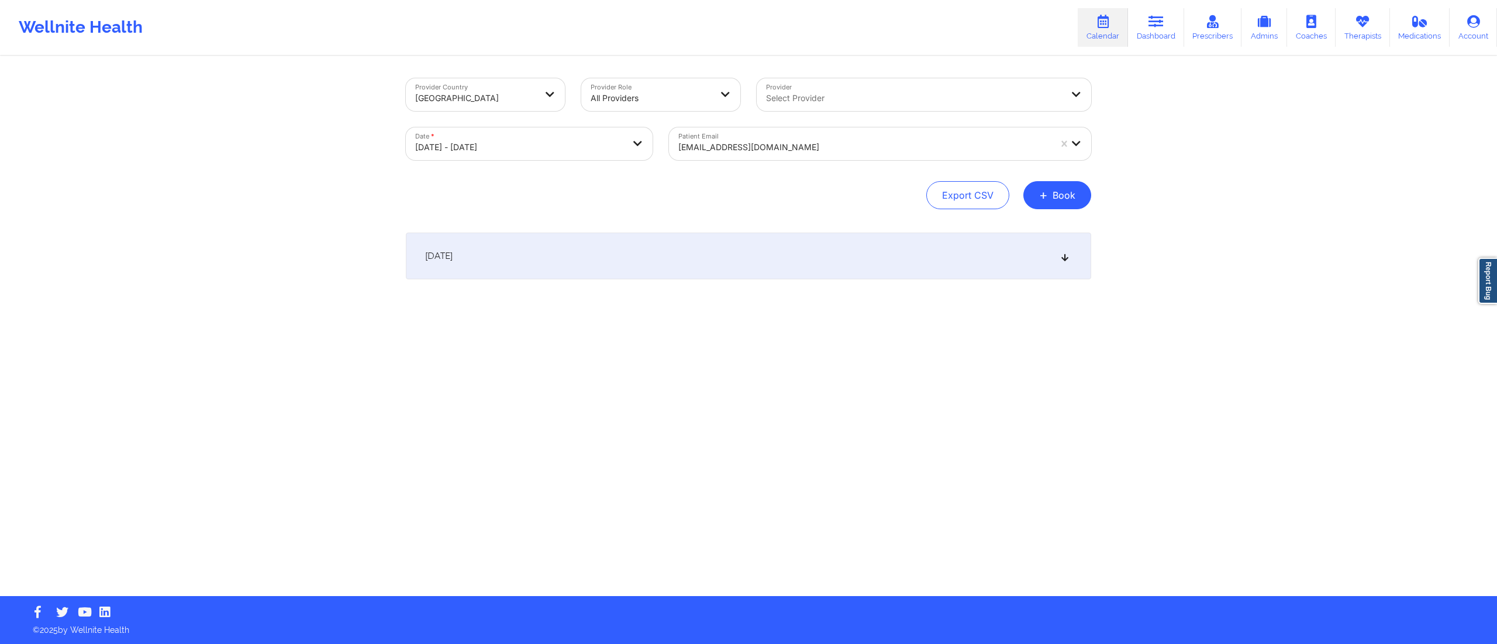
click at [664, 248] on div "September 26, 2025" at bounding box center [748, 256] width 685 height 47
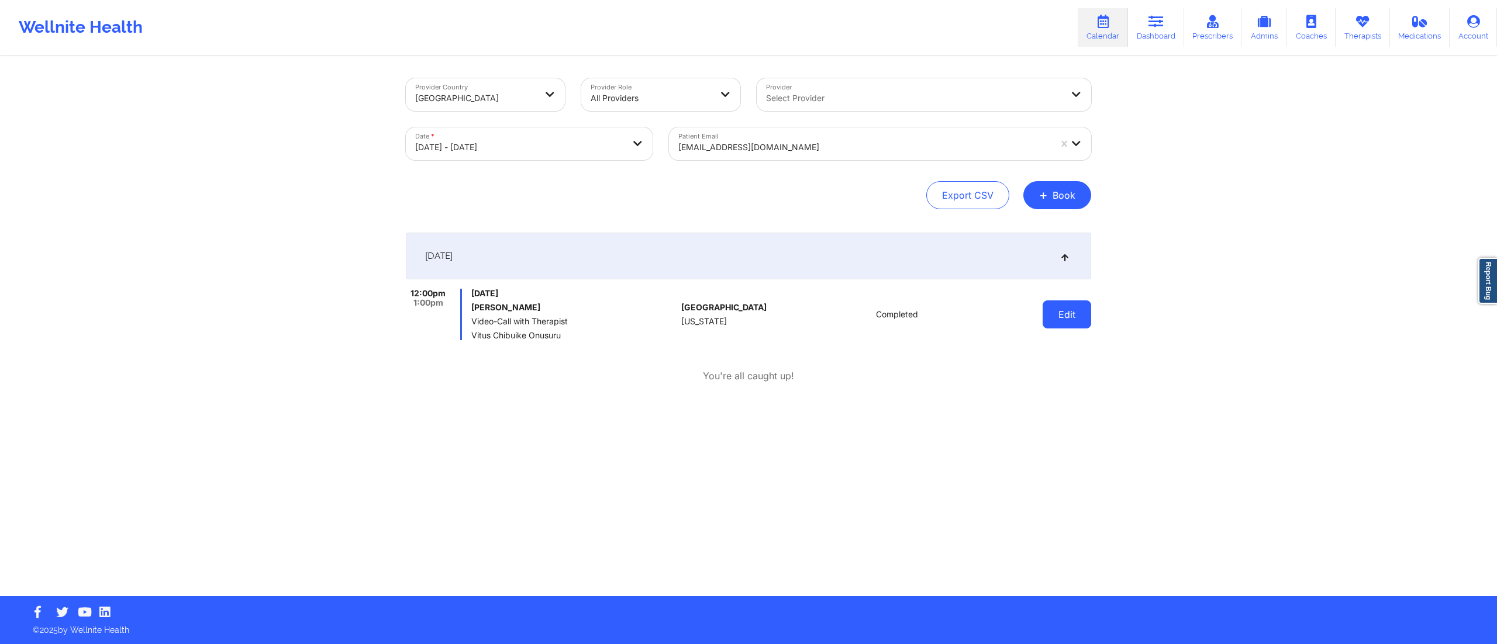
click at [1067, 318] on button "Edit" at bounding box center [1067, 315] width 49 height 28
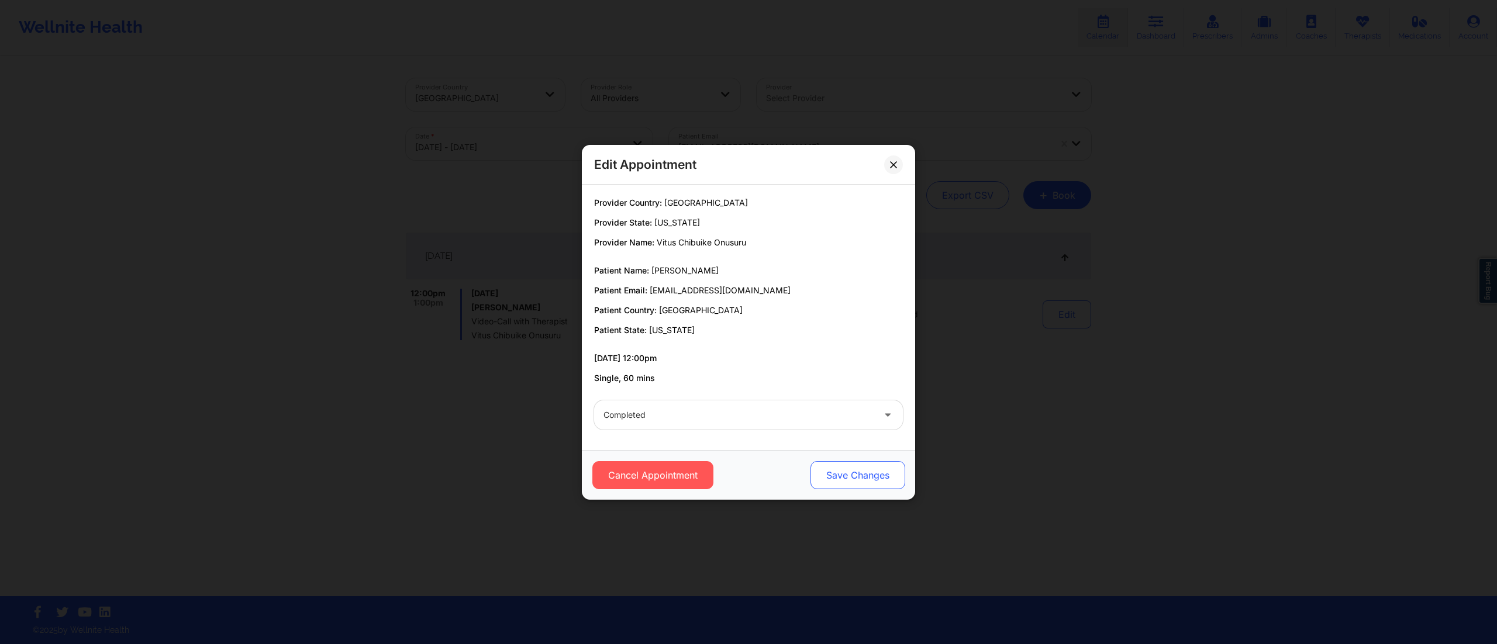
click at [819, 484] on button "Save Changes" at bounding box center [858, 475] width 95 height 28
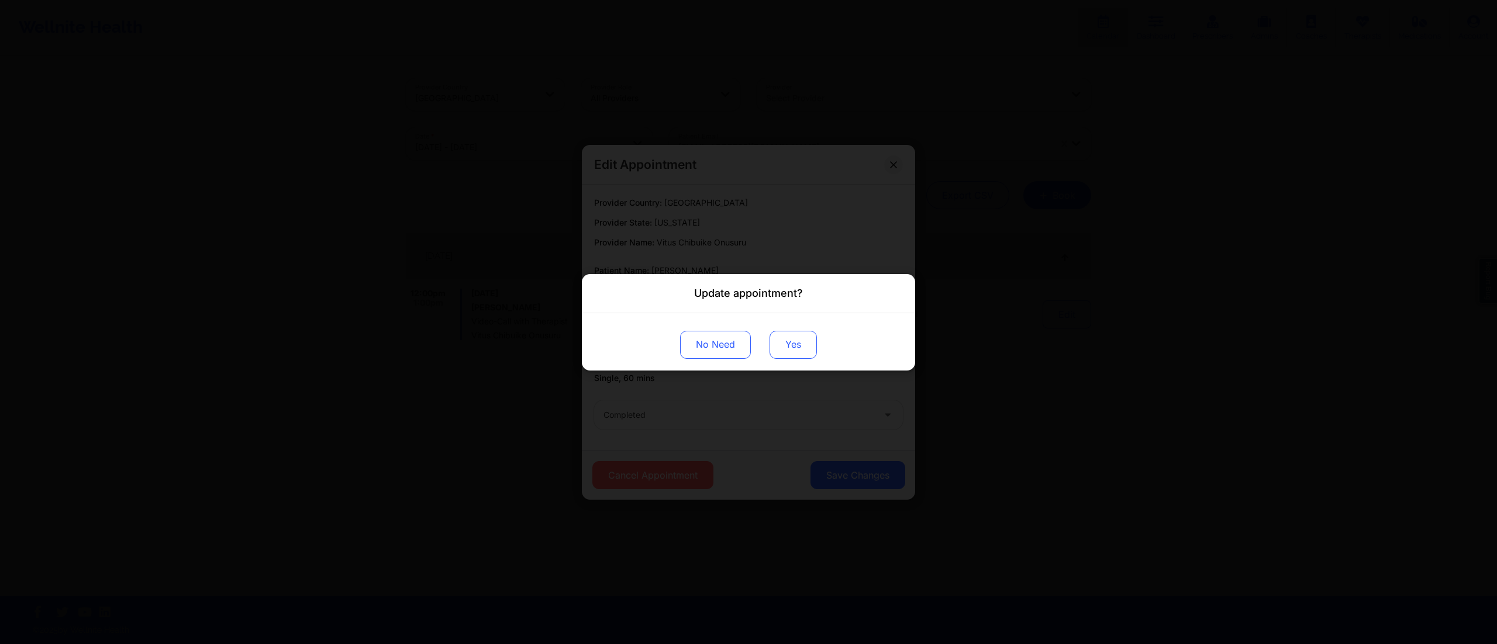
click at [787, 344] on button "Yes" at bounding box center [793, 344] width 47 height 28
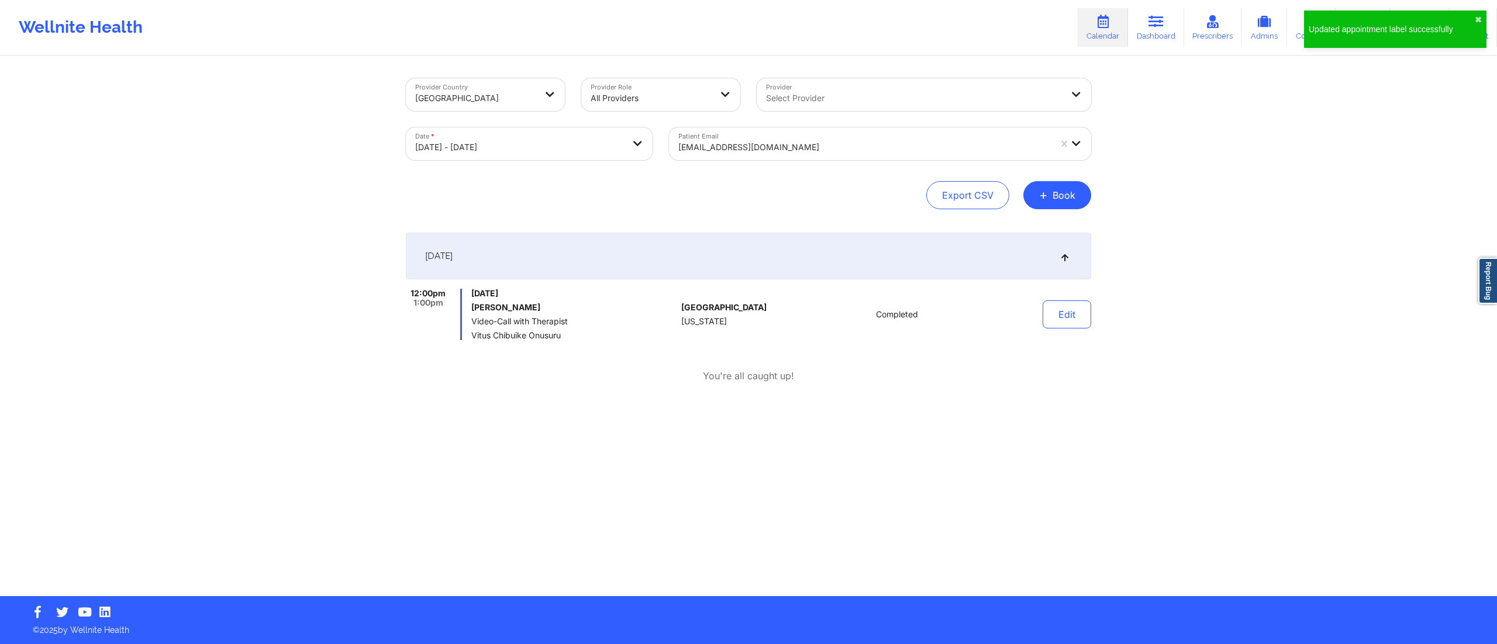
click at [552, 146] on body "Updated appointment label successfully ✖︎ Wellnite Health Calendar Dashboard Pr…" at bounding box center [748, 322] width 1497 height 644
select select "2025-8"
select select "2025-9"
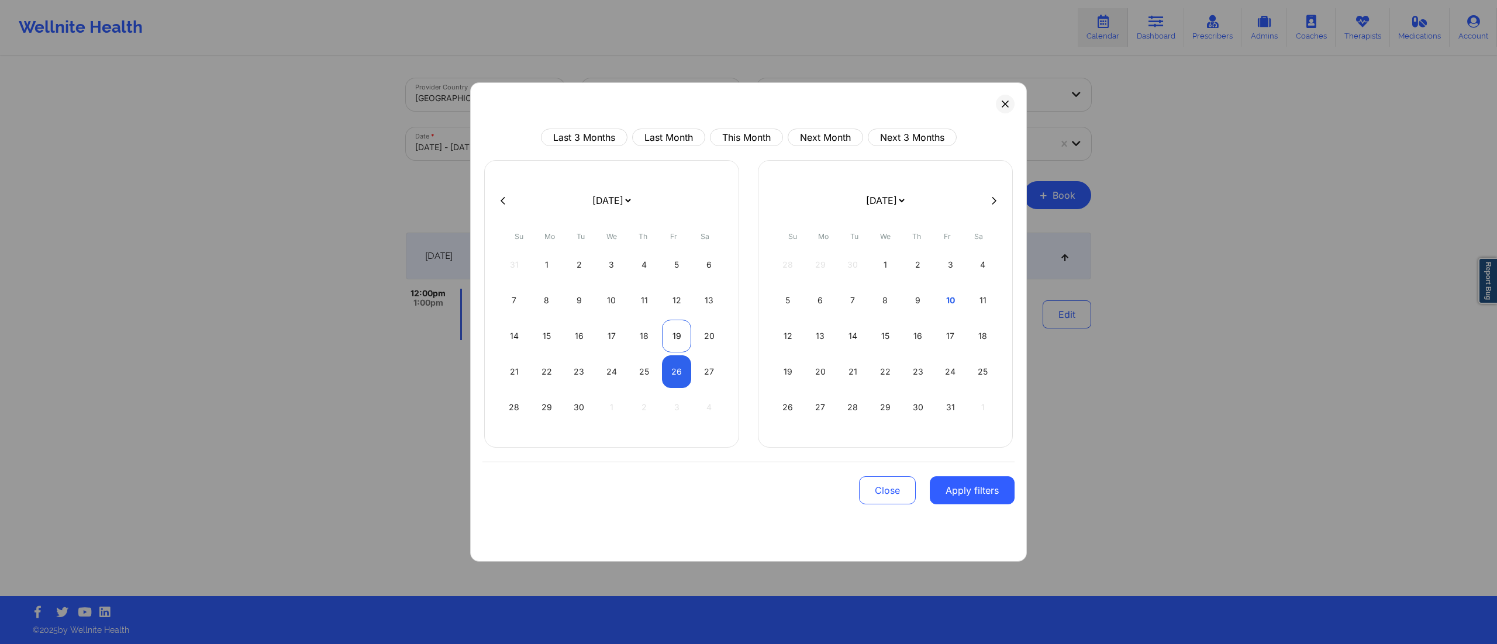
click at [669, 331] on div "19" at bounding box center [677, 336] width 30 height 33
select select "2025-8"
select select "2025-9"
click at [669, 331] on div "19" at bounding box center [677, 336] width 30 height 33
select select "2025-8"
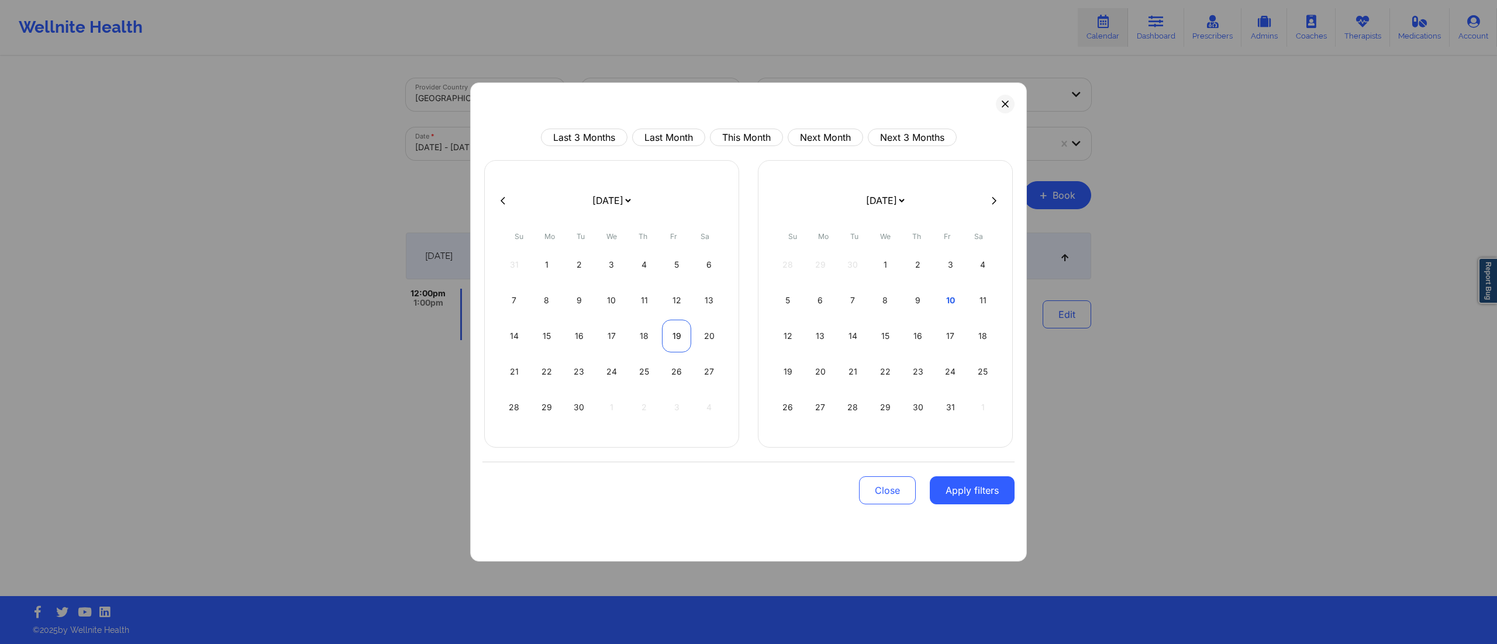
select select "2025-9"
click at [950, 497] on button "Apply filters" at bounding box center [972, 491] width 85 height 28
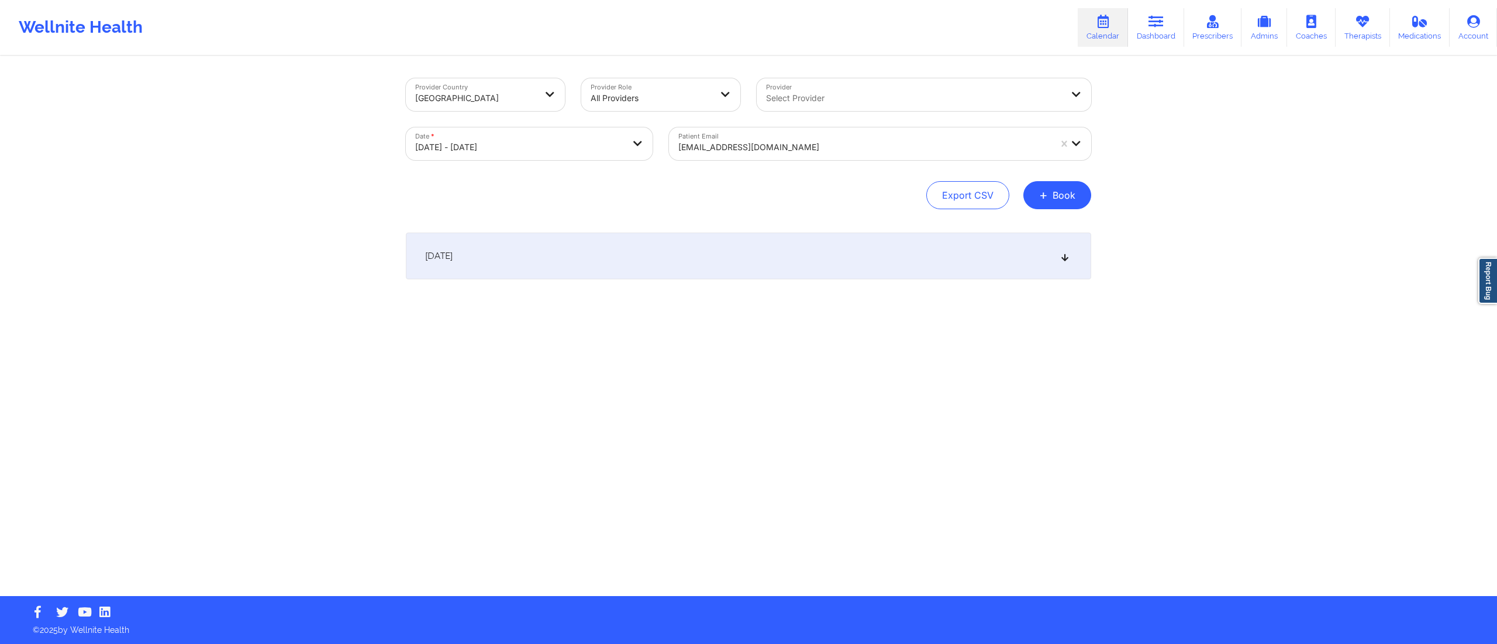
click at [786, 234] on div "September 19, 2025" at bounding box center [748, 256] width 685 height 47
click at [1056, 318] on button "Edit" at bounding box center [1067, 315] width 49 height 28
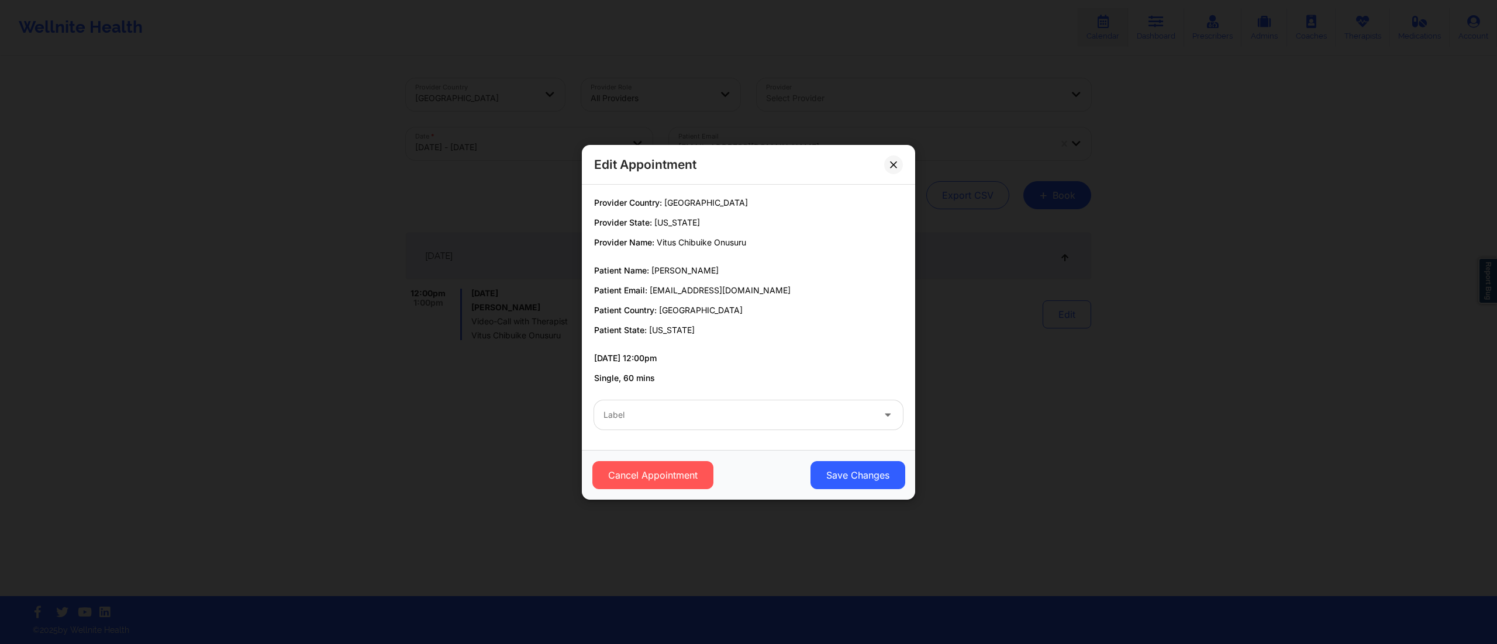
click at [731, 432] on div "Label" at bounding box center [748, 415] width 325 height 46
click at [721, 418] on div at bounding box center [739, 415] width 270 height 14
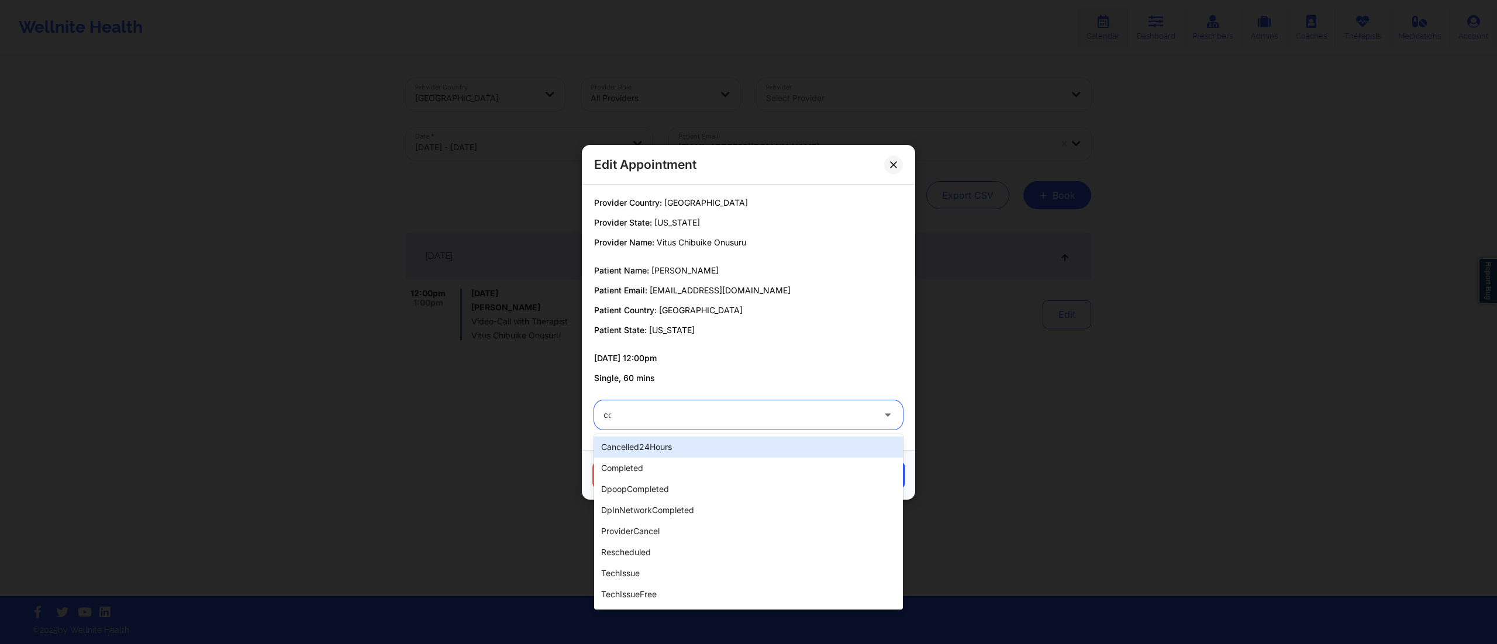
type input "com"
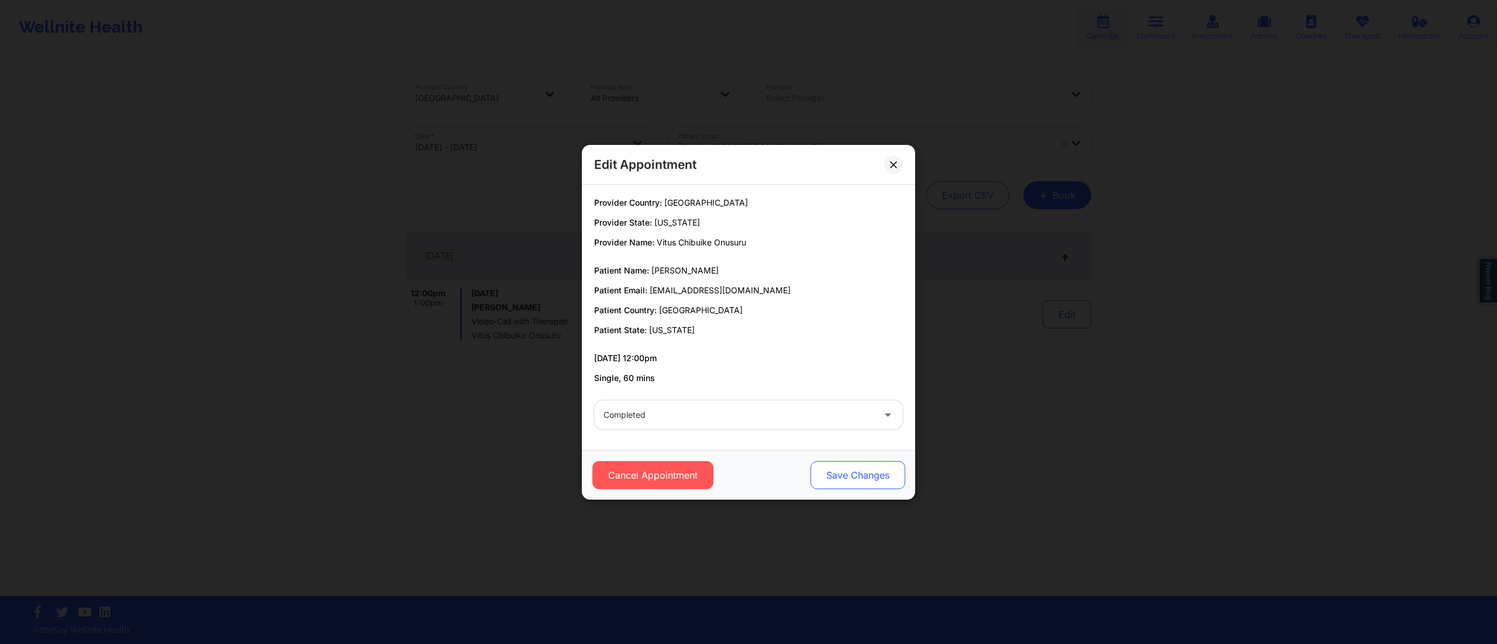
click at [859, 480] on button "Save Changes" at bounding box center [858, 475] width 95 height 28
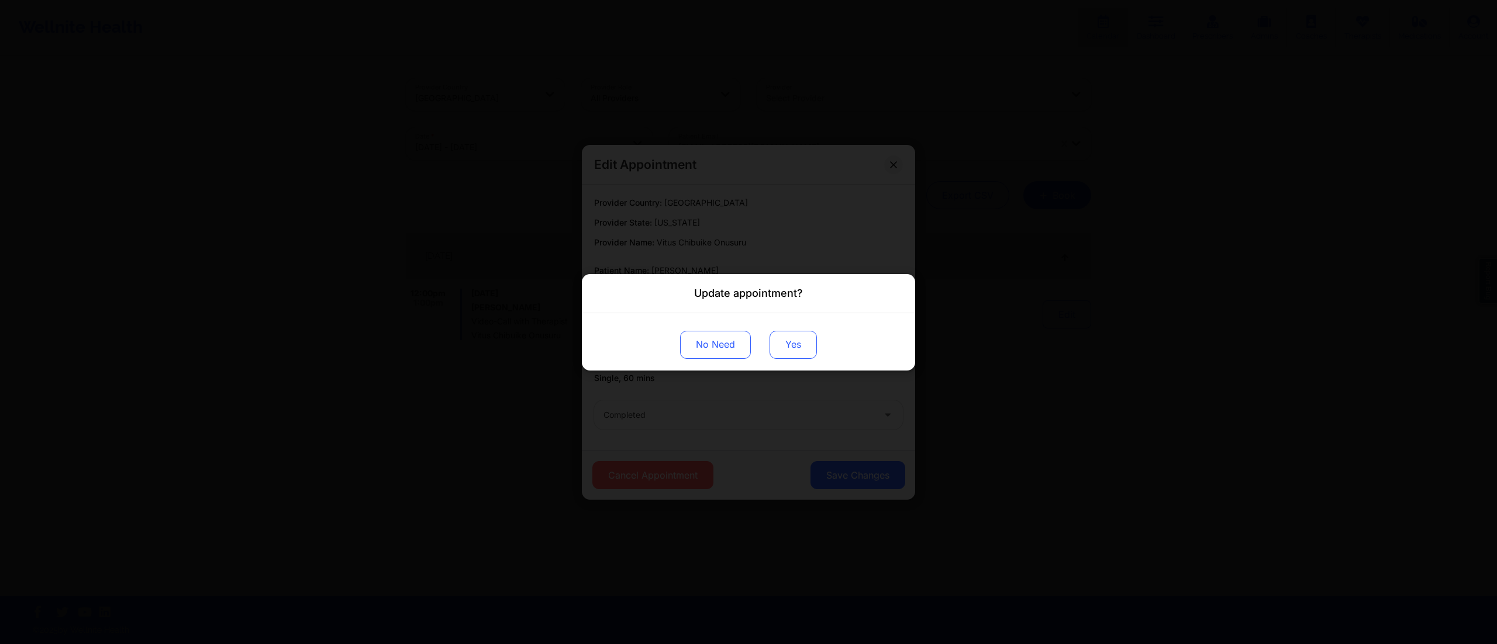
click at [791, 356] on button "Yes" at bounding box center [793, 344] width 47 height 28
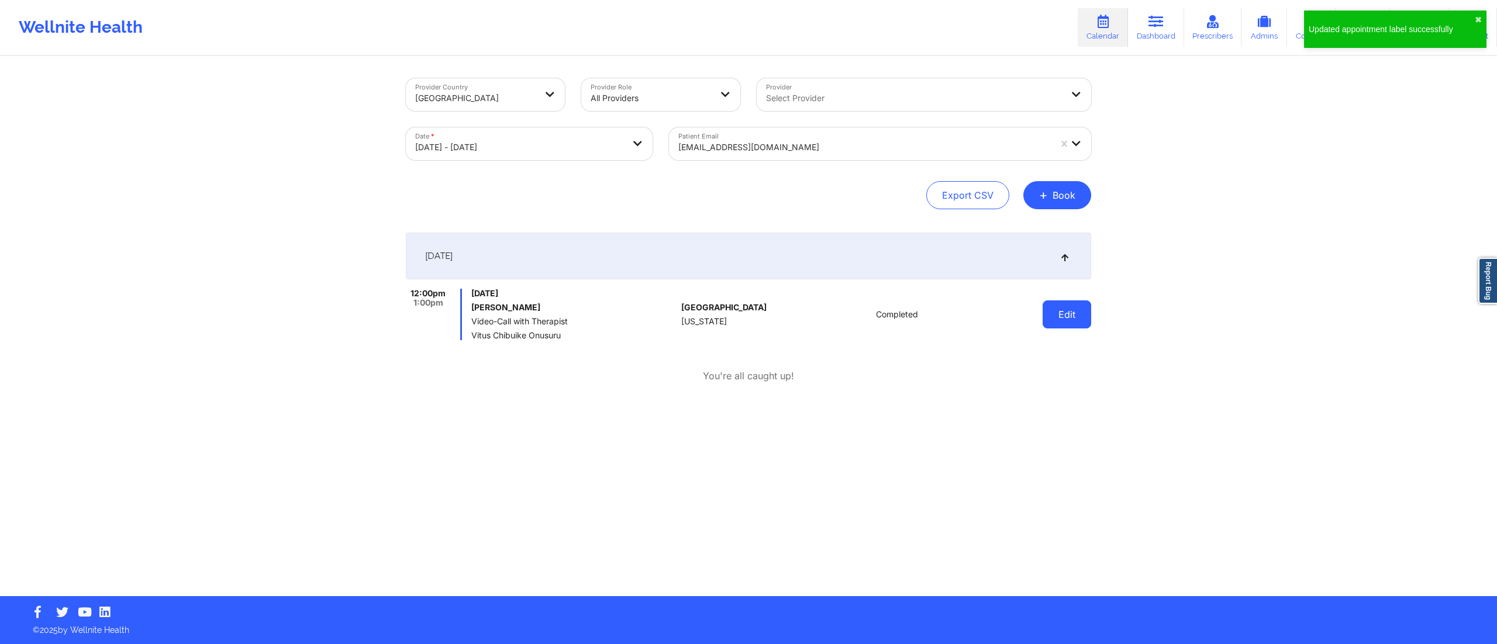
click at [1061, 320] on button "Edit" at bounding box center [1067, 315] width 49 height 28
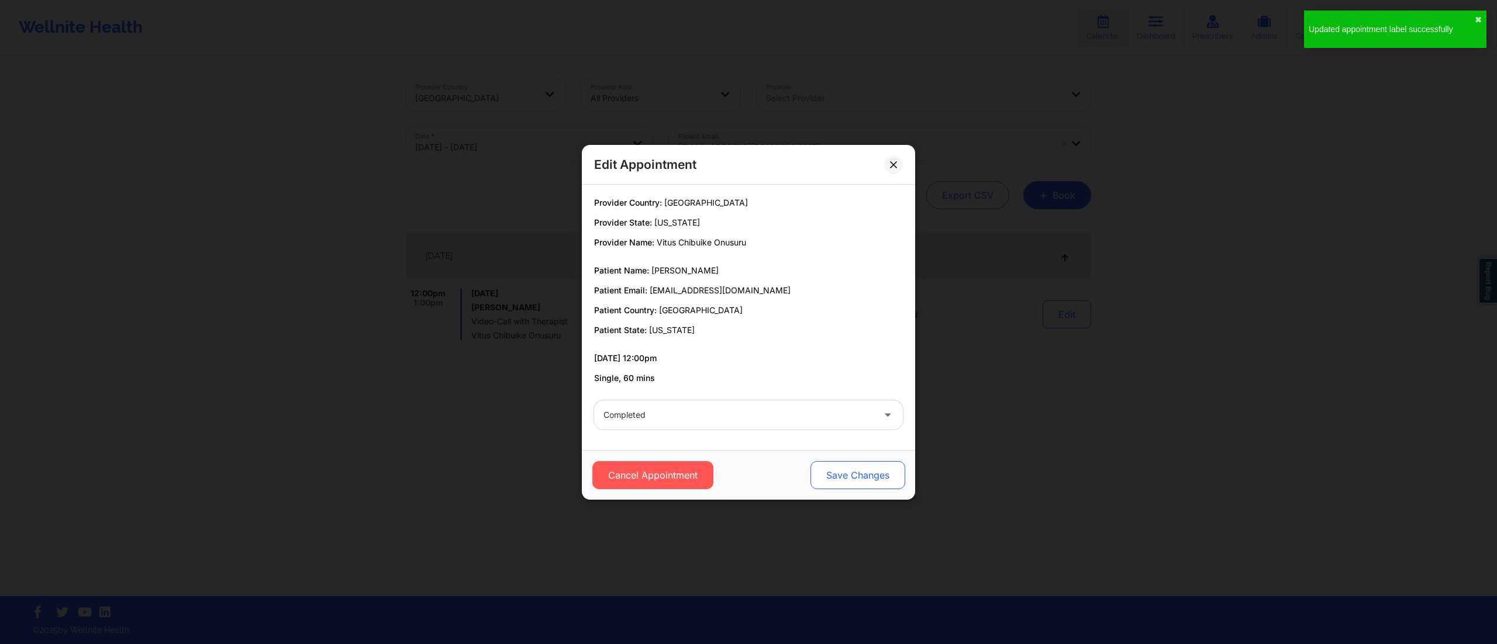
click at [846, 471] on button "Save Changes" at bounding box center [858, 475] width 95 height 28
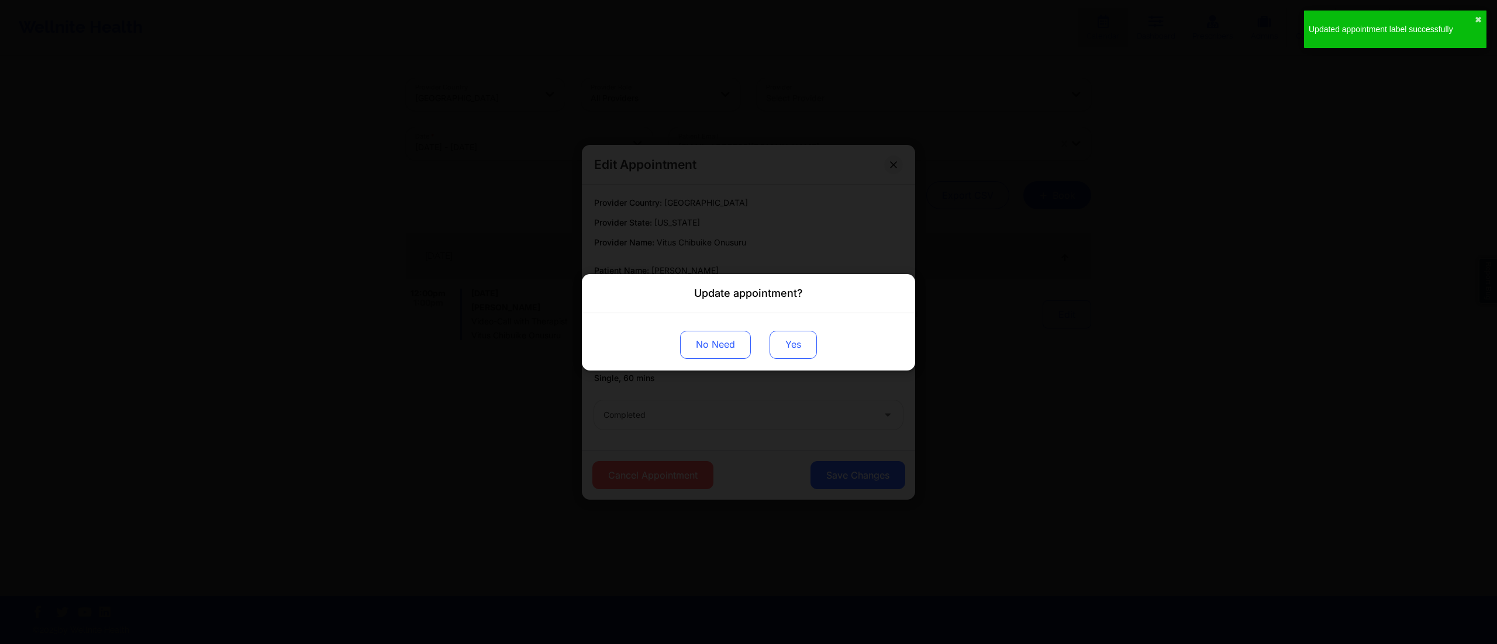
click at [786, 348] on button "Yes" at bounding box center [793, 344] width 47 height 28
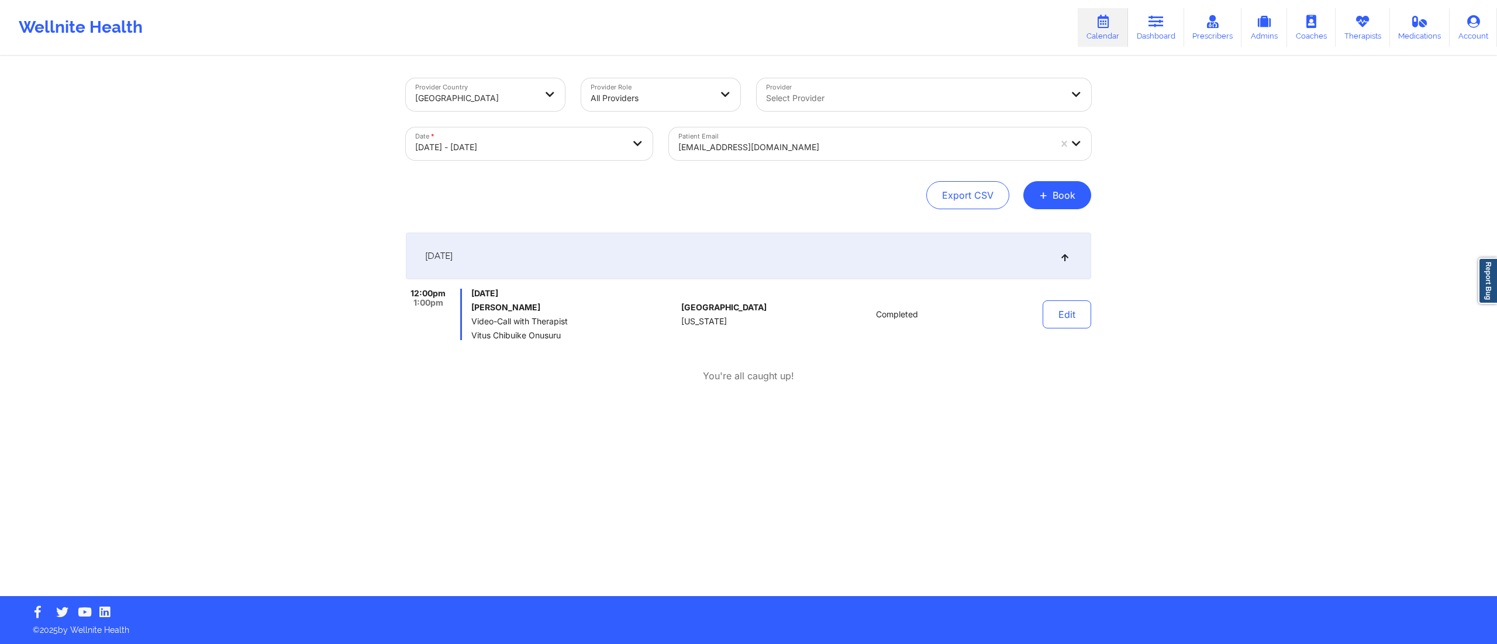
click at [508, 147] on body "Wellnite Health Calendar Dashboard Prescribers Admins Coaches Therapists Medica…" at bounding box center [748, 322] width 1497 height 644
select select "2025-8"
select select "2025-9"
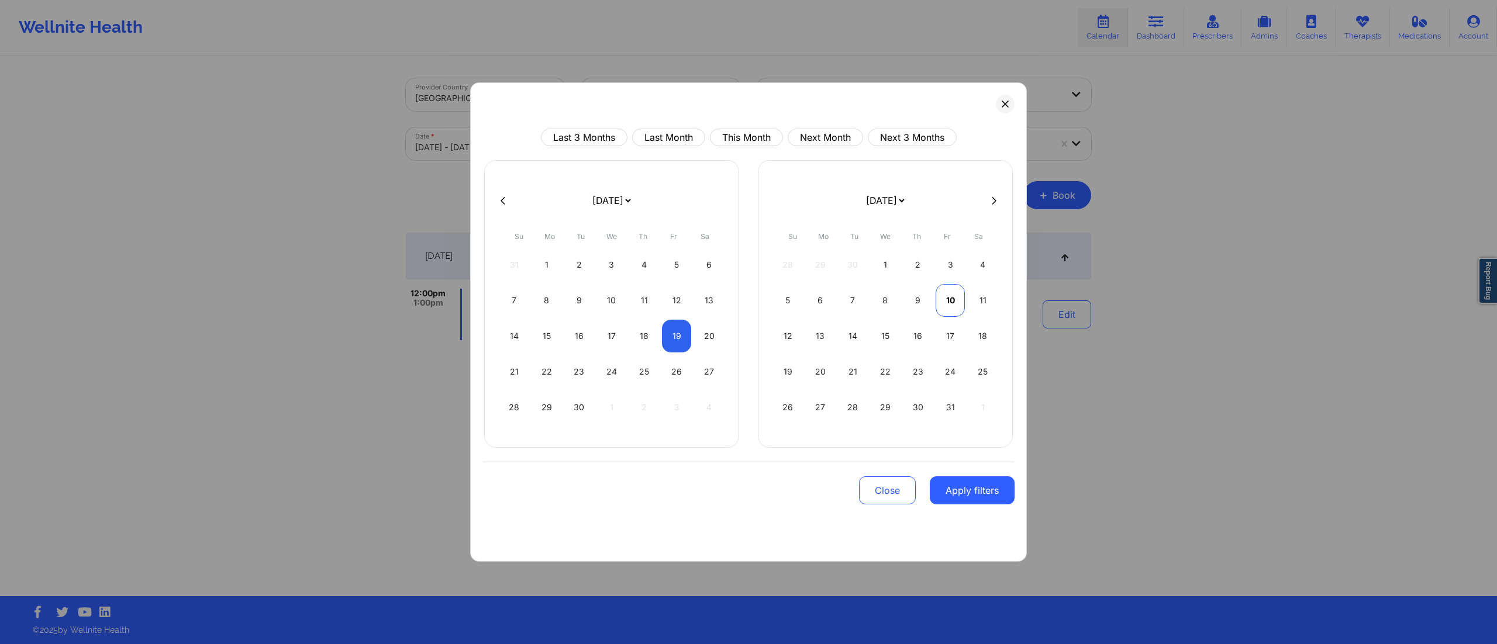
click at [939, 301] on div "10" at bounding box center [951, 300] width 30 height 33
select select "2025-9"
select select "2025-10"
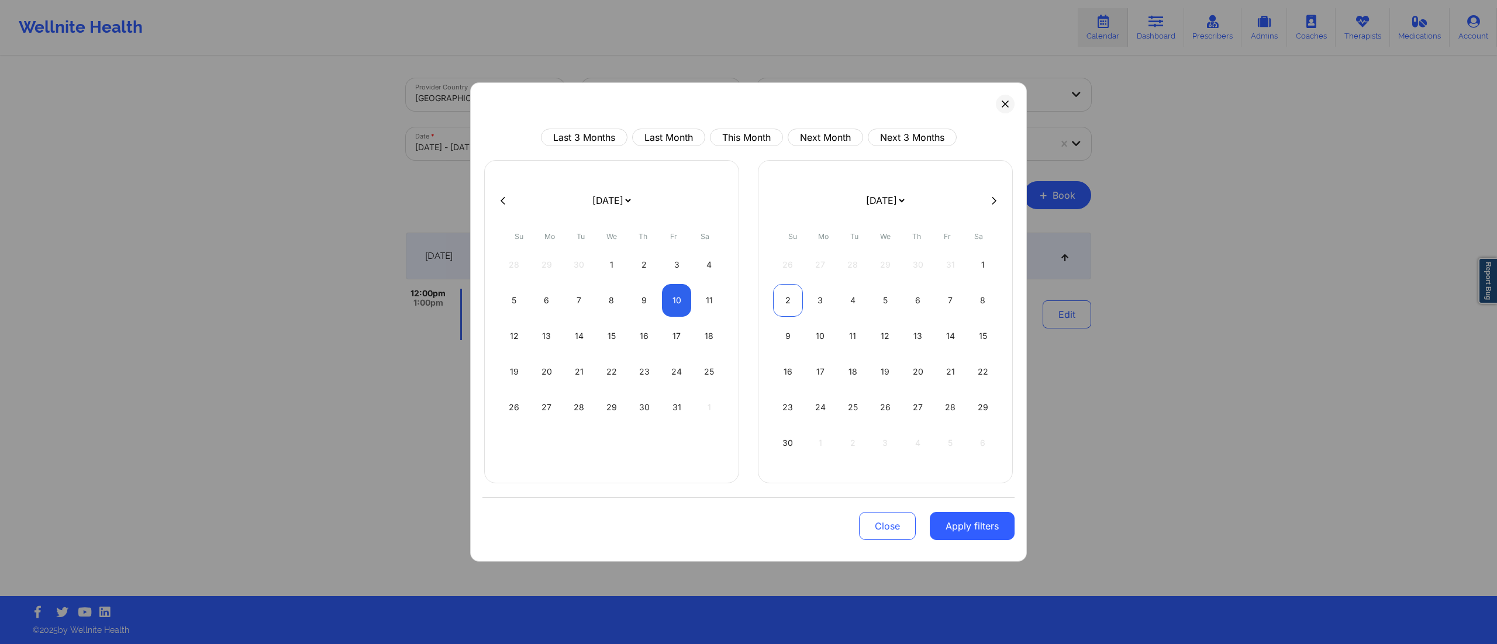
select select "2025-9"
select select "2025-10"
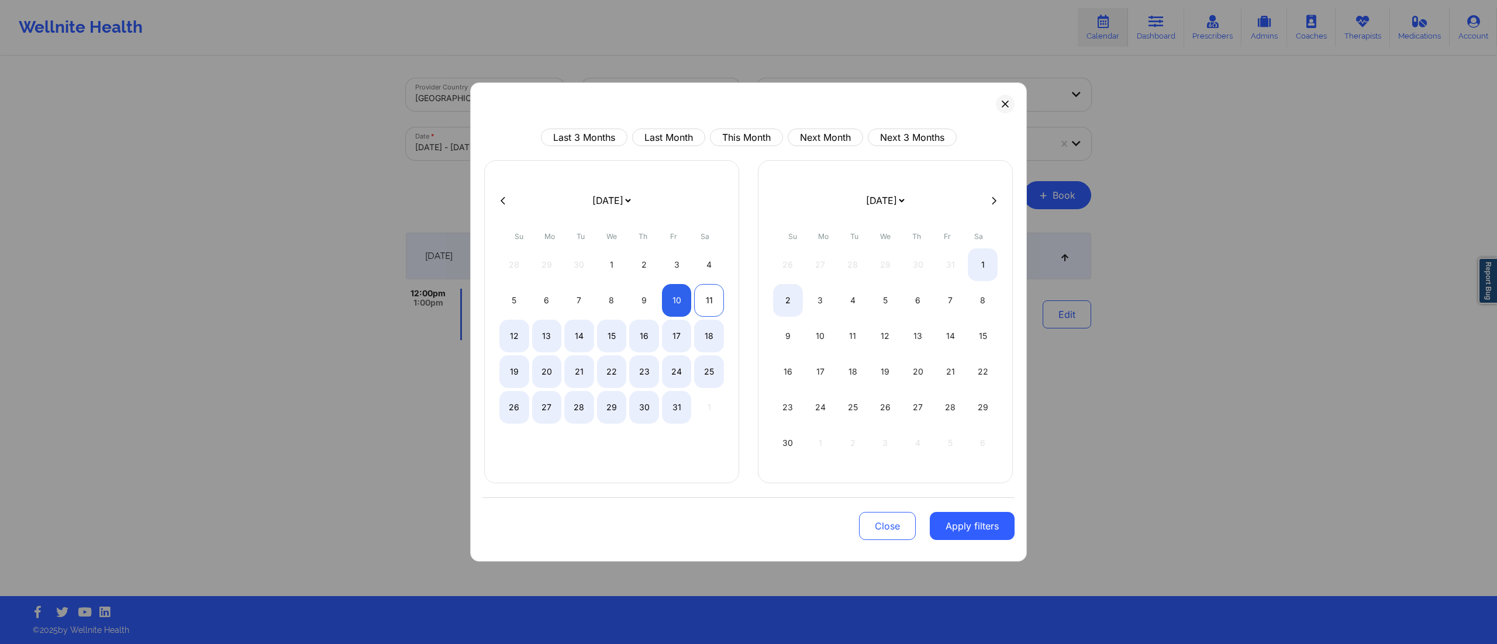
select select "2025-9"
select select "2025-10"
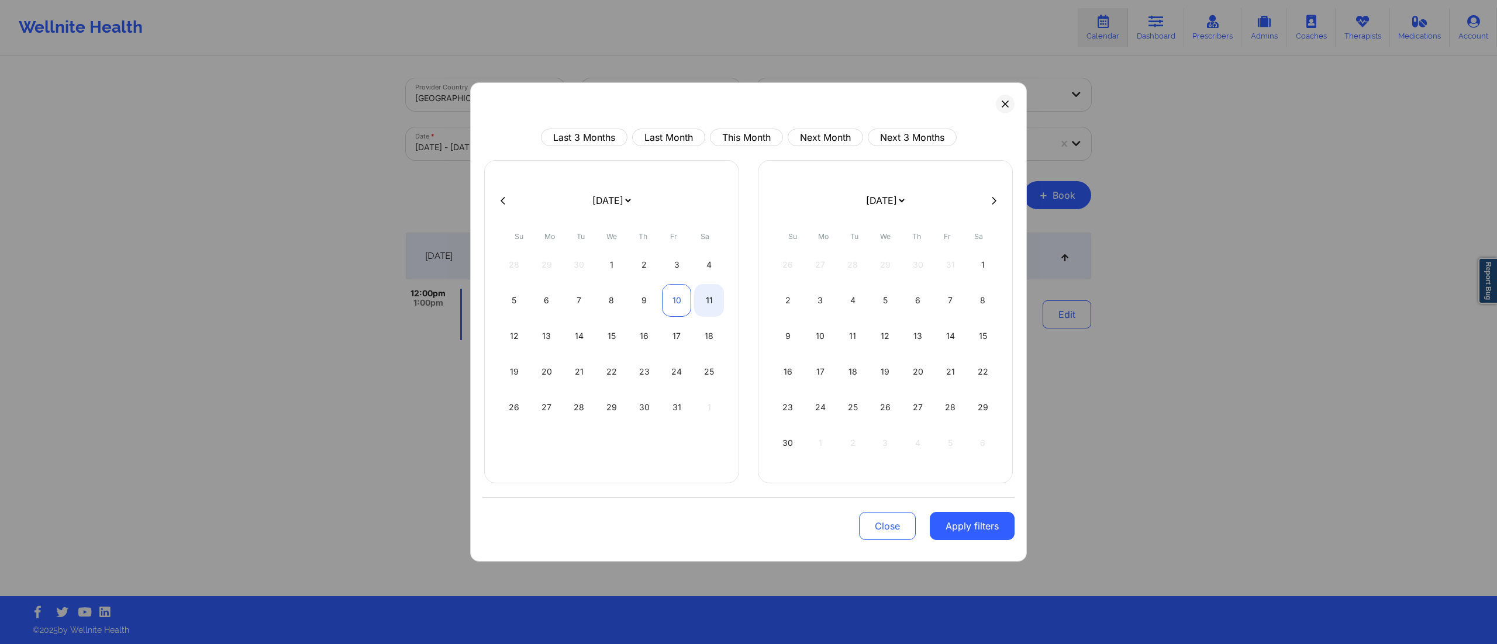
select select "2025-9"
select select "2025-10"
click at [670, 298] on div "10" at bounding box center [677, 300] width 30 height 33
select select "2025-9"
select select "2025-10"
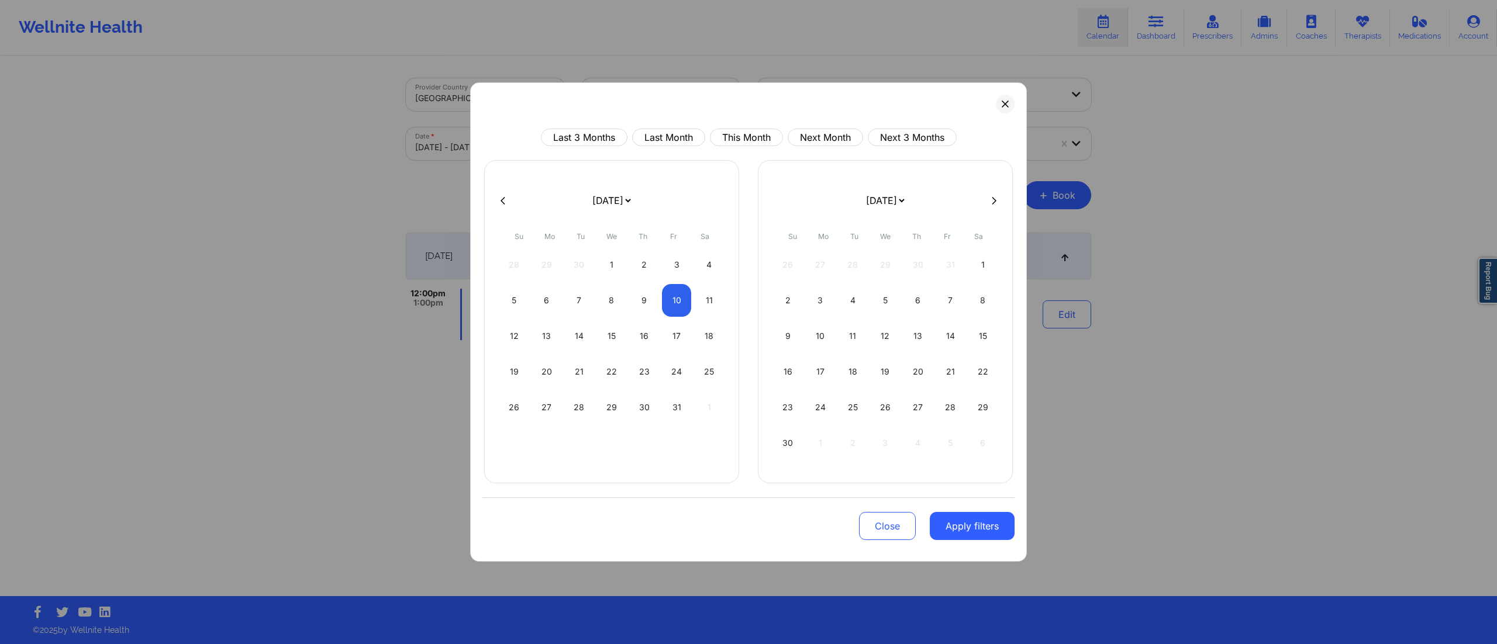
drag, startPoint x: 946, startPoint y: 526, endPoint x: 943, endPoint y: 519, distance: 7.4
click at [944, 526] on button "Apply filters" at bounding box center [972, 526] width 85 height 28
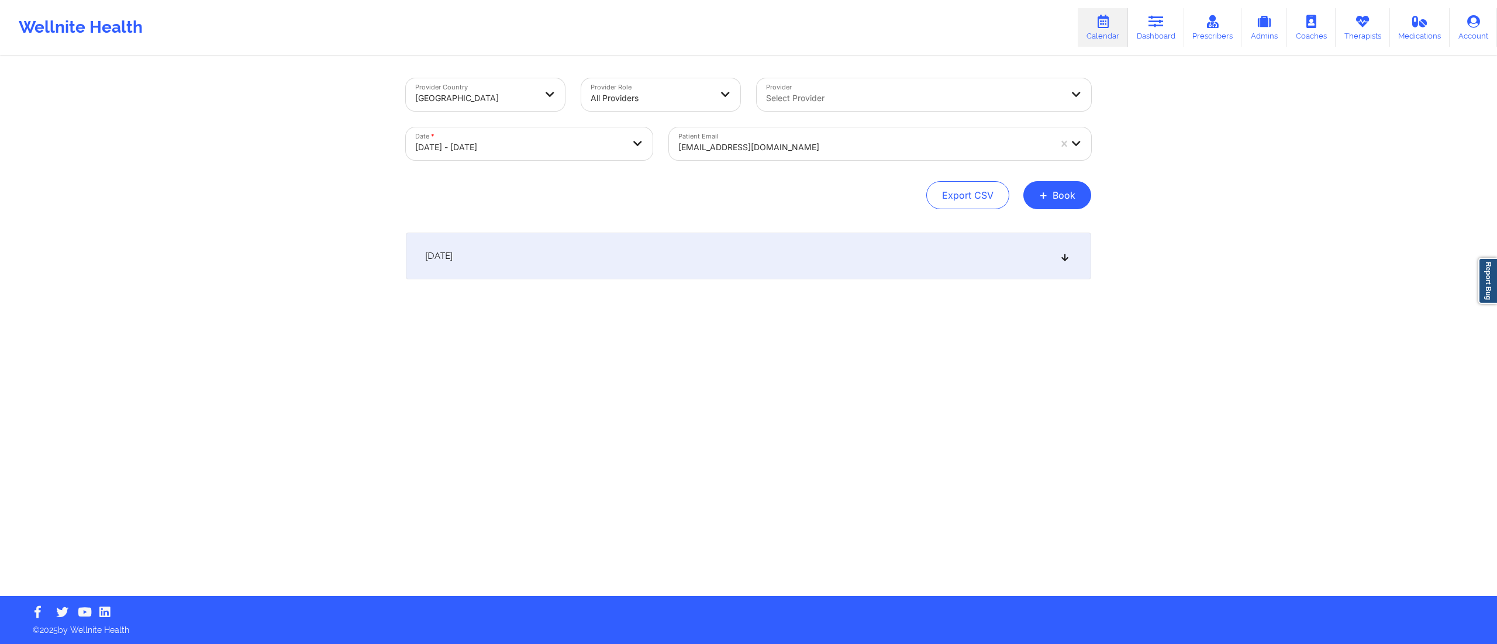
click at [752, 261] on div "October 10, 2025" at bounding box center [748, 256] width 685 height 47
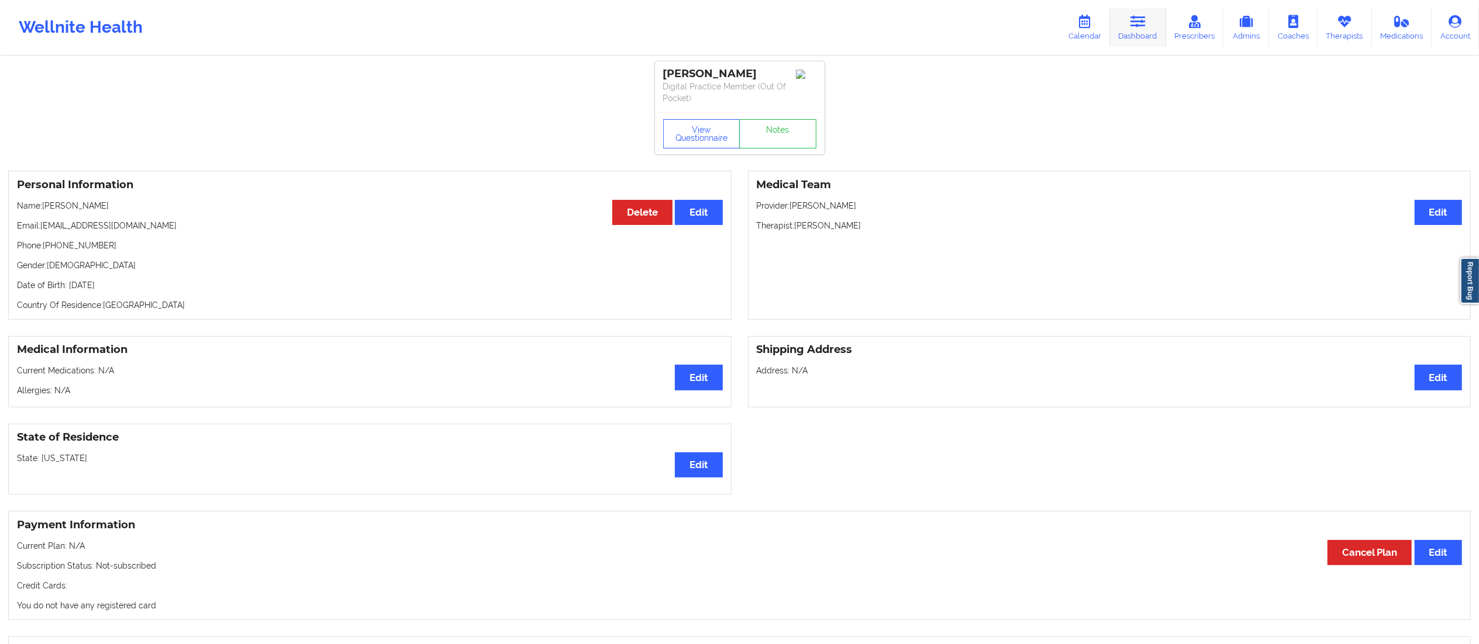
drag, startPoint x: 0, startPoint y: 0, endPoint x: 1145, endPoint y: 39, distance: 1145.2
click at [1145, 39] on link "Dashboard" at bounding box center [1138, 27] width 56 height 39
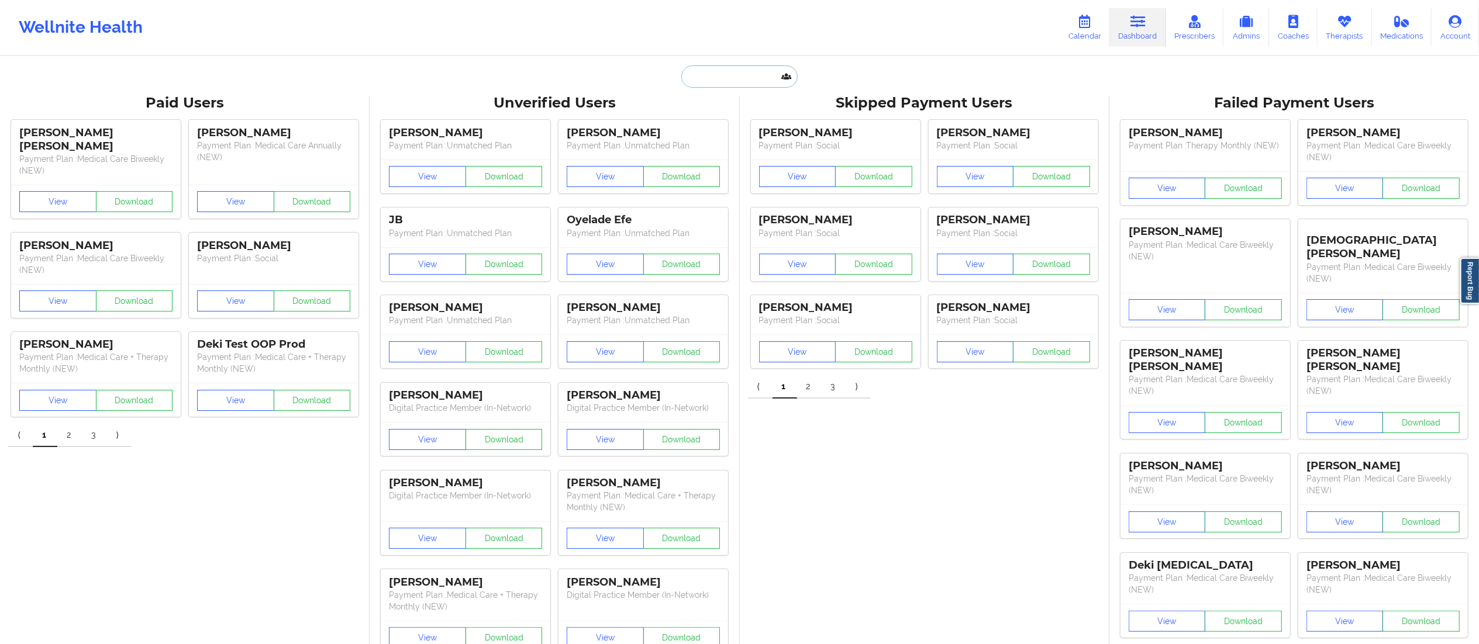
click at [730, 70] on input "text" at bounding box center [739, 77] width 116 height 22
paste input "[EMAIL_ADDRESS][DOMAIN_NAME]"
drag, startPoint x: 771, startPoint y: 70, endPoint x: 629, endPoint y: 98, distance: 144.2
click at [629, 88] on div "[EMAIL_ADDRESS][DOMAIN_NAME] Paid Unverified Skipped Failed" at bounding box center [740, 77] width 234 height 22
paste input "mkallevig"
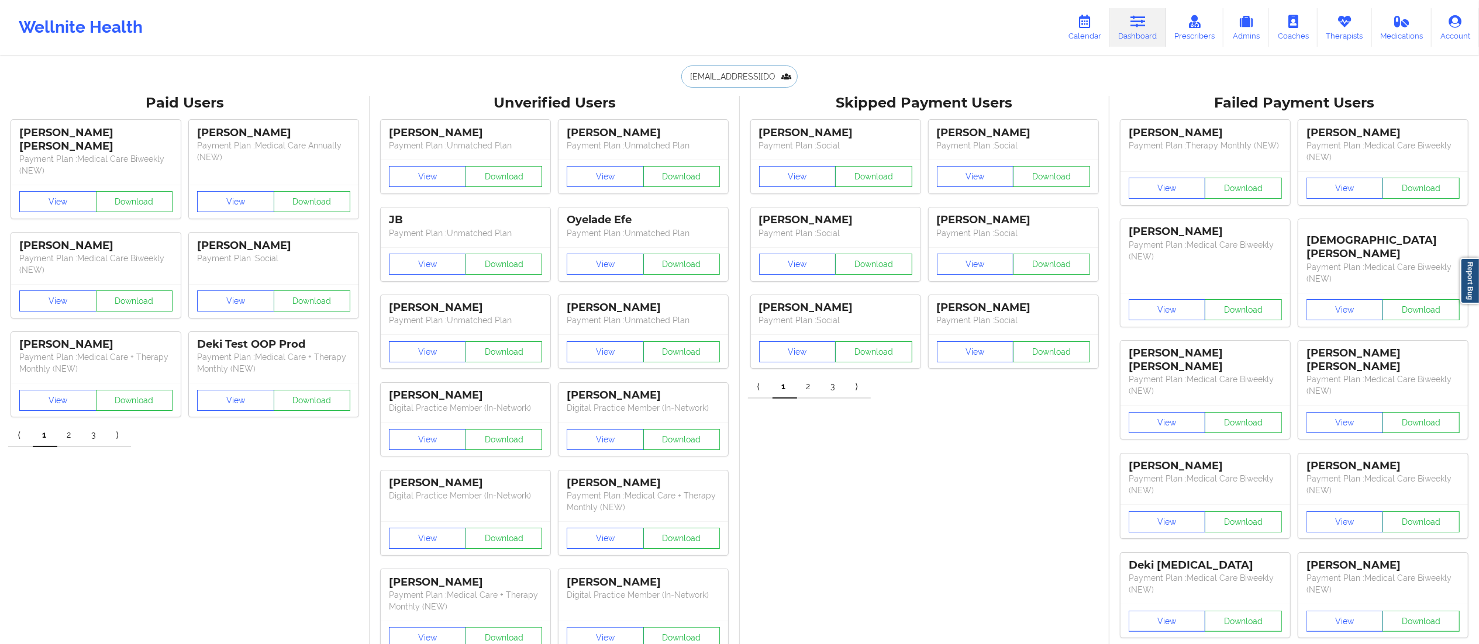
type input "[EMAIL_ADDRESS][DOMAIN_NAME]"
drag, startPoint x: 719, startPoint y: 123, endPoint x: 725, endPoint y: 126, distance: 7.1
click at [725, 126] on div "[PERSON_NAME] - [EMAIL_ADDRESS][DOMAIN_NAME]" at bounding box center [768, 128] width 157 height 22
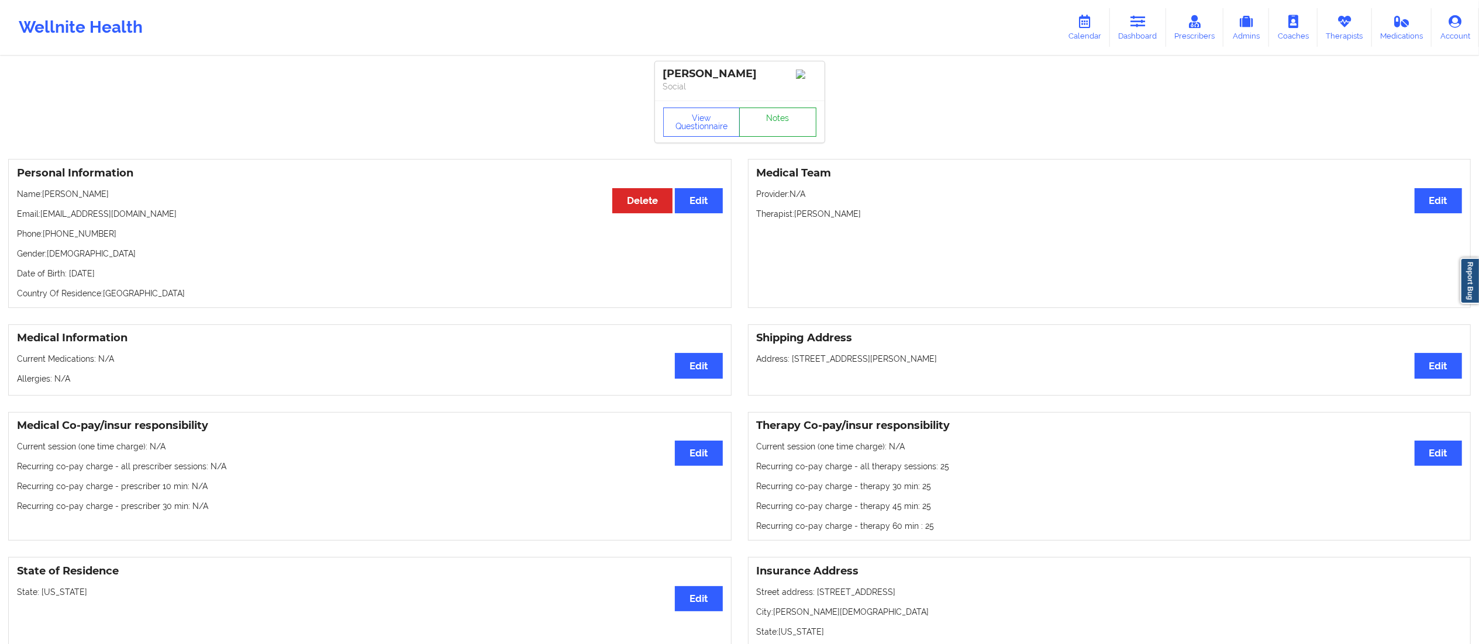
click at [766, 119] on link "Notes" at bounding box center [777, 122] width 77 height 29
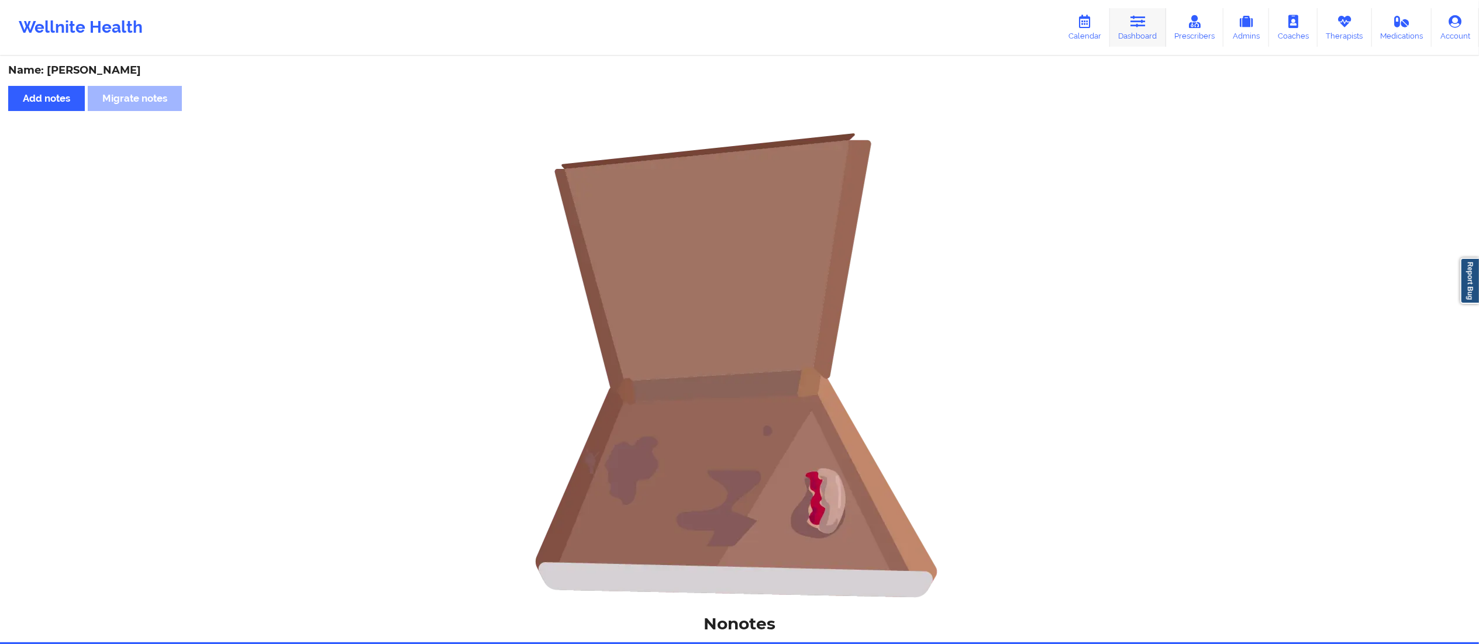
click at [1142, 30] on link "Dashboard" at bounding box center [1138, 27] width 56 height 39
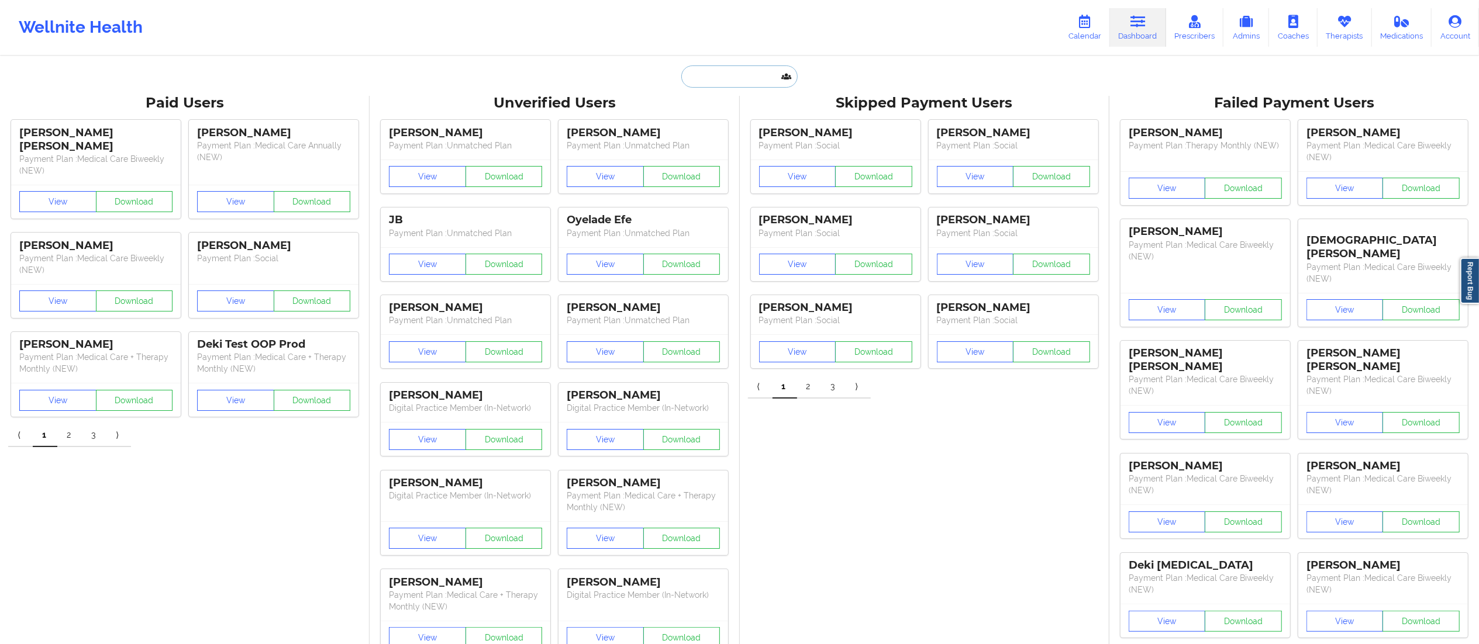
click at [758, 67] on input "text" at bounding box center [739, 77] width 116 height 22
paste input "[EMAIL_ADDRESS][DOMAIN_NAME]"
type input "[EMAIL_ADDRESS][DOMAIN_NAME]"
click at [759, 127] on div "[PERSON_NAME] - [EMAIL_ADDRESS][DOMAIN_NAME]" at bounding box center [768, 128] width 157 height 22
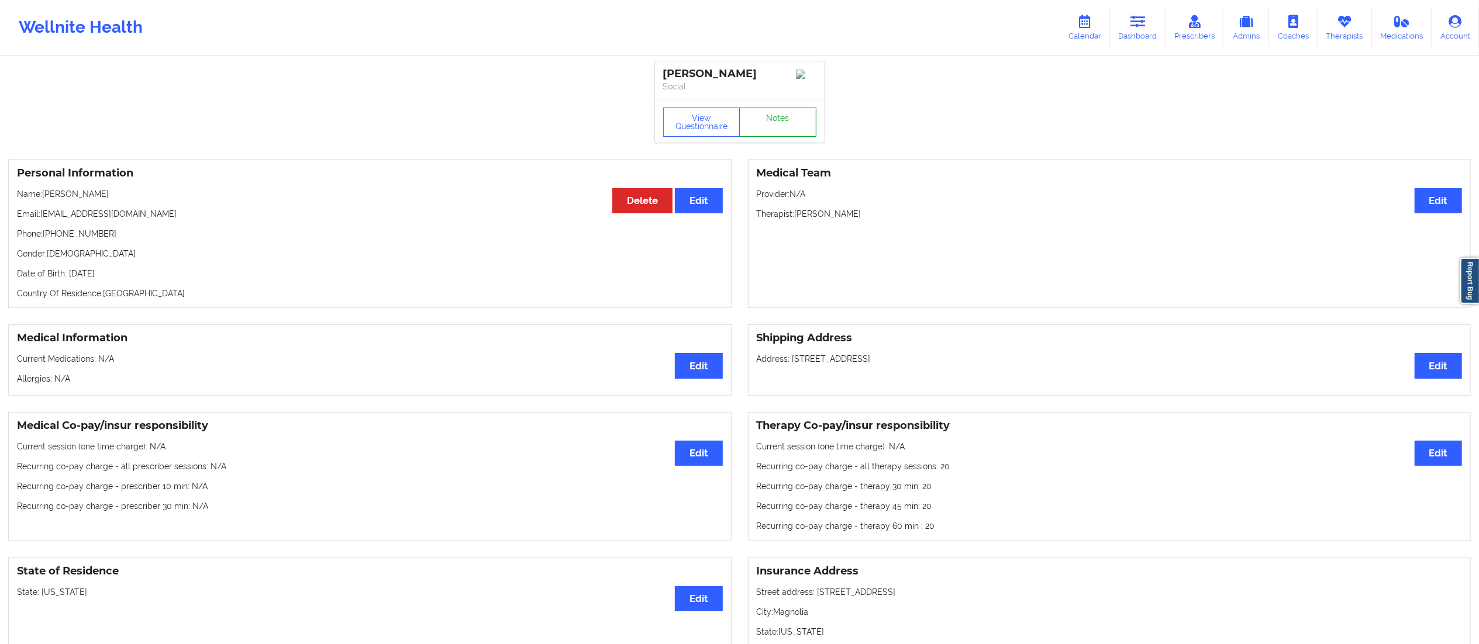
click at [783, 123] on link "Notes" at bounding box center [777, 122] width 77 height 29
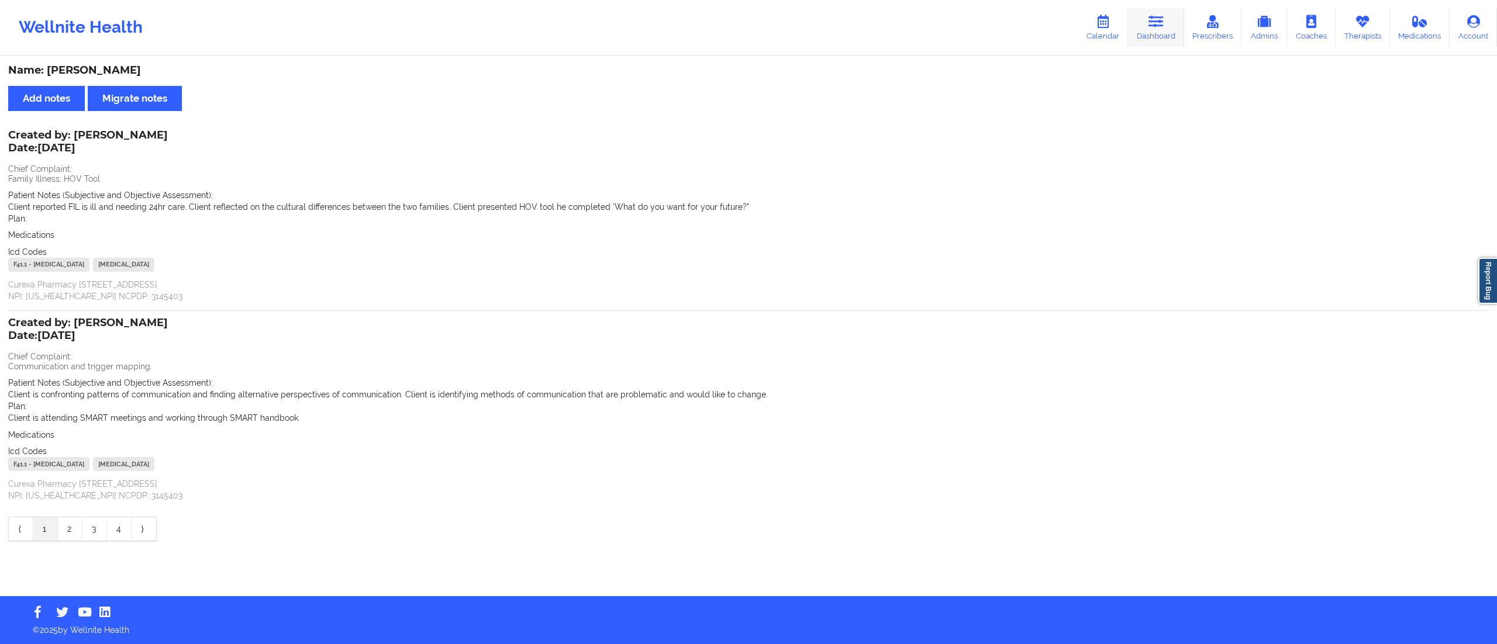
click at [1154, 32] on link "Dashboard" at bounding box center [1156, 27] width 56 height 39
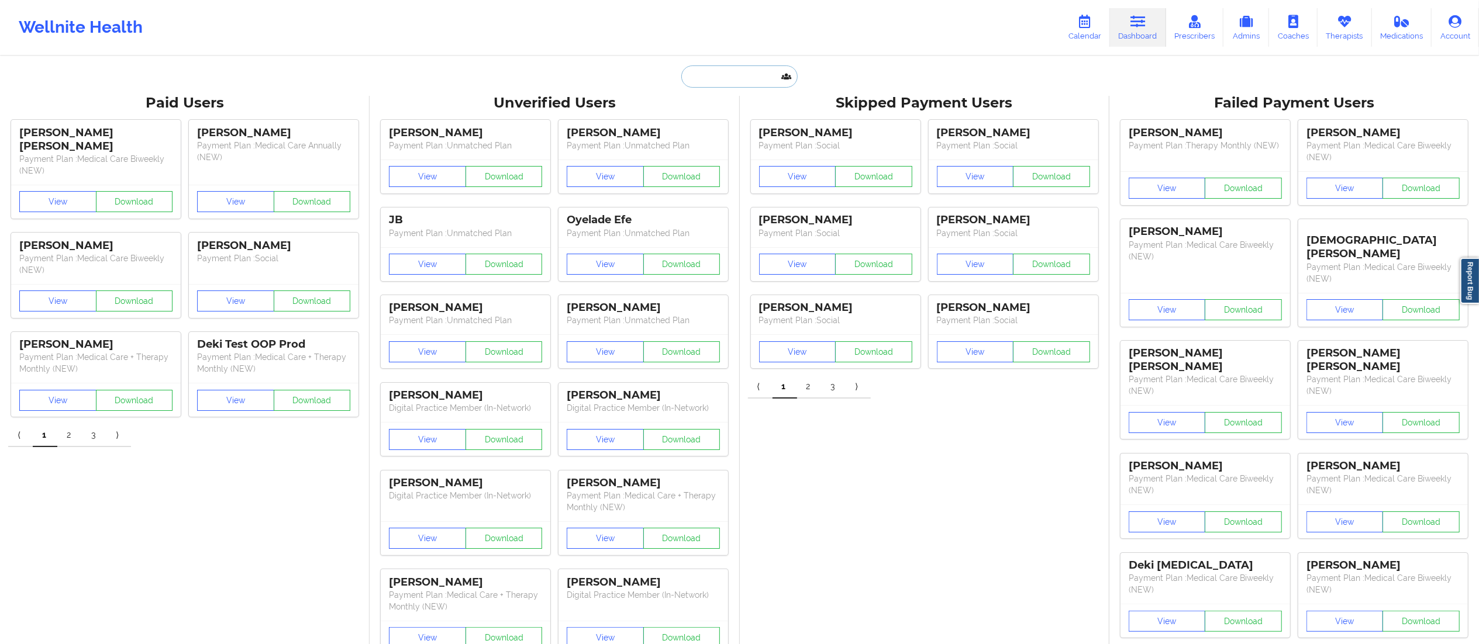
click at [761, 74] on input "text" at bounding box center [739, 77] width 116 height 22
paste input "[EMAIL_ADDRESS][DOMAIN_NAME]"
type input "[EMAIL_ADDRESS][DOMAIN_NAME]"
click at [730, 135] on div "[PERSON_NAME] - [EMAIL_ADDRESS][DOMAIN_NAME]" at bounding box center [768, 128] width 157 height 22
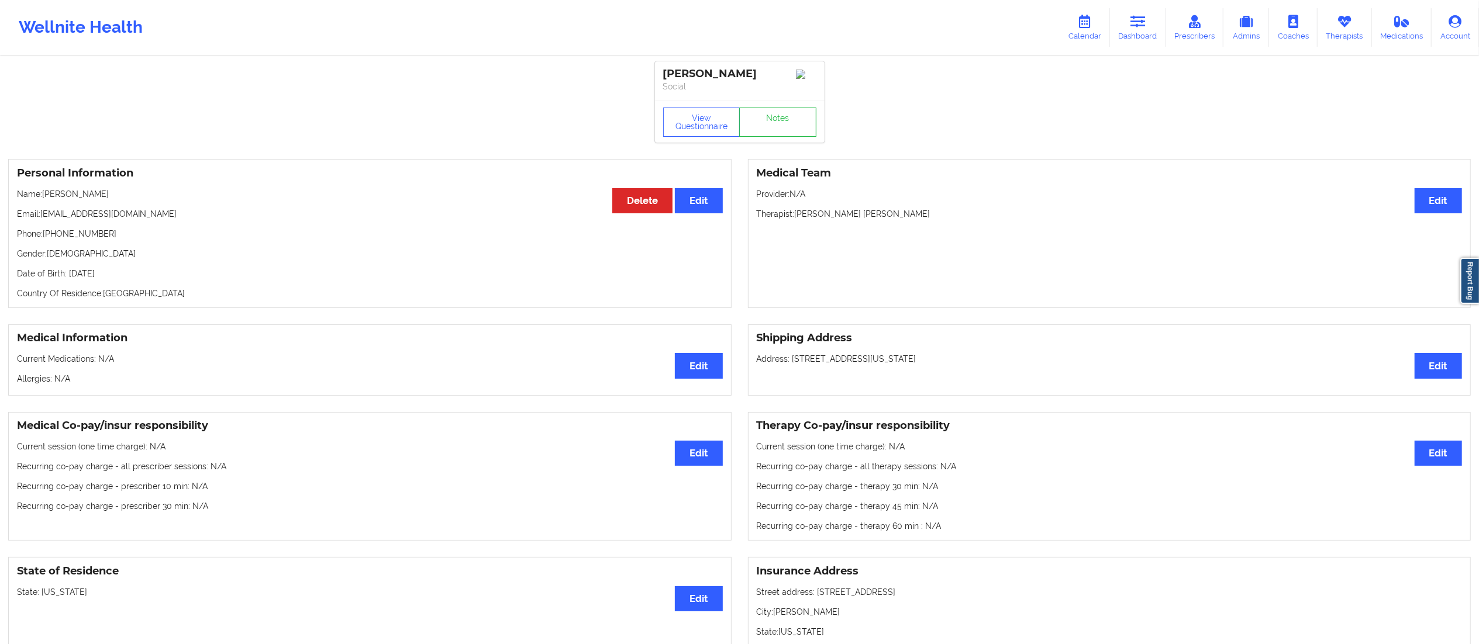
click at [779, 142] on div "View Questionnaire Notes" at bounding box center [740, 122] width 170 height 42
click at [774, 123] on link "Notes" at bounding box center [777, 122] width 77 height 29
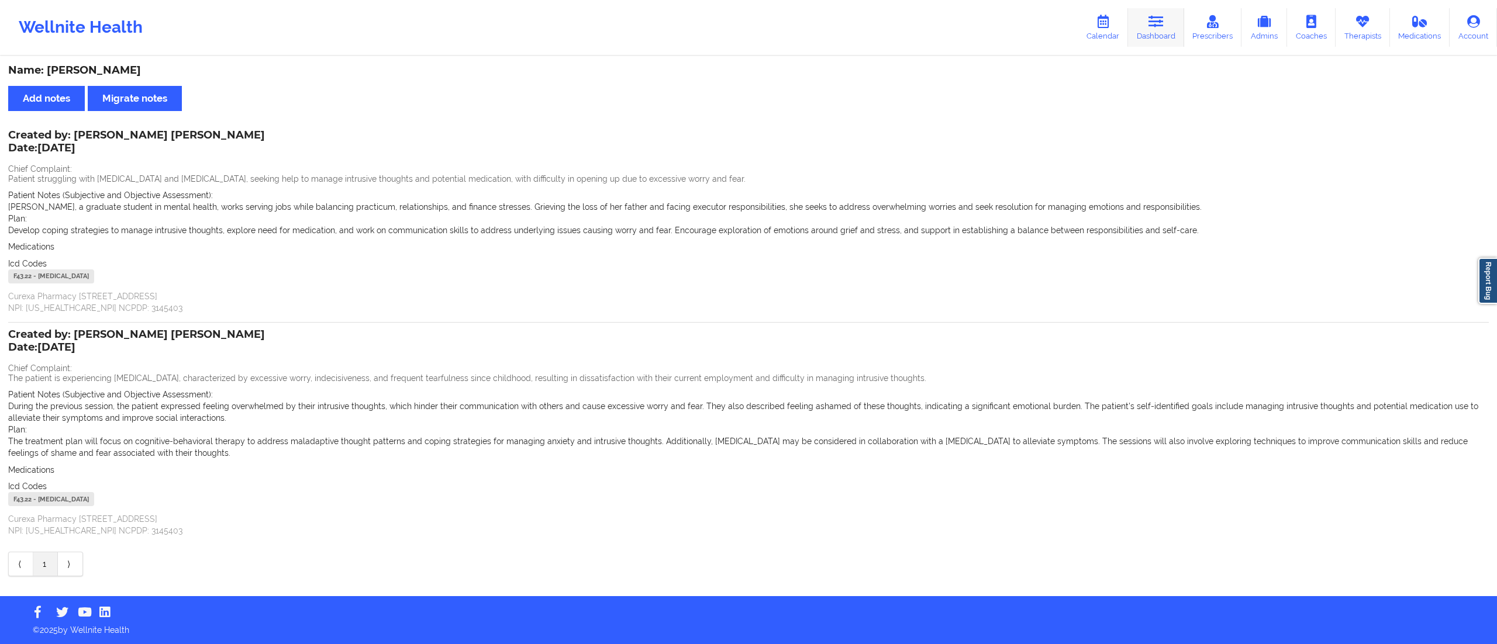
click at [1156, 43] on link "Dashboard" at bounding box center [1156, 27] width 56 height 39
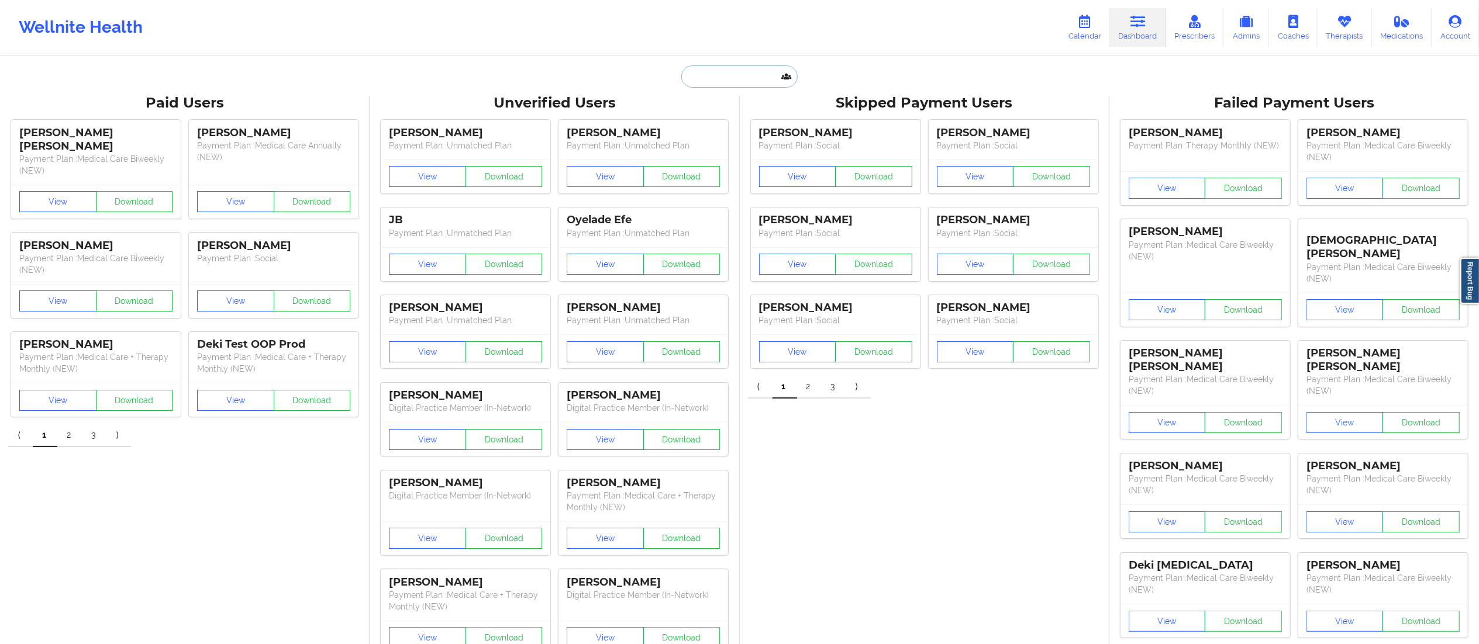
click at [752, 73] on input "text" at bounding box center [739, 77] width 116 height 22
paste input "[EMAIL_ADDRESS][DOMAIN_NAME]"
type input "[EMAIL_ADDRESS][DOMAIN_NAME]"
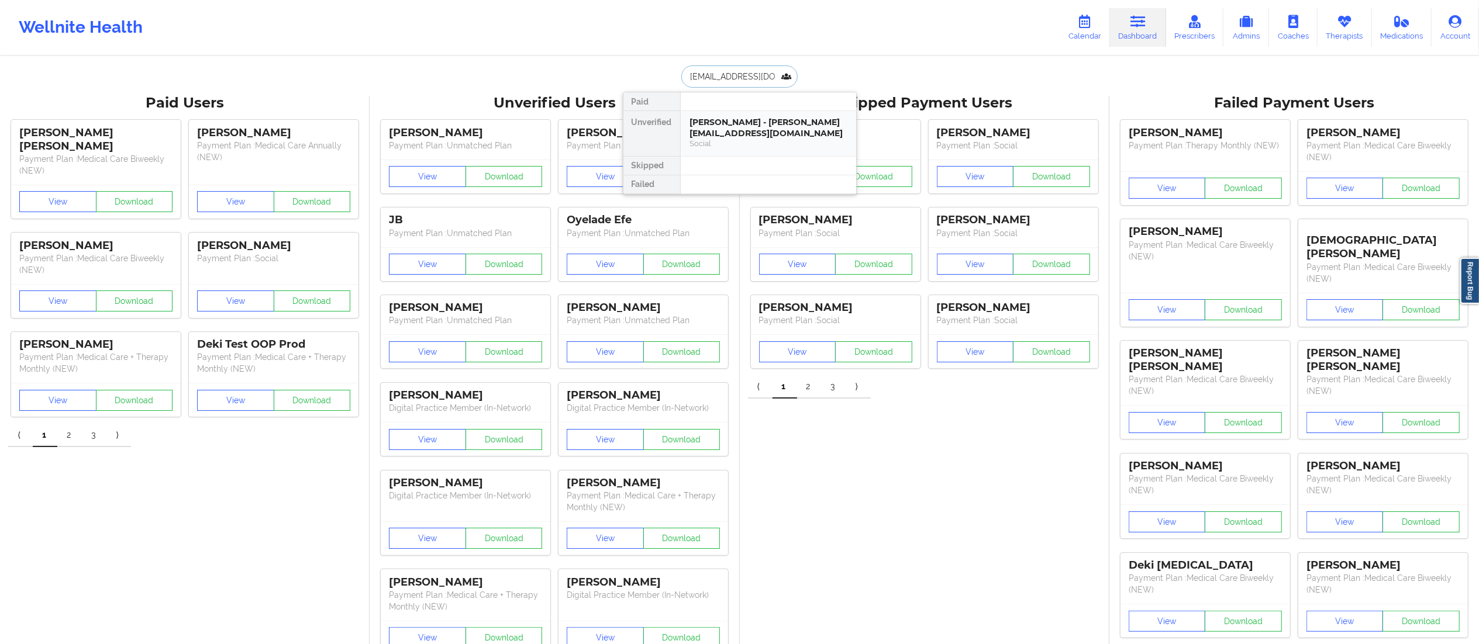
click at [731, 139] on div "Social" at bounding box center [768, 144] width 157 height 10
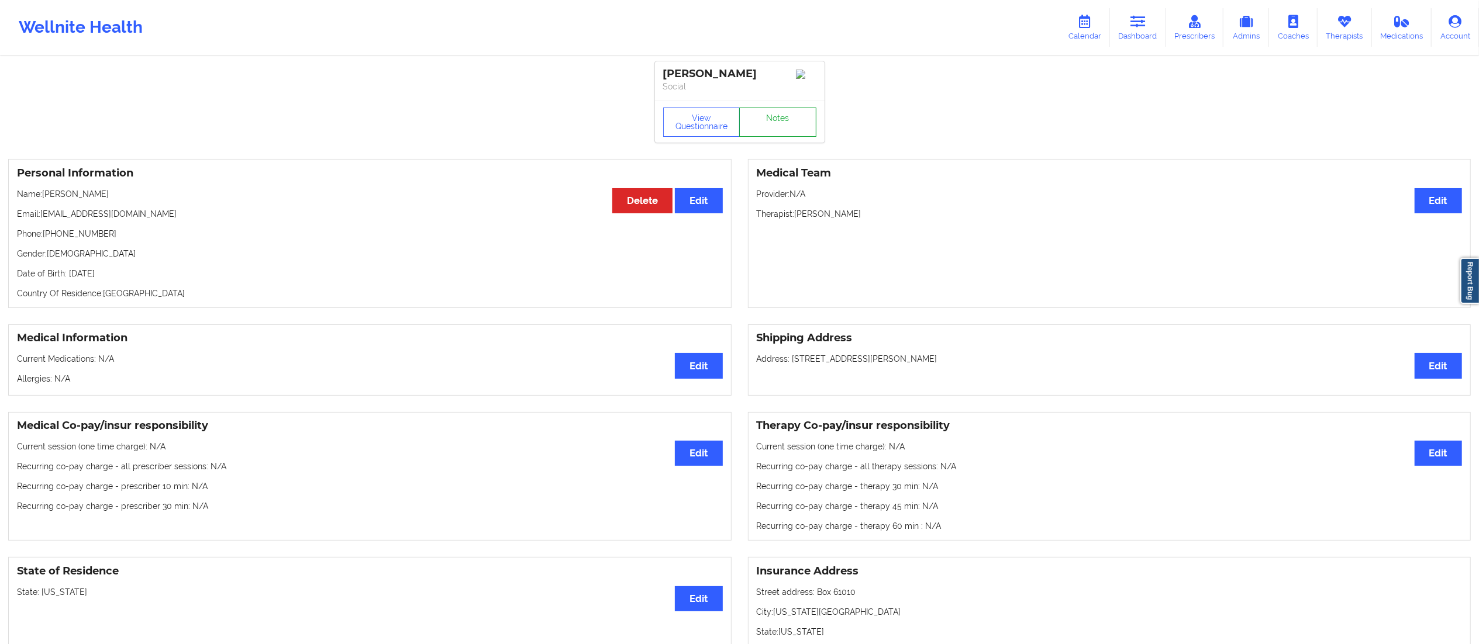
click at [772, 130] on link "Notes" at bounding box center [777, 122] width 77 height 29
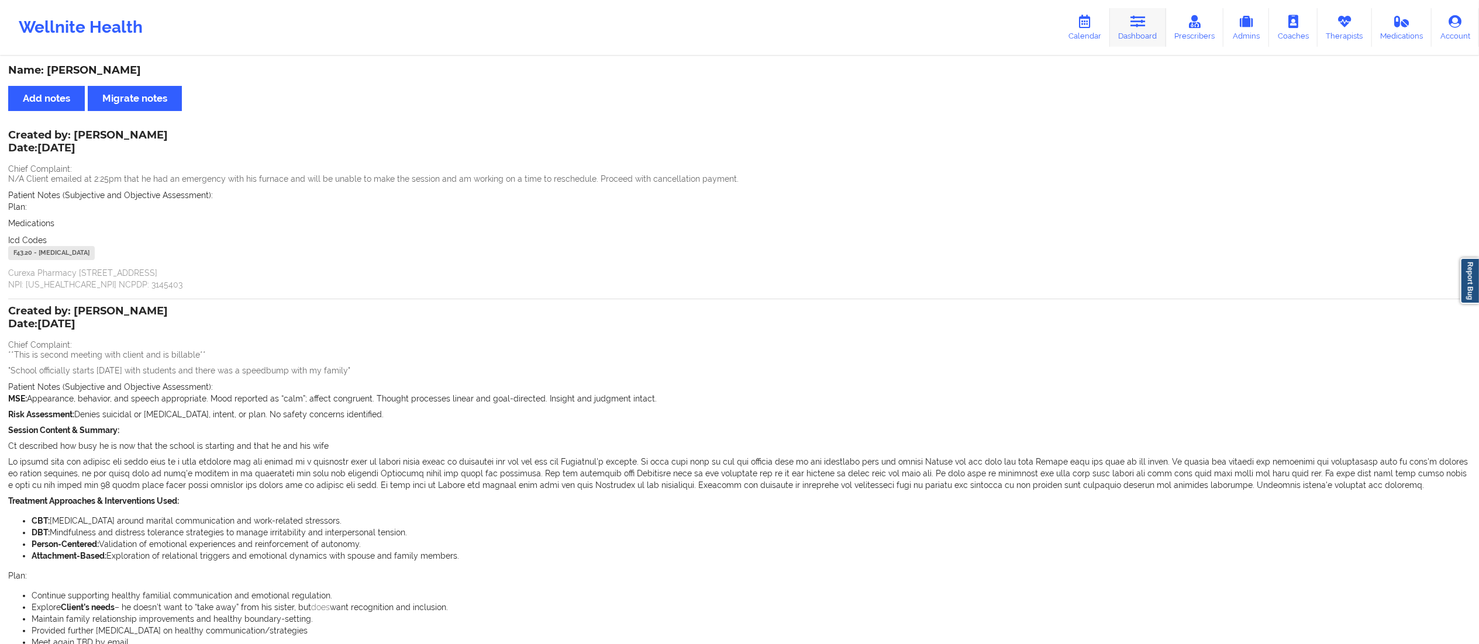
click at [1145, 35] on link "Dashboard" at bounding box center [1138, 27] width 56 height 39
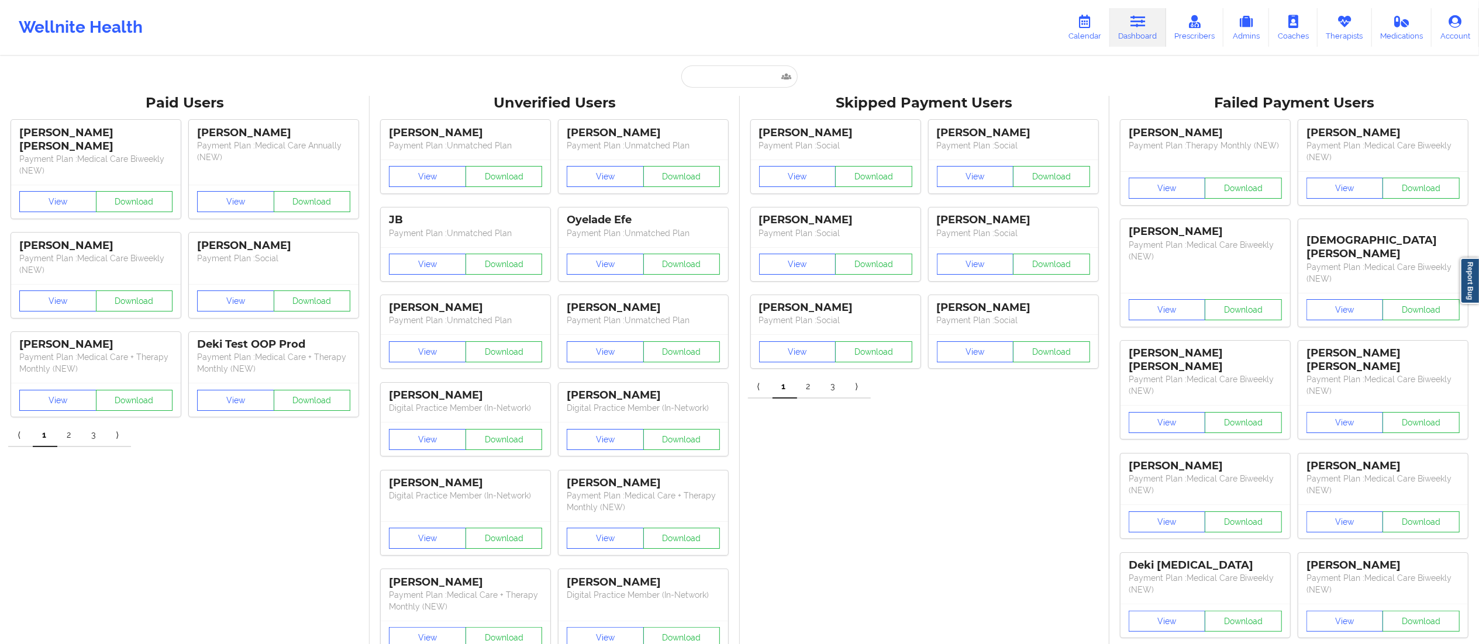
click at [750, 83] on input "text" at bounding box center [739, 77] width 116 height 22
paste input "[URL][DOMAIN_NAME]"
type input "[URL][DOMAIN_NAME]"
paste input "[PERSON_NAME]"
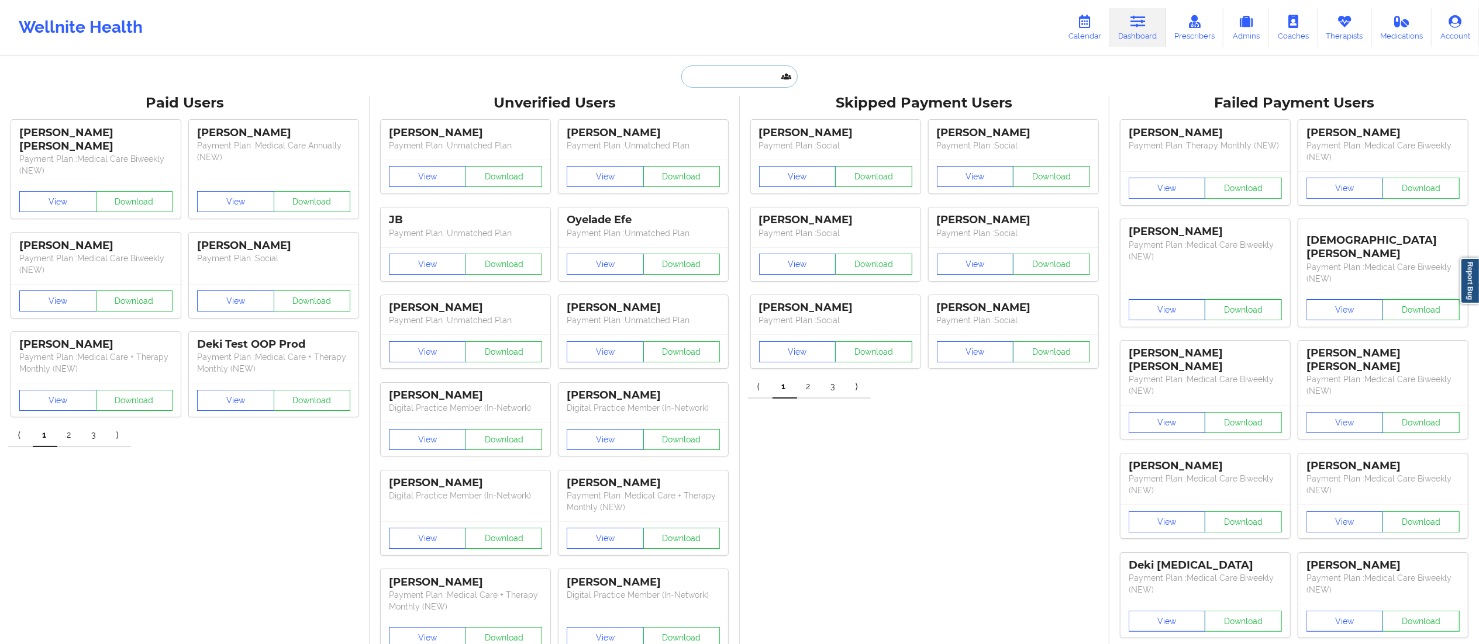
type input "[PERSON_NAME]"
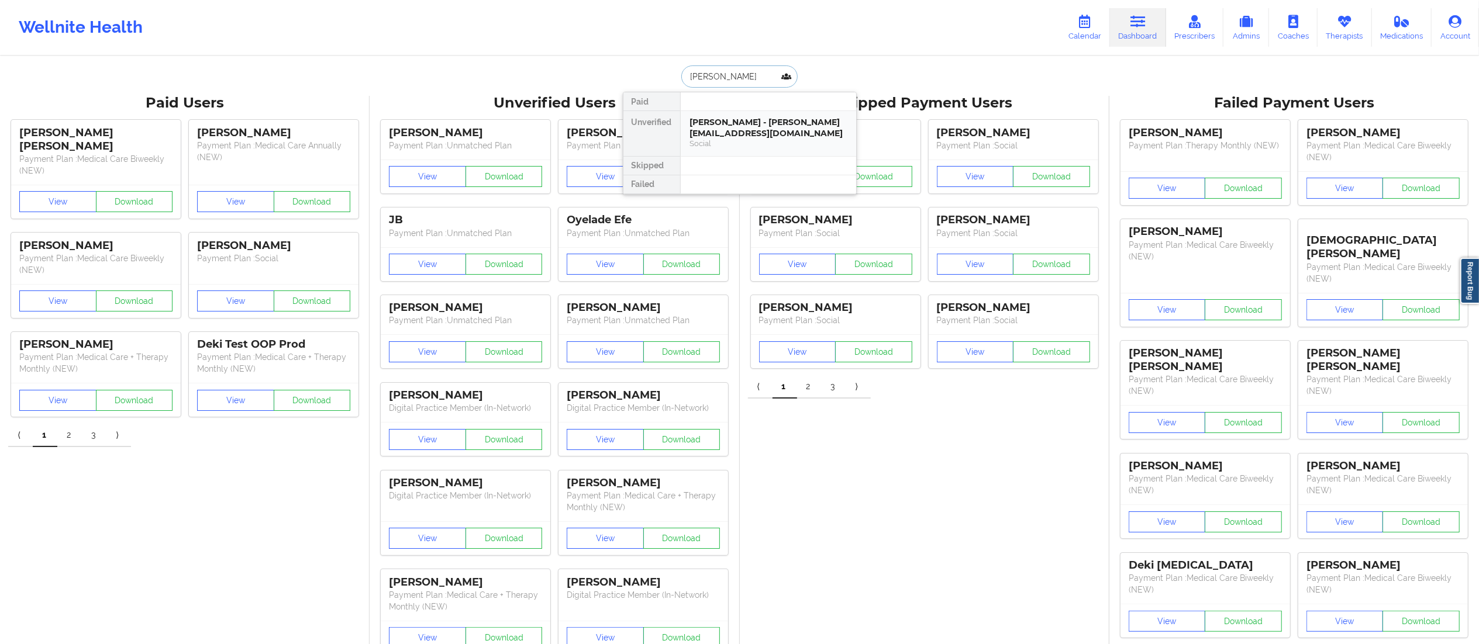
click at [726, 139] on div "Social" at bounding box center [768, 144] width 157 height 10
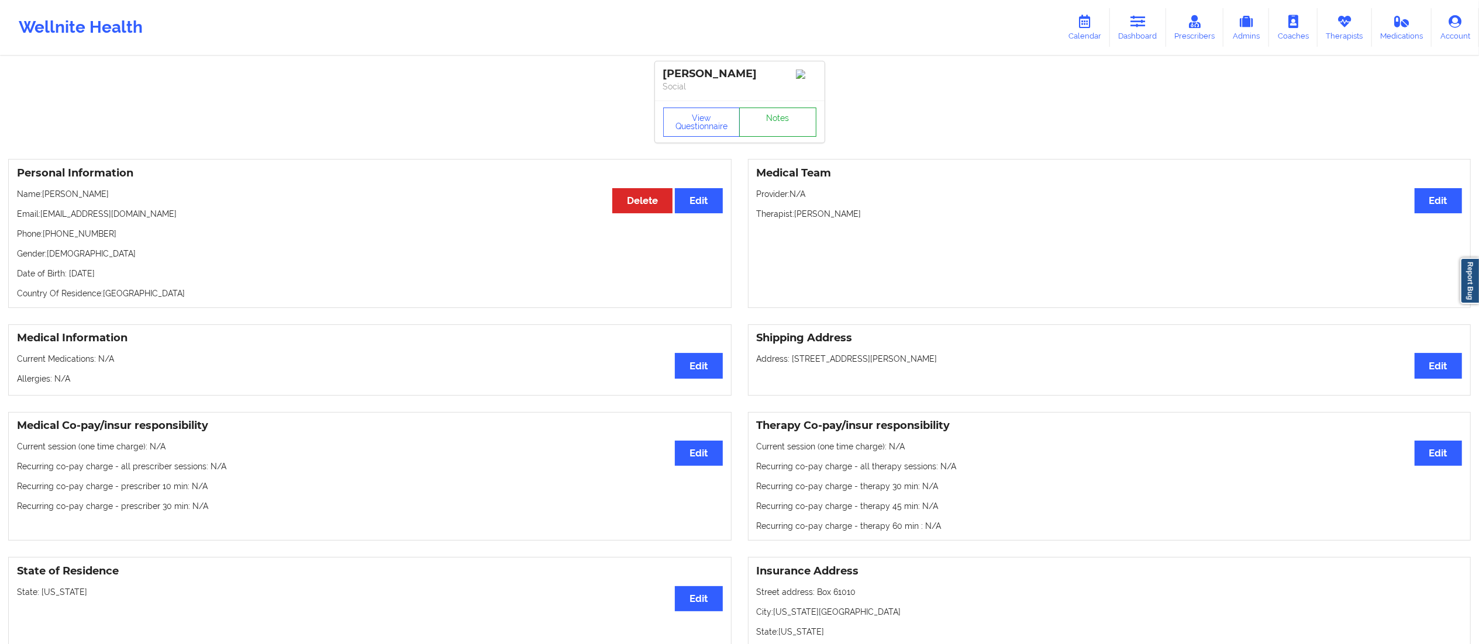
click at [770, 119] on link "Notes" at bounding box center [777, 122] width 77 height 29
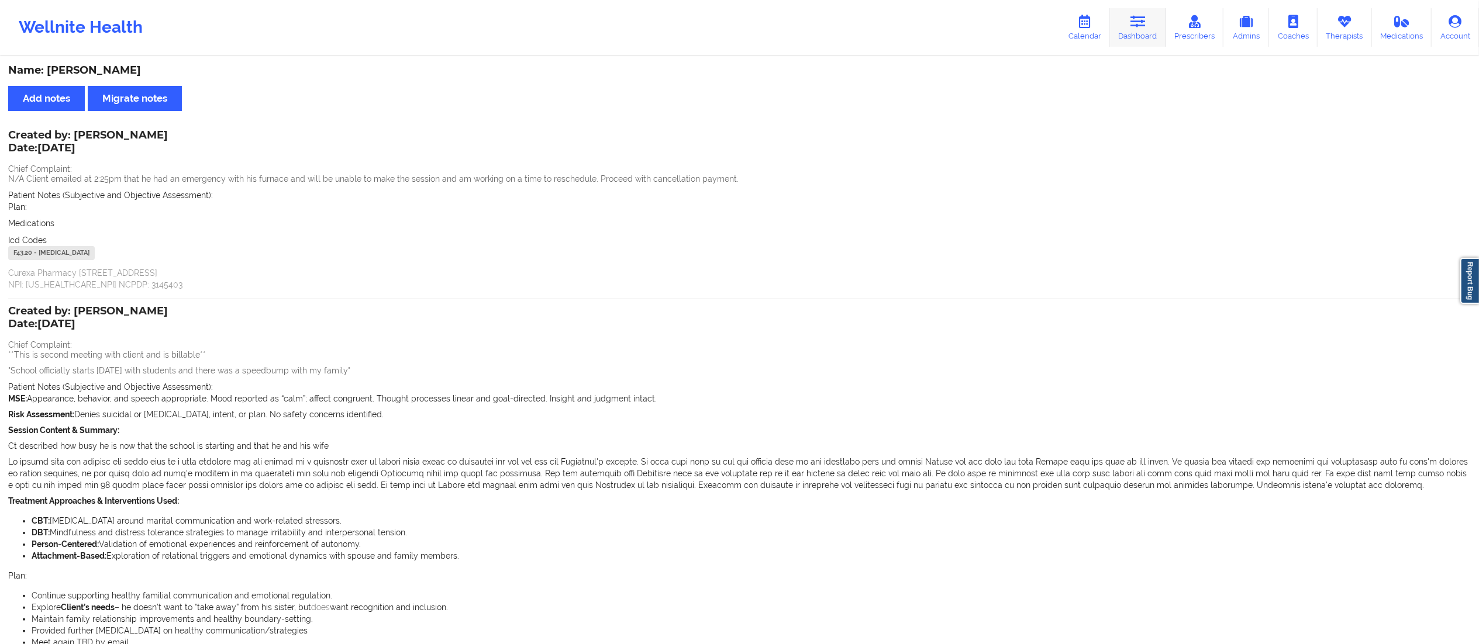
click at [1159, 40] on link "Dashboard" at bounding box center [1138, 27] width 56 height 39
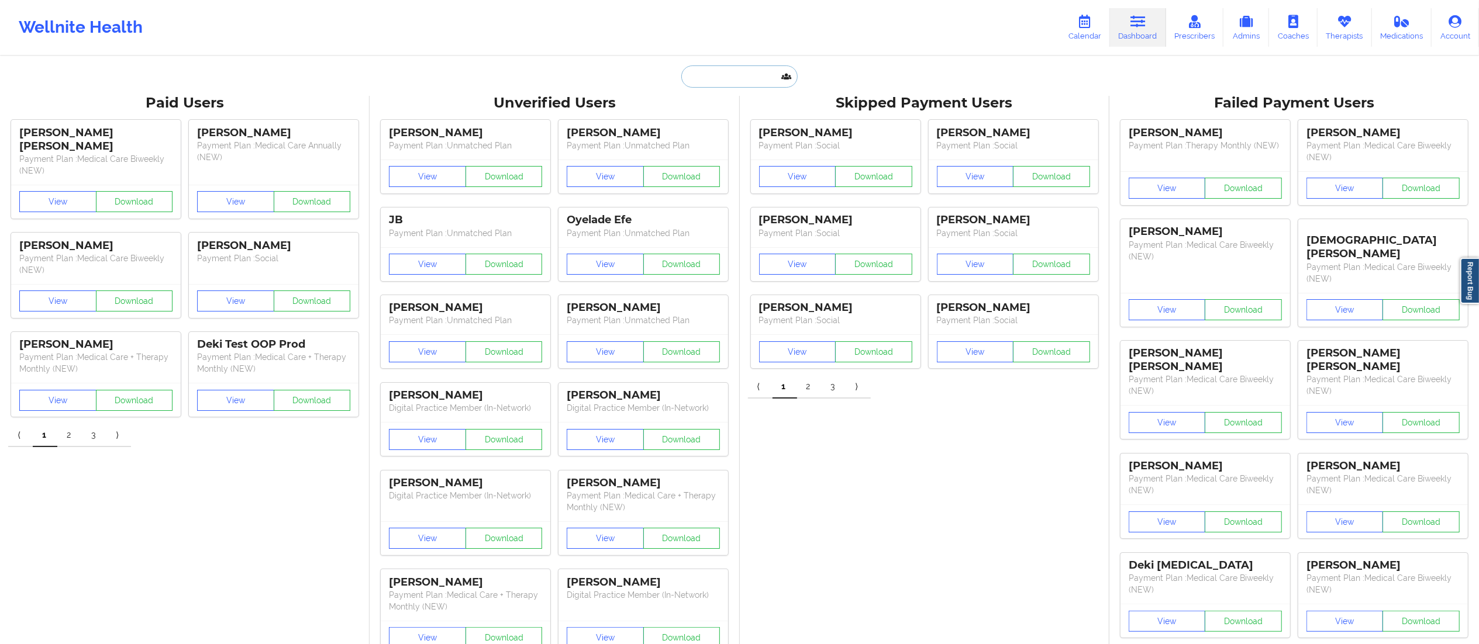
click at [728, 73] on input "text" at bounding box center [739, 77] width 116 height 22
paste input "[EMAIL_ADDRESS][DOMAIN_NAME]"
type input "[EMAIL_ADDRESS][DOMAIN_NAME]"
click at [738, 126] on div "[PERSON_NAME] - [EMAIL_ADDRESS][DOMAIN_NAME]" at bounding box center [768, 128] width 157 height 22
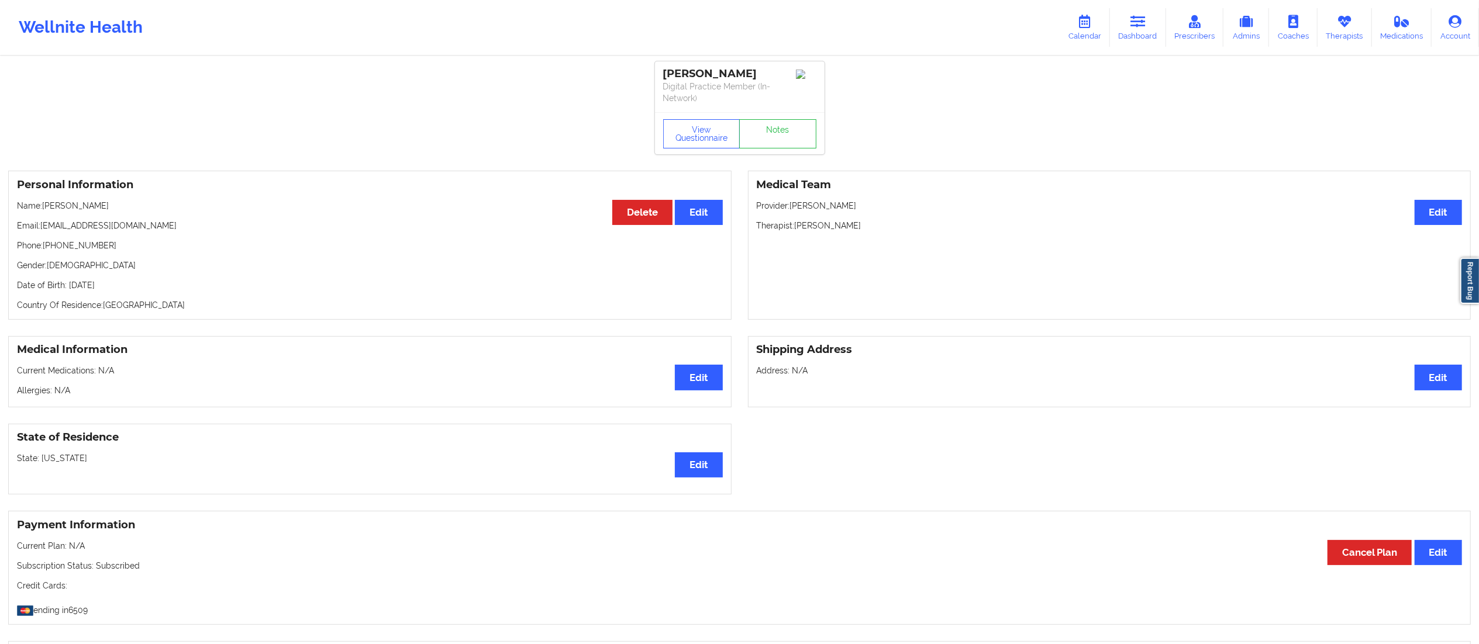
click at [761, 110] on div "[PERSON_NAME] Digital Practice Member (In-Network)" at bounding box center [740, 86] width 170 height 51
click at [759, 130] on link "Notes" at bounding box center [777, 133] width 77 height 29
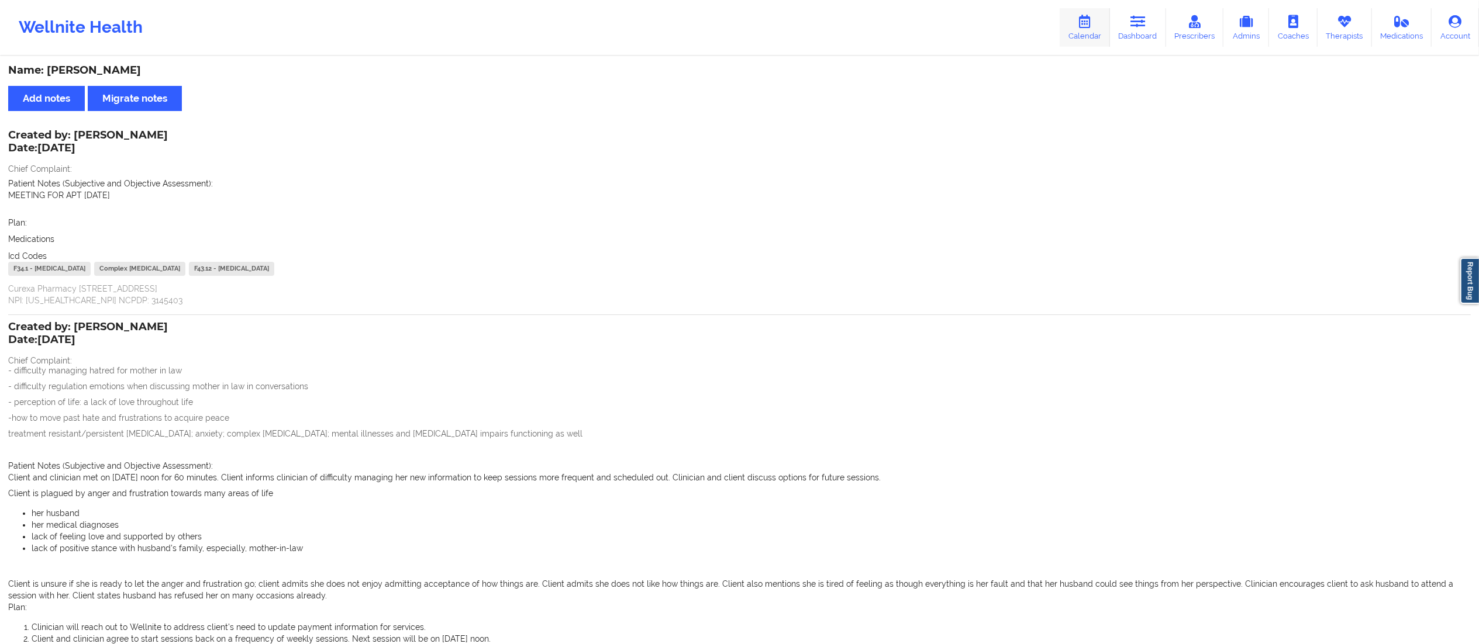
drag, startPoint x: 1149, startPoint y: 23, endPoint x: 1105, endPoint y: 44, distance: 48.4
click at [1151, 25] on link "Dashboard" at bounding box center [1138, 27] width 56 height 39
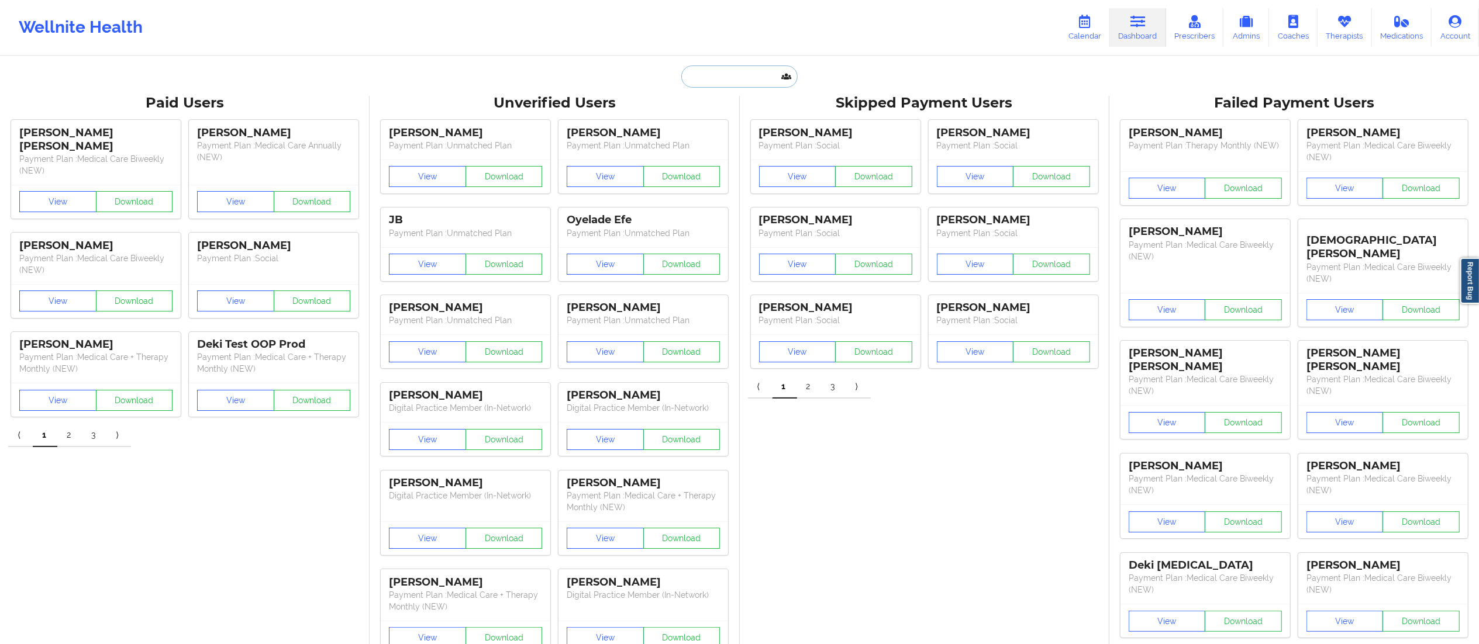
click at [729, 79] on input "text" at bounding box center [739, 77] width 116 height 22
paste input "[EMAIL_ADDRESS][DOMAIN_NAME]"
type input "[EMAIL_ADDRESS][DOMAIN_NAME]"
click at [747, 123] on div "[PERSON_NAME] - [EMAIL_ADDRESS][DOMAIN_NAME]" at bounding box center [768, 128] width 157 height 22
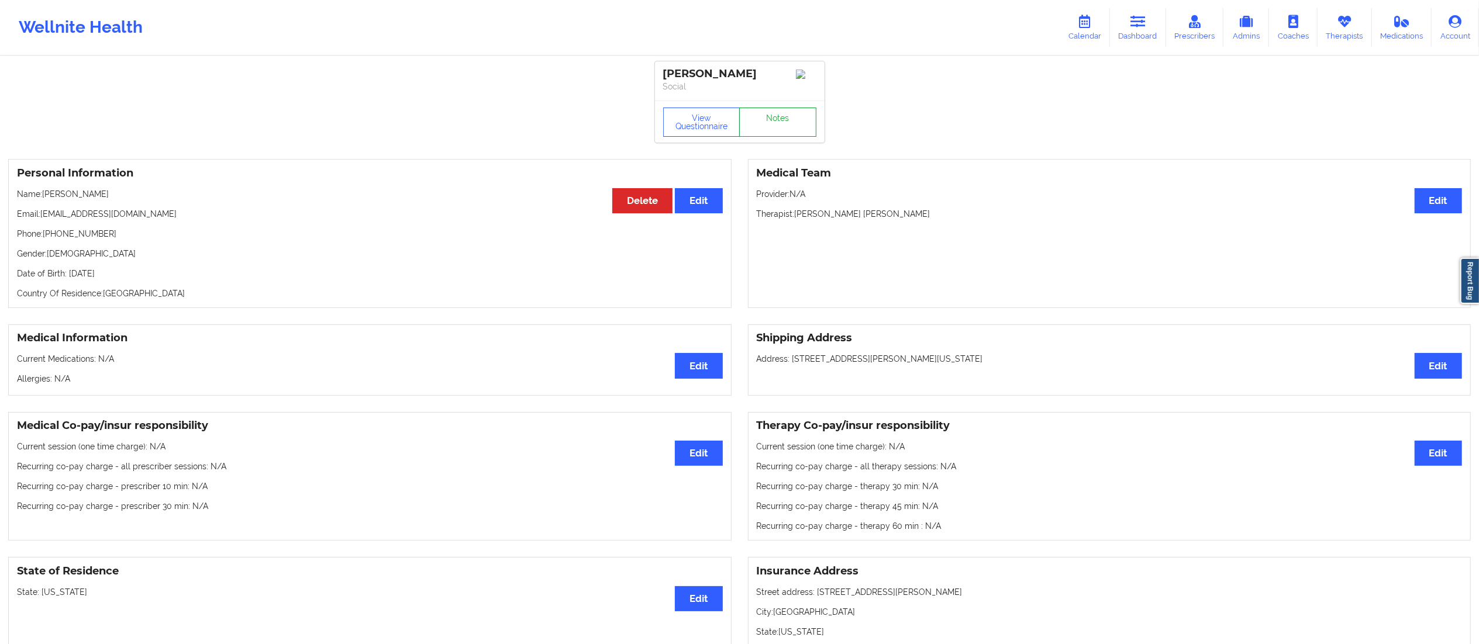
click at [765, 124] on link "Notes" at bounding box center [777, 122] width 77 height 29
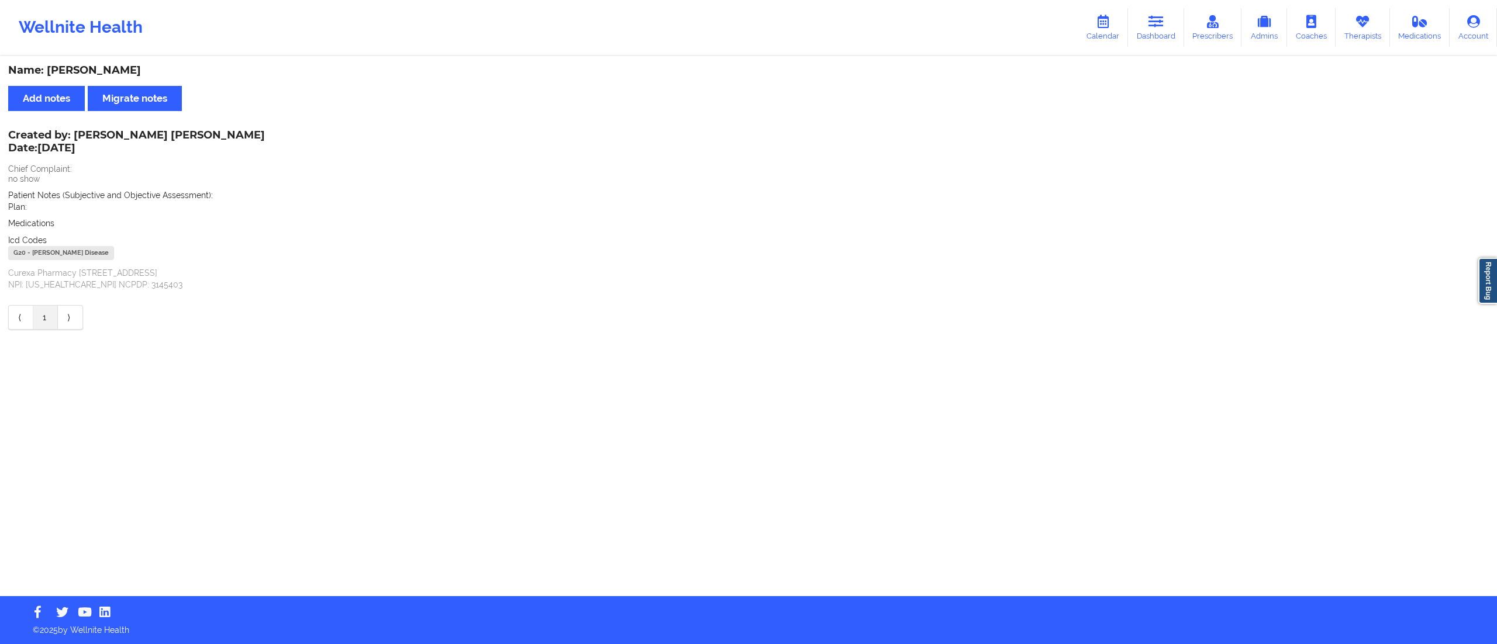
drag, startPoint x: 1157, startPoint y: 34, endPoint x: 1128, endPoint y: 54, distance: 35.4
click at [1157, 35] on link "Dashboard" at bounding box center [1156, 27] width 56 height 39
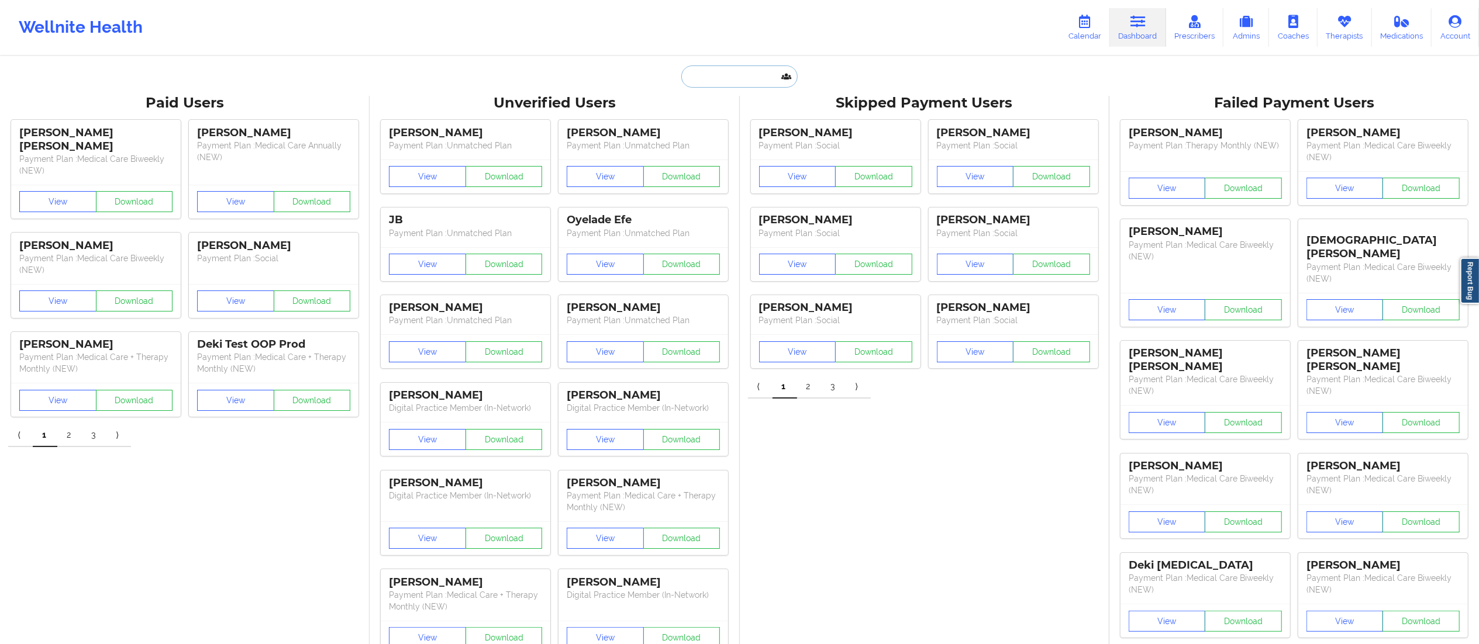
click at [702, 84] on input "text" at bounding box center [739, 77] width 116 height 22
paste input "[EMAIL_ADDRESS][DOMAIN_NAME]"
type input "[EMAIL_ADDRESS][DOMAIN_NAME]"
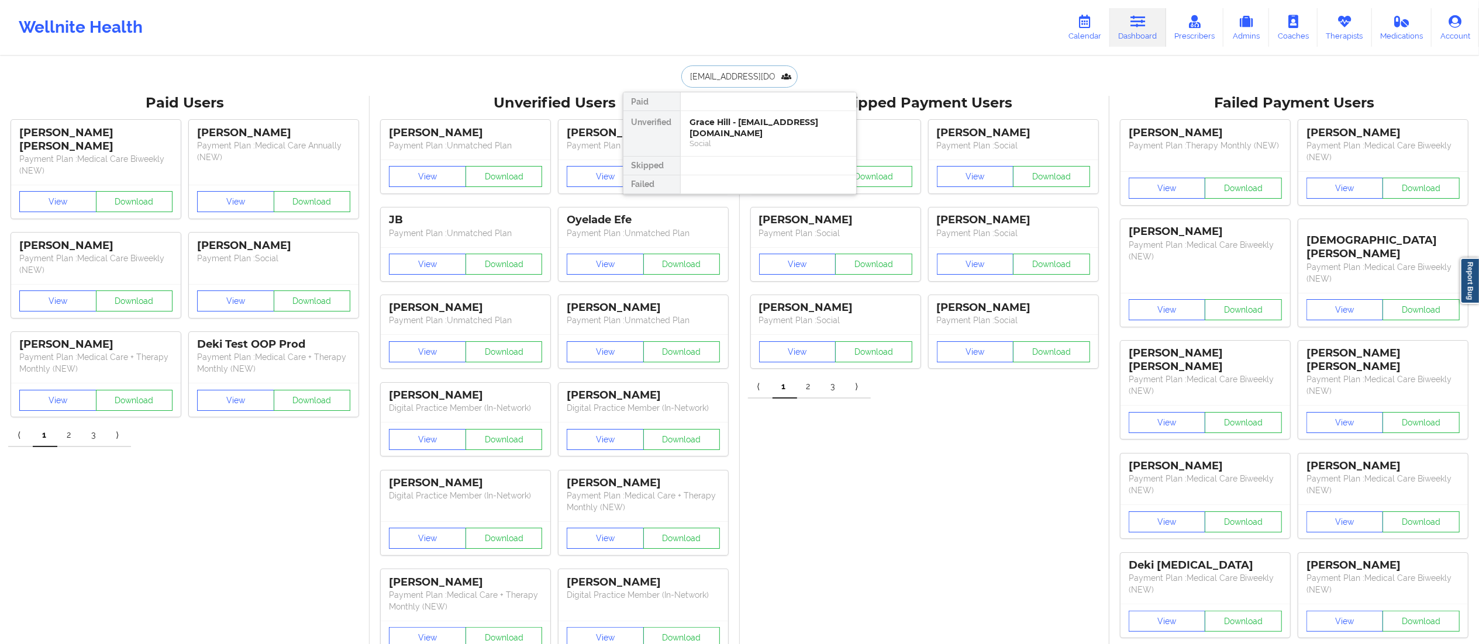
click at [732, 139] on div "Social" at bounding box center [768, 144] width 157 height 10
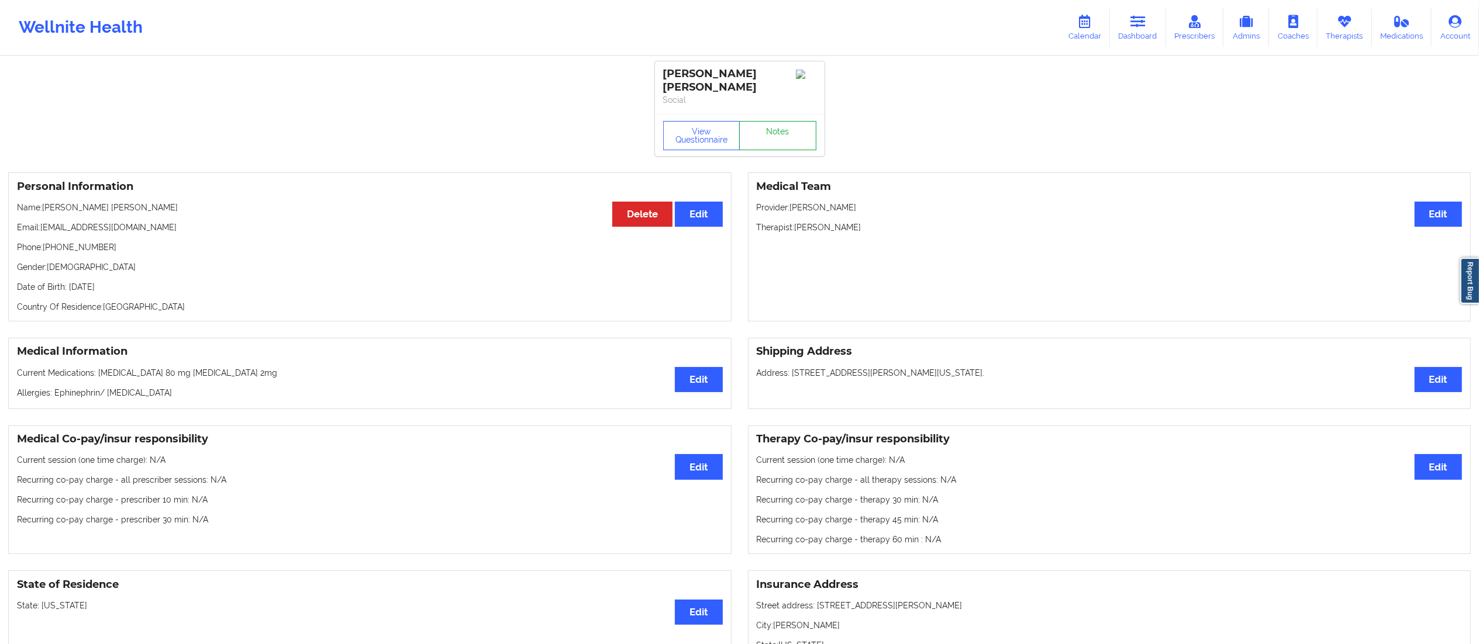
click at [773, 125] on link "Notes" at bounding box center [777, 135] width 77 height 29
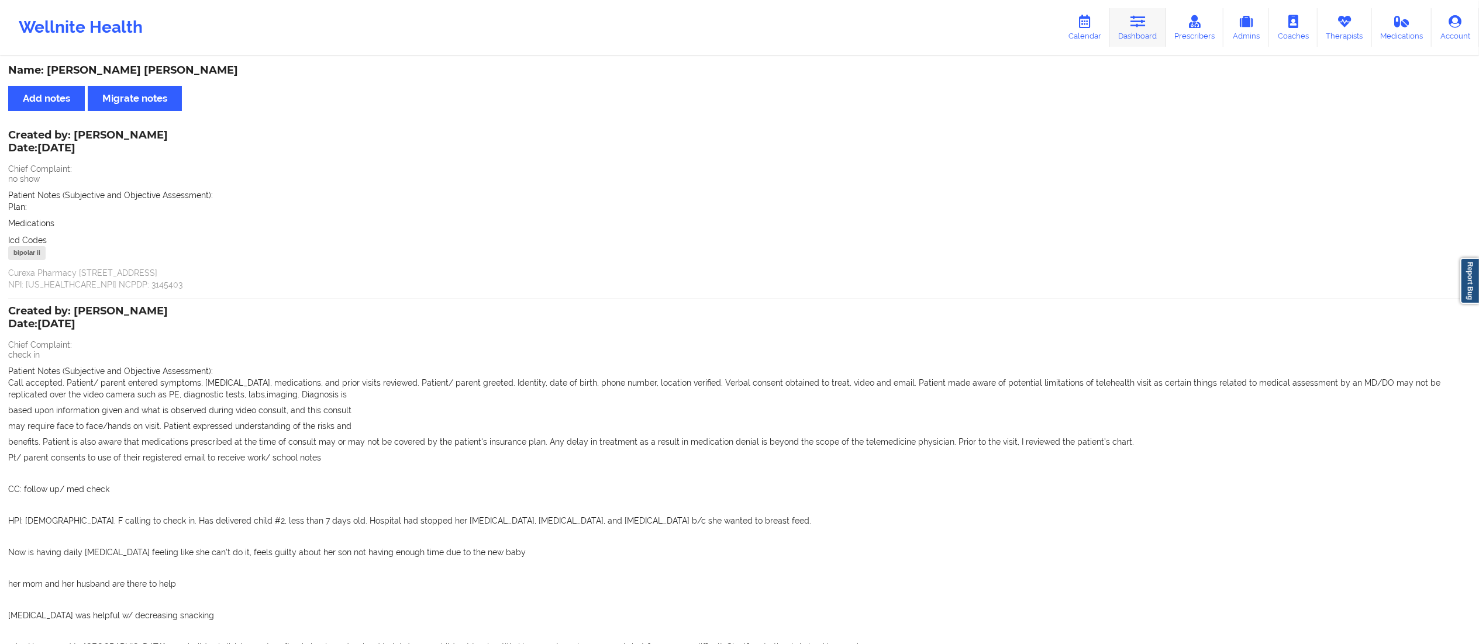
click at [1137, 30] on link "Dashboard" at bounding box center [1138, 27] width 56 height 39
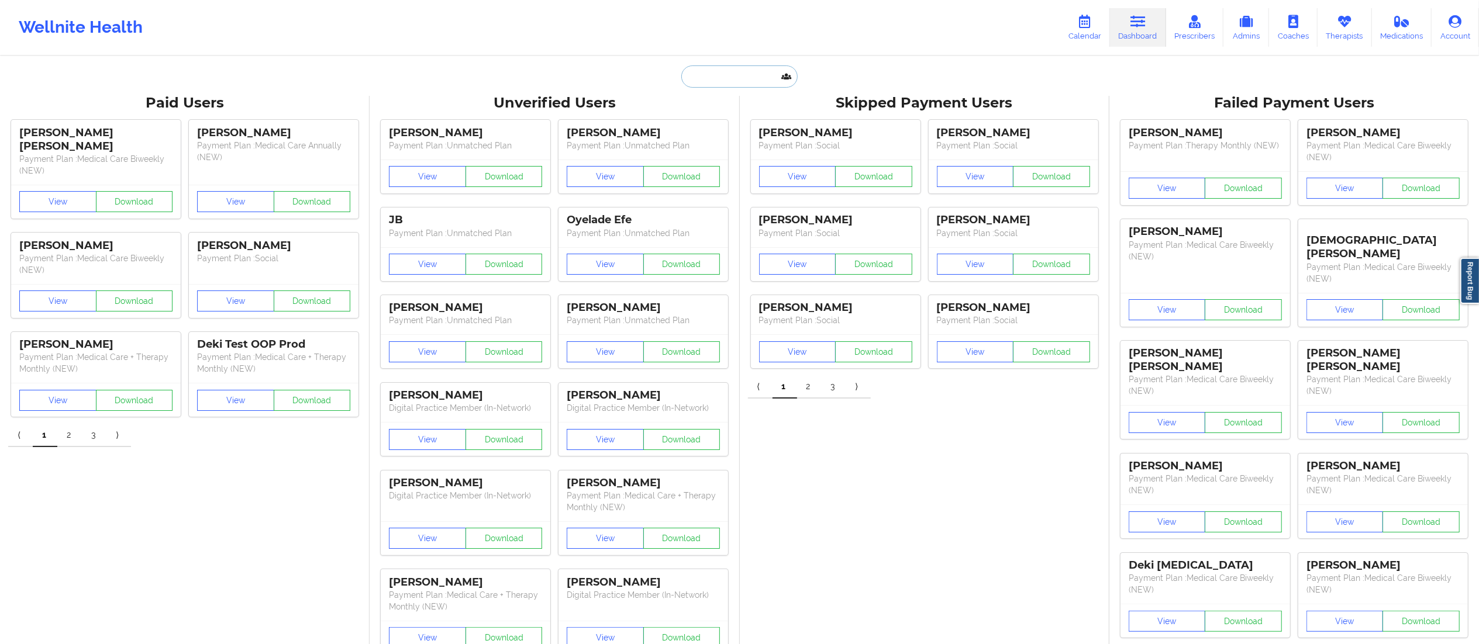
click at [726, 77] on input "text" at bounding box center [739, 77] width 116 height 22
click at [744, 84] on input "text" at bounding box center [739, 77] width 116 height 22
paste input "[EMAIL_ADDRESS][DOMAIN_NAME]"
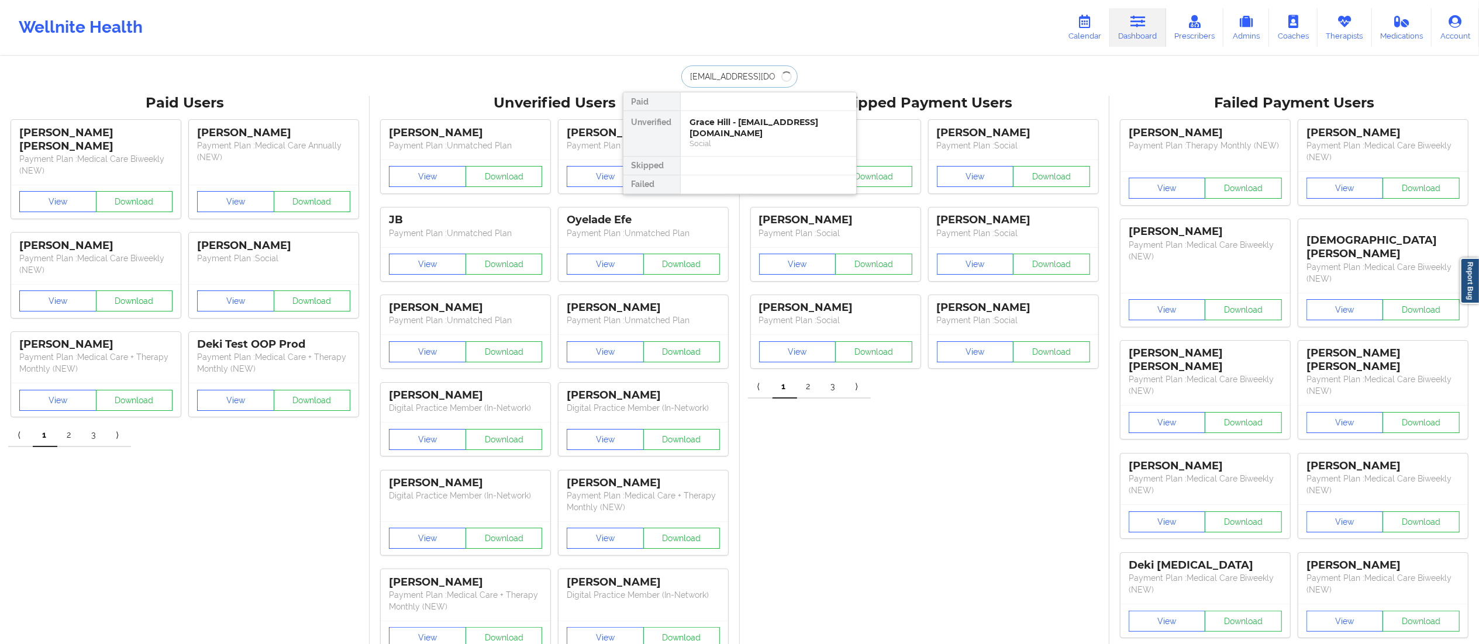
type input "[EMAIL_ADDRESS][DOMAIN_NAME]"
click at [751, 126] on div "Medical Care Biweekly (NEW)" at bounding box center [768, 125] width 157 height 10
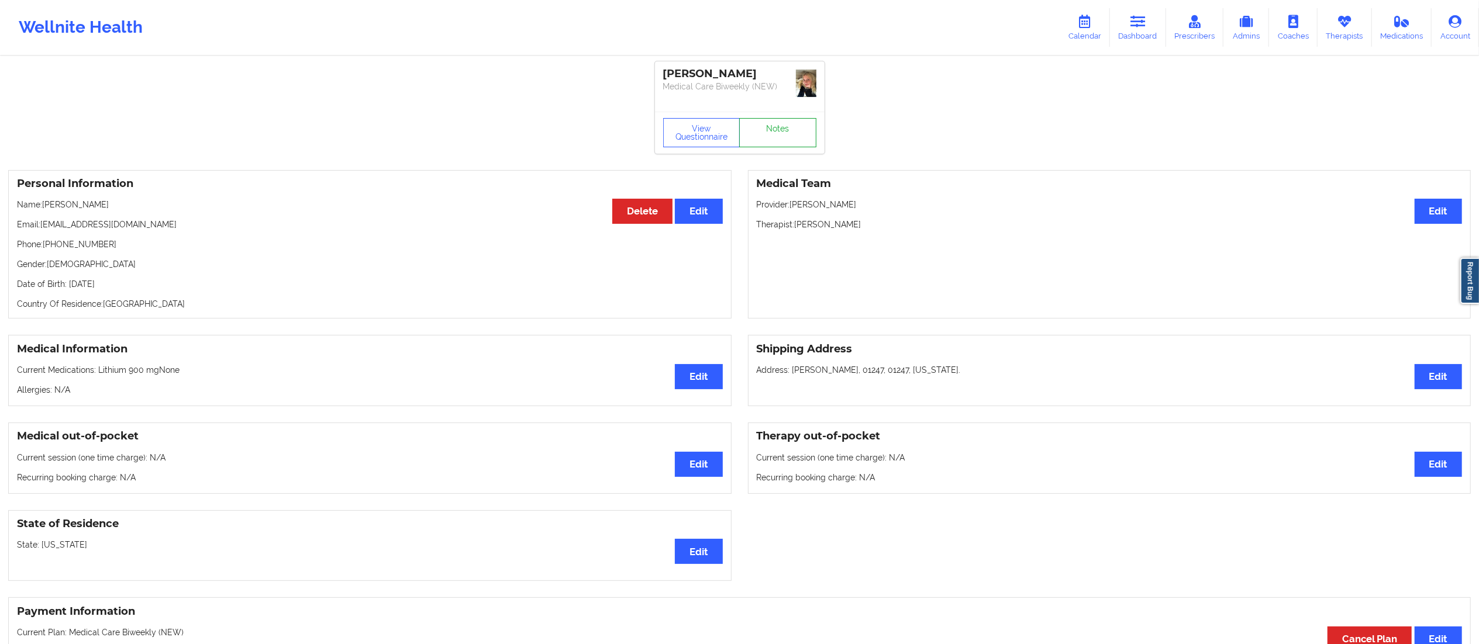
click at [770, 119] on link "Notes" at bounding box center [777, 132] width 77 height 29
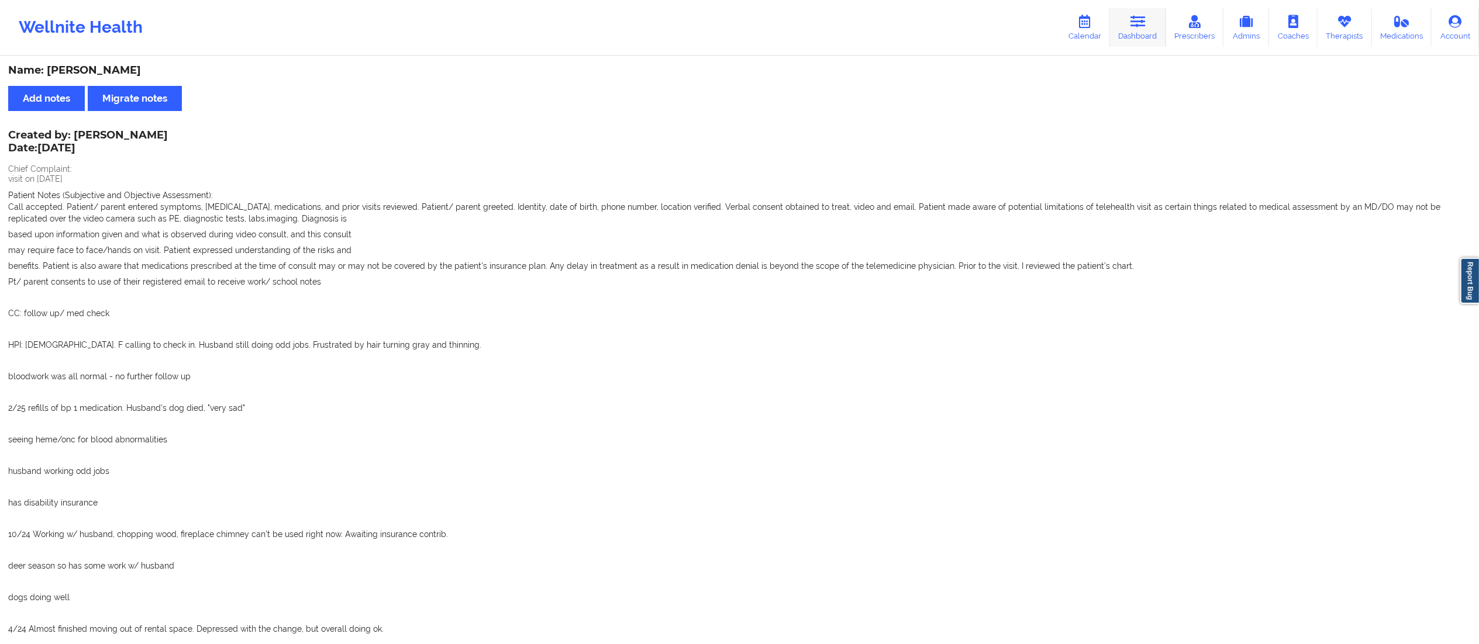
click at [1138, 32] on link "Dashboard" at bounding box center [1138, 27] width 56 height 39
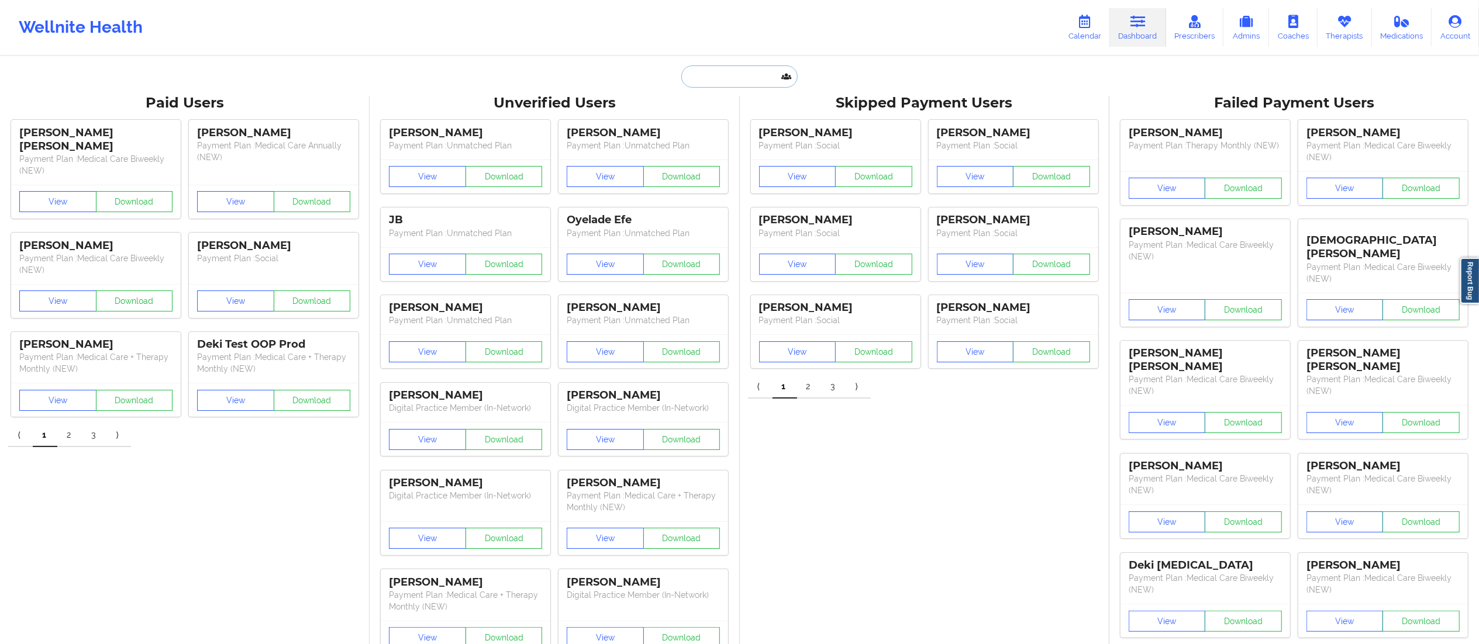
click at [754, 70] on input "text" at bounding box center [739, 77] width 116 height 22
paste input "[EMAIL_ADDRESS][DOMAIN_NAME]"
type input "[EMAIL_ADDRESS][DOMAIN_NAME]"
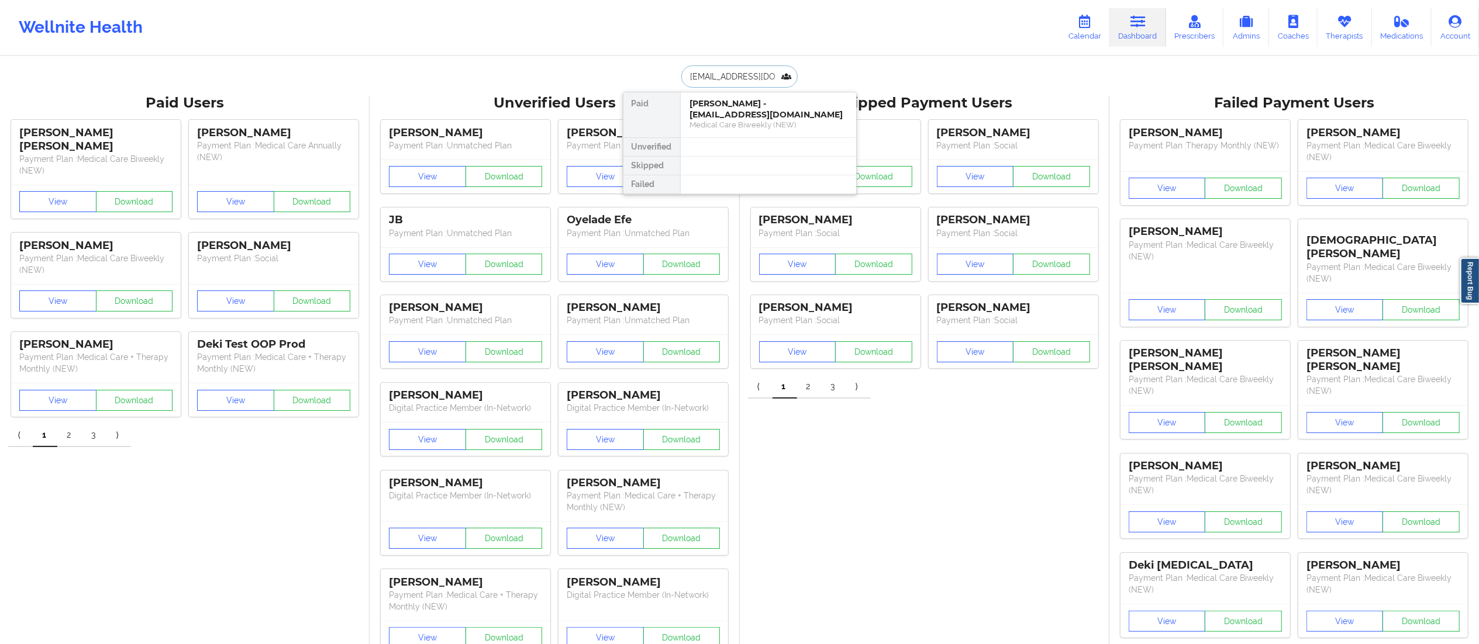
scroll to position [0, 13]
click at [732, 126] on div "[PERSON_NAME] - [EMAIL_ADDRESS][DOMAIN_NAME]" at bounding box center [768, 128] width 157 height 22
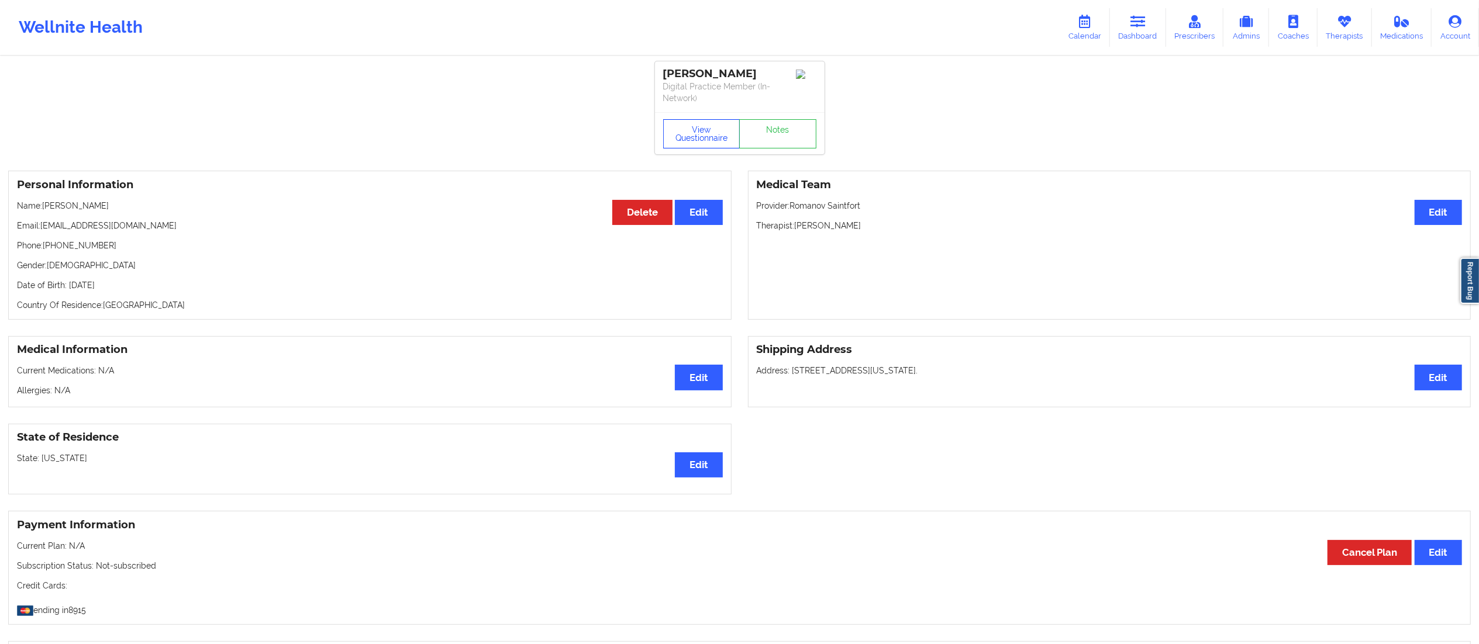
click at [702, 124] on button "View Questionnaire" at bounding box center [701, 133] width 77 height 29
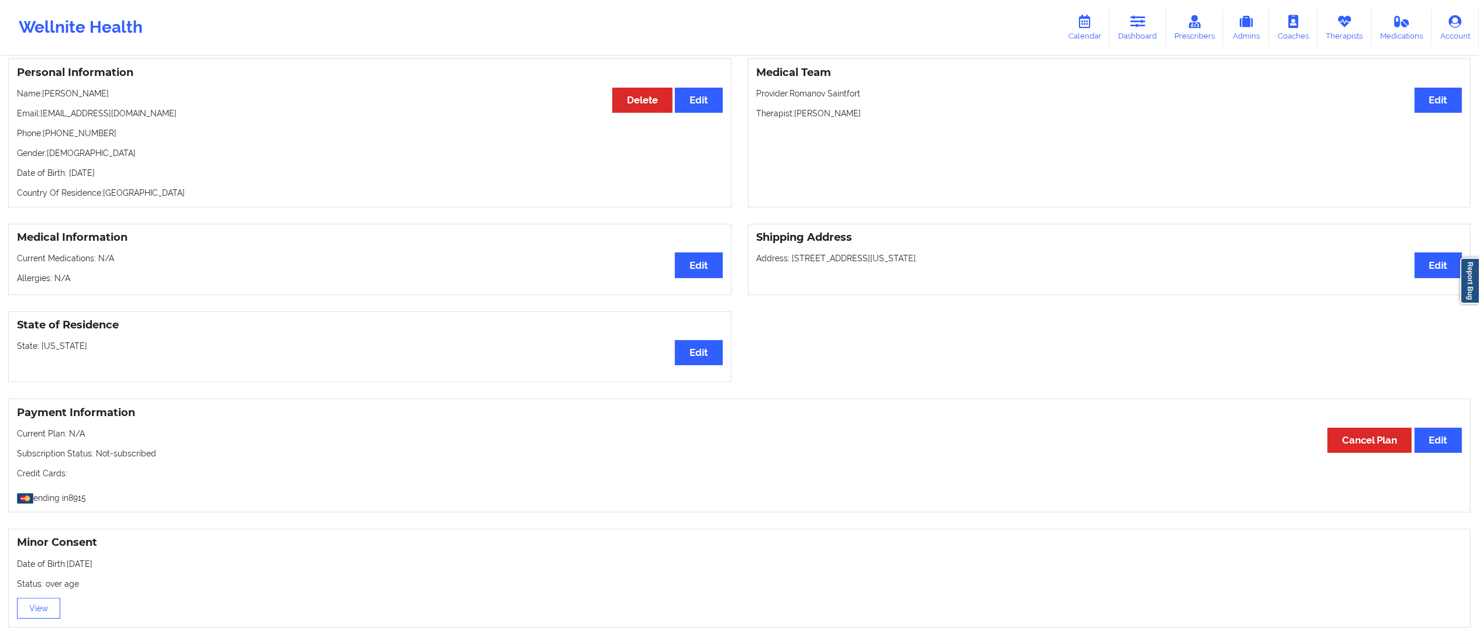
scroll to position [598, 0]
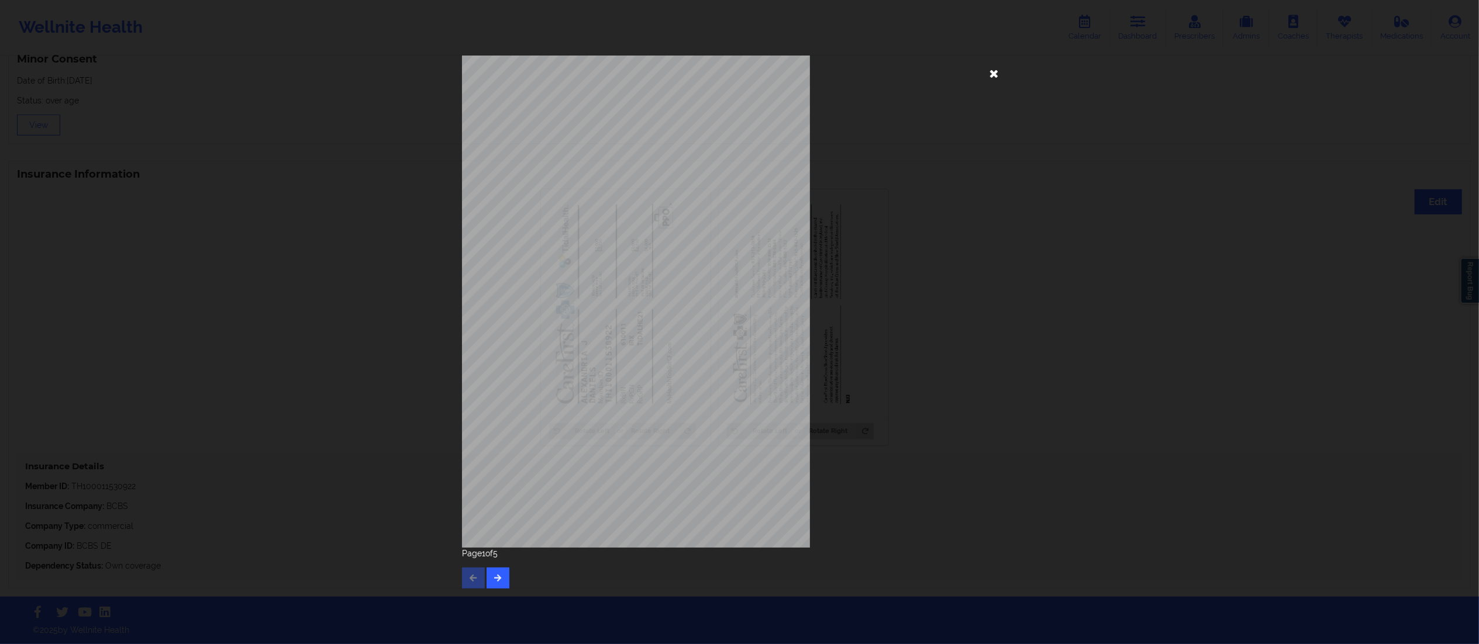
click at [993, 74] on icon at bounding box center [994, 73] width 19 height 19
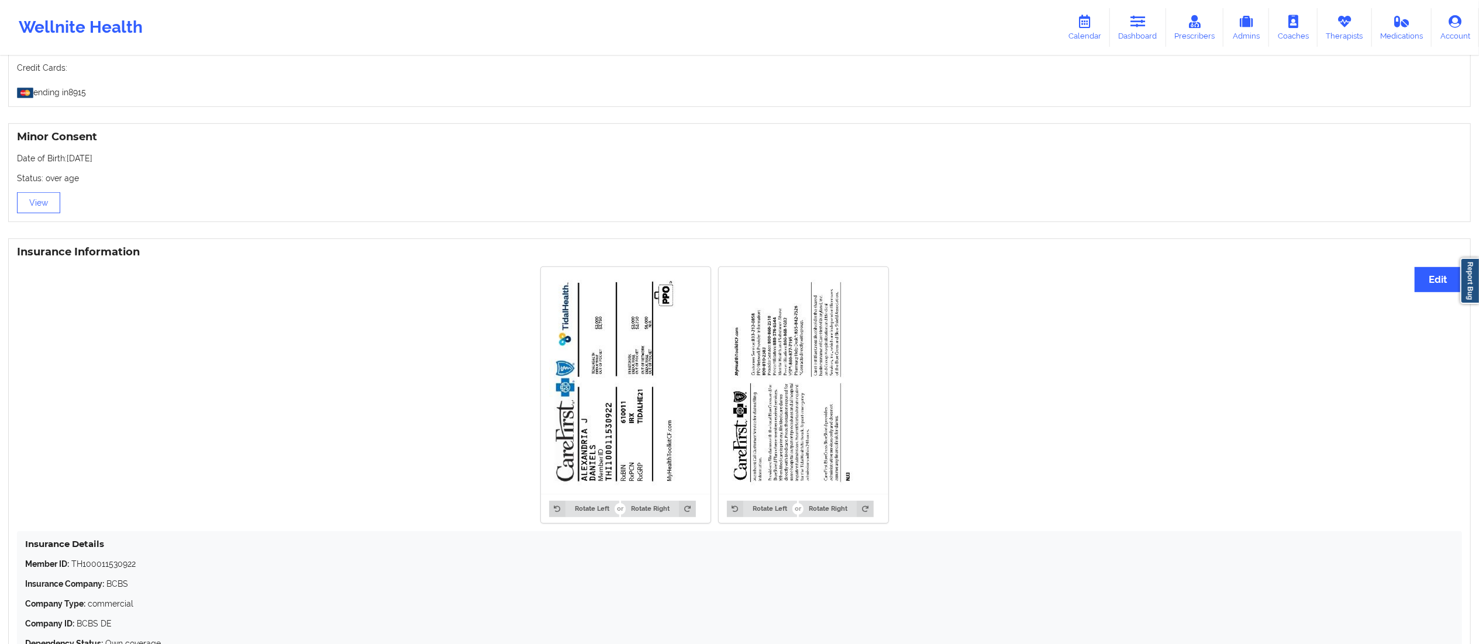
scroll to position [519, 0]
click at [1138, 16] on icon at bounding box center [1137, 21] width 15 height 13
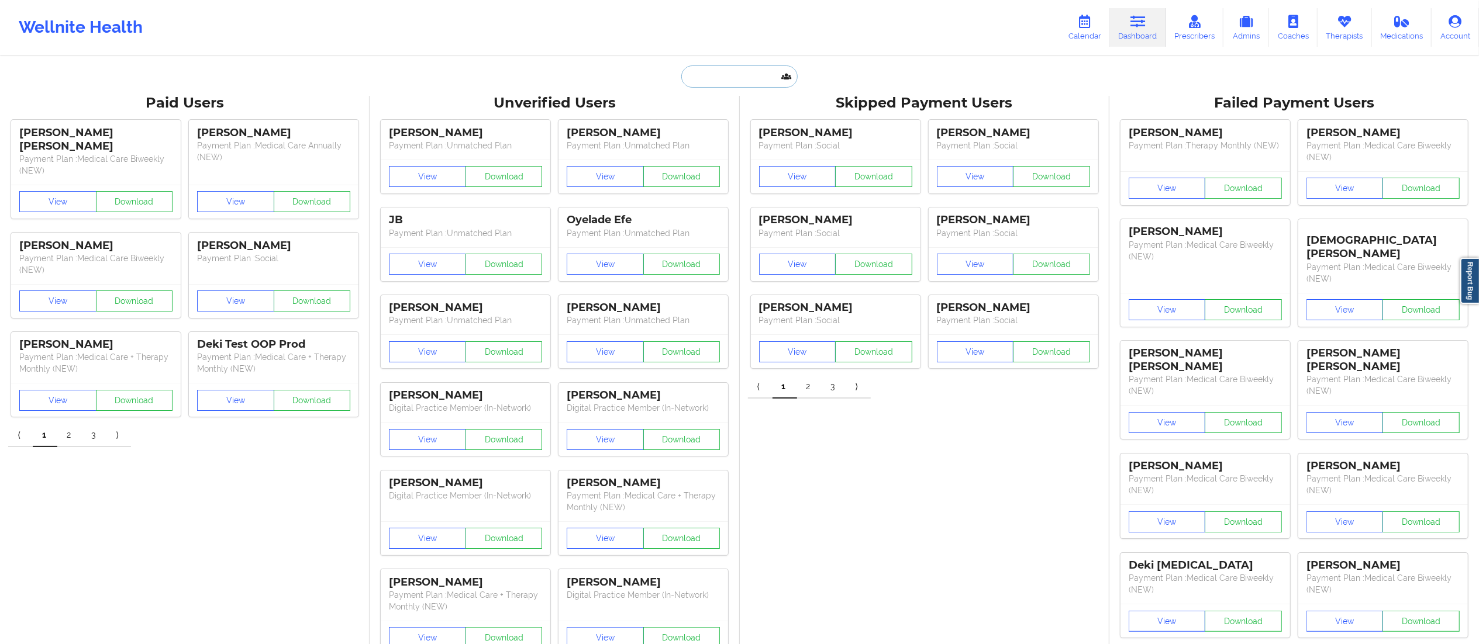
click at [723, 84] on input "text" at bounding box center [739, 77] width 116 height 22
paste input "[EMAIL_ADDRESS][DOMAIN_NAME]"
type input "[EMAIL_ADDRESS][DOMAIN_NAME]"
click at [766, 135] on div "[PERSON_NAME] - [EMAIL_ADDRESS][DOMAIN_NAME]" at bounding box center [768, 128] width 157 height 22
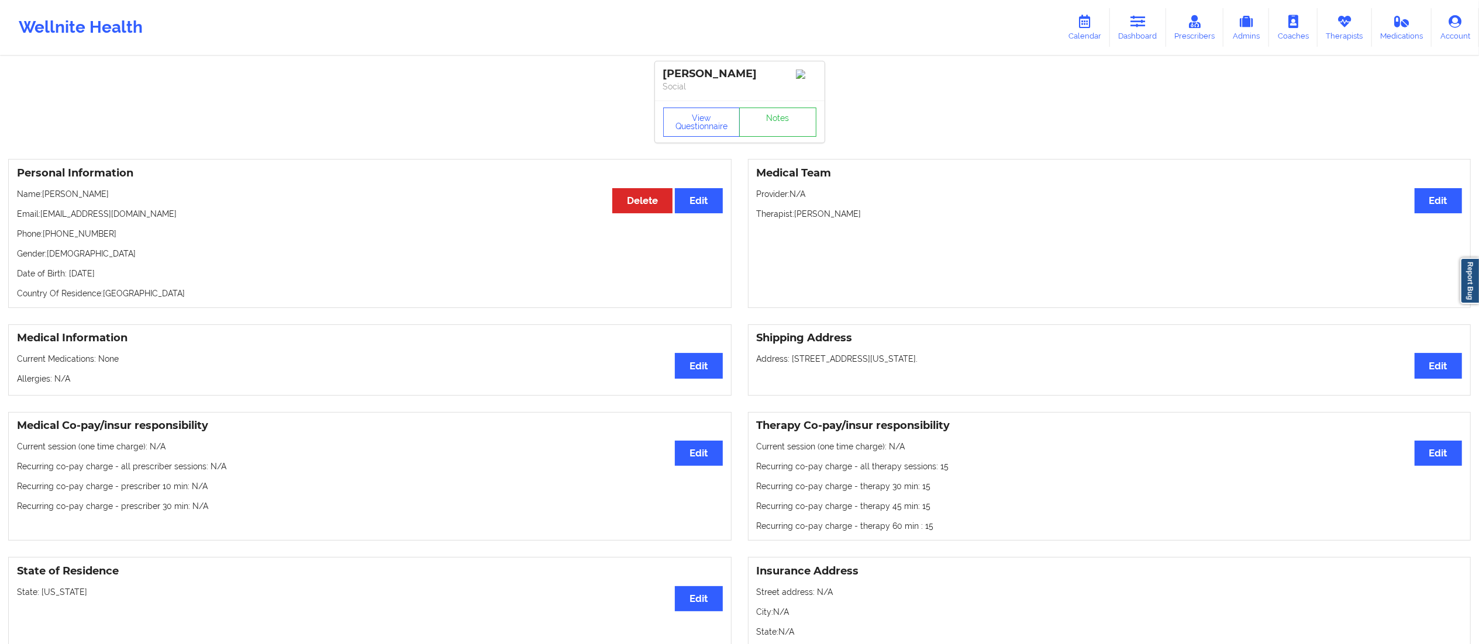
click at [764, 107] on div "View Questionnaire Notes" at bounding box center [740, 122] width 170 height 42
click at [761, 126] on link "Notes" at bounding box center [777, 122] width 77 height 29
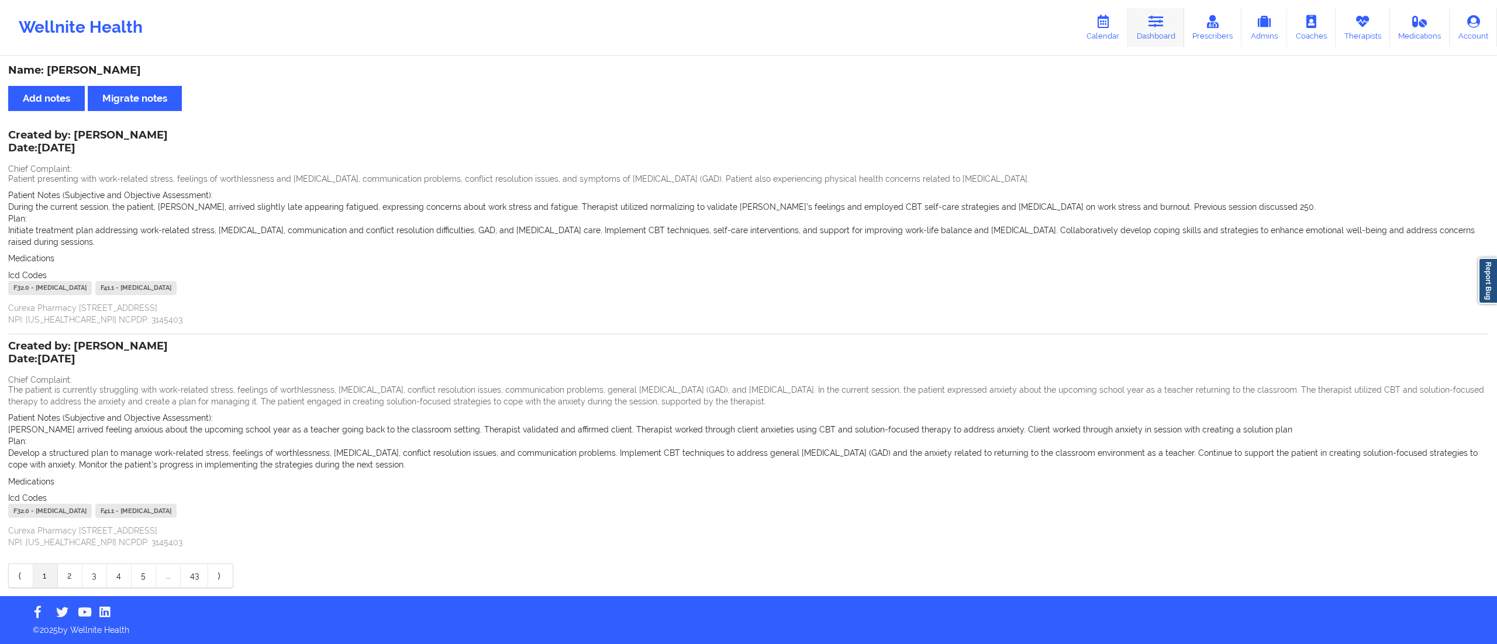
click at [1169, 23] on link "Dashboard" at bounding box center [1156, 27] width 56 height 39
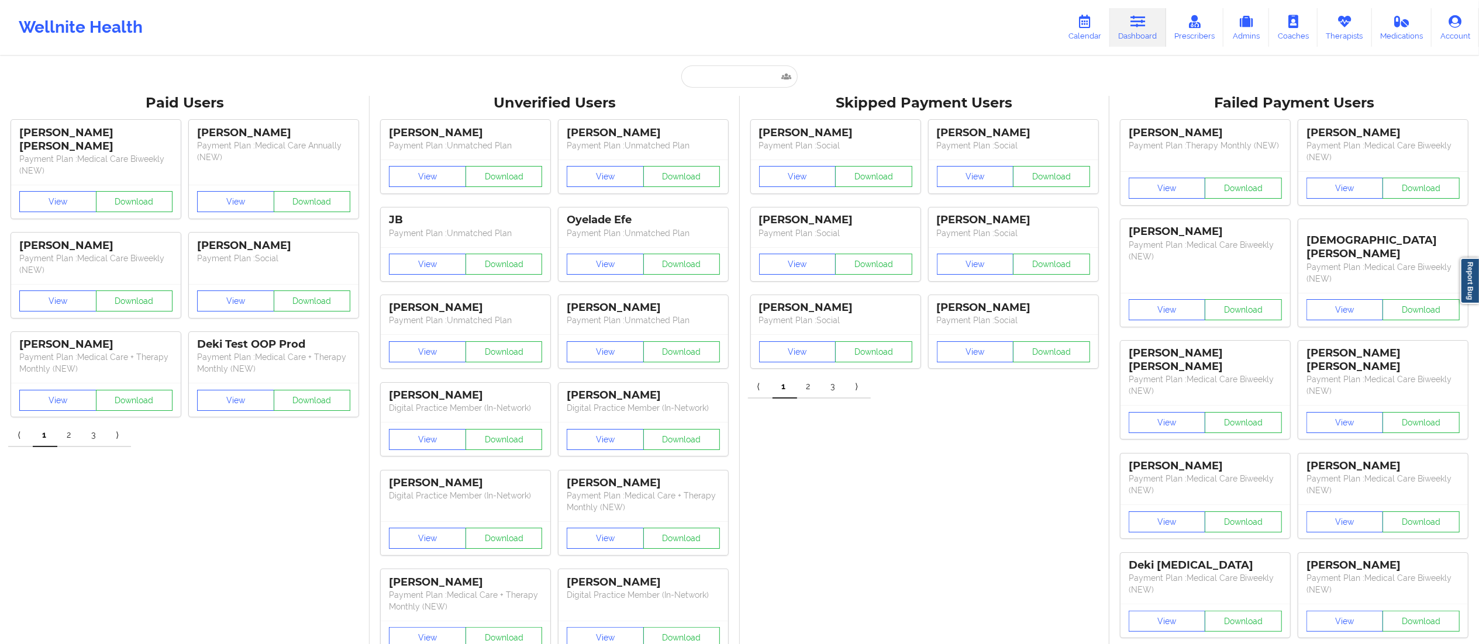
click at [728, 74] on input "text" at bounding box center [739, 77] width 116 height 22
paste input "[EMAIL_ADDRESS][DOMAIN_NAME]"
type input "[EMAIL_ADDRESS][DOMAIN_NAME]"
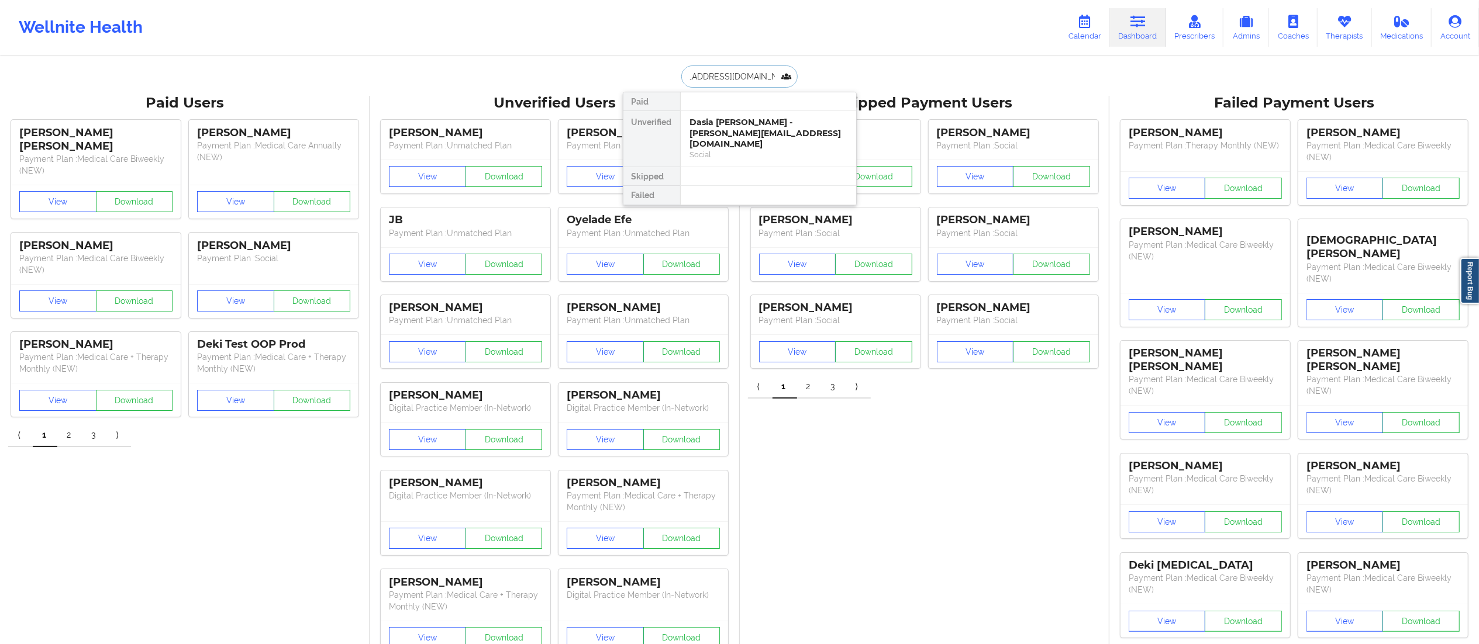
click at [735, 128] on div "Dasia [PERSON_NAME] - [PERSON_NAME][EMAIL_ADDRESS][DOMAIN_NAME]" at bounding box center [768, 133] width 157 height 33
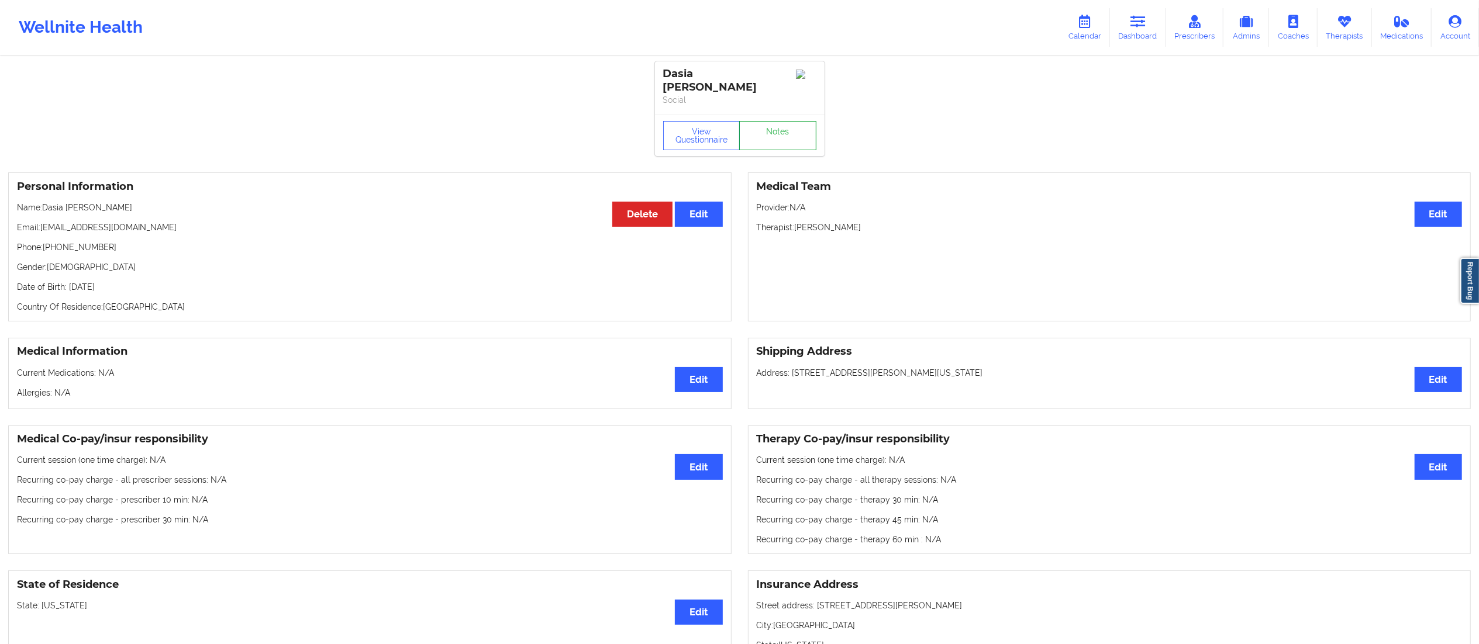
click at [763, 133] on link "Notes" at bounding box center [777, 135] width 77 height 29
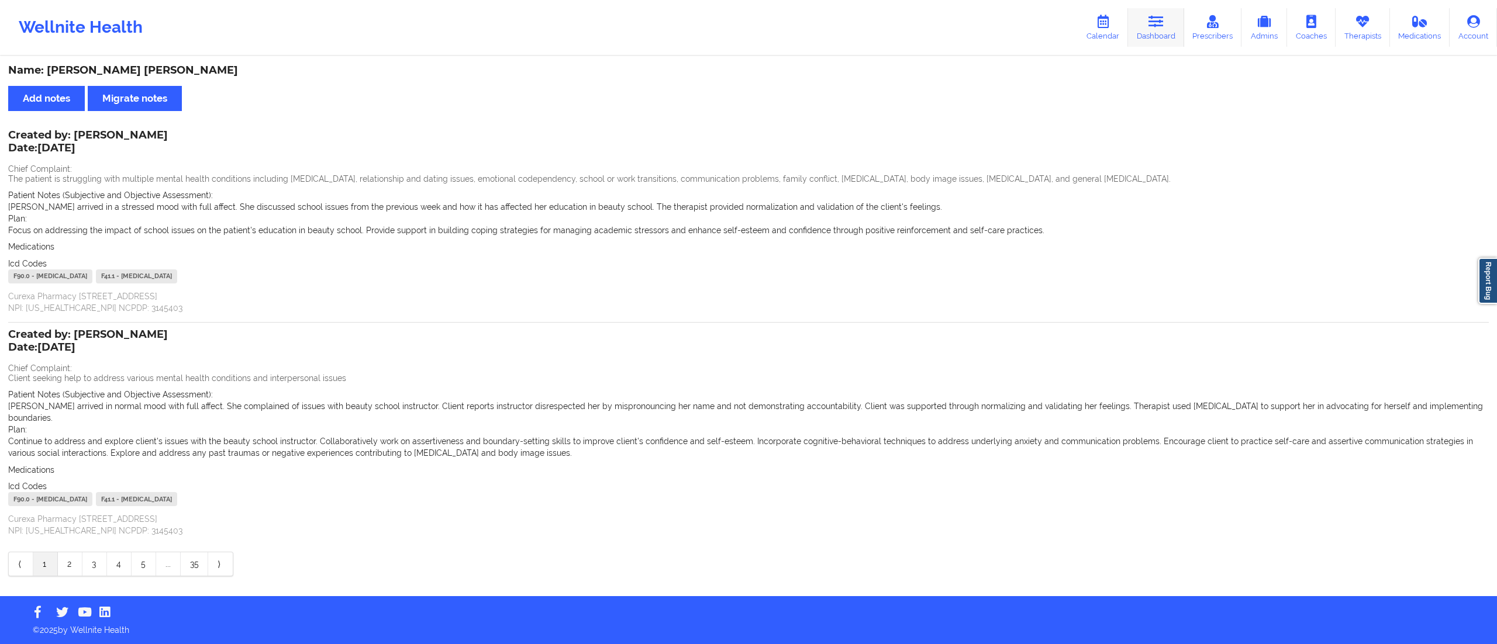
click at [1156, 32] on link "Dashboard" at bounding box center [1156, 27] width 56 height 39
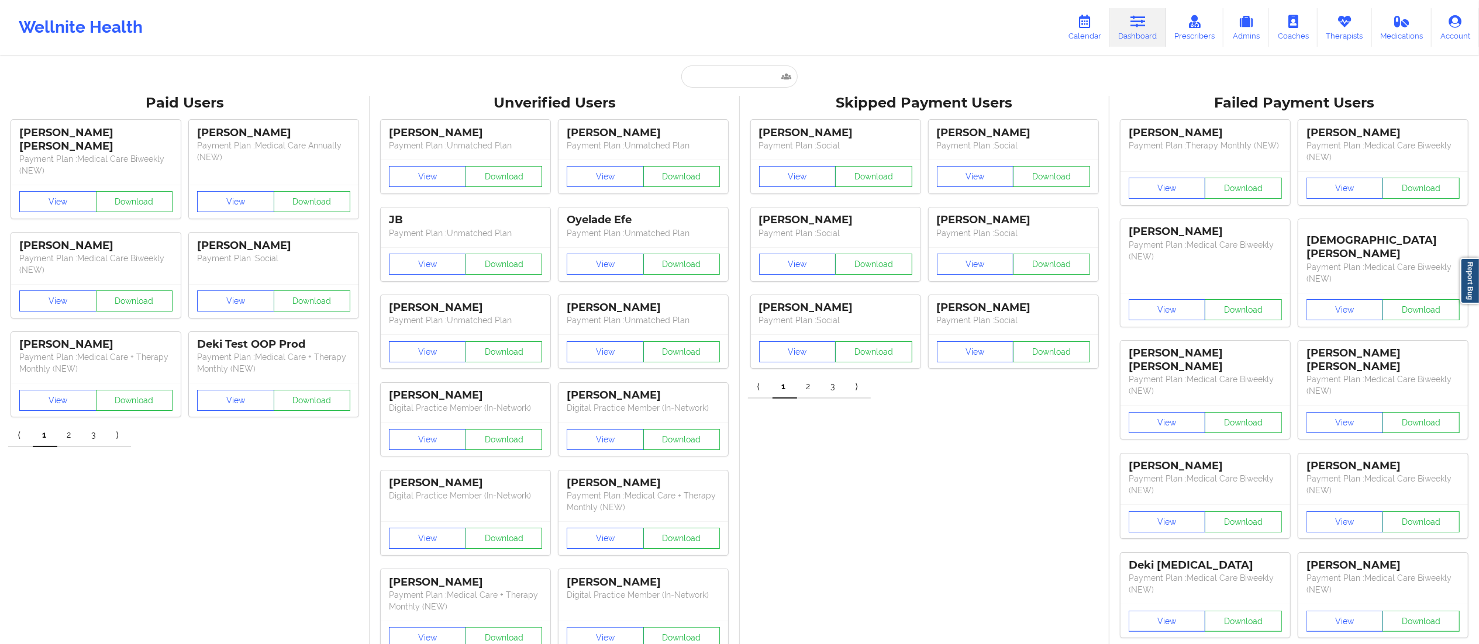
paste input "[EMAIL_ADDRESS][DOMAIN_NAME]"
type input "[EMAIL_ADDRESS][DOMAIN_NAME]"
click at [729, 66] on input "[EMAIL_ADDRESS][DOMAIN_NAME]" at bounding box center [739, 77] width 116 height 22
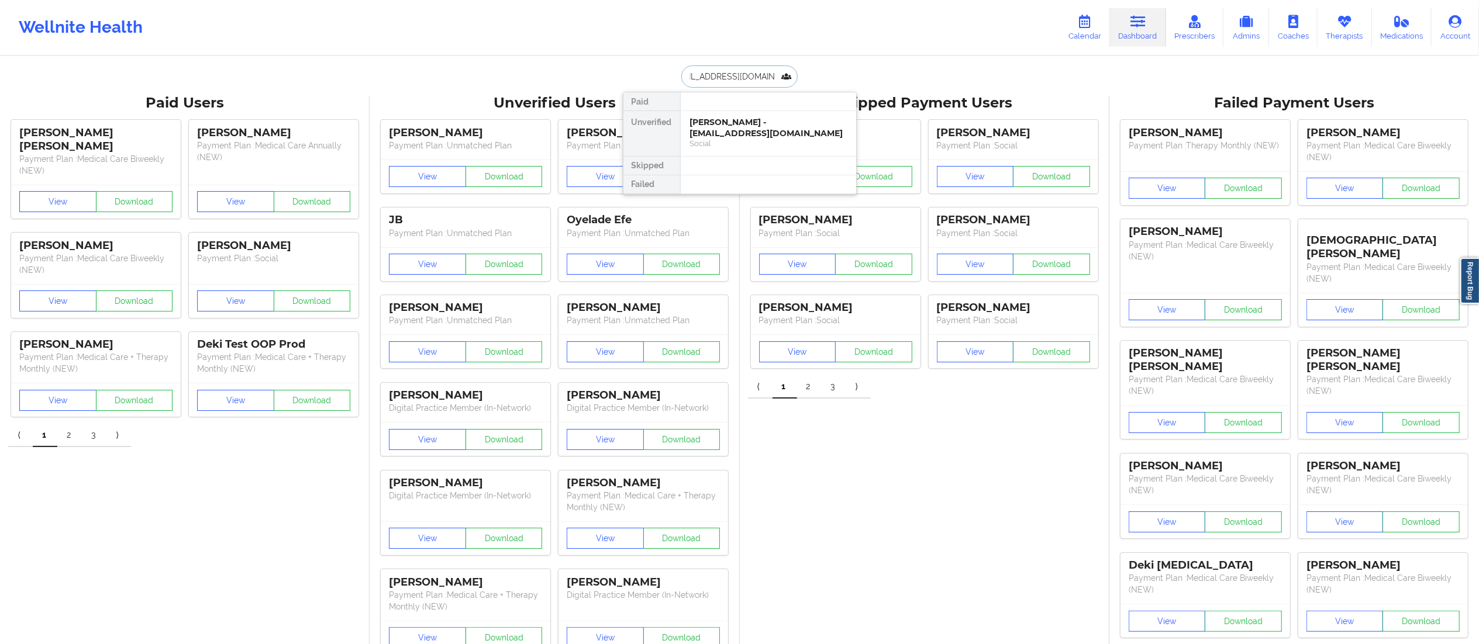
click at [735, 135] on div "[PERSON_NAME] - [EMAIL_ADDRESS][DOMAIN_NAME]" at bounding box center [768, 128] width 157 height 22
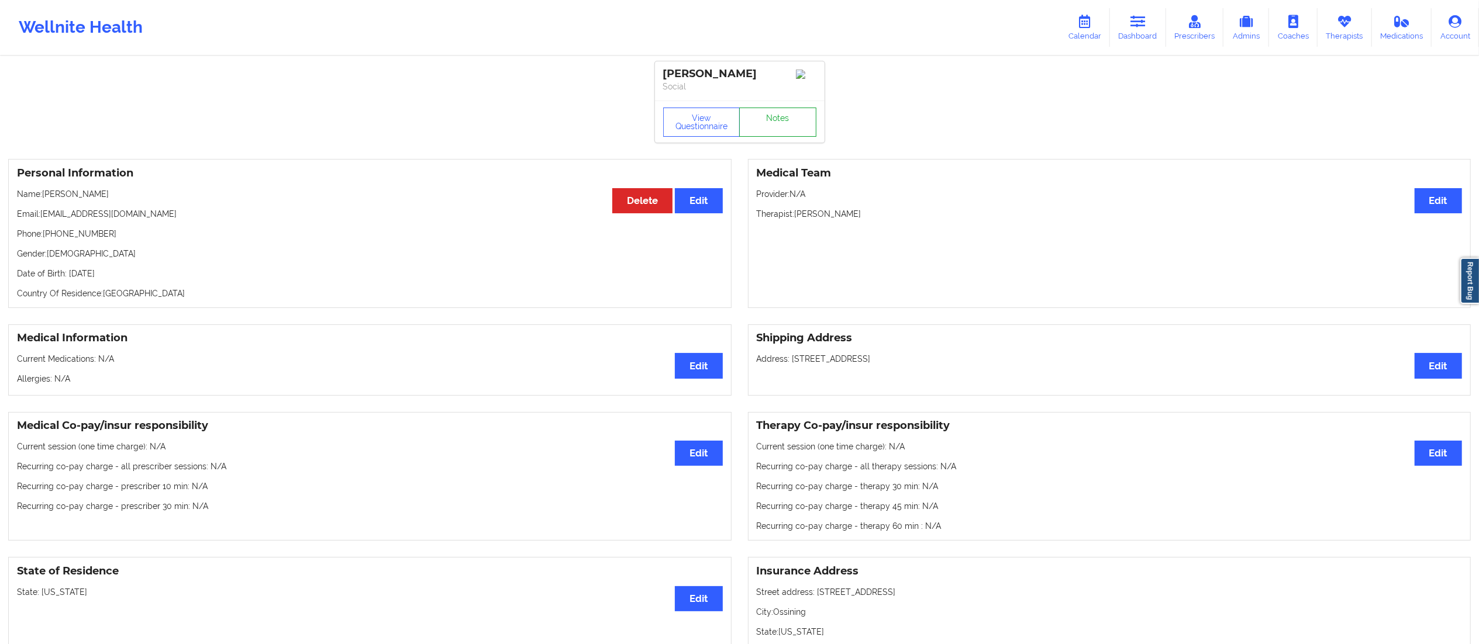
click at [768, 116] on link "Notes" at bounding box center [777, 122] width 77 height 29
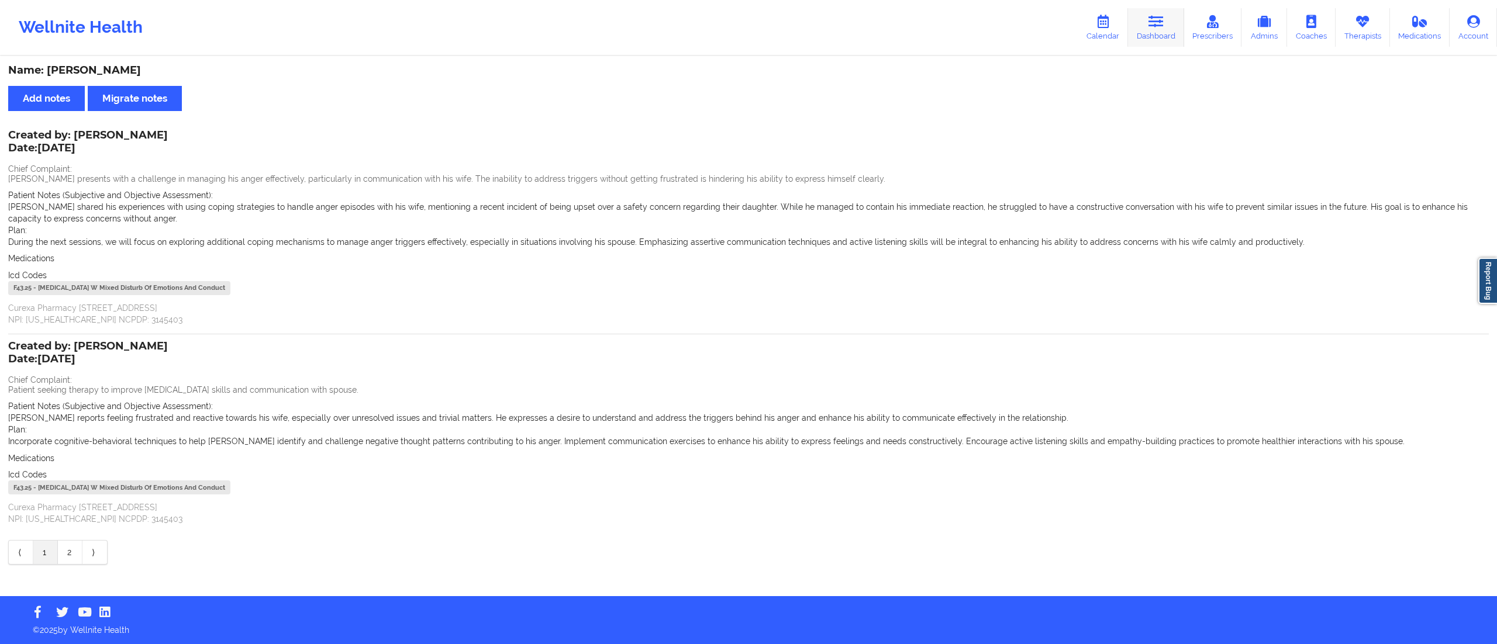
click at [1158, 37] on link "Dashboard" at bounding box center [1156, 27] width 56 height 39
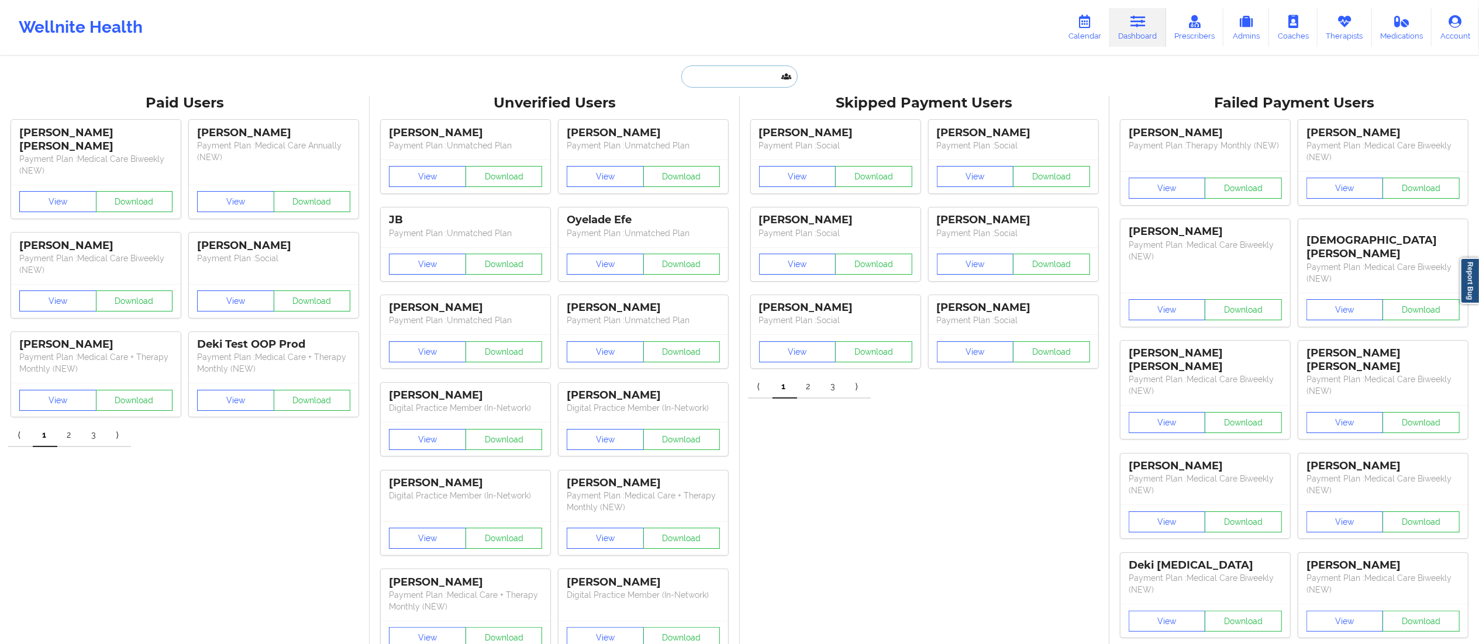
click at [766, 76] on input "text" at bounding box center [739, 77] width 116 height 22
paste input "[EMAIL_ADDRESS][DOMAIN_NAME]"
type input "[EMAIL_ADDRESS][DOMAIN_NAME]"
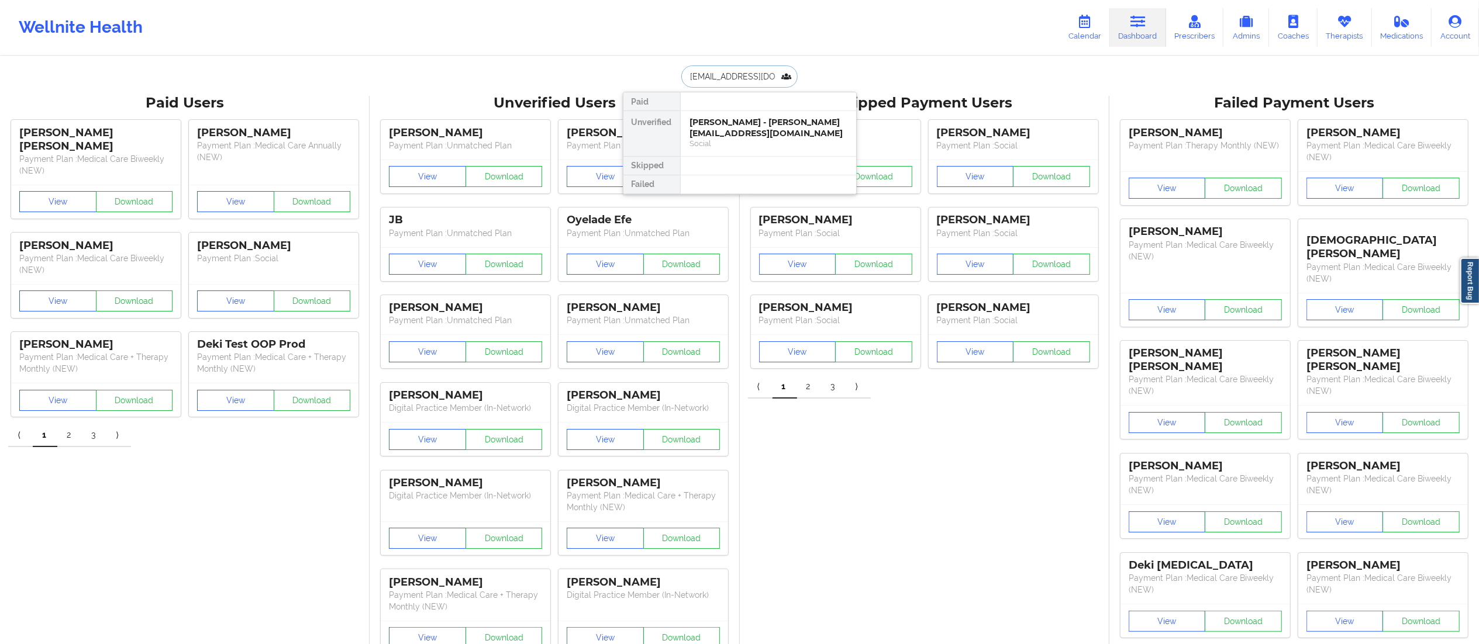
click at [732, 126] on div "[PERSON_NAME] - [PERSON_NAME][EMAIL_ADDRESS][DOMAIN_NAME]" at bounding box center [768, 128] width 157 height 22
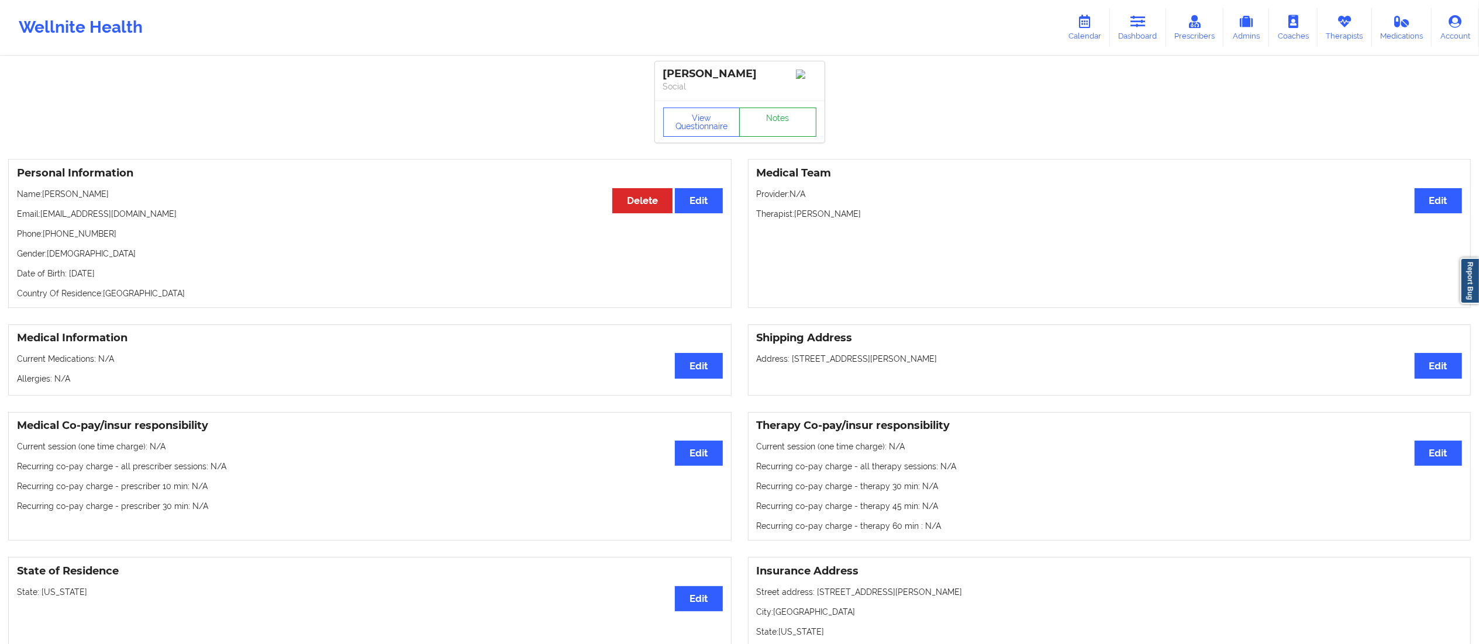
click at [779, 116] on link "Notes" at bounding box center [777, 122] width 77 height 29
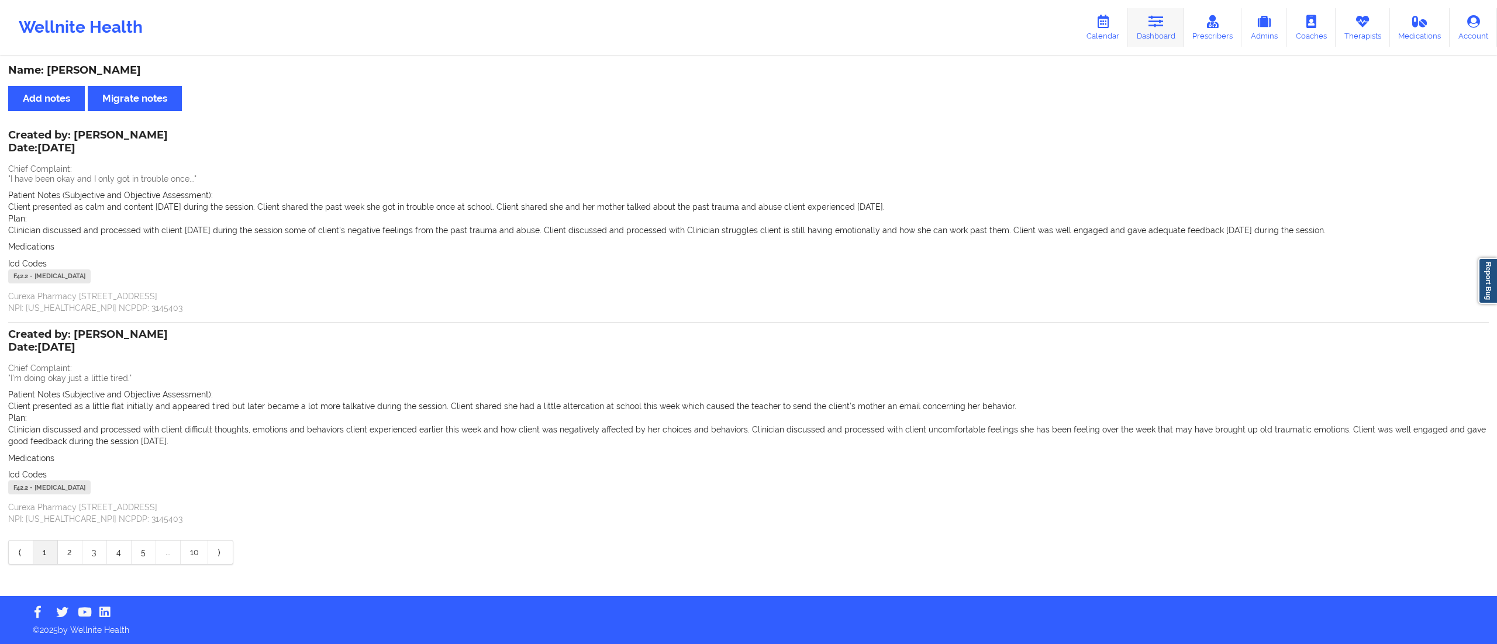
click at [1154, 37] on link "Dashboard" at bounding box center [1156, 27] width 56 height 39
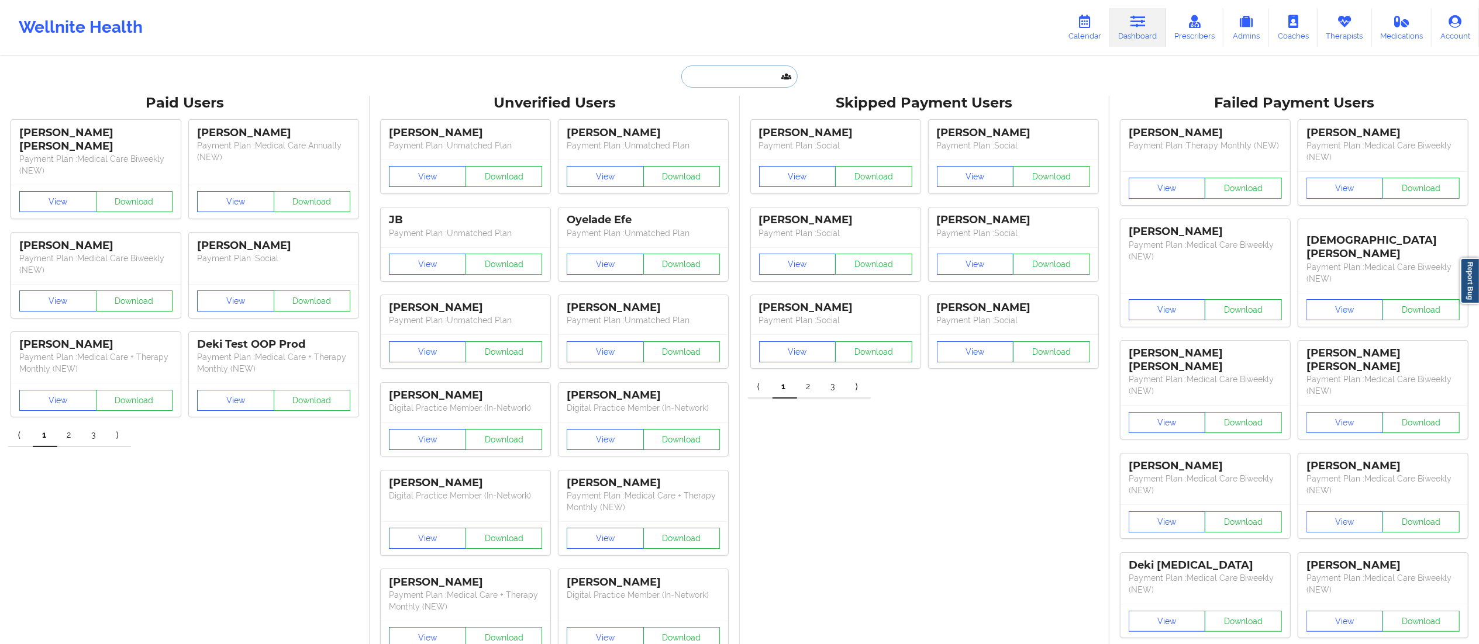
click at [730, 67] on input "text" at bounding box center [739, 77] width 116 height 22
paste input "[EMAIL_ADDRESS][DOMAIN_NAME]"
type input "[EMAIL_ADDRESS][DOMAIN_NAME]"
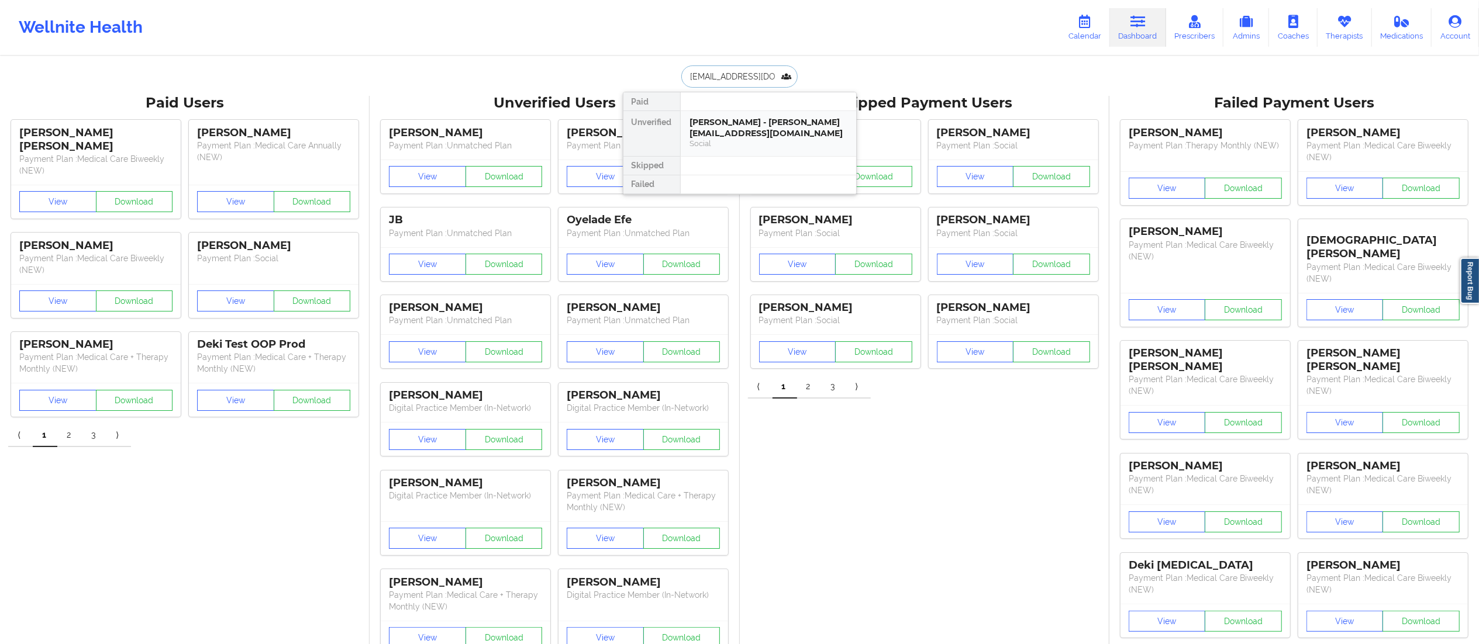
click at [754, 137] on div "[PERSON_NAME] - [PERSON_NAME][EMAIL_ADDRESS][DOMAIN_NAME]" at bounding box center [768, 128] width 157 height 22
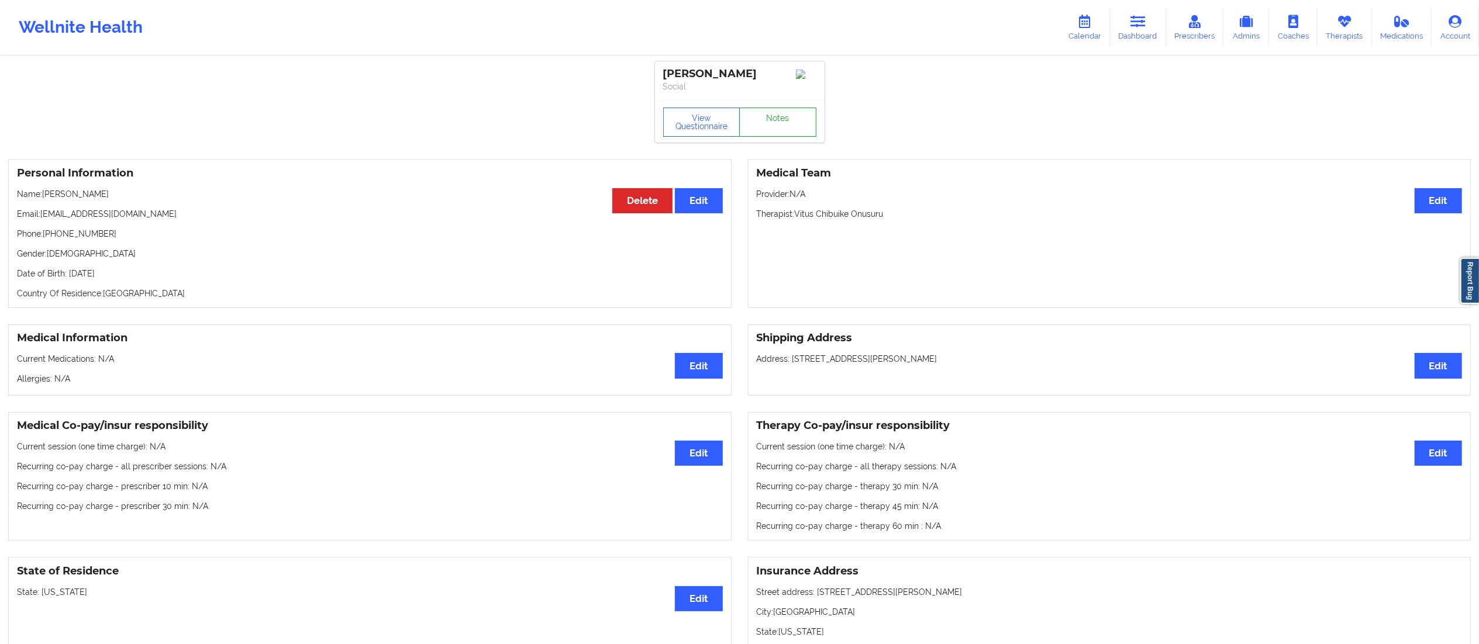
click at [767, 135] on link "Notes" at bounding box center [777, 122] width 77 height 29
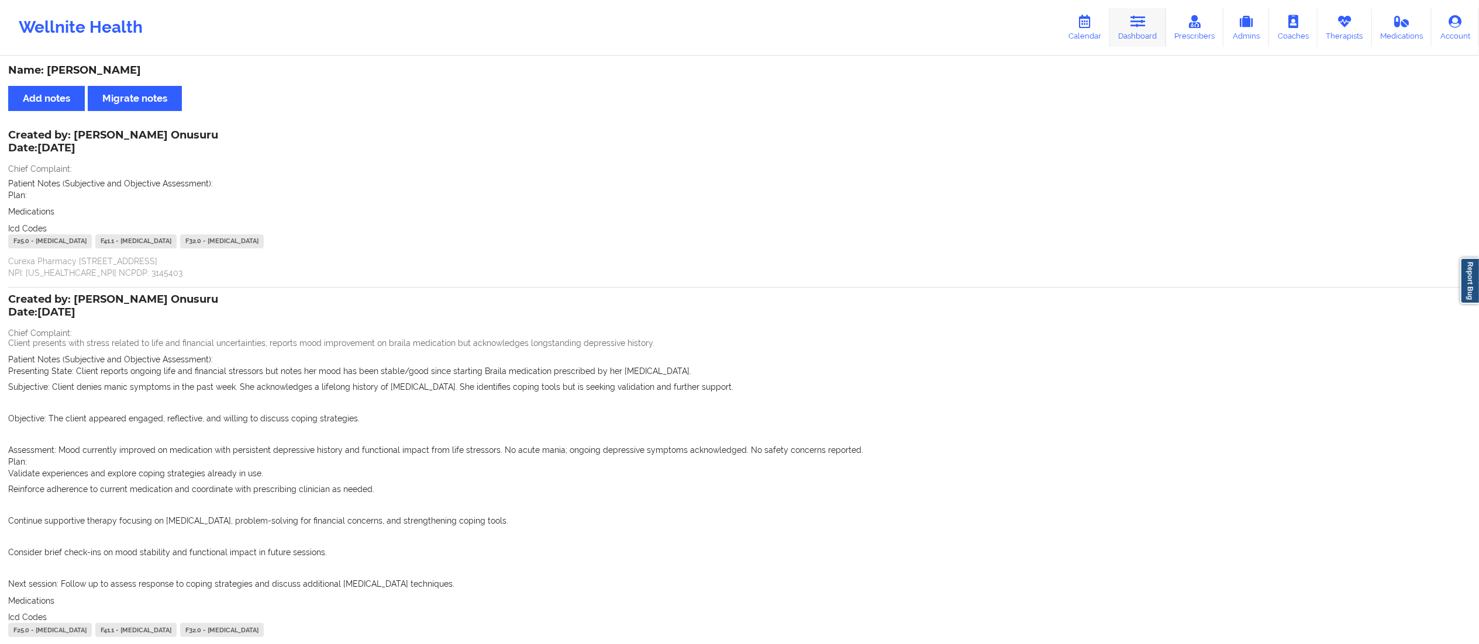
click at [1130, 21] on link "Dashboard" at bounding box center [1138, 27] width 56 height 39
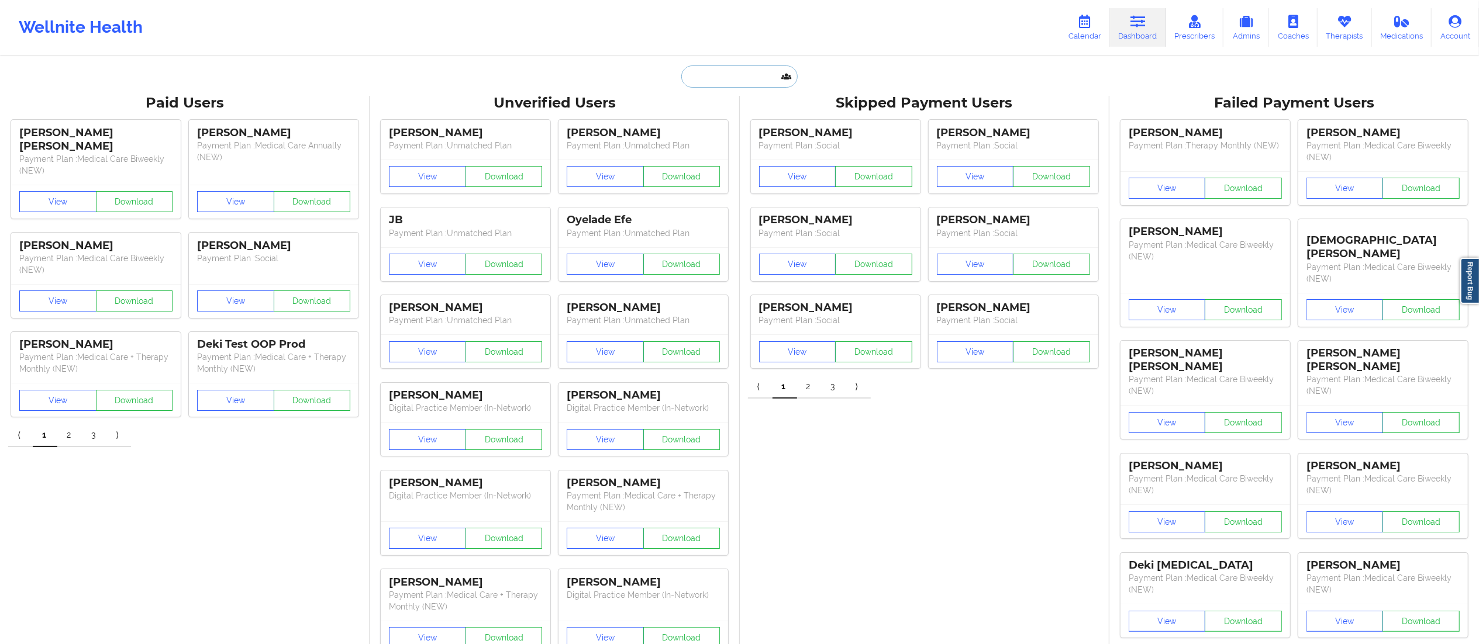
click at [756, 67] on input "text" at bounding box center [739, 77] width 116 height 22
paste input "[EMAIL_ADDRESS][DOMAIN_NAME]"
type input "[EMAIL_ADDRESS][DOMAIN_NAME]"
click at [738, 132] on div "[PERSON_NAME] - [EMAIL_ADDRESS][DOMAIN_NAME]" at bounding box center [768, 128] width 157 height 22
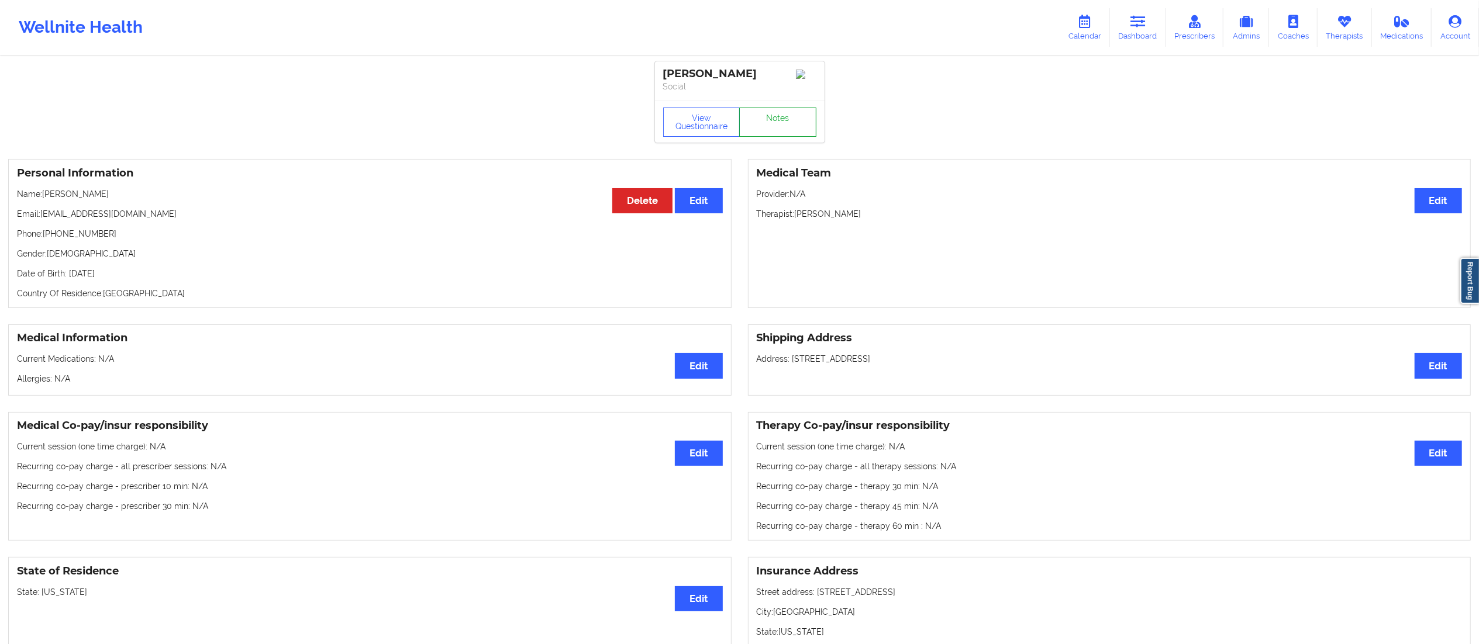
click at [758, 130] on link "Notes" at bounding box center [777, 122] width 77 height 29
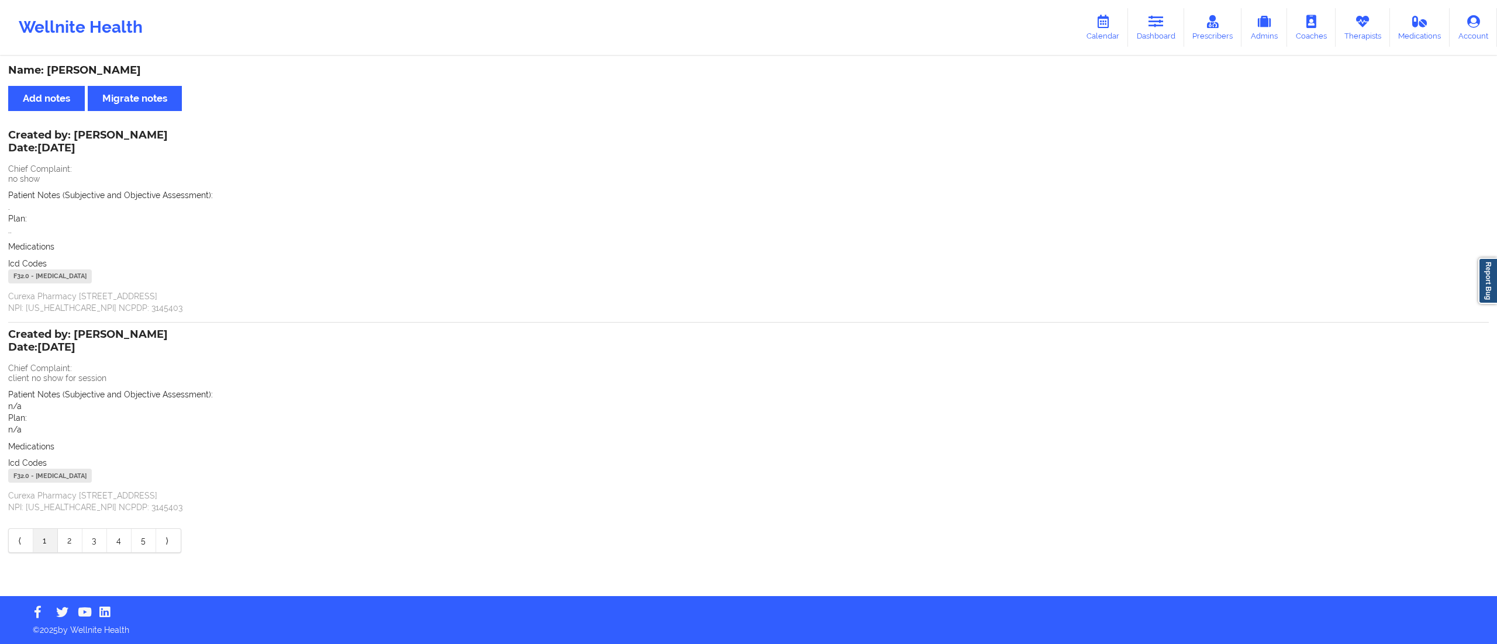
drag, startPoint x: 1158, startPoint y: 27, endPoint x: 1086, endPoint y: 51, distance: 75.8
click at [1158, 27] on icon at bounding box center [1156, 21] width 15 height 13
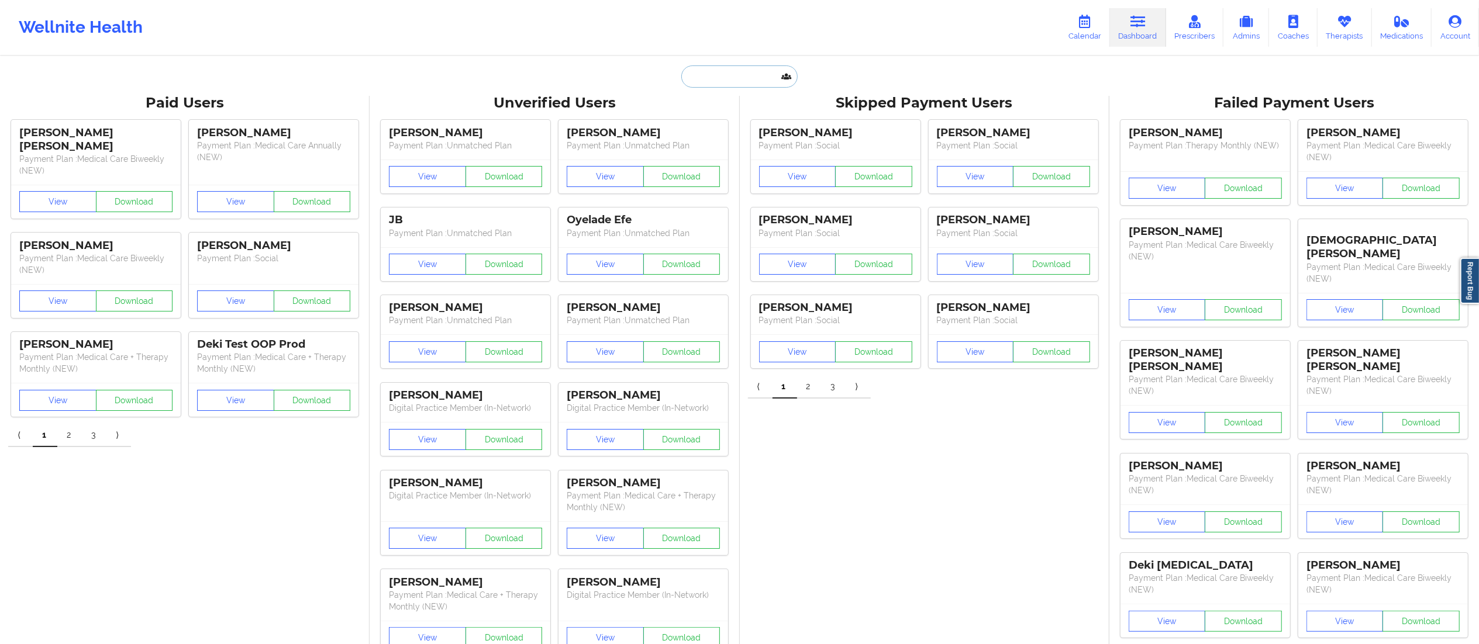
click at [733, 84] on input "text" at bounding box center [739, 77] width 116 height 22
paste input "[EMAIL_ADDRESS][DOMAIN_NAME]"
type input "[EMAIL_ADDRESS][DOMAIN_NAME]"
click at [716, 131] on div "[PERSON_NAME] - [EMAIL_ADDRESS][DOMAIN_NAME]" at bounding box center [768, 128] width 157 height 22
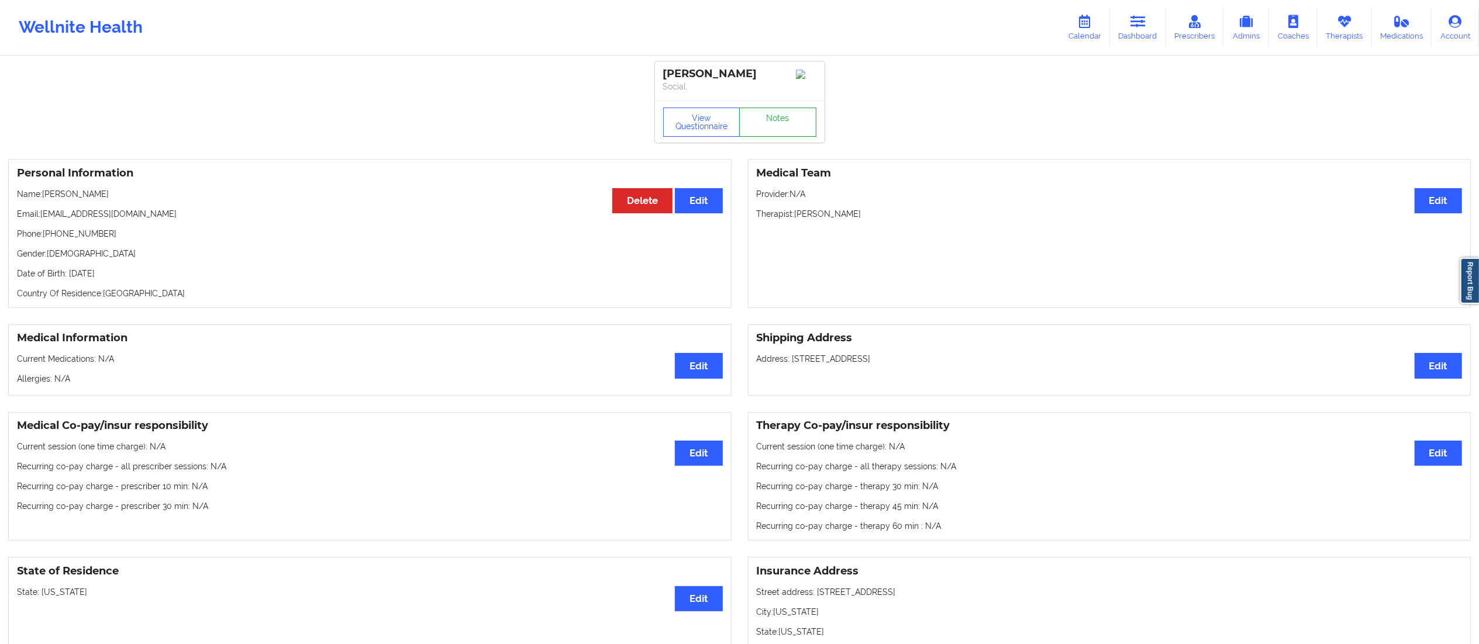
click at [768, 133] on link "Notes" at bounding box center [777, 122] width 77 height 29
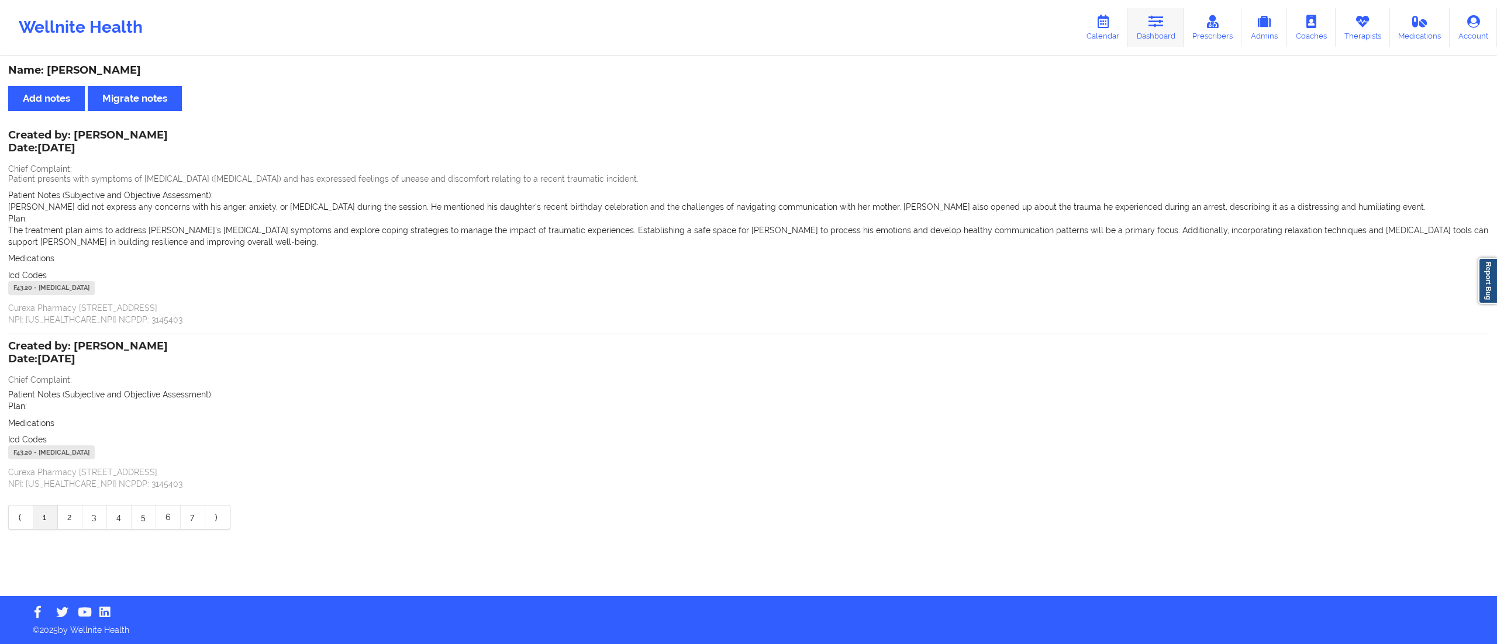
click at [1147, 22] on link "Dashboard" at bounding box center [1156, 27] width 56 height 39
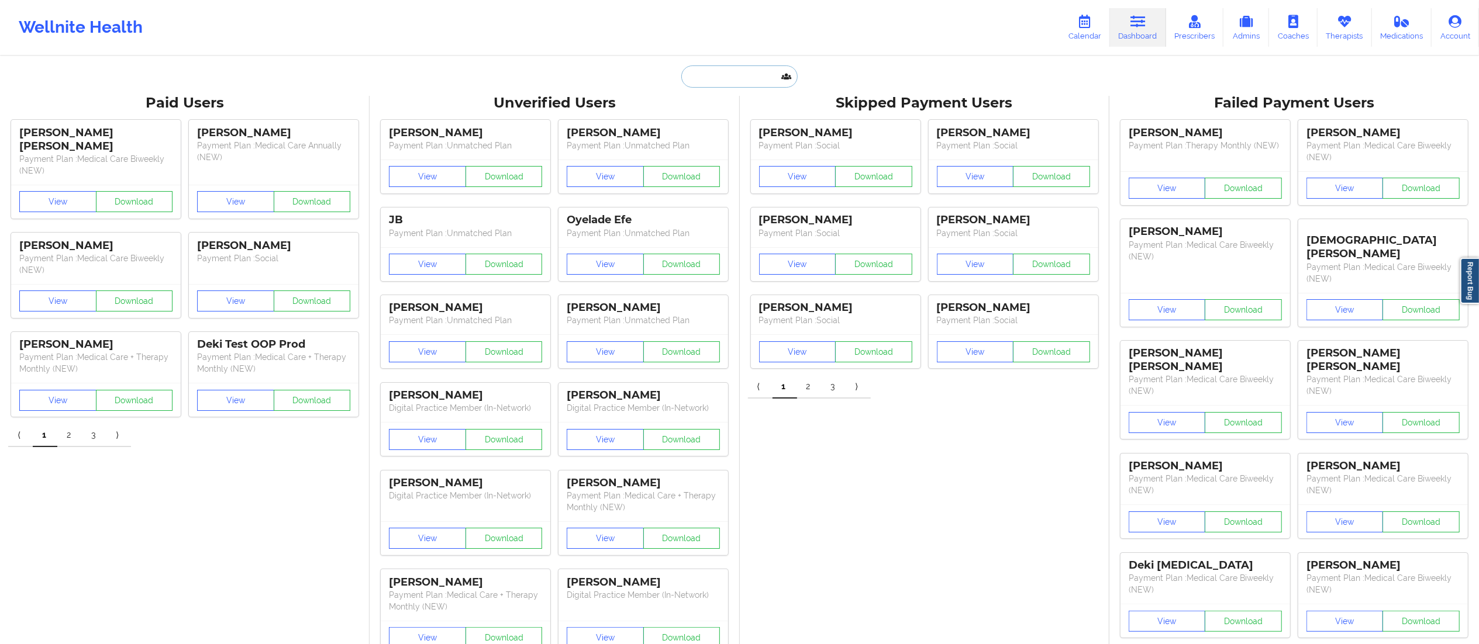
click at [770, 74] on input "text" at bounding box center [739, 77] width 116 height 22
paste input "[EMAIL_ADDRESS][DOMAIN_NAME]"
type input "[EMAIL_ADDRESS][DOMAIN_NAME]"
click at [761, 137] on div "[PERSON_NAME] - [EMAIL_ADDRESS][DOMAIN_NAME]" at bounding box center [768, 128] width 157 height 22
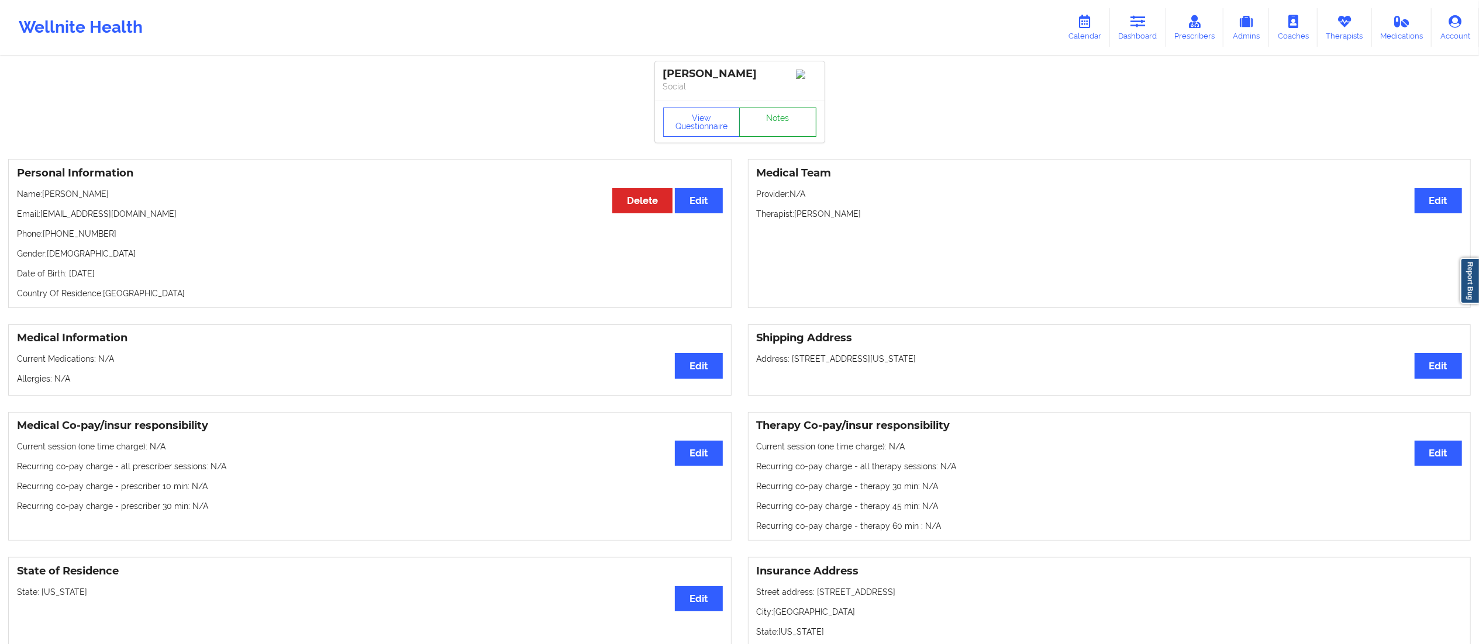
click at [760, 122] on link "Notes" at bounding box center [777, 122] width 77 height 29
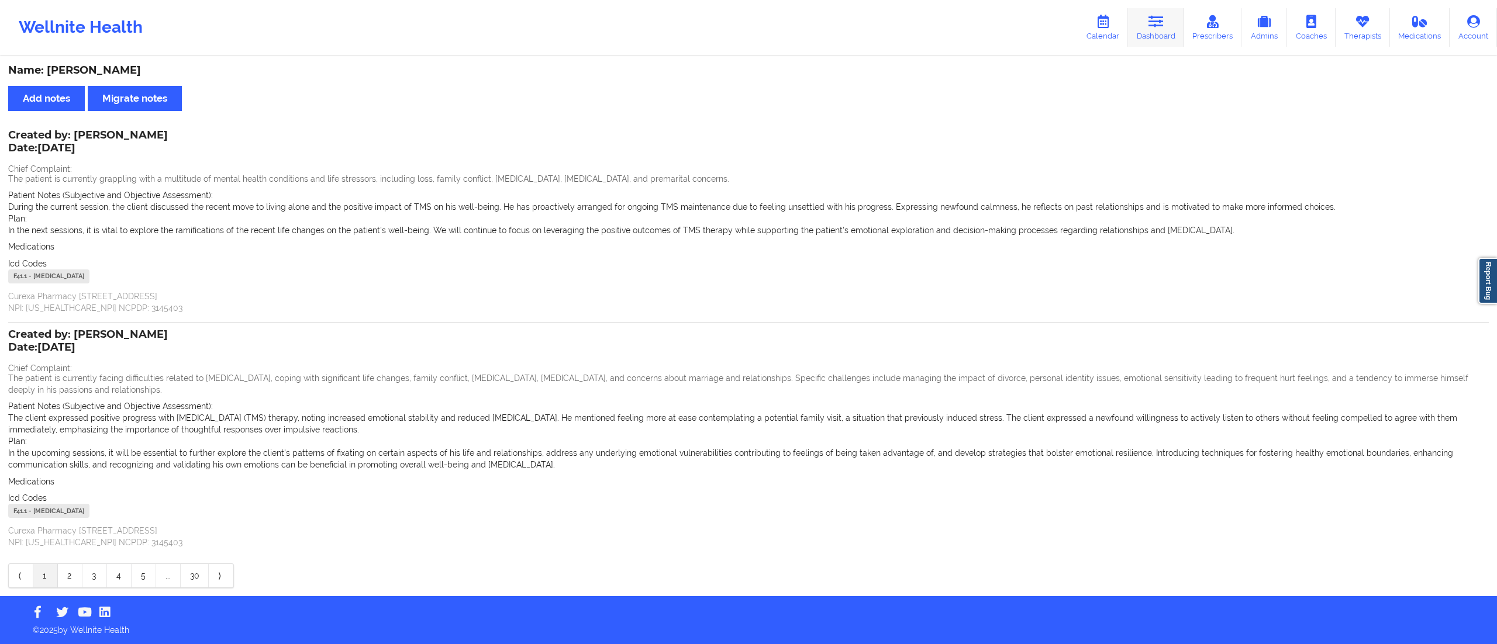
drag, startPoint x: 1136, startPoint y: 46, endPoint x: 1138, endPoint y: 35, distance: 10.7
click at [1136, 46] on link "Dashboard" at bounding box center [1156, 27] width 56 height 39
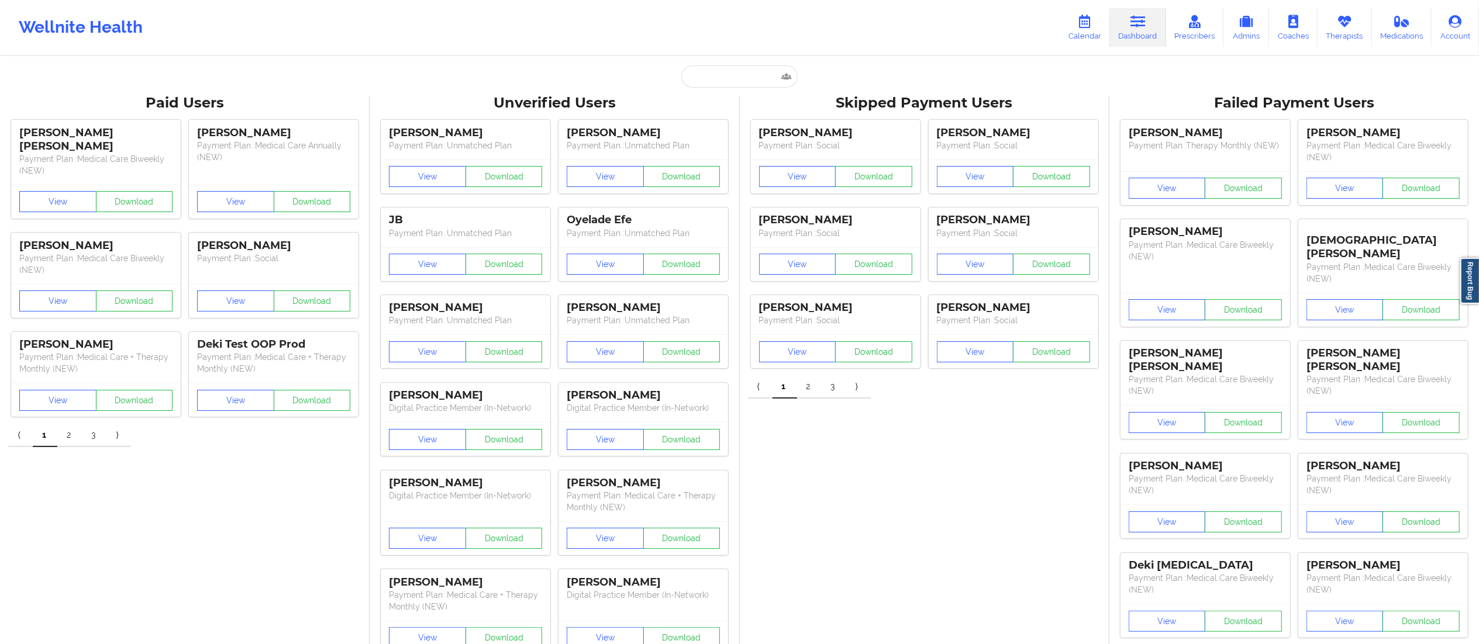
click at [665, 66] on div "Paid Unverified [PERSON_NAME] - [EMAIL_ADDRESS][DOMAIN_NAME] Social Skipped Fai…" at bounding box center [740, 77] width 234 height 22
click at [765, 85] on input "text" at bounding box center [739, 77] width 116 height 22
paste input "[EMAIL_ADDRESS][DOMAIN_NAME]"
type input "[EMAIL_ADDRESS][DOMAIN_NAME]"
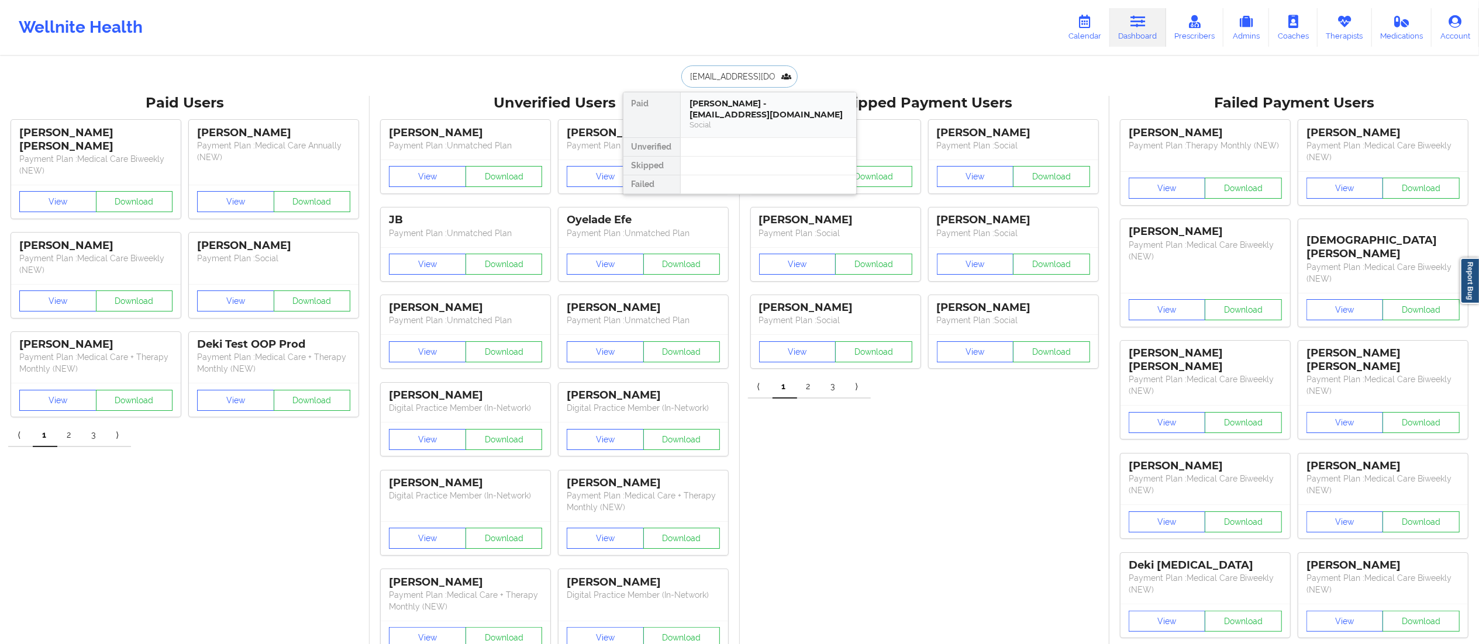
click at [728, 120] on div "Social" at bounding box center [768, 125] width 157 height 10
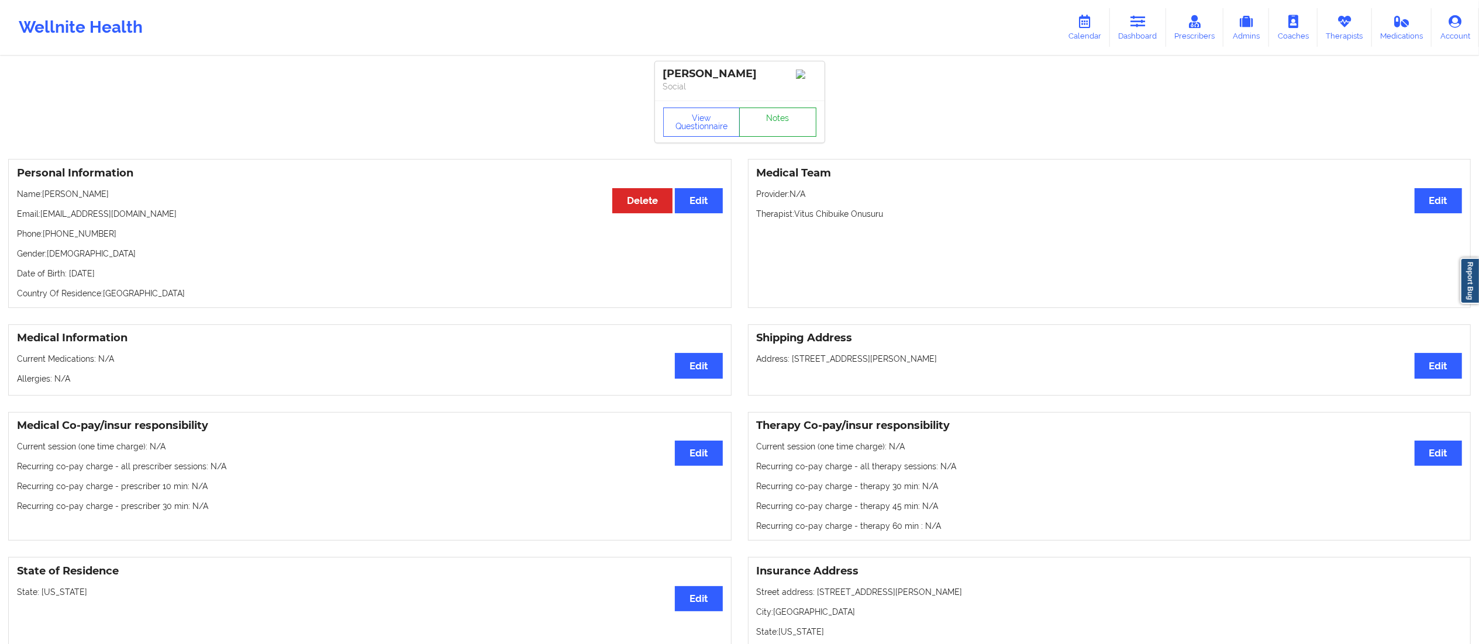
click at [787, 114] on link "Notes" at bounding box center [777, 122] width 77 height 29
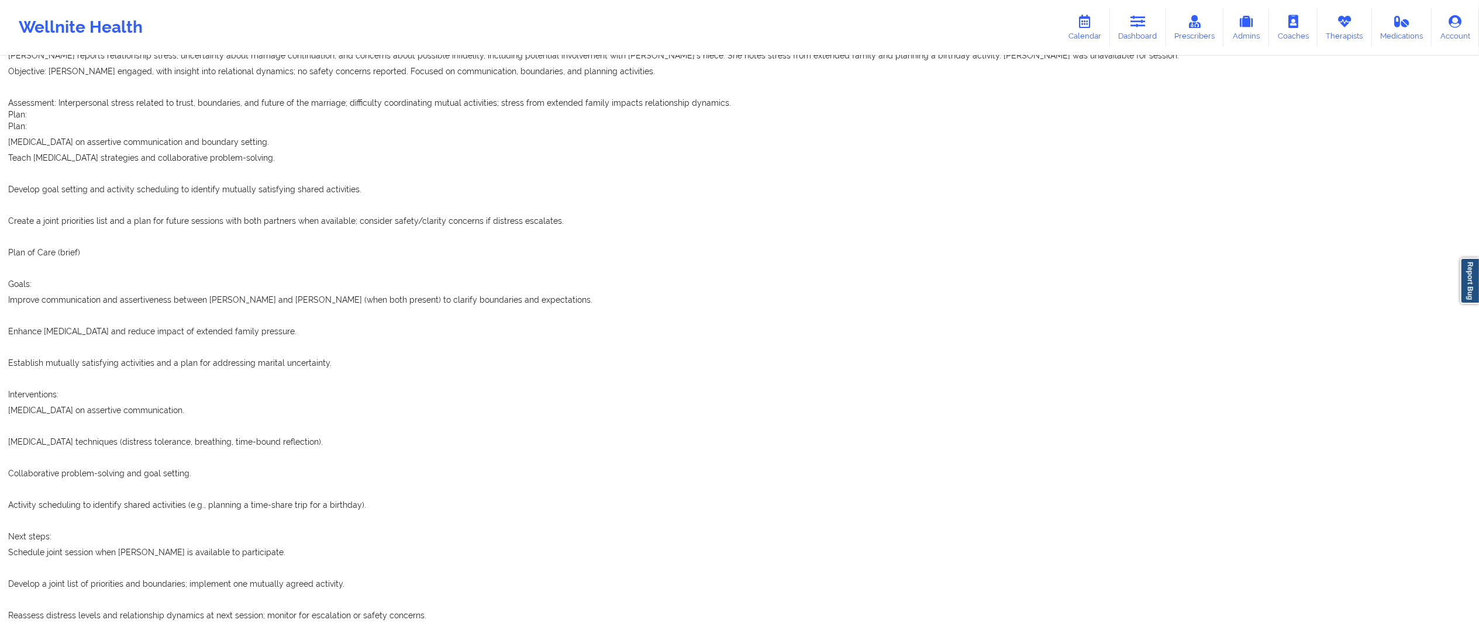
scroll to position [1022, 0]
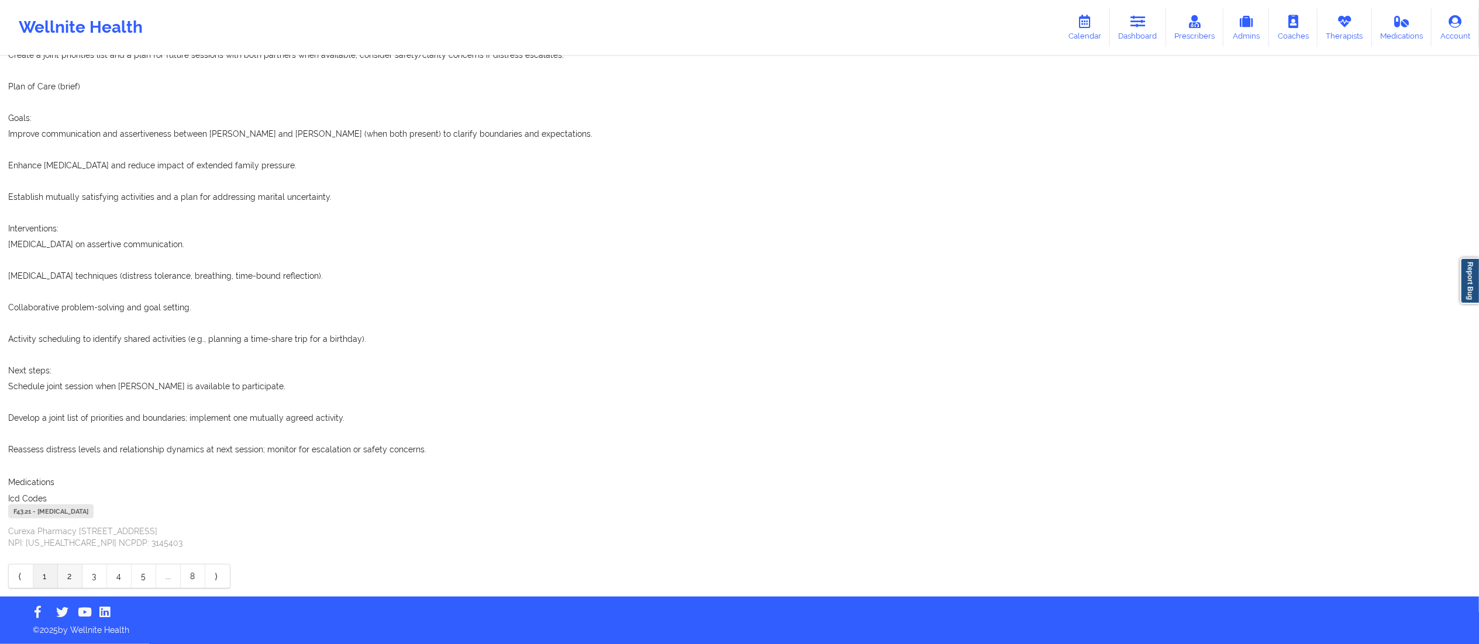
click at [67, 584] on link "2" at bounding box center [70, 576] width 25 height 23
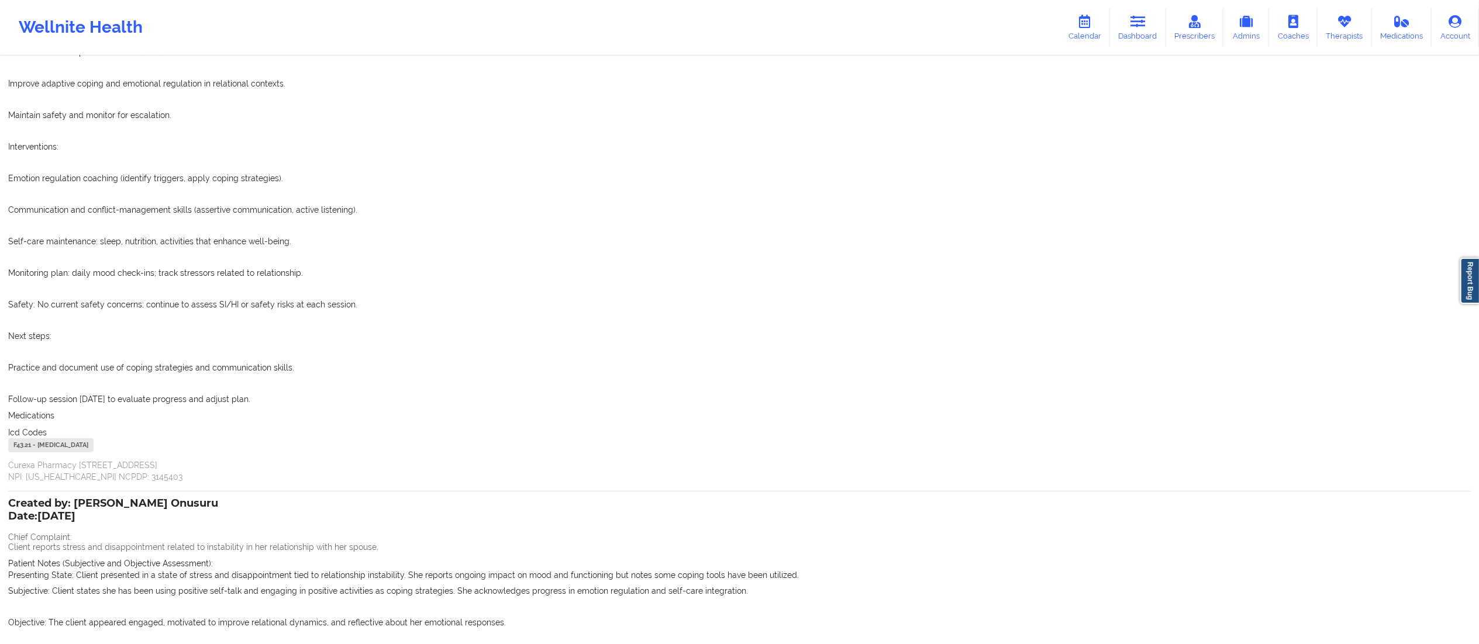
scroll to position [691, 0]
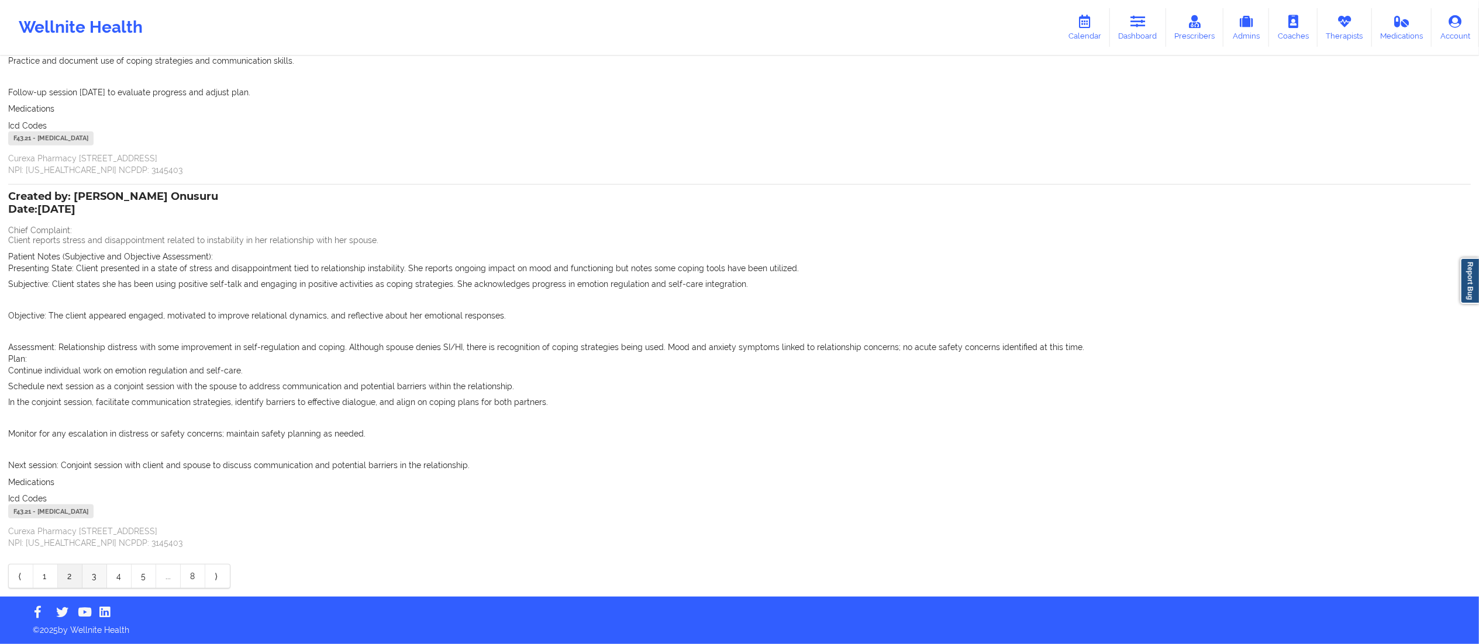
click at [92, 579] on link "3" at bounding box center [94, 576] width 25 height 23
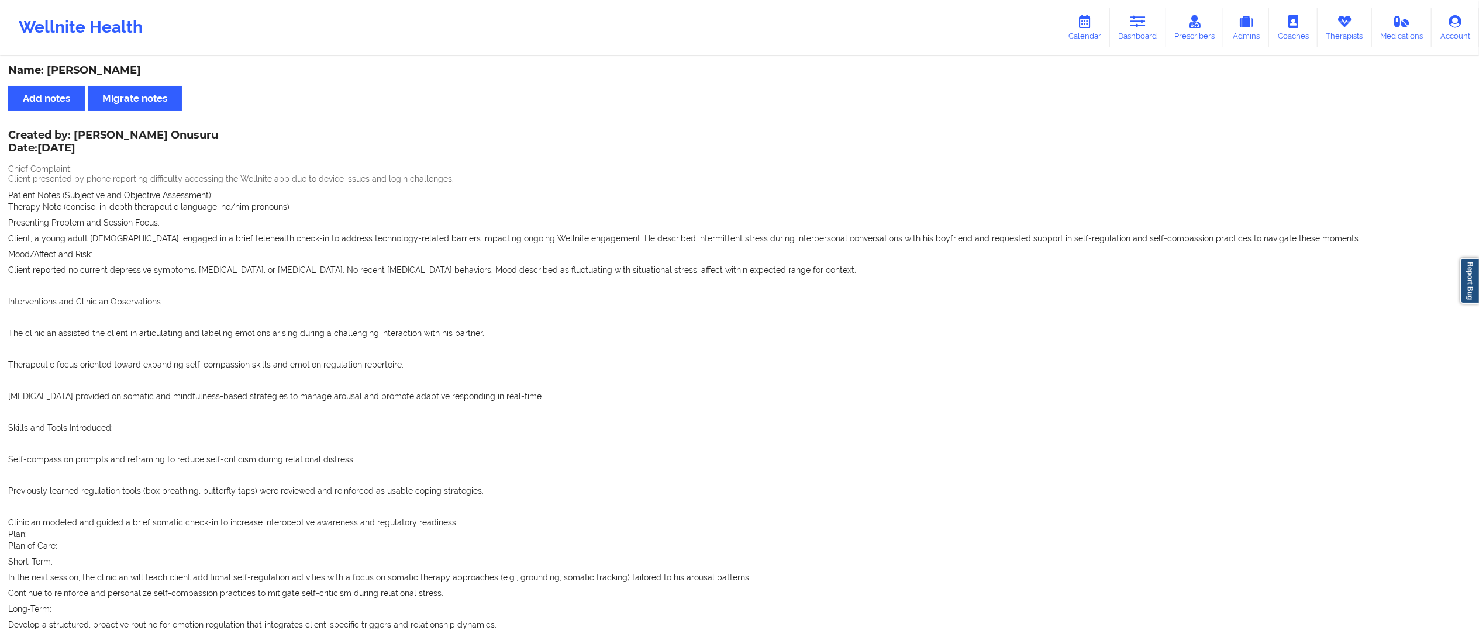
scroll to position [849, 0]
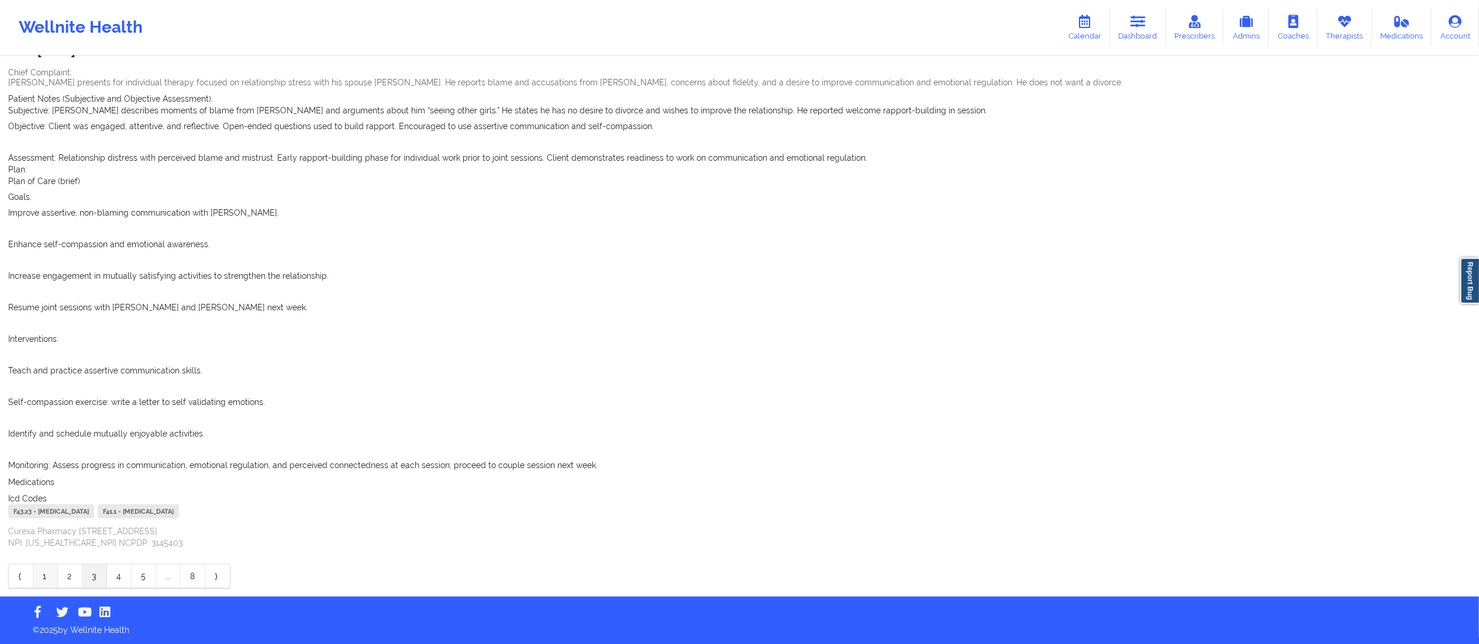
click at [47, 580] on link "1" at bounding box center [45, 576] width 25 height 23
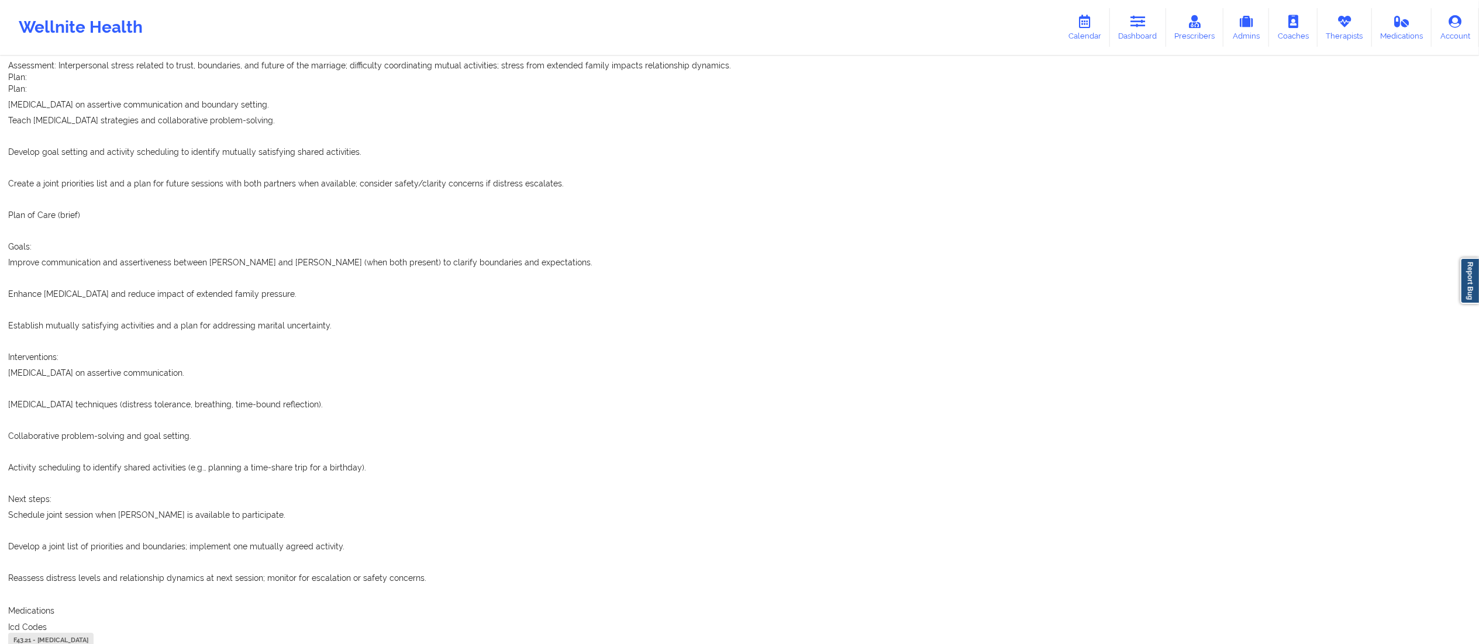
scroll to position [1022, 0]
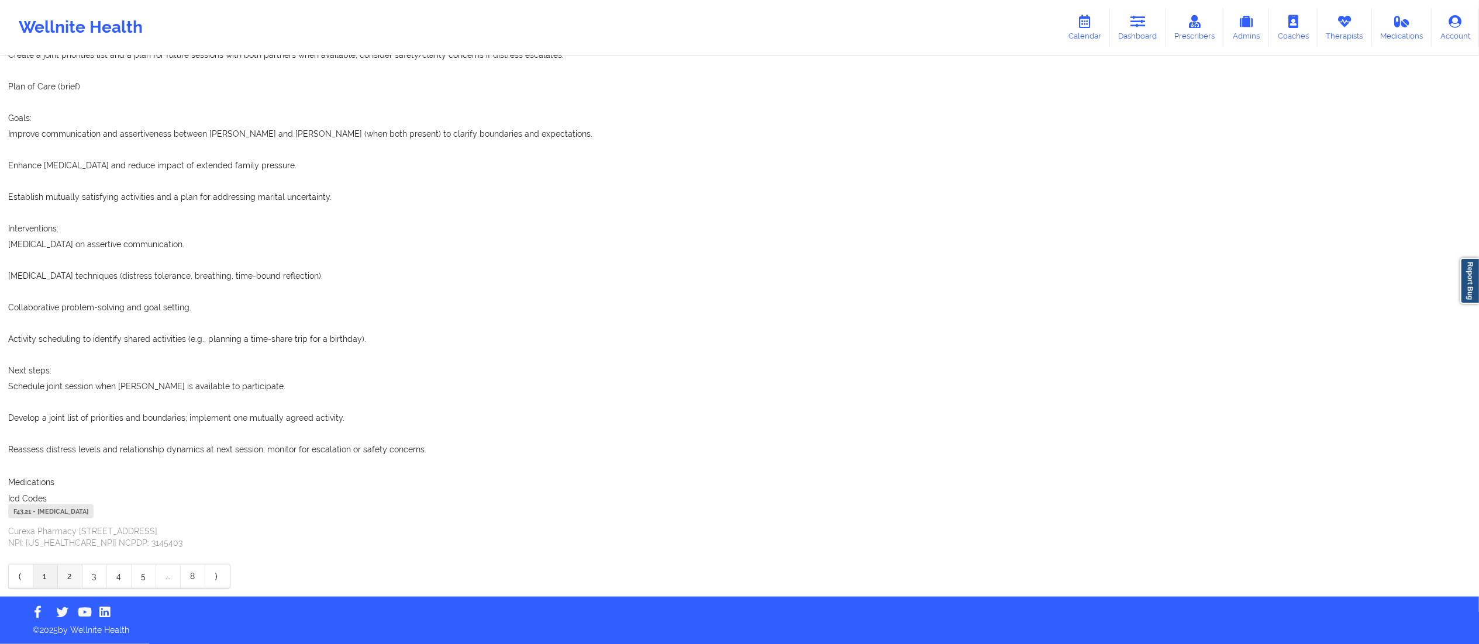
click at [75, 574] on link "2" at bounding box center [70, 576] width 25 height 23
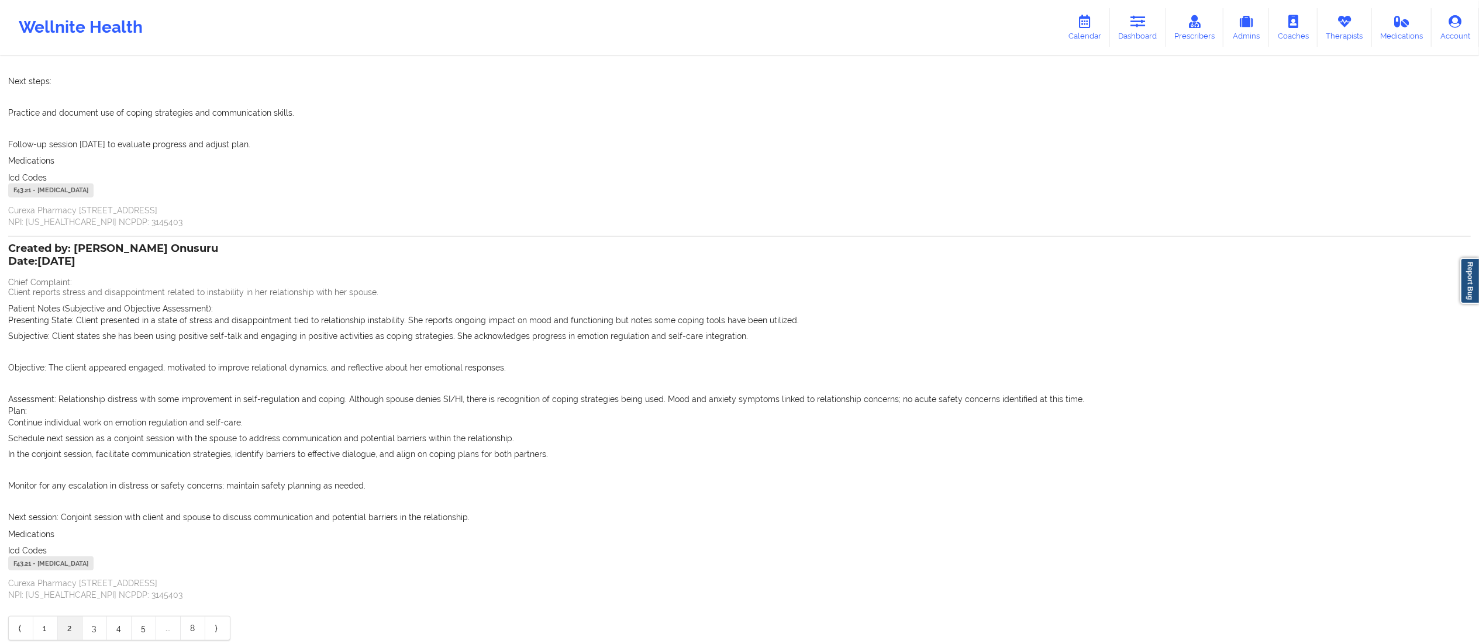
scroll to position [691, 0]
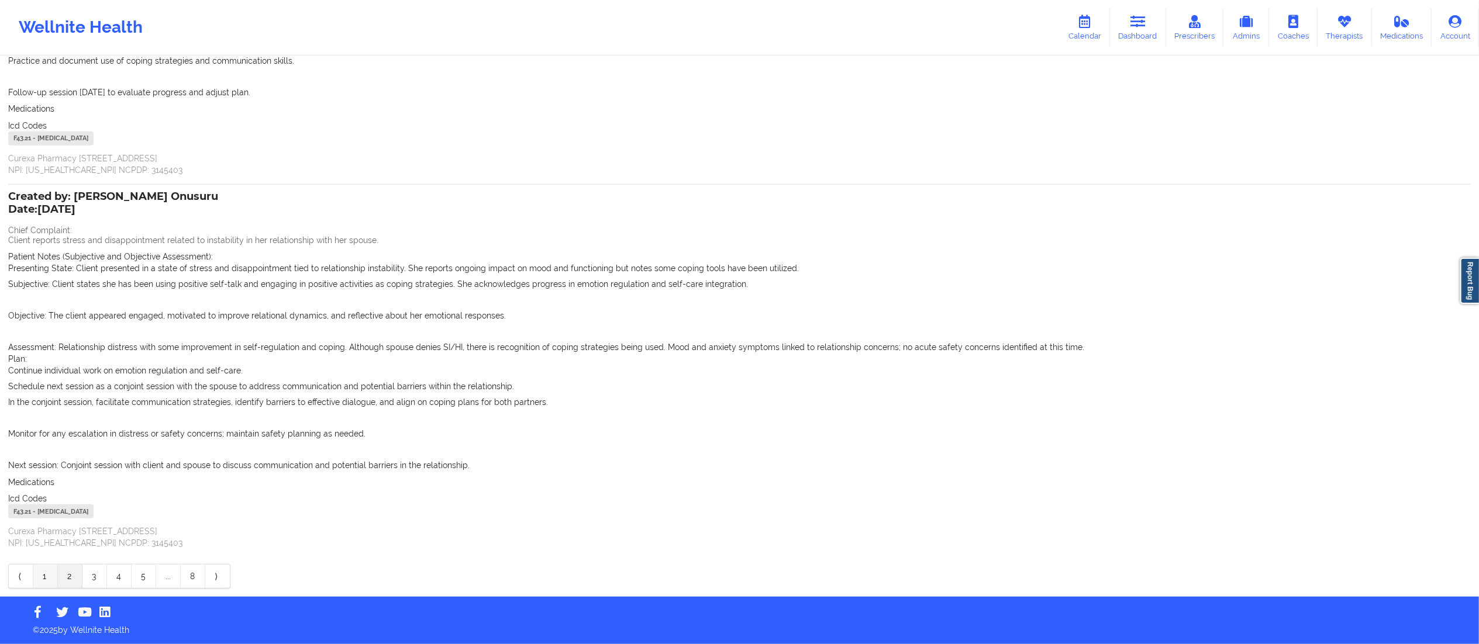
click at [47, 575] on link "1" at bounding box center [45, 576] width 25 height 23
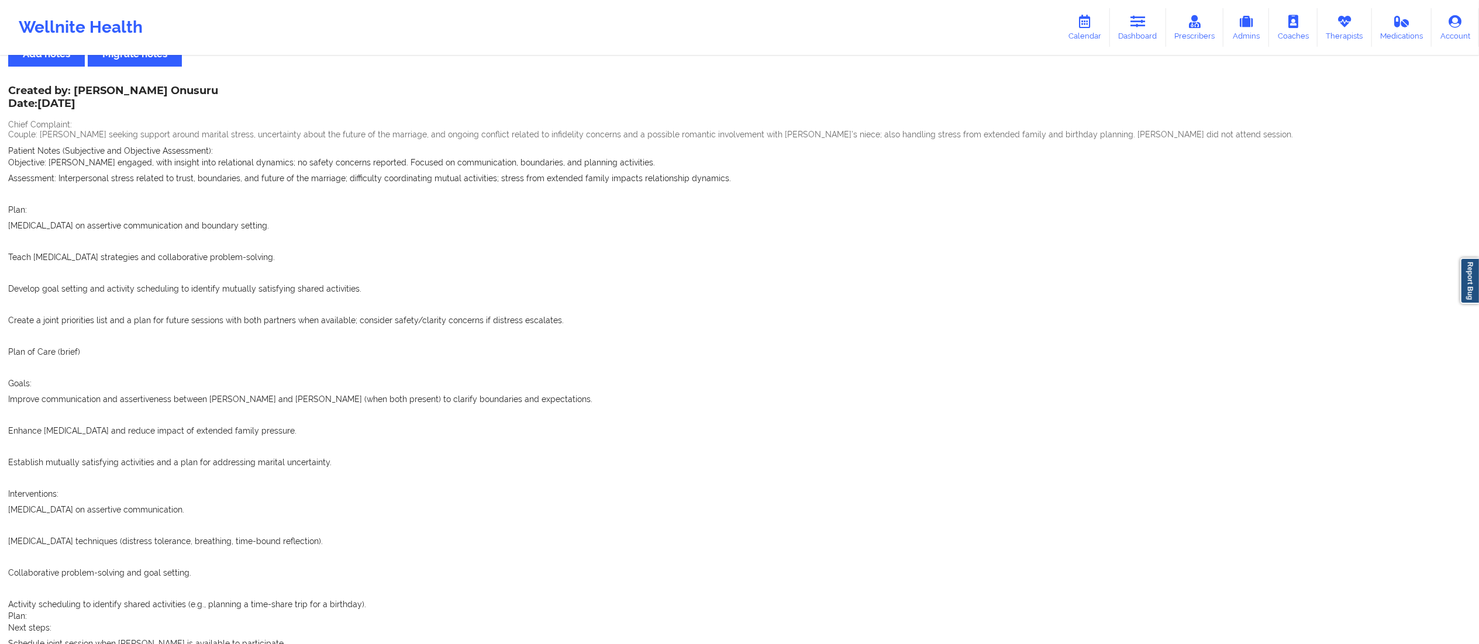
scroll to position [0, 0]
